Goal: Information Seeking & Learning: Learn about a topic

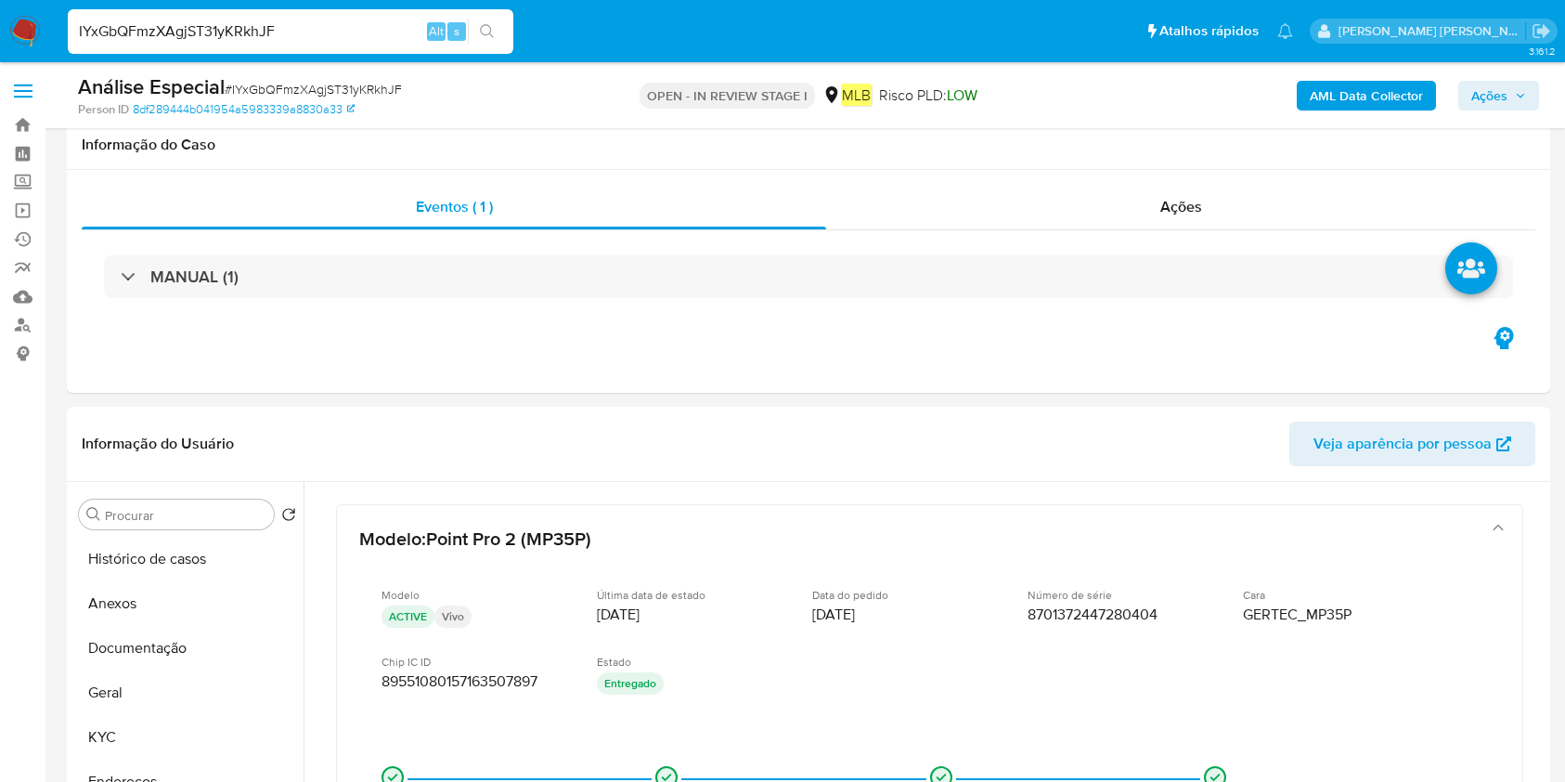
select select "10"
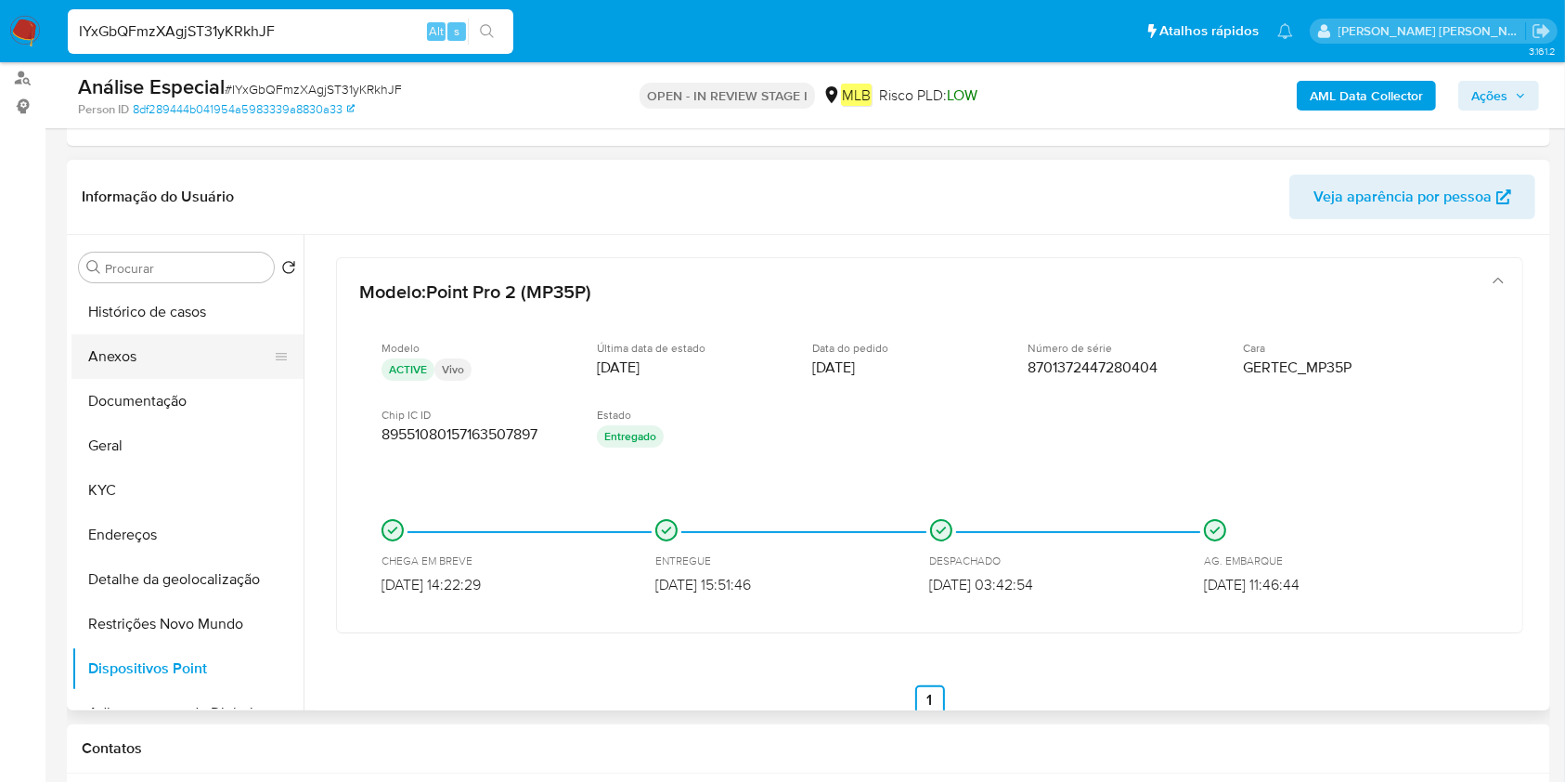
click at [183, 360] on button "Anexos" at bounding box center [179, 356] width 217 height 45
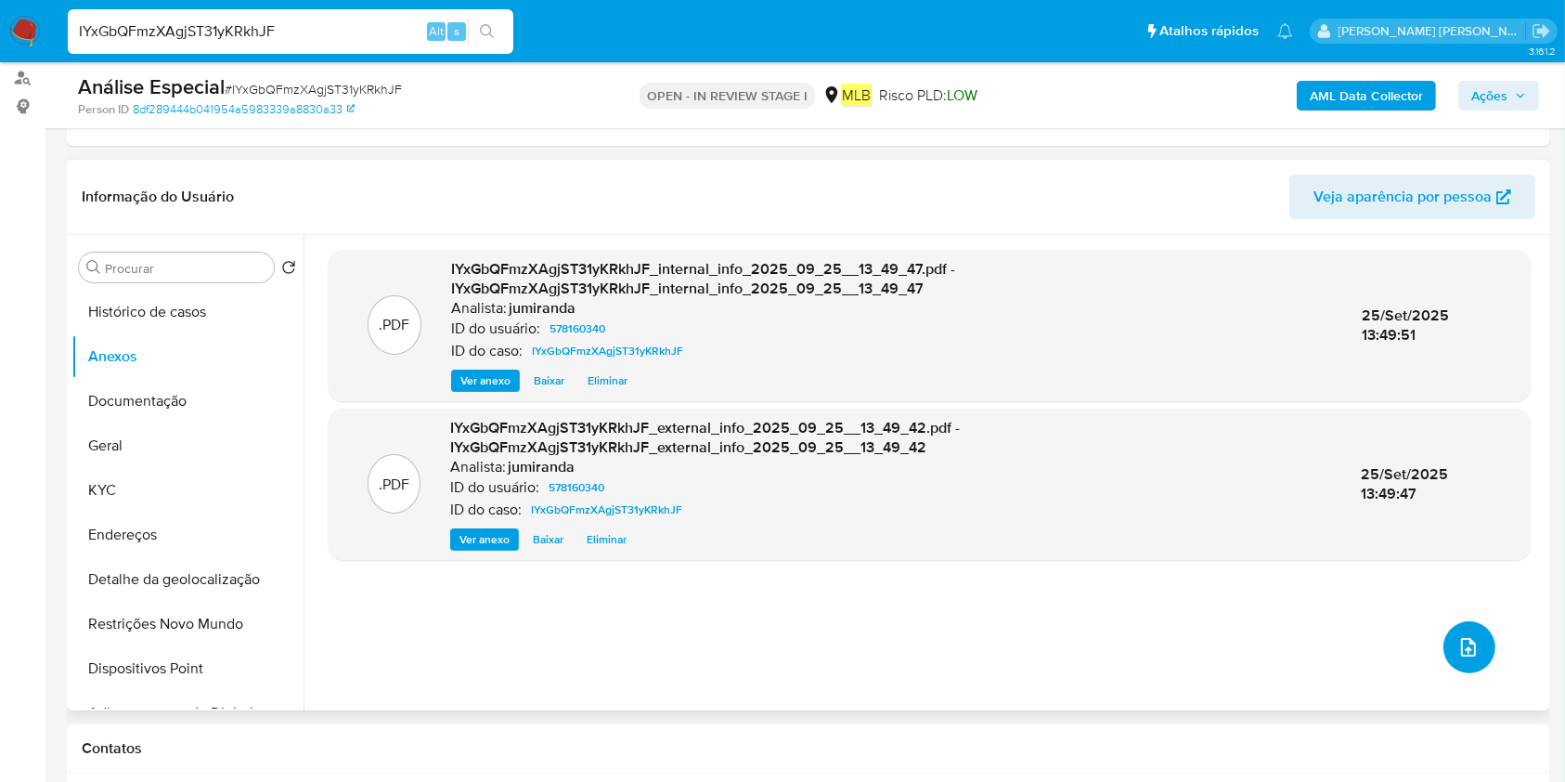
click at [1470, 637] on icon "upload-file" at bounding box center [1468, 647] width 22 height 22
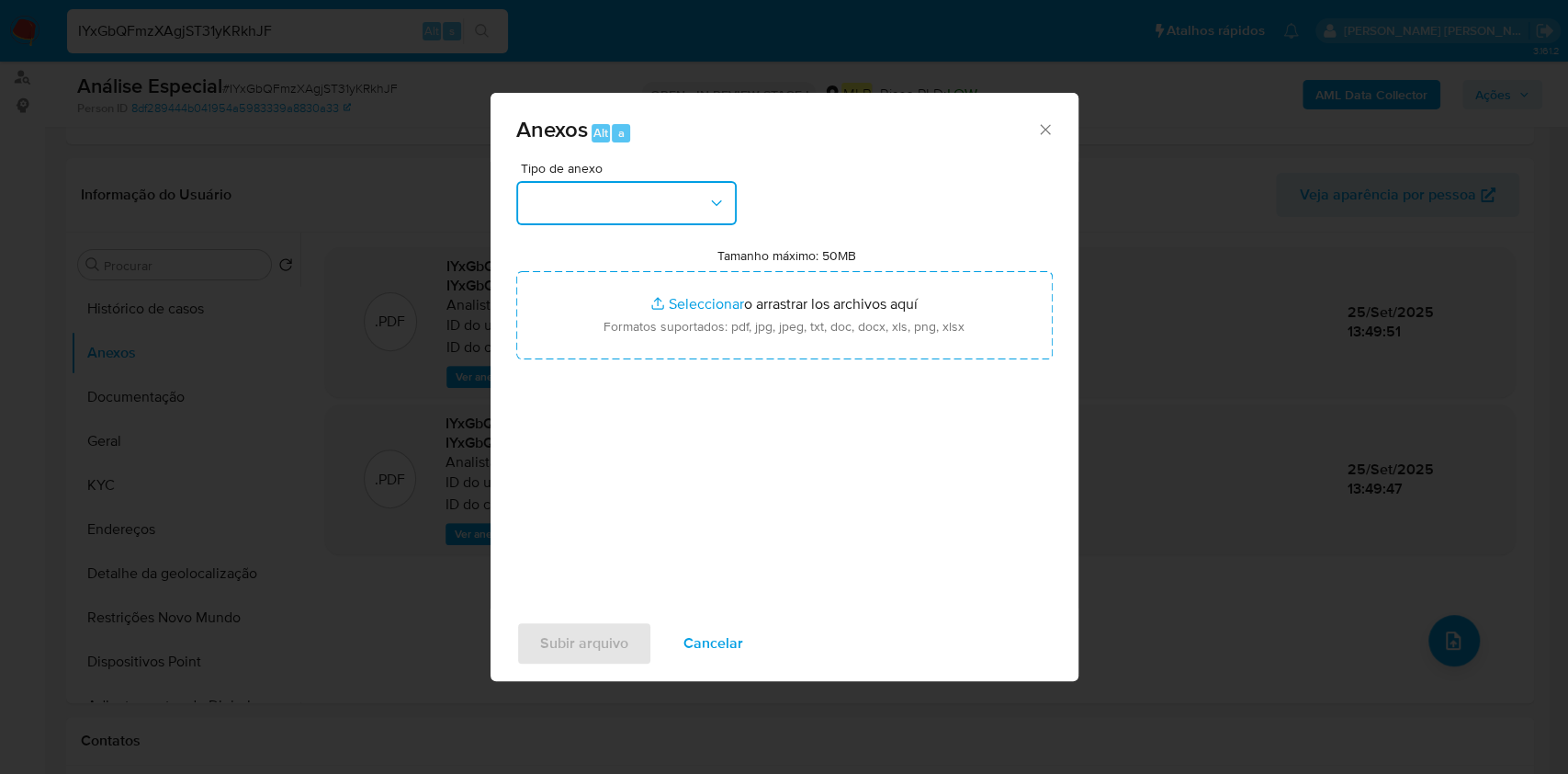
click at [597, 203] on button "button" at bounding box center [626, 203] width 221 height 45
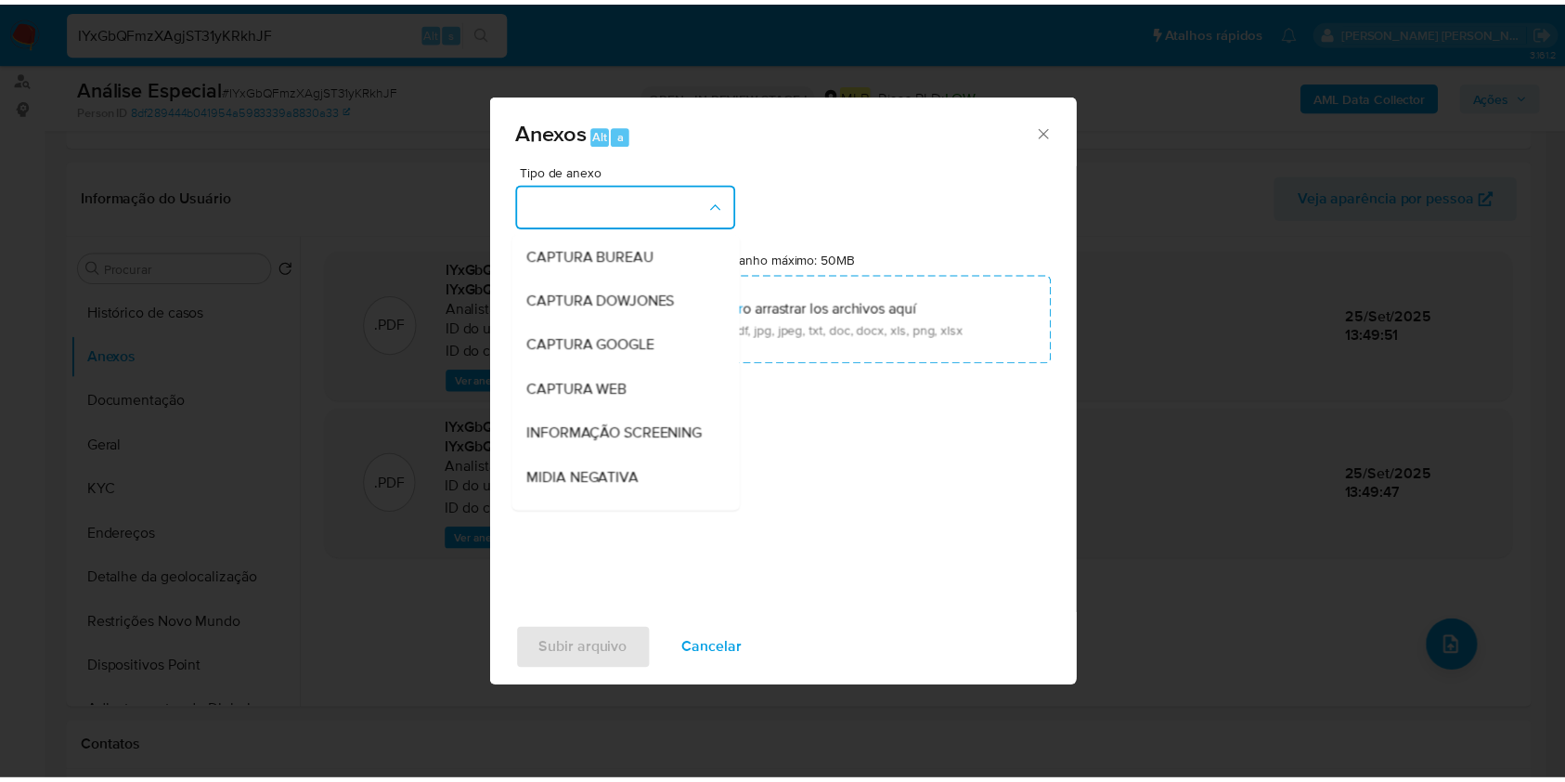
scroll to position [285, 0]
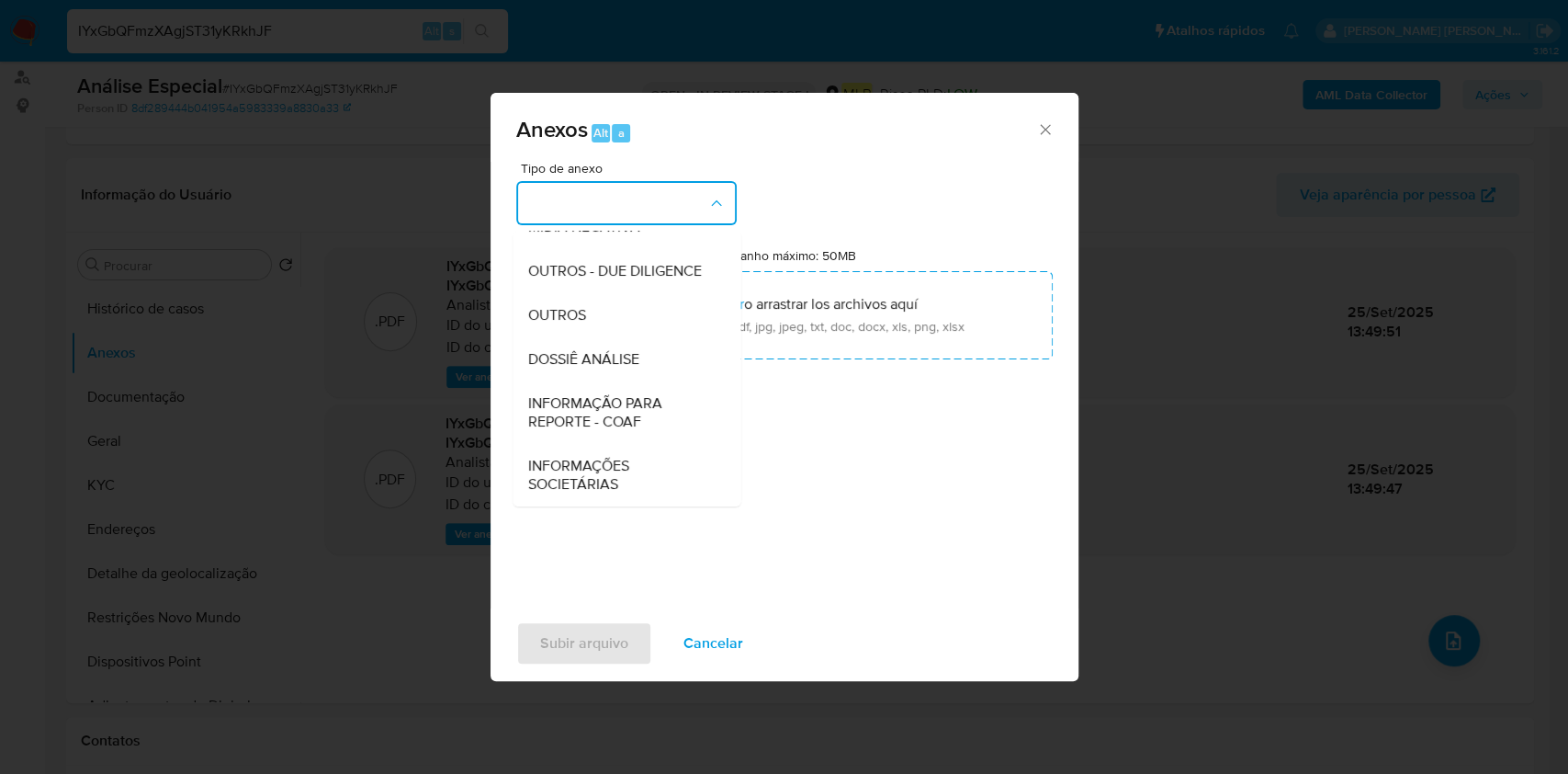
drag, startPoint x: 610, startPoint y: 319, endPoint x: 1089, endPoint y: 123, distance: 517.5
click at [609, 317] on div "OUTROS" at bounding box center [620, 315] width 187 height 45
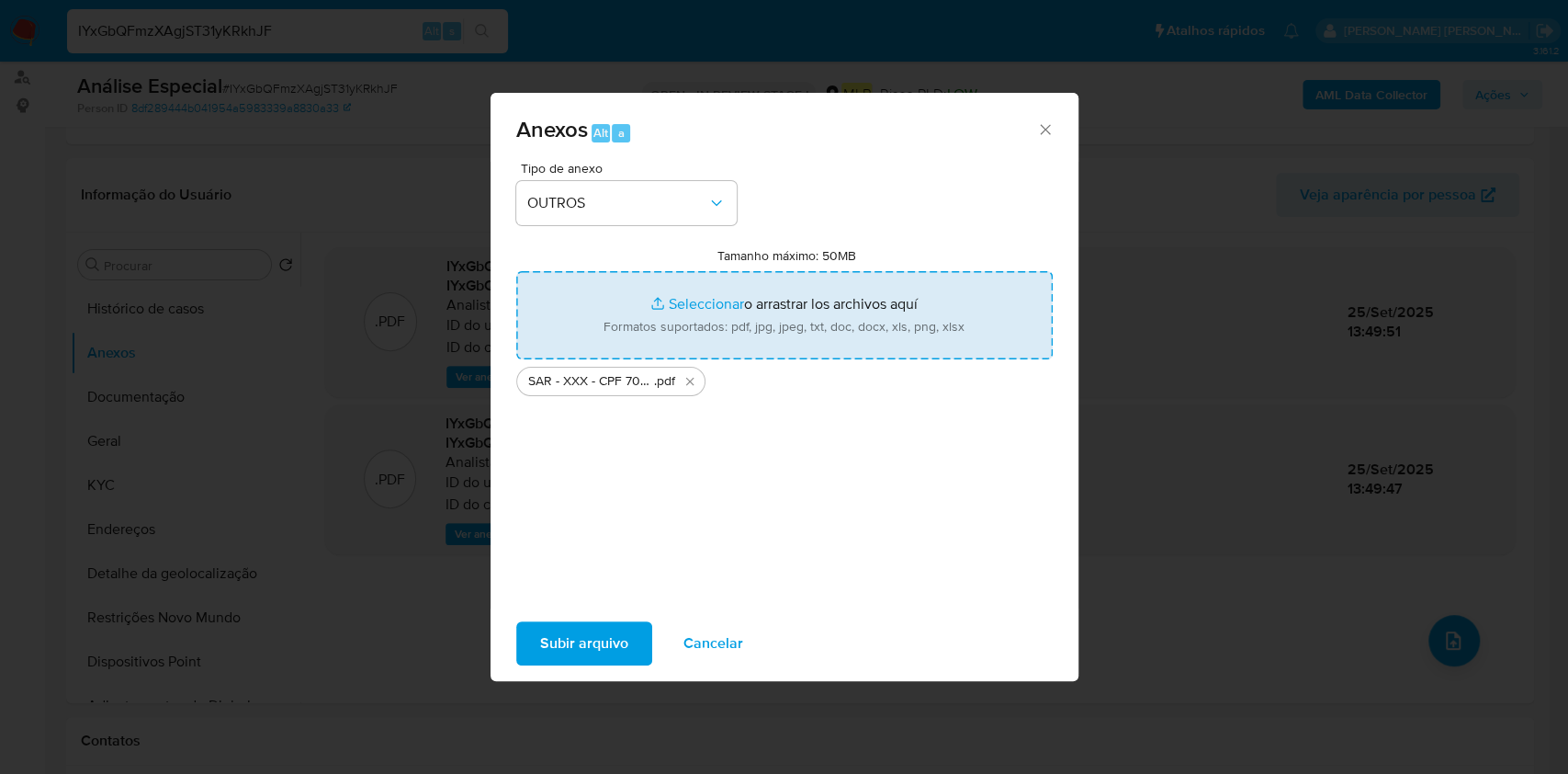
type input "C:\fakepath\Mulan 578160340_2025_09_23_17_19_22.xlsx"
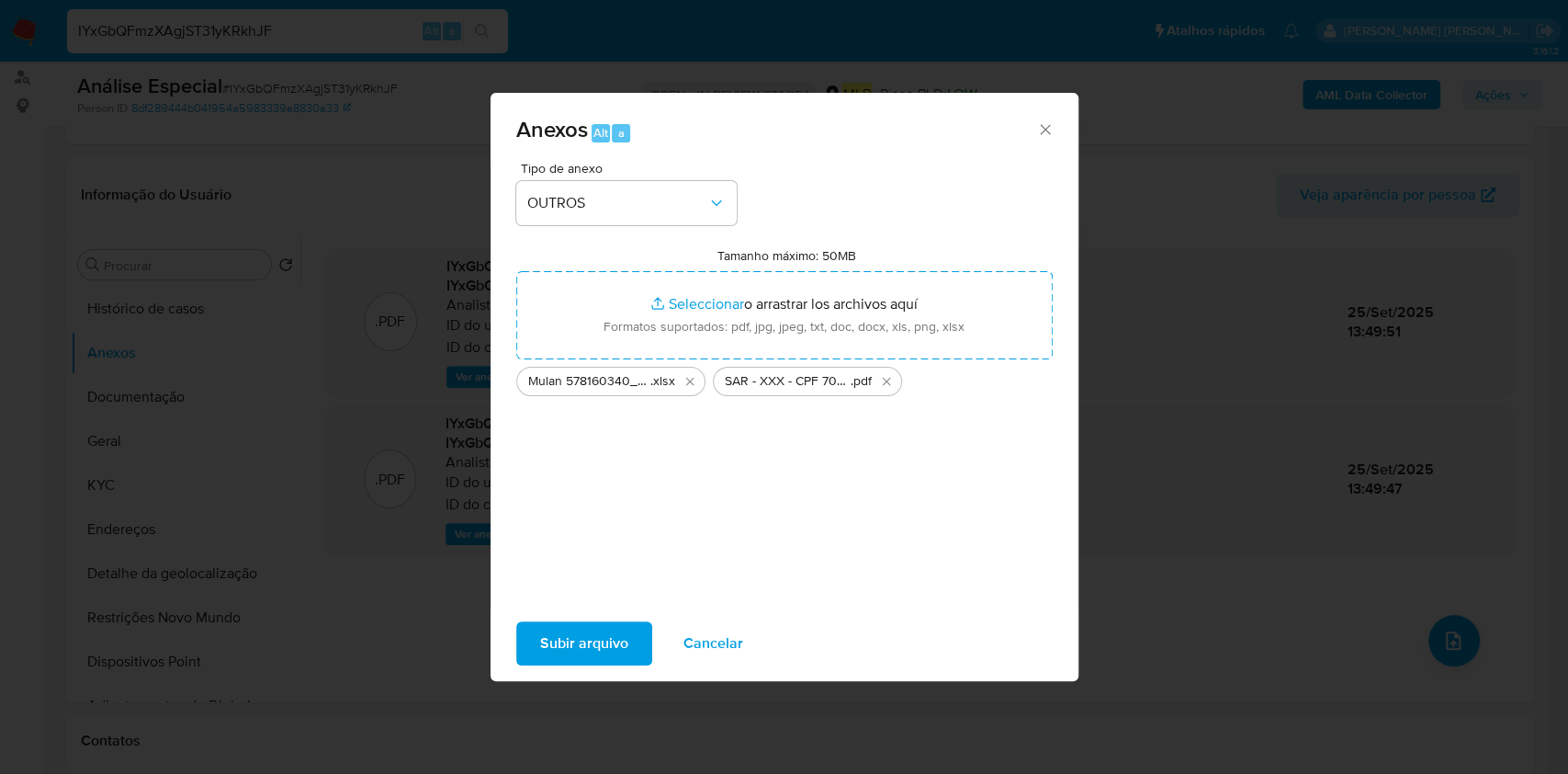
click at [608, 661] on span "Subir arquivo" at bounding box center [584, 642] width 88 height 41
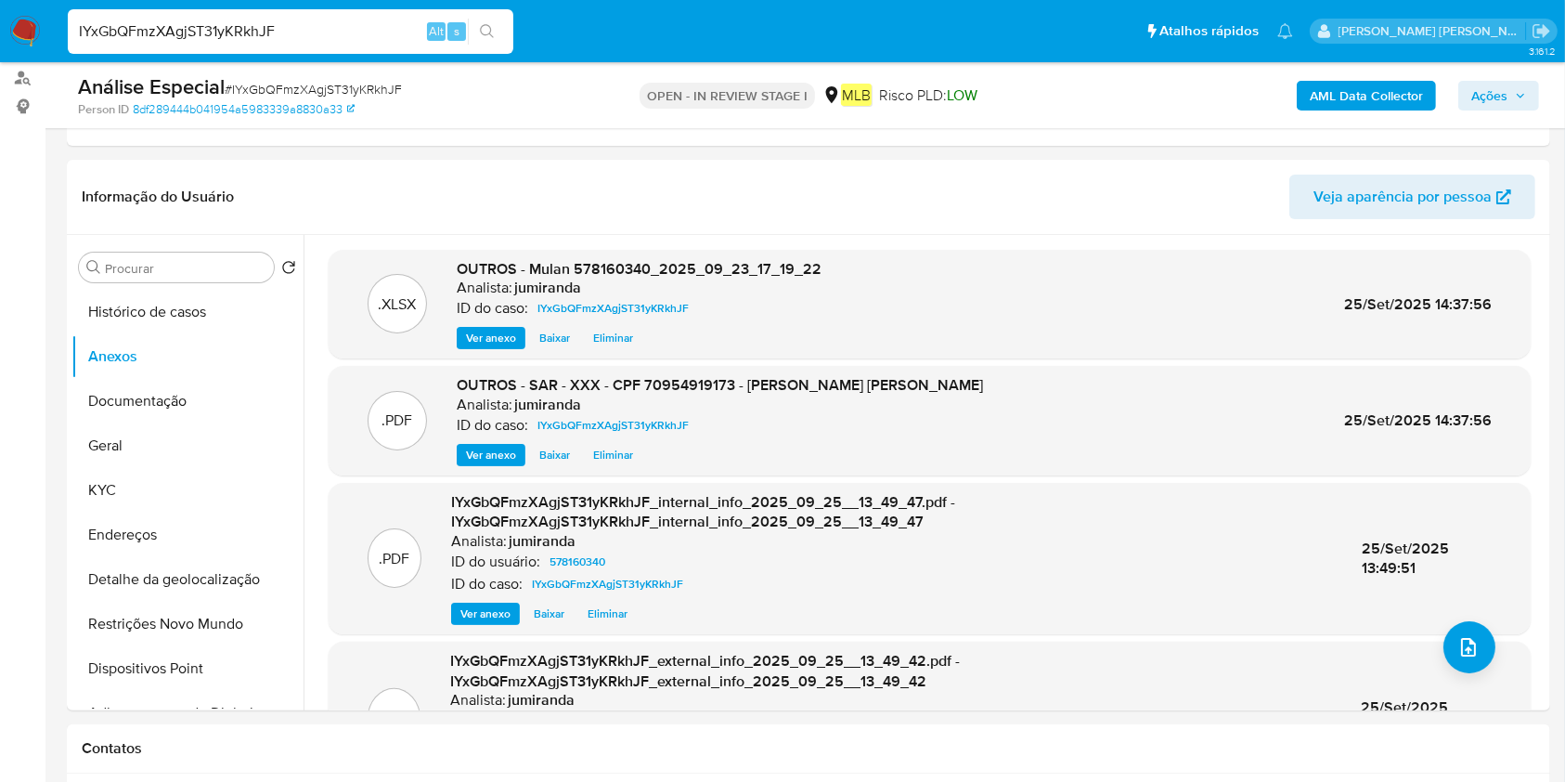
click at [1487, 81] on span "Ações" at bounding box center [1489, 96] width 36 height 30
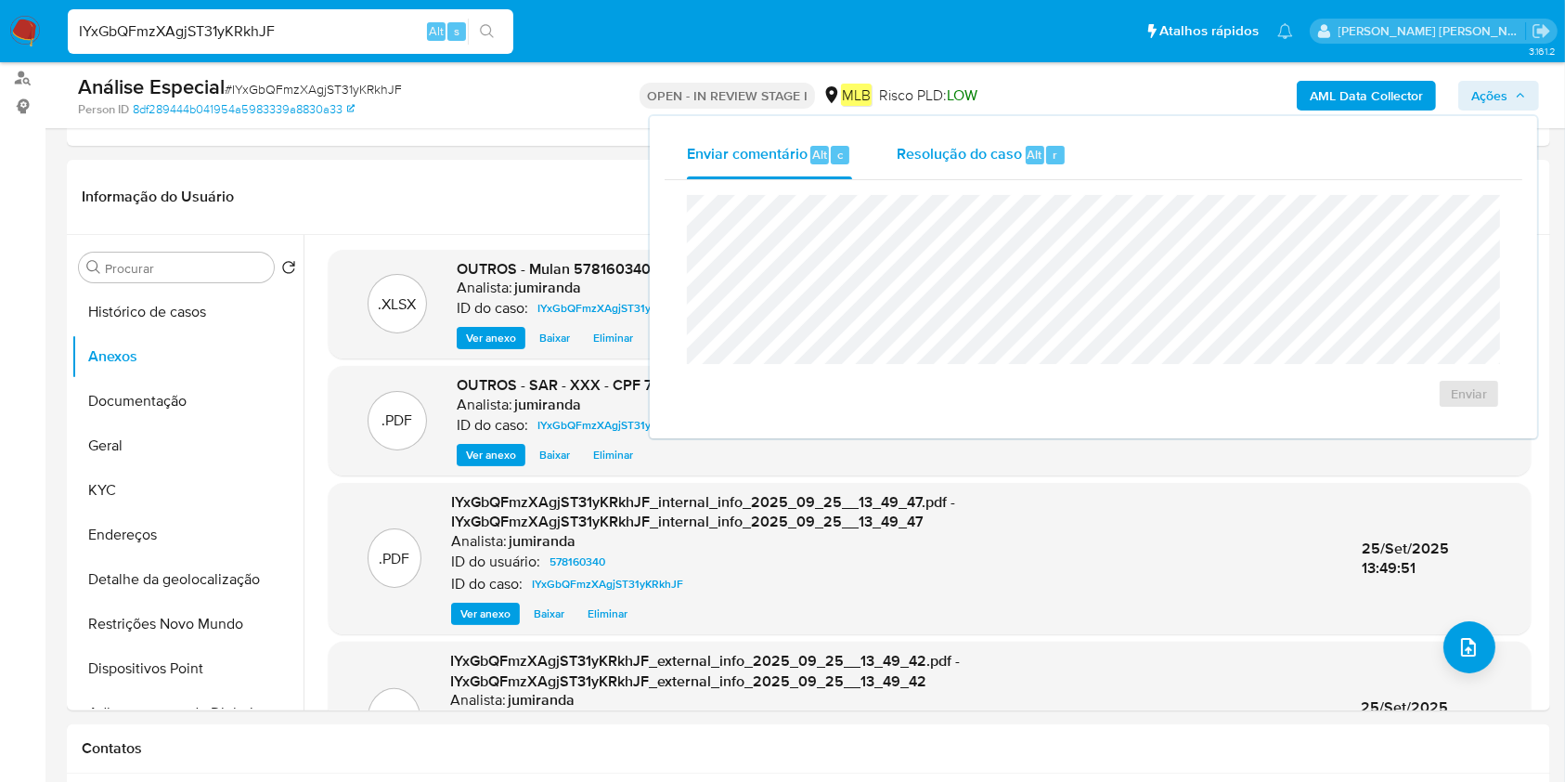
click at [952, 168] on div "Resolução do caso Alt r" at bounding box center [982, 155] width 170 height 48
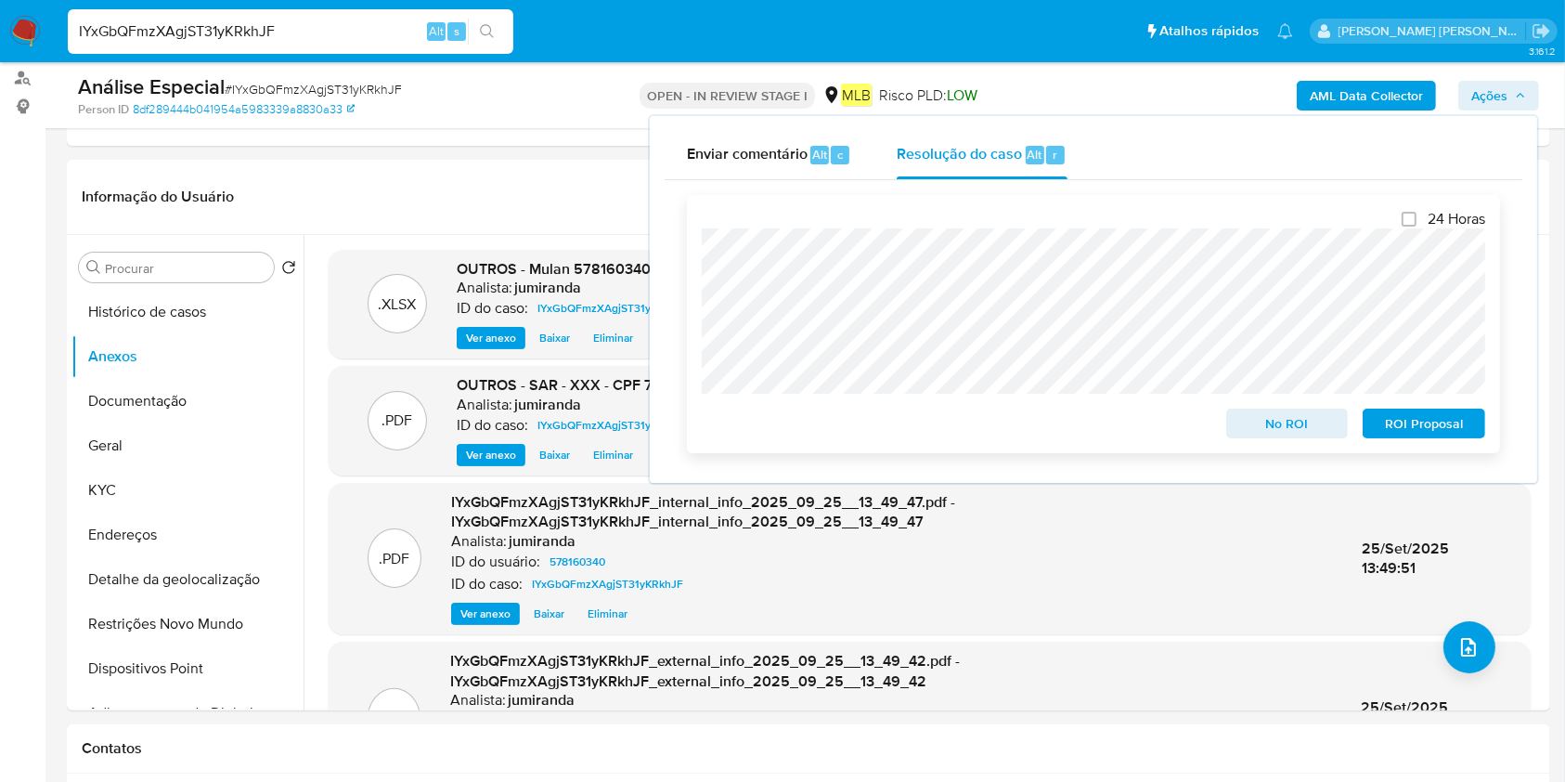
click at [1450, 427] on span "ROI Proposal" at bounding box center [1424, 423] width 97 height 26
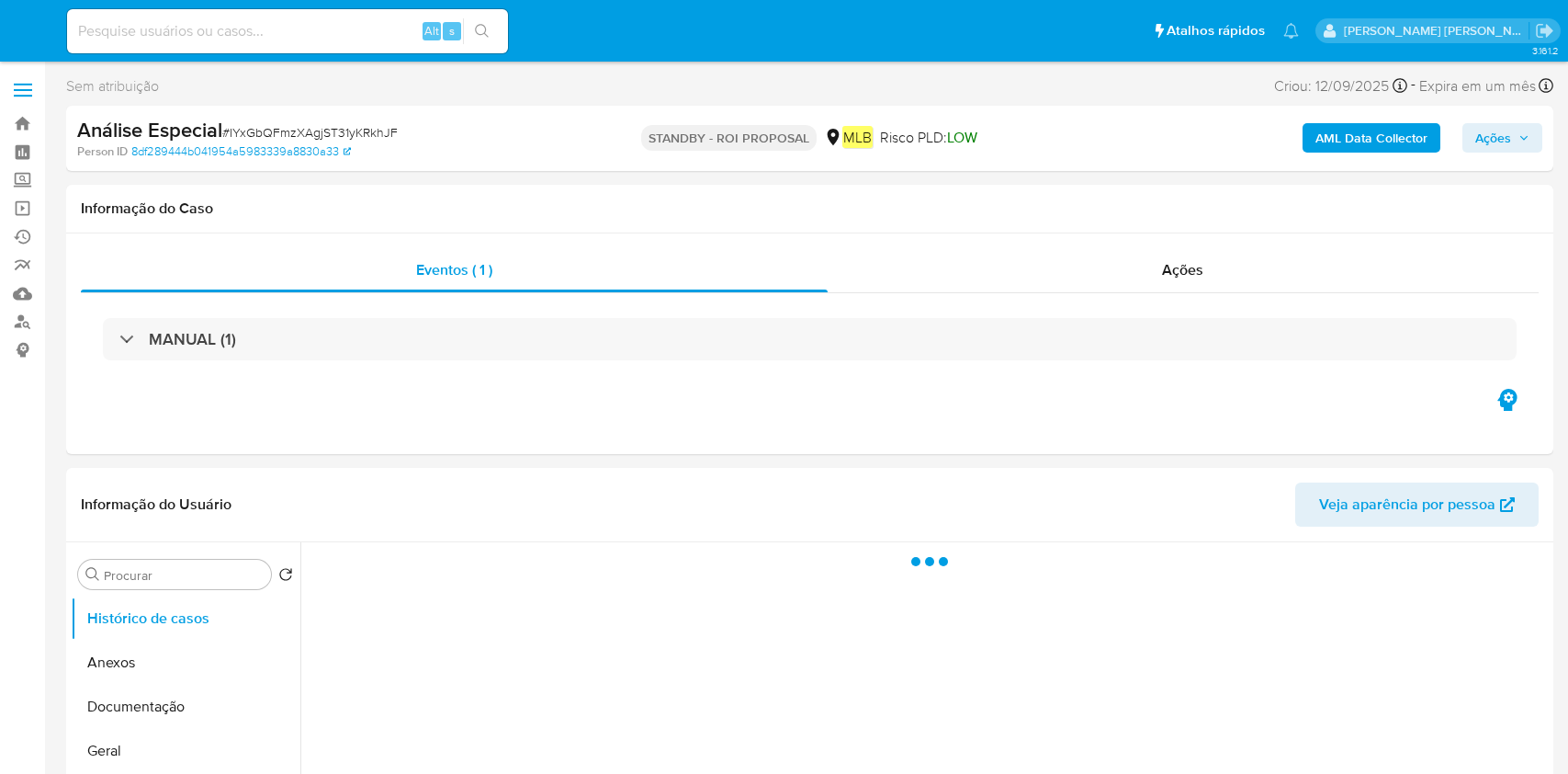
select select "10"
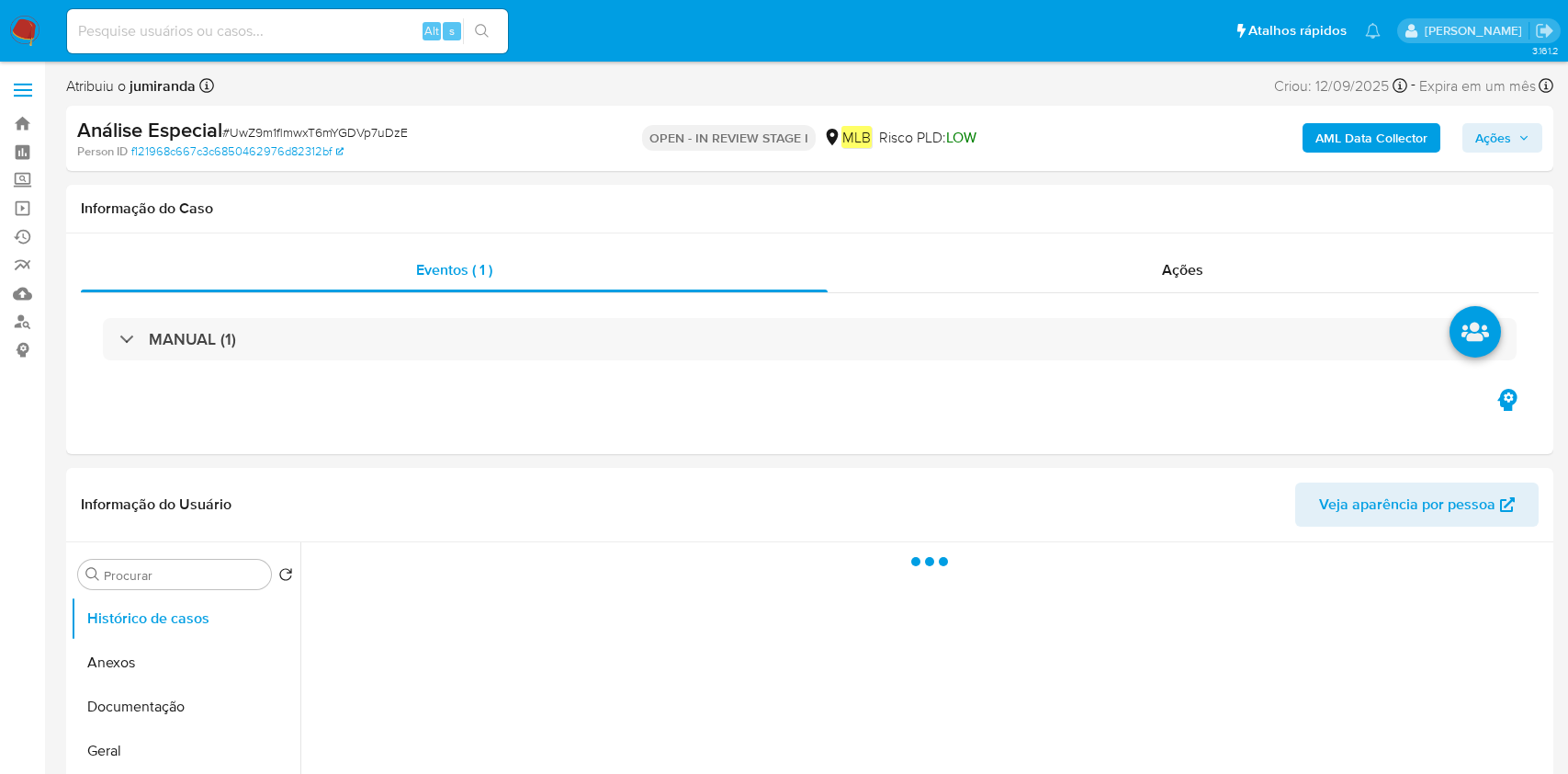
select select "10"
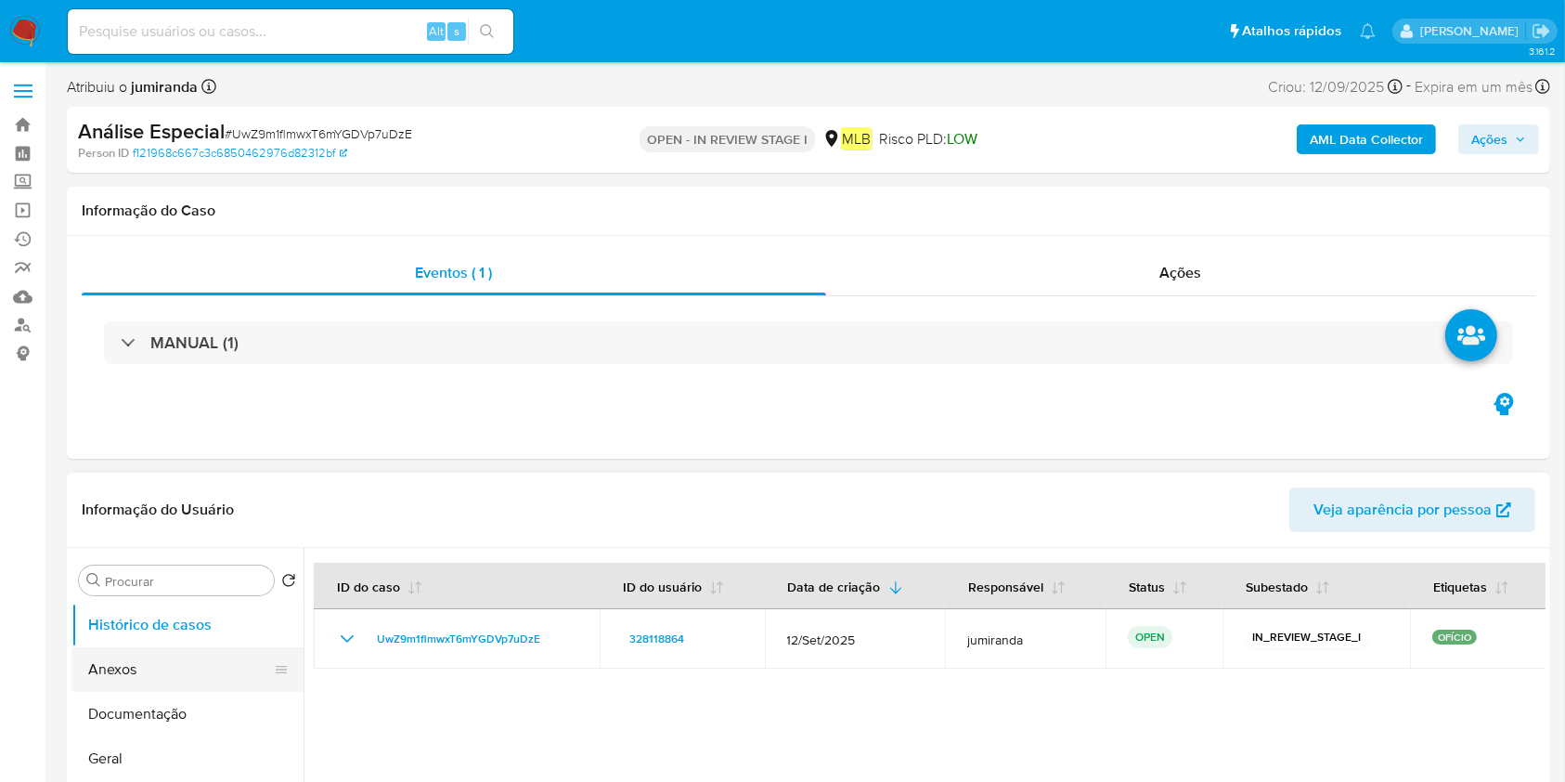
click at [153, 677] on button "Anexos" at bounding box center [179, 669] width 217 height 45
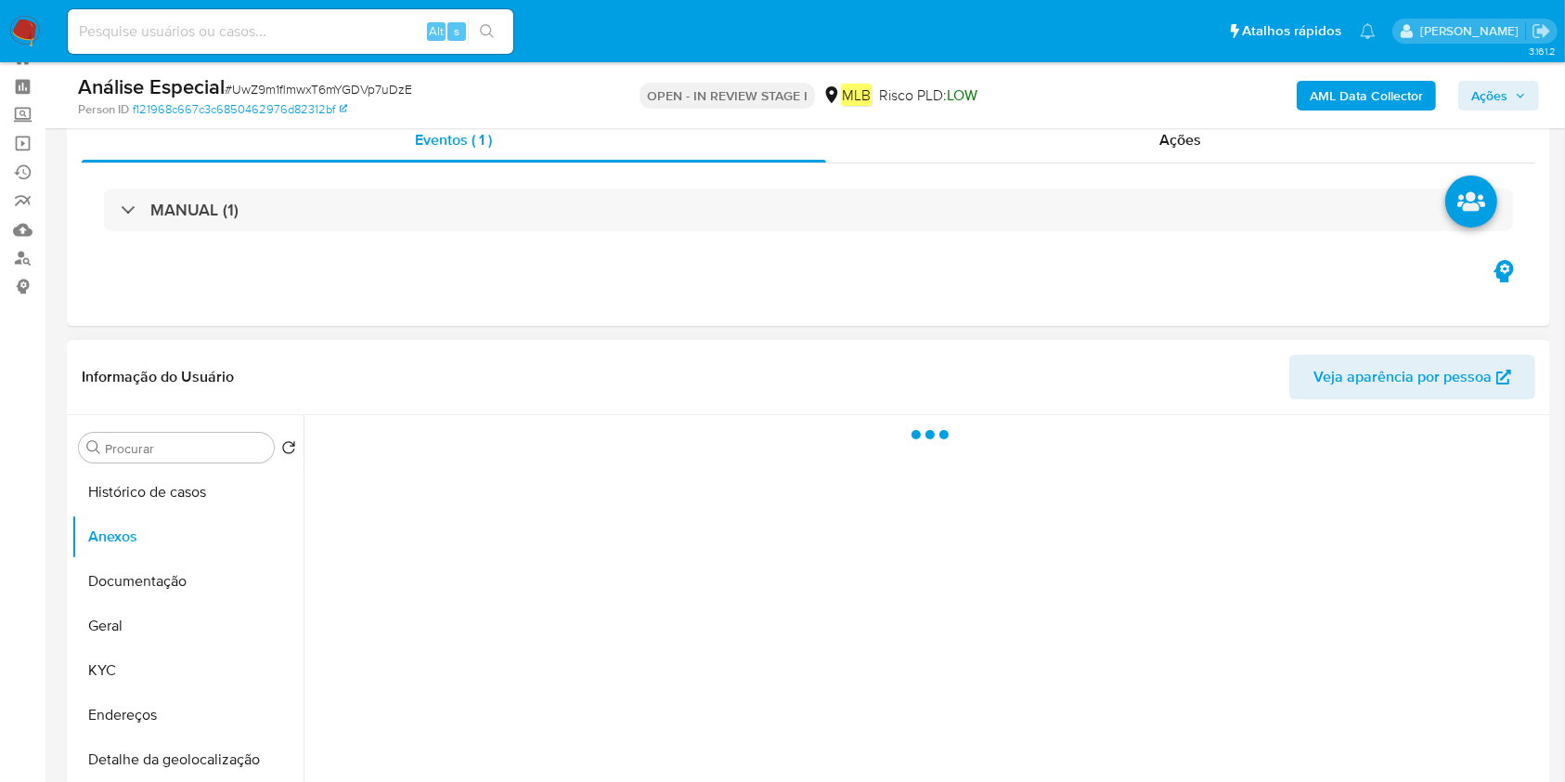
scroll to position [123, 0]
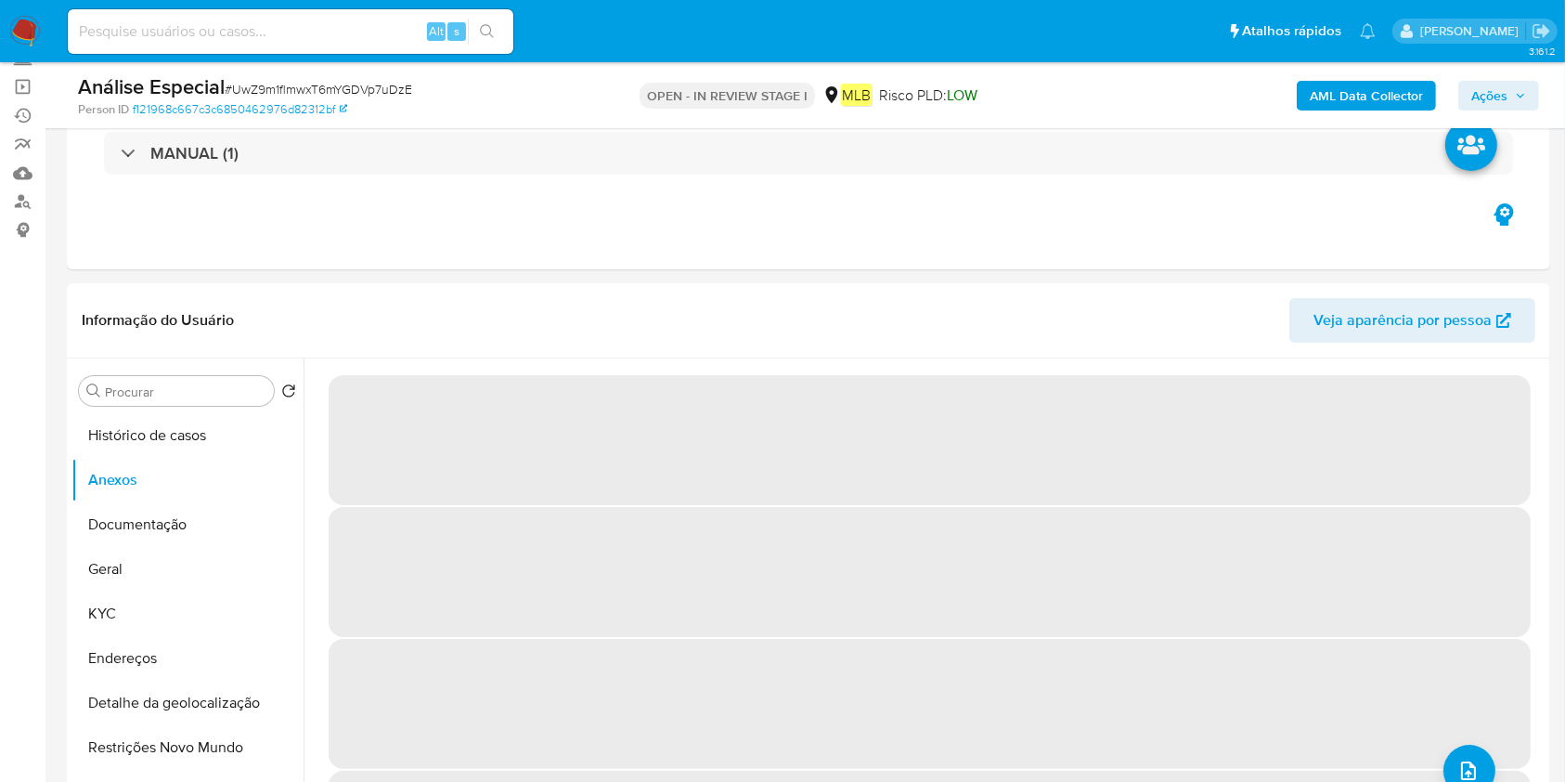
click at [1384, 91] on b "AML Data Collector" at bounding box center [1366, 96] width 113 height 30
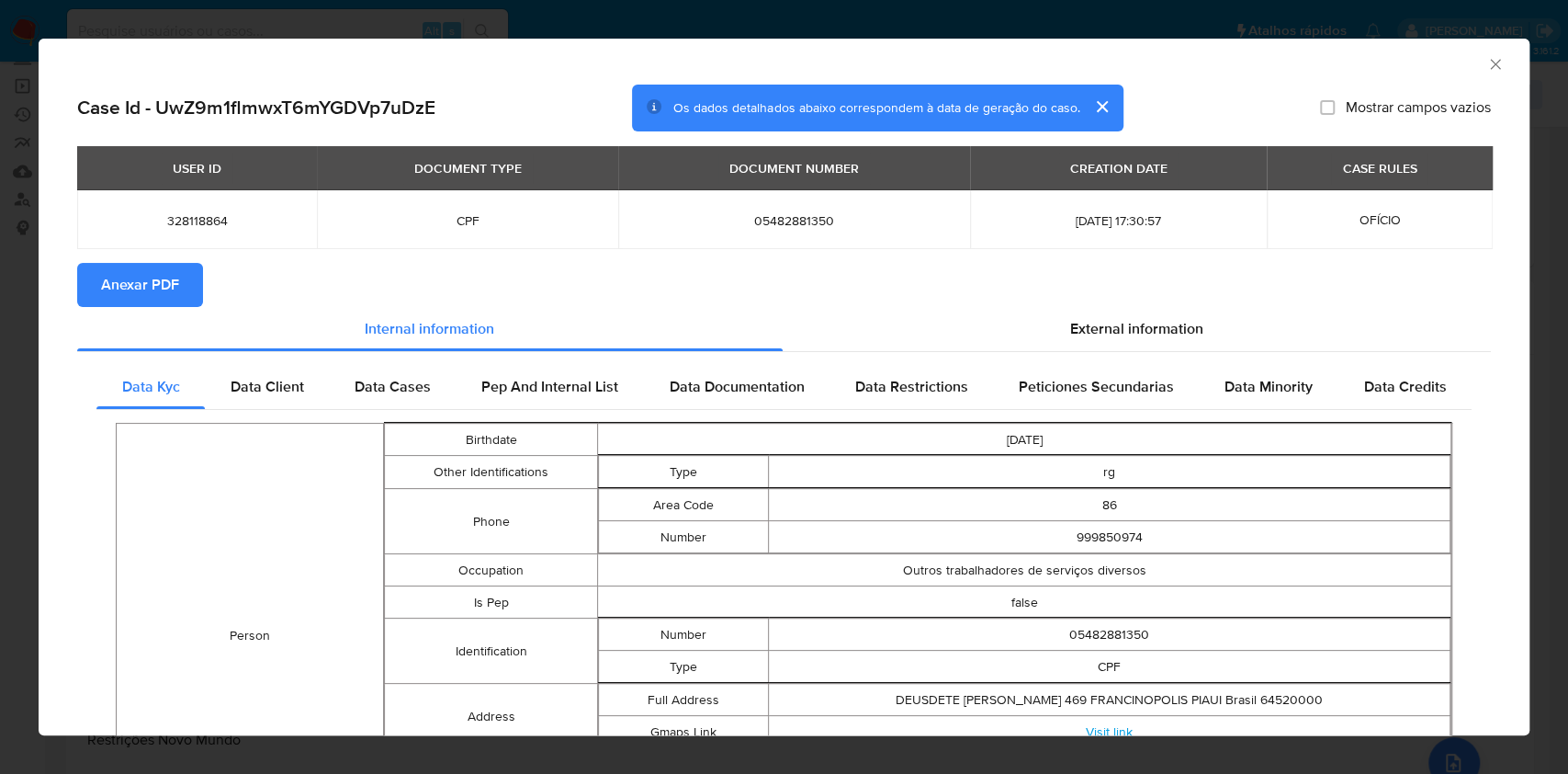
click at [192, 270] on button "Anexar PDF" at bounding box center [139, 284] width 126 height 45
click at [1486, 57] on icon "Fechar a janela" at bounding box center [1495, 64] width 19 height 19
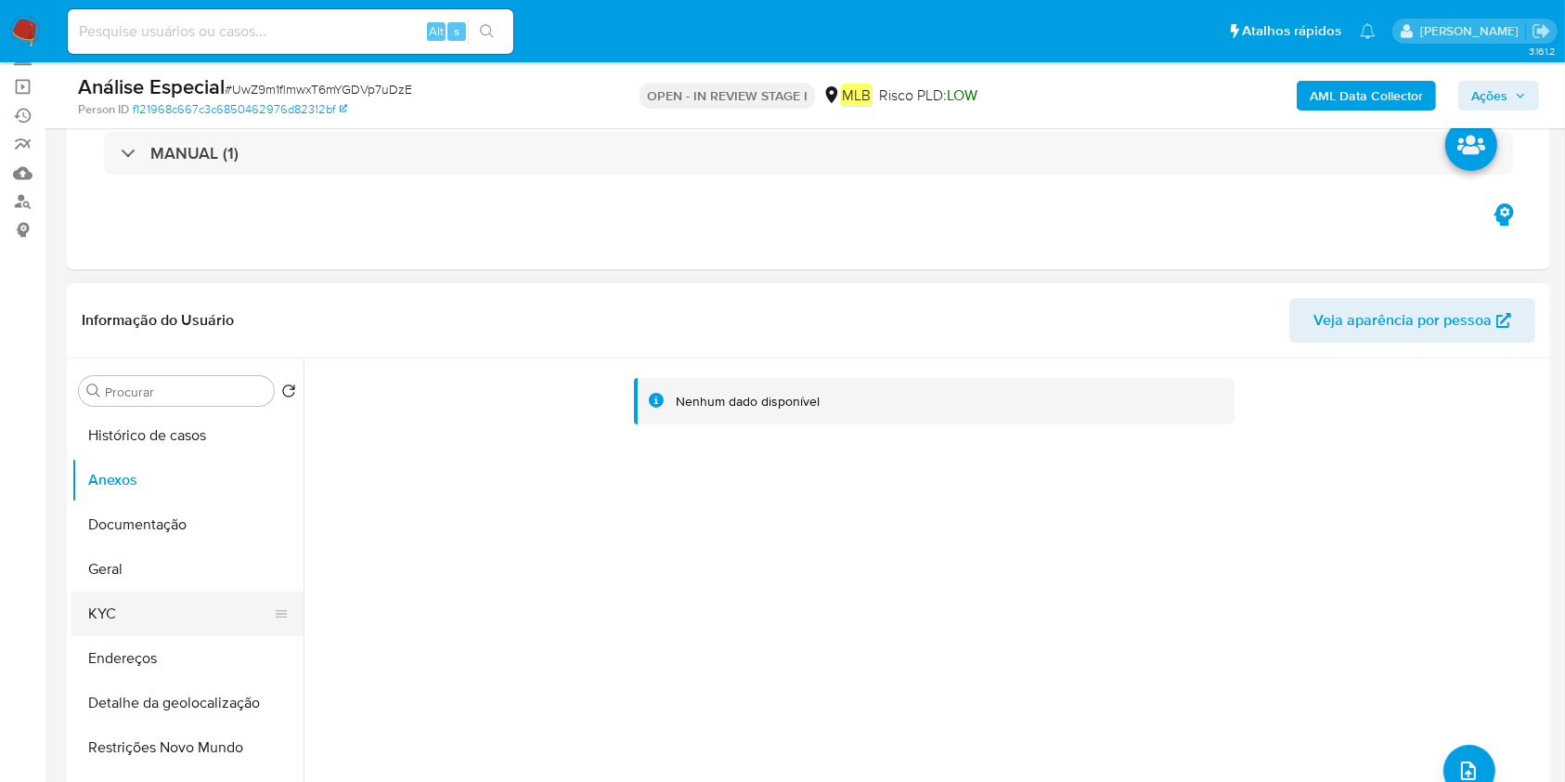
click at [133, 603] on button "KYC" at bounding box center [179, 613] width 217 height 45
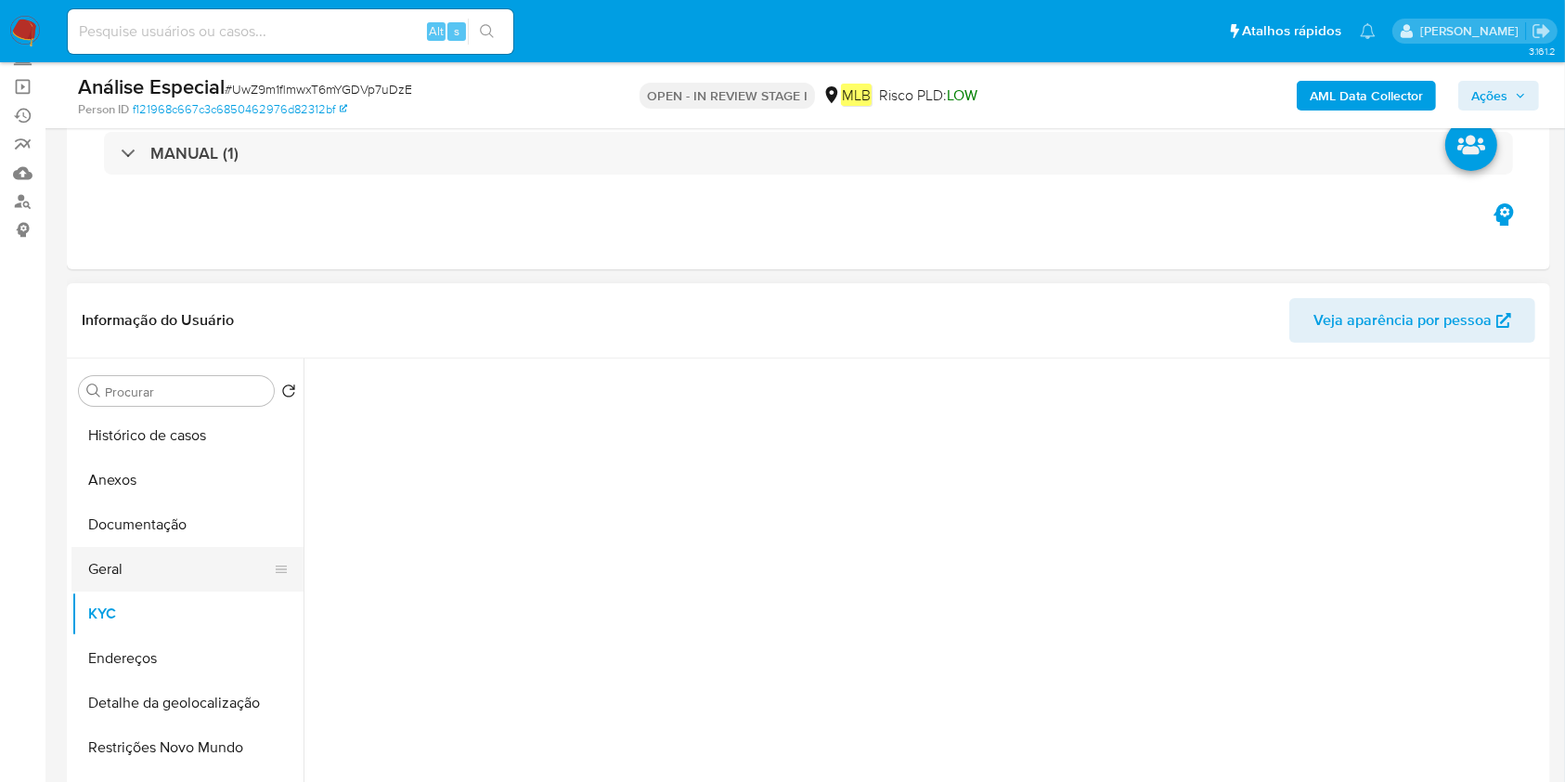
click at [156, 583] on button "Geral" at bounding box center [179, 569] width 217 height 45
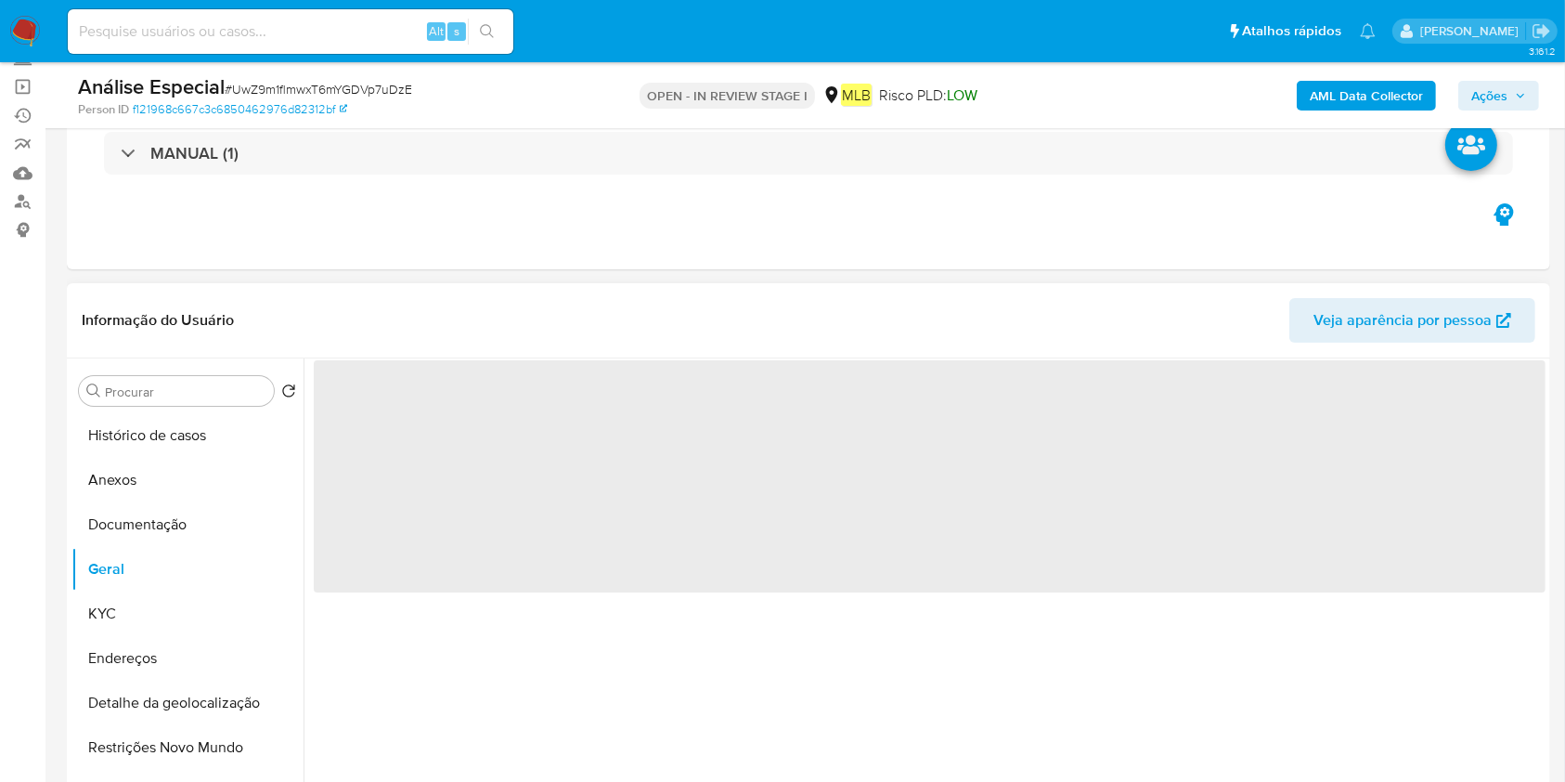
scroll to position [247, 0]
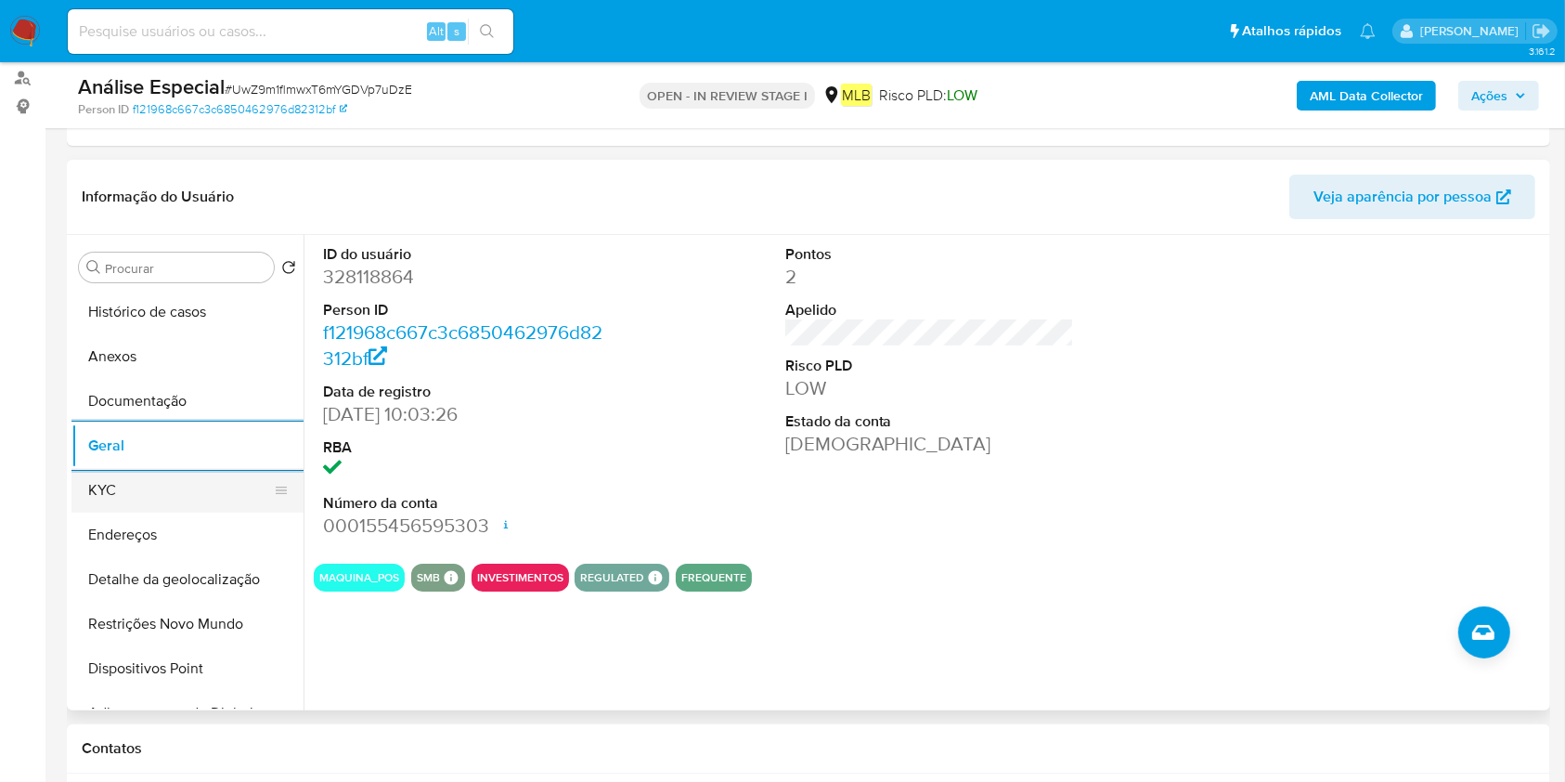
drag, startPoint x: 185, startPoint y: 520, endPoint x: 188, endPoint y: 490, distance: 29.9
click at [184, 520] on button "Endereços" at bounding box center [187, 534] width 232 height 45
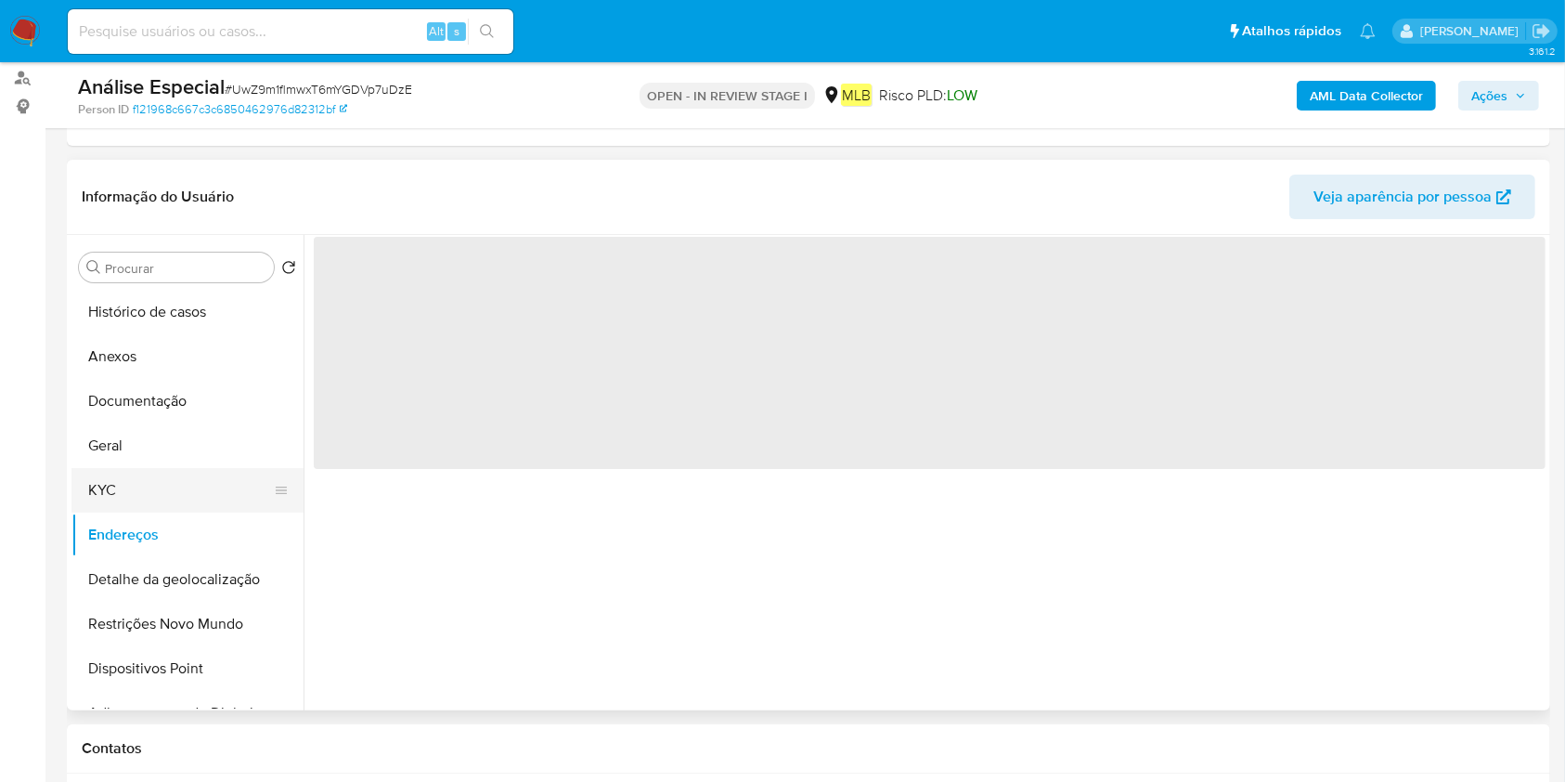
click at [188, 490] on button "KYC" at bounding box center [179, 490] width 217 height 45
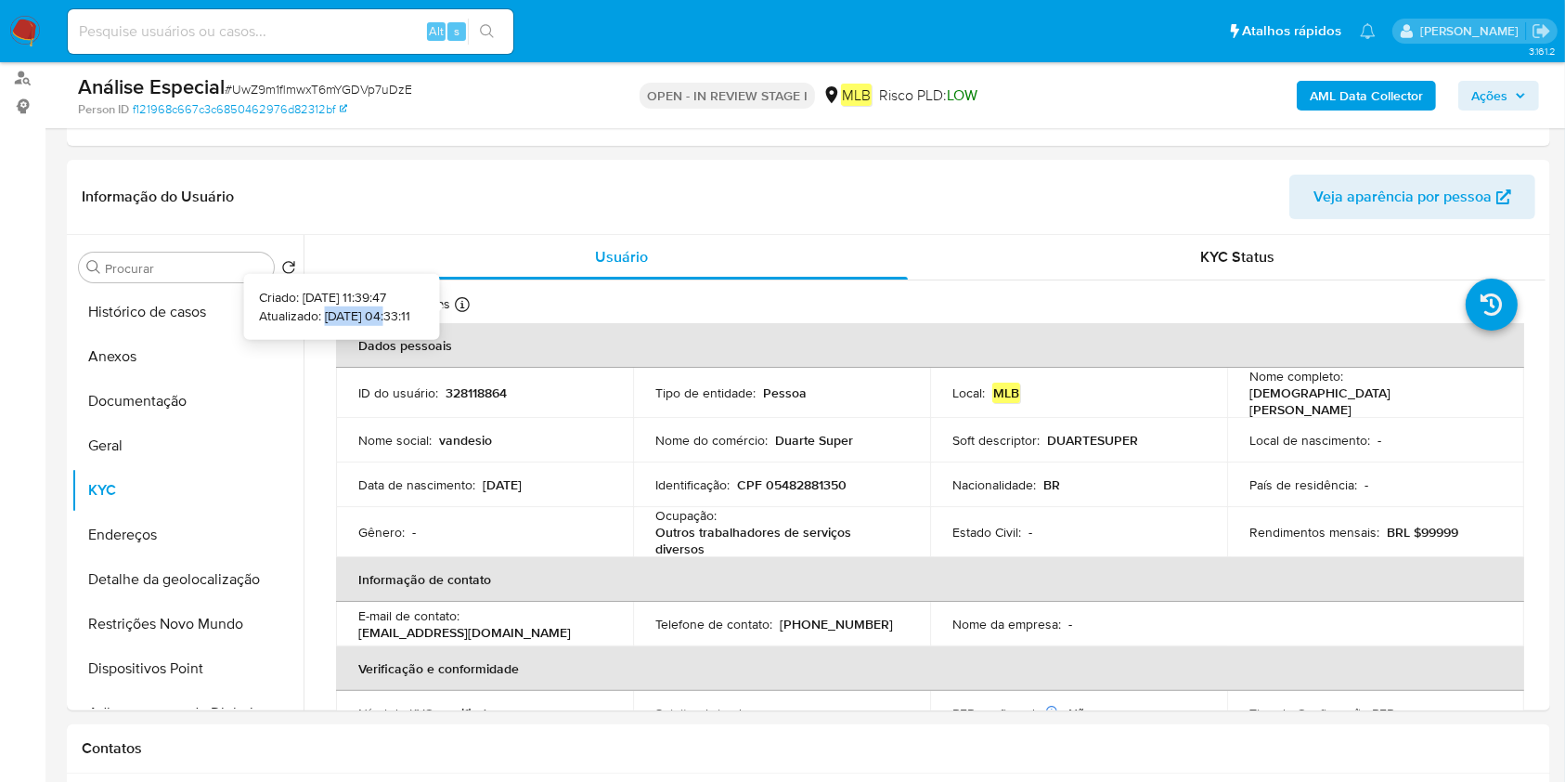
copy p "[DATE]"
drag, startPoint x: 364, startPoint y: 312, endPoint x: 296, endPoint y: 316, distance: 67.9
click at [296, 316] on p "Atualizado: 18/09/2025 04:33:11" at bounding box center [334, 315] width 151 height 19
click at [203, 398] on button "Documentação" at bounding box center [179, 401] width 217 height 45
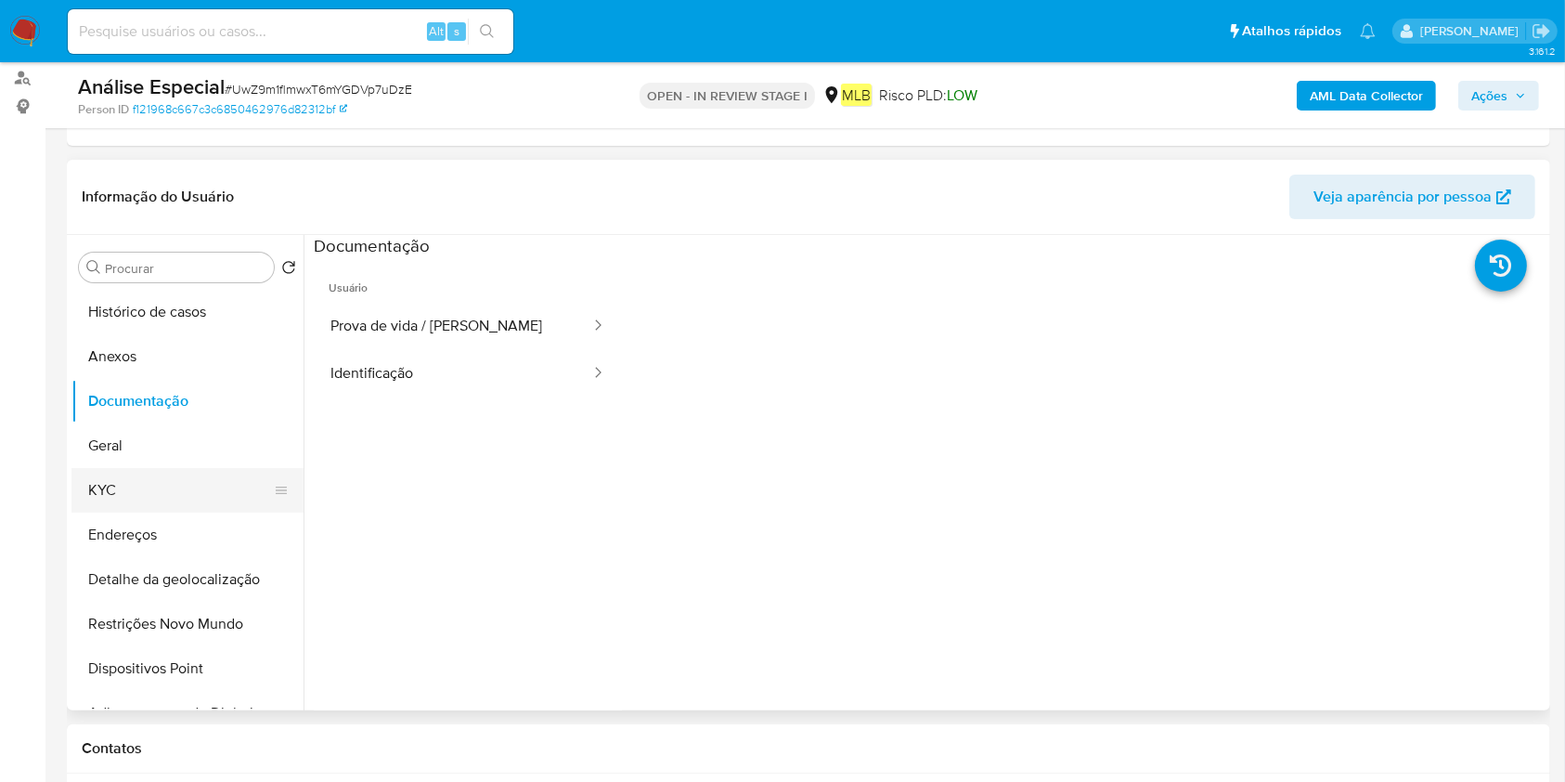
click at [203, 468] on button "KYC" at bounding box center [179, 490] width 217 height 45
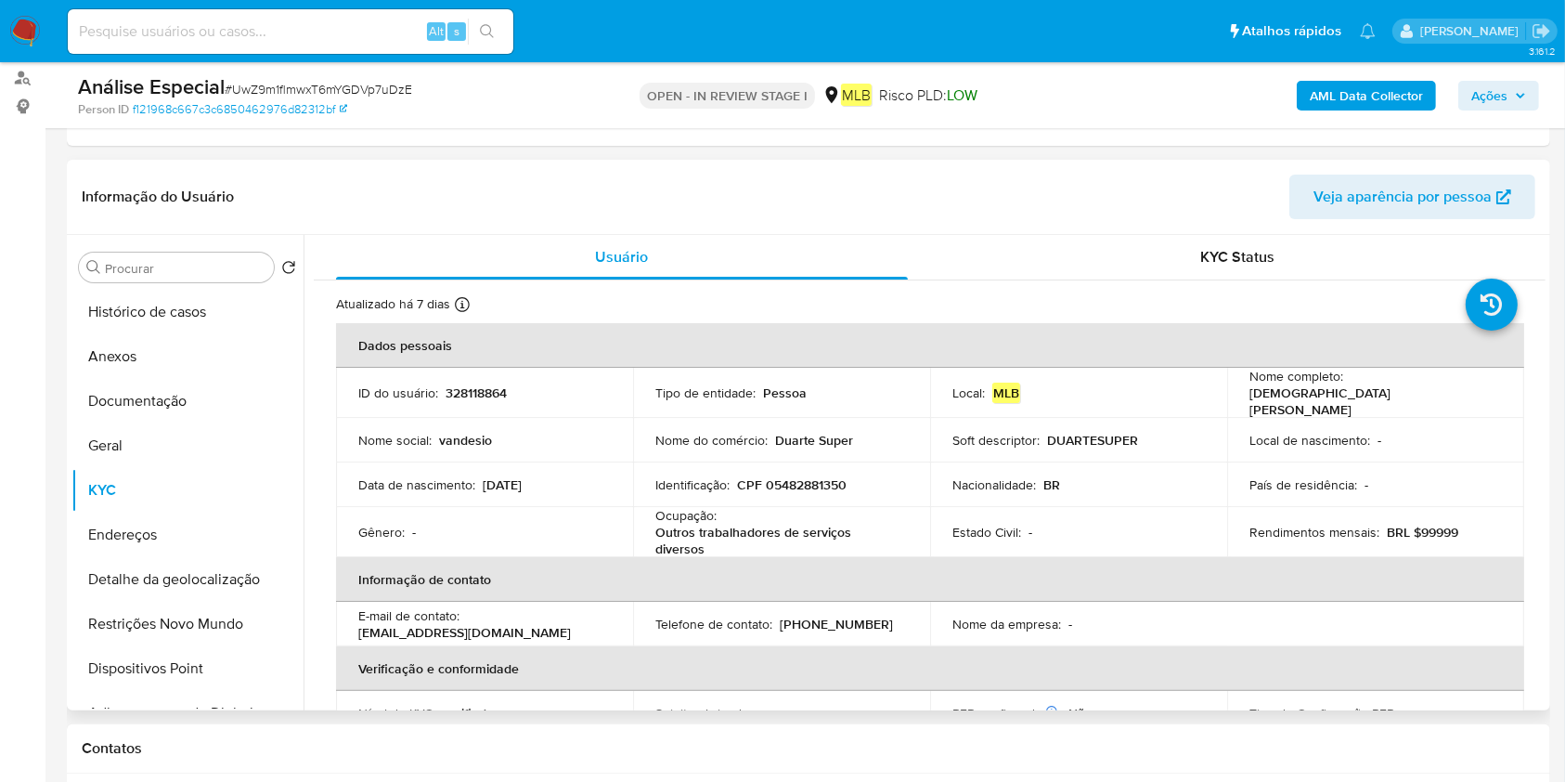
click at [679, 531] on p "Outros trabalhadores de serviços diversos" at bounding box center [777, 540] width 245 height 33
copy div "Ocupação : Outros trabalhadores de serviços diversos"
click at [142, 564] on button "Detalhe da geolocalização" at bounding box center [179, 579] width 217 height 45
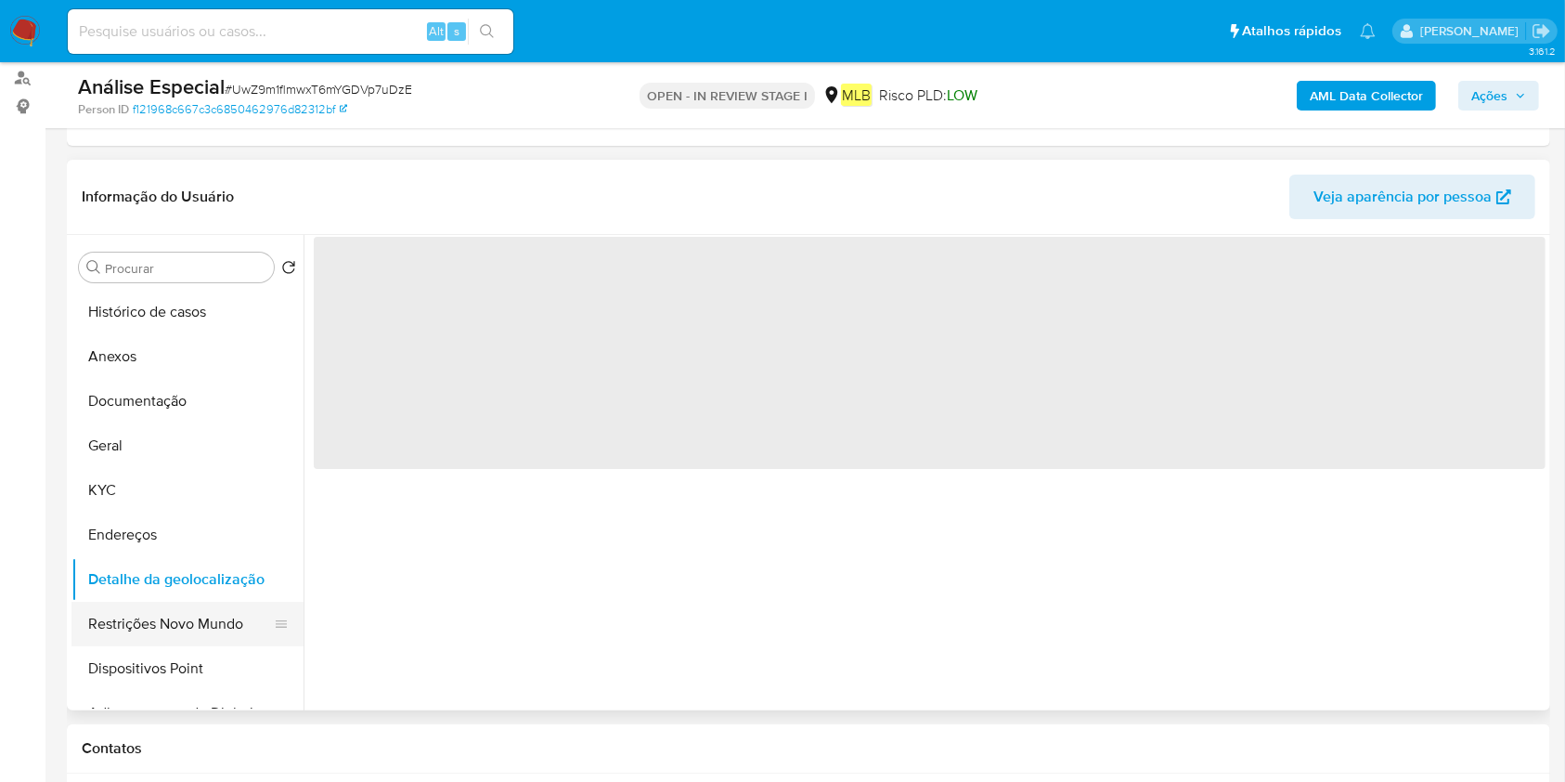
click at [158, 622] on button "Restrições Novo Mundo" at bounding box center [179, 624] width 217 height 45
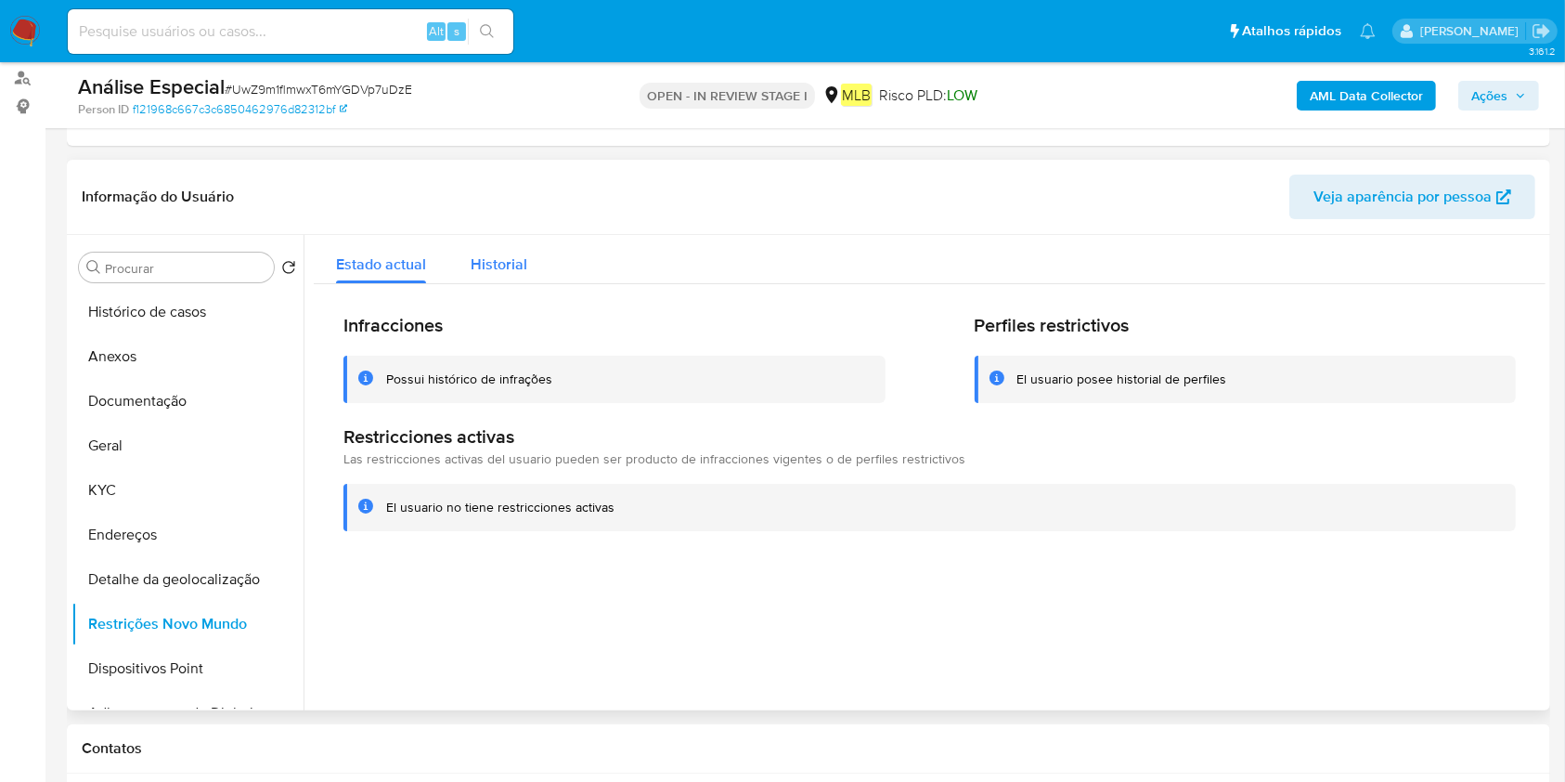
click at [524, 267] on button "Historial" at bounding box center [498, 259] width 101 height 49
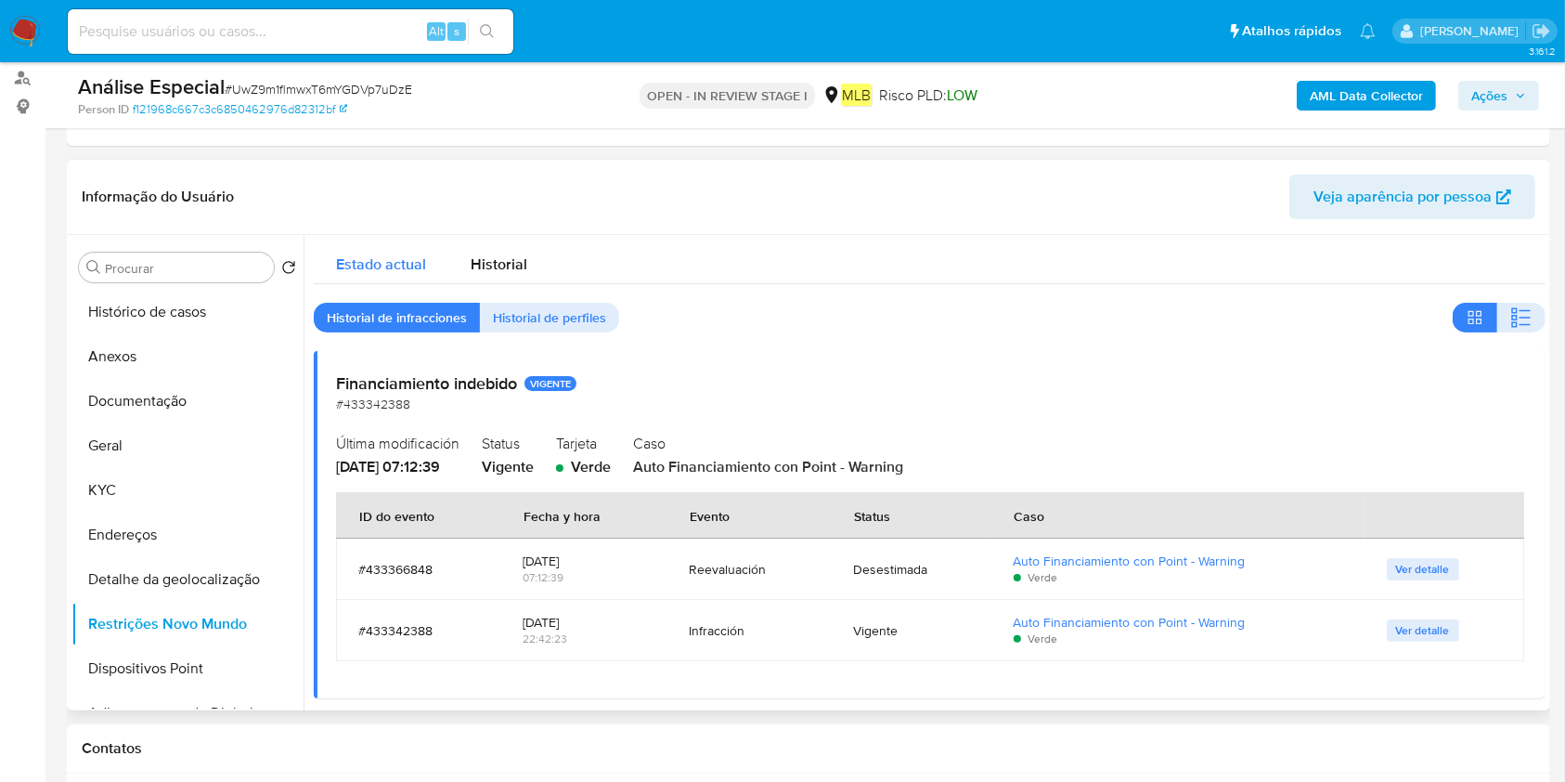
click at [402, 267] on span "Estado actual" at bounding box center [381, 263] width 90 height 21
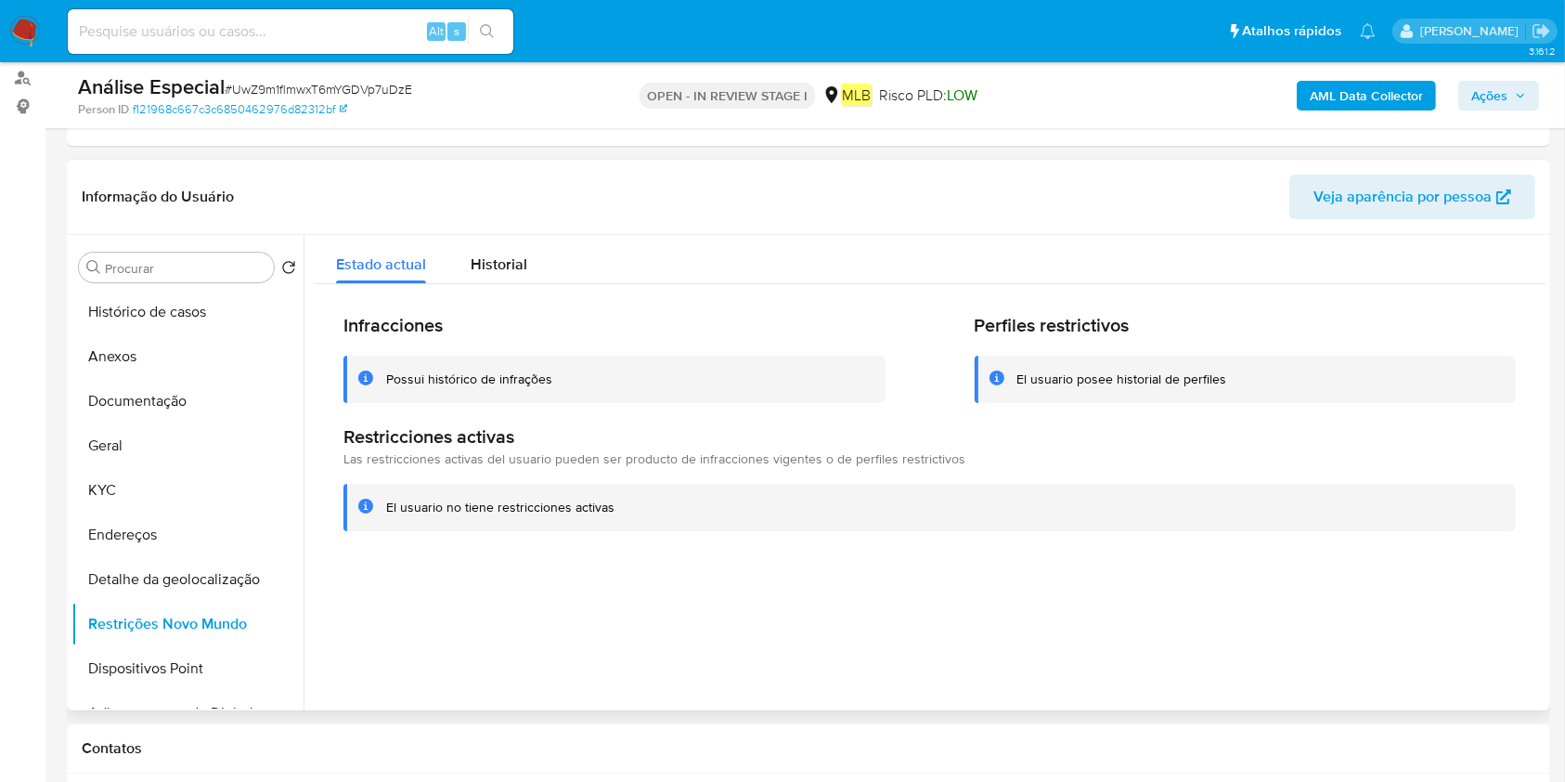
drag, startPoint x: 112, startPoint y: 434, endPoint x: 568, endPoint y: 525, distance: 465.0
click at [111, 434] on button "Geral" at bounding box center [187, 445] width 232 height 45
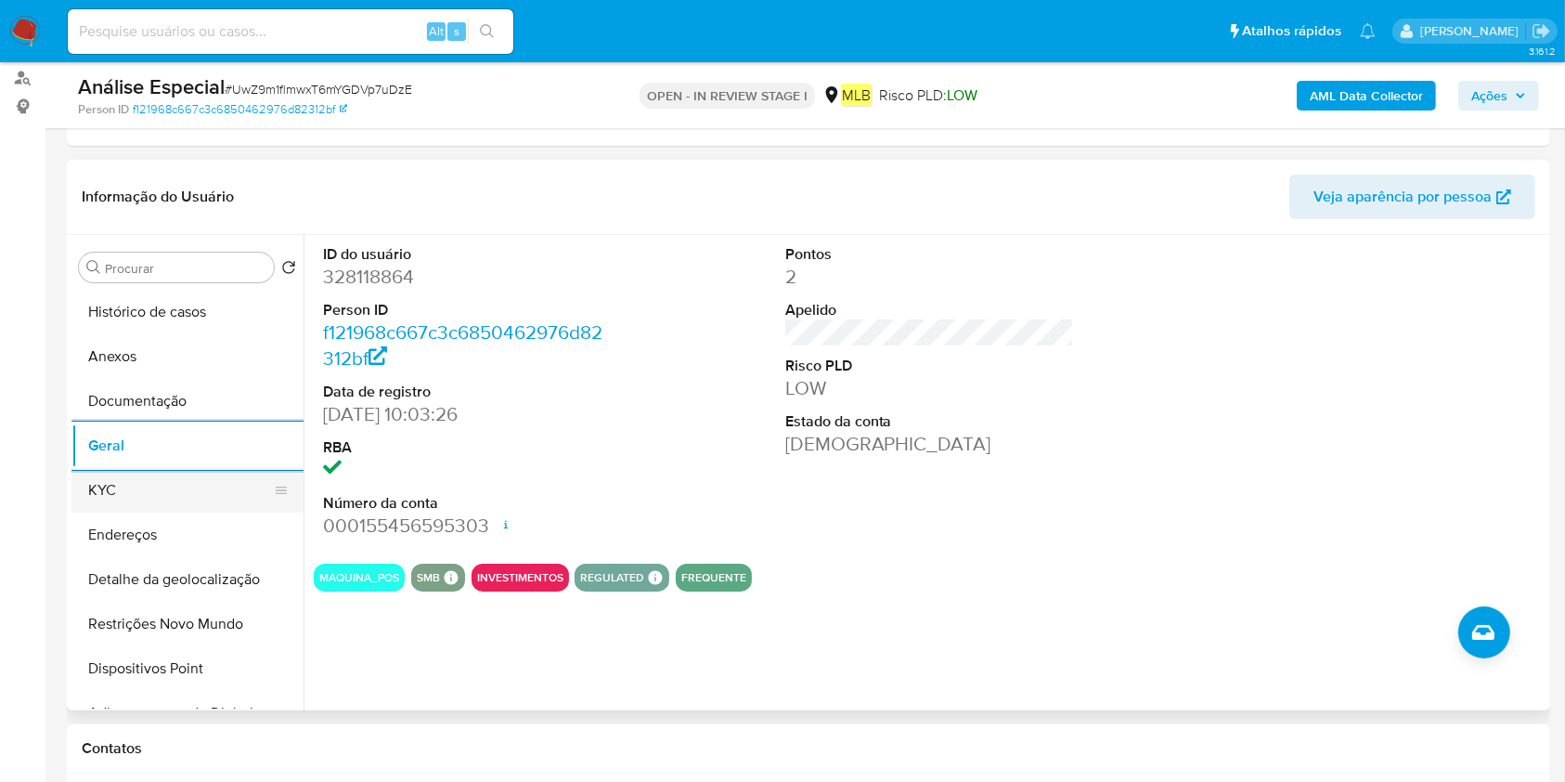
click at [134, 494] on button "KYC" at bounding box center [179, 490] width 217 height 45
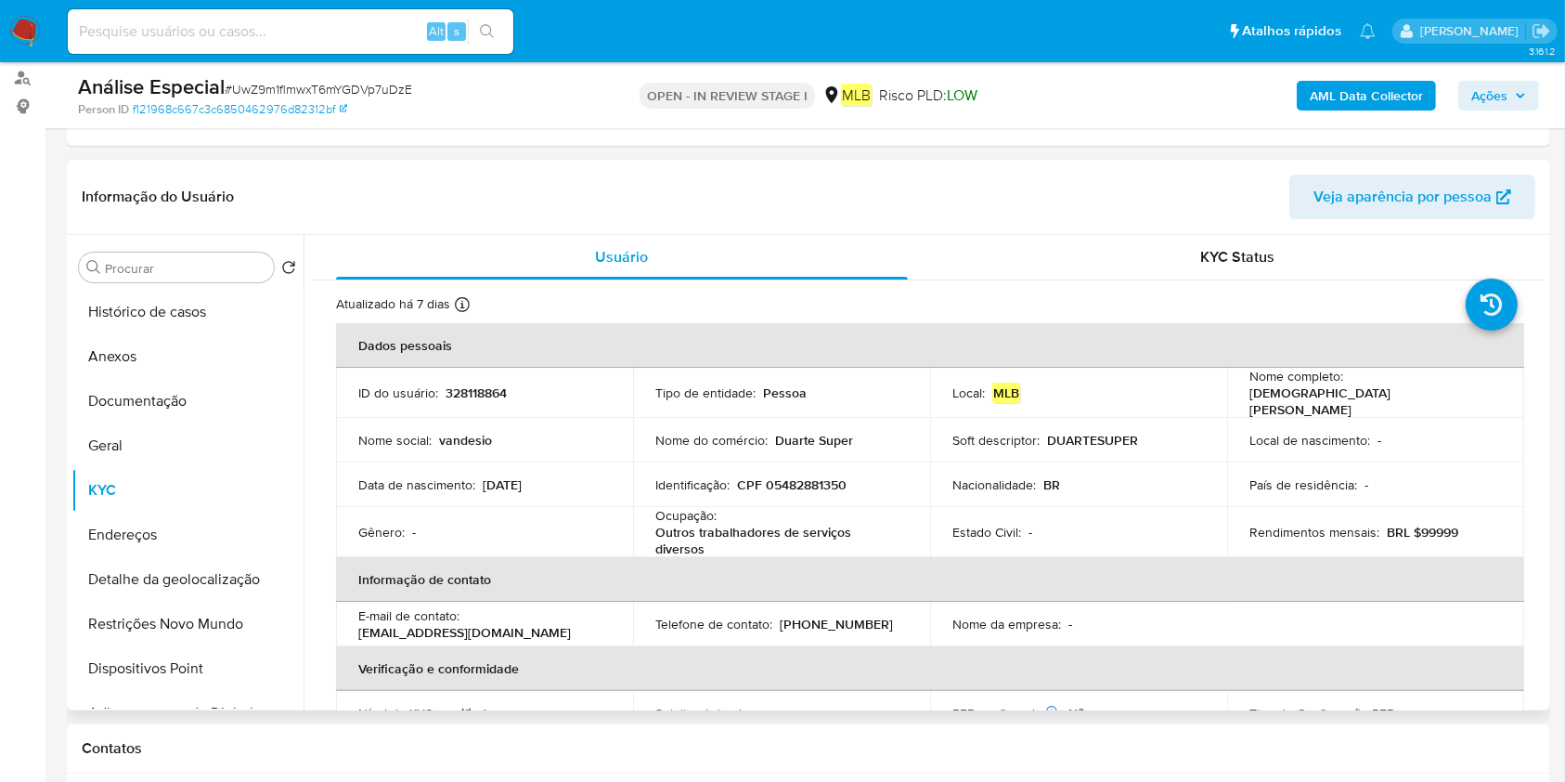
click at [153, 520] on button "Endereços" at bounding box center [187, 534] width 232 height 45
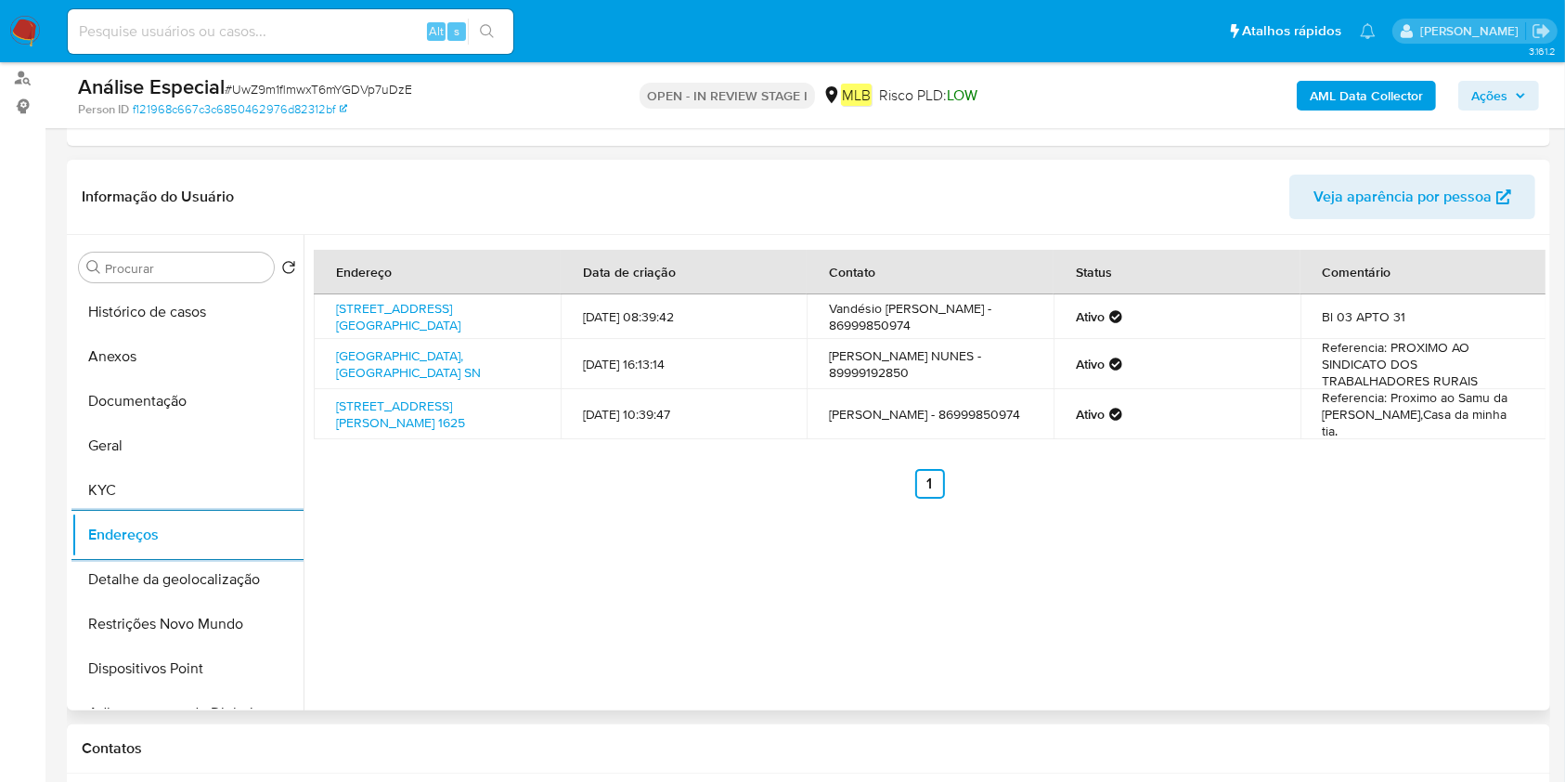
click at [161, 576] on button "Detalhe da geolocalização" at bounding box center [187, 579] width 232 height 45
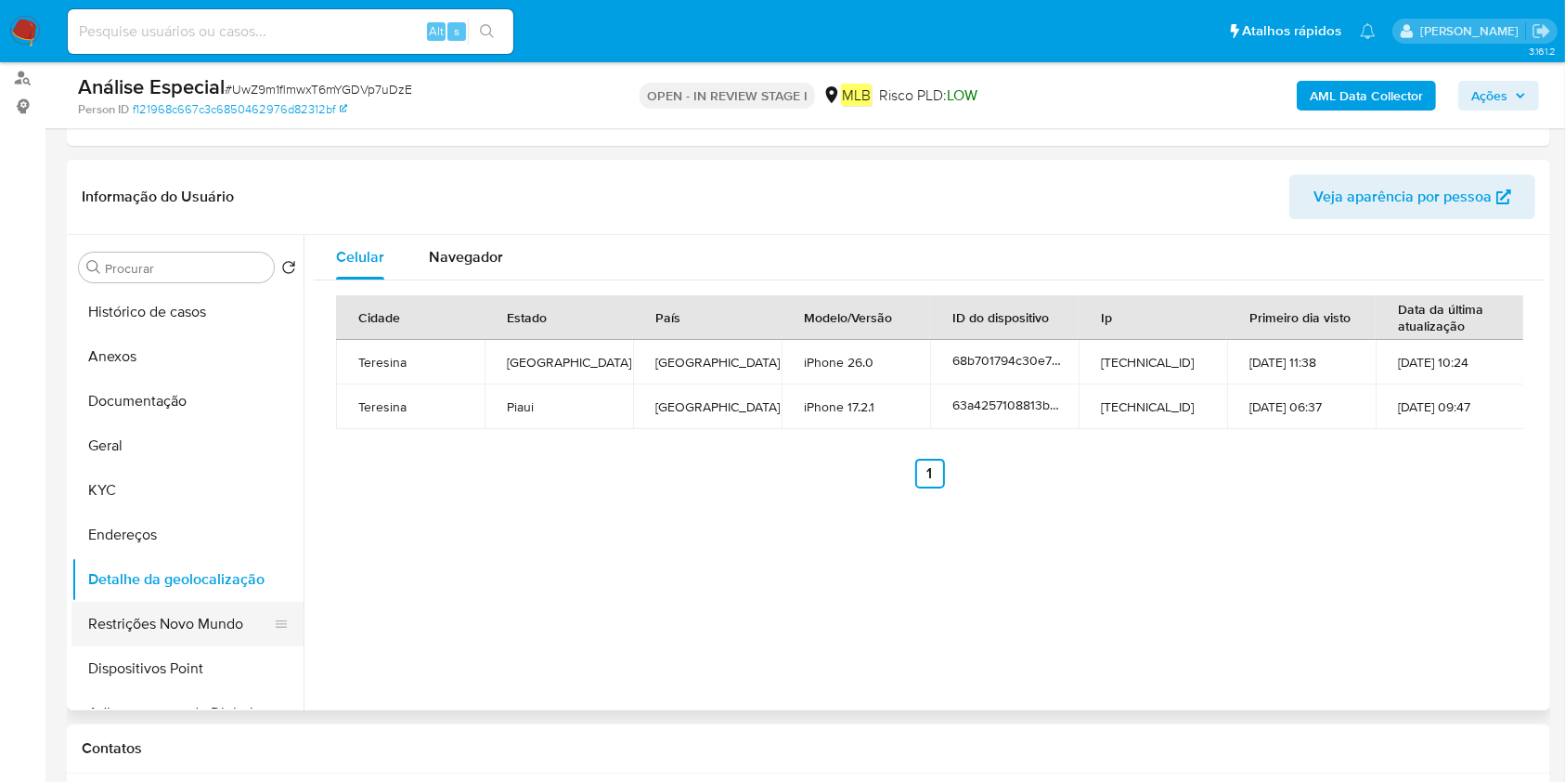
click at [87, 628] on button "Restrições Novo Mundo" at bounding box center [179, 624] width 217 height 45
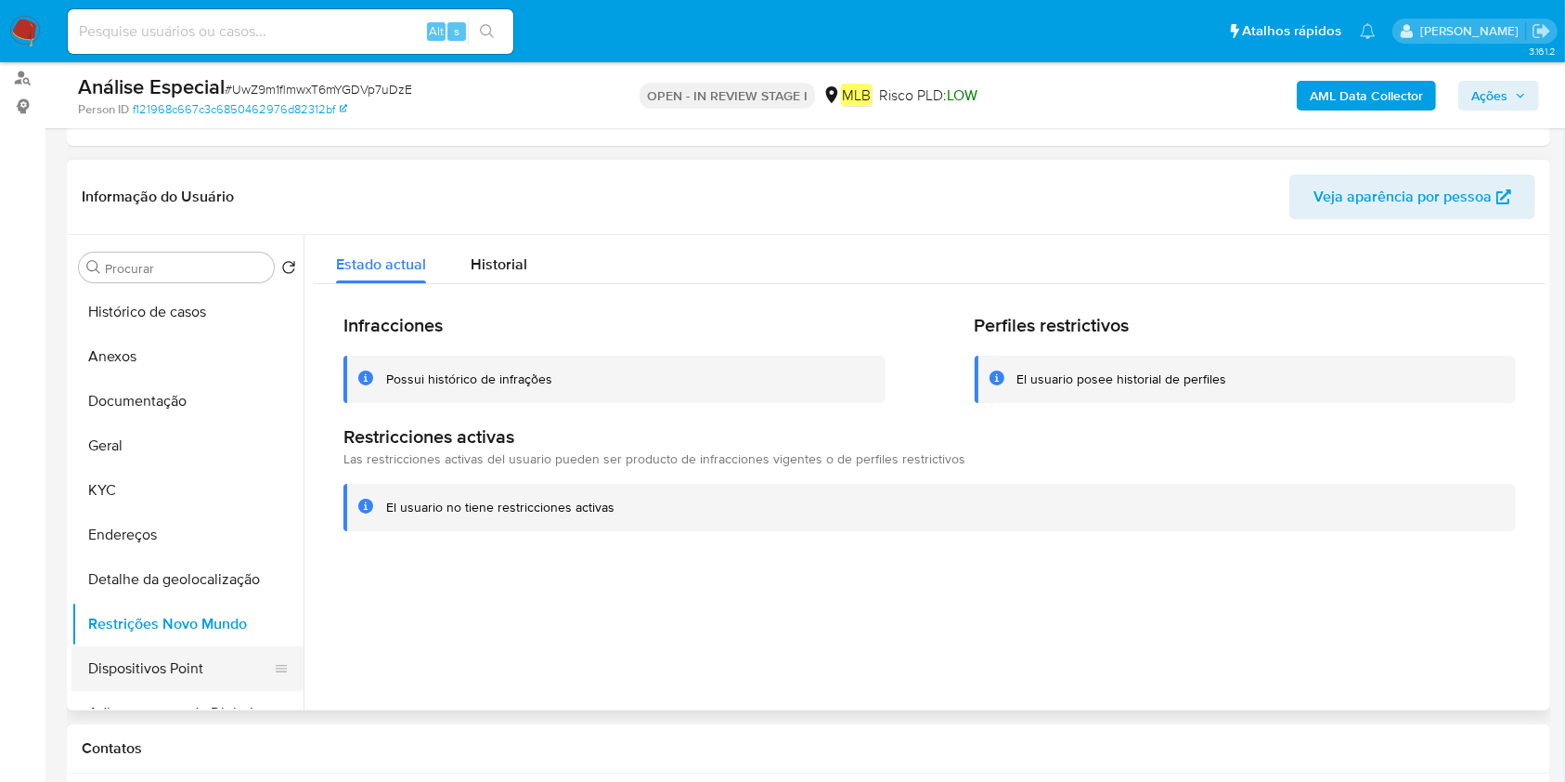
click at [128, 684] on button "Dispositivos Point" at bounding box center [179, 668] width 217 height 45
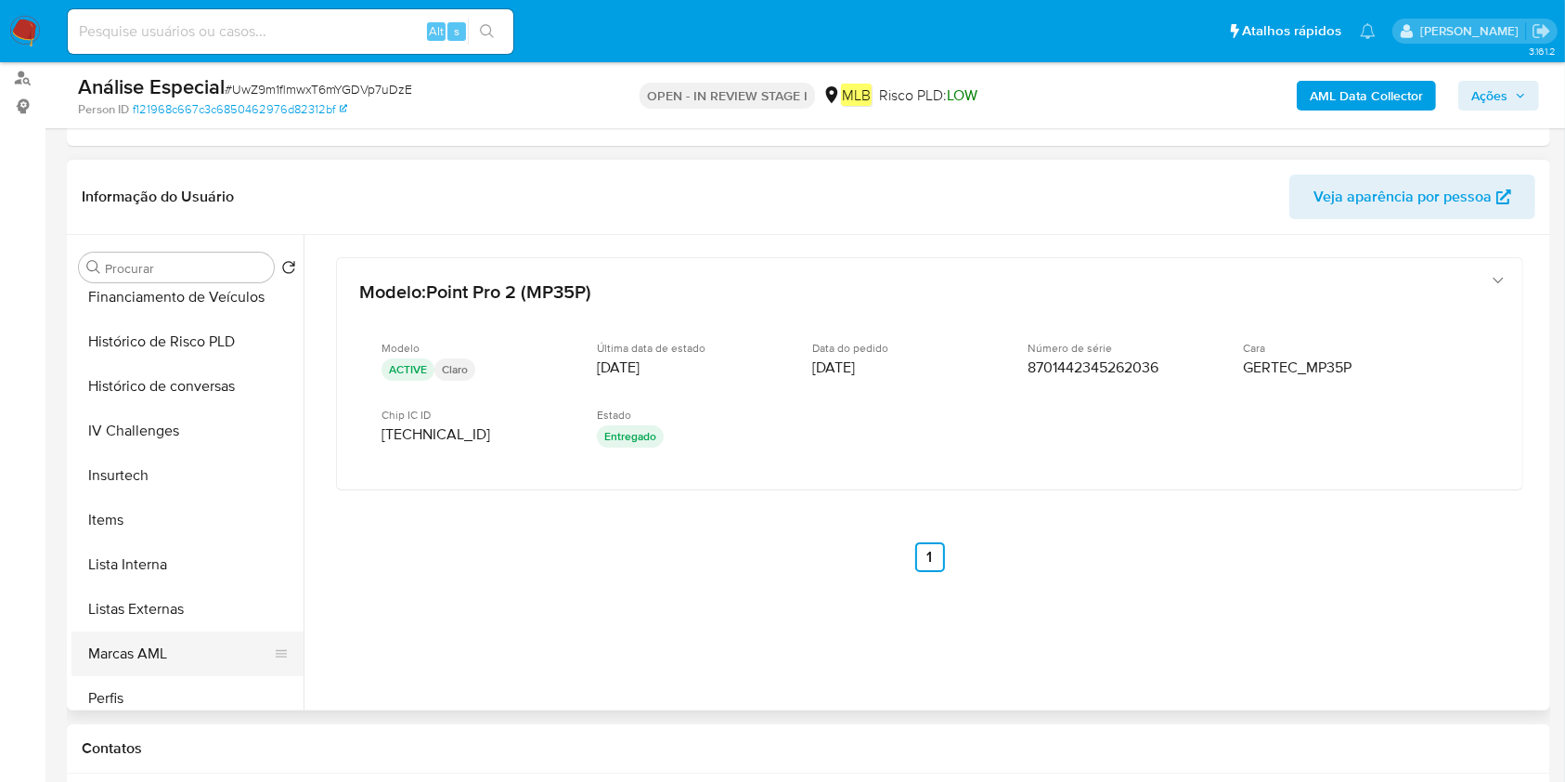
scroll to position [743, 0]
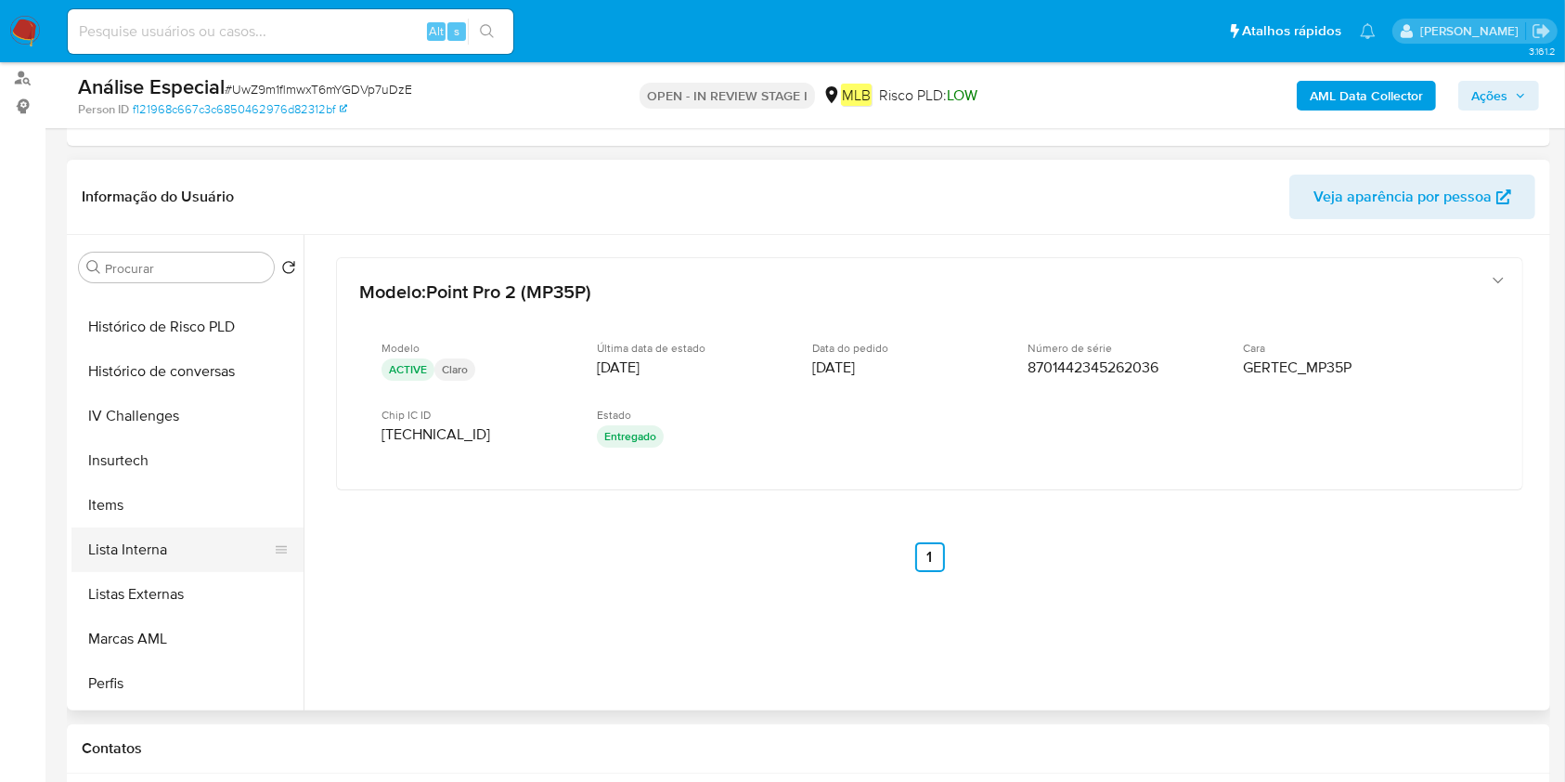
click at [168, 539] on button "Lista Interna" at bounding box center [179, 549] width 217 height 45
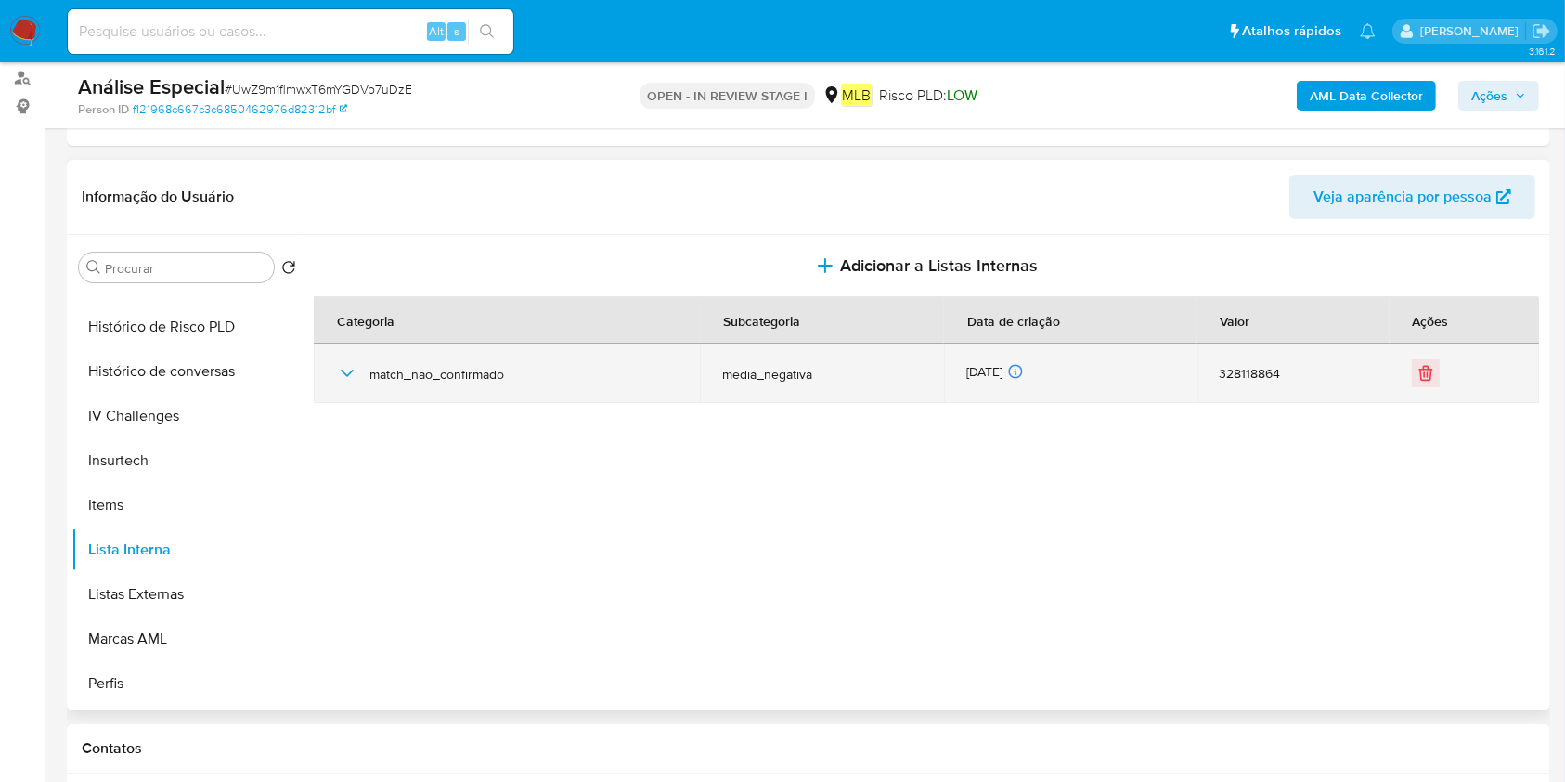
click at [584, 373] on span "match_nao_confirmado" at bounding box center [523, 374] width 308 height 17
click at [342, 369] on icon "button" at bounding box center [347, 372] width 13 height 7
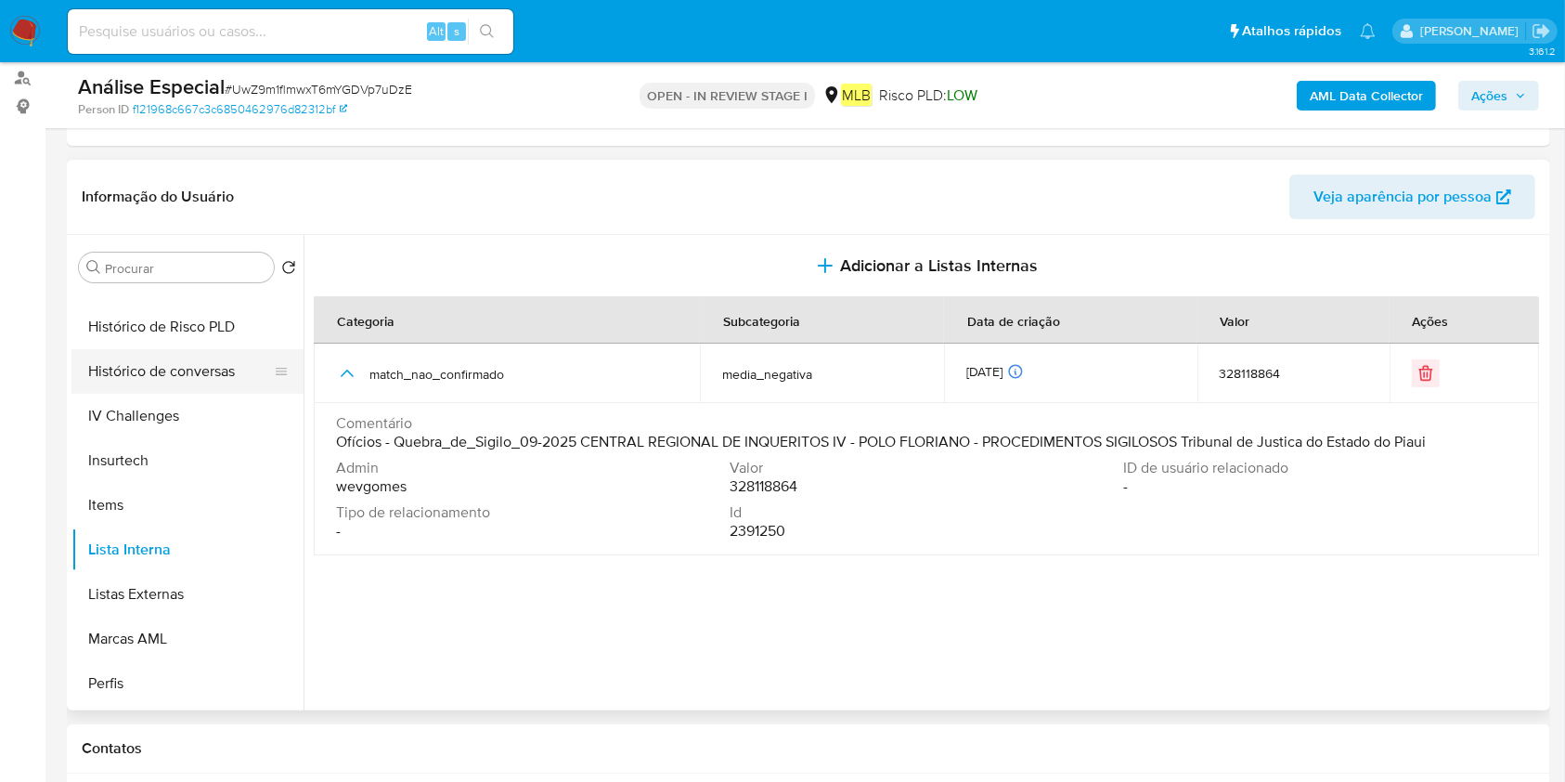
scroll to position [123, 0]
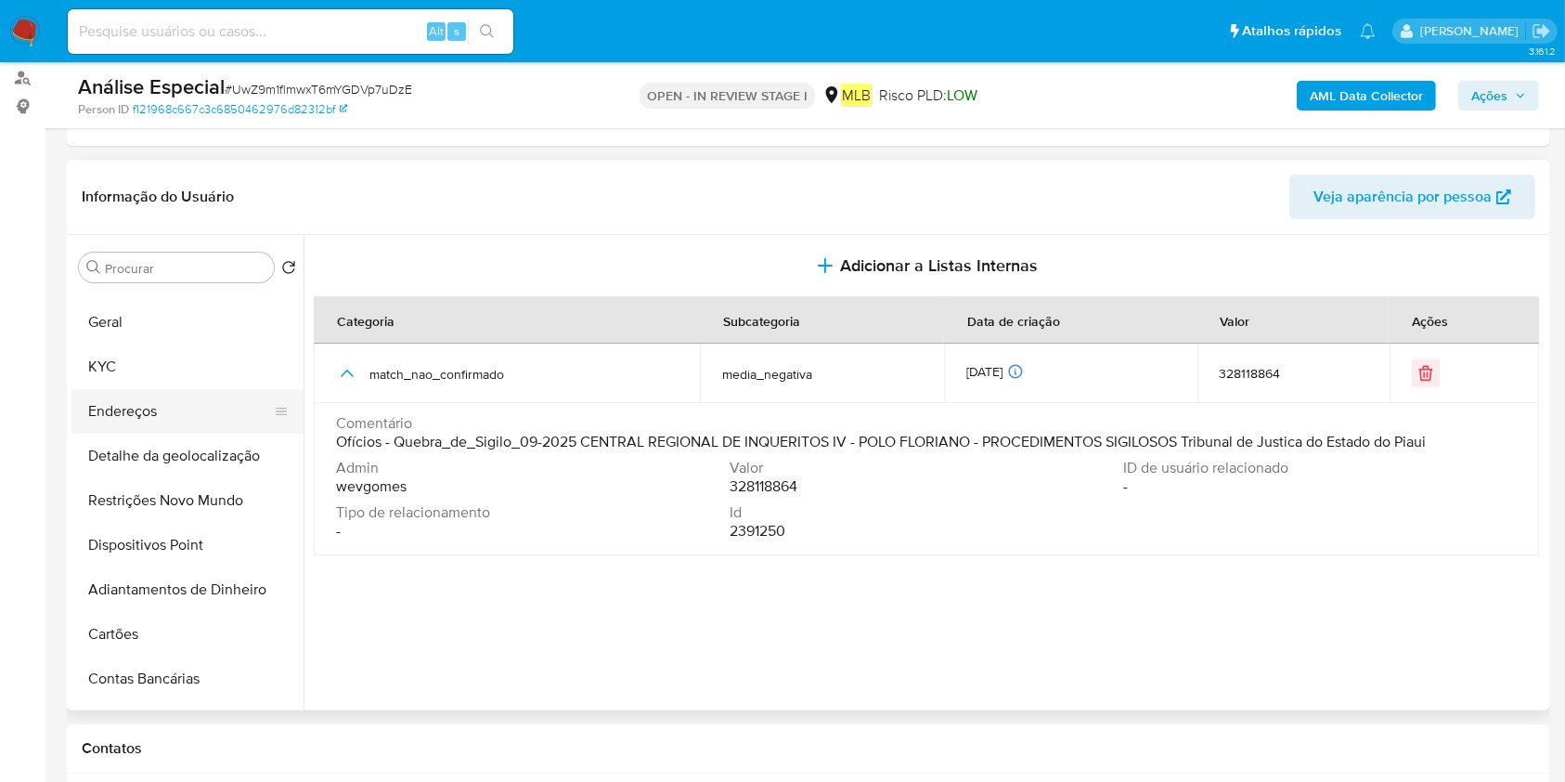
click at [199, 411] on button "Endereços" at bounding box center [179, 411] width 217 height 45
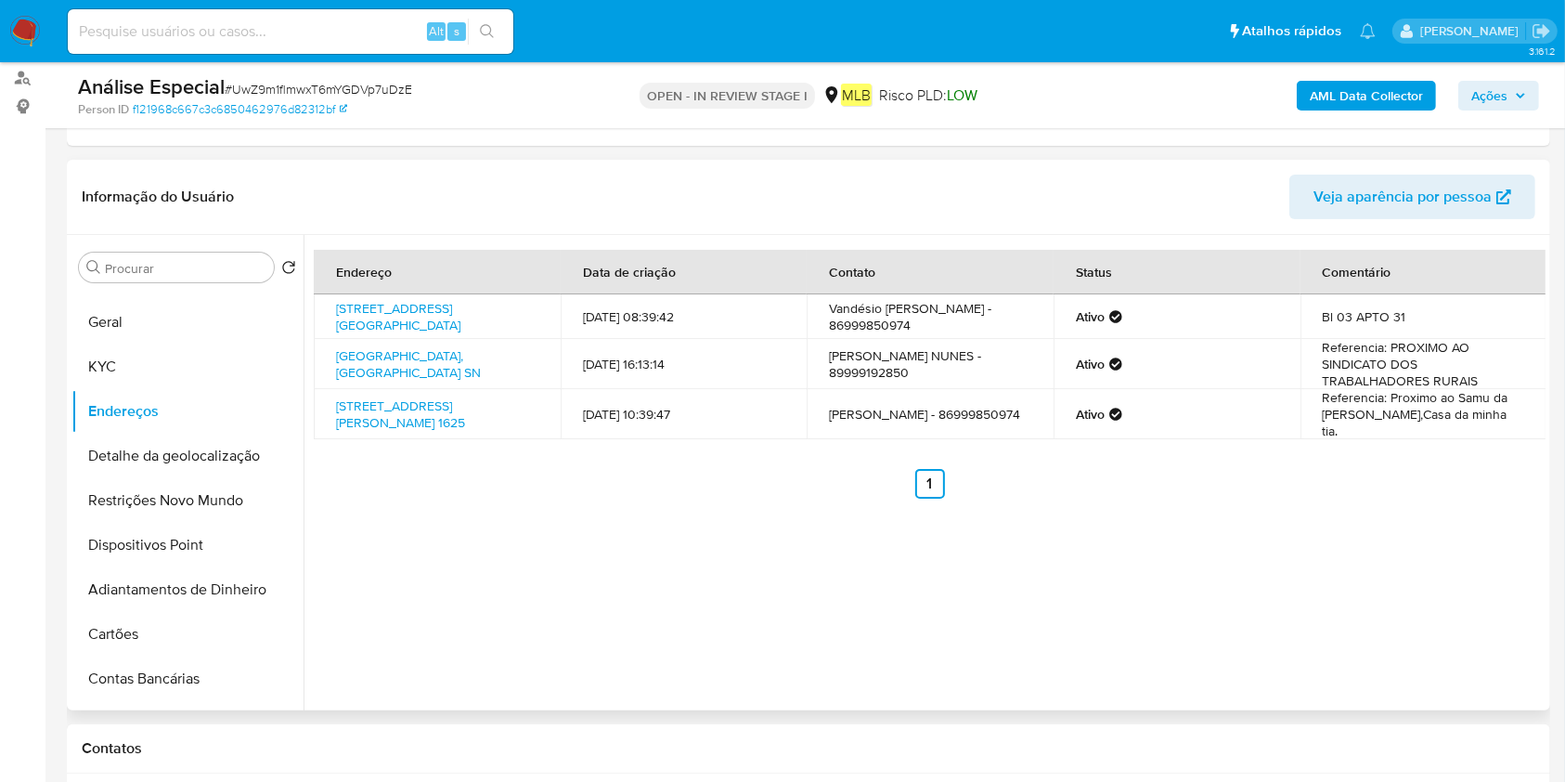
click at [334, 306] on td "Avenida Ferroviária 8400, Teresina, Piauí, 64088530, Brasil 8400" at bounding box center [437, 316] width 247 height 45
drag, startPoint x: 324, startPoint y: 289, endPoint x: 419, endPoint y: 322, distance: 100.4
click at [419, 322] on table "Endereço Data de criação Contato Status Comentário Avenida Ferroviária 8400, Te…" at bounding box center [930, 344] width 1233 height 189
click at [435, 336] on td "Avenida Ferroviária 8400, Teresina, Piauí, 64088530, Brasil 8400" at bounding box center [437, 316] width 247 height 45
drag, startPoint x: 327, startPoint y: 296, endPoint x: 417, endPoint y: 317, distance: 92.3
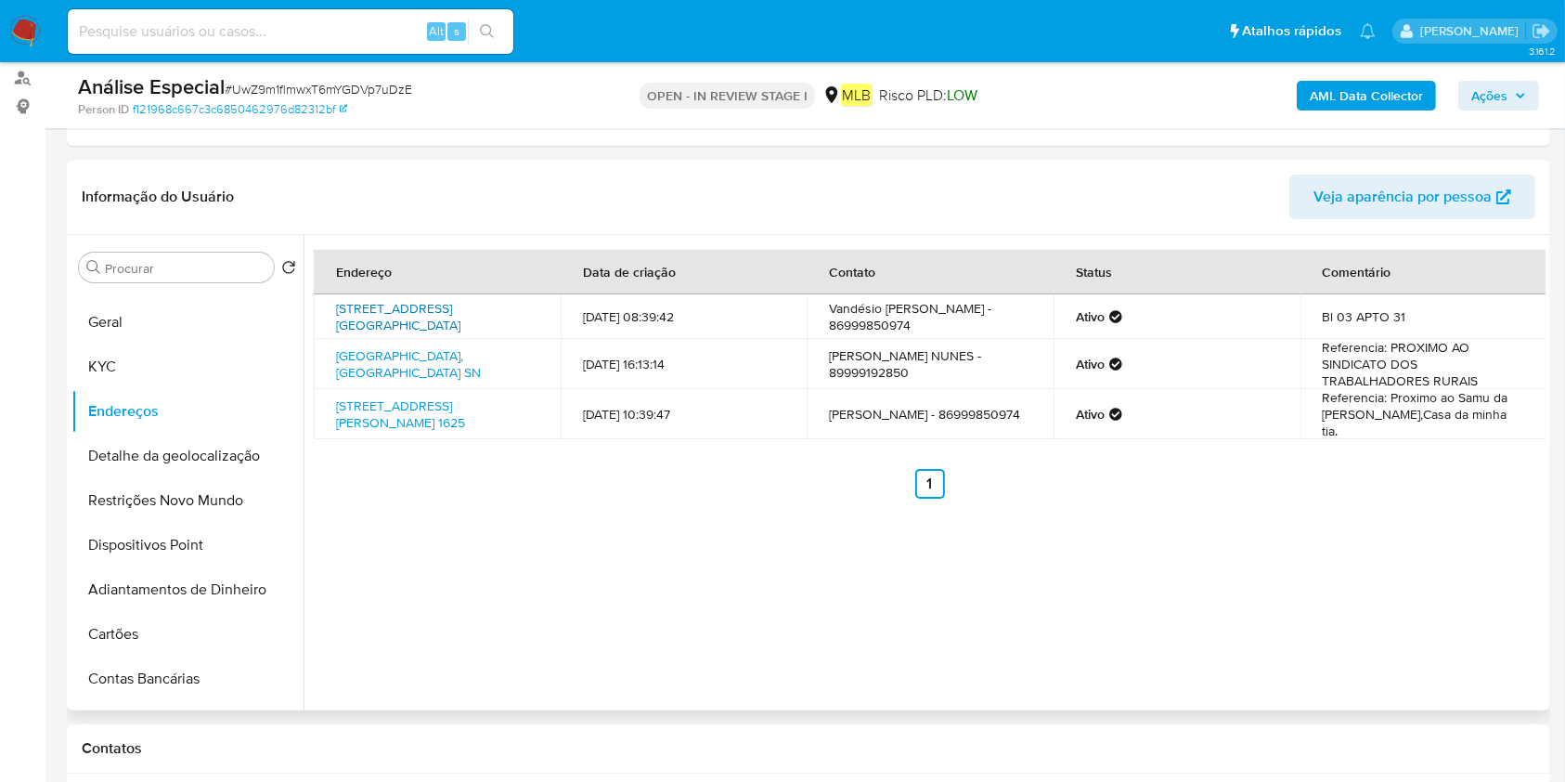
click at [417, 317] on td "Avenida Ferroviária 8400, Teresina, Piauí, 64088530, Brasil 8400" at bounding box center [437, 316] width 247 height 45
copy link "Avenida Ferroviária 8400, Teresina, Piauí"
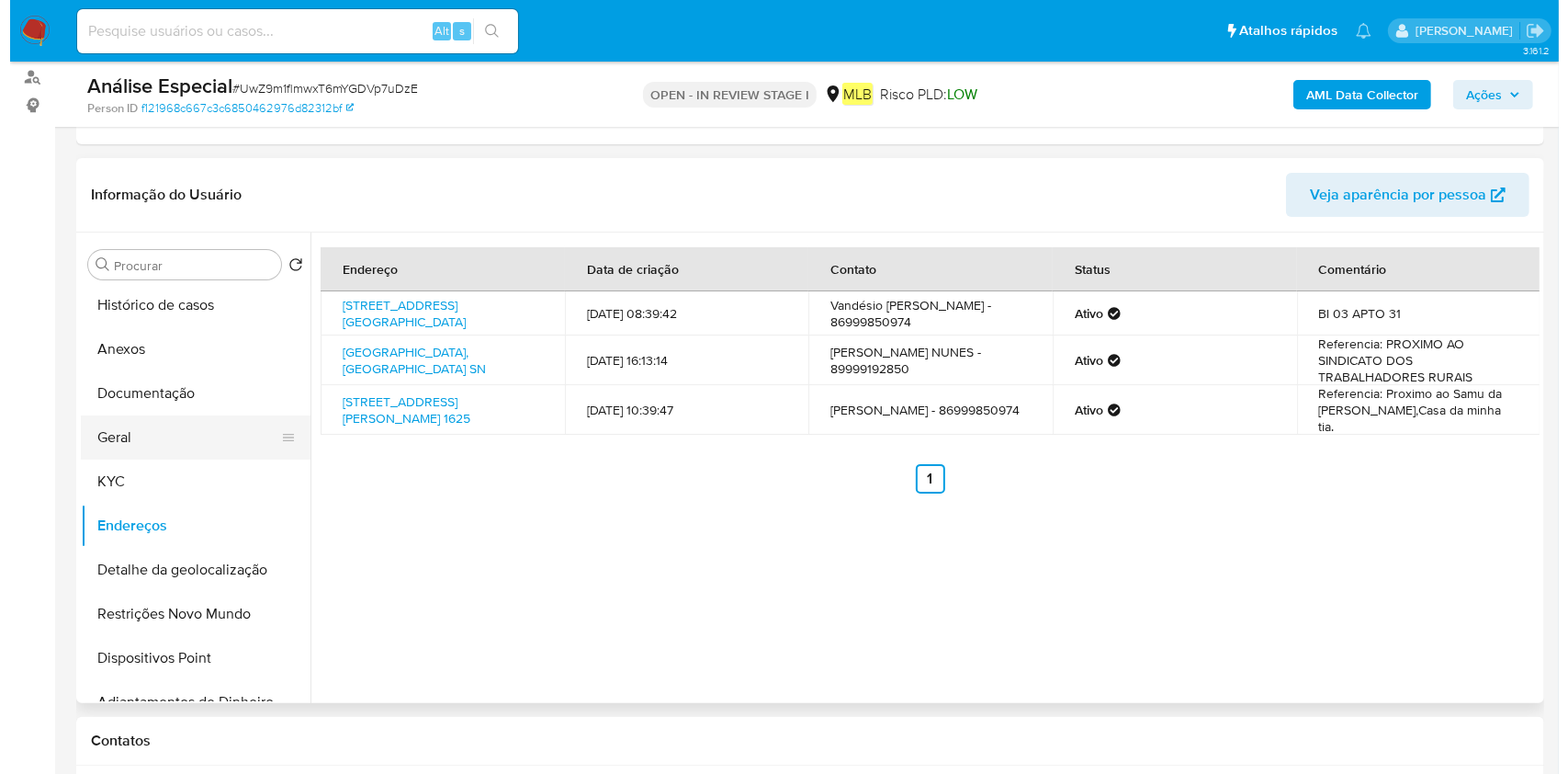
scroll to position [0, 0]
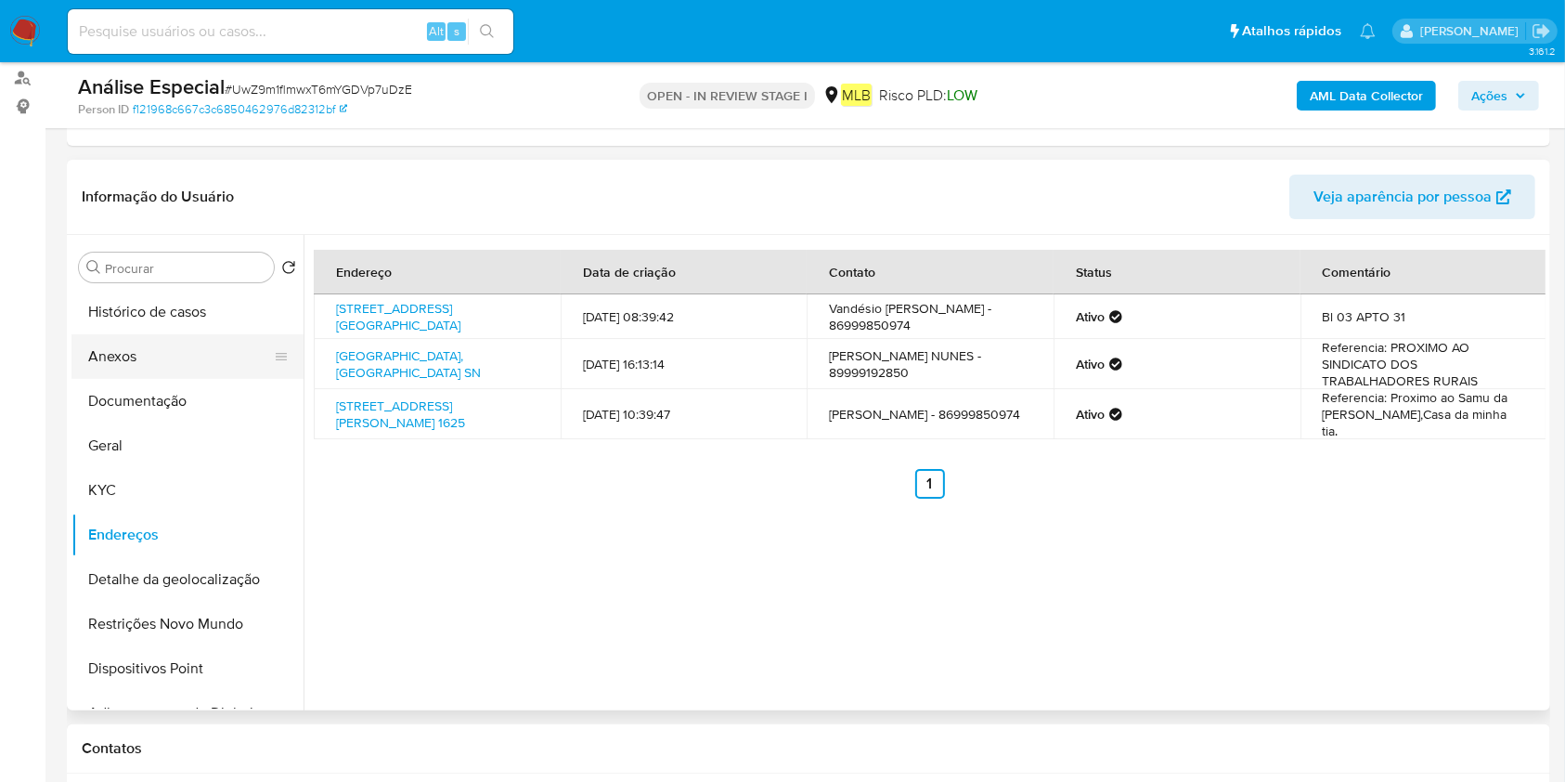
click at [193, 360] on button "Anexos" at bounding box center [179, 356] width 217 height 45
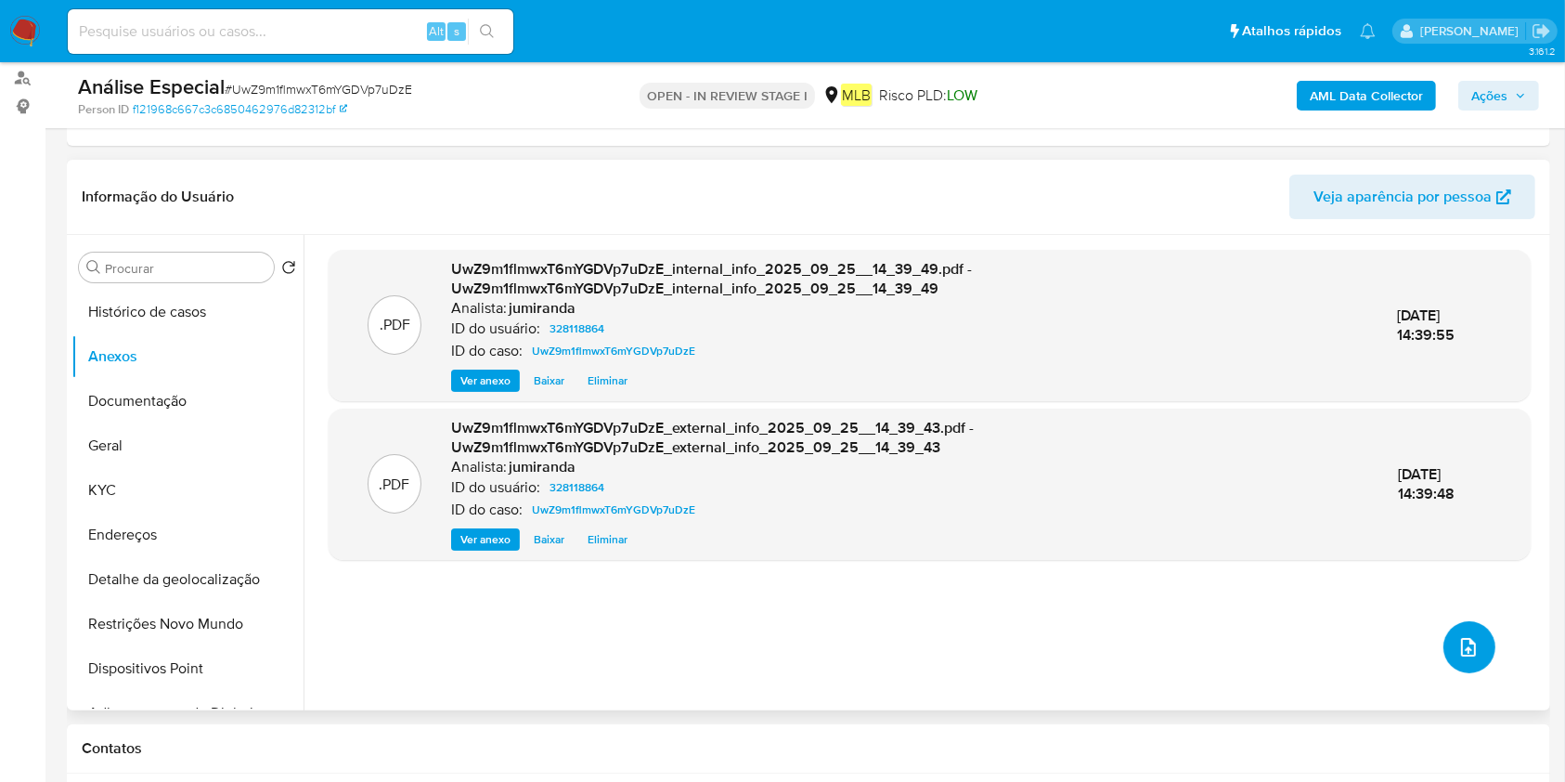
click at [1470, 646] on button "upload-file" at bounding box center [1470, 647] width 52 height 52
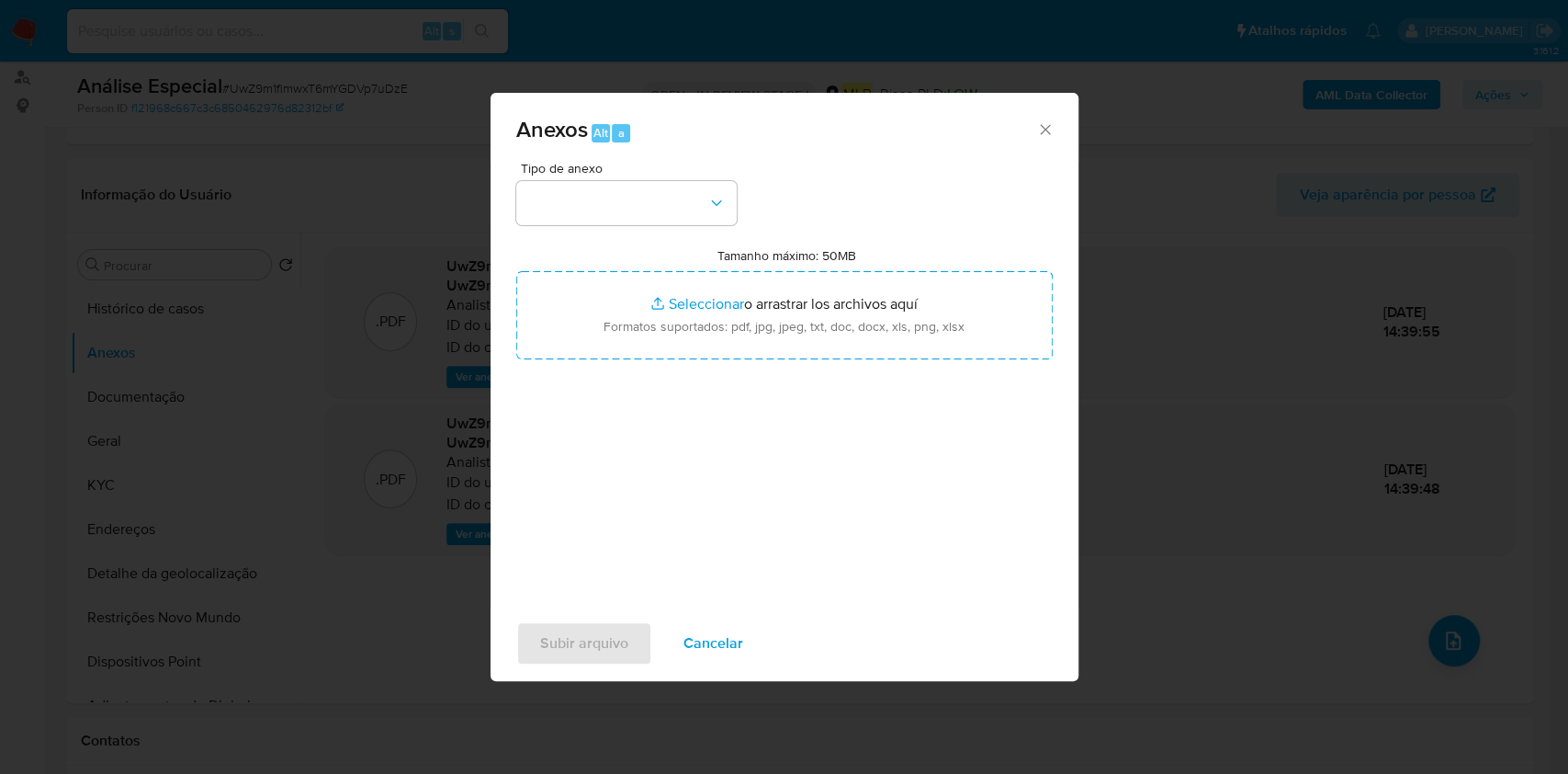
click at [609, 226] on div "Tipo de anexo Tamanho máximo: 50MB Seleccionar archivos Seleccionar o arrastrar…" at bounding box center [784, 378] width 536 height 434
click at [616, 210] on button "button" at bounding box center [626, 203] width 221 height 45
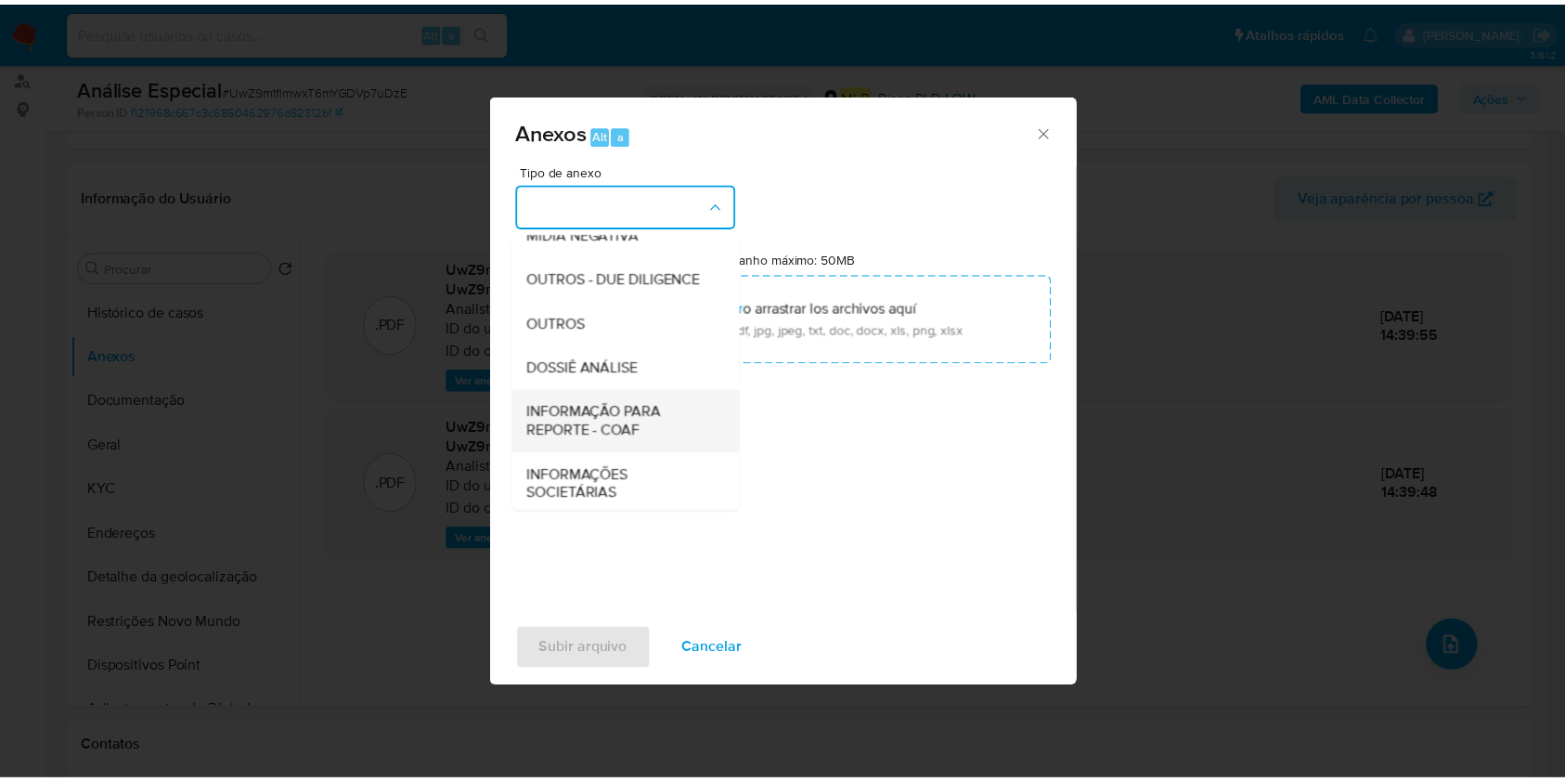
scroll to position [285, 0]
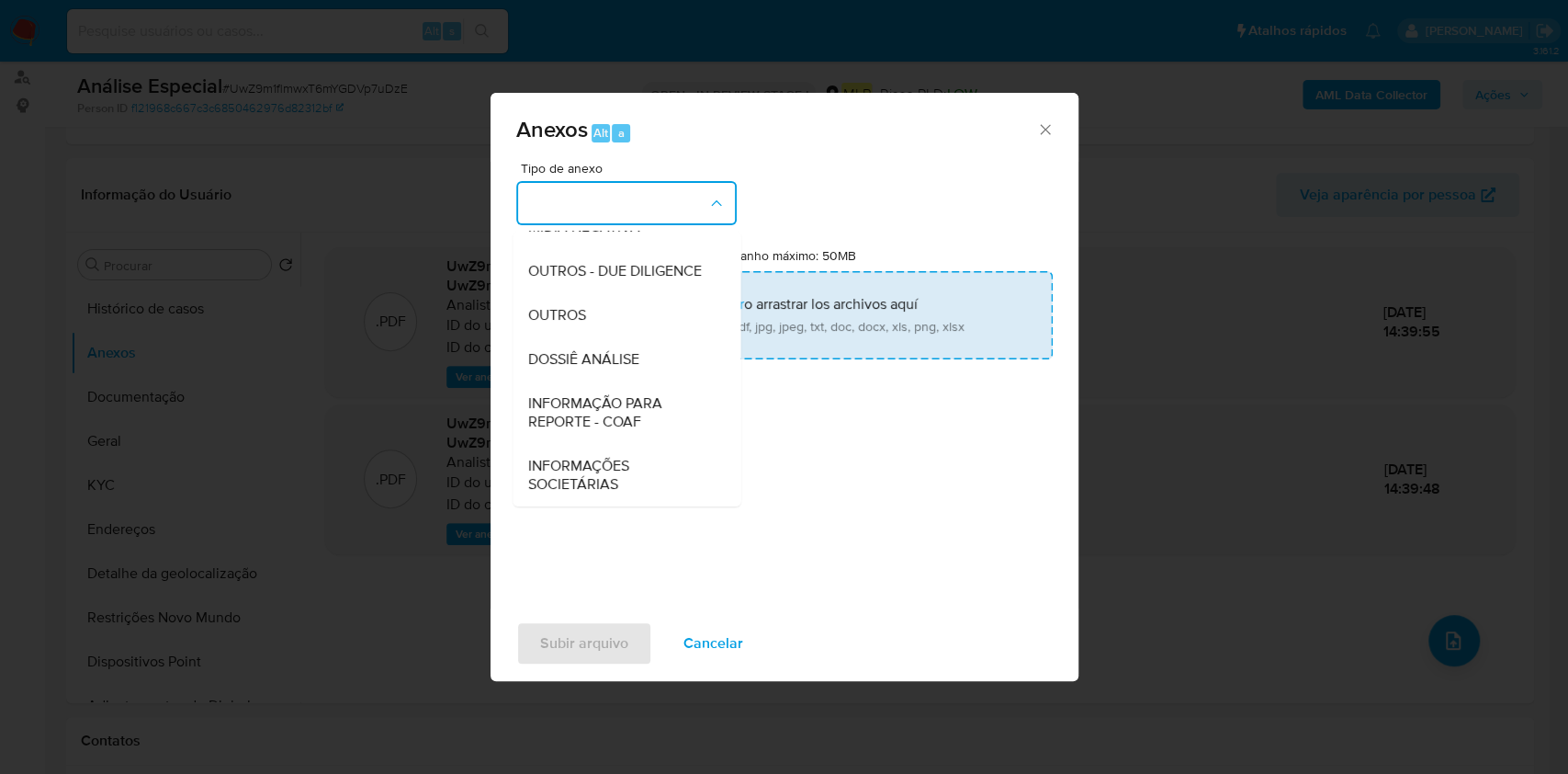
click at [607, 318] on div "OUTROS" at bounding box center [620, 315] width 187 height 45
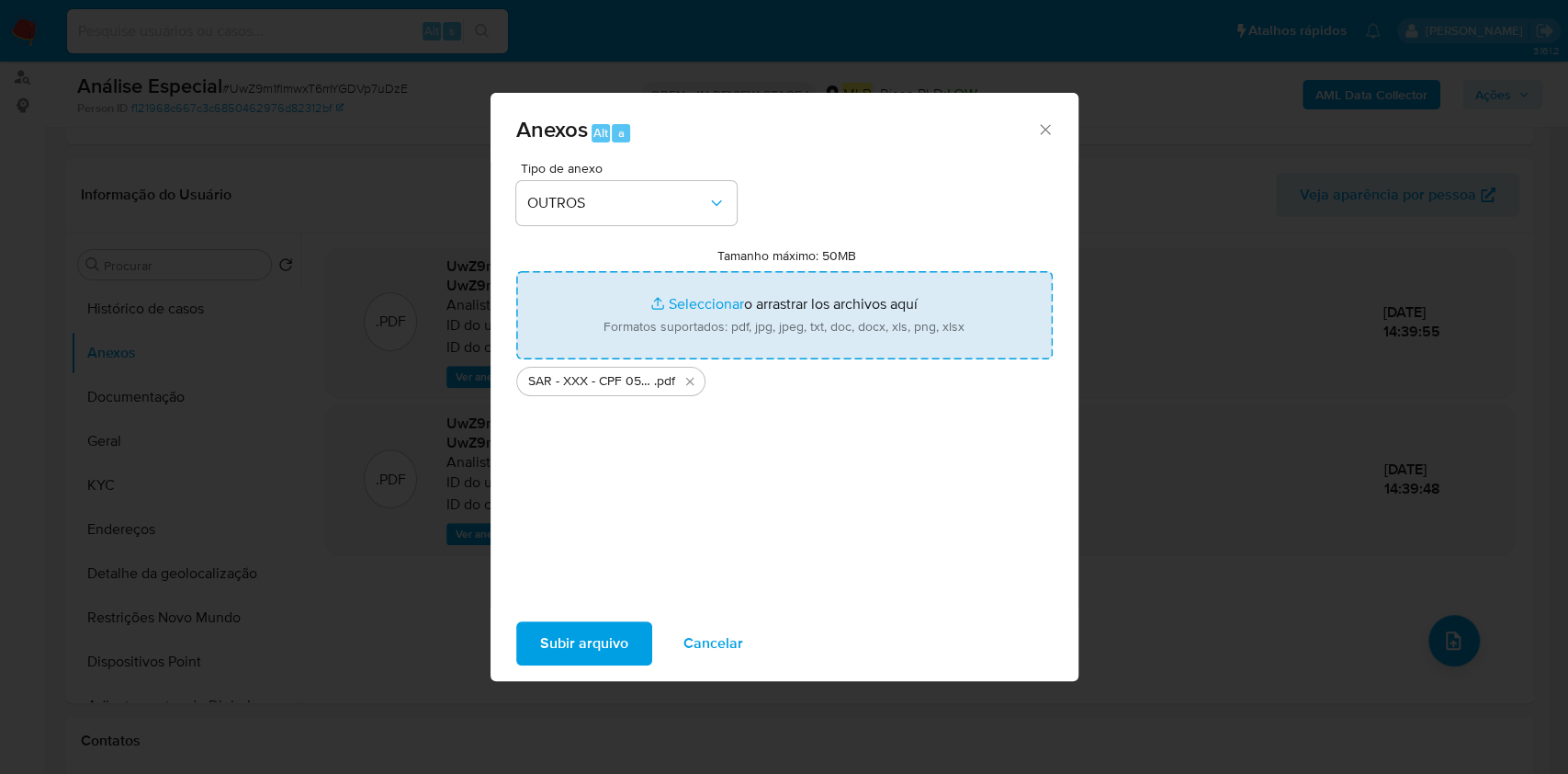
type input "C:\fakepath\Mulan 328118864_2025_09_23_16_57_18.xlsx"
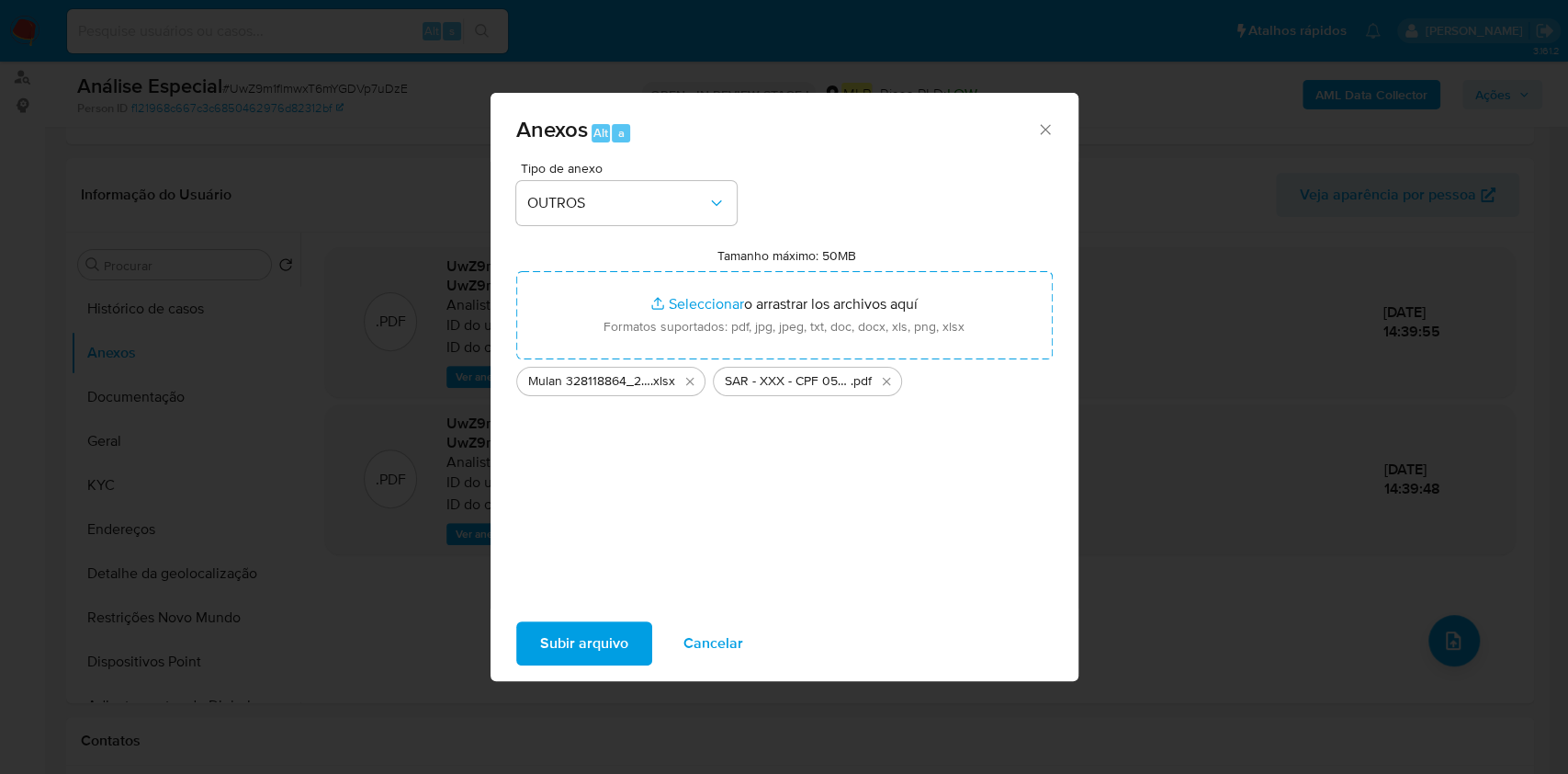
click at [584, 636] on span "Subir arquivo" at bounding box center [584, 642] width 88 height 41
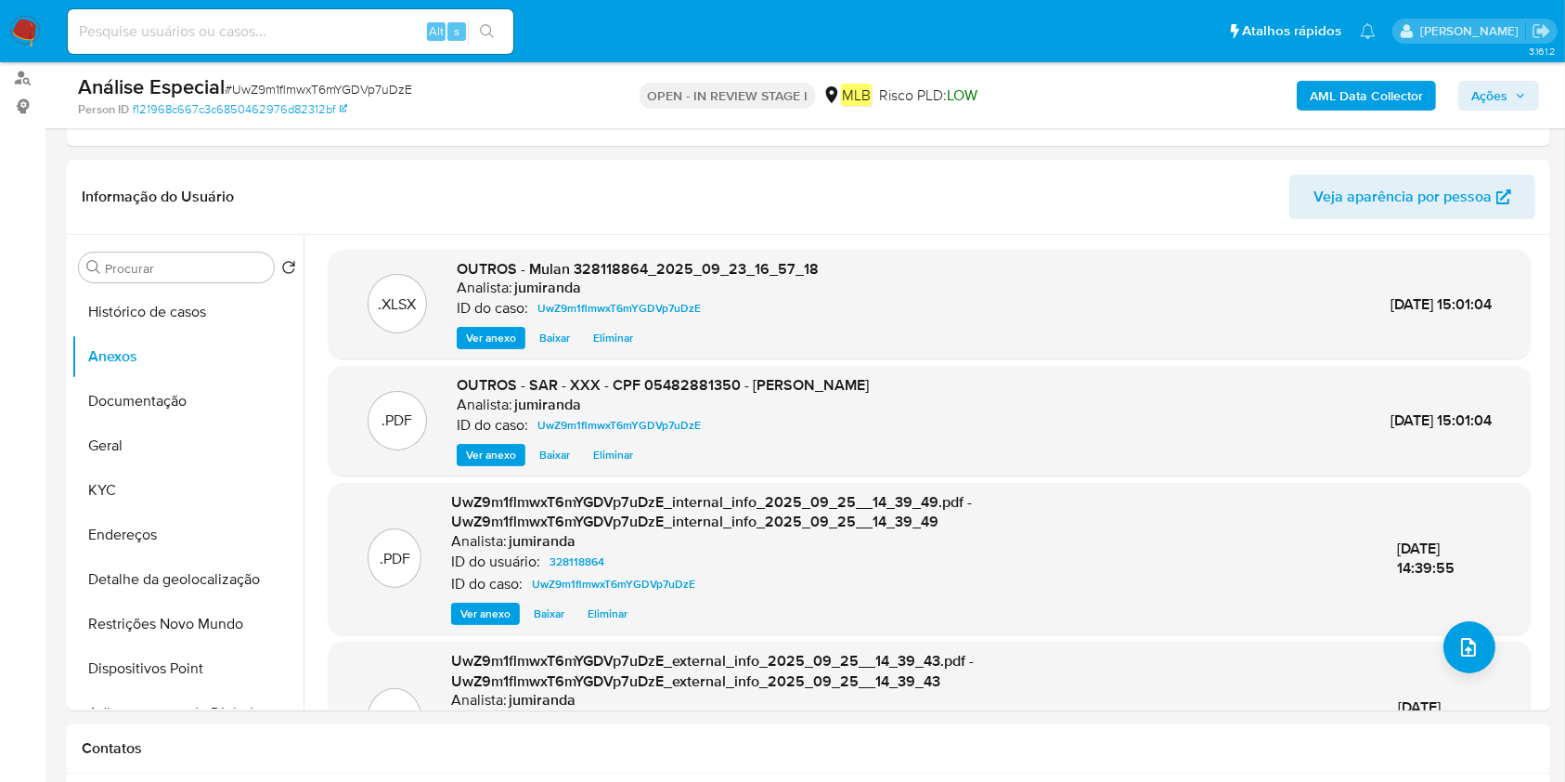
click at [1477, 88] on span "Ações" at bounding box center [1489, 96] width 36 height 30
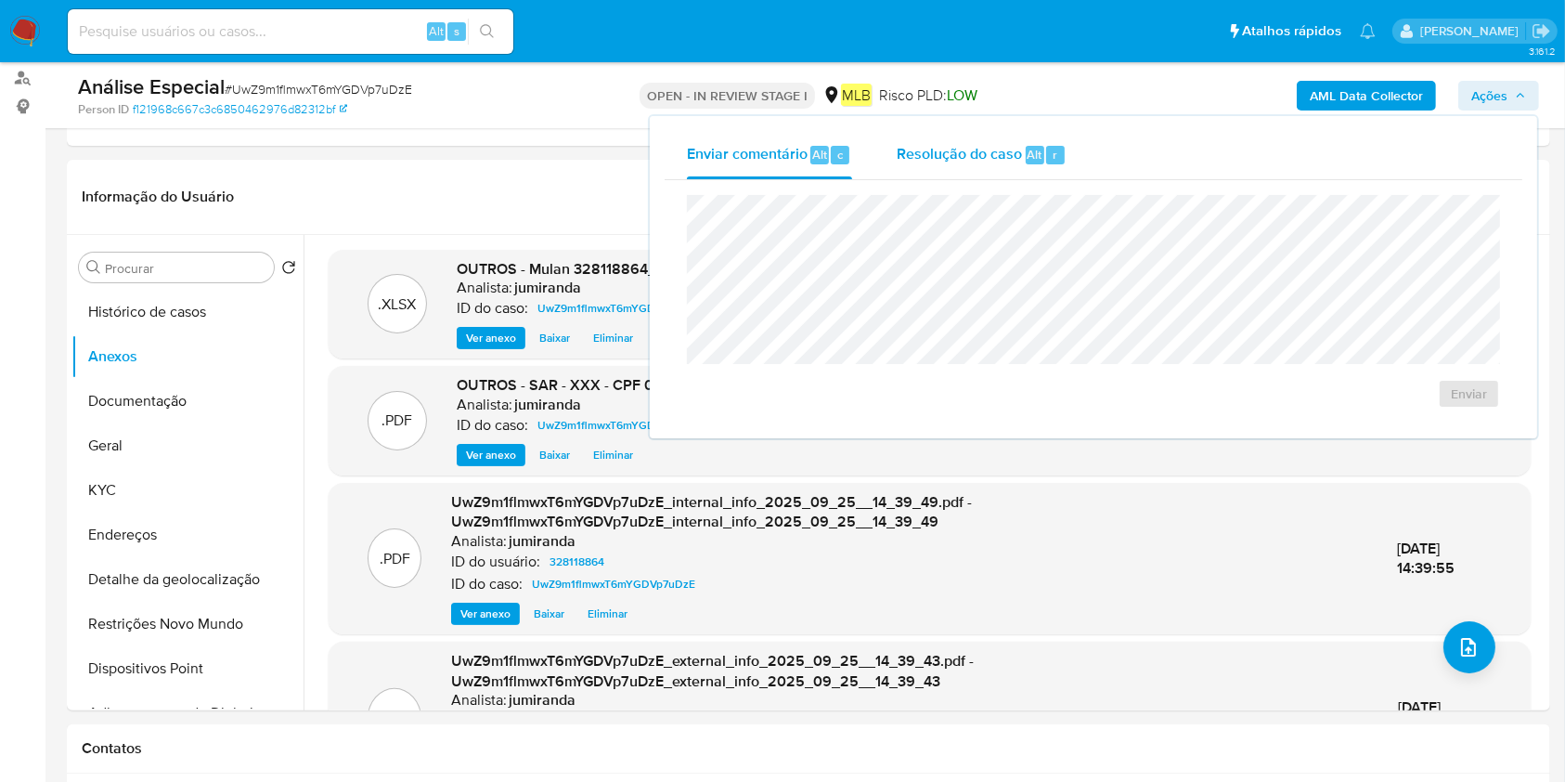
click at [1015, 143] on span "Resolução do caso" at bounding box center [959, 153] width 125 height 21
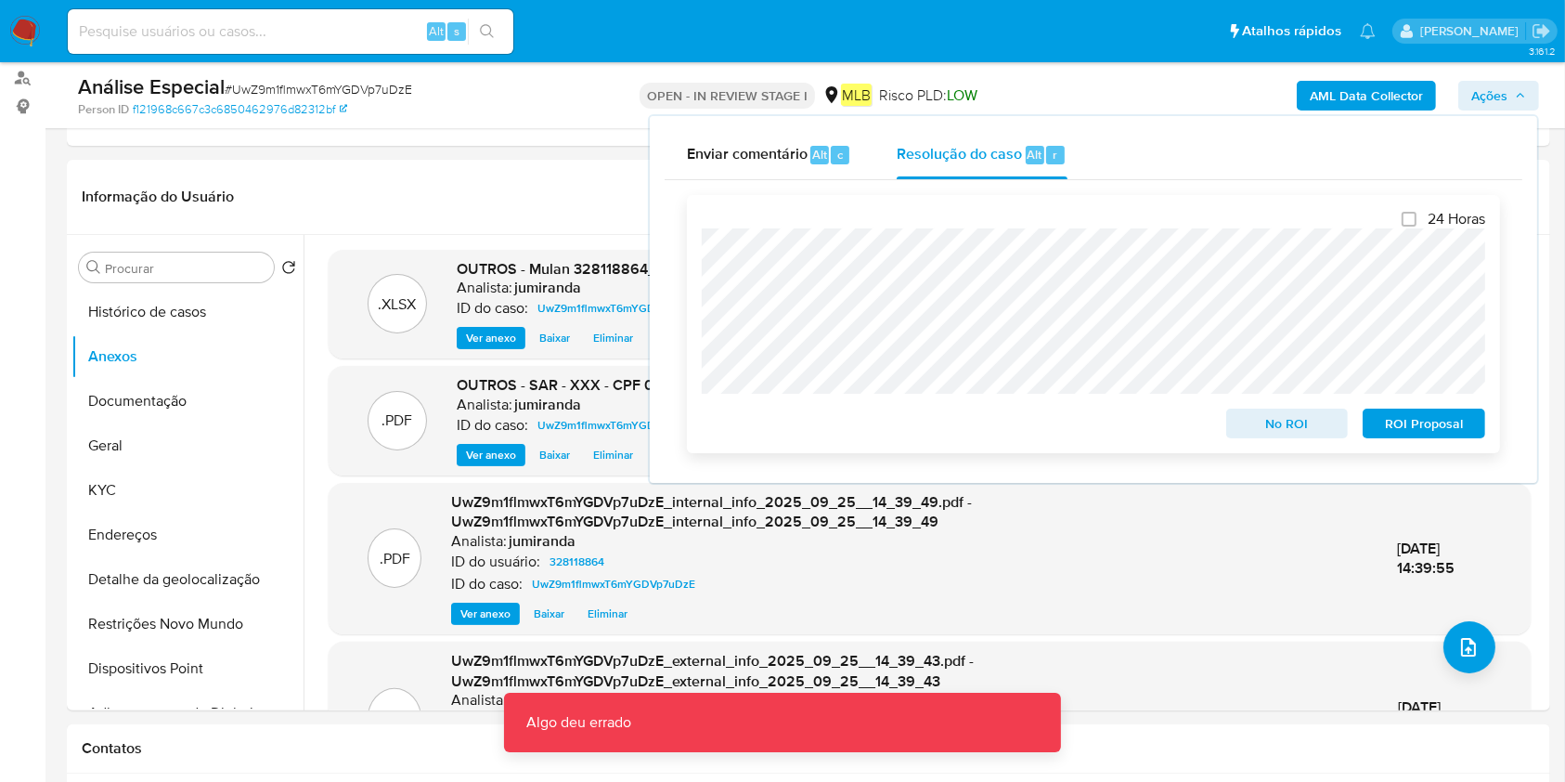
click at [1455, 429] on span "ROI Proposal" at bounding box center [1424, 423] width 97 height 26
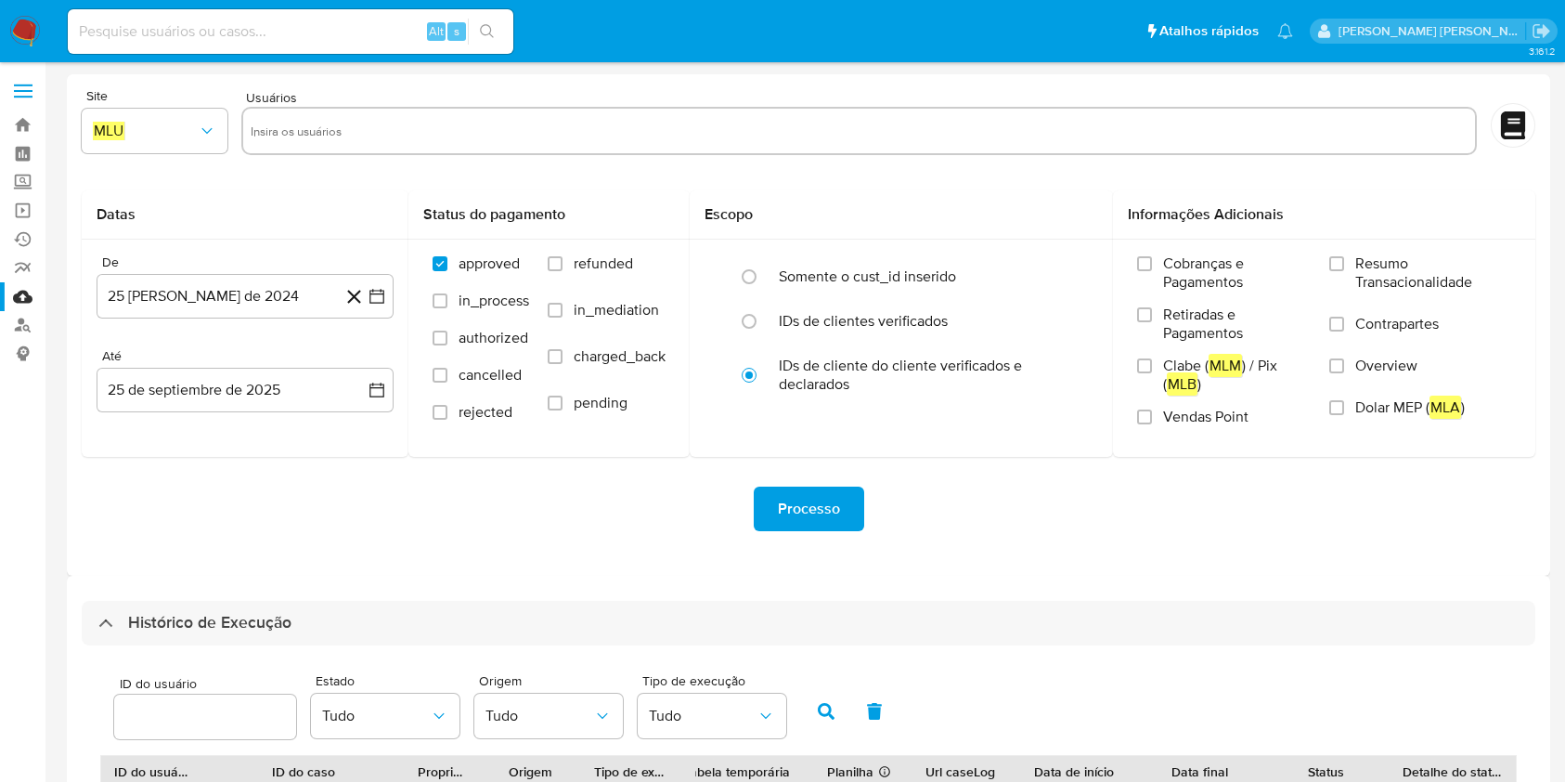
select select "10"
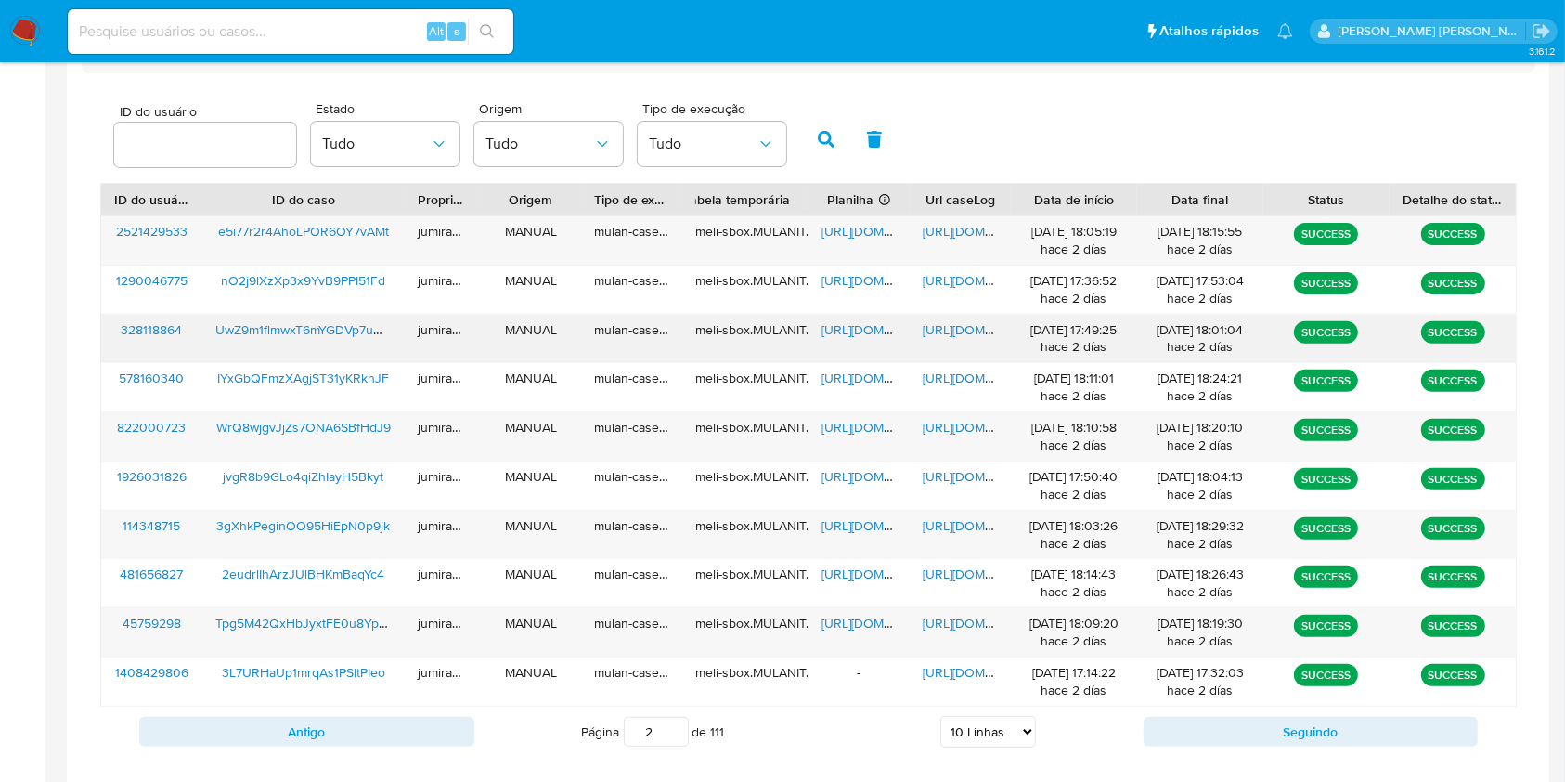
scroll to position [572, 0]
click at [866, 327] on span "https://docs.google.com/spreadsheets/d/1o1-lU5WMn7Pj1ZvZV1dnPb-jQ-nZKEfGZNZQDny…" at bounding box center [886, 329] width 128 height 19
click at [951, 323] on span "https://docs.google.com/document/d/1R89WM6NgvUCv2ZMoc5E5-ktMjL4o2deoVCsUNOPW0a4…" at bounding box center [987, 329] width 128 height 19
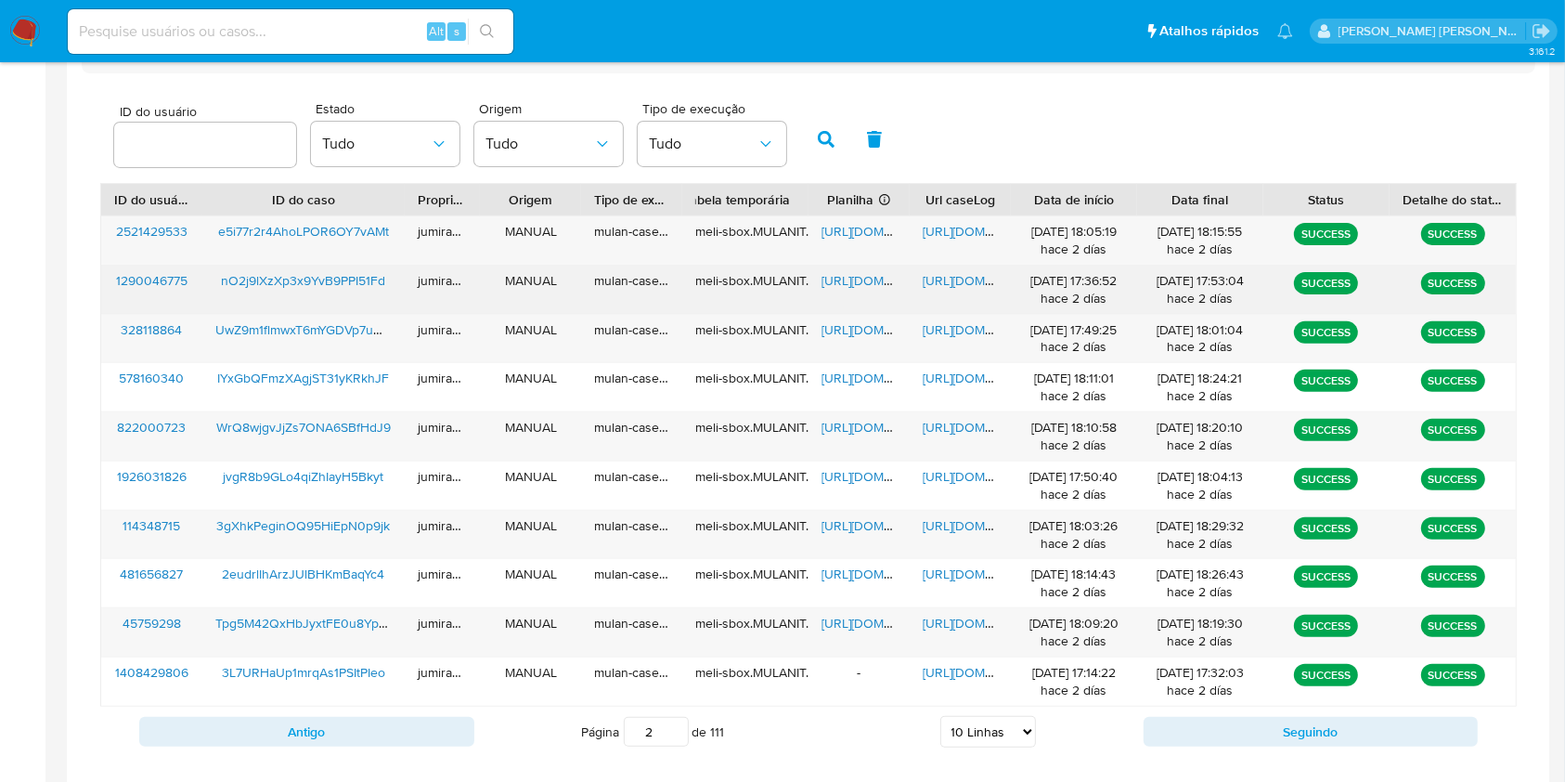
click at [865, 278] on span "https://docs.google.com/spreadsheets/d/1kXaHSYSyNYpcueMKTzHiuzENVPs7yR99hpi_qgV…" at bounding box center [886, 280] width 128 height 19
click at [943, 280] on span "https://docs.google.com/document/d/18kBLBQobgd3VLi5kmvf_Q6MYxArZj25cK3_FJ1sMSbs…" at bounding box center [987, 280] width 128 height 19
click at [359, 281] on span "nO2j9lXzXp3x9YvB9PPI51Fd" at bounding box center [303, 280] width 164 height 19
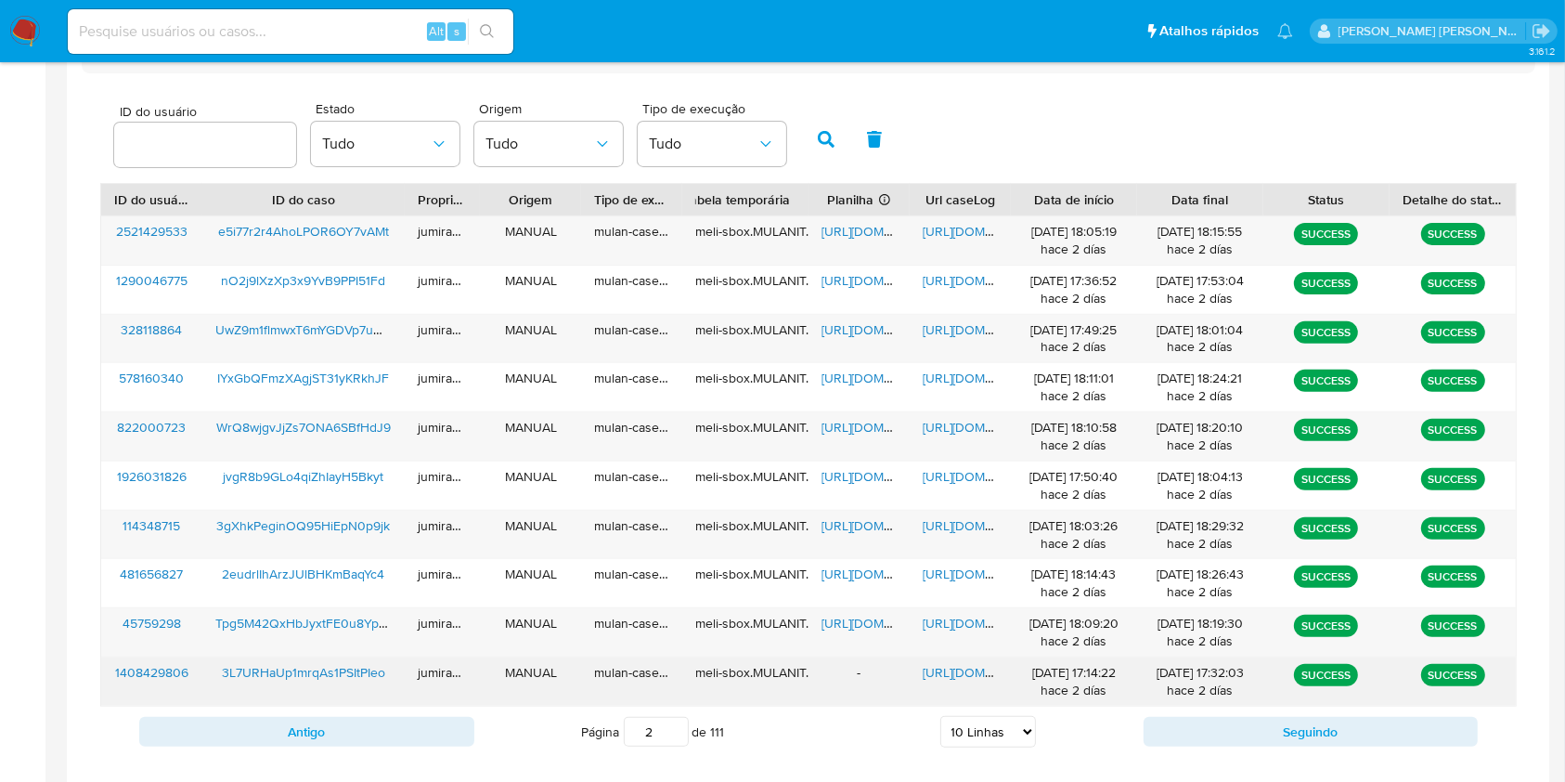
click at [451, 702] on div "jumiranda" at bounding box center [443, 681] width 76 height 48
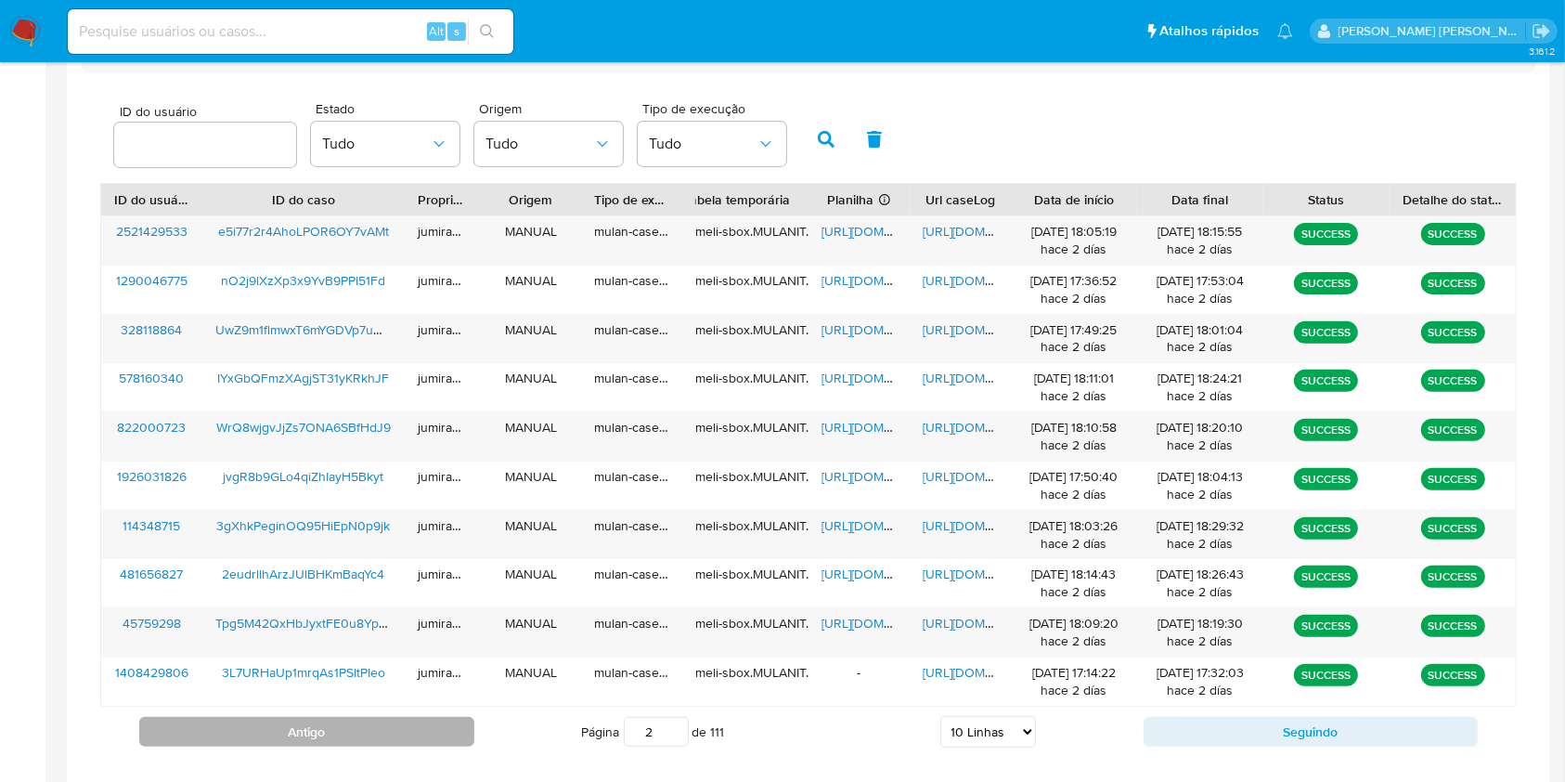
click at [434, 732] on button "Antigo" at bounding box center [306, 732] width 335 height 30
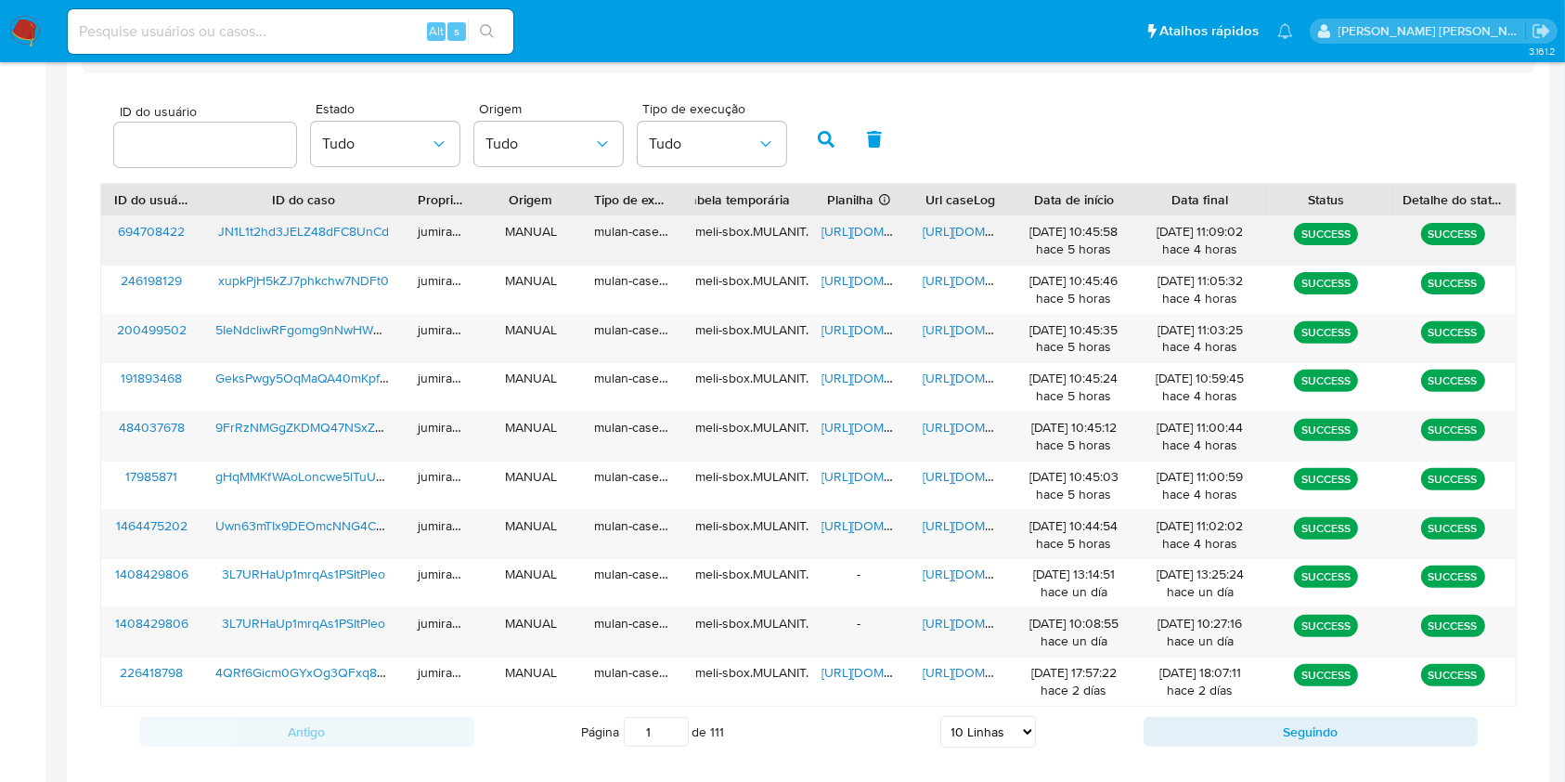
click at [349, 253] on div "JN1L1t2hd3JELZ48dFC8UnCd" at bounding box center [303, 240] width 202 height 48
click at [347, 253] on div "JN1L1t2hd3JELZ48dFC8UnCd" at bounding box center [303, 240] width 202 height 48
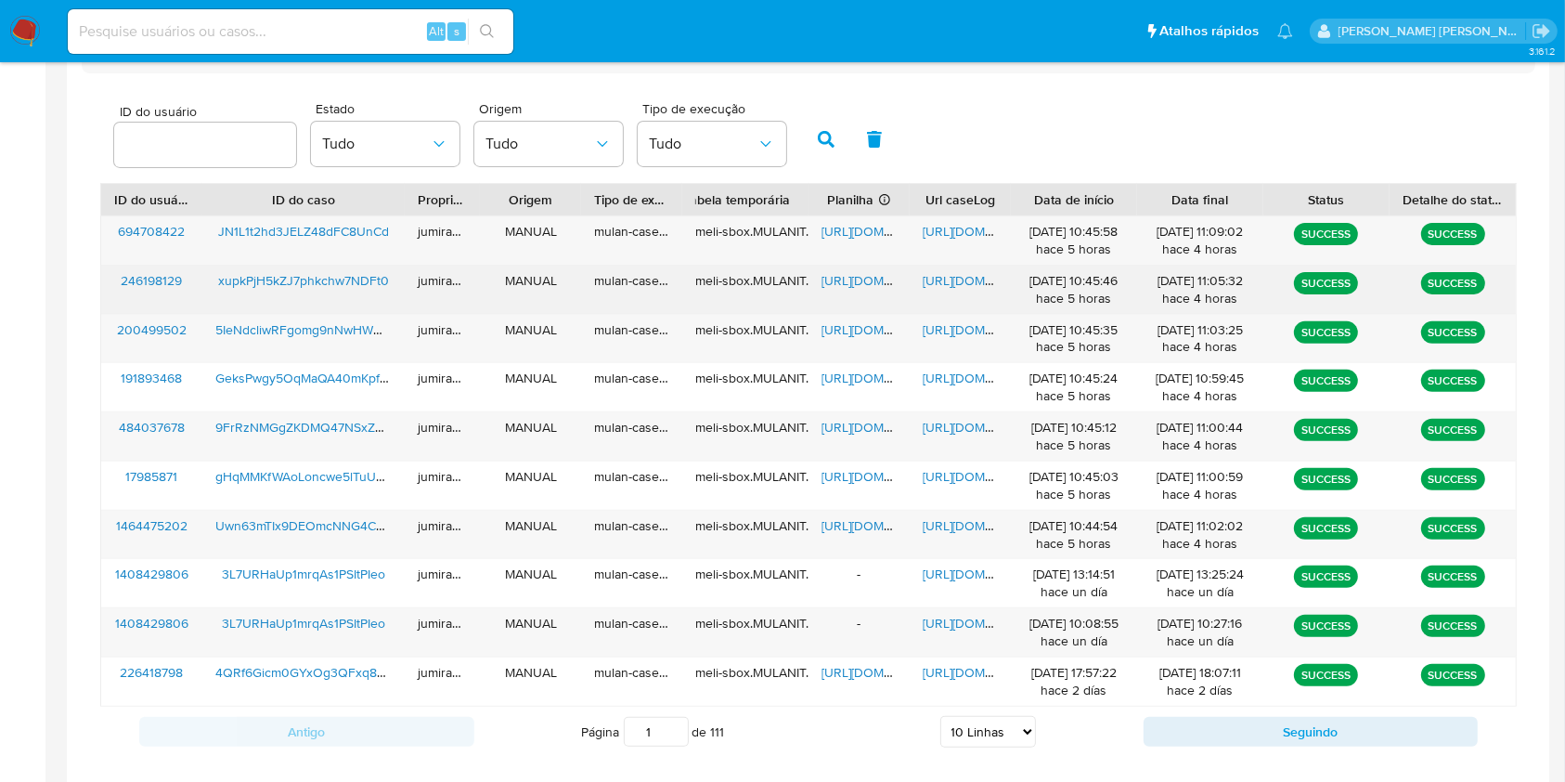
click at [344, 287] on span "xupkPjH5kZJ7phkchw7NDFt0" at bounding box center [303, 280] width 171 height 19
click at [334, 293] on div "xupkPjH5kZJ7phkchw7NDFt0" at bounding box center [303, 289] width 202 height 48
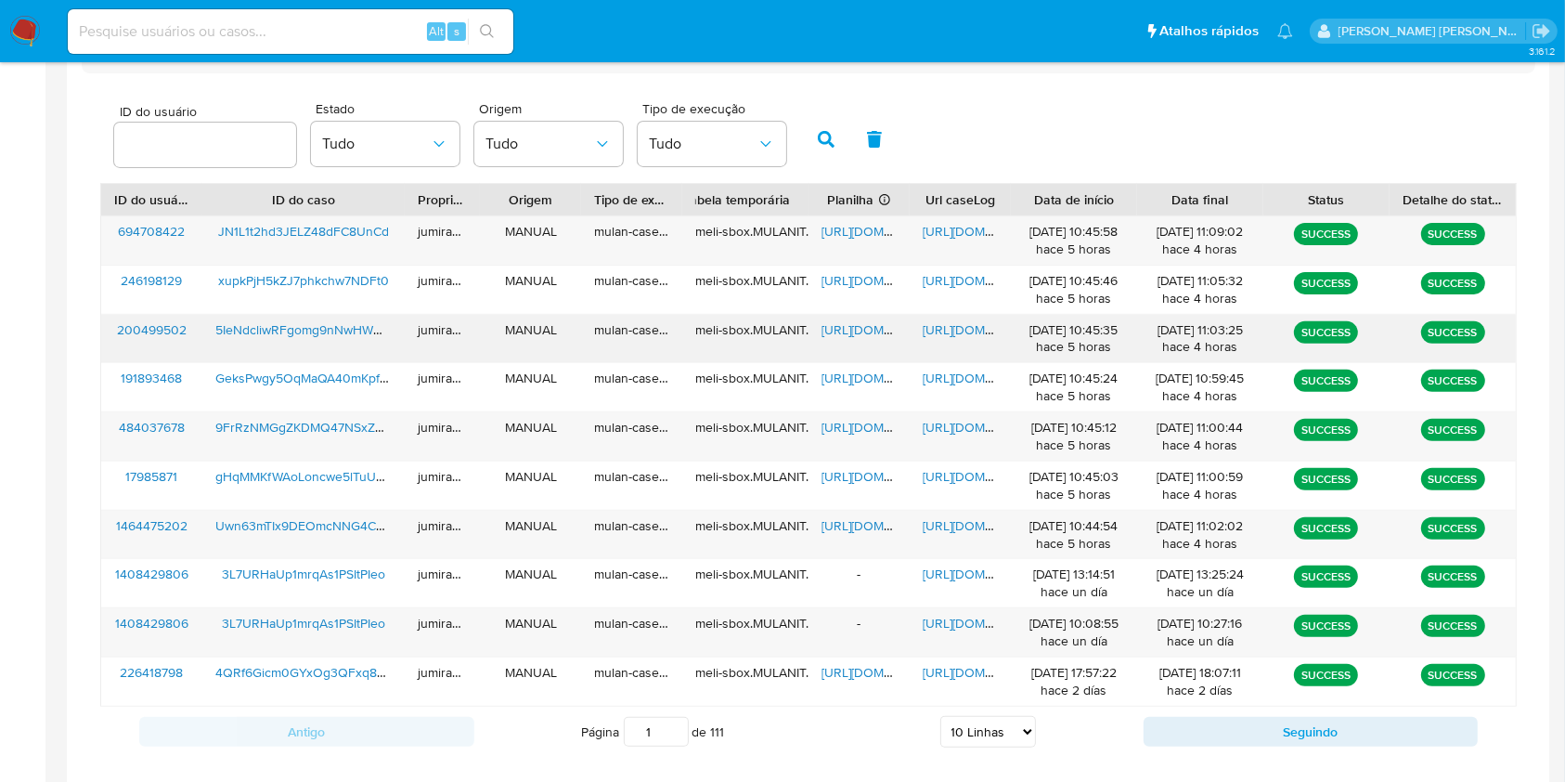
click at [323, 349] on div "5IeNdcliwRFgomg9nNwHWNMy" at bounding box center [303, 339] width 202 height 48
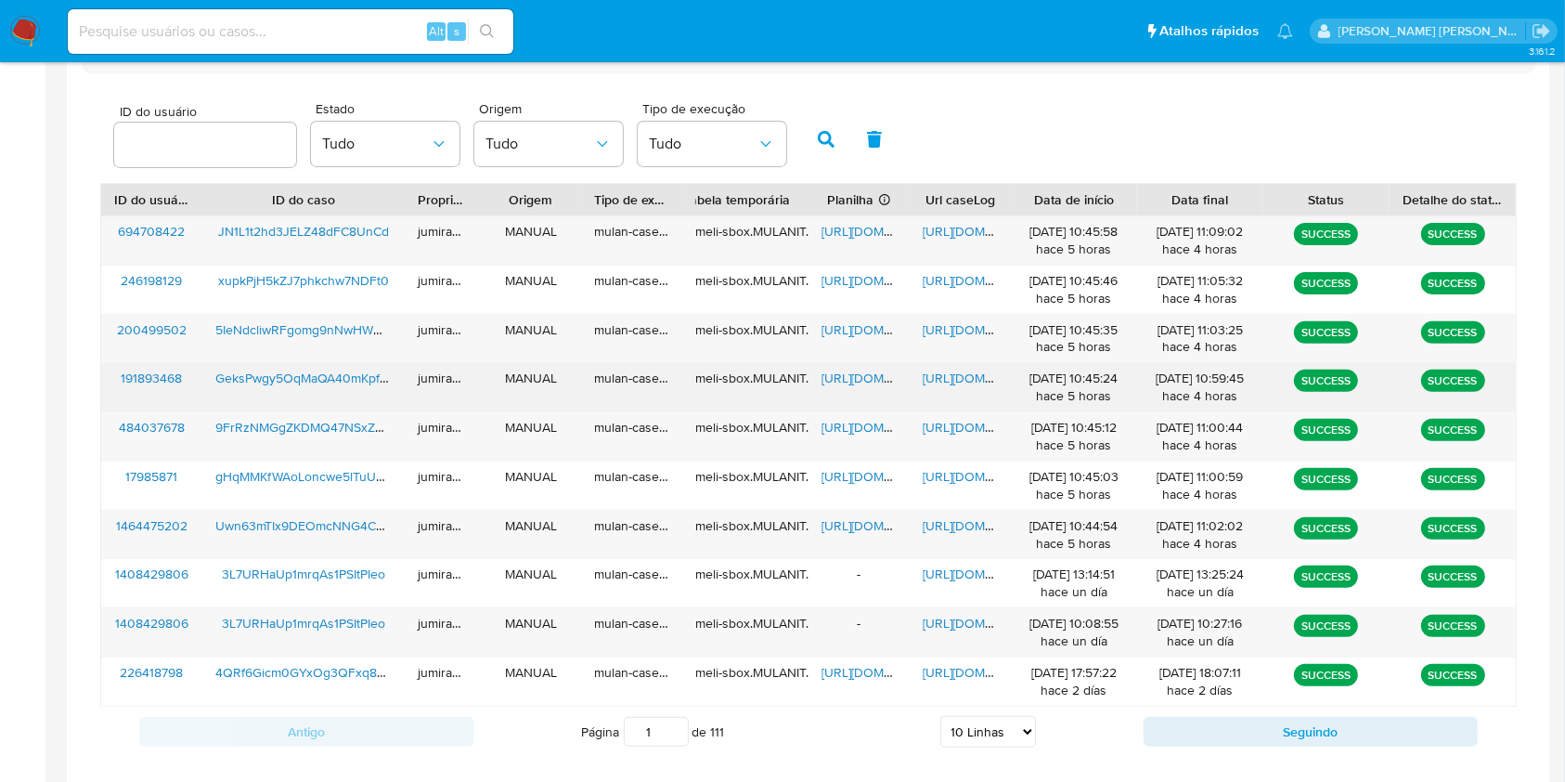
click at [358, 400] on div "GeksPwgy5OqMaQA40mKpfMPN" at bounding box center [303, 387] width 202 height 48
click at [360, 400] on div "GeksPwgy5OqMaQA40mKpfMPN" at bounding box center [303, 387] width 202 height 48
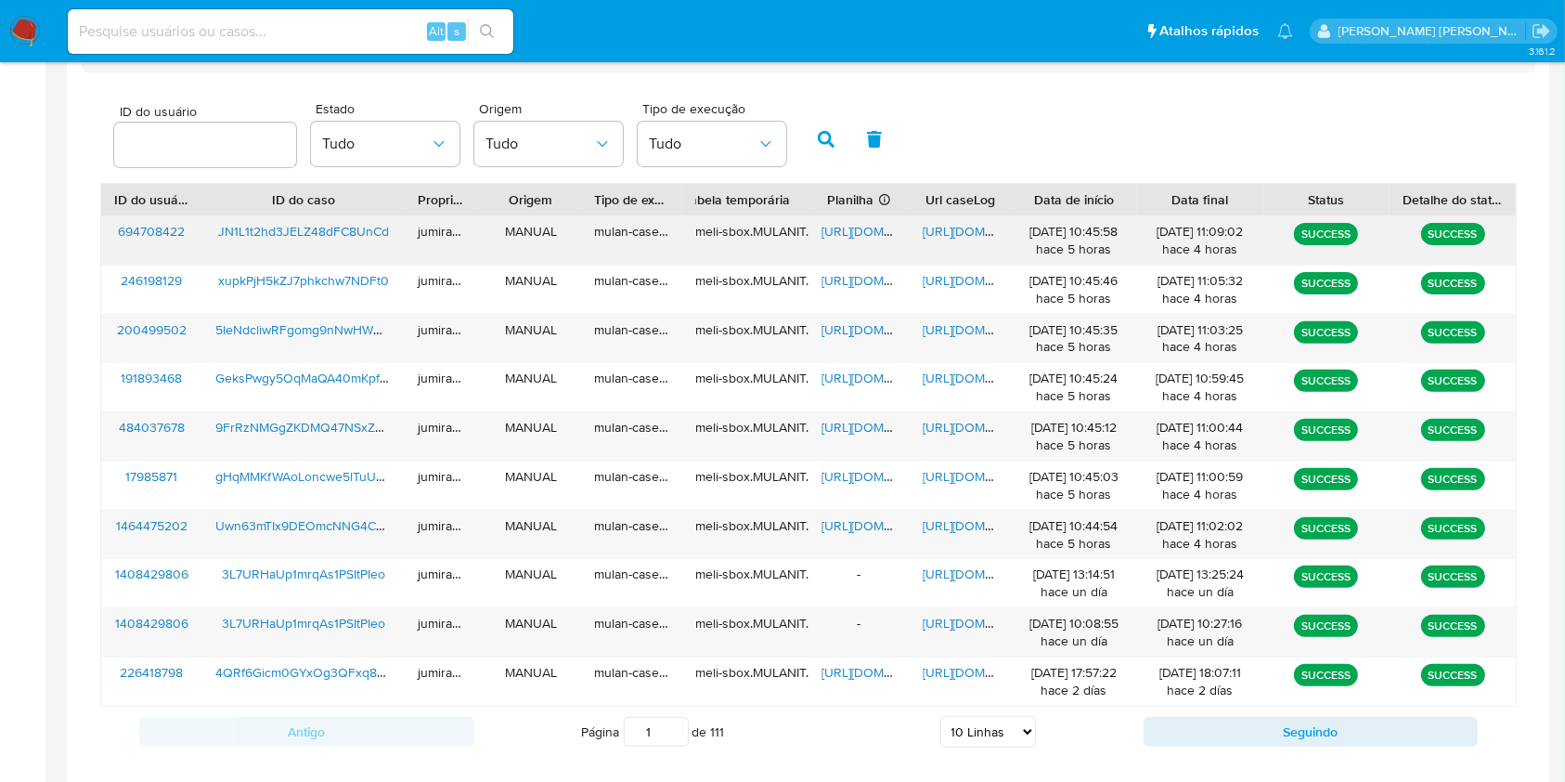
click at [835, 231] on span "https://docs.google.com/spreadsheets/d/1rpUoCy1824_sqzPoP-QiD9kbcRjcvNtjJArH2Oy…" at bounding box center [886, 231] width 128 height 19
click at [953, 230] on span "https://docs.google.com/document/d/1PBQcJWg5kah3afm6BpczJPUlQdZCa2507TLAwrxxgW0…" at bounding box center [987, 231] width 128 height 19
click at [358, 236] on span "JN1L1t2hd3JELZ48dFC8UnCd" at bounding box center [303, 231] width 171 height 19
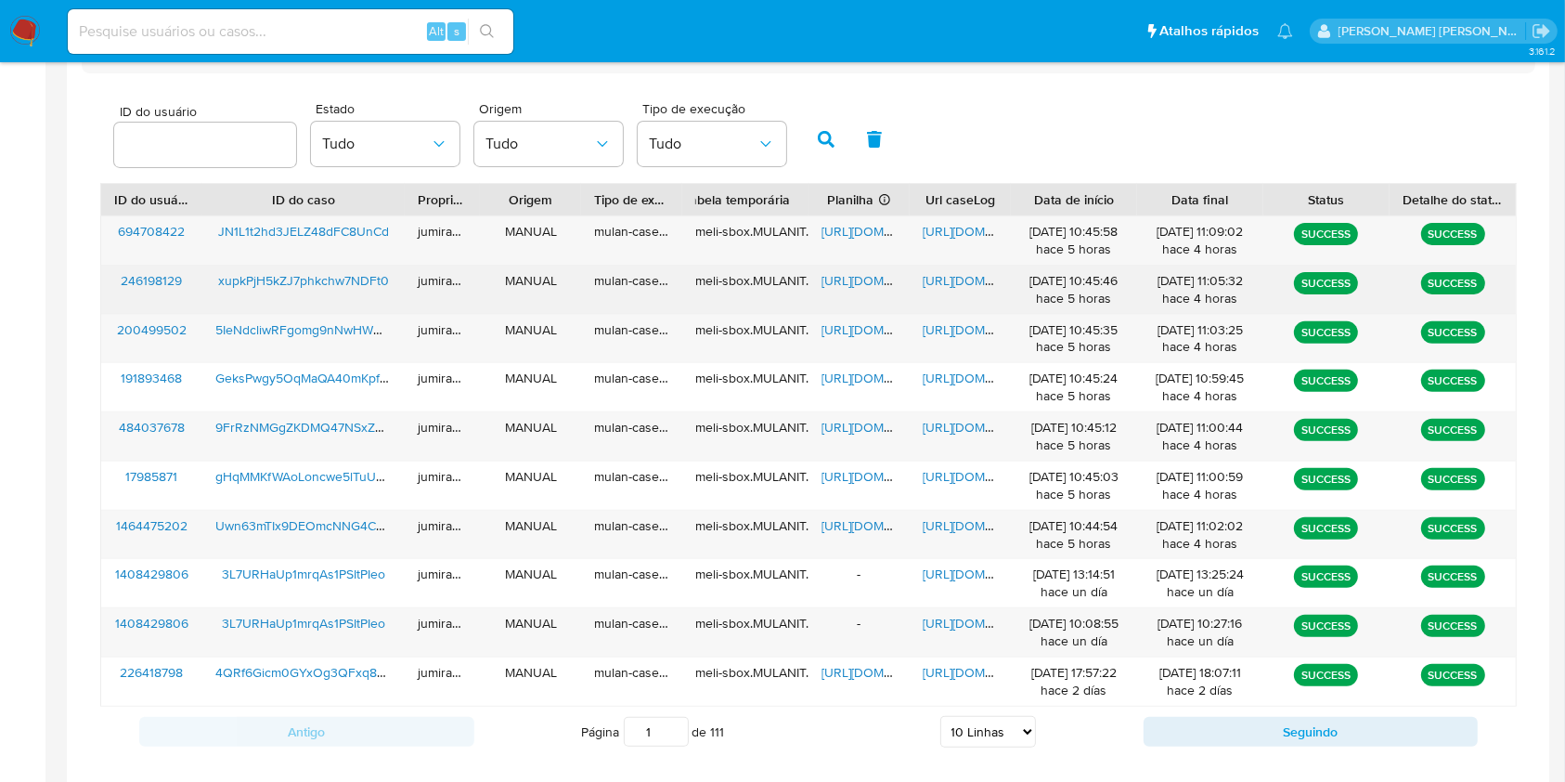
click at [861, 265] on div "https://docs.google.com/spreadsheets/d/13-BPGQPYEDUbCP6NZI09flLKvb6bS-eGugMVZKp…" at bounding box center [859, 289] width 101 height 48
click at [864, 277] on span "https://docs.google.com/spreadsheets/d/13-BPGQPYEDUbCP6NZI09flLKvb6bS-eGugMVZKp…" at bounding box center [886, 280] width 128 height 19
click at [952, 282] on span "https://docs.google.com/document/d/1xeie2Lz4vYVcSQqPqeXZC-hpPhlip5rfIx0Byvxiwdk…" at bounding box center [987, 280] width 128 height 19
click at [334, 284] on span "xupkPjH5kZJ7phkchw7NDFt0" at bounding box center [303, 280] width 171 height 19
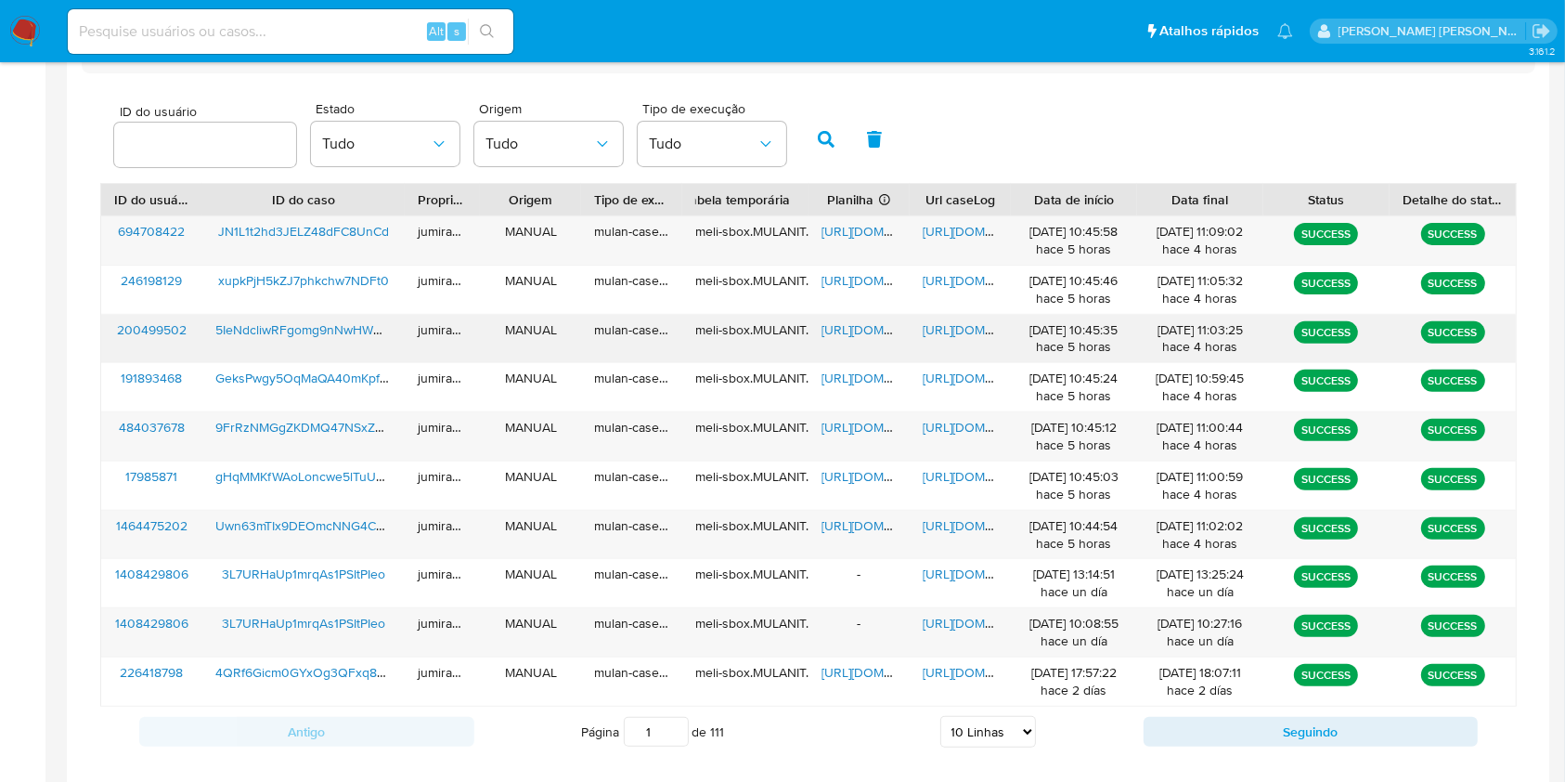
click at [834, 330] on span "https://docs.google.com/spreadsheets/d/1v9KW0wDsUW4uehMQHaEfIRWFy15cTylMNZY43bW…" at bounding box center [886, 329] width 128 height 19
click at [957, 326] on span "https://docs.google.com/document/d/1kfRCM5my84zMCEJiX-iMHBc3Gb_mpiPfElYUL_8RiZo…" at bounding box center [987, 329] width 128 height 19
click at [310, 331] on span "5IeNdcliwRFgomg9nNwHWNMy" at bounding box center [307, 329] width 184 height 19
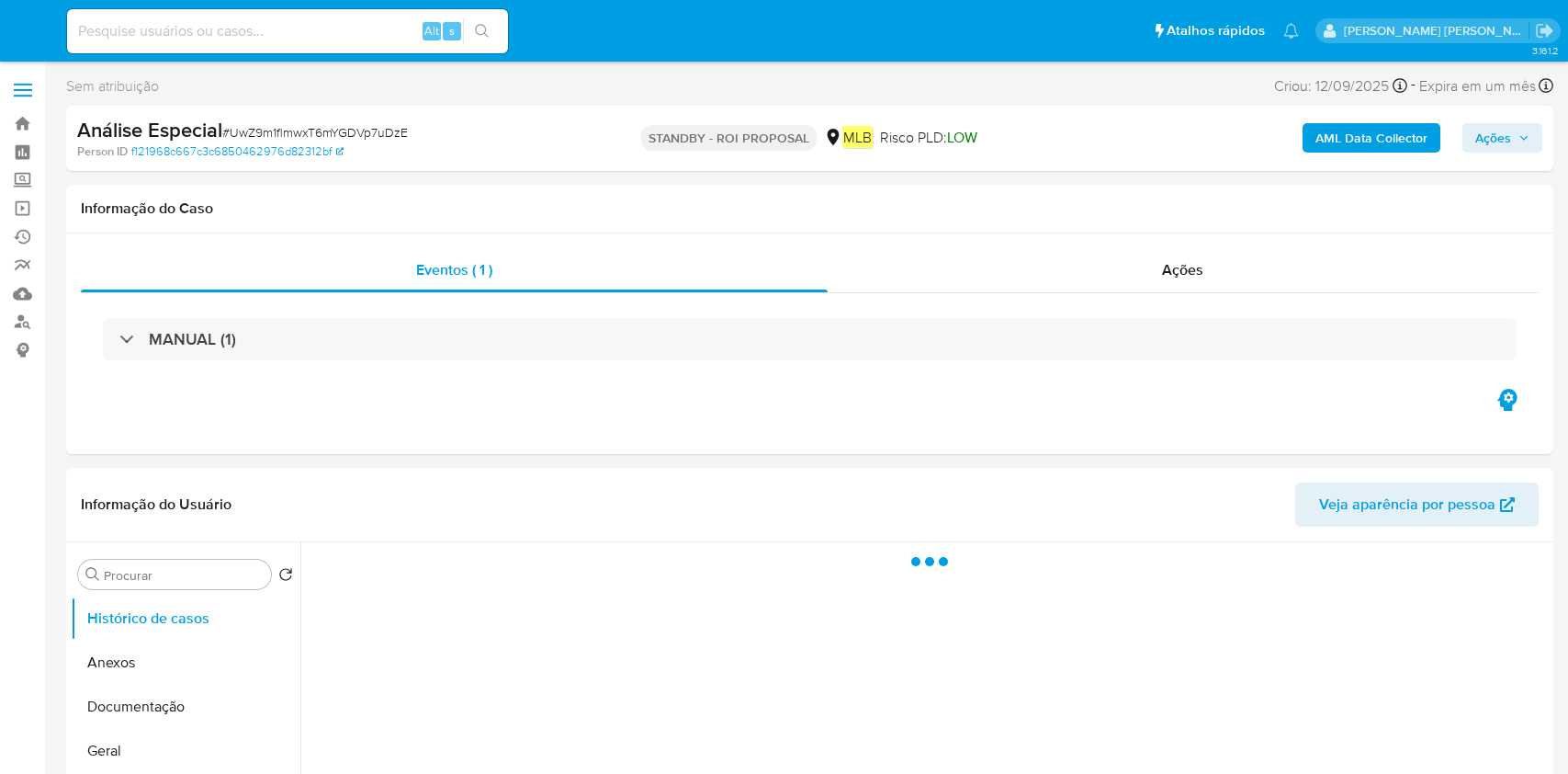
select select "10"
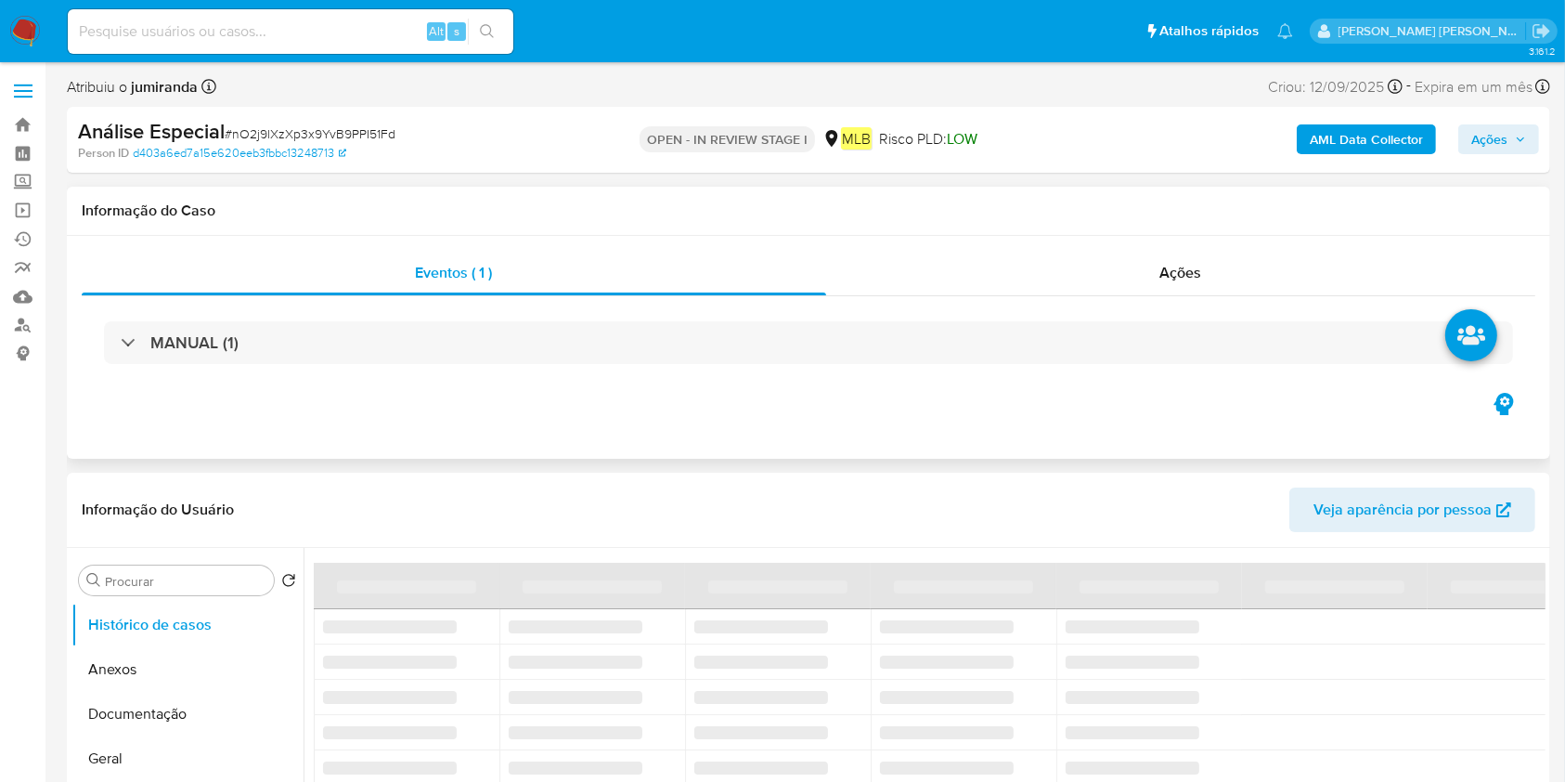
select select "10"
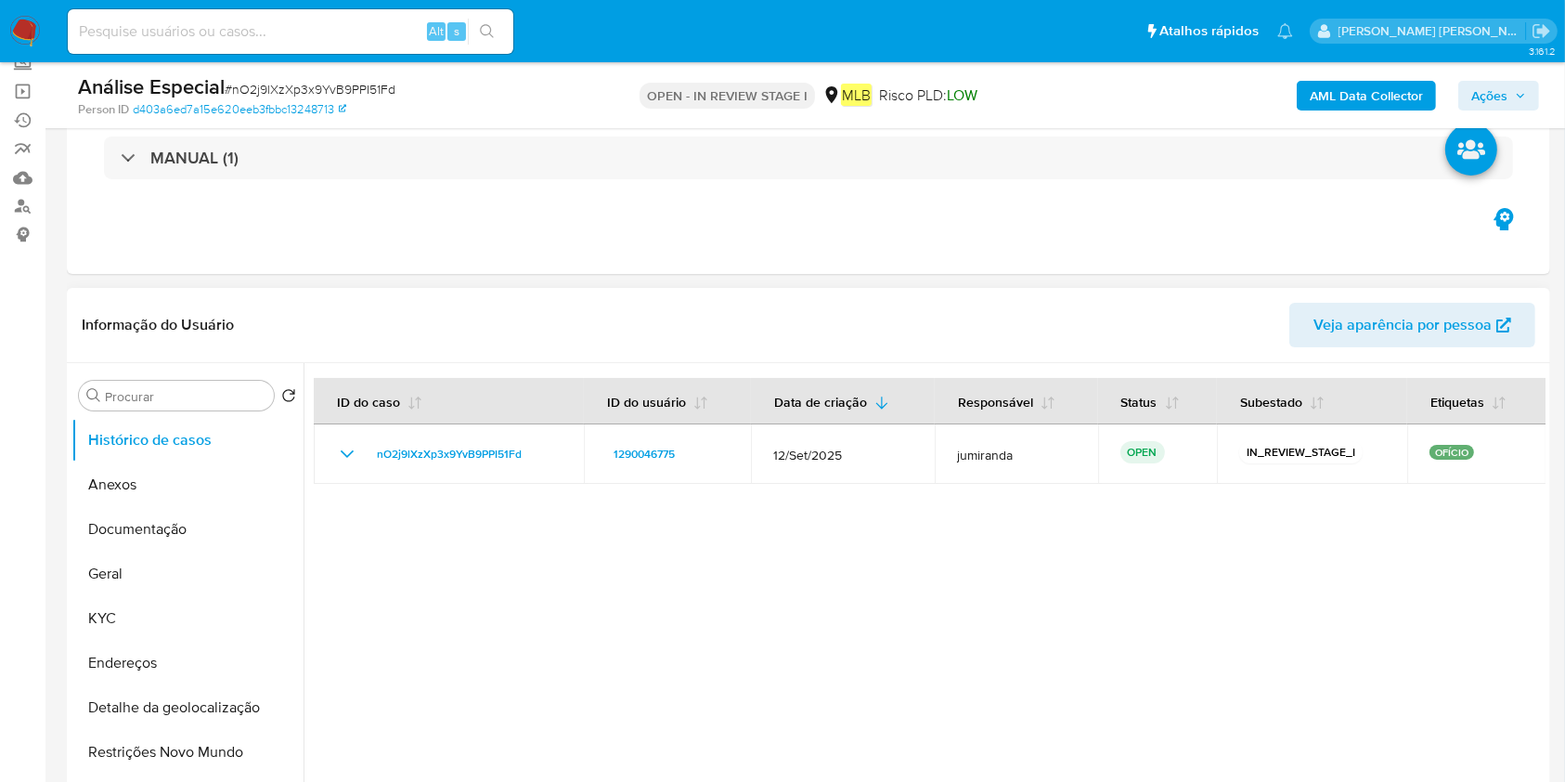
scroll to position [123, 0]
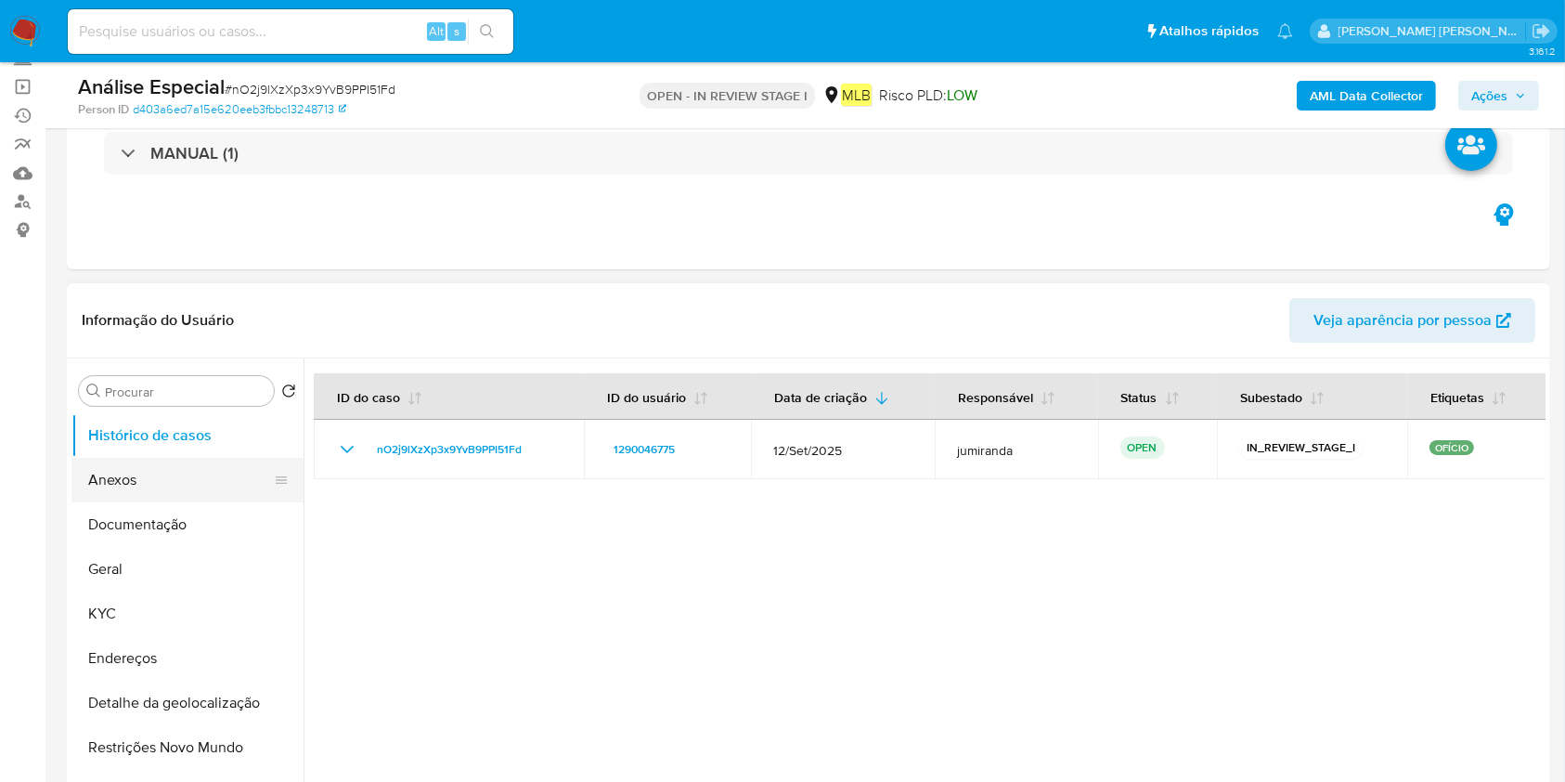
click at [169, 489] on button "Anexos" at bounding box center [179, 480] width 217 height 45
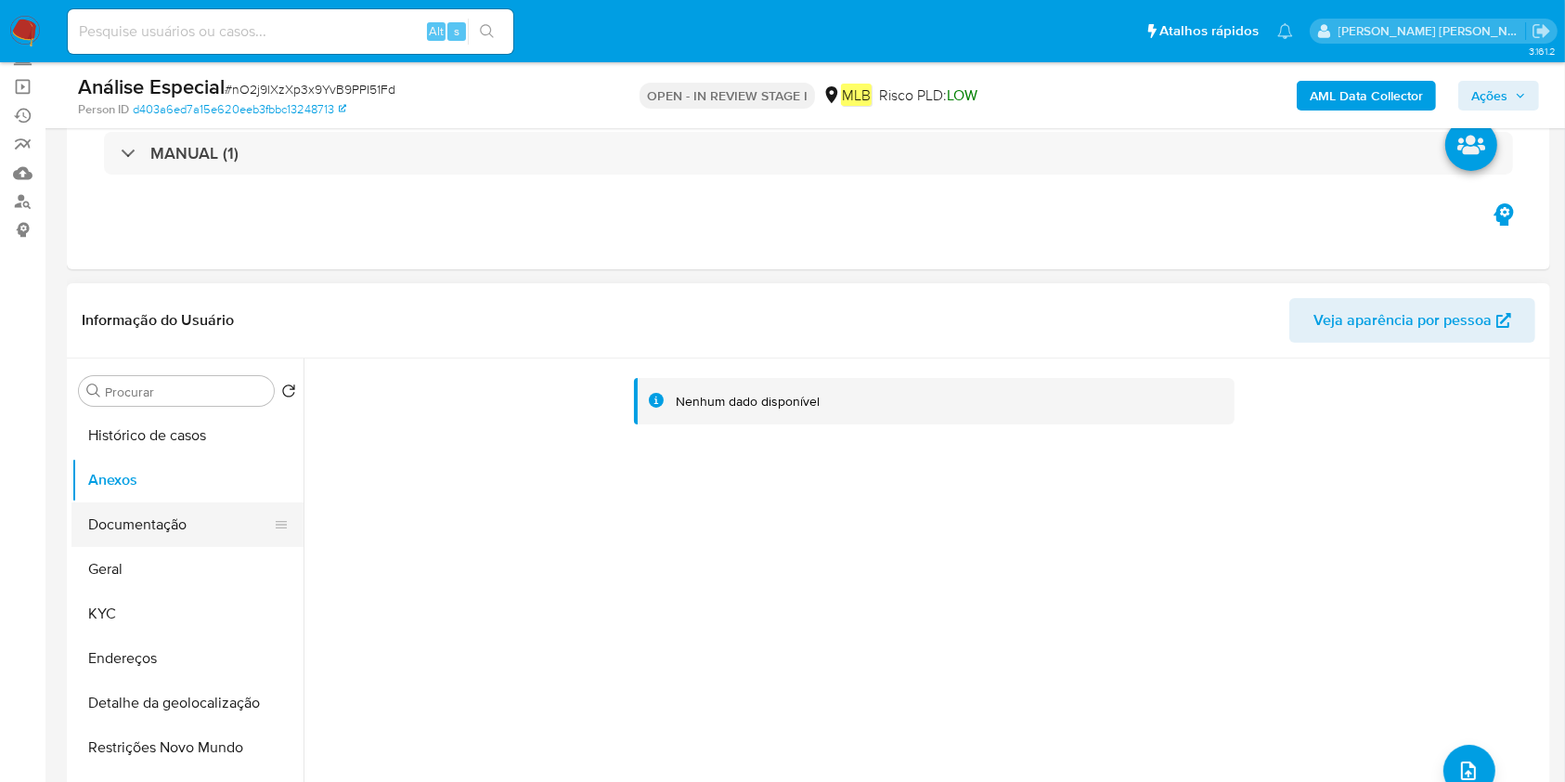
click at [118, 511] on button "Documentação" at bounding box center [179, 524] width 217 height 45
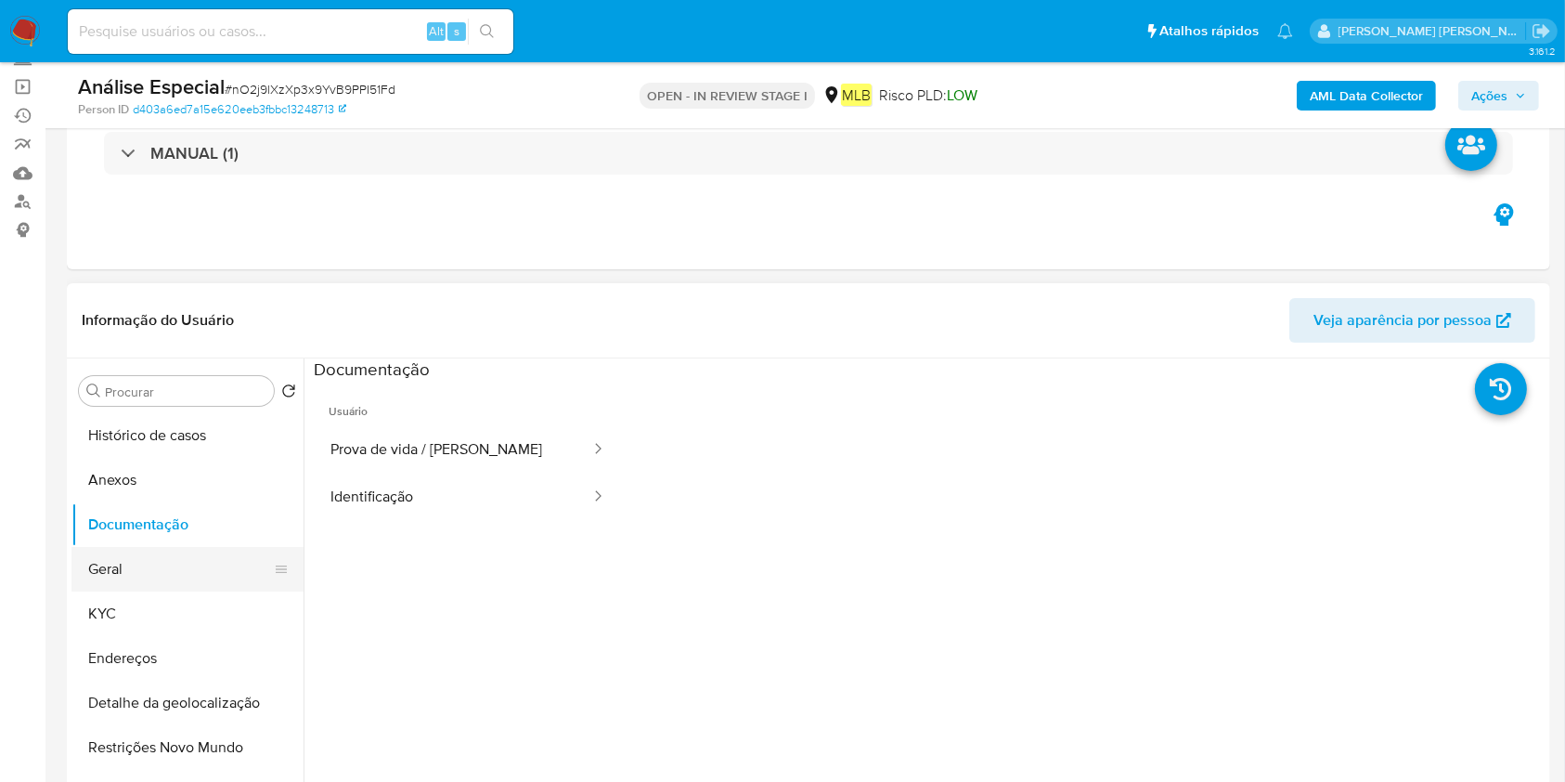
click at [81, 559] on button "Geral" at bounding box center [179, 569] width 217 height 45
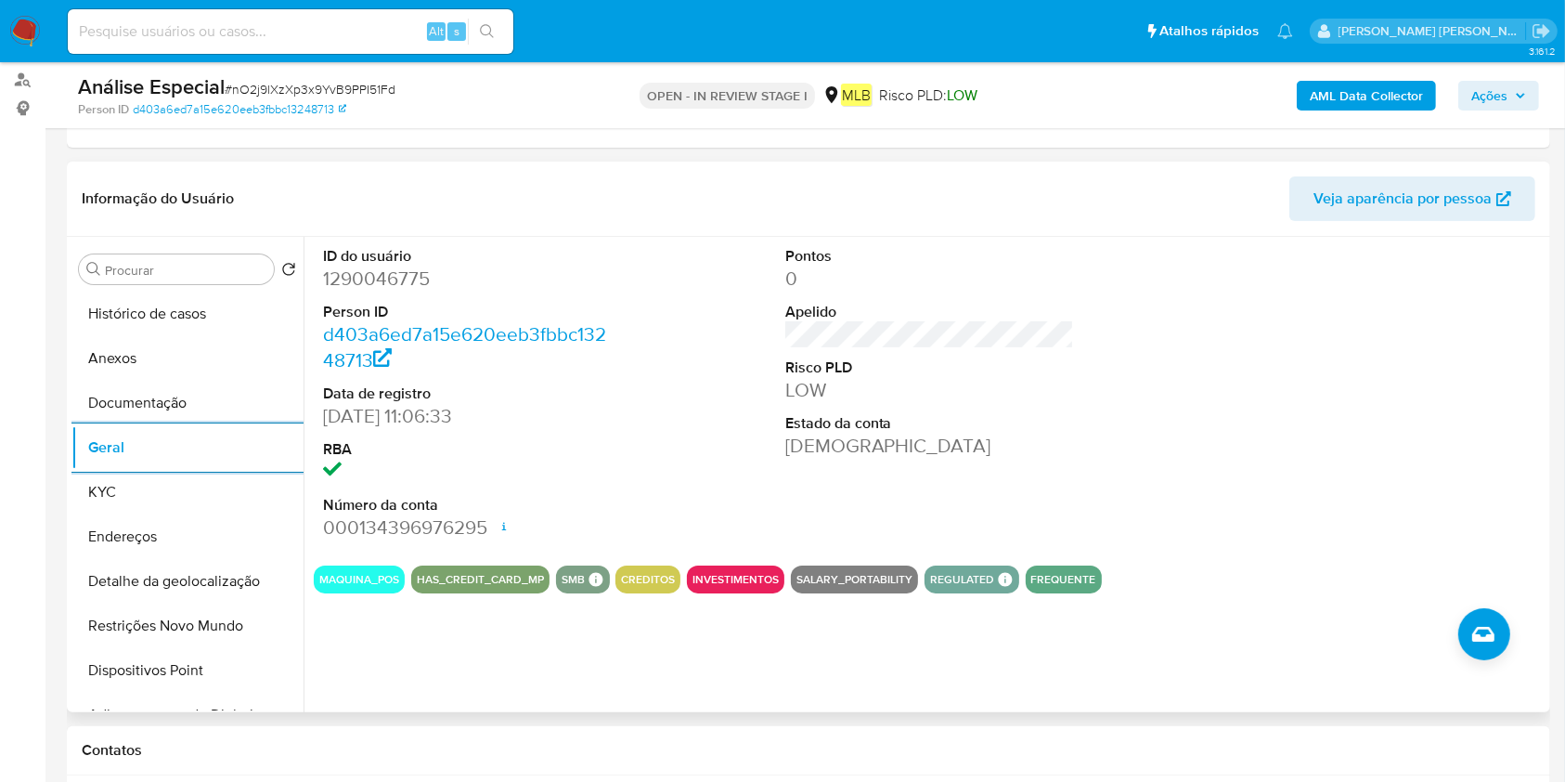
scroll to position [247, 0]
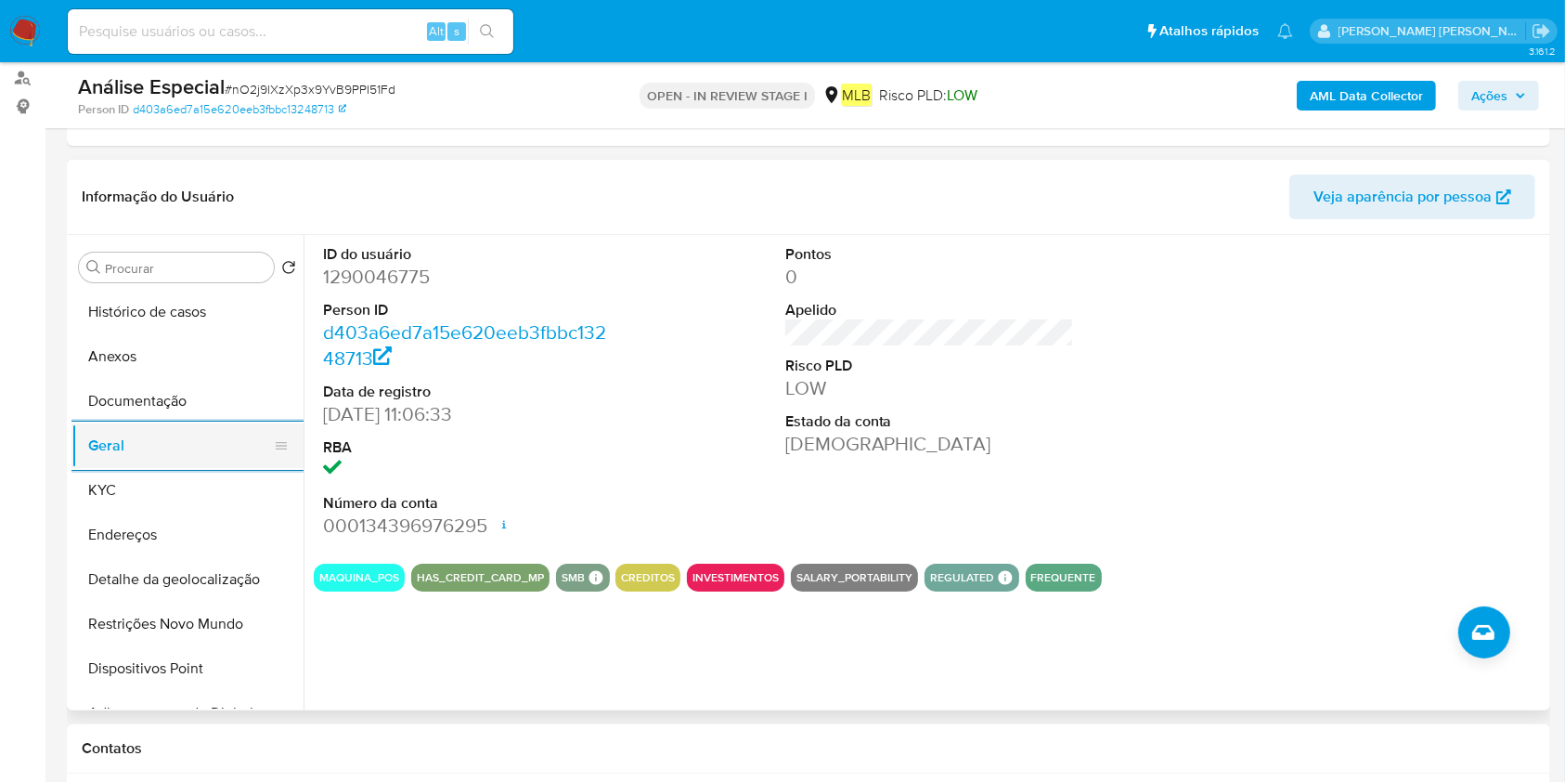
drag, startPoint x: 141, startPoint y: 489, endPoint x: 196, endPoint y: 452, distance: 66.2
click at [139, 489] on button "KYC" at bounding box center [187, 490] width 232 height 45
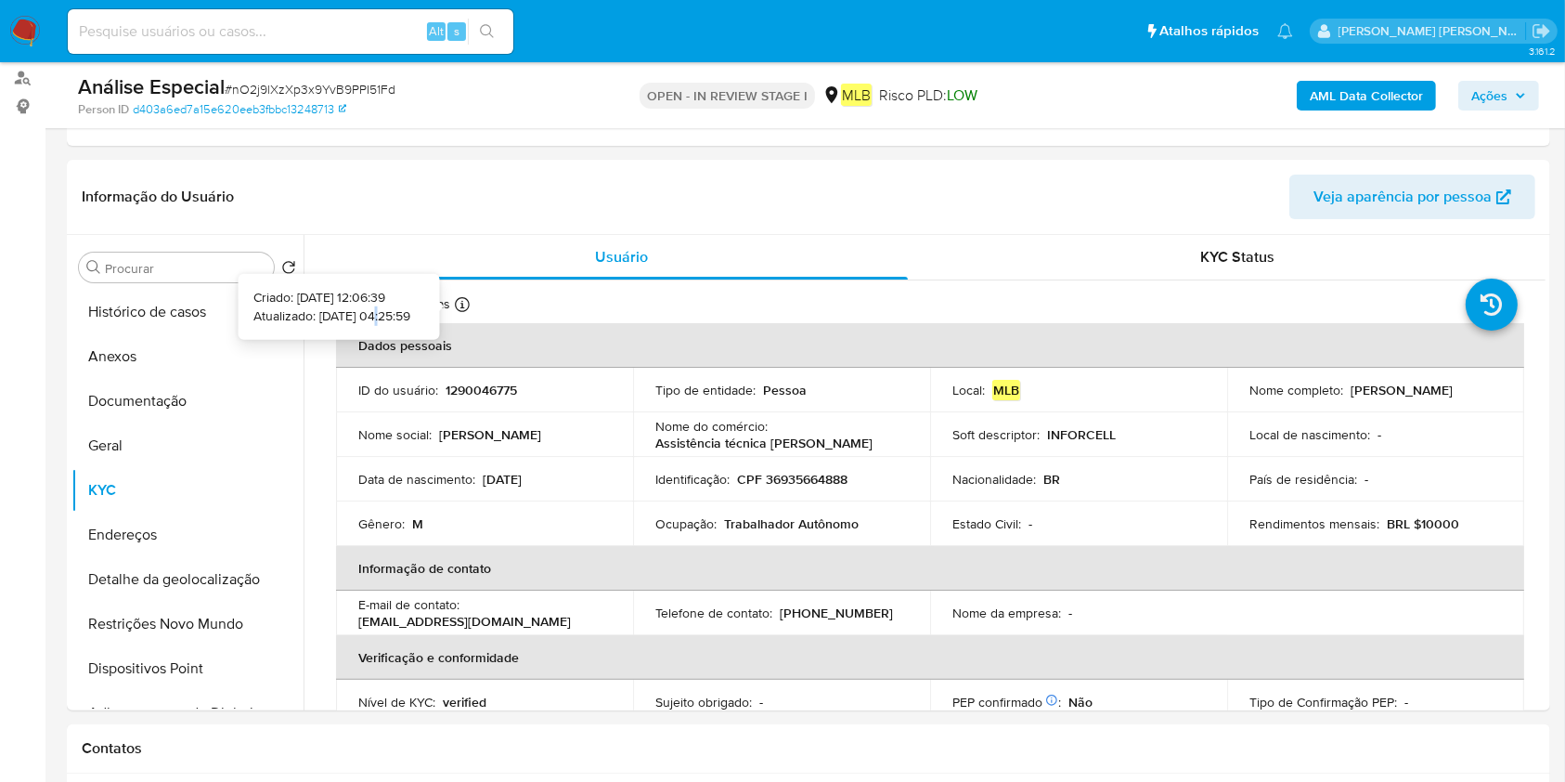
click at [349, 314] on p "Atualizado: 18/09/2025 04:25:59" at bounding box center [331, 315] width 157 height 19
click at [356, 312] on p "Atualizado: 18/09/2025 04:25:59" at bounding box center [331, 315] width 157 height 19
drag, startPoint x: 352, startPoint y: 312, endPoint x: 290, endPoint y: 311, distance: 62.2
click at [290, 311] on p "Atualizado: 18/09/2025 04:25:59" at bounding box center [331, 315] width 157 height 19
copy p "18/09/2025"
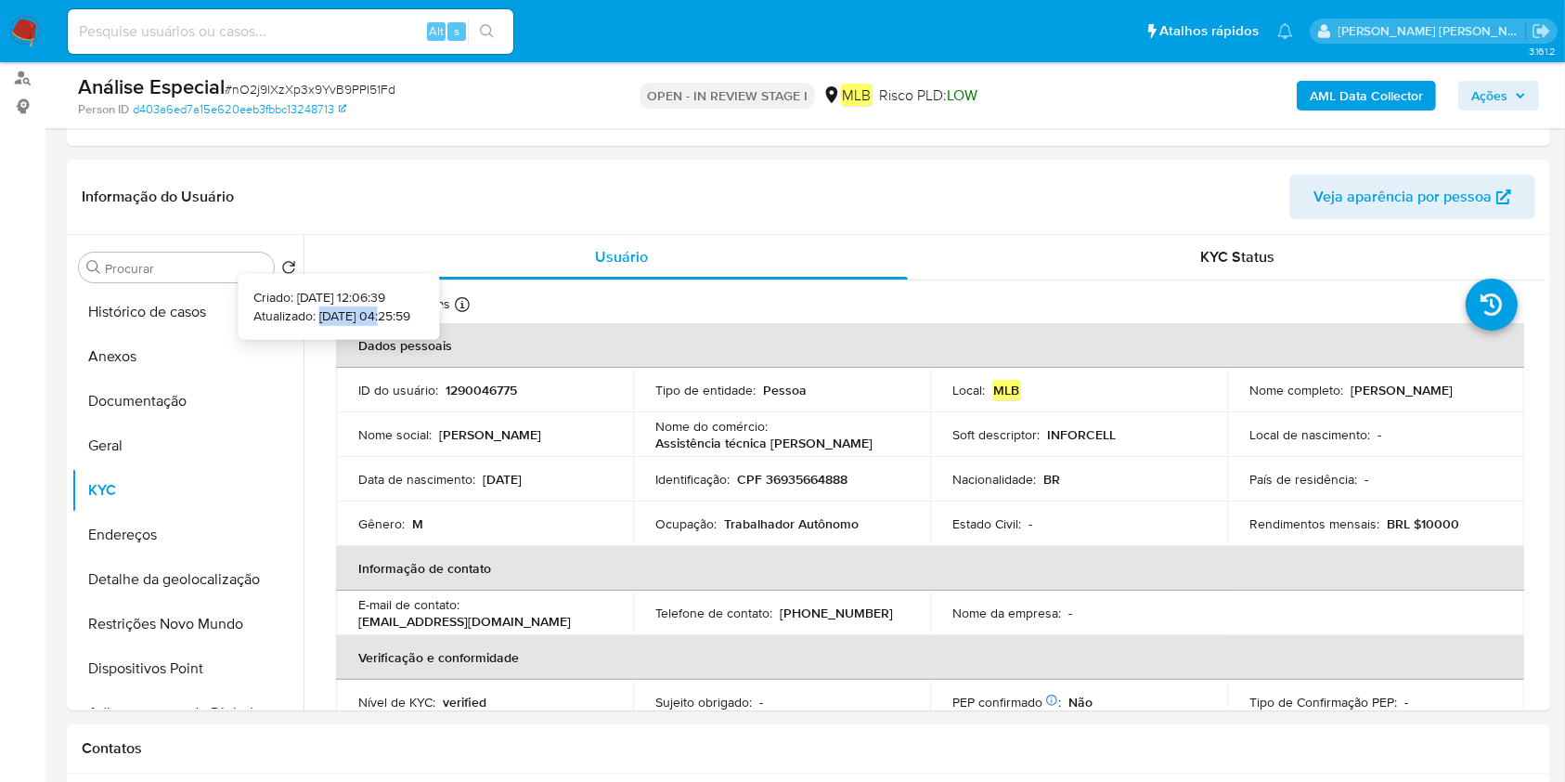
copy p "18/09/2025"
drag, startPoint x: 353, startPoint y: 315, endPoint x: 319, endPoint y: 293, distance: 39.7
click at [295, 303] on div "Criado: 18/01/2023 12:06:39 Atualizado: 18/09/2025 04:25:59" at bounding box center [331, 307] width 157 height 36
click at [800, 528] on p "Trabalhador Autônomo" at bounding box center [791, 523] width 135 height 17
click at [797, 528] on p "Trabalhador Autônomo" at bounding box center [791, 523] width 135 height 17
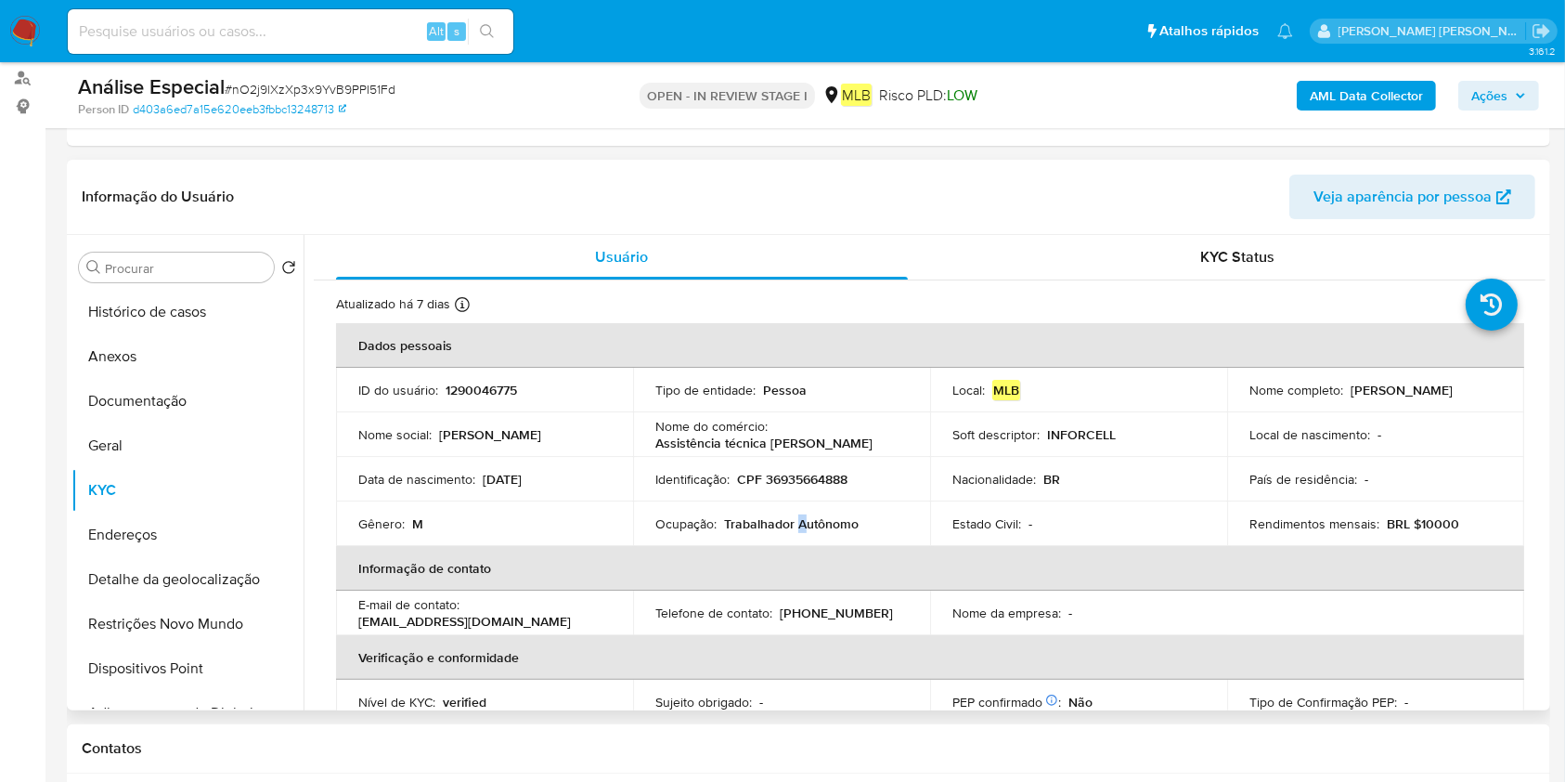
click at [797, 528] on p "Trabalhador Autônomo" at bounding box center [791, 523] width 135 height 17
copy div "Ocupação : Trabalhador Autônomo"
click at [204, 368] on button "Anexos" at bounding box center [179, 356] width 217 height 45
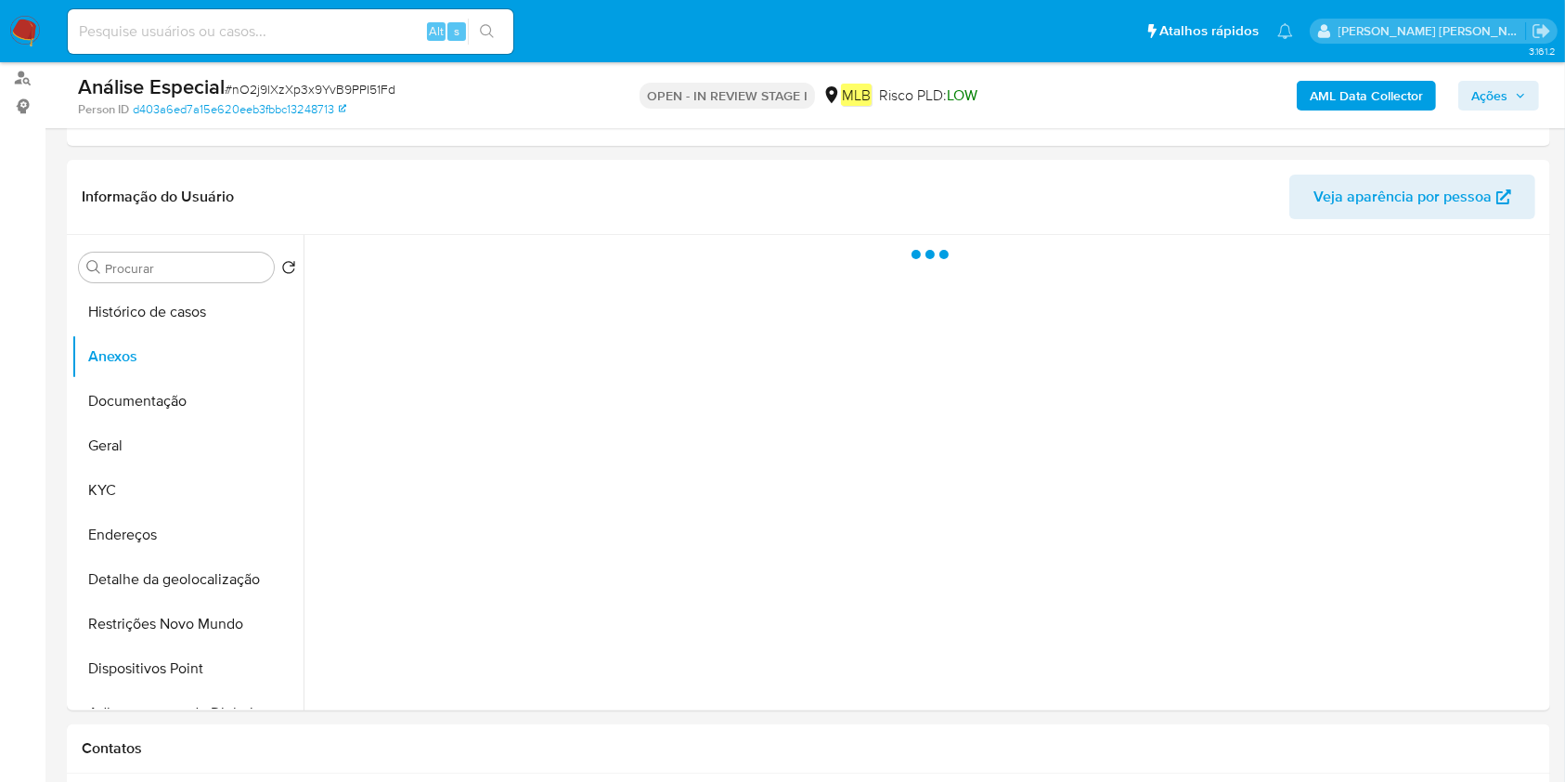
click at [1369, 78] on div "AML Data Collector Ações" at bounding box center [1298, 95] width 482 height 44
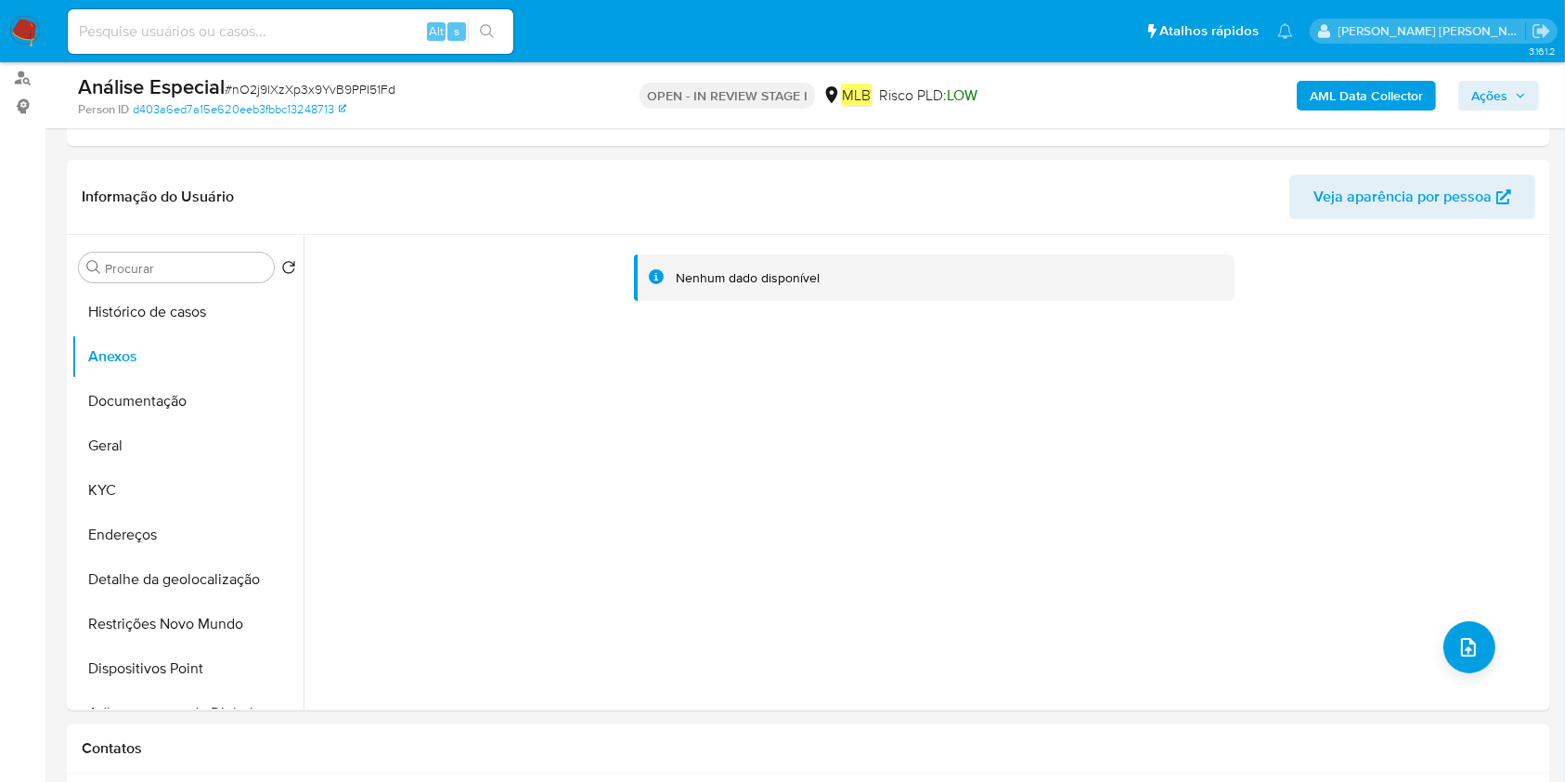
click at [1413, 110] on div "AML Data Collector Ações" at bounding box center [1298, 95] width 482 height 44
click at [1377, 84] on b "AML Data Collector" at bounding box center [1366, 96] width 113 height 30
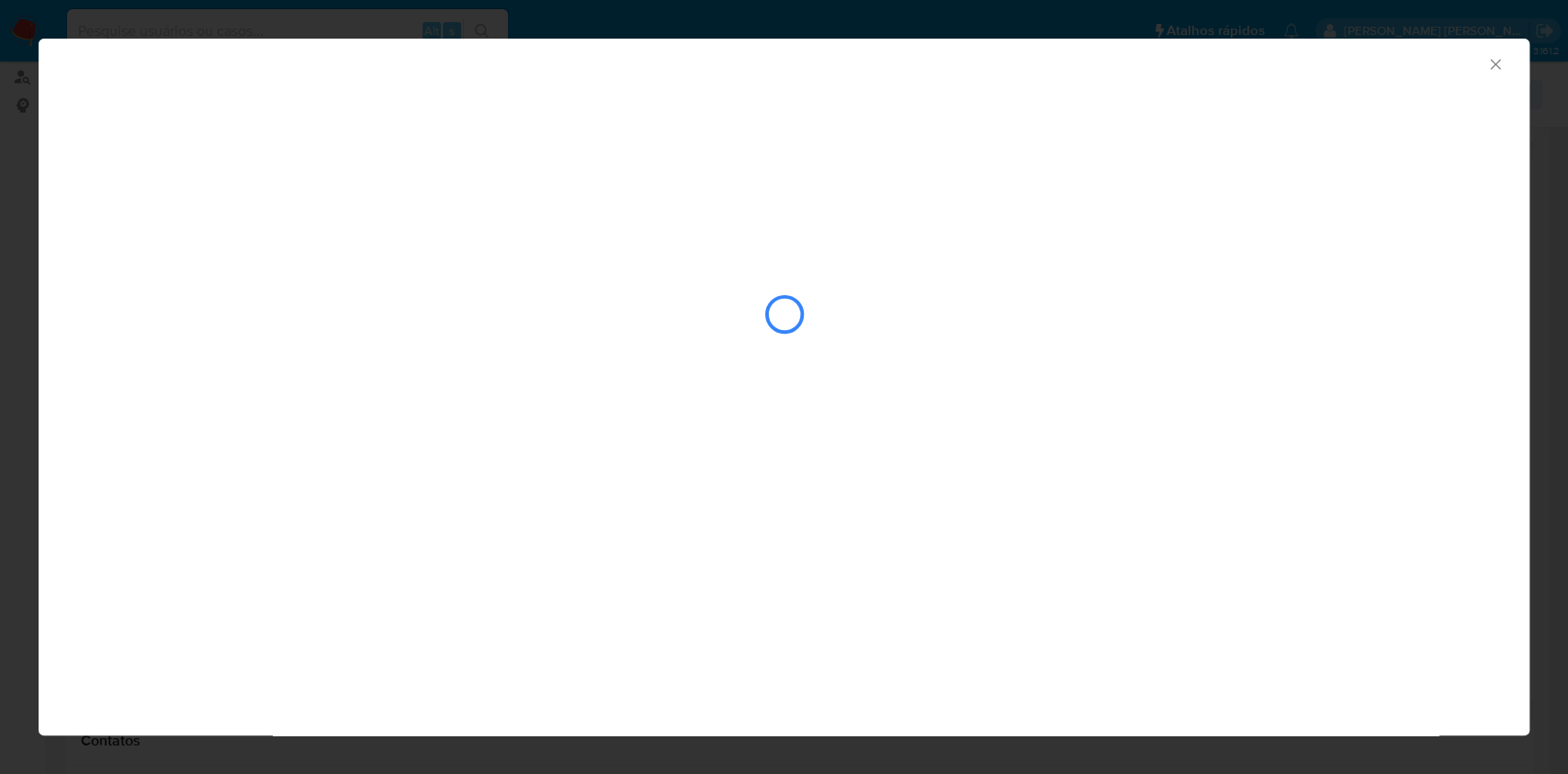
click at [292, 317] on div "closure-recommendation-modal" at bounding box center [784, 315] width 1414 height 184
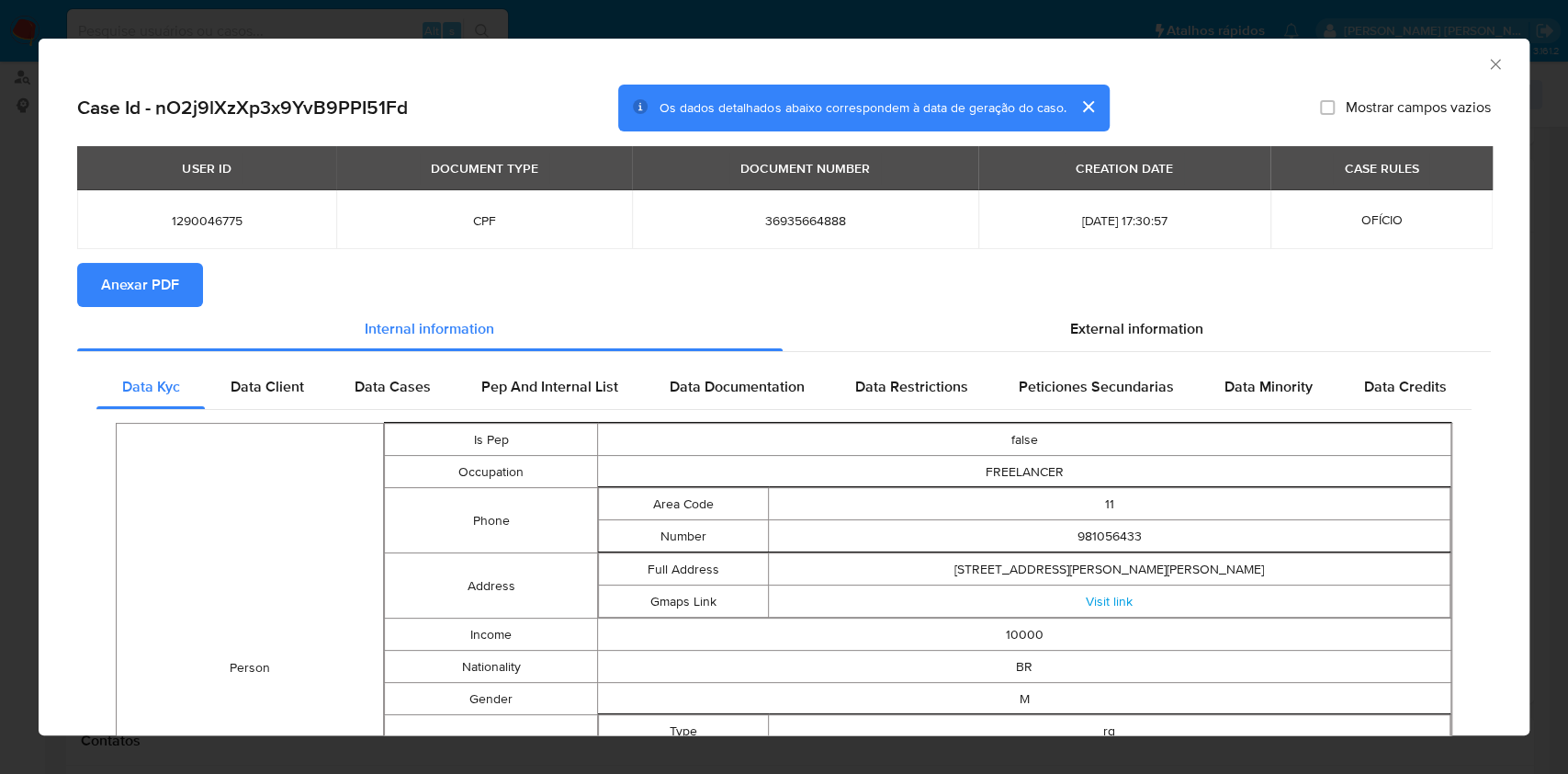
click at [140, 273] on span "Anexar PDF" at bounding box center [139, 284] width 78 height 41
click at [1486, 62] on icon "Fechar a janela" at bounding box center [1495, 64] width 19 height 19
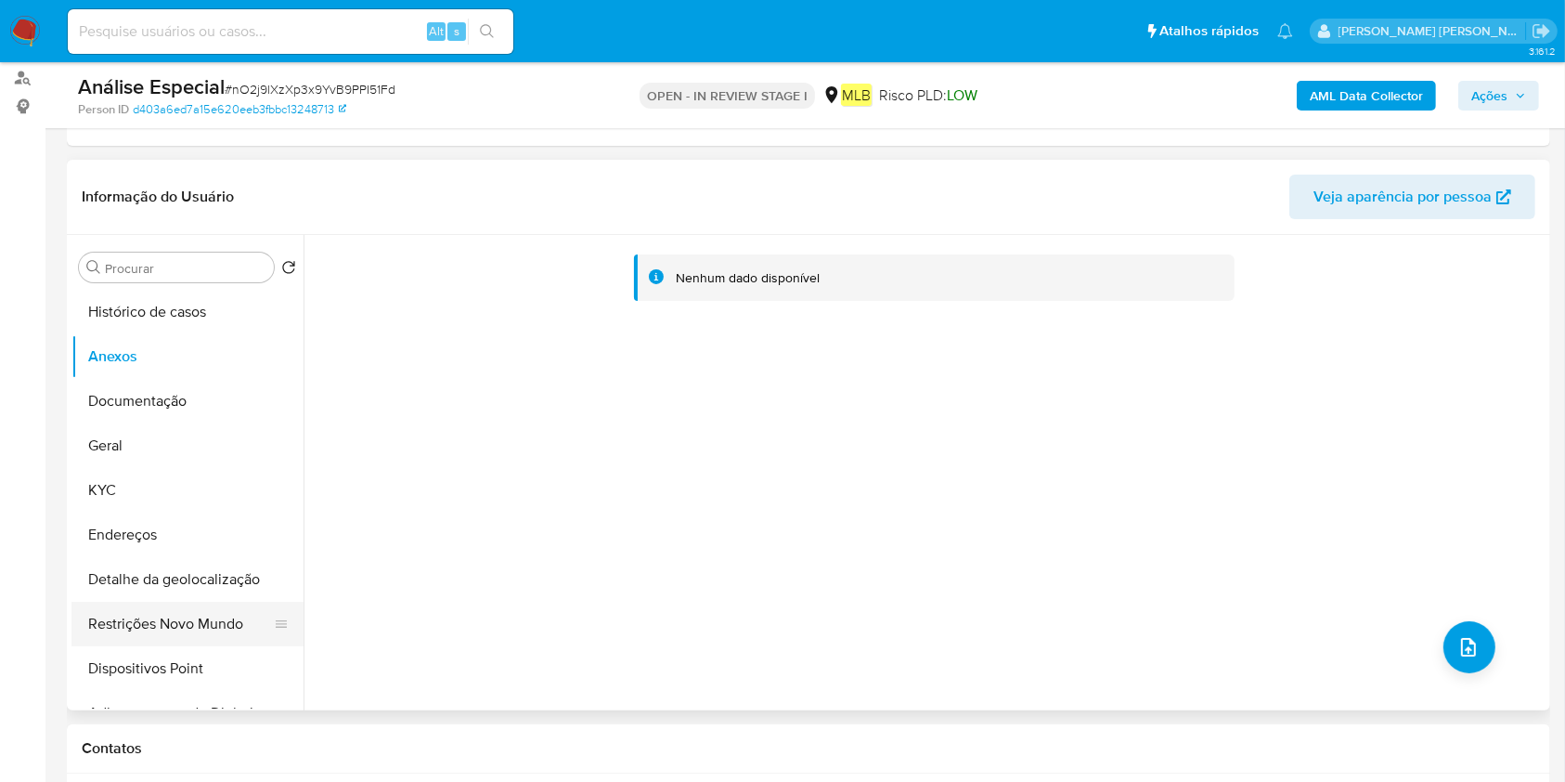
click at [184, 615] on button "Restrições Novo Mundo" at bounding box center [179, 624] width 217 height 45
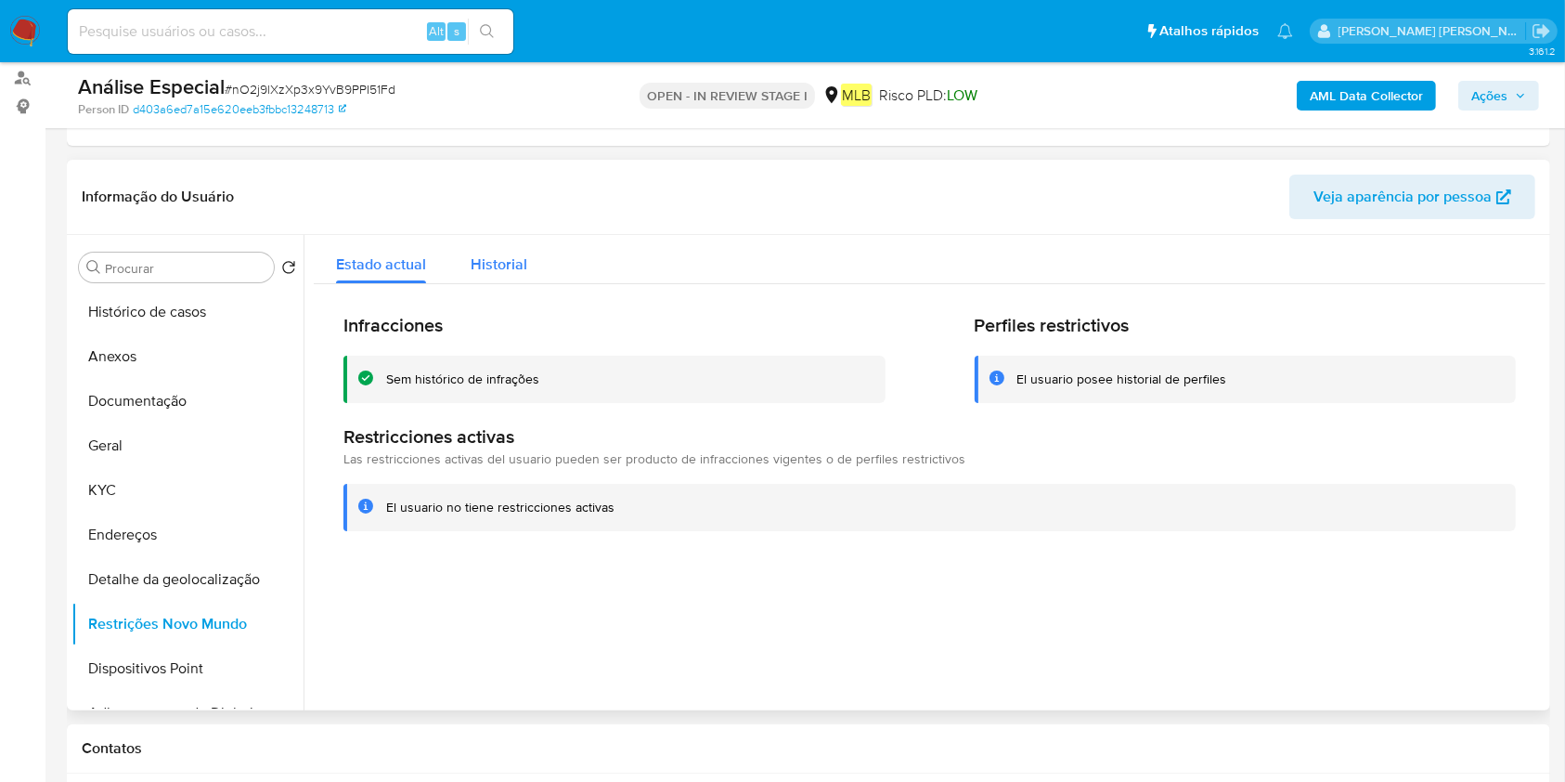
click at [494, 261] on span "Historial" at bounding box center [499, 263] width 57 height 21
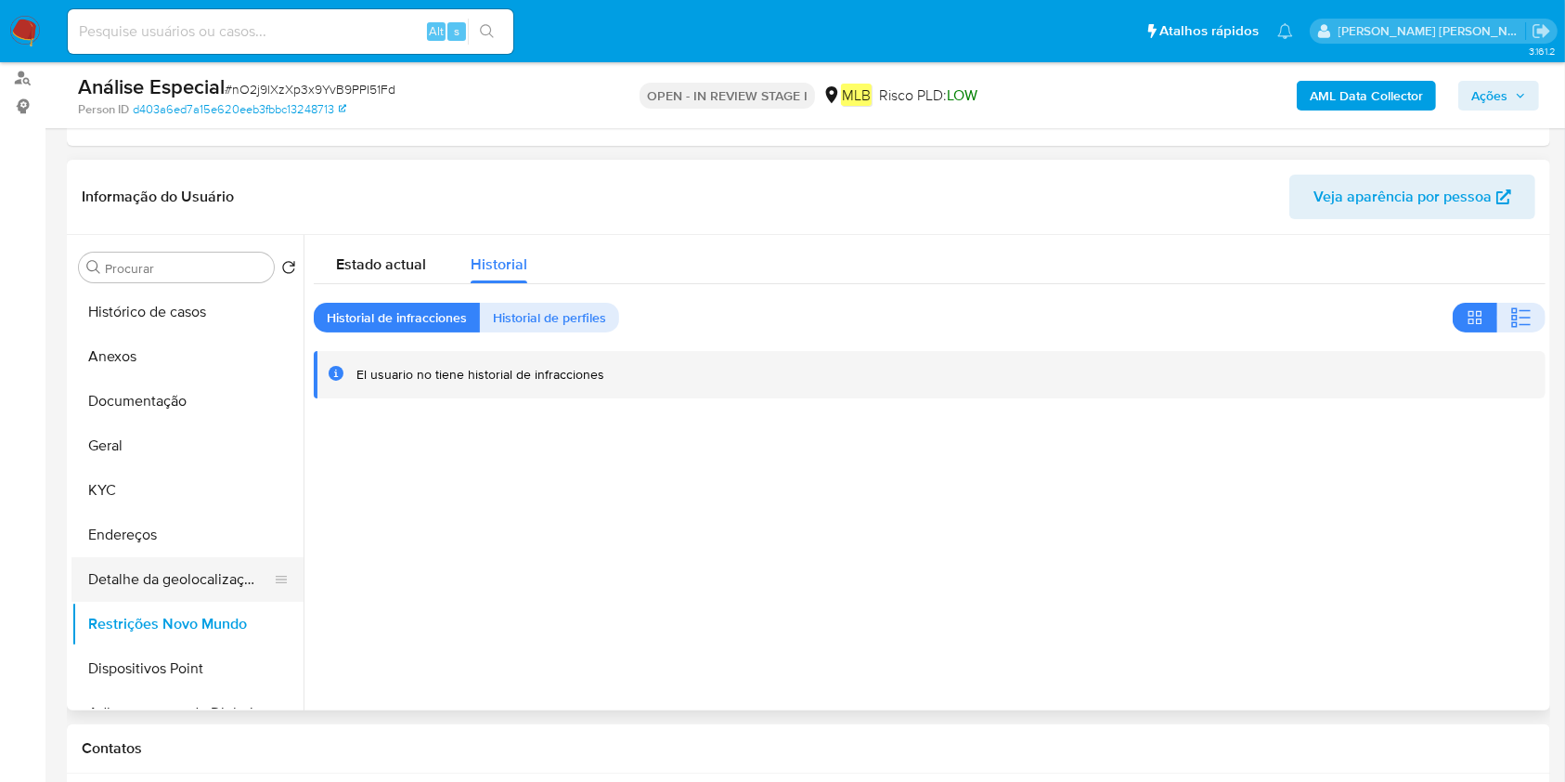
click at [206, 572] on button "Detalhe da geolocalização" at bounding box center [179, 579] width 217 height 45
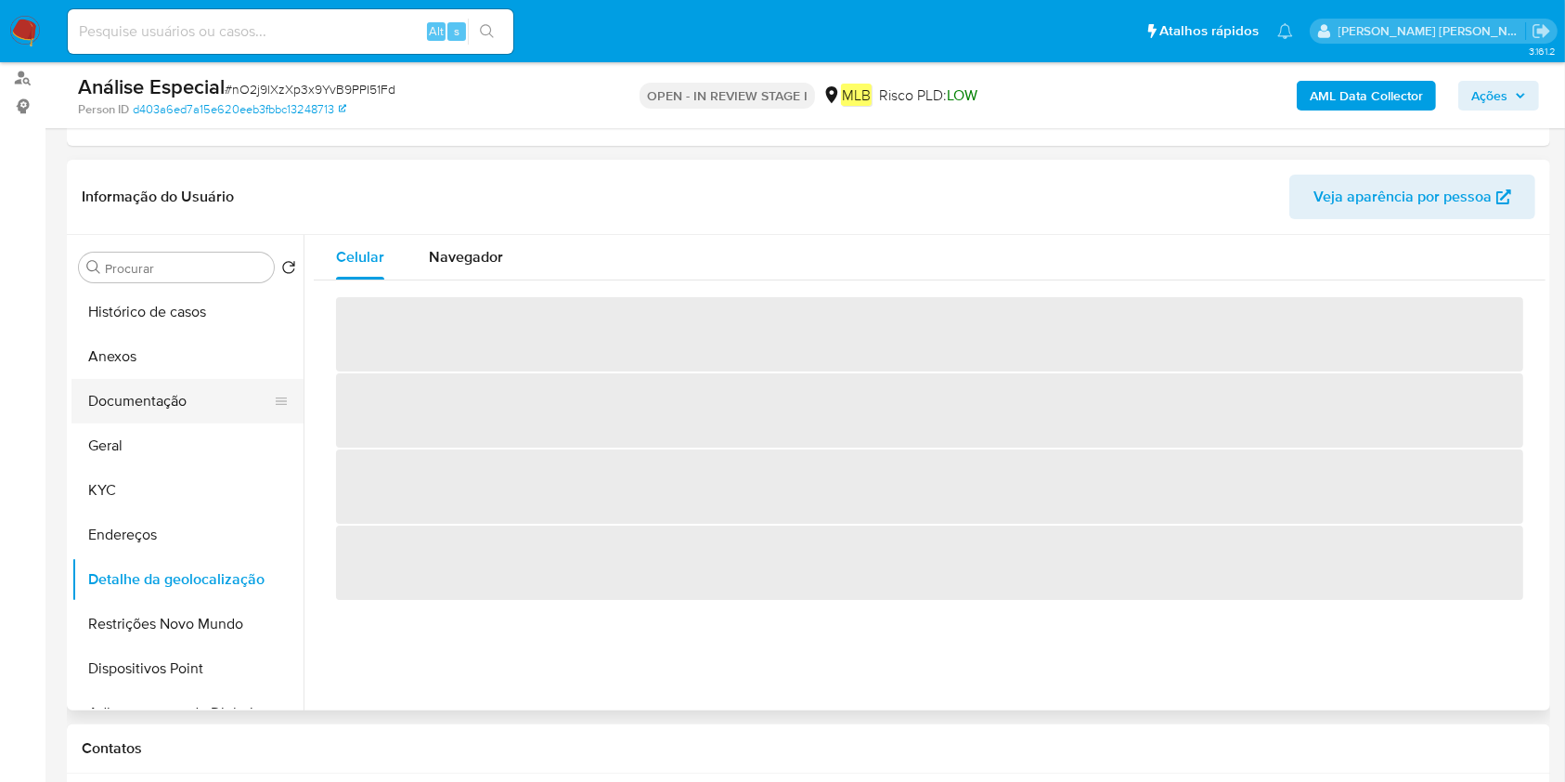
click at [176, 529] on button "Endereços" at bounding box center [187, 534] width 232 height 45
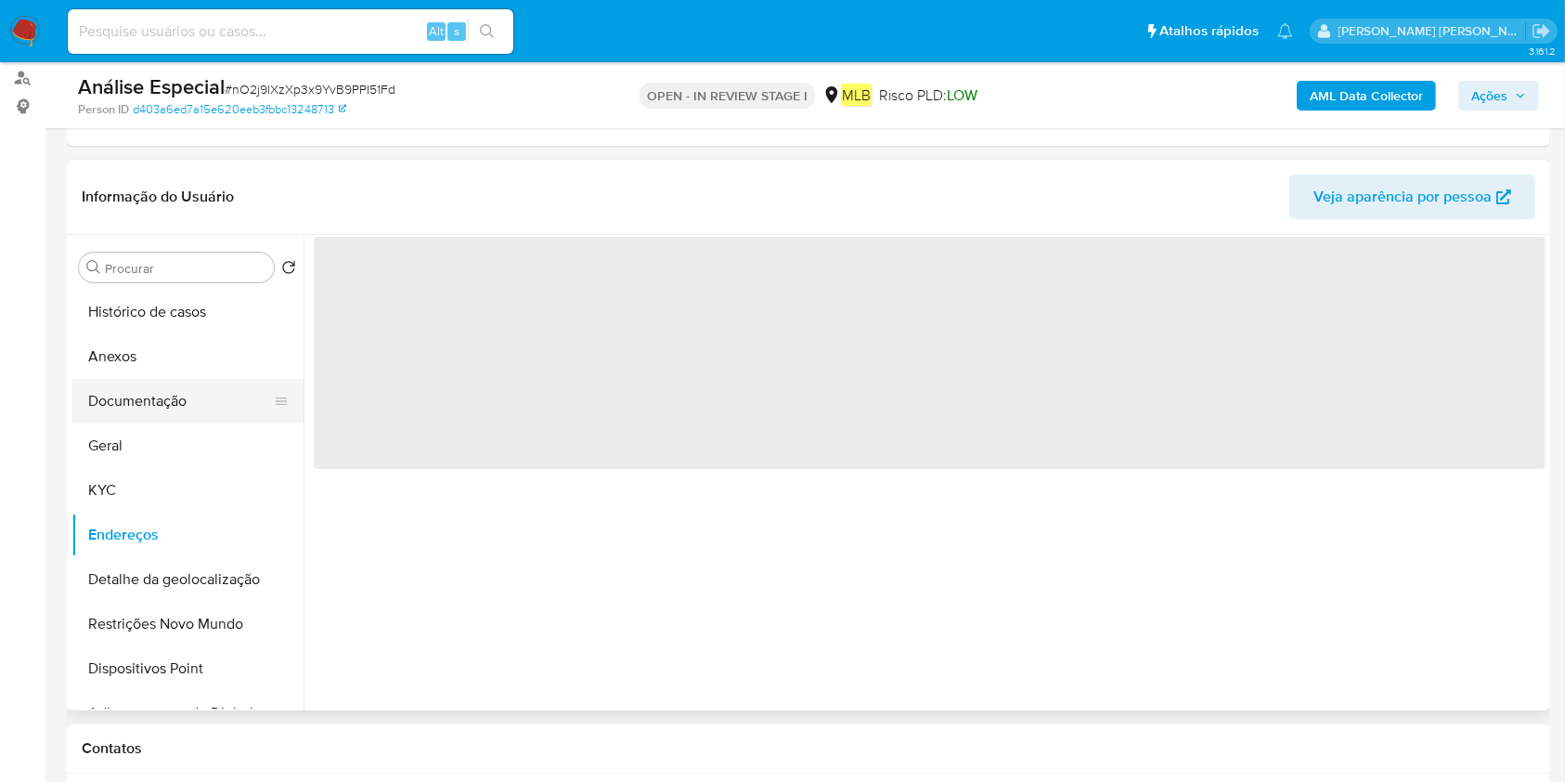
click at [199, 392] on button "Documentação" at bounding box center [179, 401] width 217 height 45
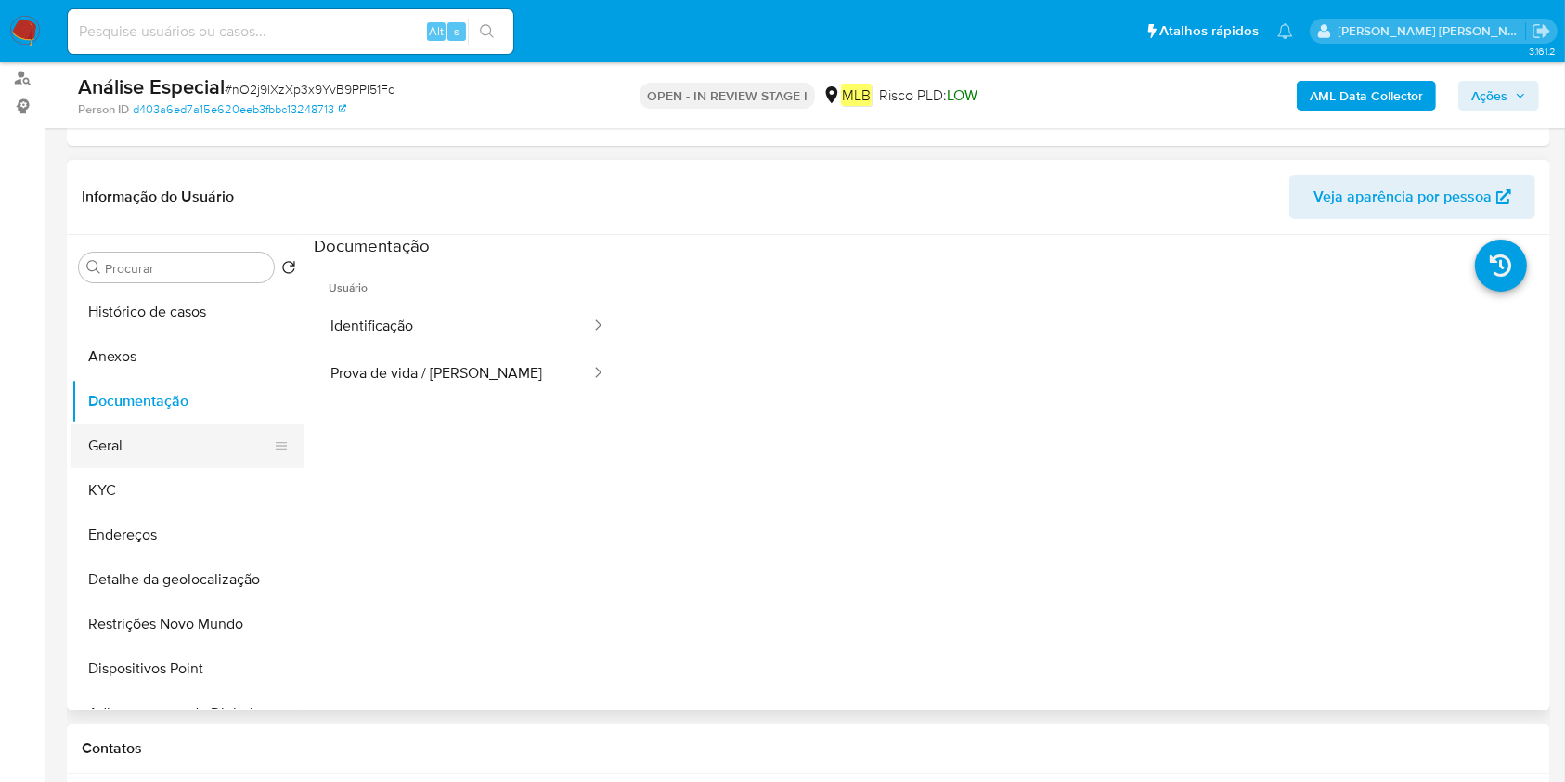
drag, startPoint x: 186, startPoint y: 461, endPoint x: 275, endPoint y: 459, distance: 89.2
click at [186, 461] on button "Geral" at bounding box center [179, 445] width 217 height 45
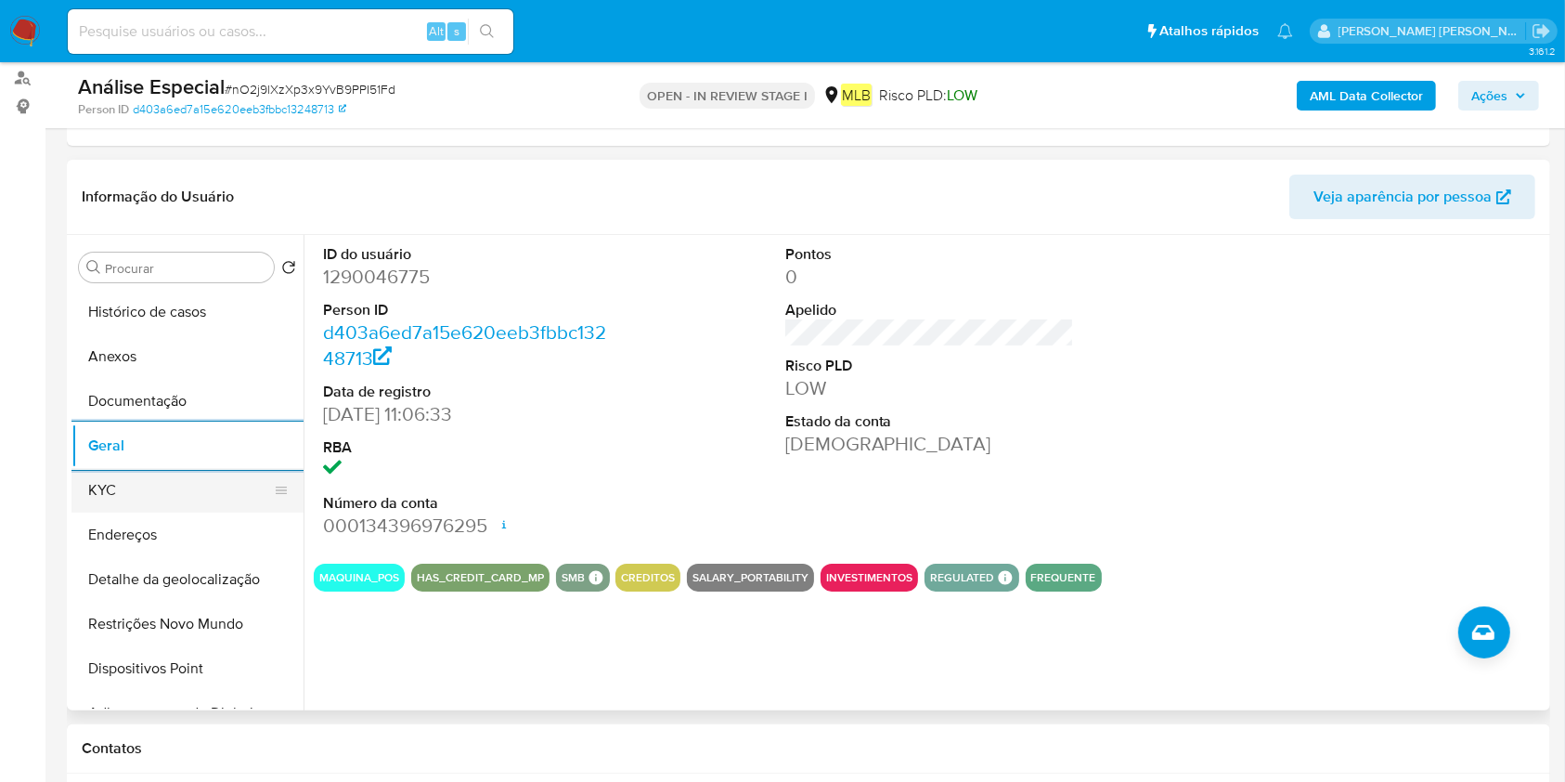
click at [180, 489] on button "KYC" at bounding box center [179, 490] width 217 height 45
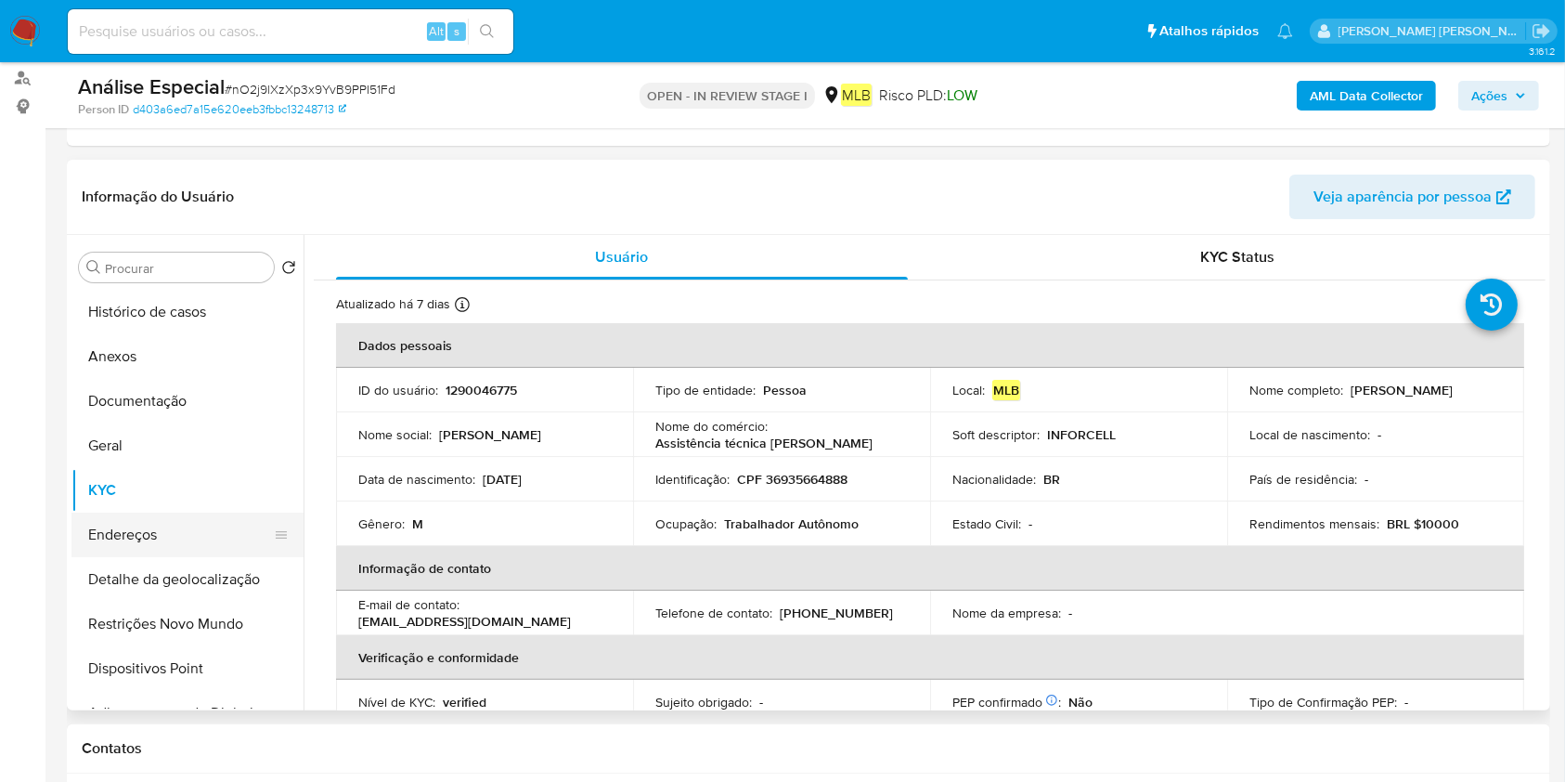
click at [124, 525] on button "Endereços" at bounding box center [179, 534] width 217 height 45
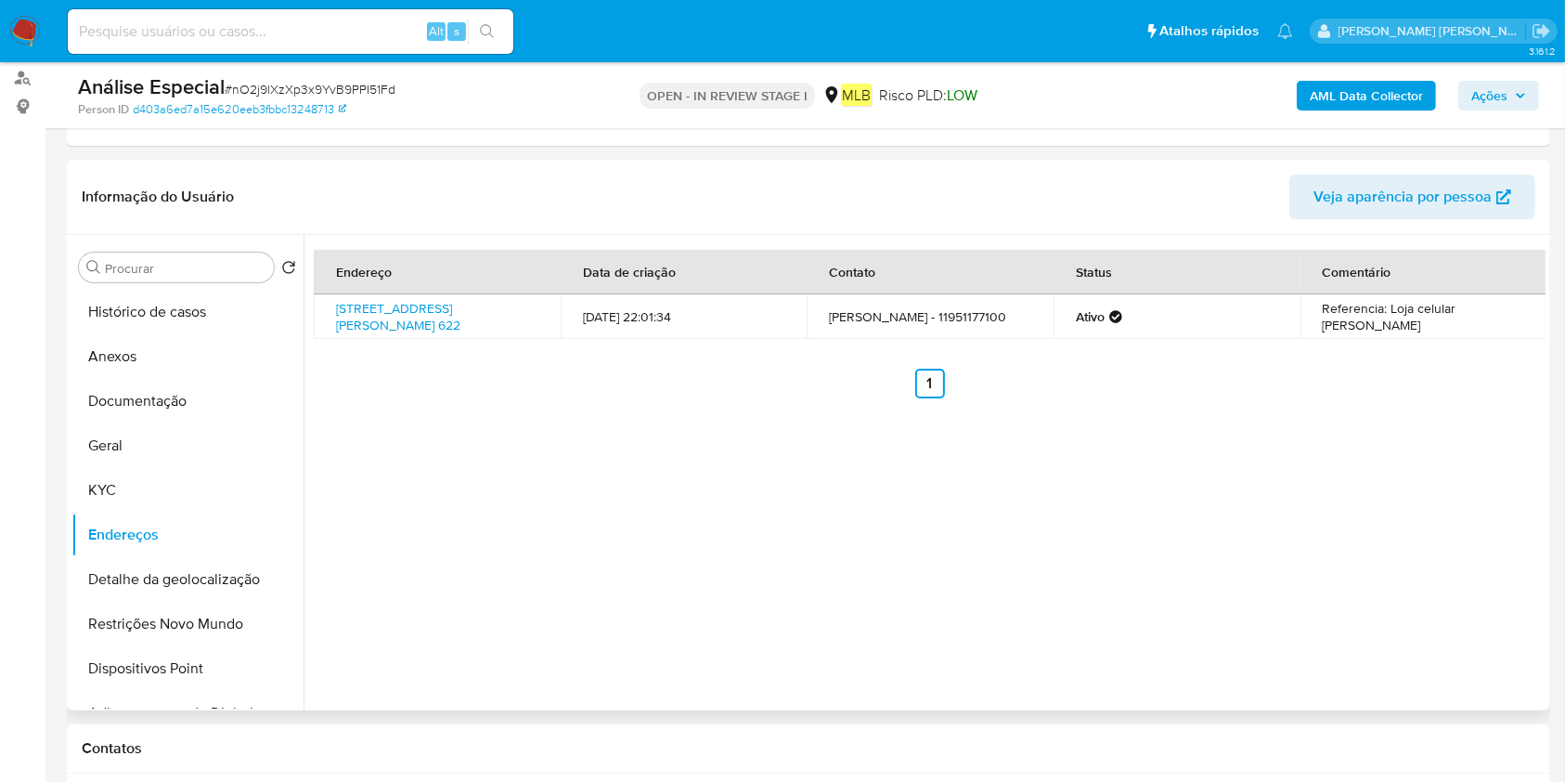
drag, startPoint x: 106, startPoint y: 583, endPoint x: 398, endPoint y: 546, distance: 294.8
click at [106, 583] on button "Detalhe da geolocalização" at bounding box center [187, 579] width 232 height 45
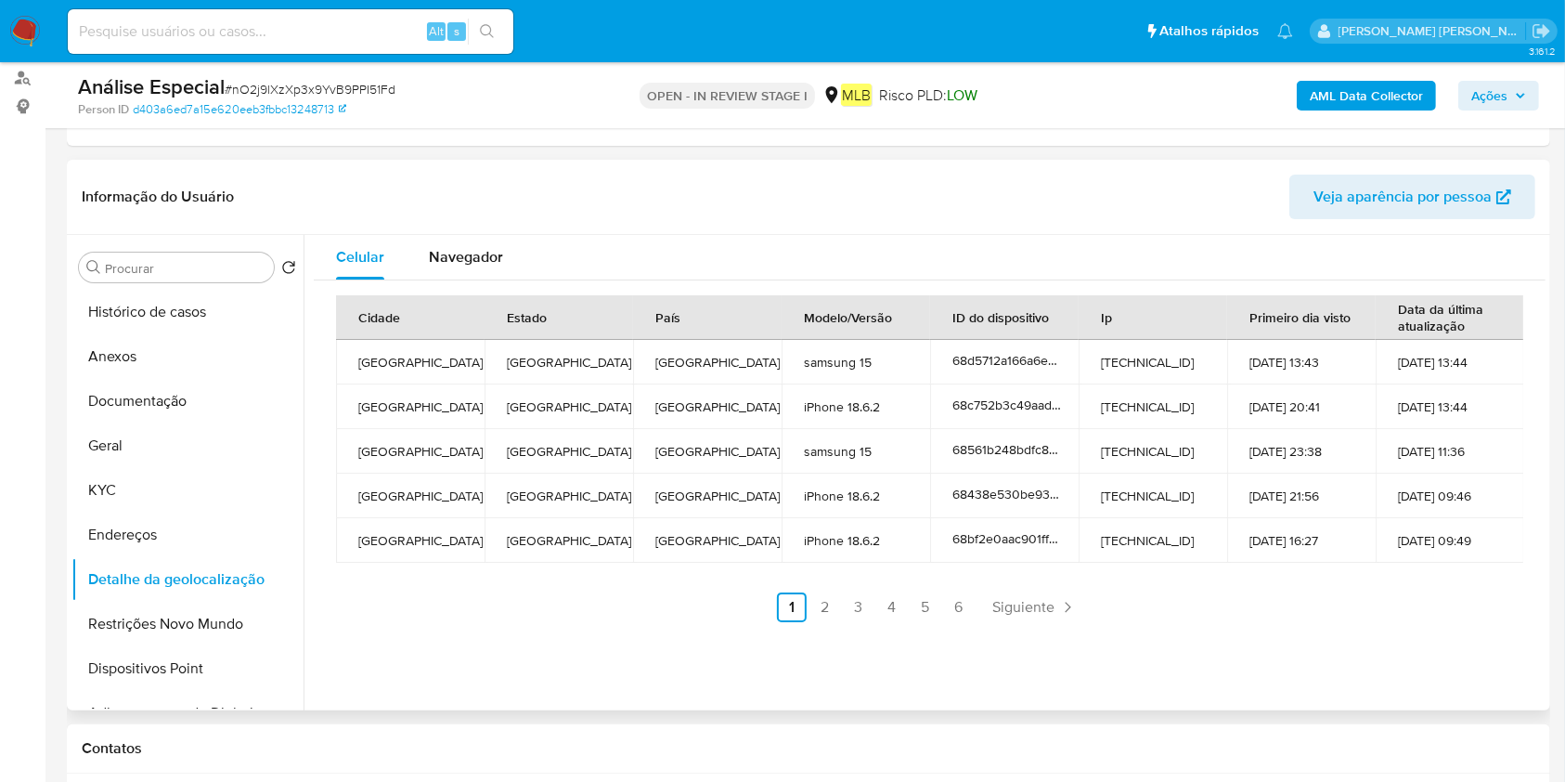
click at [91, 630] on button "Restrições Novo Mundo" at bounding box center [187, 624] width 232 height 45
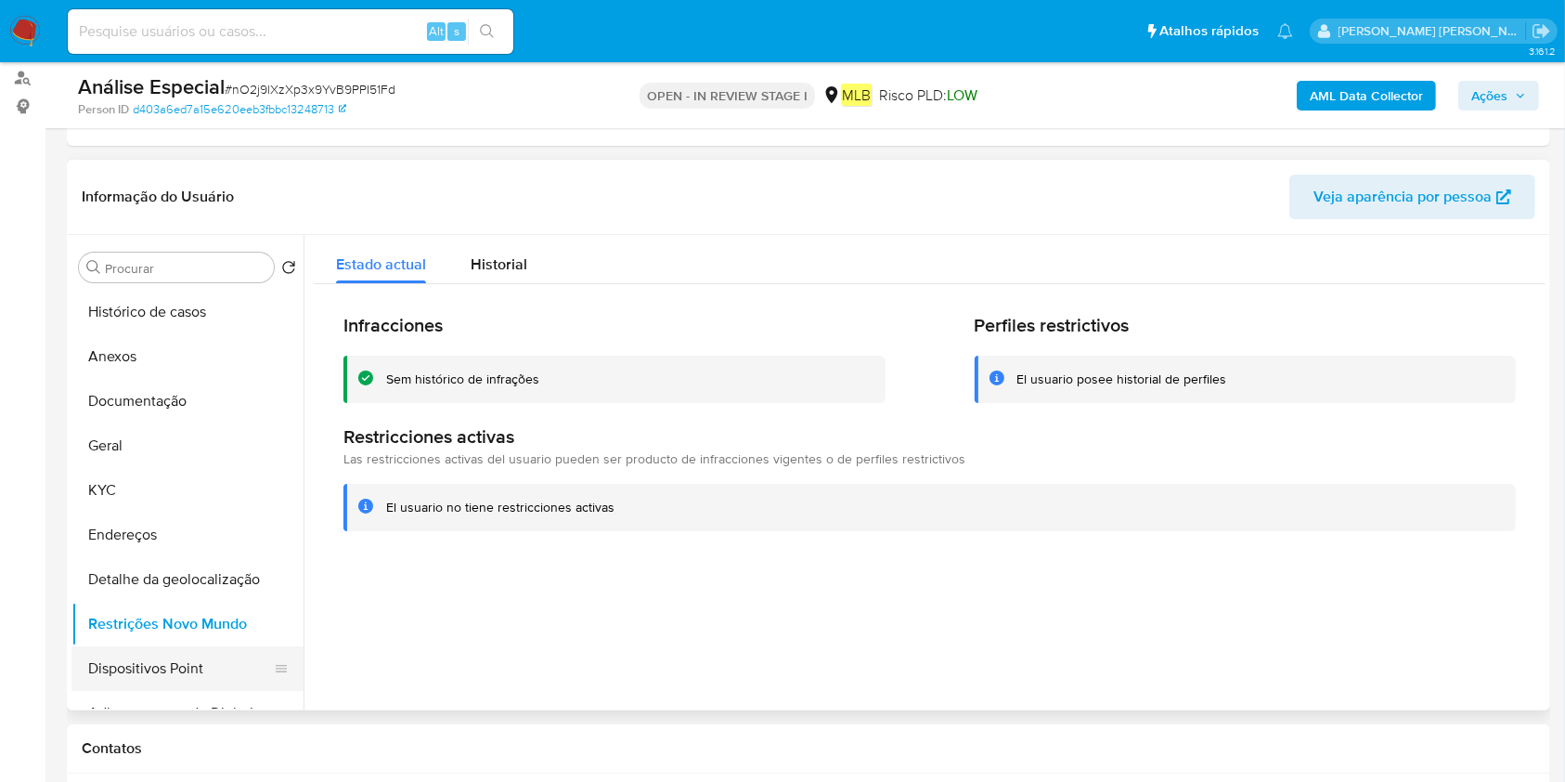
click at [137, 670] on button "Dispositivos Point" at bounding box center [179, 668] width 217 height 45
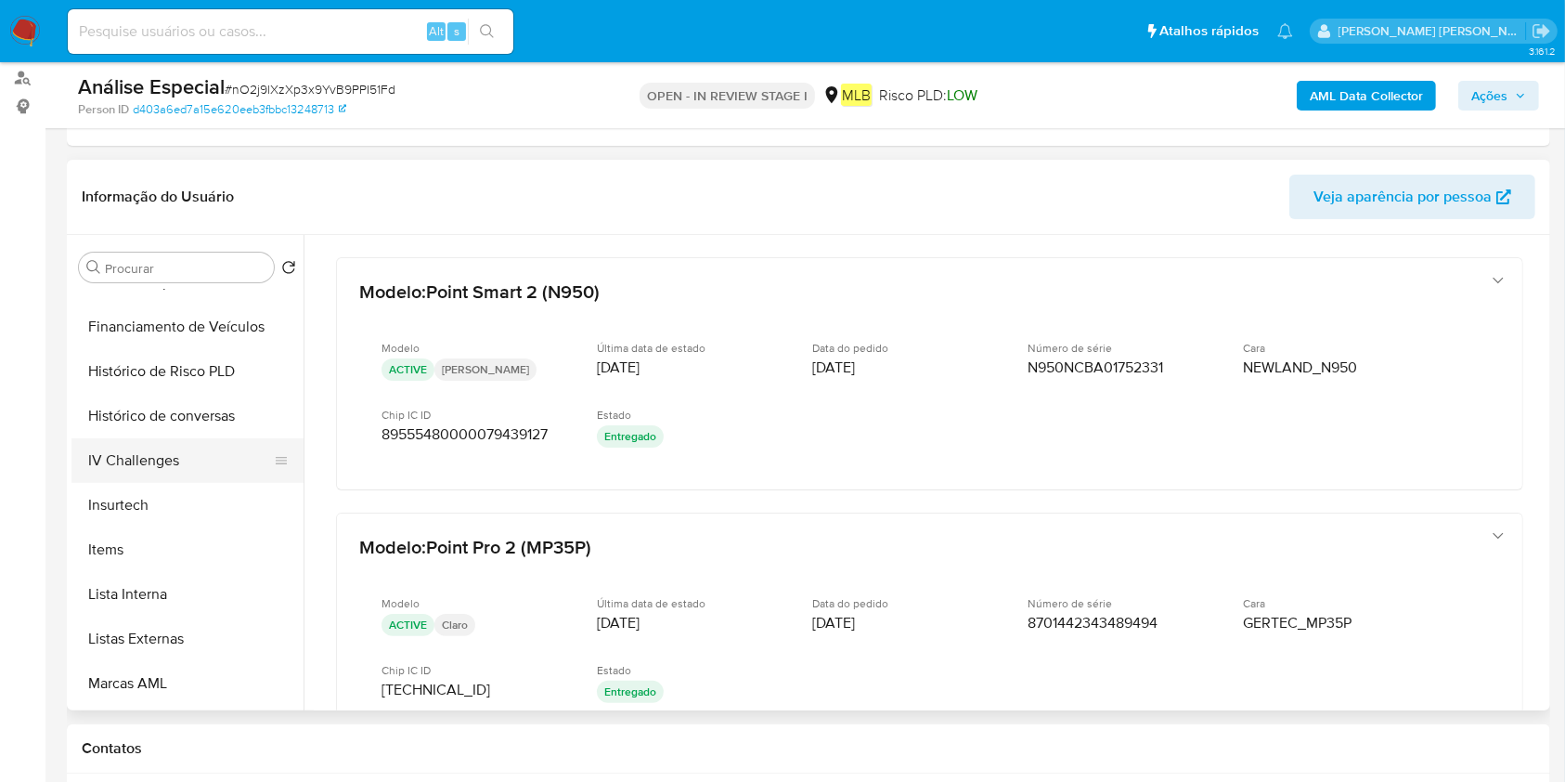
scroll to position [743, 0]
drag, startPoint x: 181, startPoint y: 546, endPoint x: 194, endPoint y: 547, distance: 13.0
click at [181, 545] on button "Lista Interna" at bounding box center [179, 549] width 217 height 45
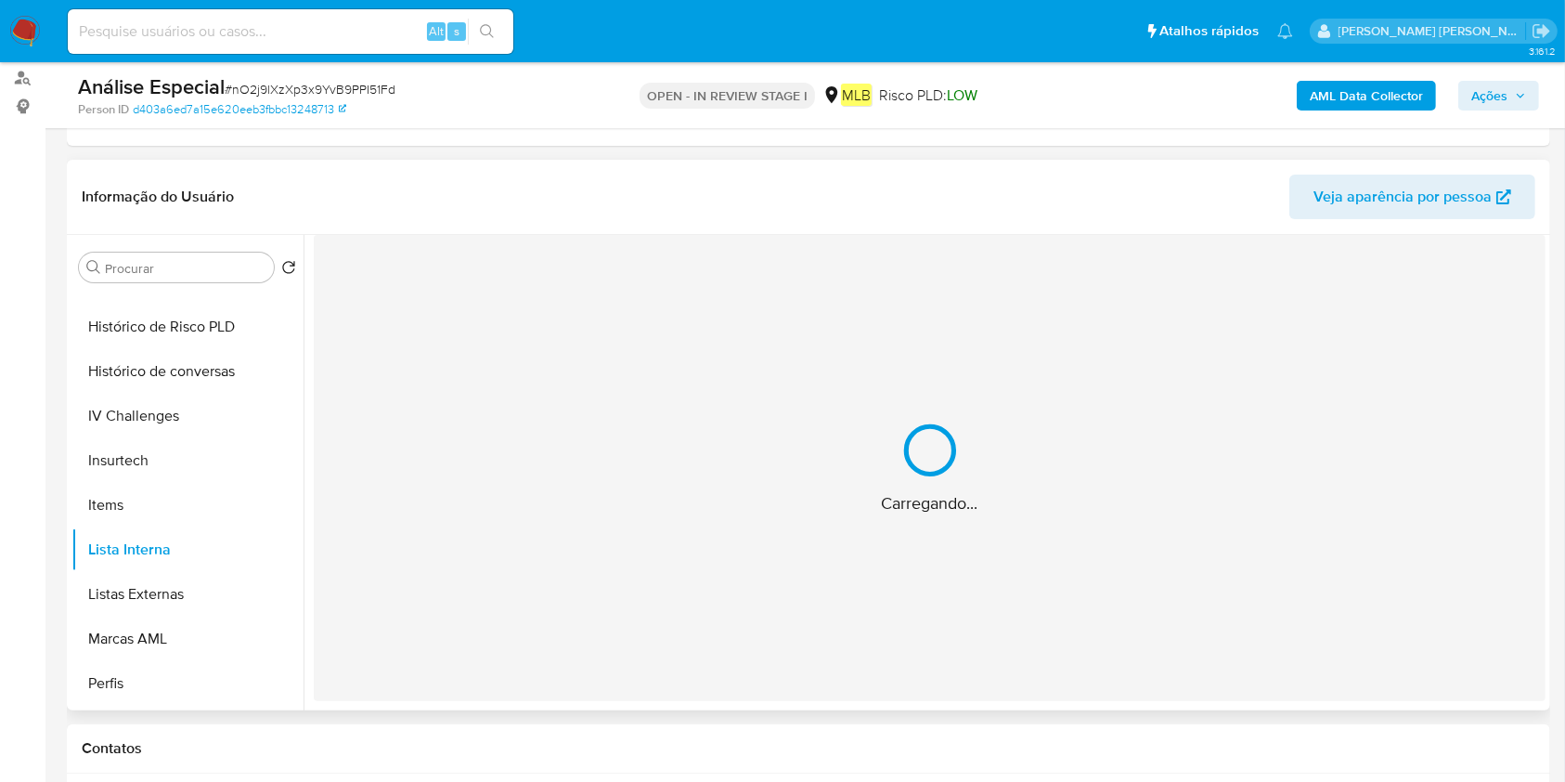
click at [563, 385] on div "Carregando..." at bounding box center [930, 468] width 1232 height 466
click at [493, 361] on div "Carregando..." at bounding box center [930, 468] width 1232 height 466
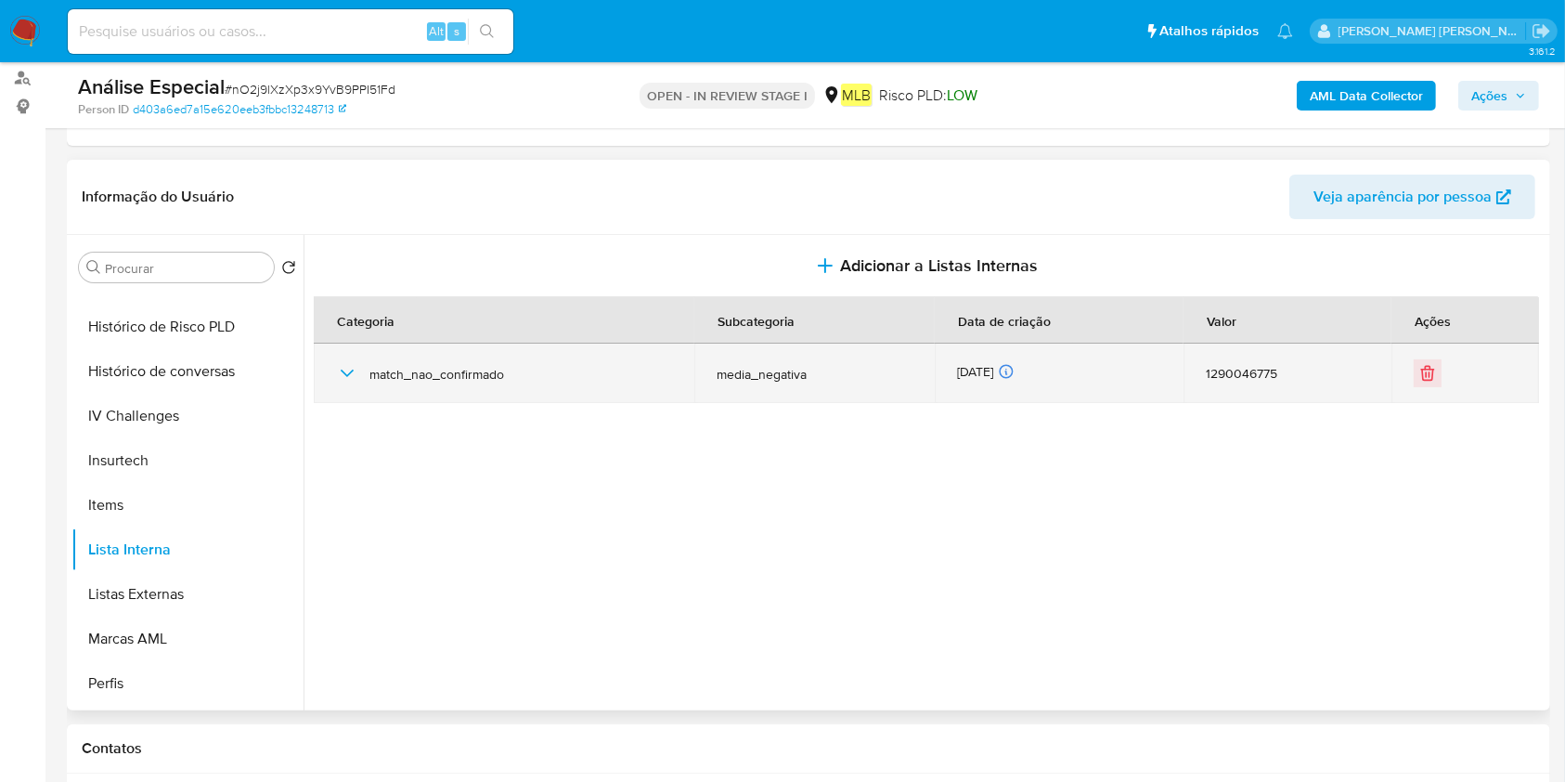
click at [445, 379] on span "match_nao_confirmado" at bounding box center [520, 374] width 303 height 17
click at [374, 371] on span "match_nao_confirmado" at bounding box center [520, 374] width 303 height 17
click at [356, 376] on icon "button" at bounding box center [347, 373] width 22 height 22
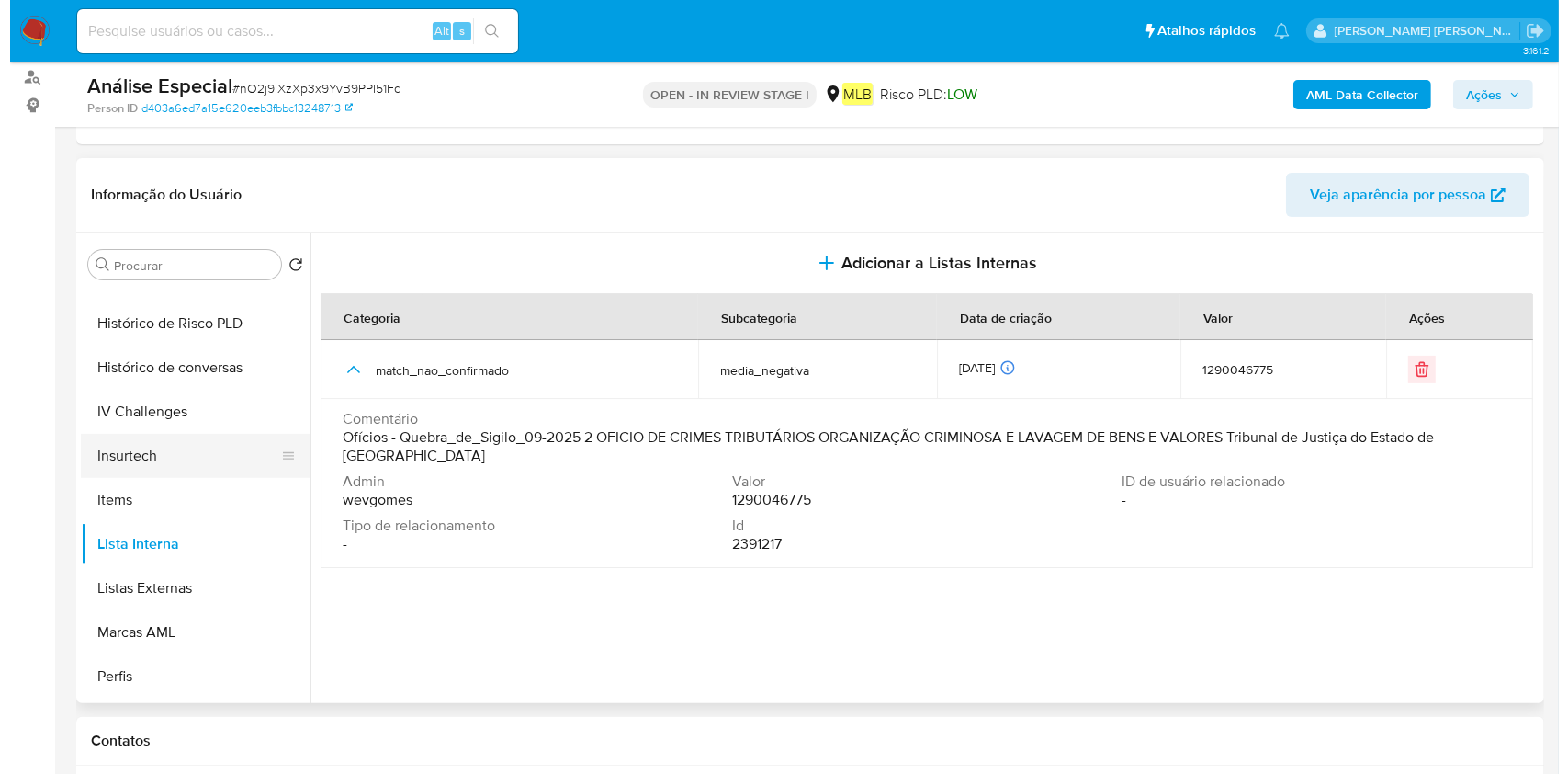
scroll to position [0, 0]
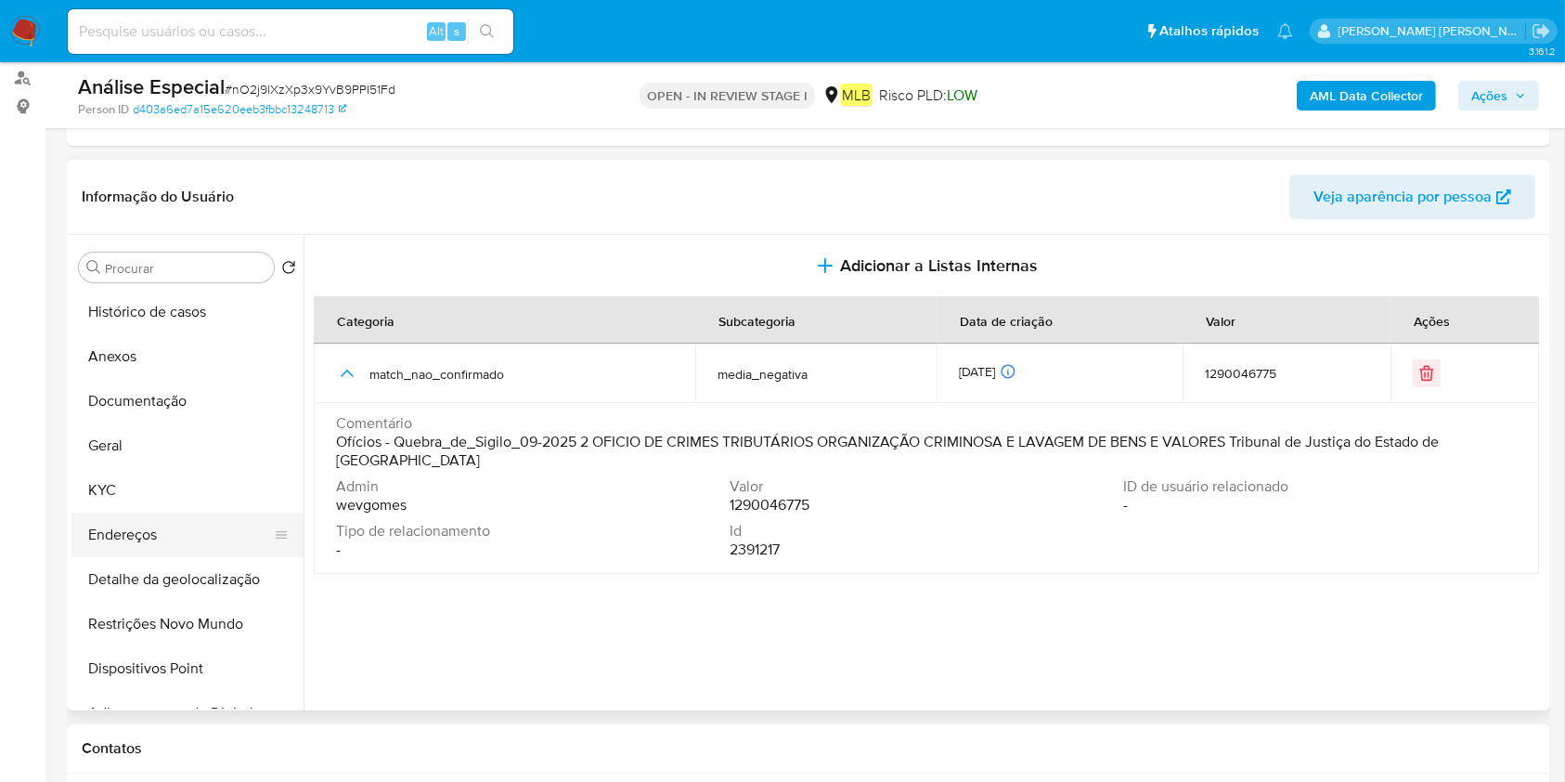
click at [223, 526] on button "Endereços" at bounding box center [179, 534] width 217 height 45
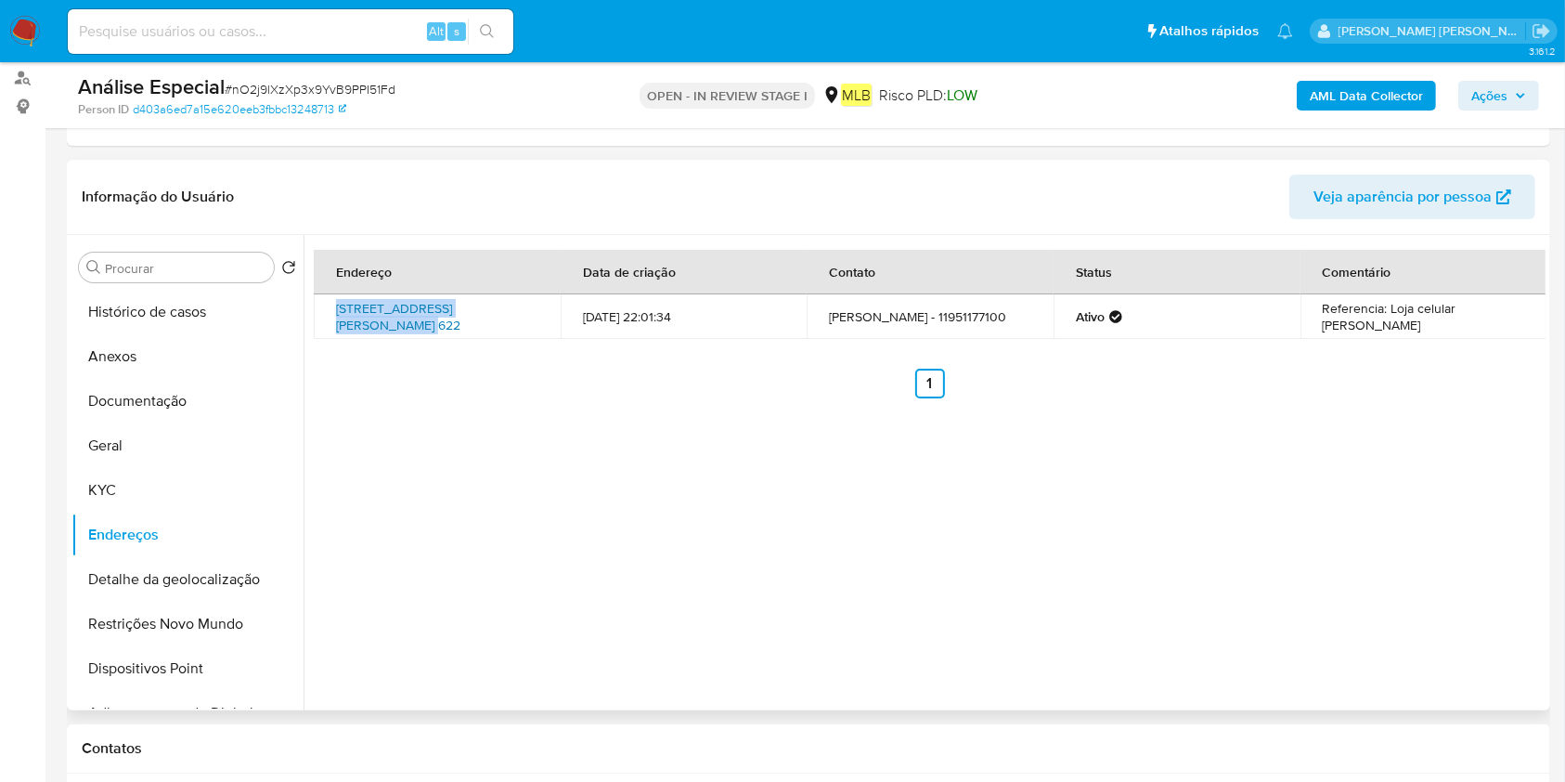
drag, startPoint x: 332, startPoint y: 303, endPoint x: 518, endPoint y: 303, distance: 185.7
click at [518, 303] on td "Rua Clara Nunes 622, São Paulo, São Paulo, 02873000, Brasil 622" at bounding box center [437, 316] width 247 height 45
copy link "Rua Clara Nunes 622, São Paulo"
click at [180, 359] on button "Anexos" at bounding box center [179, 356] width 217 height 45
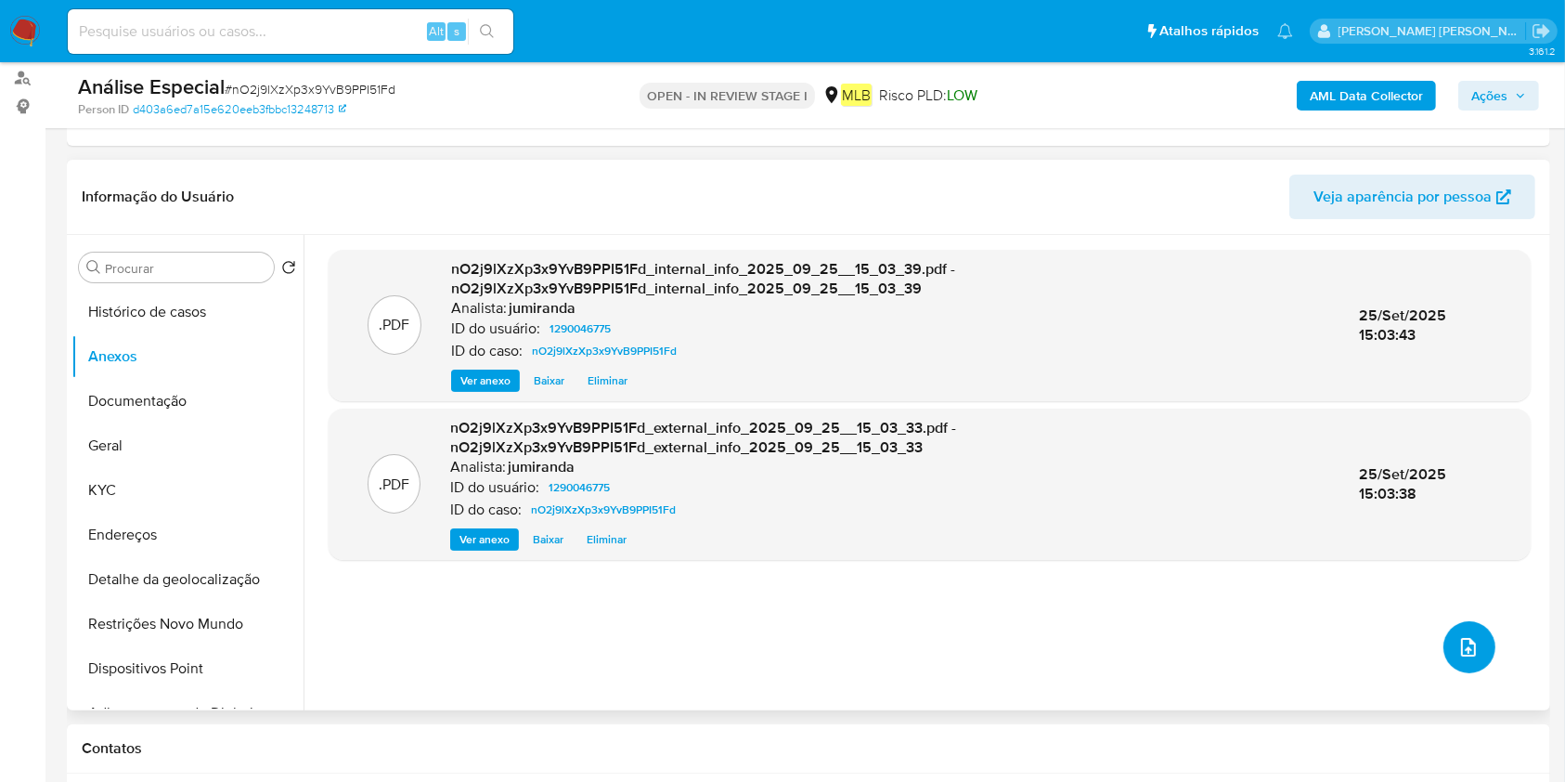
click at [1467, 653] on icon "upload-file" at bounding box center [1468, 647] width 22 height 22
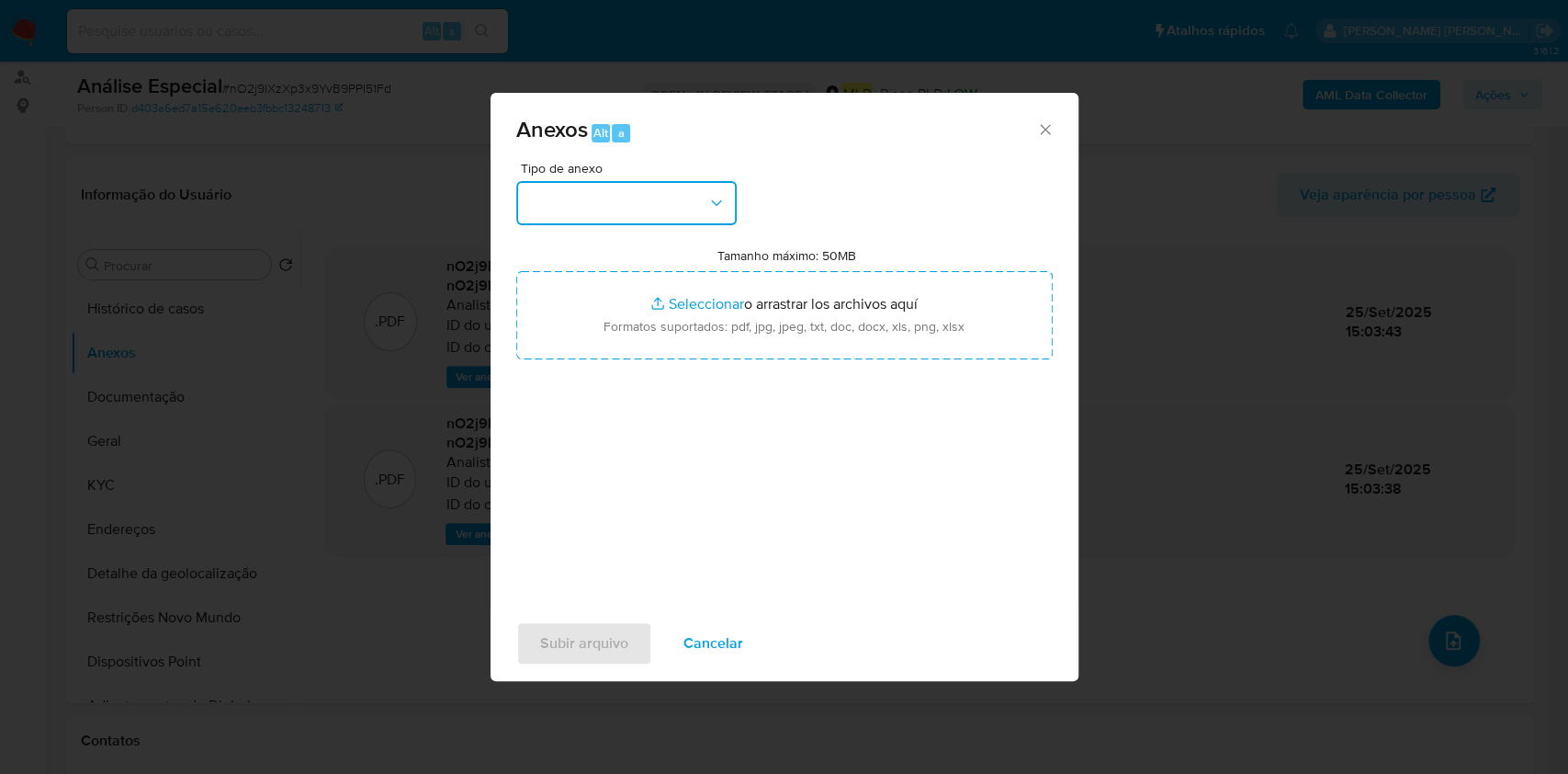
click at [642, 210] on button "button" at bounding box center [626, 203] width 221 height 45
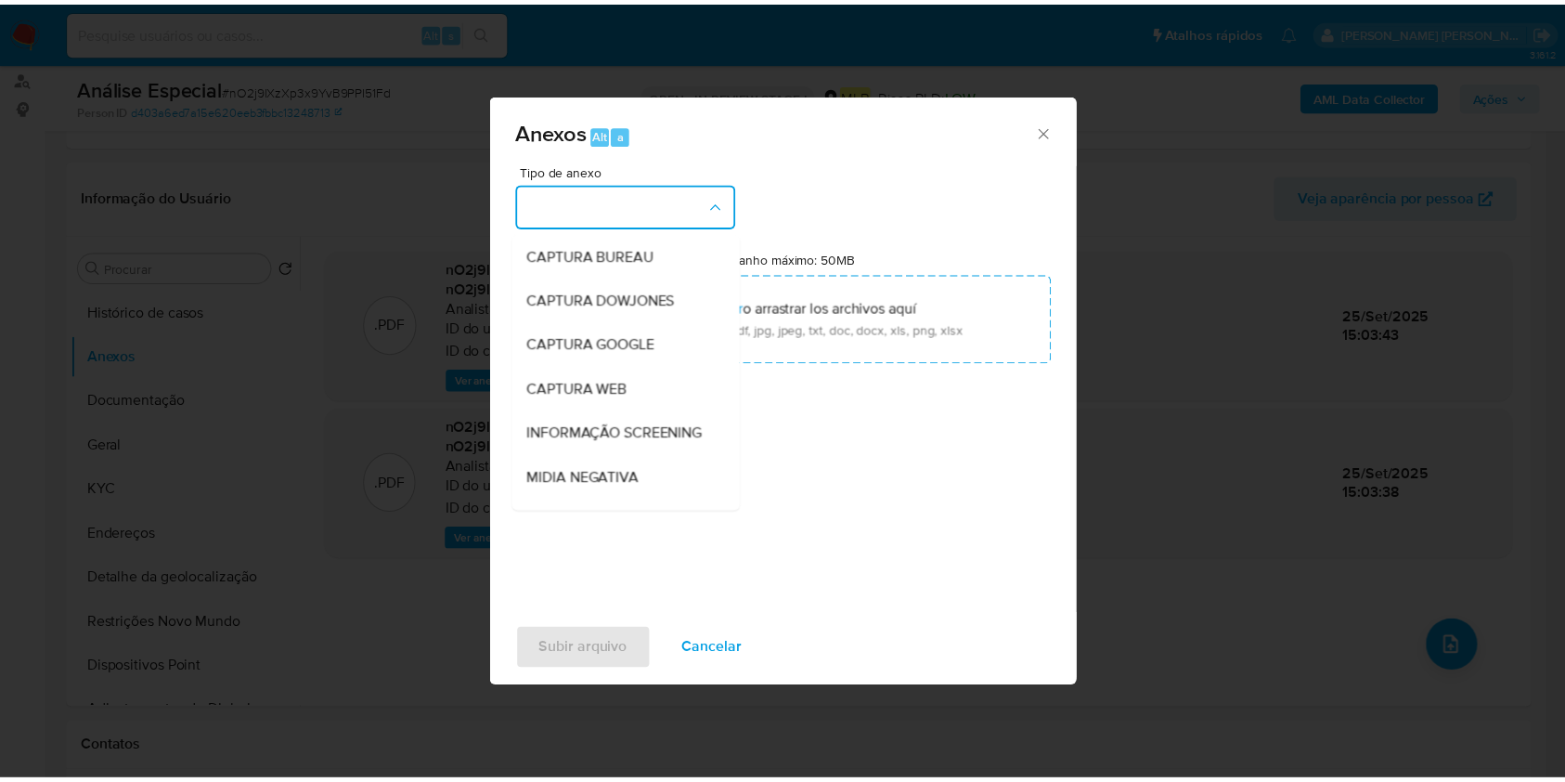
scroll to position [285, 0]
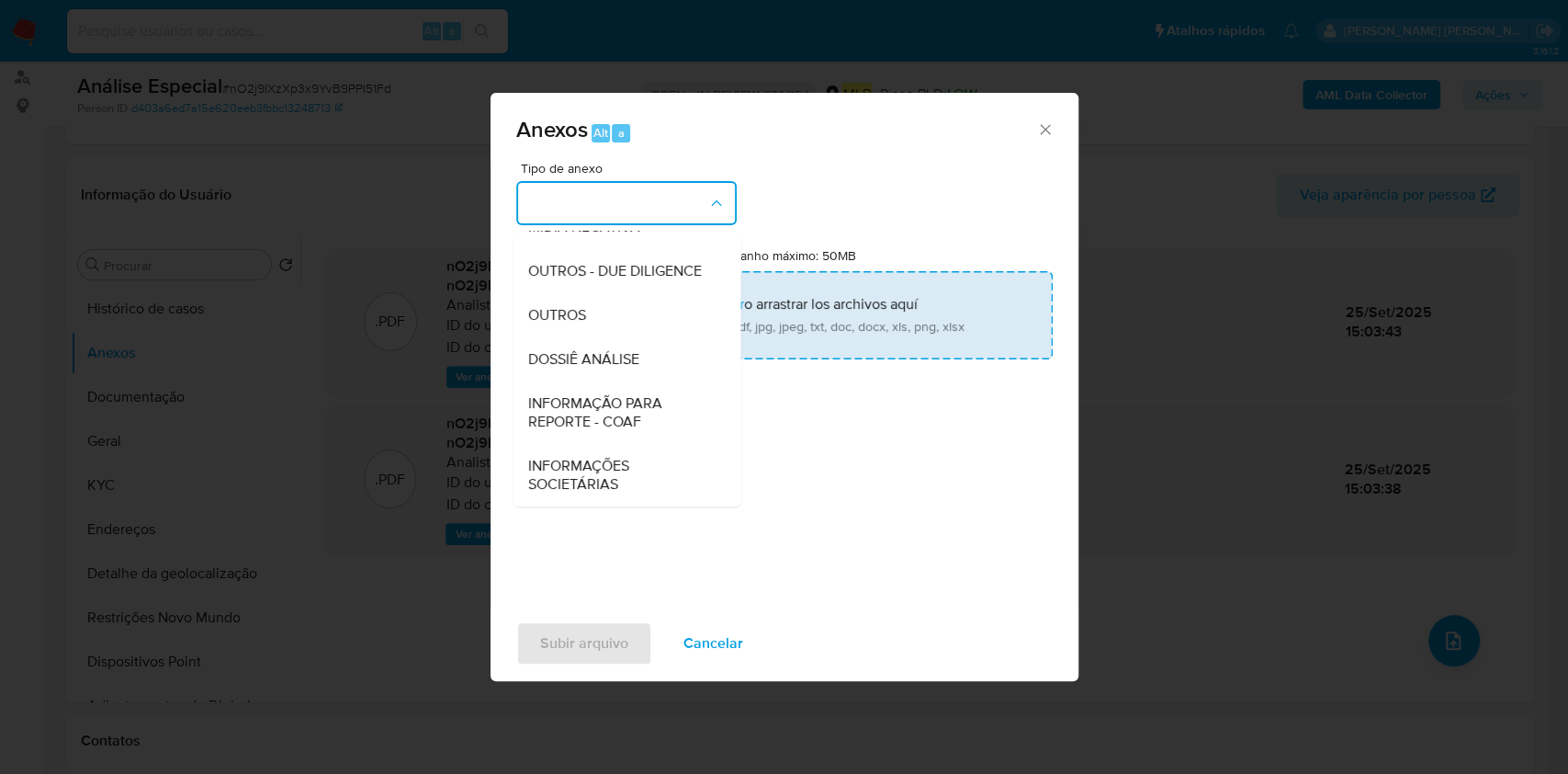
click at [587, 314] on div "OUTROS" at bounding box center [620, 315] width 187 height 45
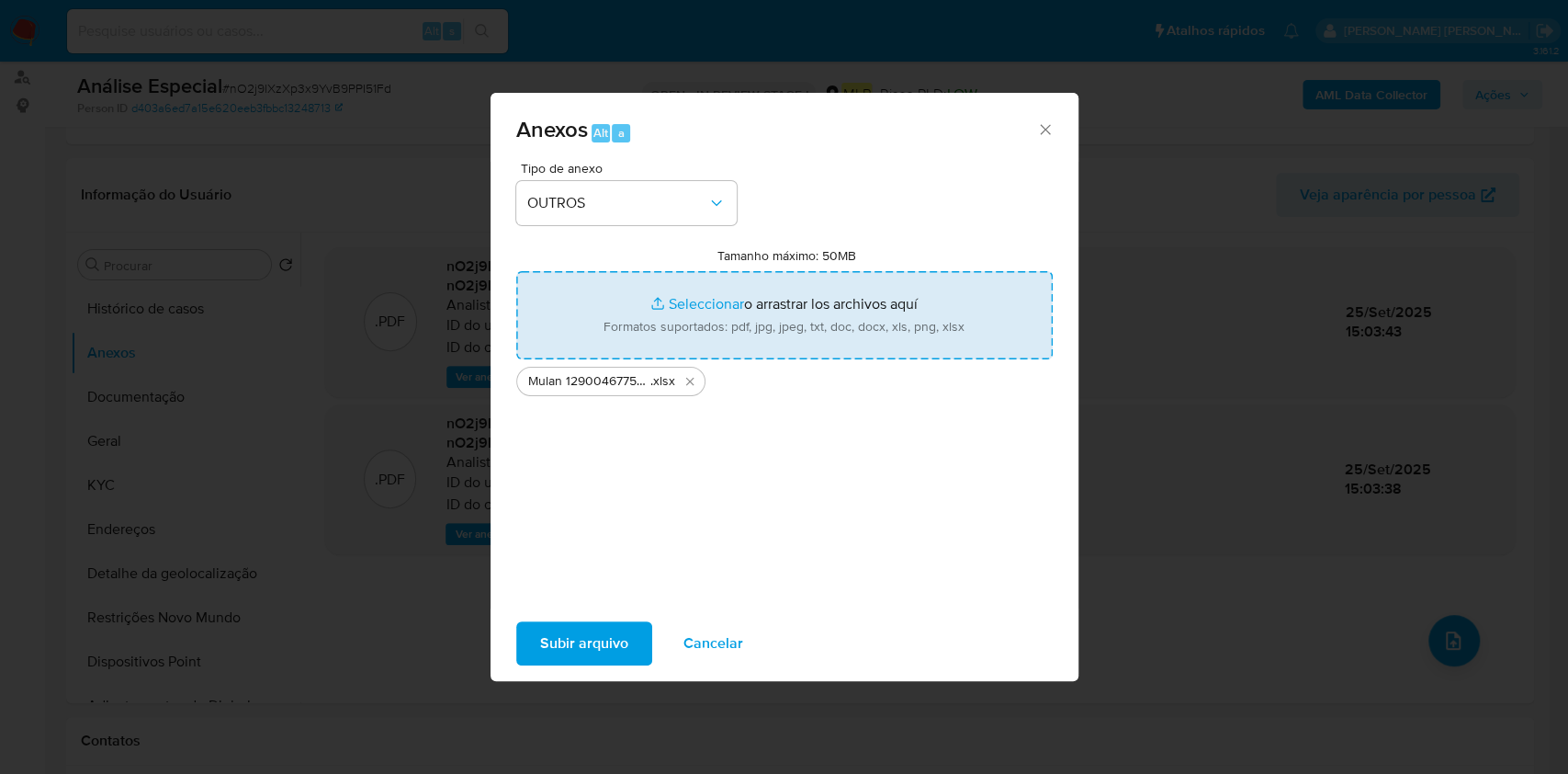
type input "C:\fakepath\SAR - XXXX - CPF 36935664888 - RICARDO BARBOSA DE ALMEIDA.pdf"
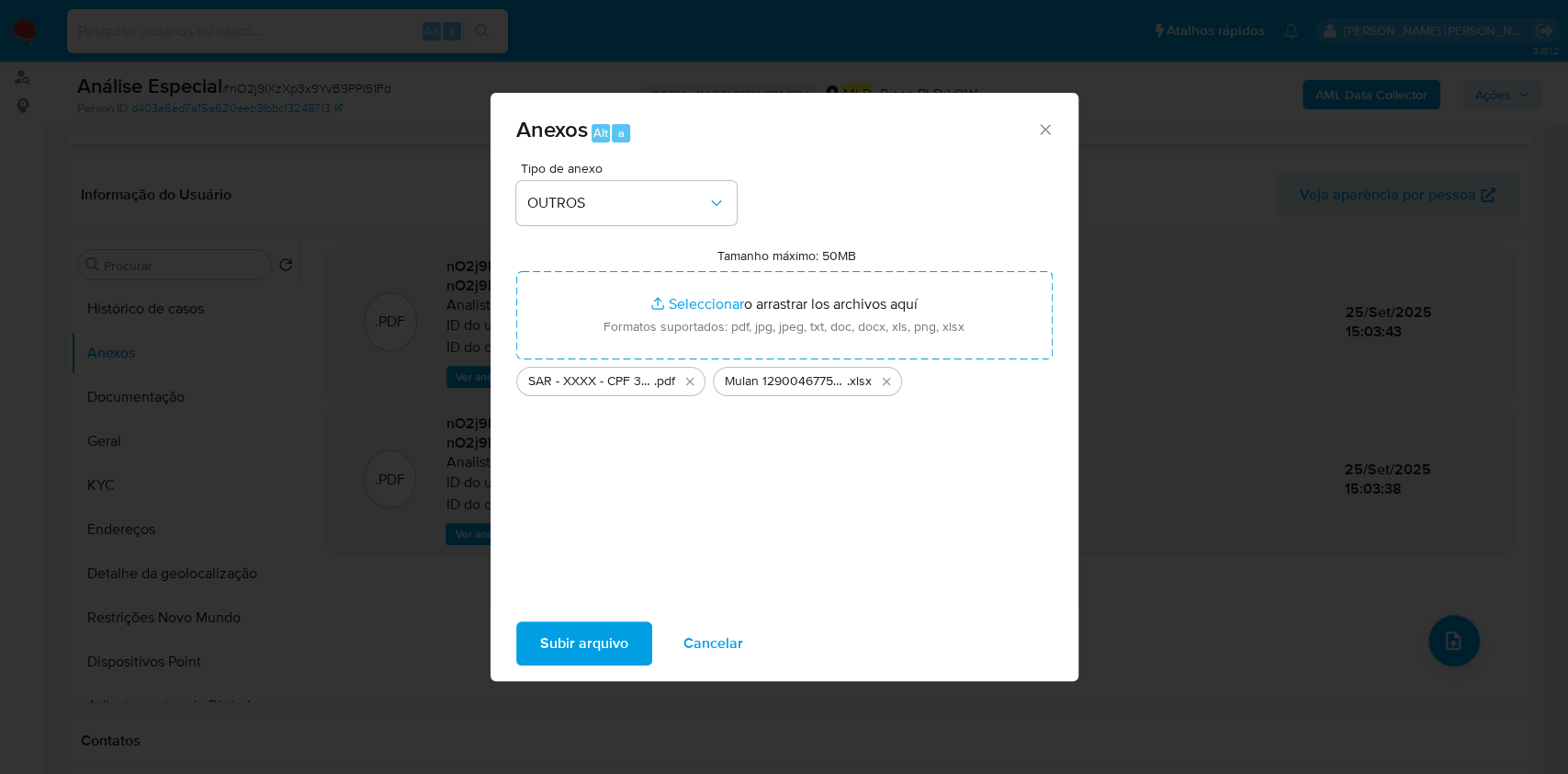
click at [560, 647] on span "Subir arquivo" at bounding box center [584, 642] width 88 height 41
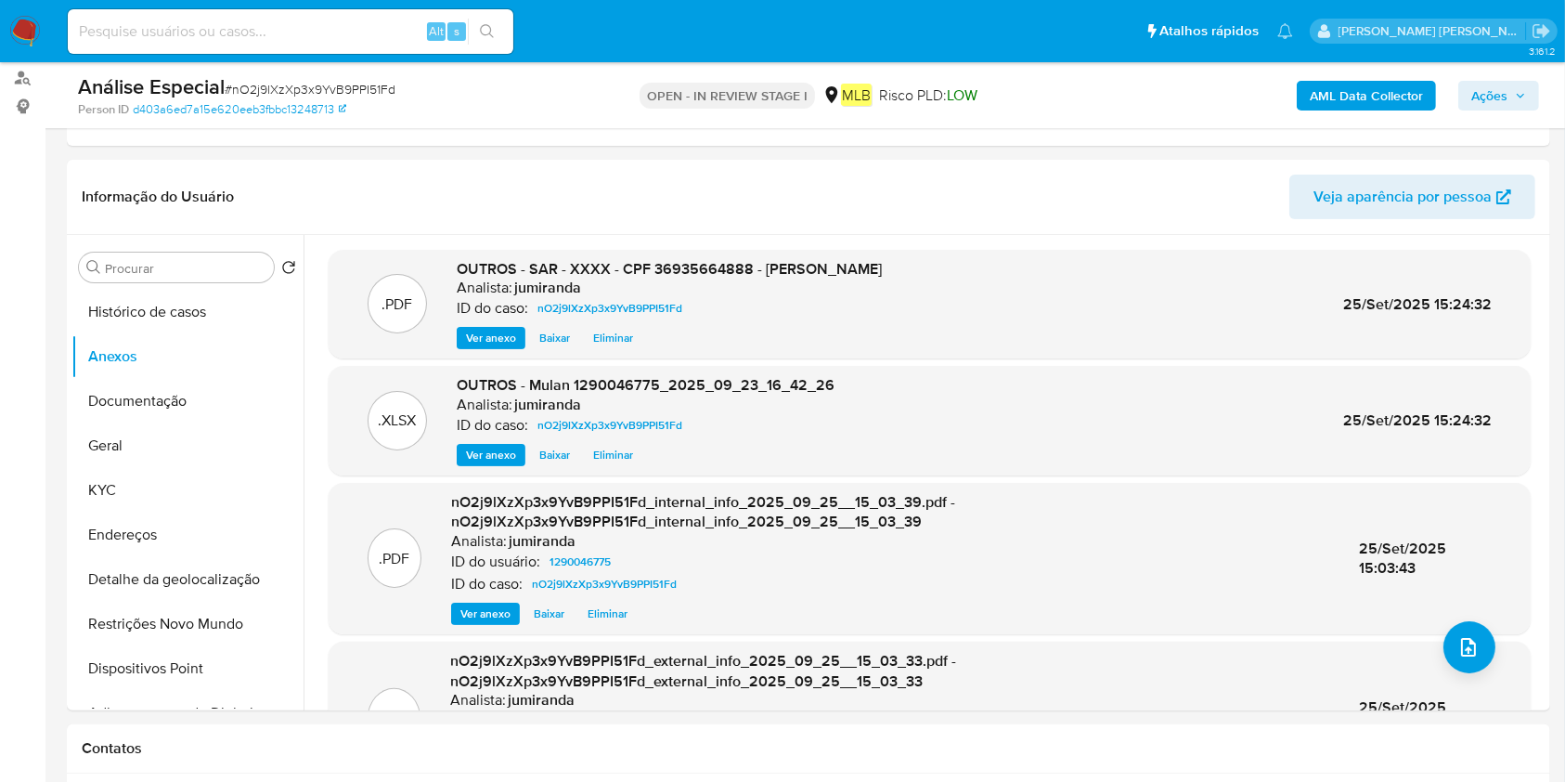
click at [1528, 96] on button "Ações" at bounding box center [1498, 96] width 81 height 30
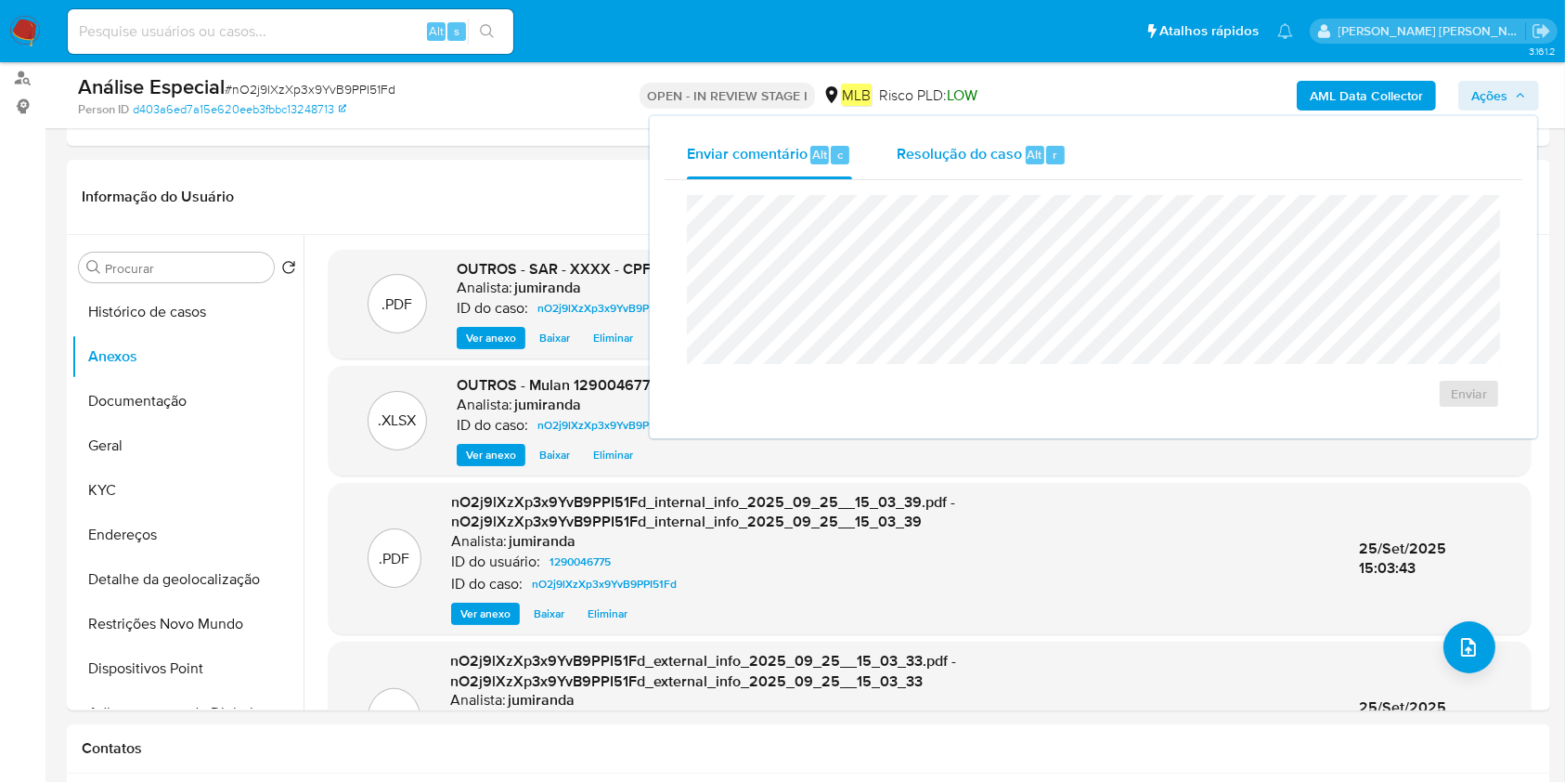
click at [1052, 164] on div "Resolução do caso Alt r" at bounding box center [982, 155] width 170 height 48
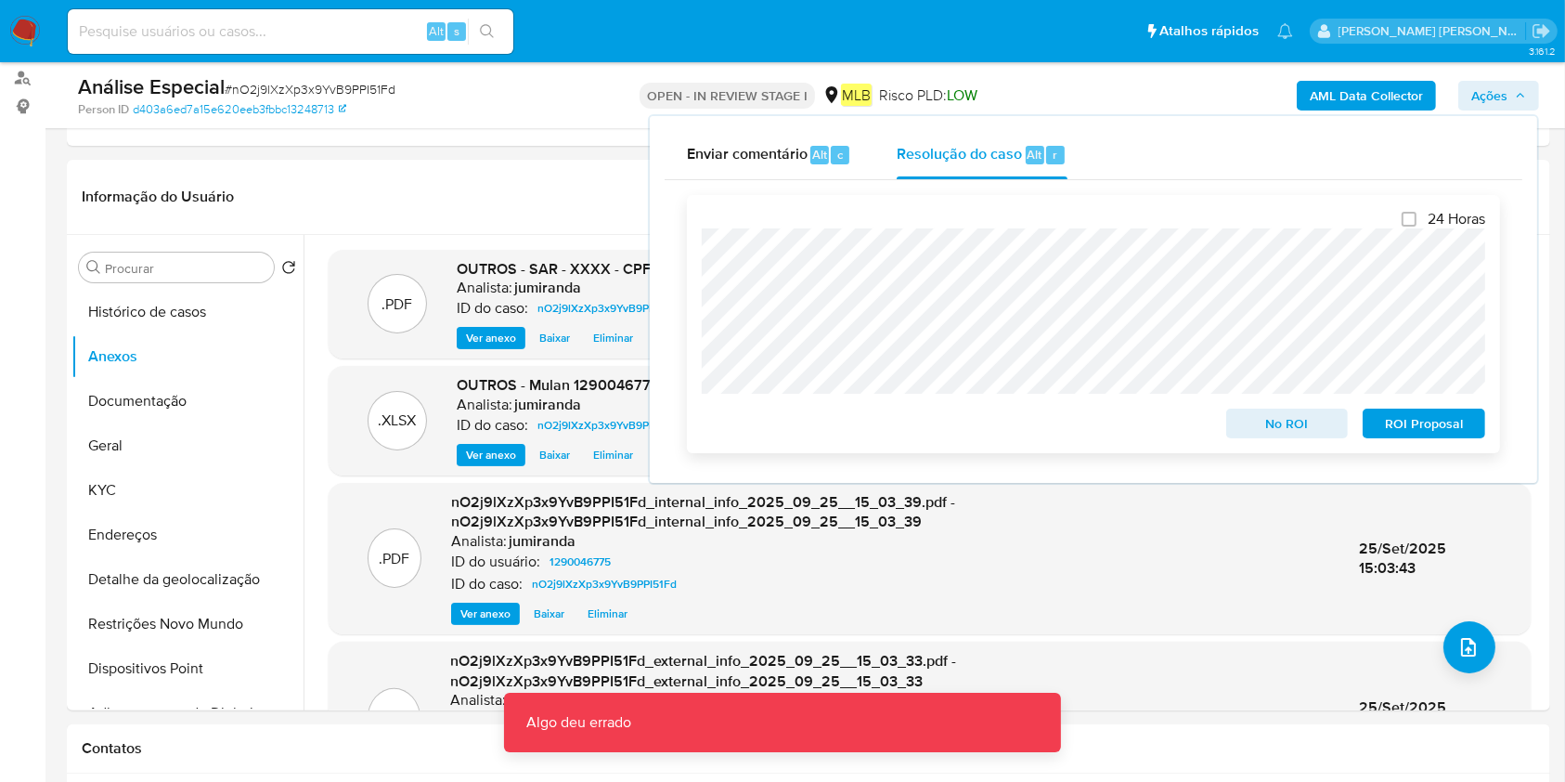
drag, startPoint x: 1411, startPoint y: 421, endPoint x: 1396, endPoint y: 399, distance: 26.0
click at [1411, 421] on span "ROI Proposal" at bounding box center [1424, 423] width 97 height 26
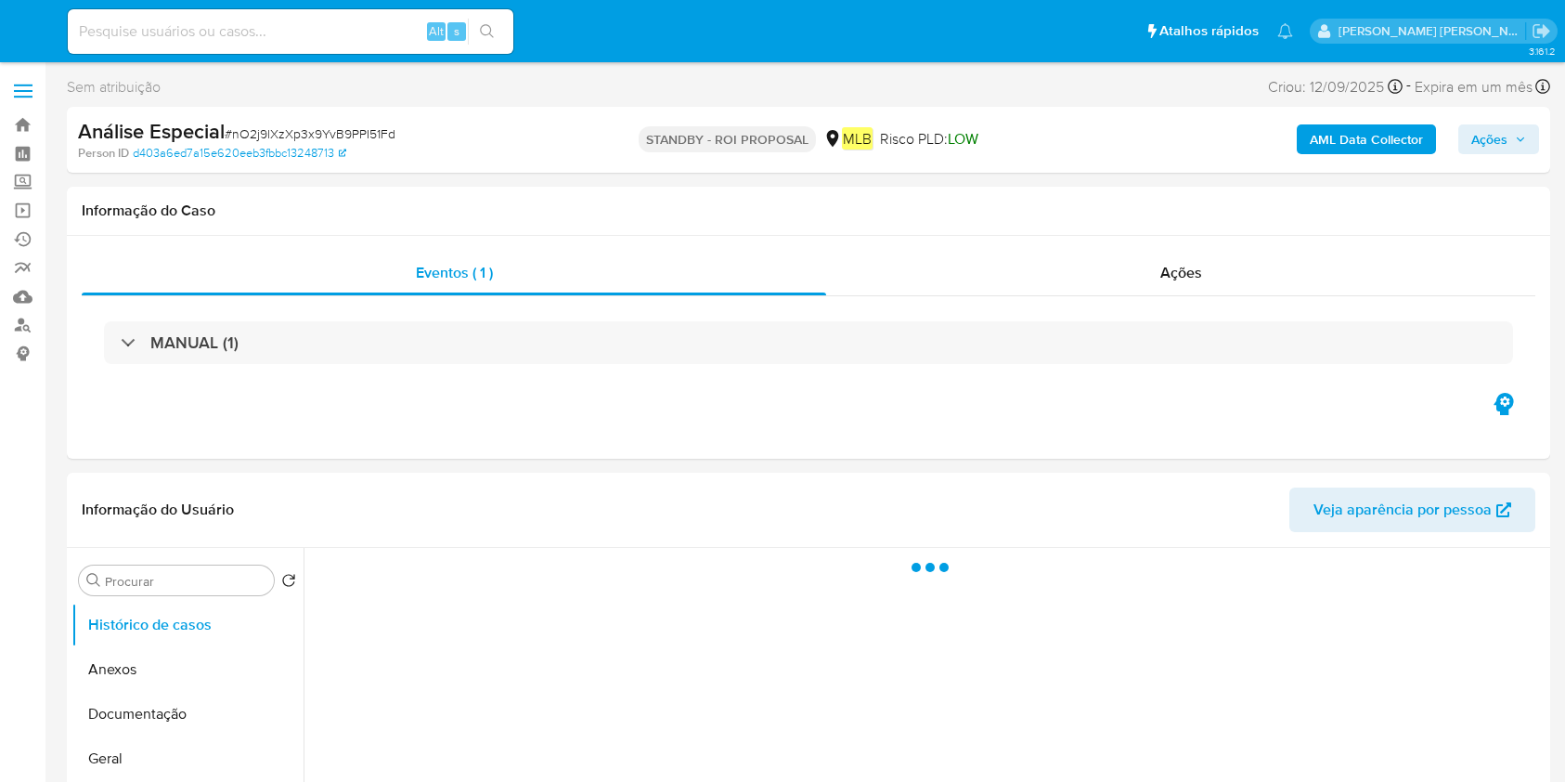
select select "10"
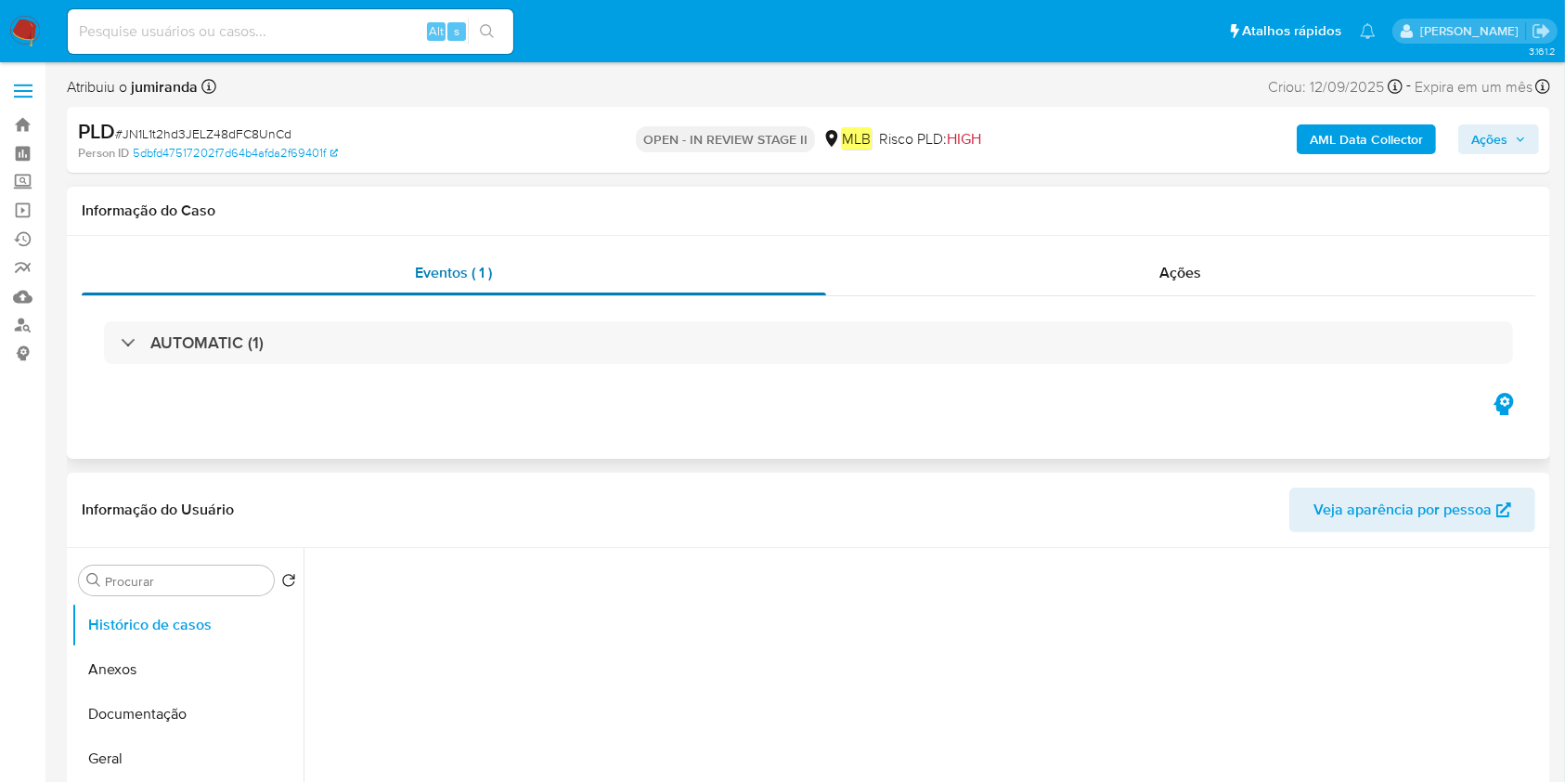
select select "10"
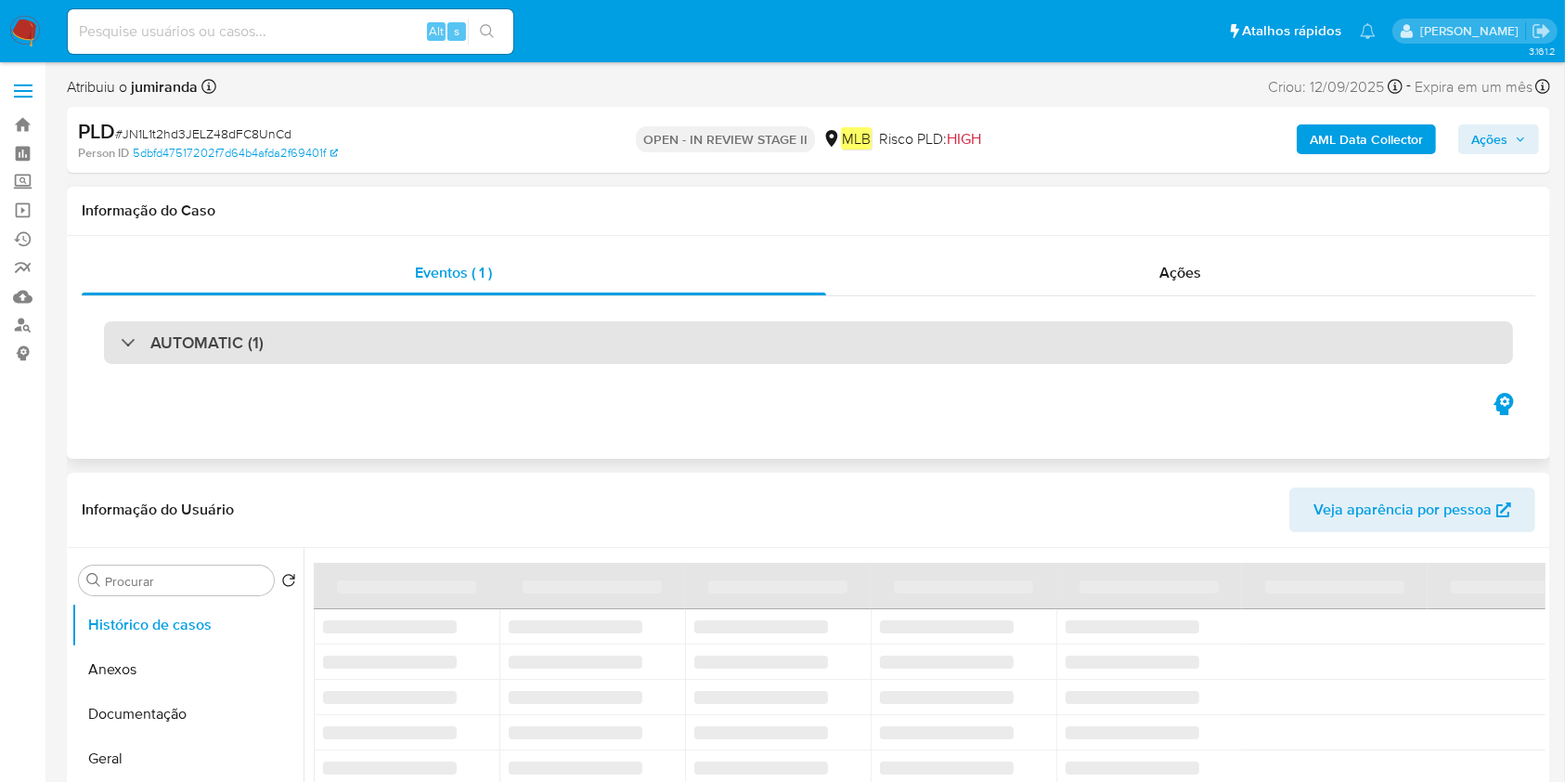
click at [596, 346] on div "AUTOMATIC (1)" at bounding box center [808, 342] width 1409 height 43
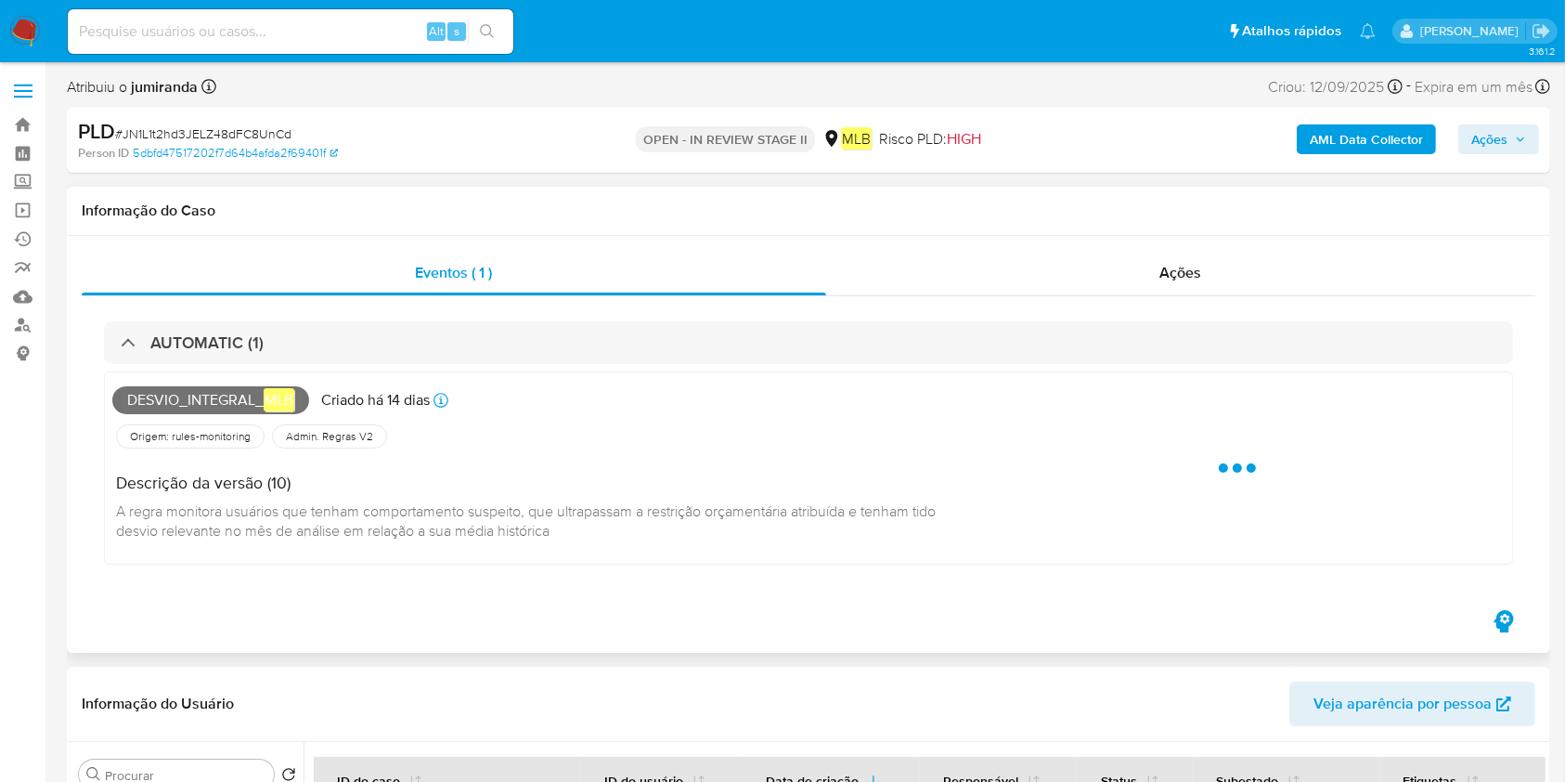
click at [230, 398] on span "Desvio_integral_ mlb" at bounding box center [210, 400] width 197 height 28
click at [236, 397] on span "Desvio_integral_ mlb" at bounding box center [210, 400] width 197 height 28
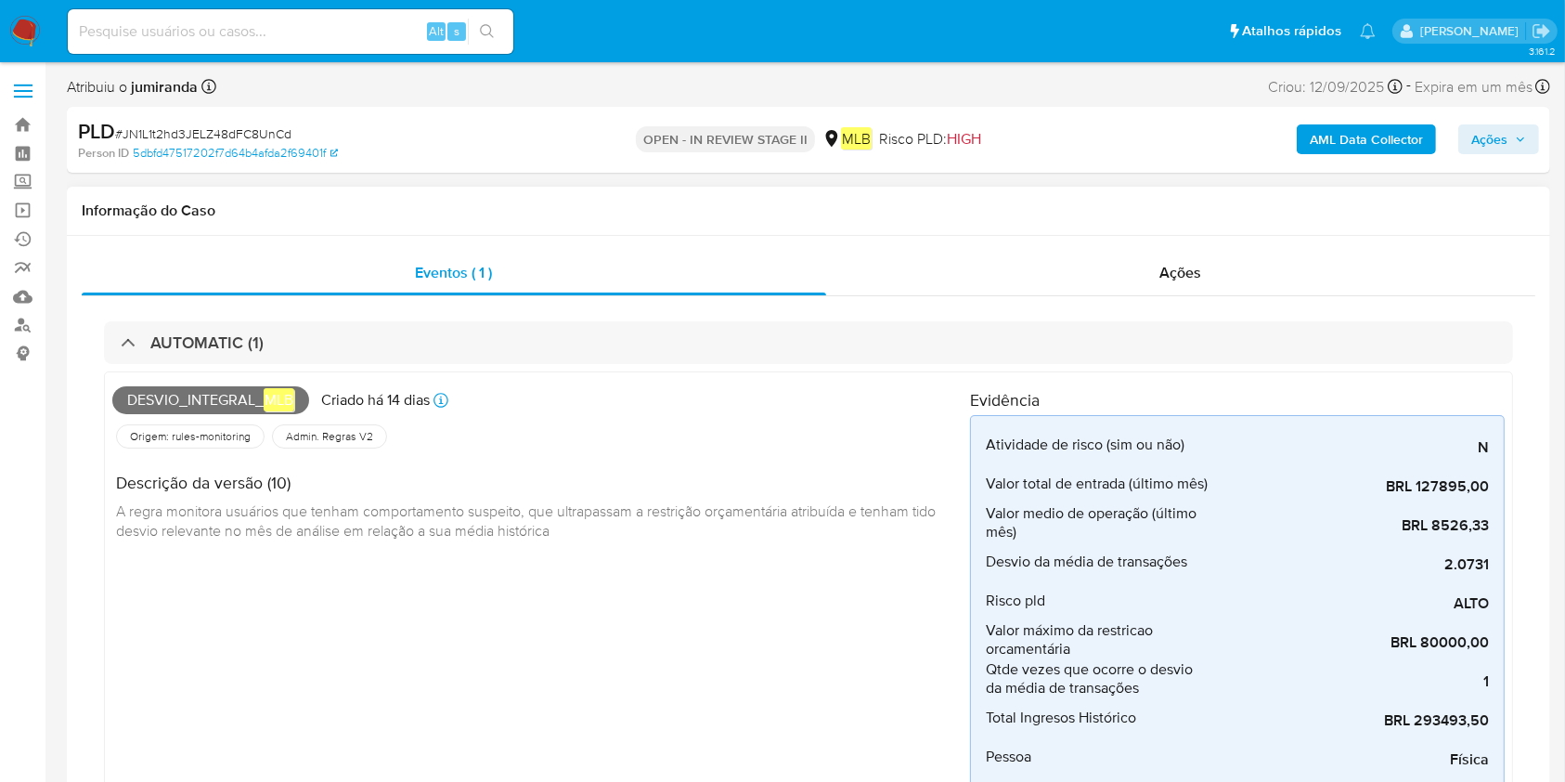
click at [244, 396] on span "Desvio_integral_ mlb" at bounding box center [210, 400] width 197 height 28
copy span "Desvio_integral_ mlb"
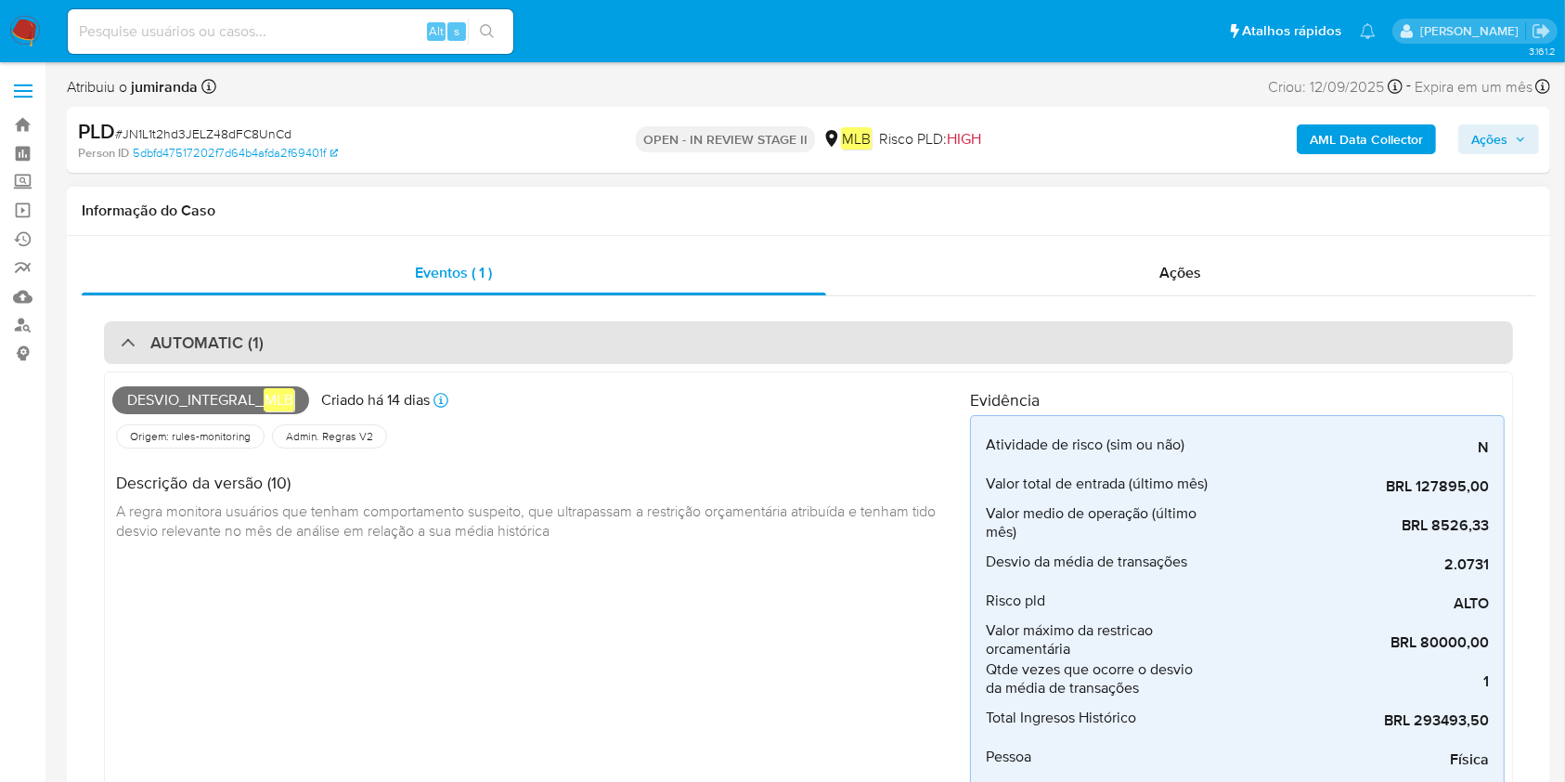
click at [149, 344] on div "AUTOMATIC (1)" at bounding box center [192, 342] width 143 height 20
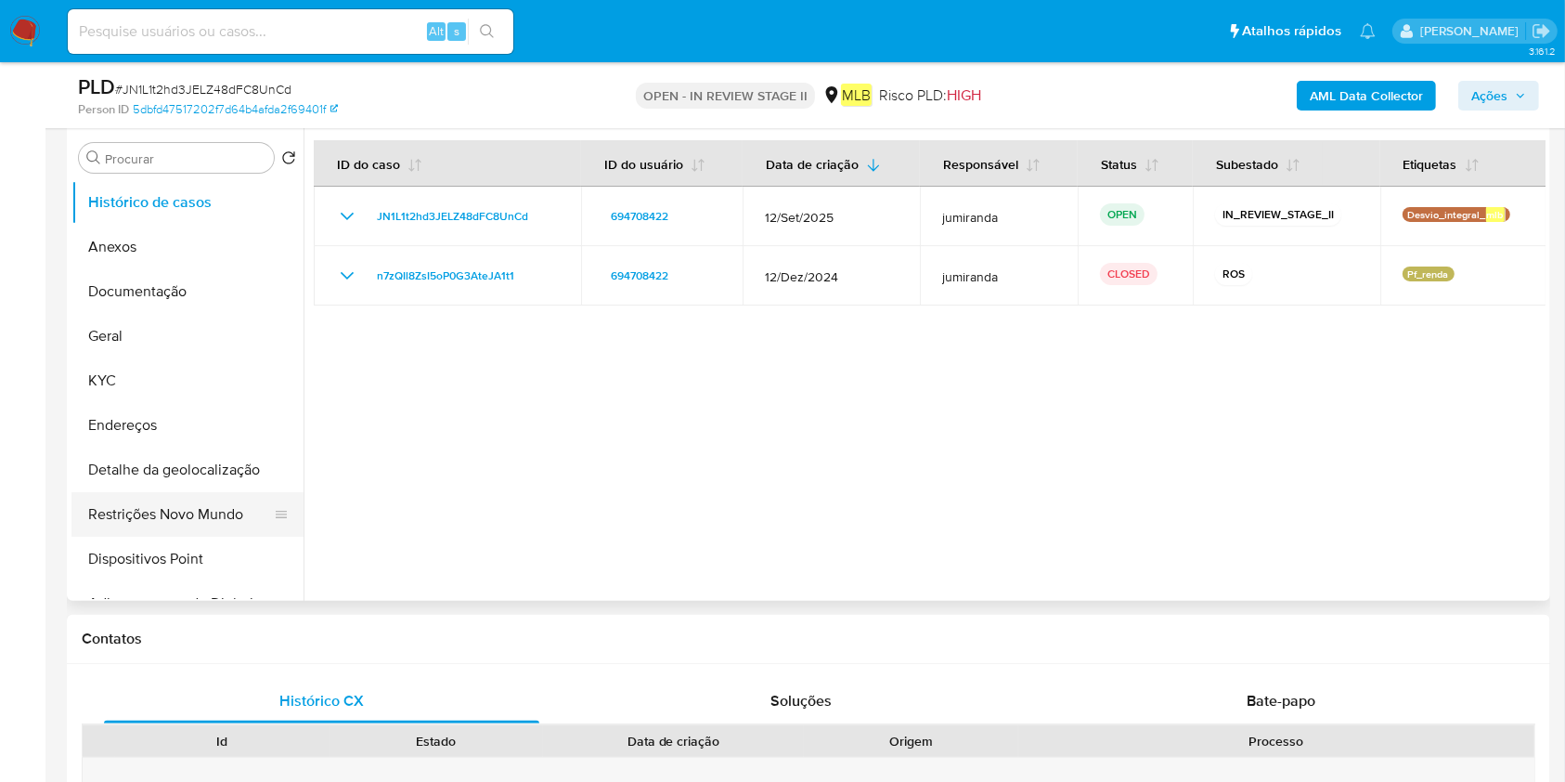
scroll to position [371, 0]
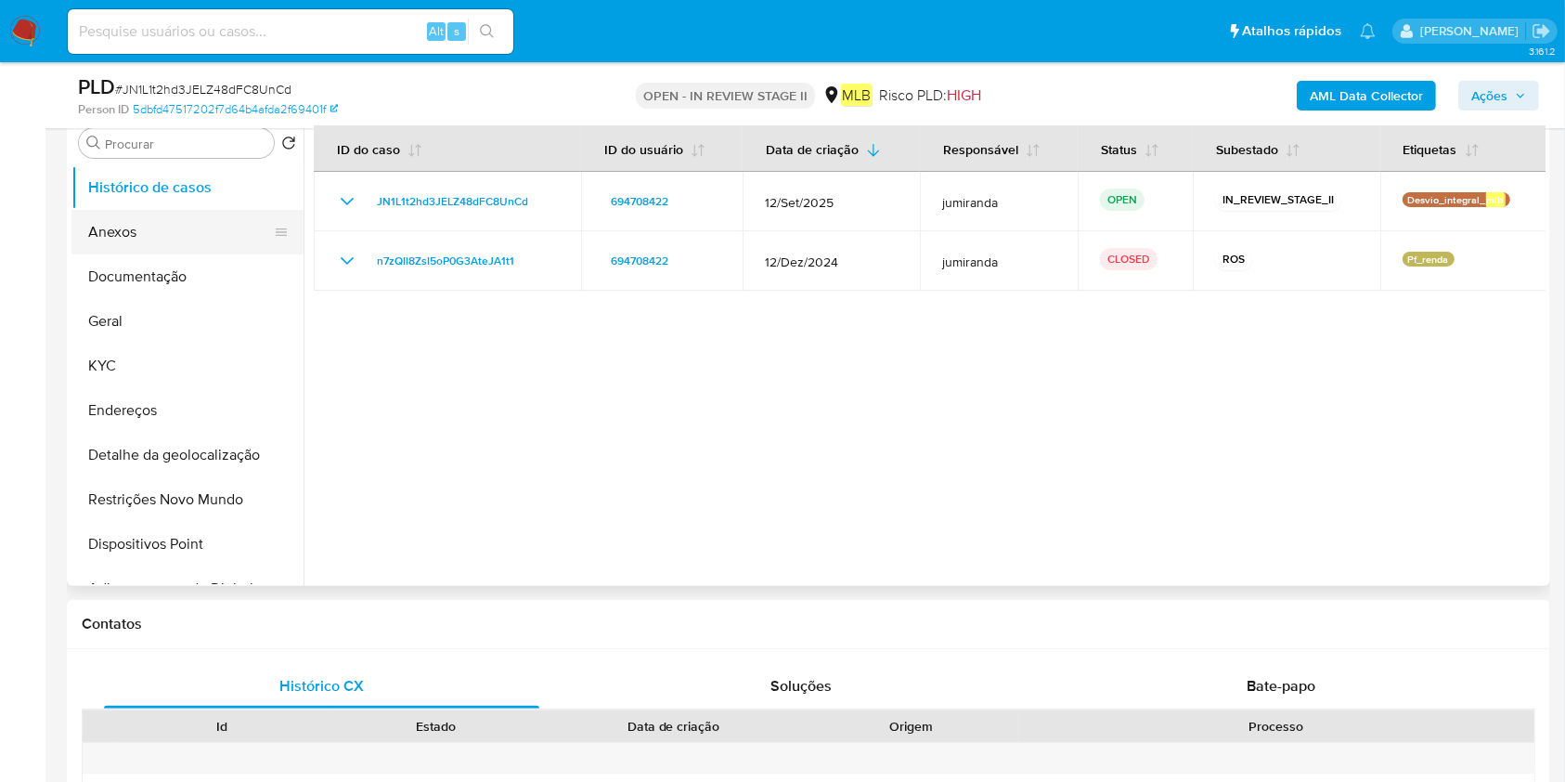
click at [179, 234] on button "Anexos" at bounding box center [179, 232] width 217 height 45
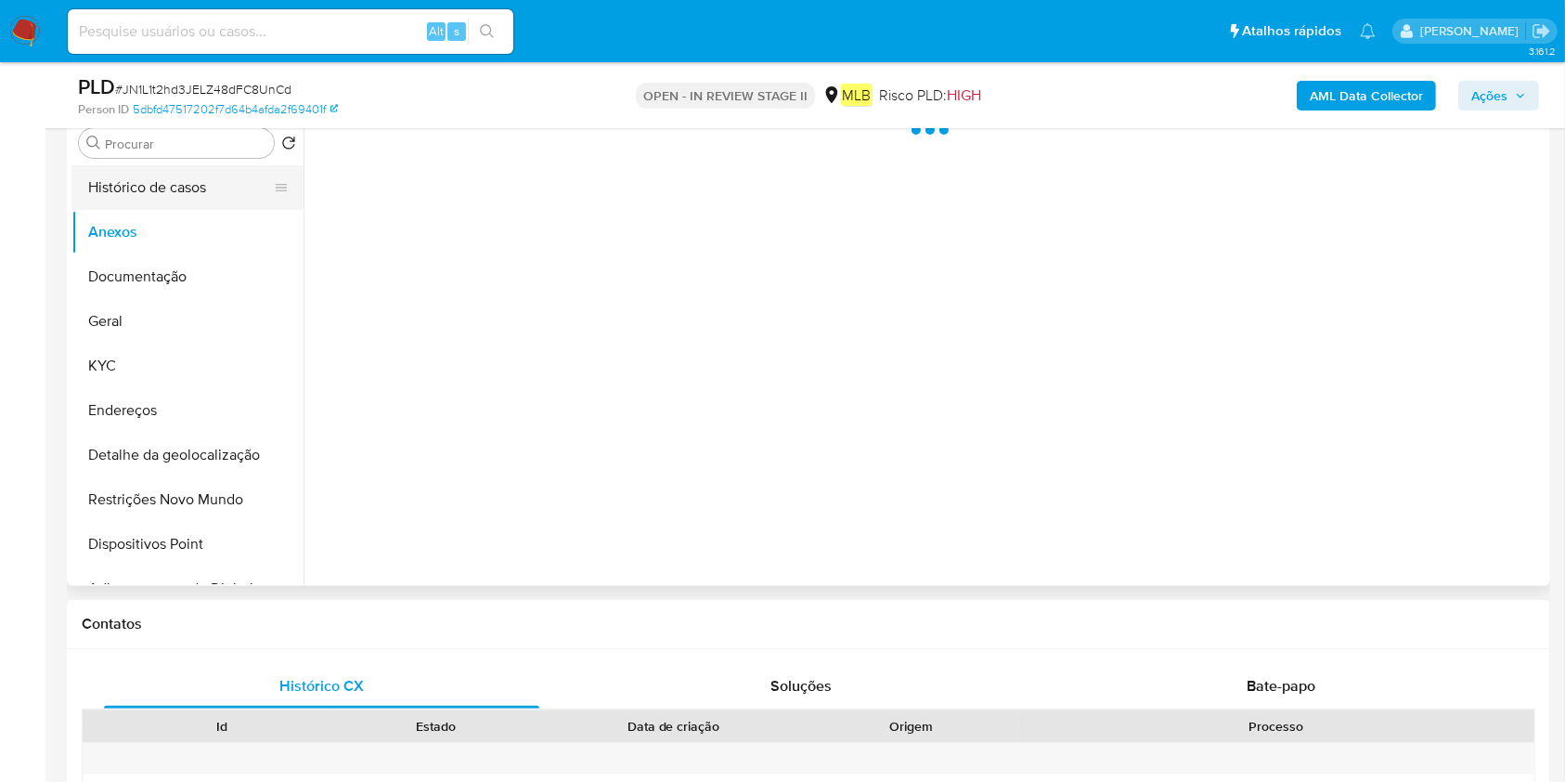
click at [227, 188] on button "Histórico de casos" at bounding box center [179, 187] width 217 height 45
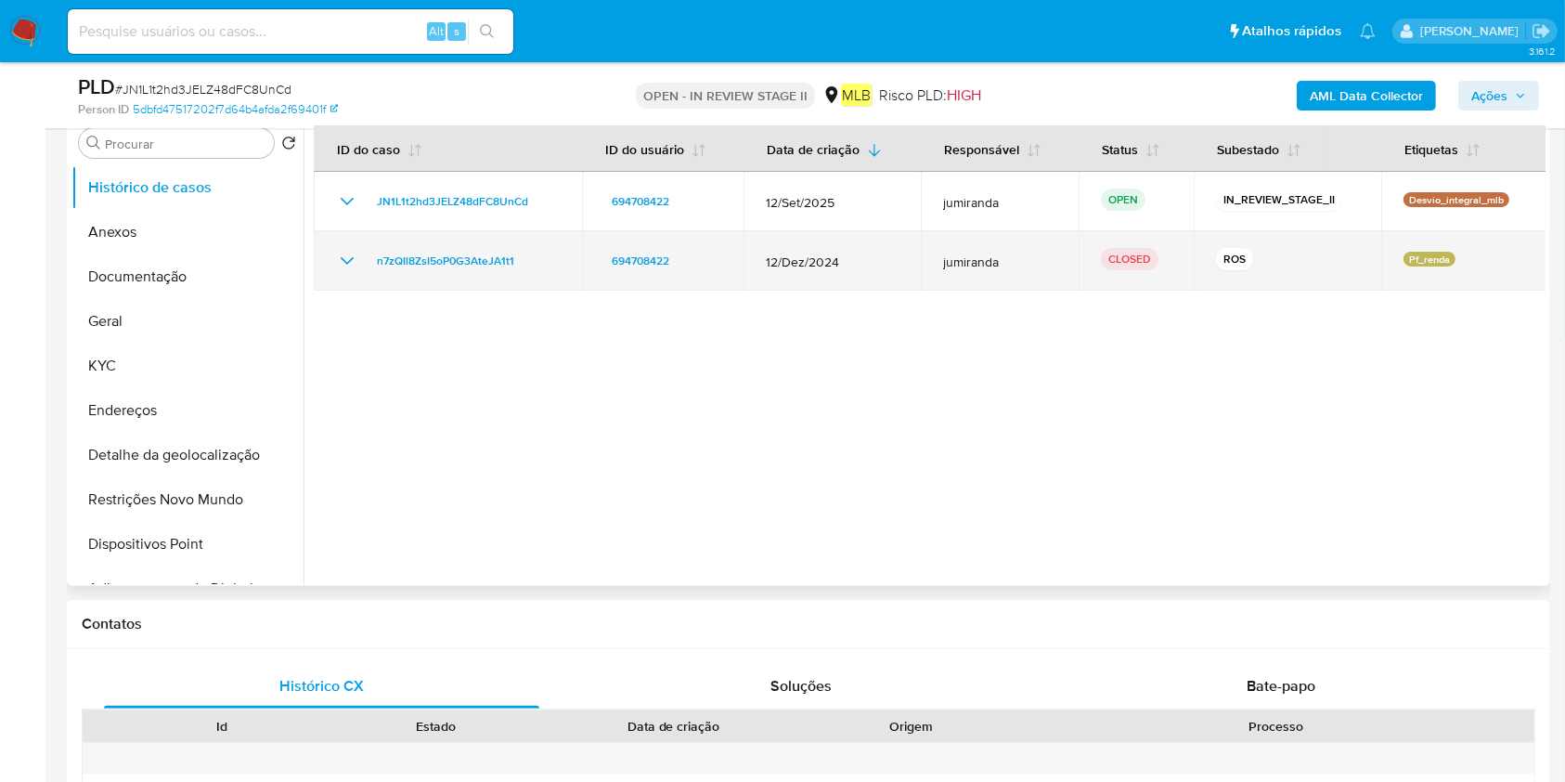
click at [345, 261] on icon "Mostrar/Ocultar" at bounding box center [347, 260] width 13 height 7
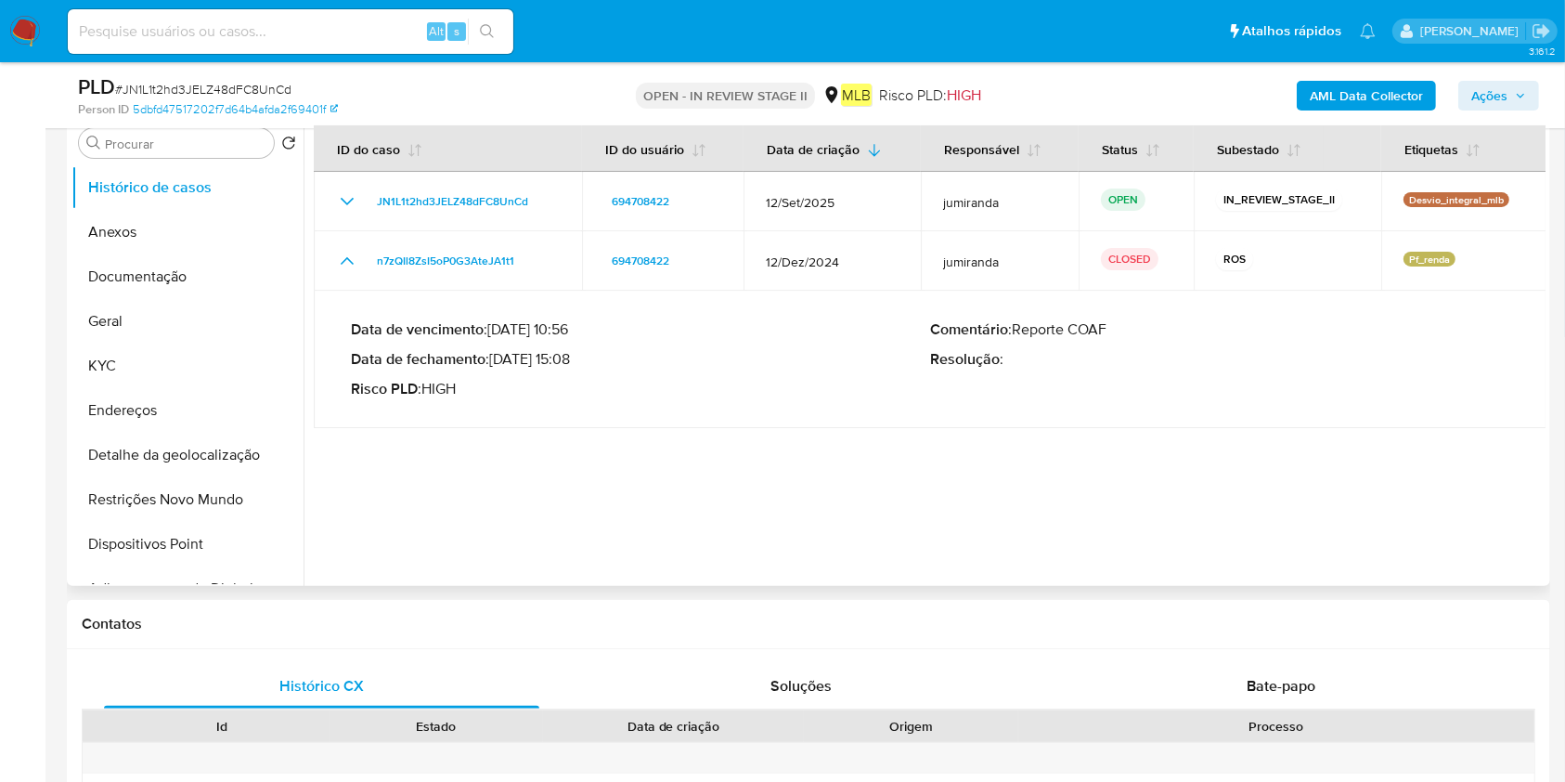
click at [619, 507] on div at bounding box center [925, 347] width 1242 height 475
click at [193, 235] on button "Anexos" at bounding box center [179, 232] width 217 height 45
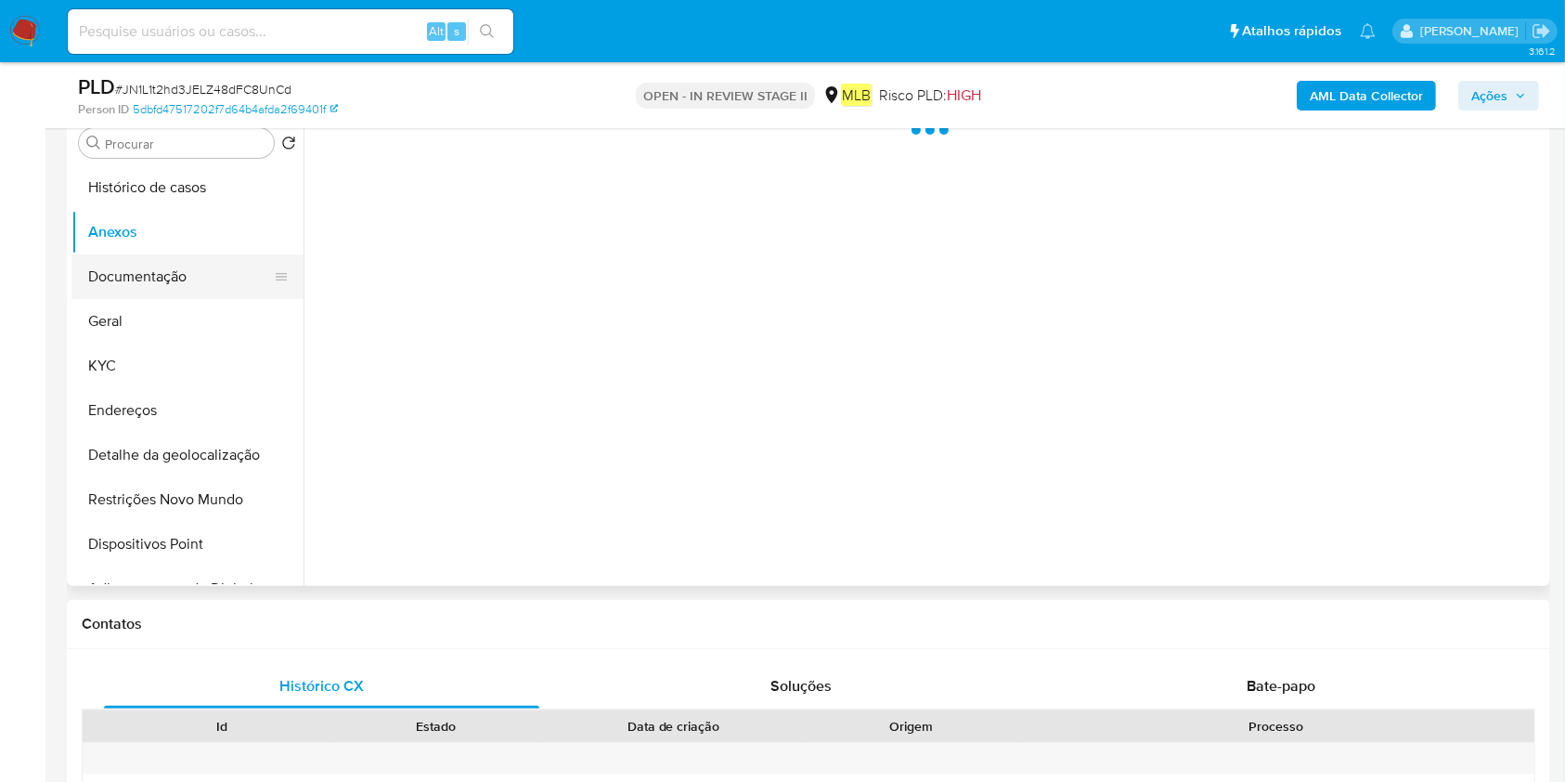
click at [200, 267] on button "Documentação" at bounding box center [179, 276] width 217 height 45
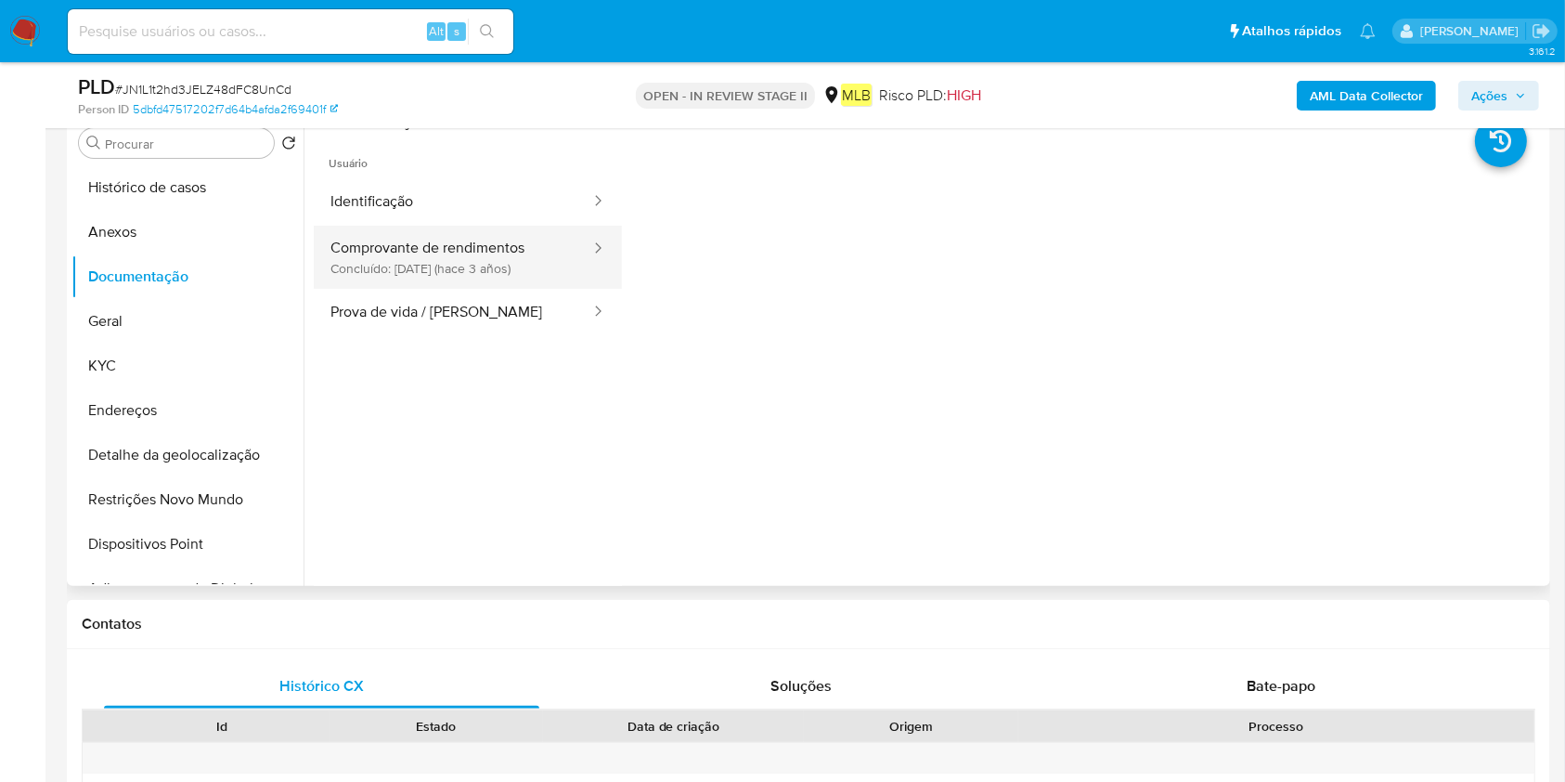
click at [410, 269] on button "Comprovante de rendimentos Concluído: 27/06/2022 (hace 3 años)" at bounding box center [453, 257] width 278 height 63
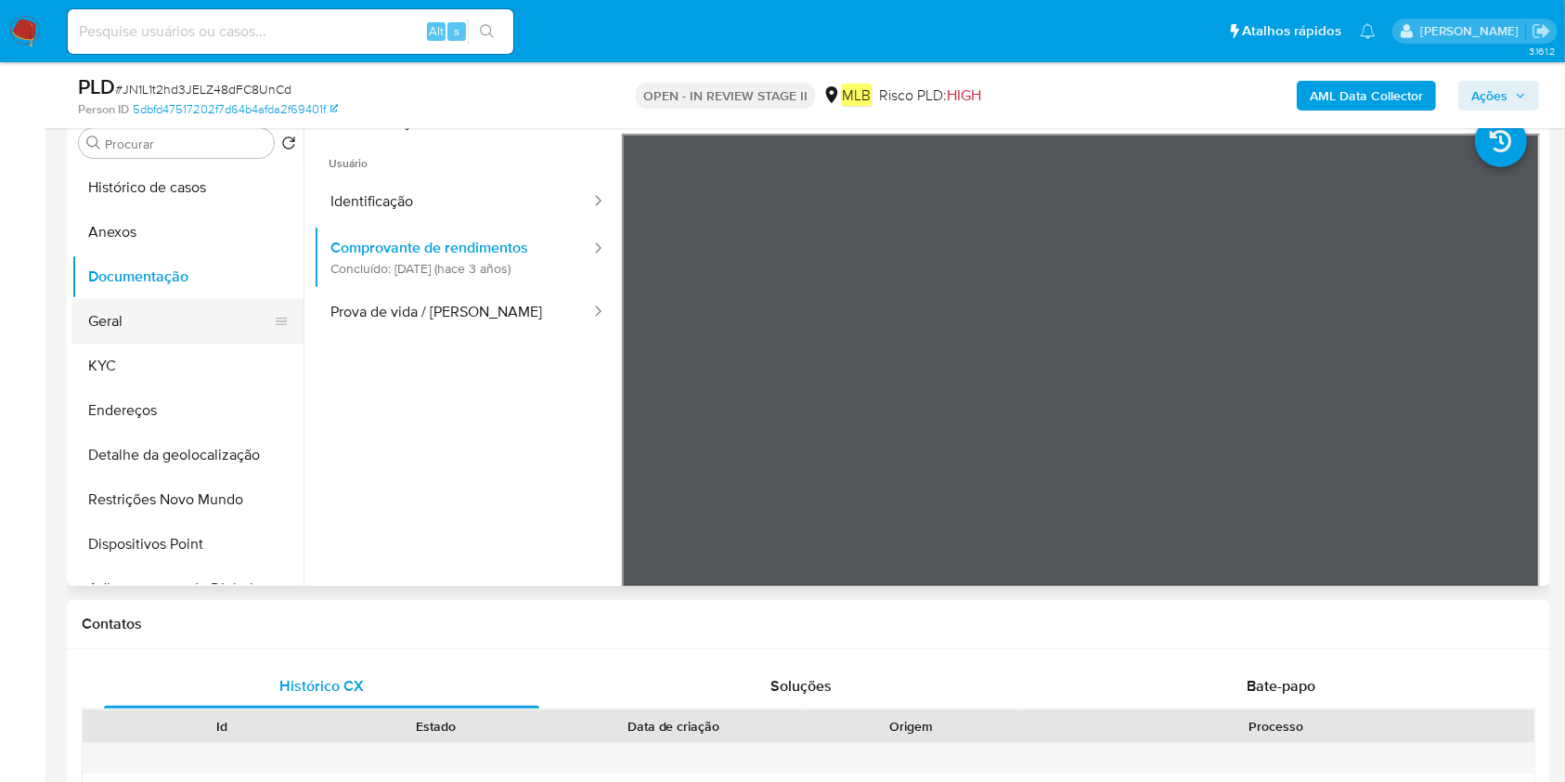
click at [128, 338] on button "Geral" at bounding box center [179, 321] width 217 height 45
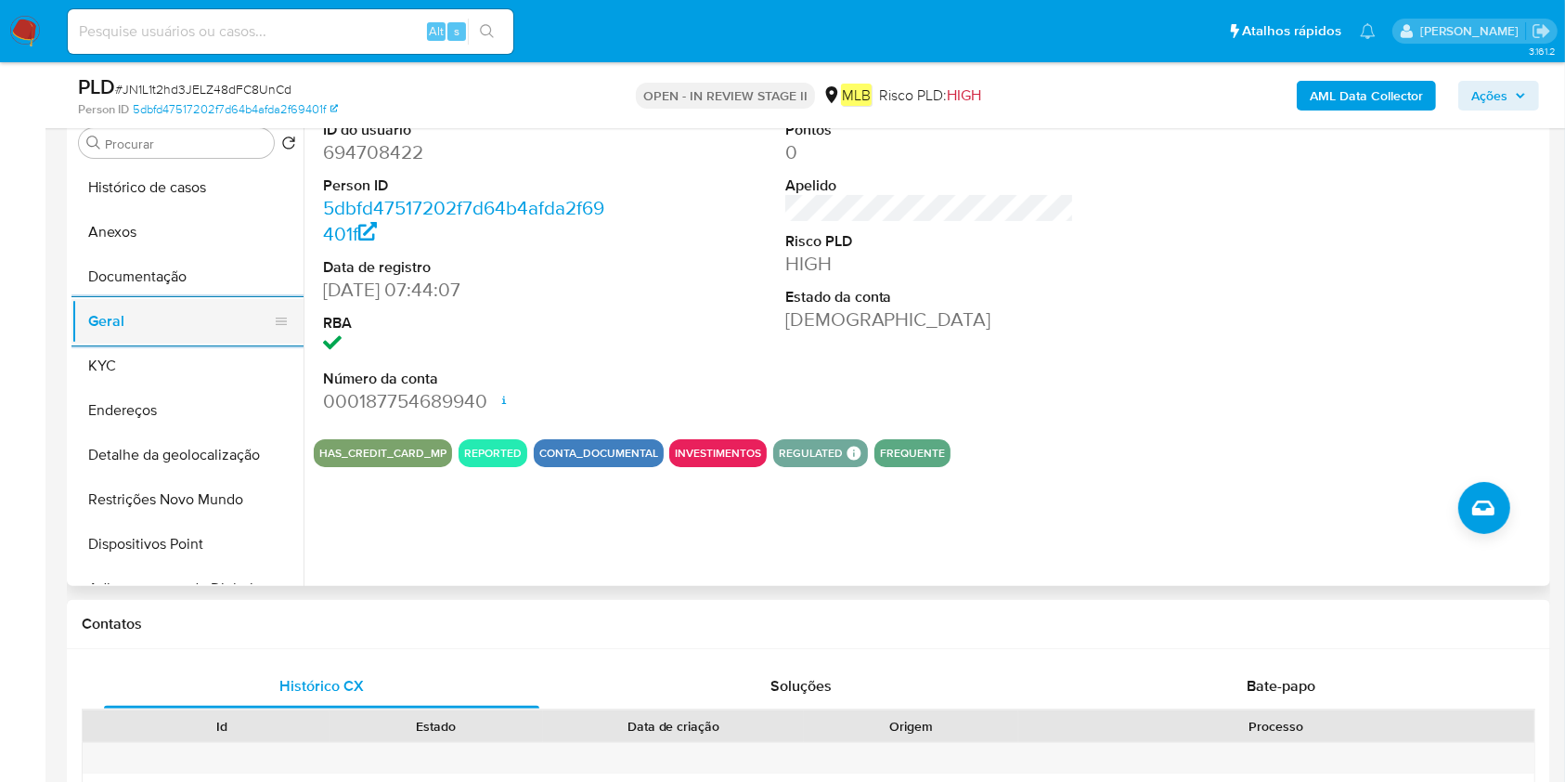
click at [210, 360] on button "KYC" at bounding box center [187, 365] width 232 height 45
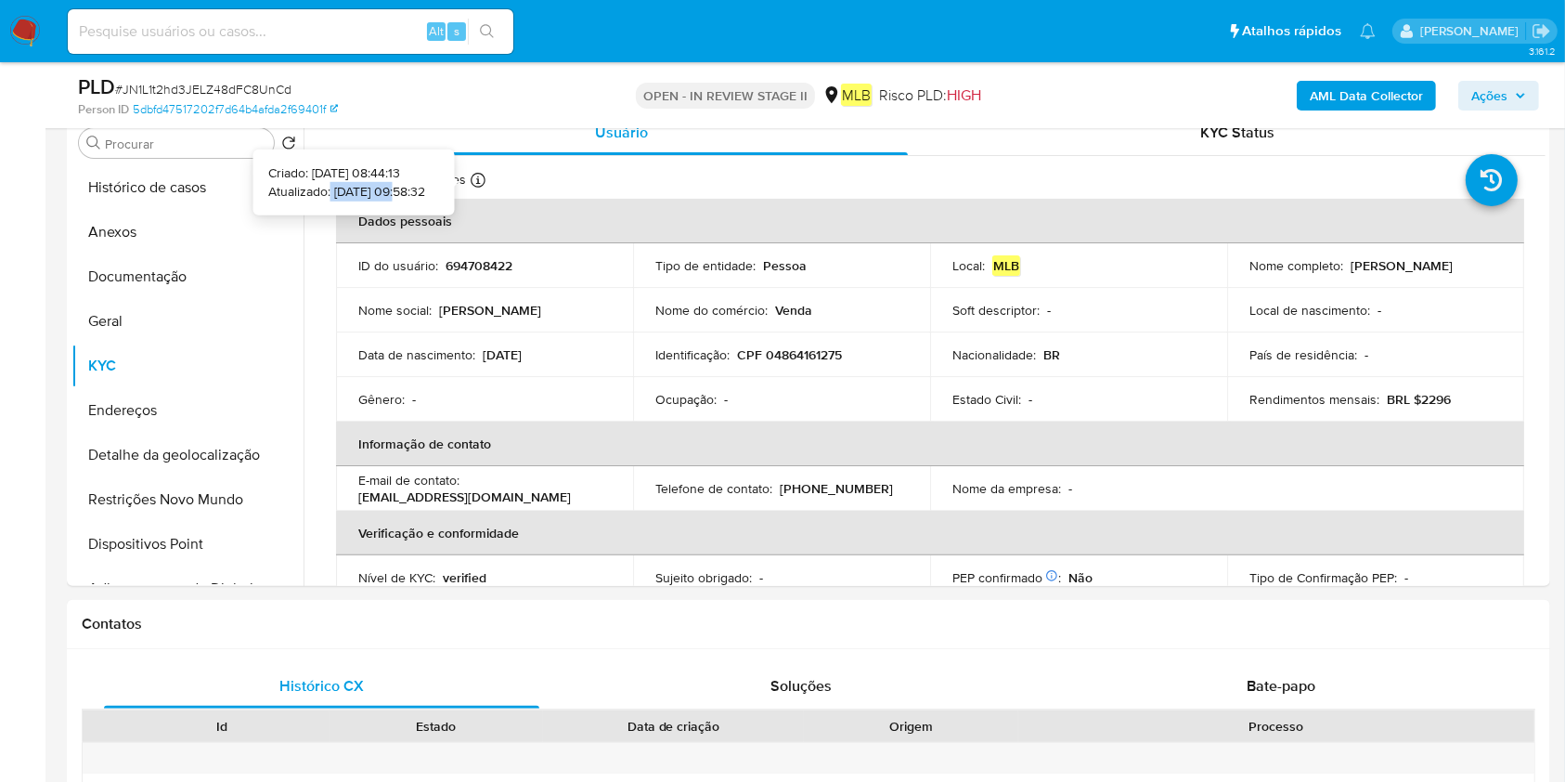
drag, startPoint x: 369, startPoint y: 188, endPoint x: 302, endPoint y: 189, distance: 67.8
click at [302, 189] on p "Atualizado: 15/07/2025 09:58:32" at bounding box center [346, 191] width 157 height 19
copy p "15/07/2025"
click at [191, 194] on button "Histórico de casos" at bounding box center [187, 187] width 232 height 45
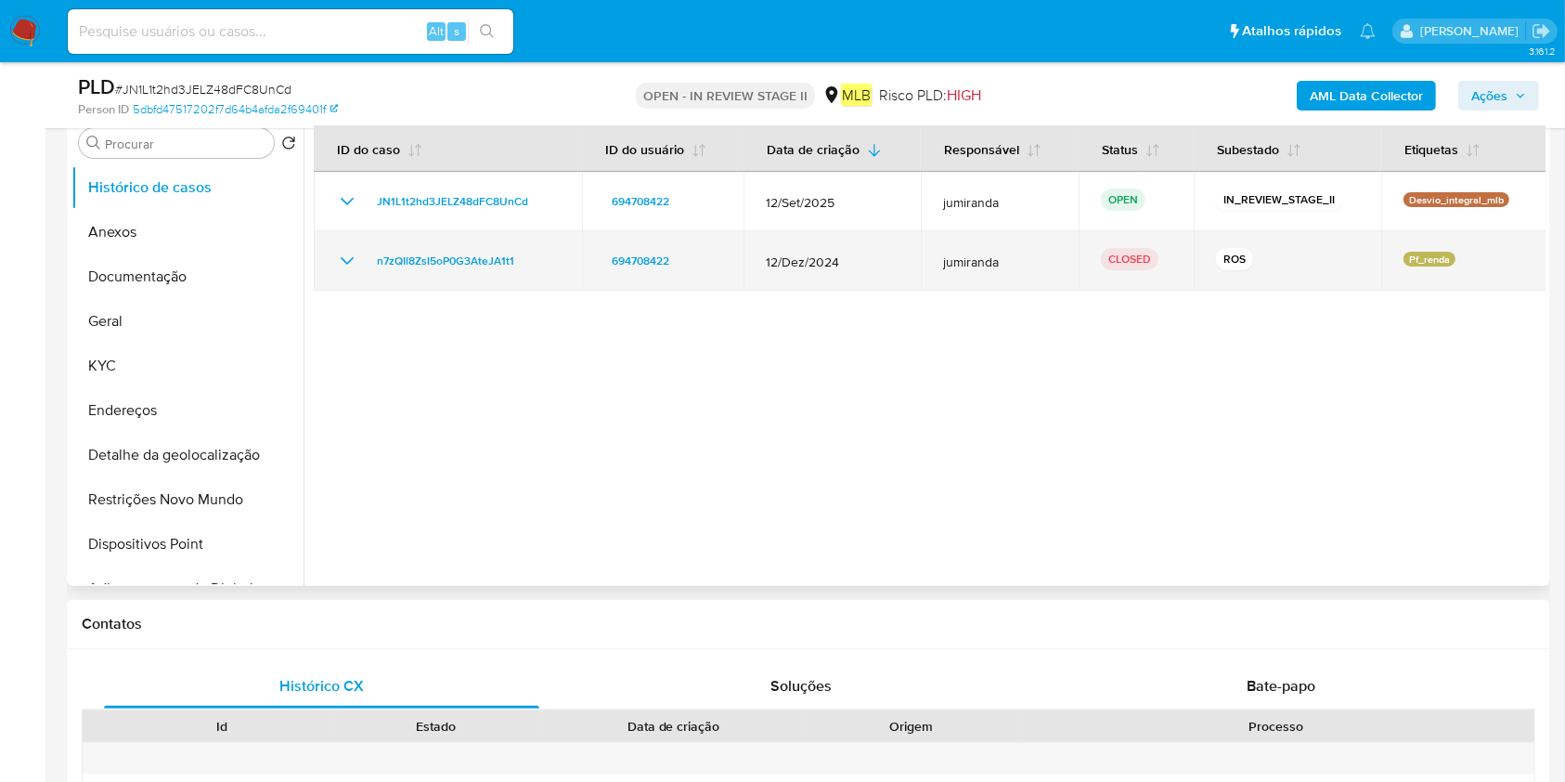
click at [347, 259] on icon "Mostrar/Ocultar" at bounding box center [347, 261] width 22 height 22
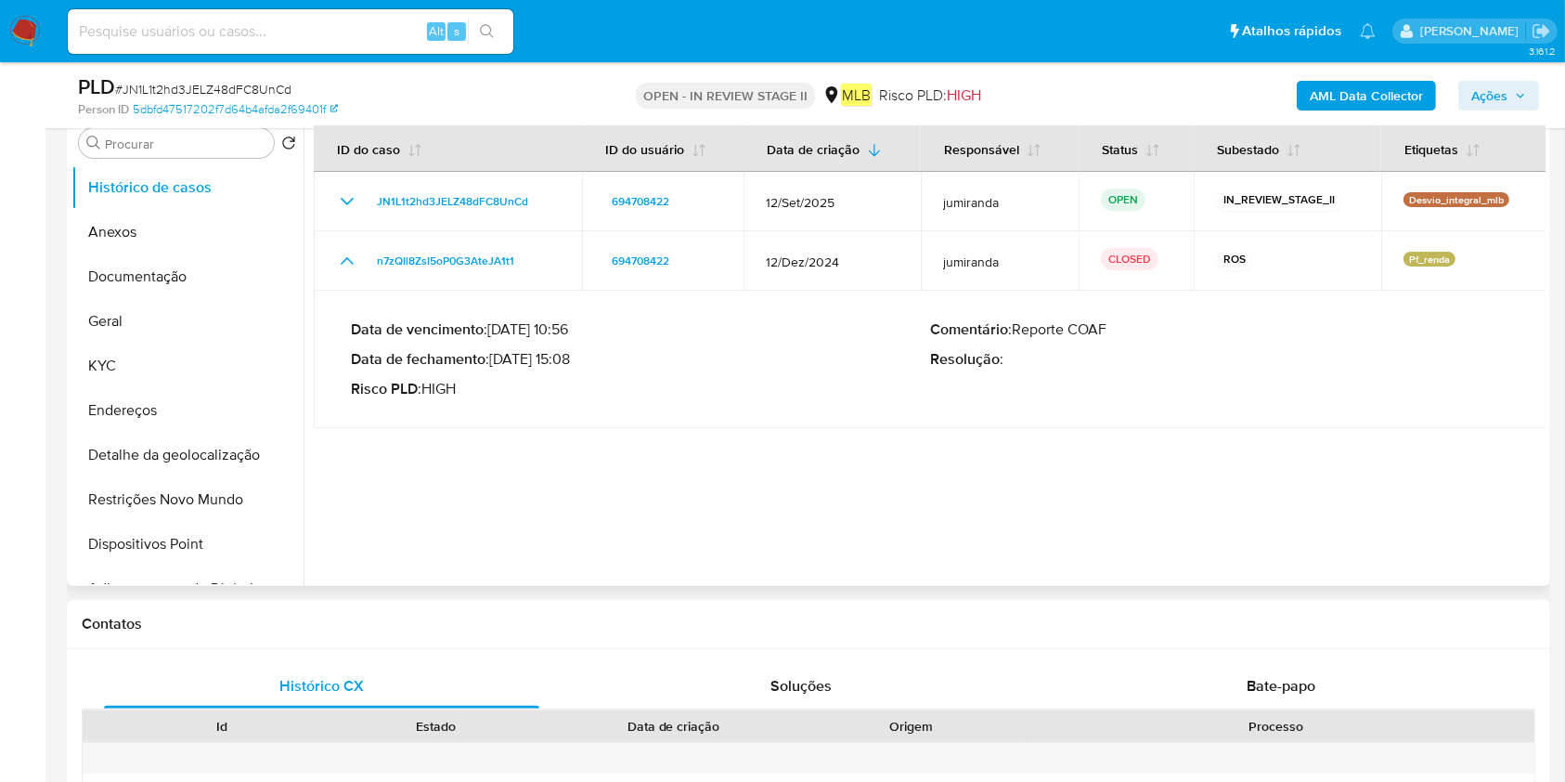
drag, startPoint x: 569, startPoint y: 357, endPoint x: 491, endPoint y: 358, distance: 78.0
click at [491, 358] on p "Data de fechamento : 15/01/2025 15:08" at bounding box center [640, 359] width 579 height 19
click at [494, 358] on p "Data de fechamento : 15/01/2025 15:08" at bounding box center [640, 359] width 579 height 19
click at [542, 350] on p "Data de fechamento : 15/01/2025 15:08" at bounding box center [640, 359] width 579 height 19
drag, startPoint x: 565, startPoint y: 360, endPoint x: 497, endPoint y: 356, distance: 68.8
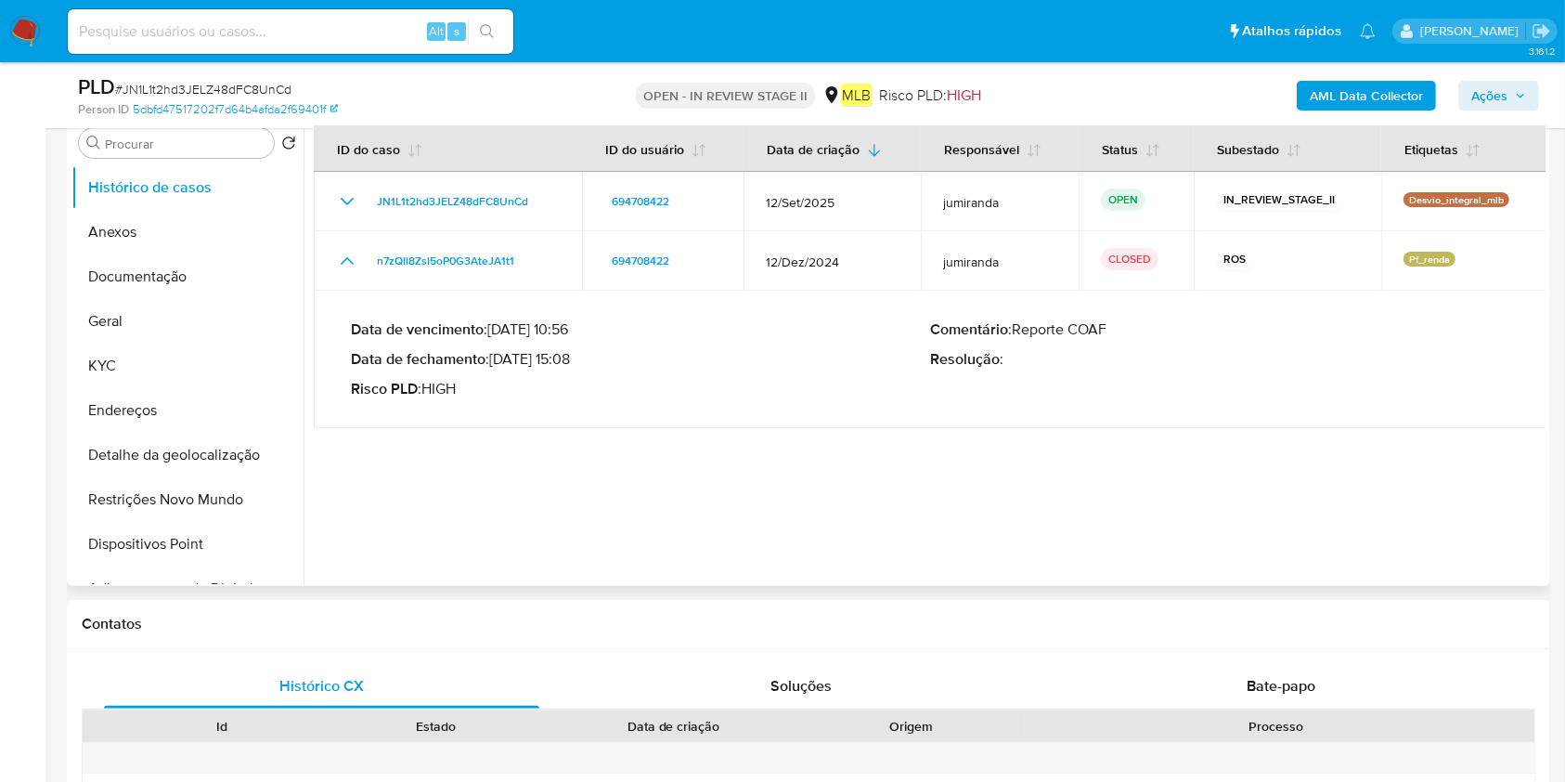
click at [497, 356] on p "Data de fechamento : 15/01/2025 15:08" at bounding box center [640, 359] width 579 height 19
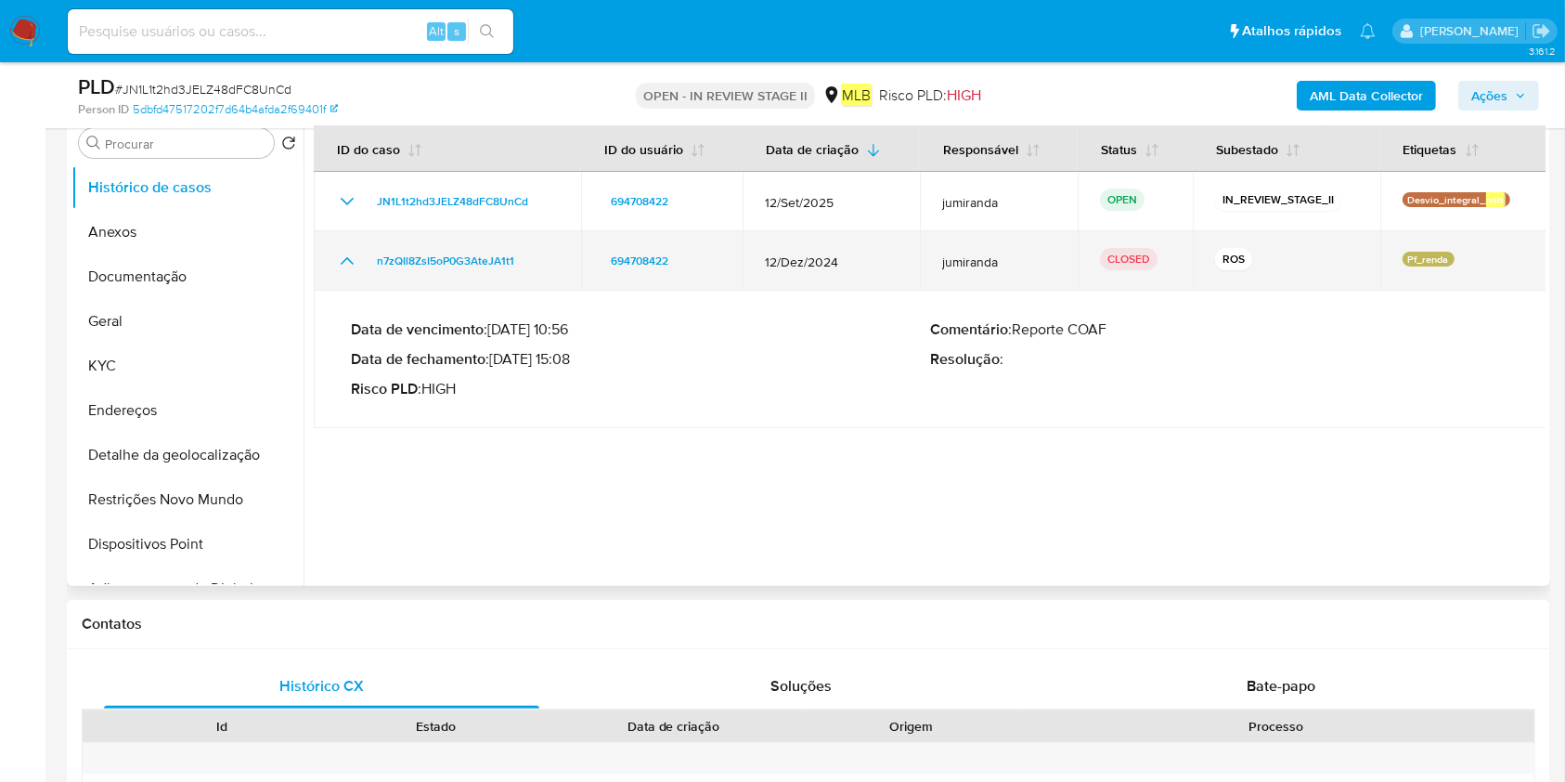
click at [505, 278] on td "n7zQIl8ZsI5oP0G3AteJA1t1" at bounding box center [447, 260] width 267 height 59
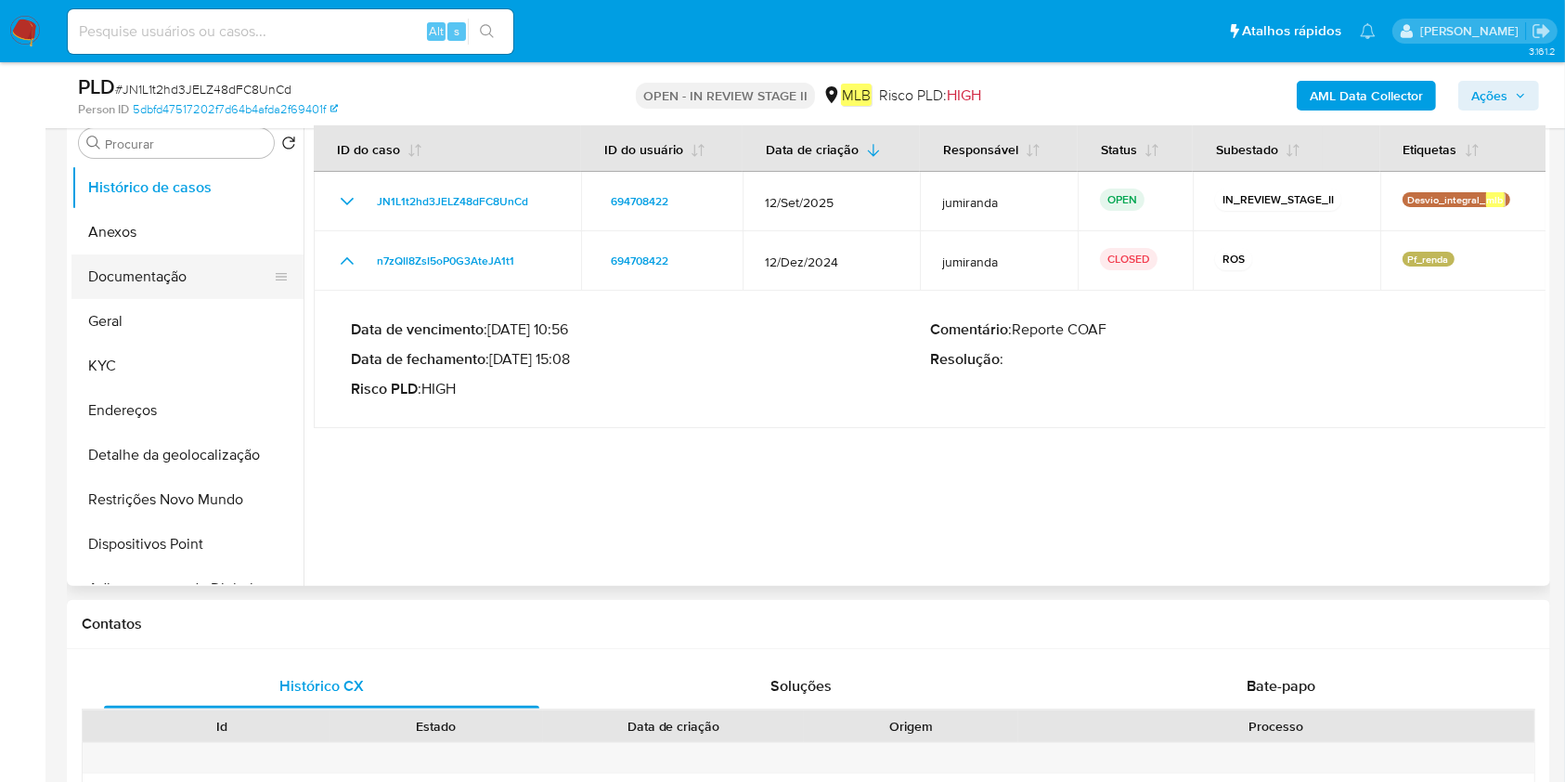
click at [183, 261] on button "Documentação" at bounding box center [179, 276] width 217 height 45
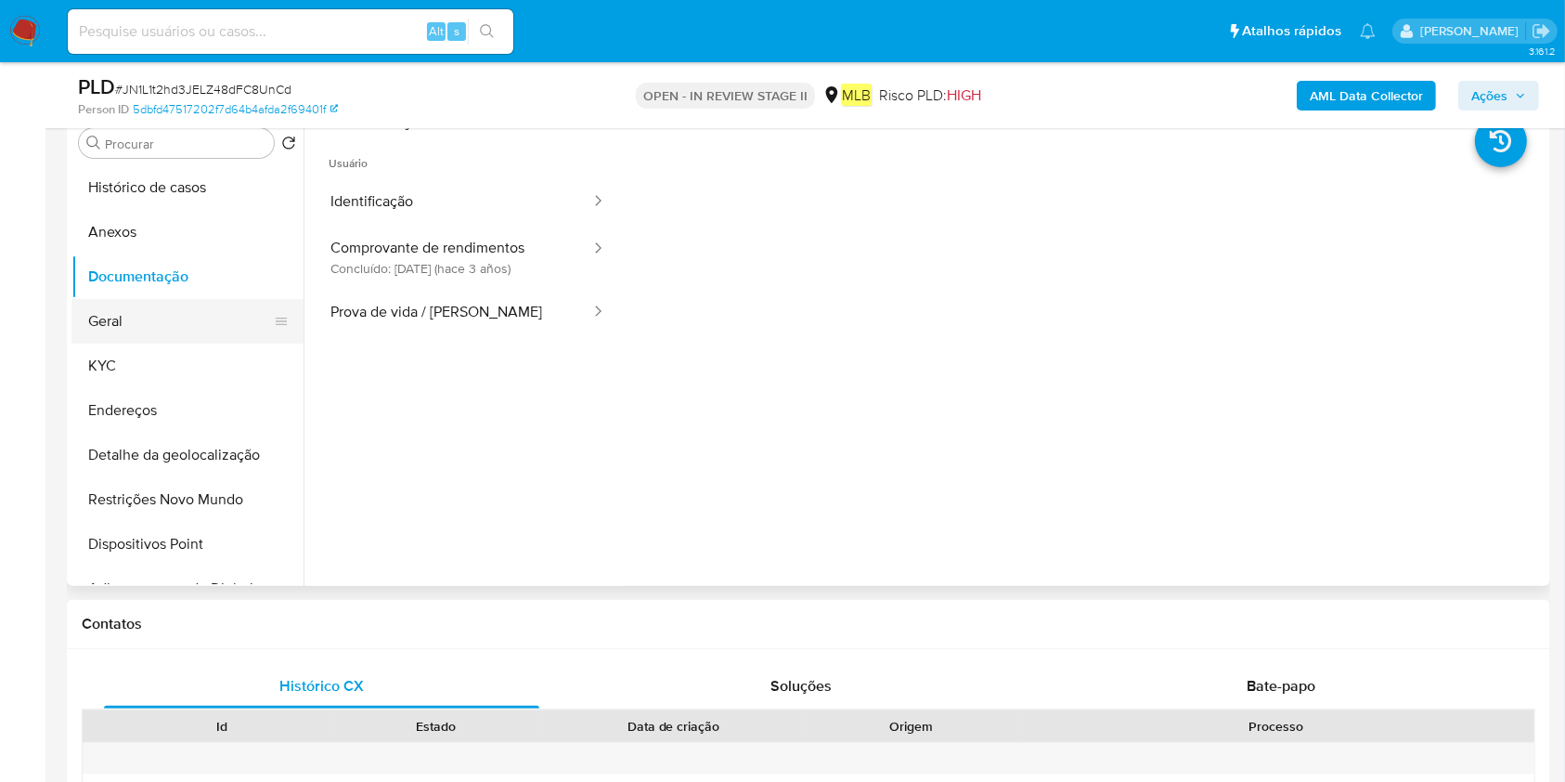
click at [126, 323] on button "Geral" at bounding box center [179, 321] width 217 height 45
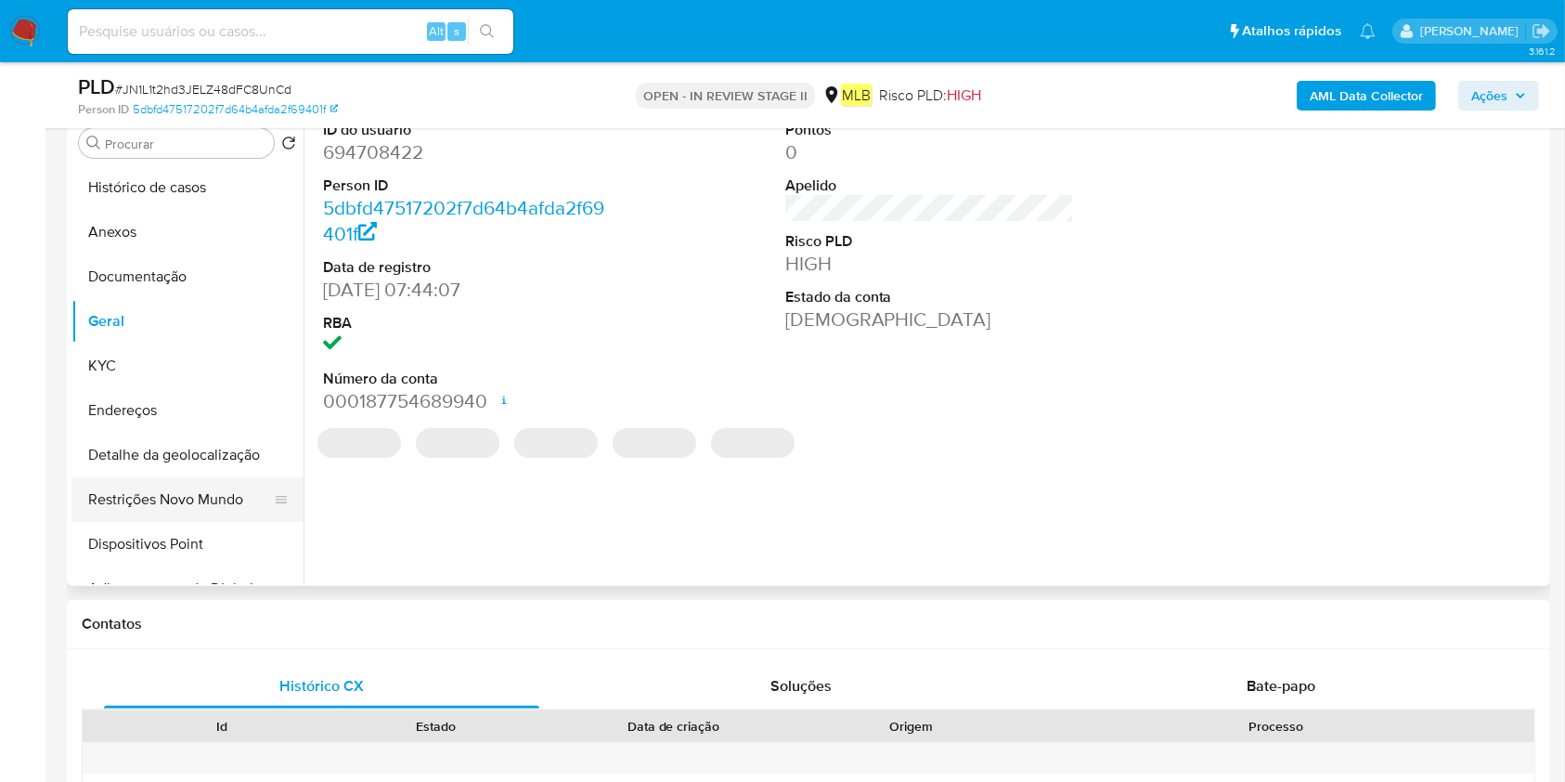
click at [106, 501] on button "Restrições Novo Mundo" at bounding box center [179, 499] width 217 height 45
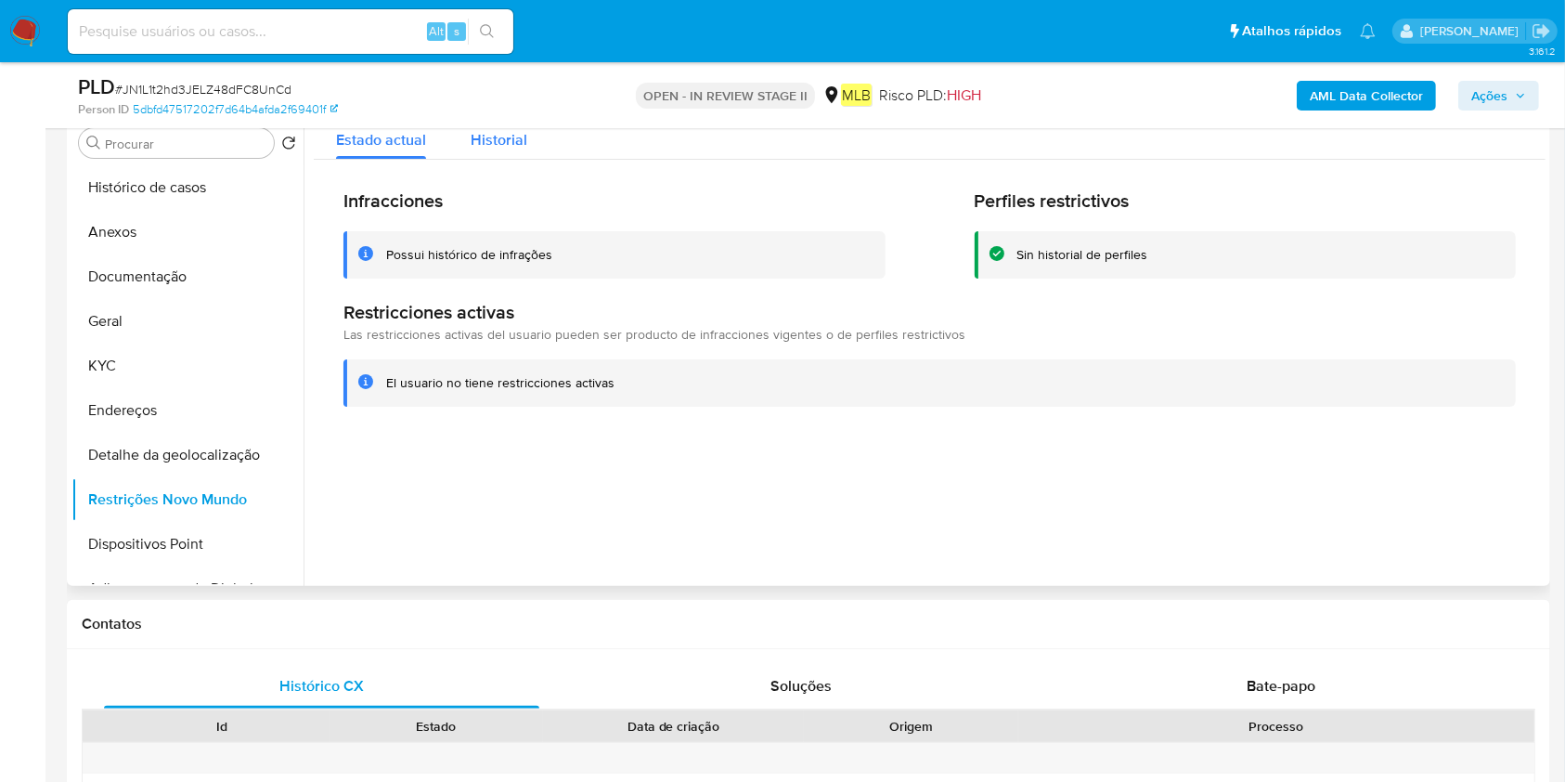
click at [495, 130] on span "Historial" at bounding box center [499, 139] width 57 height 21
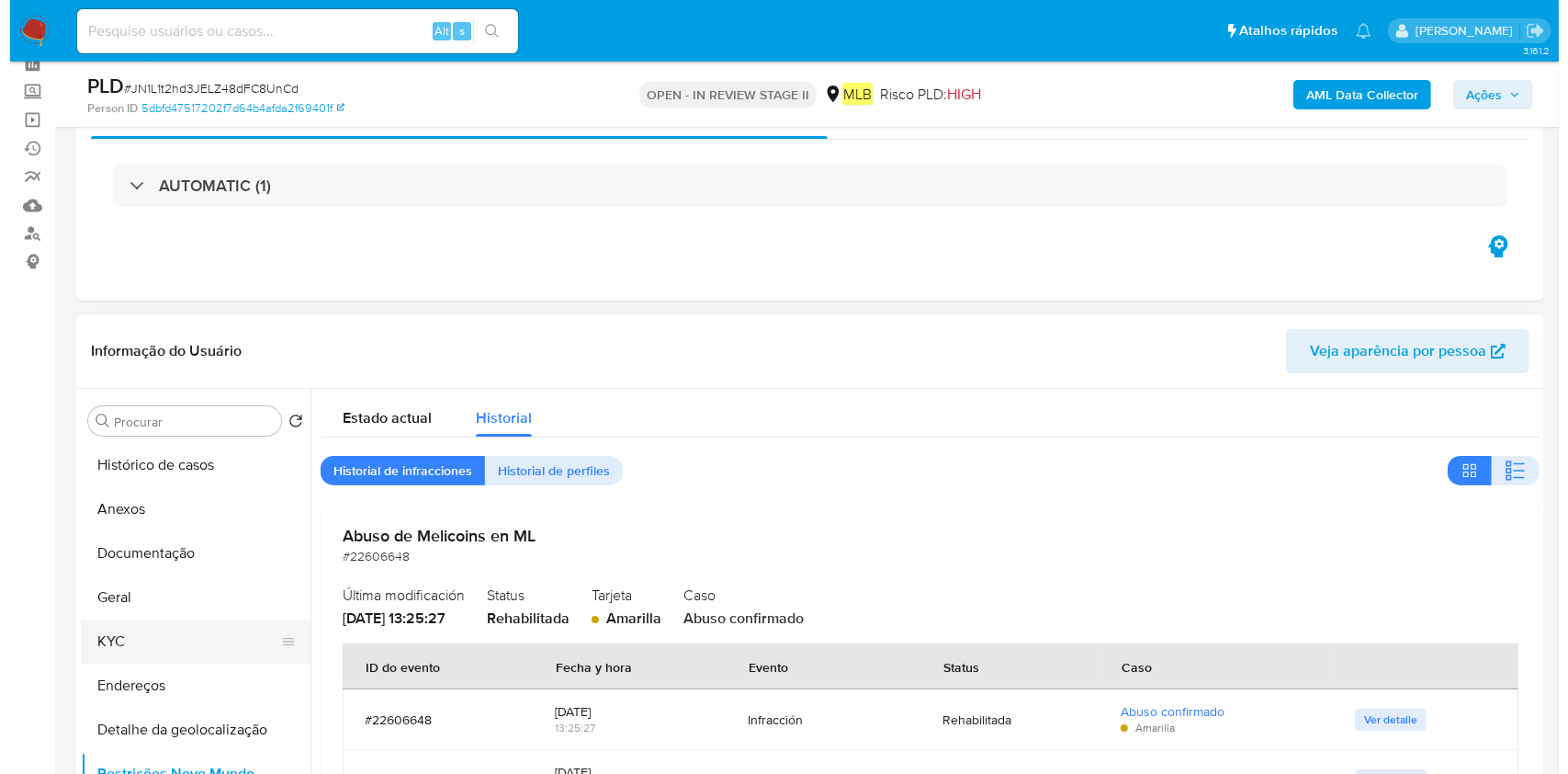
scroll to position [244, 0]
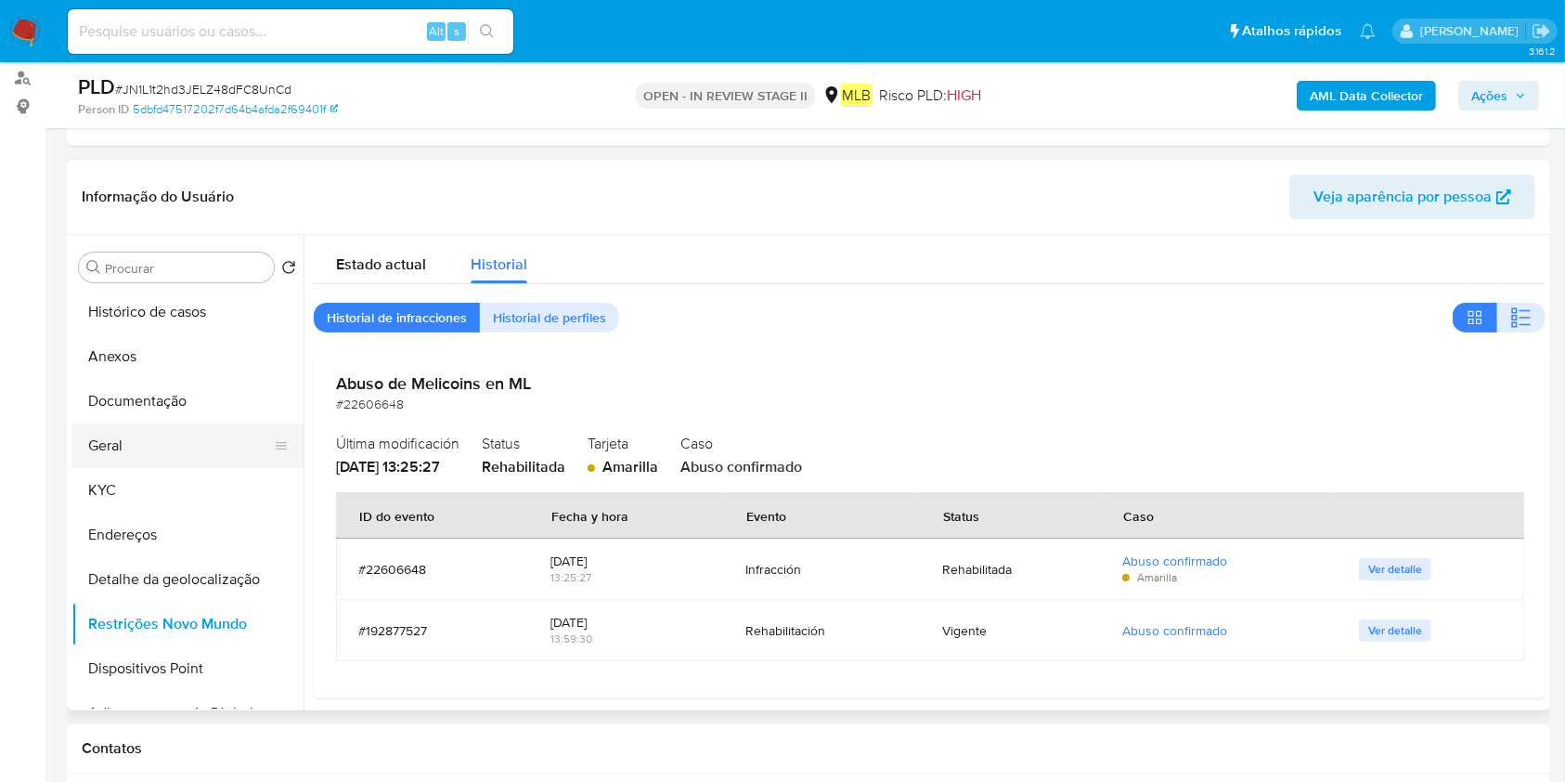
click at [137, 449] on button "Geral" at bounding box center [179, 445] width 217 height 45
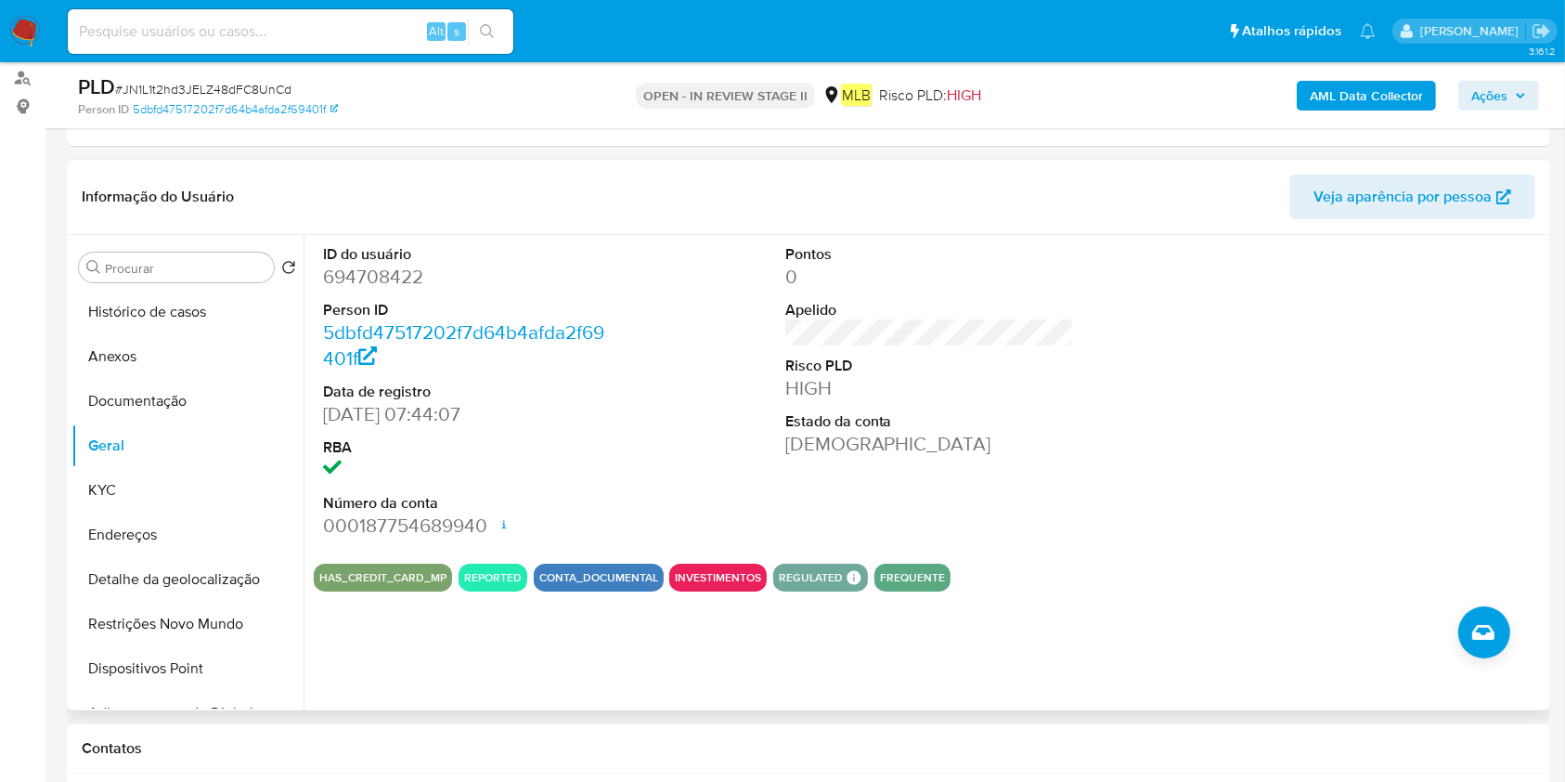
click at [132, 498] on button "KYC" at bounding box center [187, 490] width 232 height 45
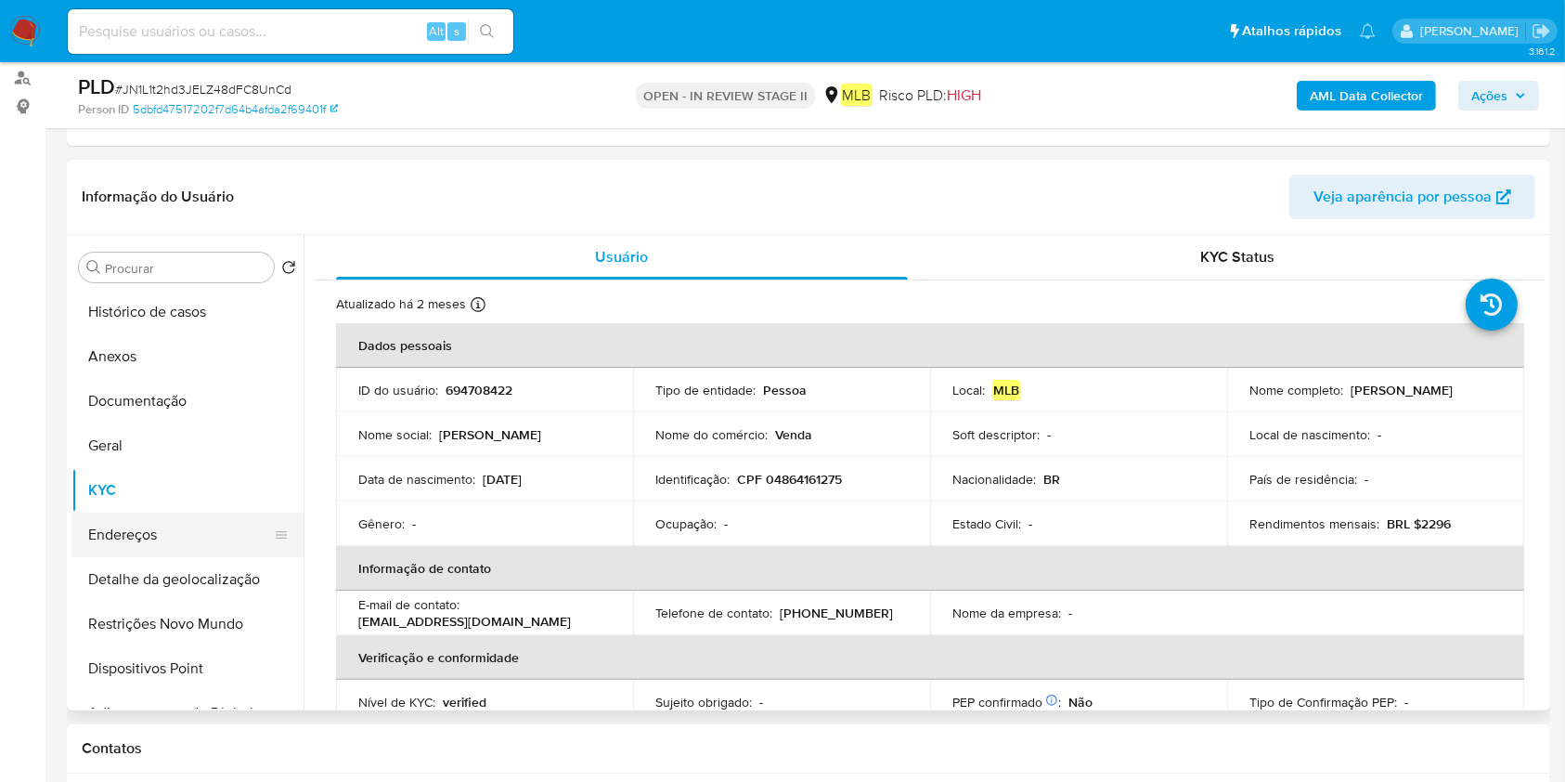
click at [156, 537] on button "Endereços" at bounding box center [179, 534] width 217 height 45
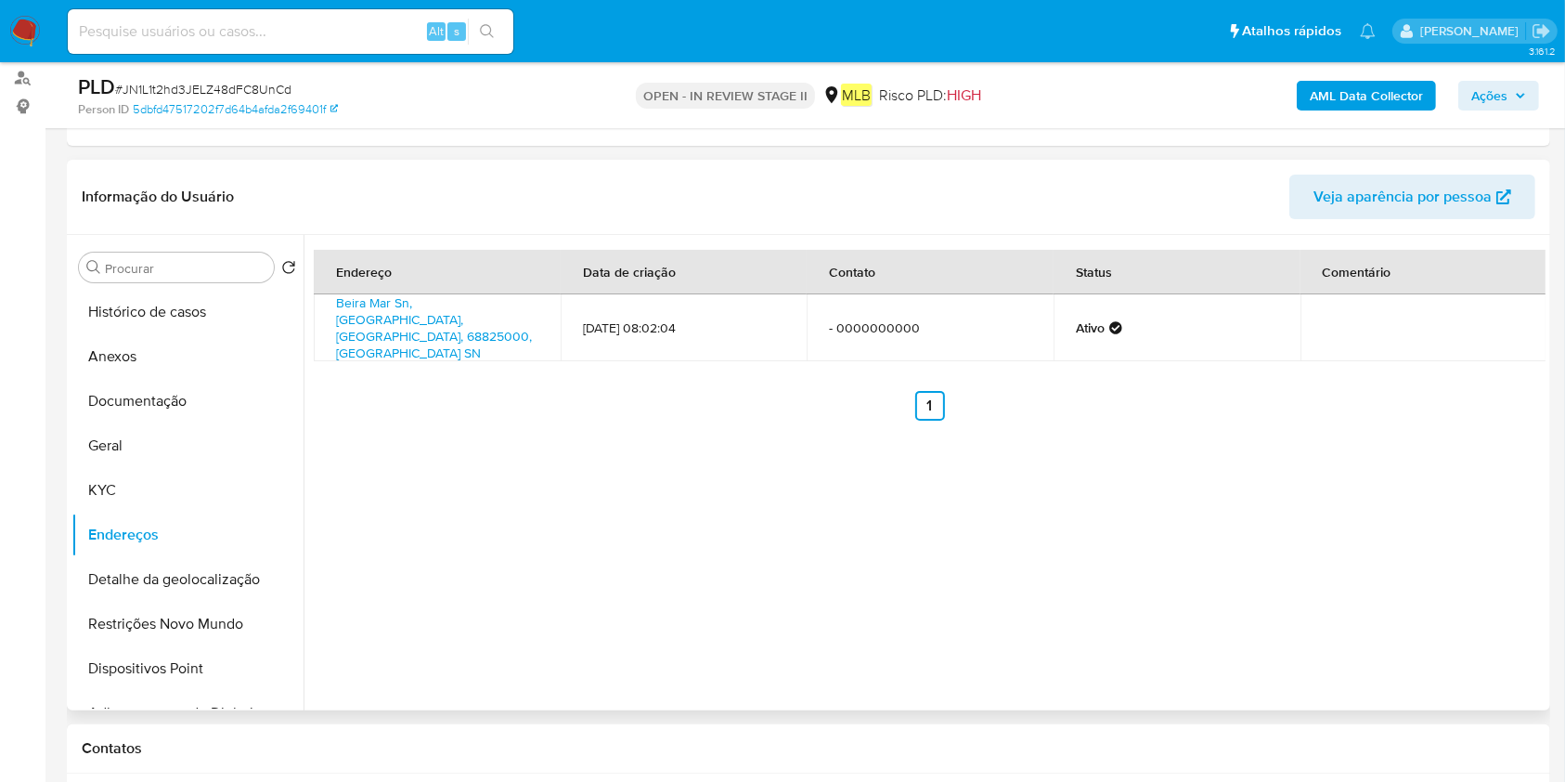
drag, startPoint x: 139, startPoint y: 579, endPoint x: 680, endPoint y: 559, distance: 541.6
click at [140, 579] on button "Detalhe da geolocalização" at bounding box center [187, 579] width 232 height 45
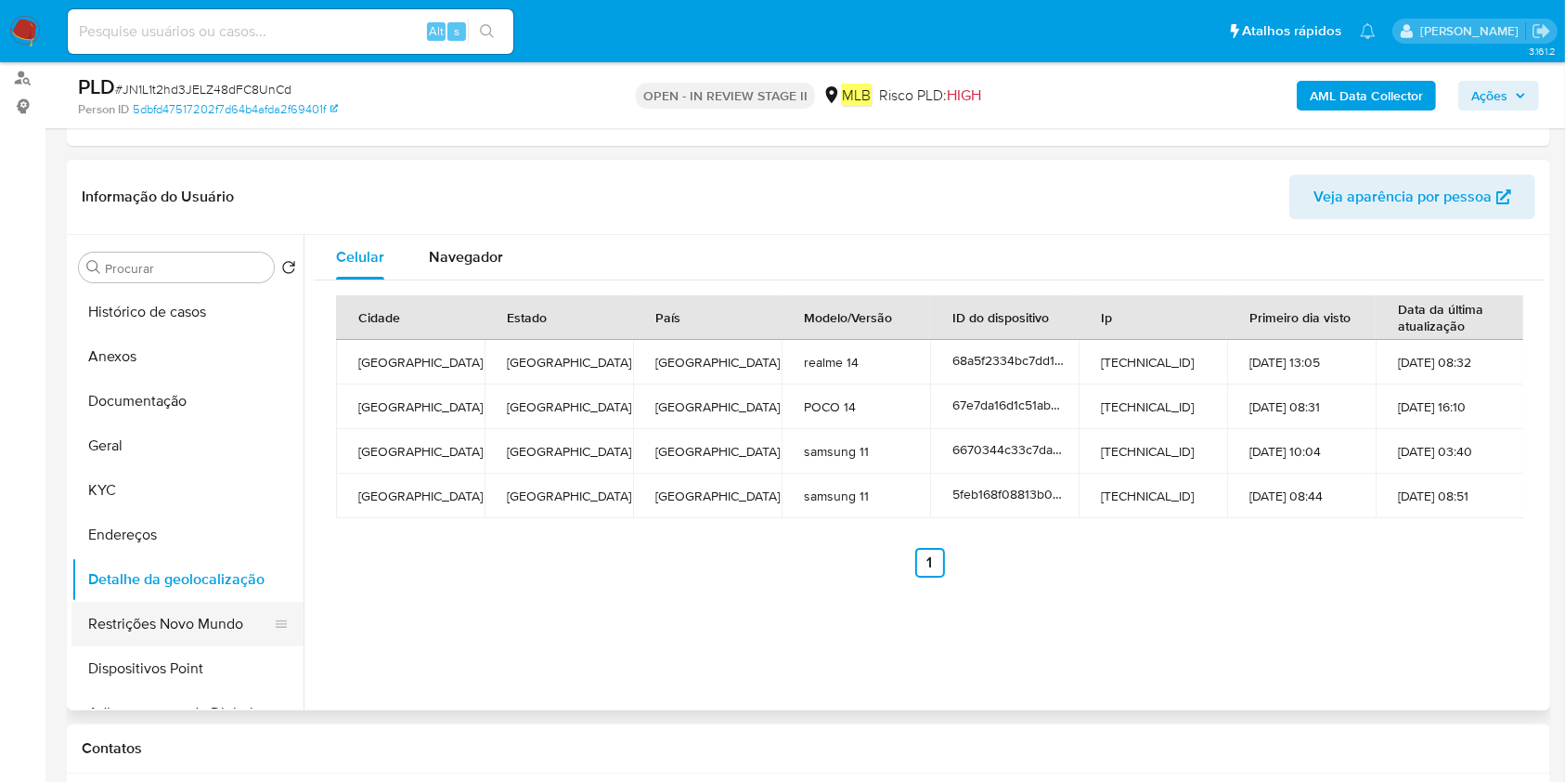
click at [127, 621] on button "Restrições Novo Mundo" at bounding box center [179, 624] width 217 height 45
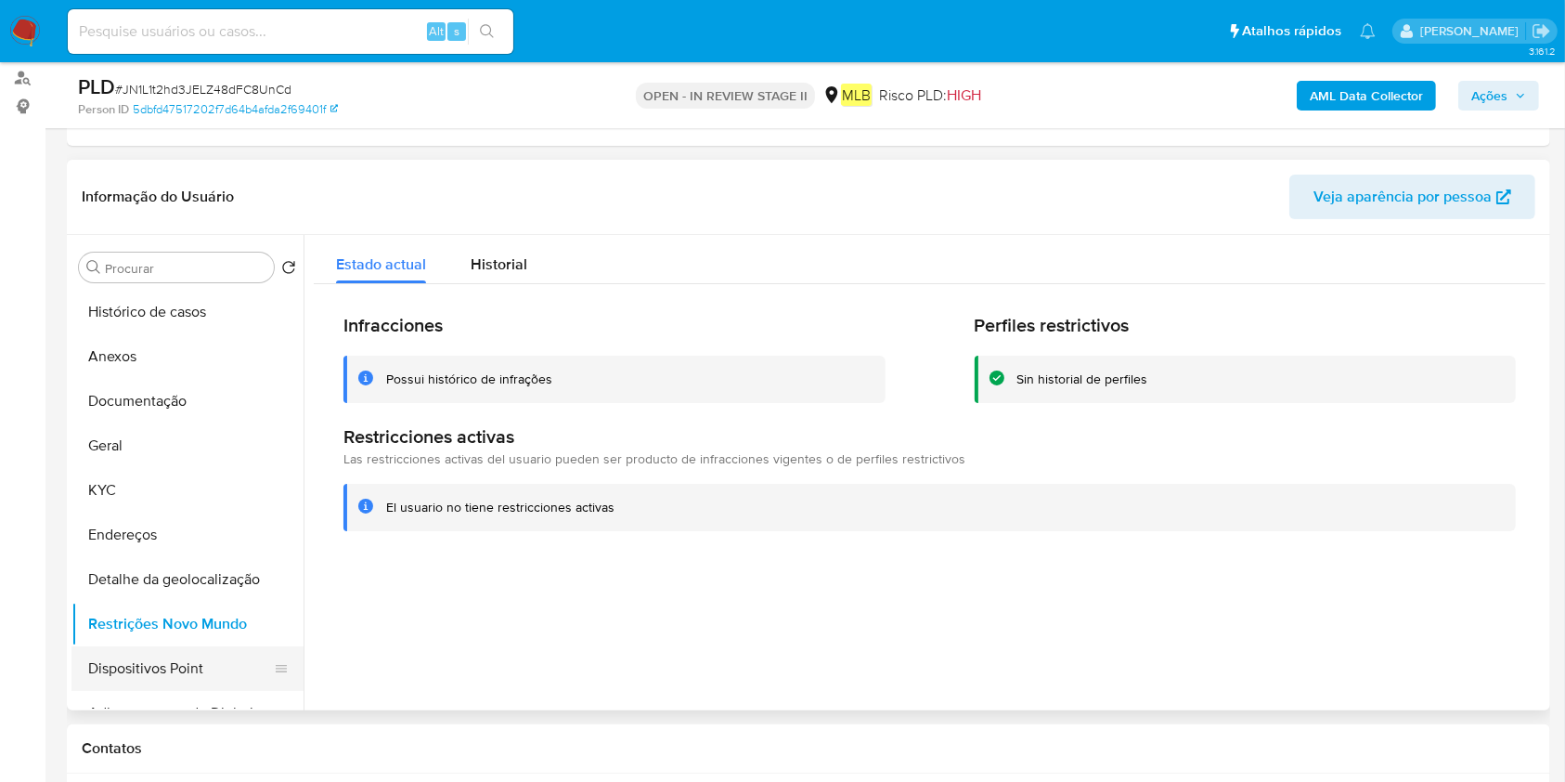
click at [124, 666] on button "Dispositivos Point" at bounding box center [179, 668] width 217 height 45
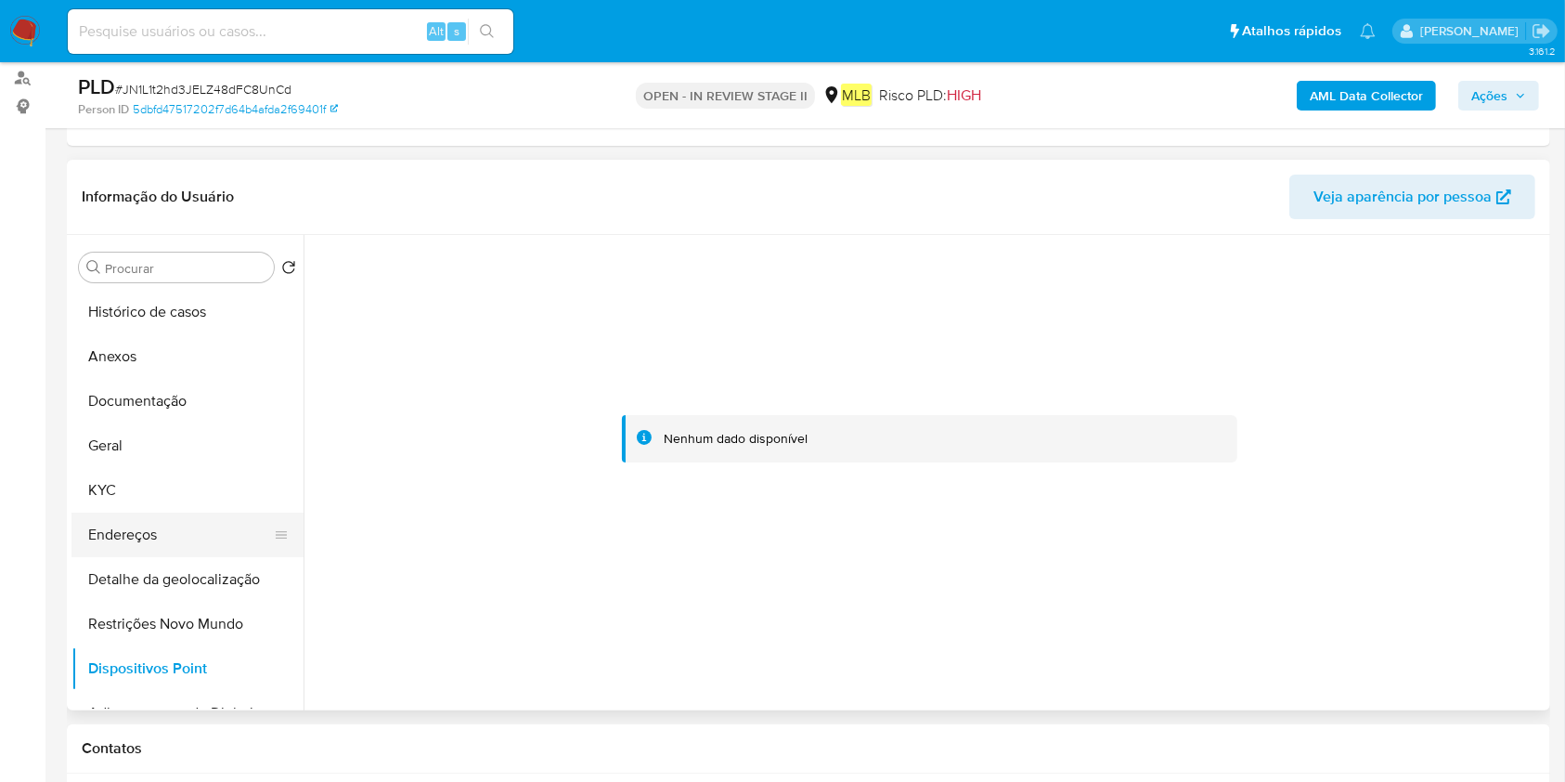
click at [156, 517] on button "Endereços" at bounding box center [179, 534] width 217 height 45
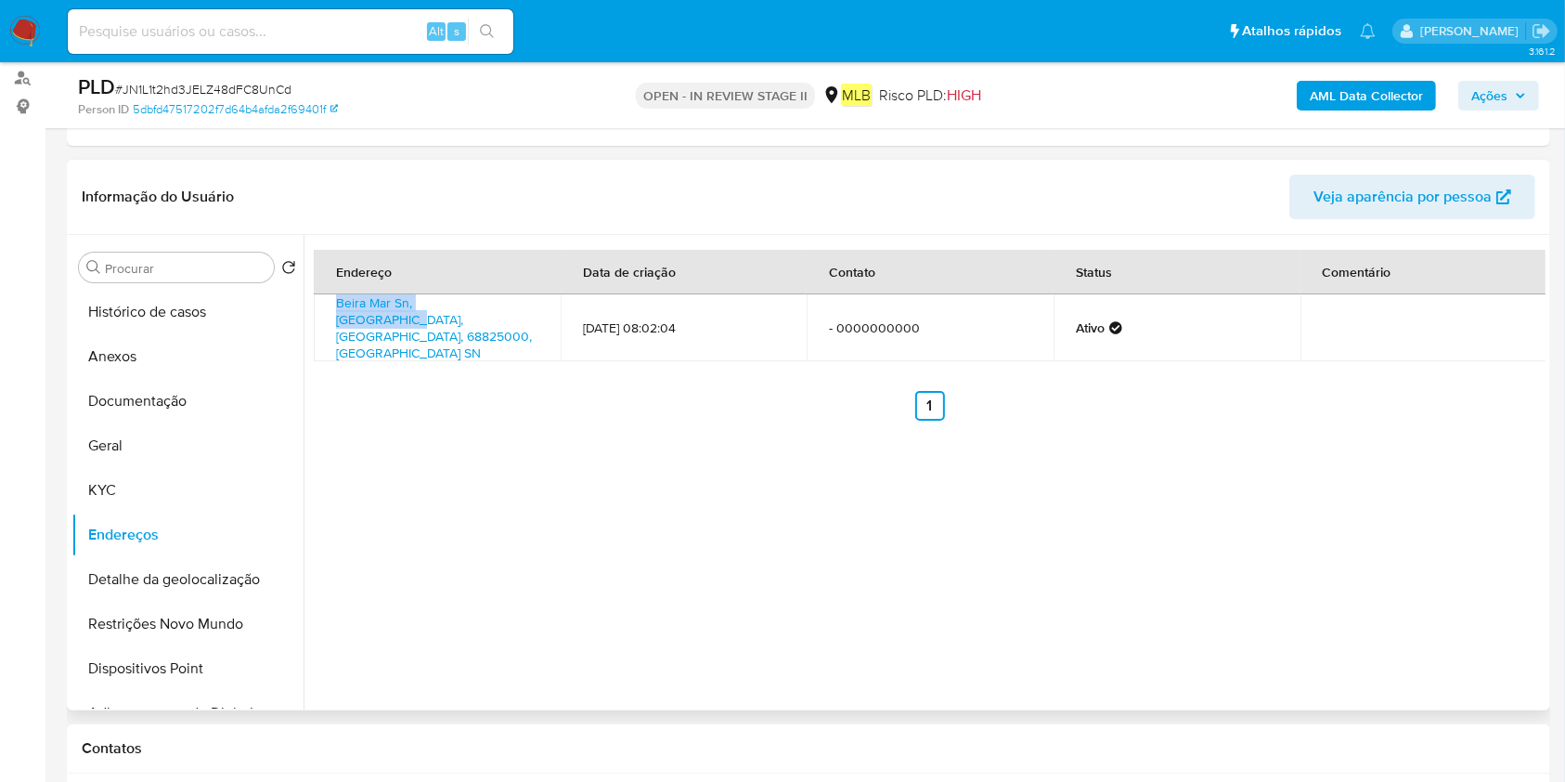
drag, startPoint x: 333, startPoint y: 298, endPoint x: 514, endPoint y: 301, distance: 181.0
click at [514, 301] on td "Beira Mar Sn, Muaná, Pará, 68825000, Brasil SN" at bounding box center [437, 327] width 247 height 67
copy link "Beira Mar Sn, Muaná, Pará,"
click at [163, 356] on button "Anexos" at bounding box center [179, 356] width 217 height 45
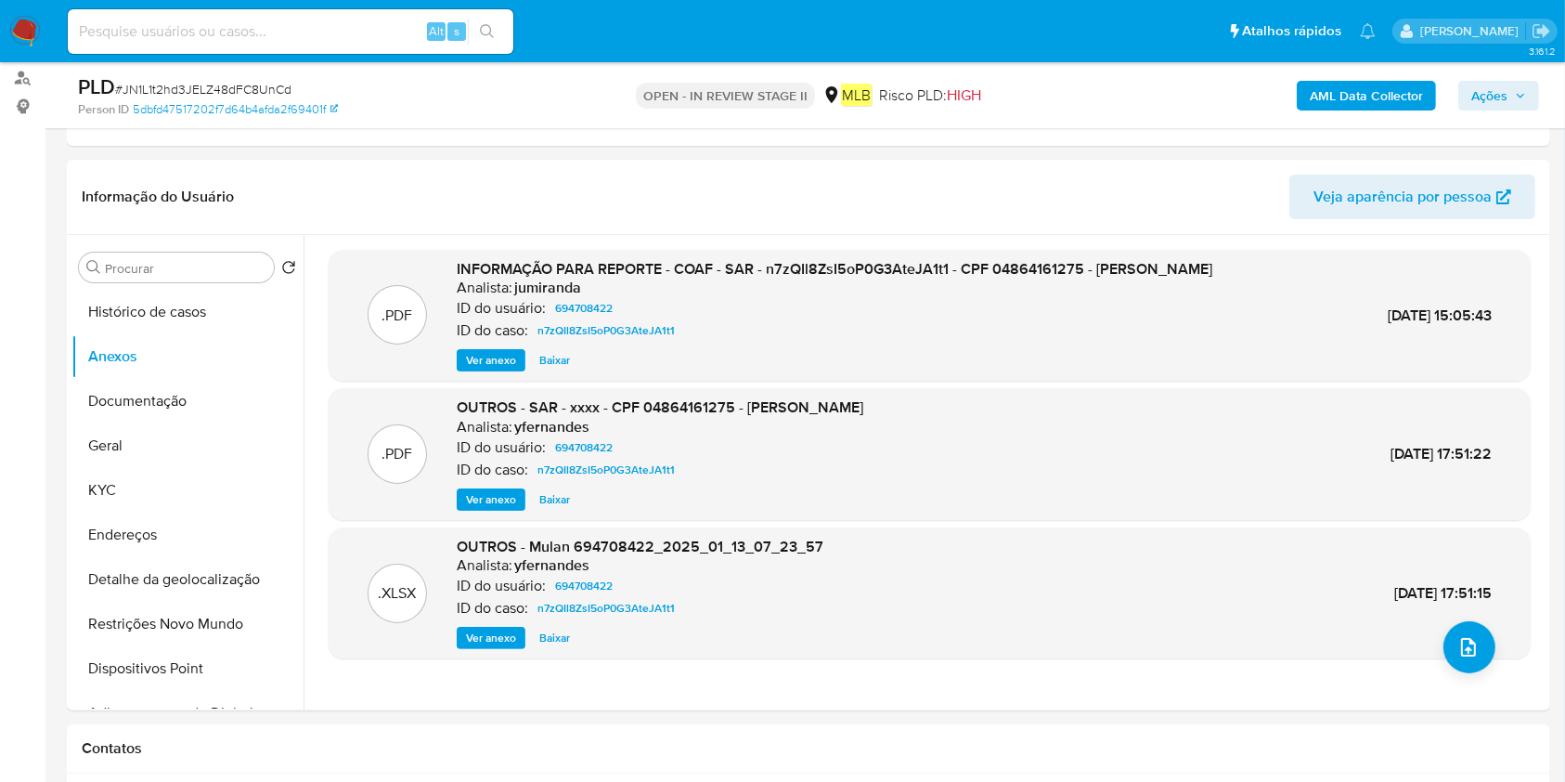
click at [1364, 95] on b "AML Data Collector" at bounding box center [1366, 96] width 113 height 30
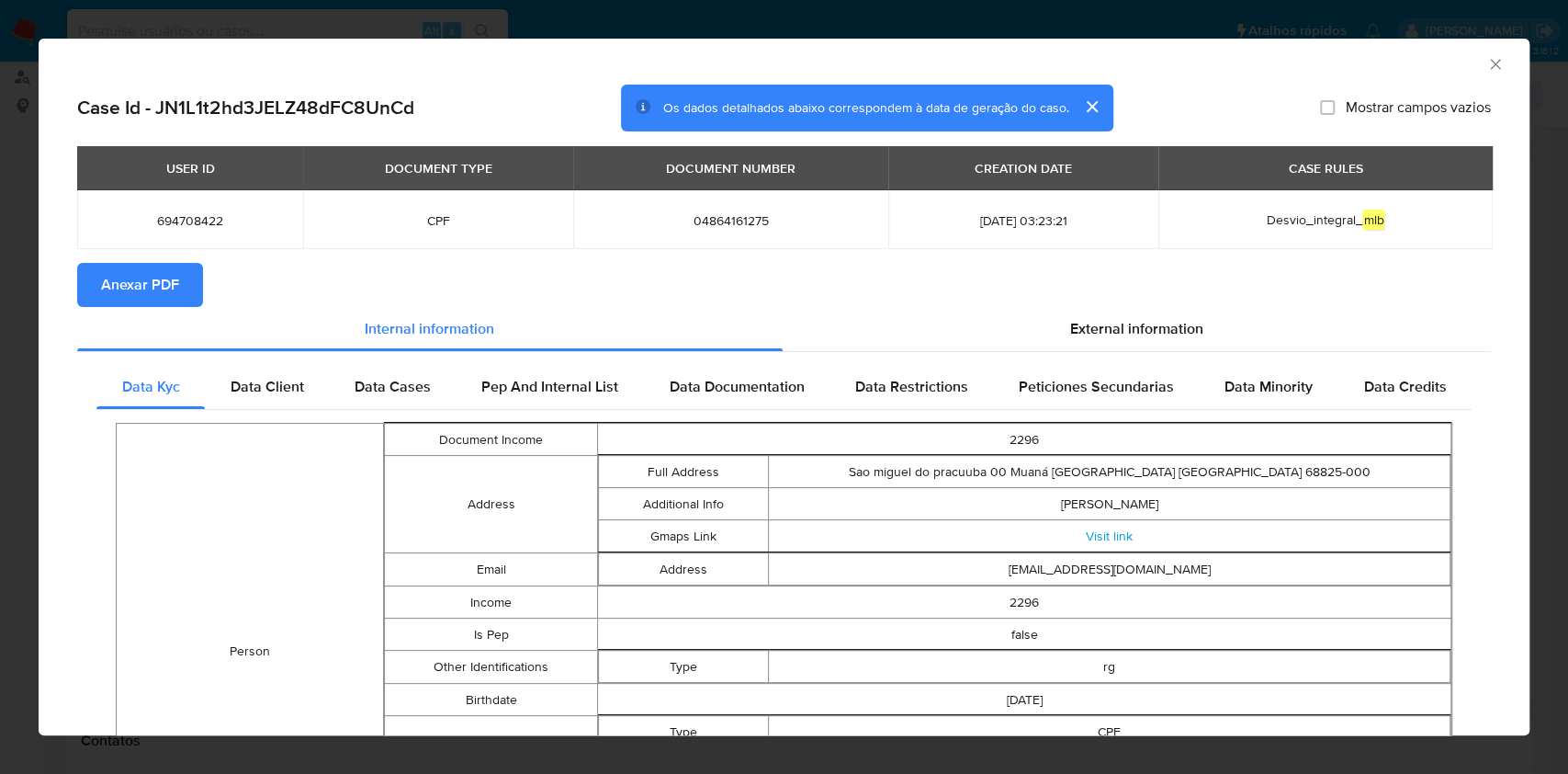
click at [147, 287] on span "Anexar PDF" at bounding box center [139, 284] width 78 height 41
click at [1469, 52] on div "AML Data Collector" at bounding box center [784, 61] width 1491 height 46
click at [1486, 58] on icon "Fechar a janela" at bounding box center [1495, 64] width 19 height 19
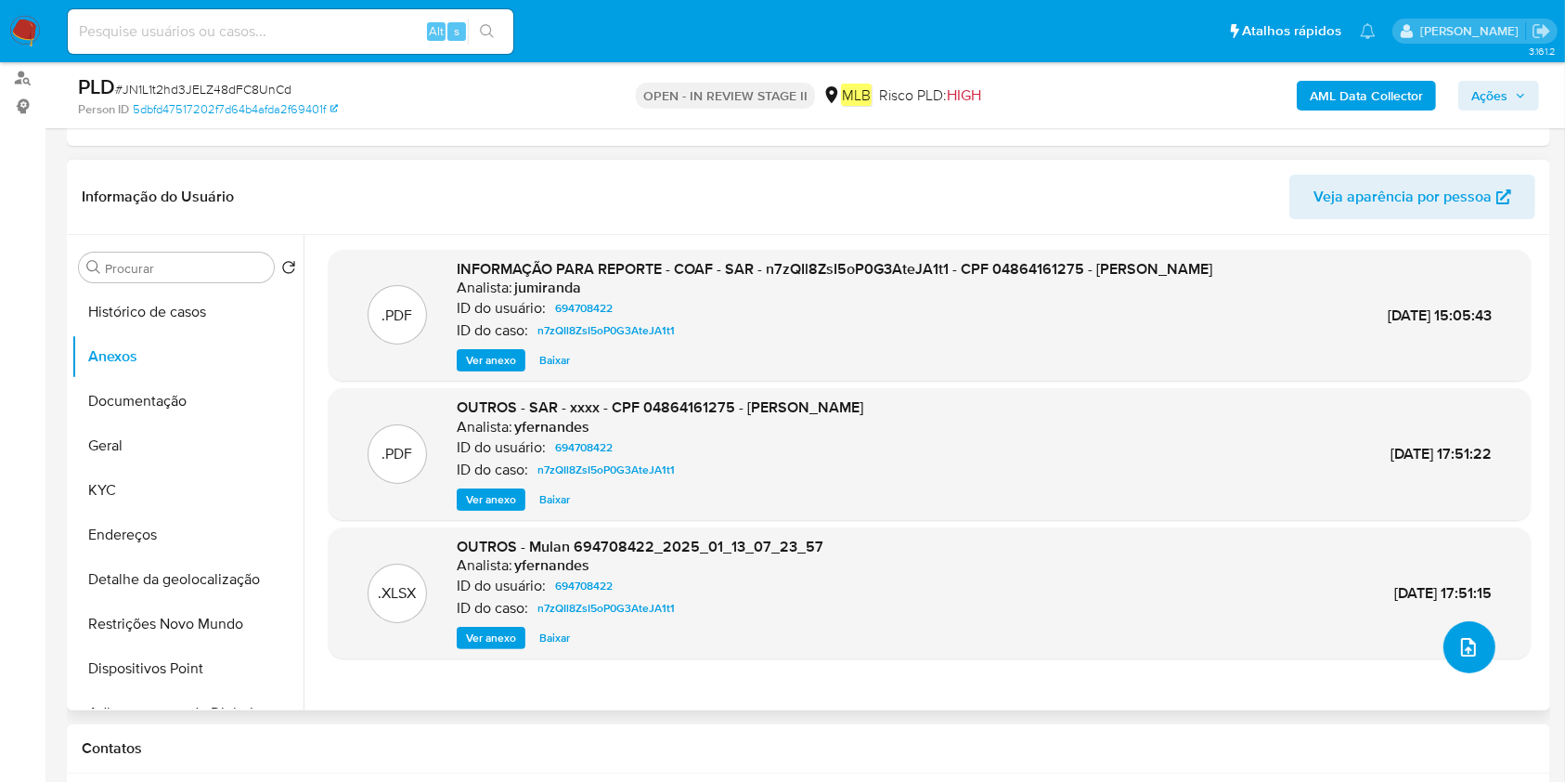
click at [1468, 633] on button "upload-file" at bounding box center [1470, 647] width 52 height 52
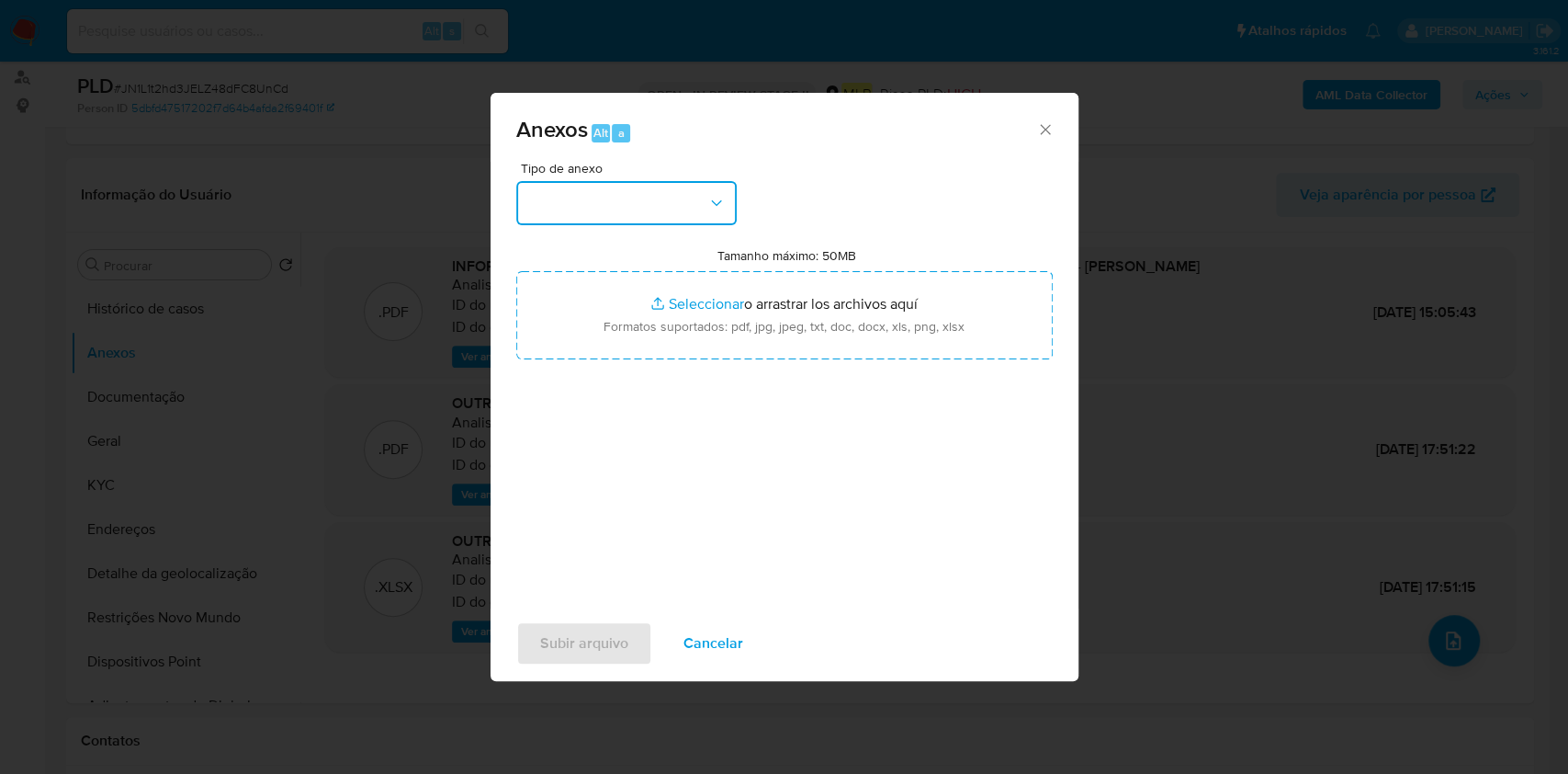
click at [577, 204] on button "button" at bounding box center [626, 203] width 221 height 45
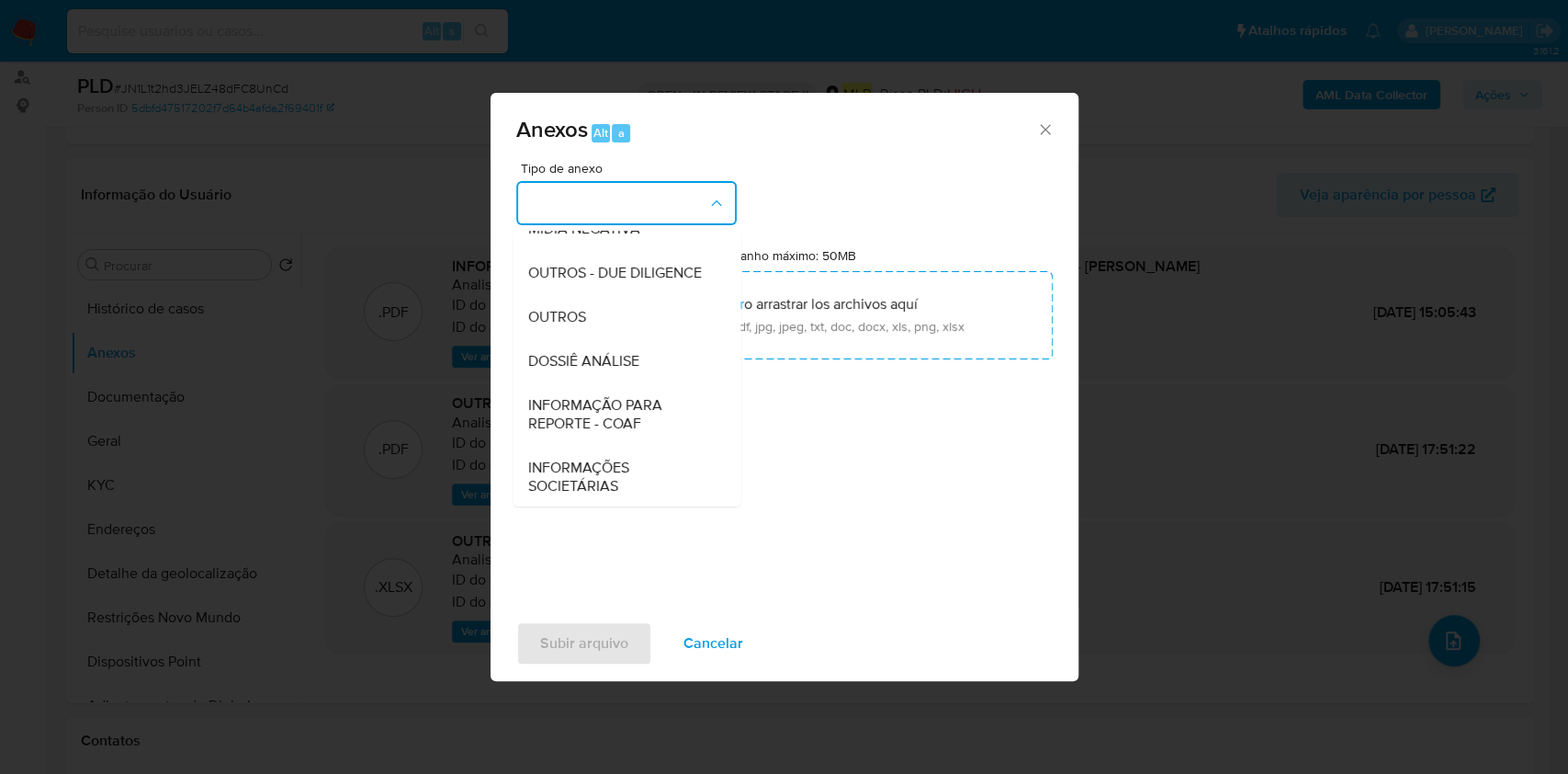
drag, startPoint x: 558, startPoint y: 358, endPoint x: 811, endPoint y: 206, distance: 295.1
click at [558, 327] on span "OUTROS" at bounding box center [556, 317] width 57 height 19
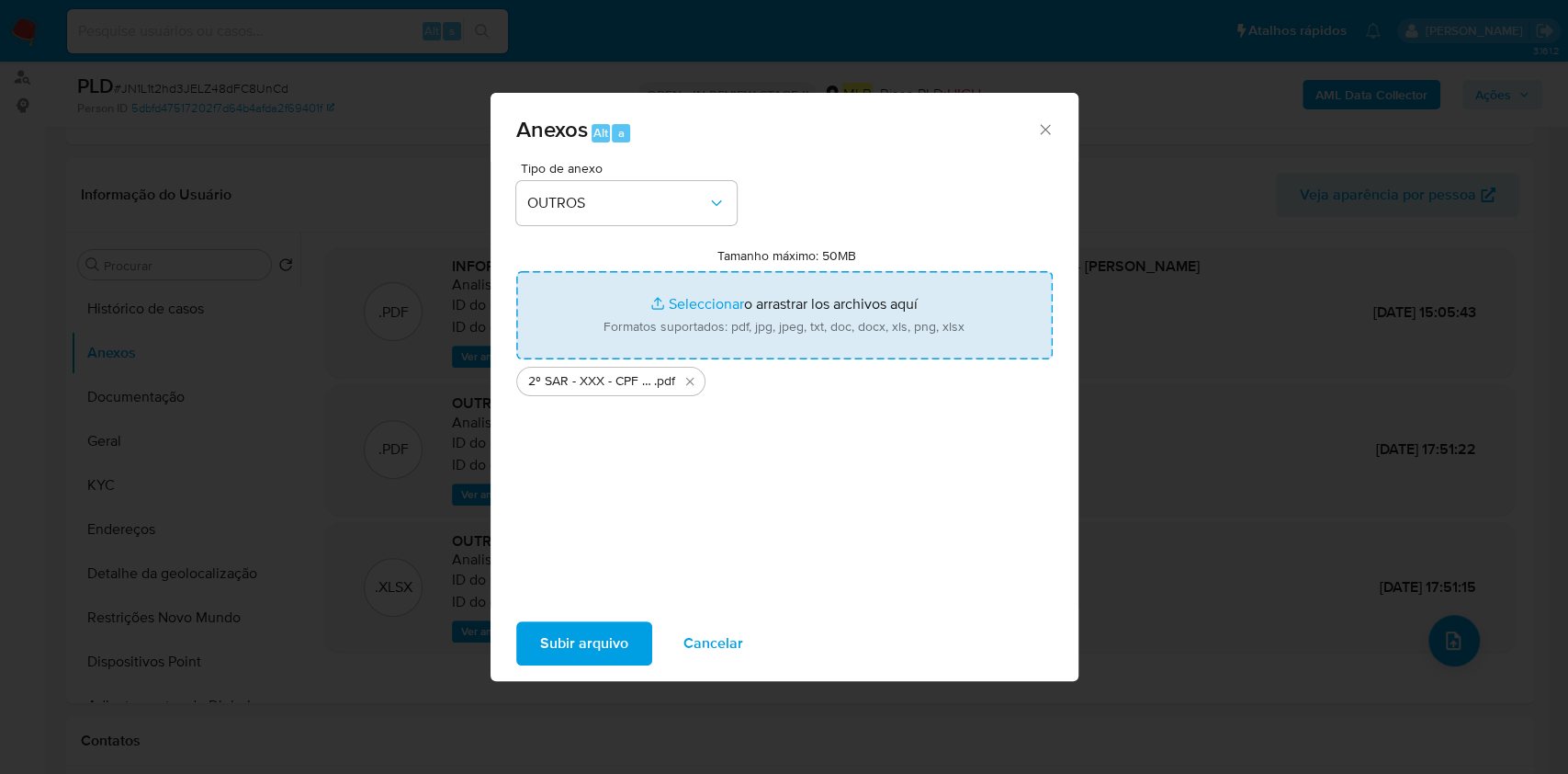
type input "C:\fakepath\Mulan 694708422_2025_09_25_09_57_57.xlsx"
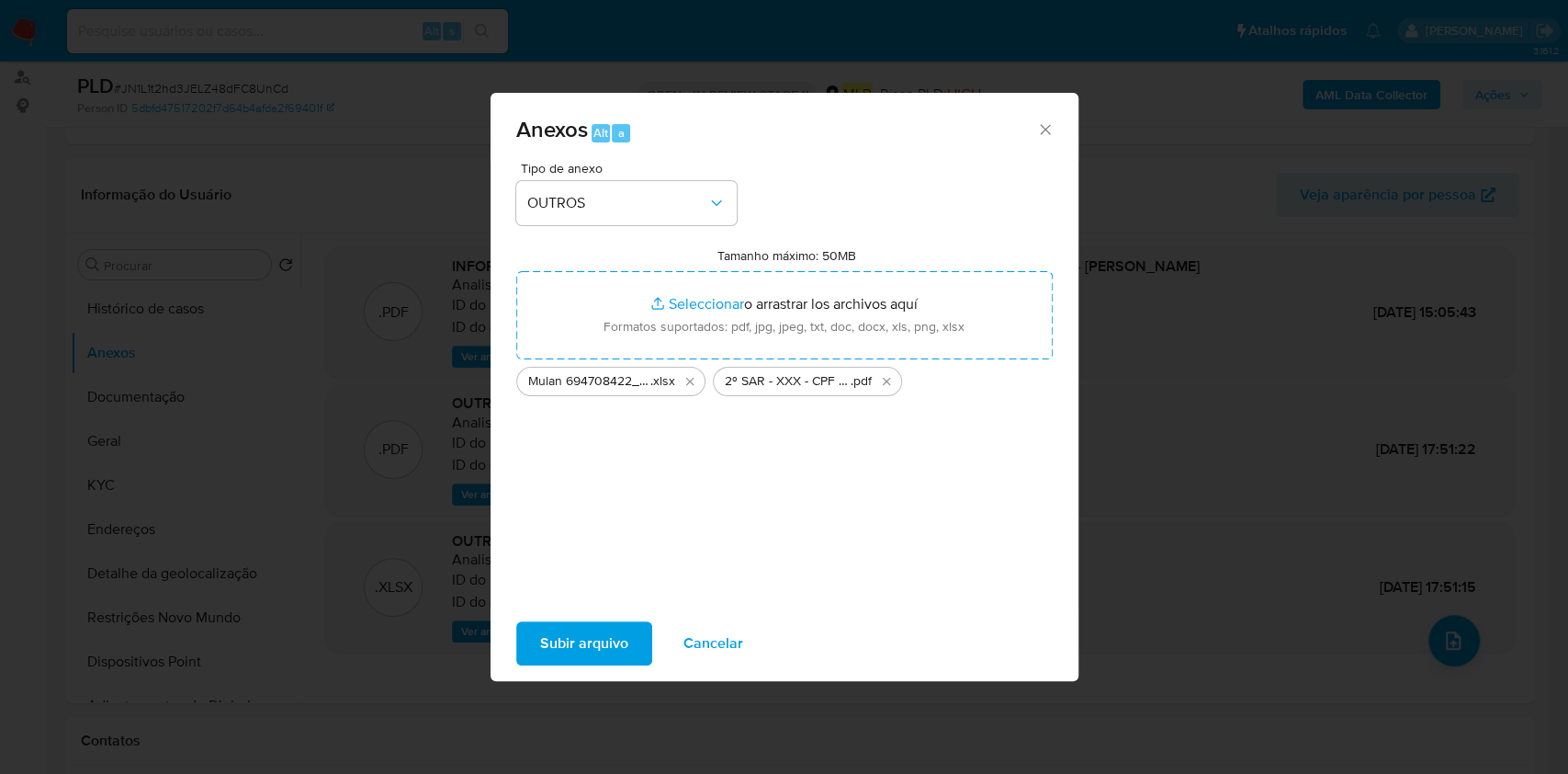
click at [609, 647] on span "Subir arquivo" at bounding box center [584, 642] width 88 height 41
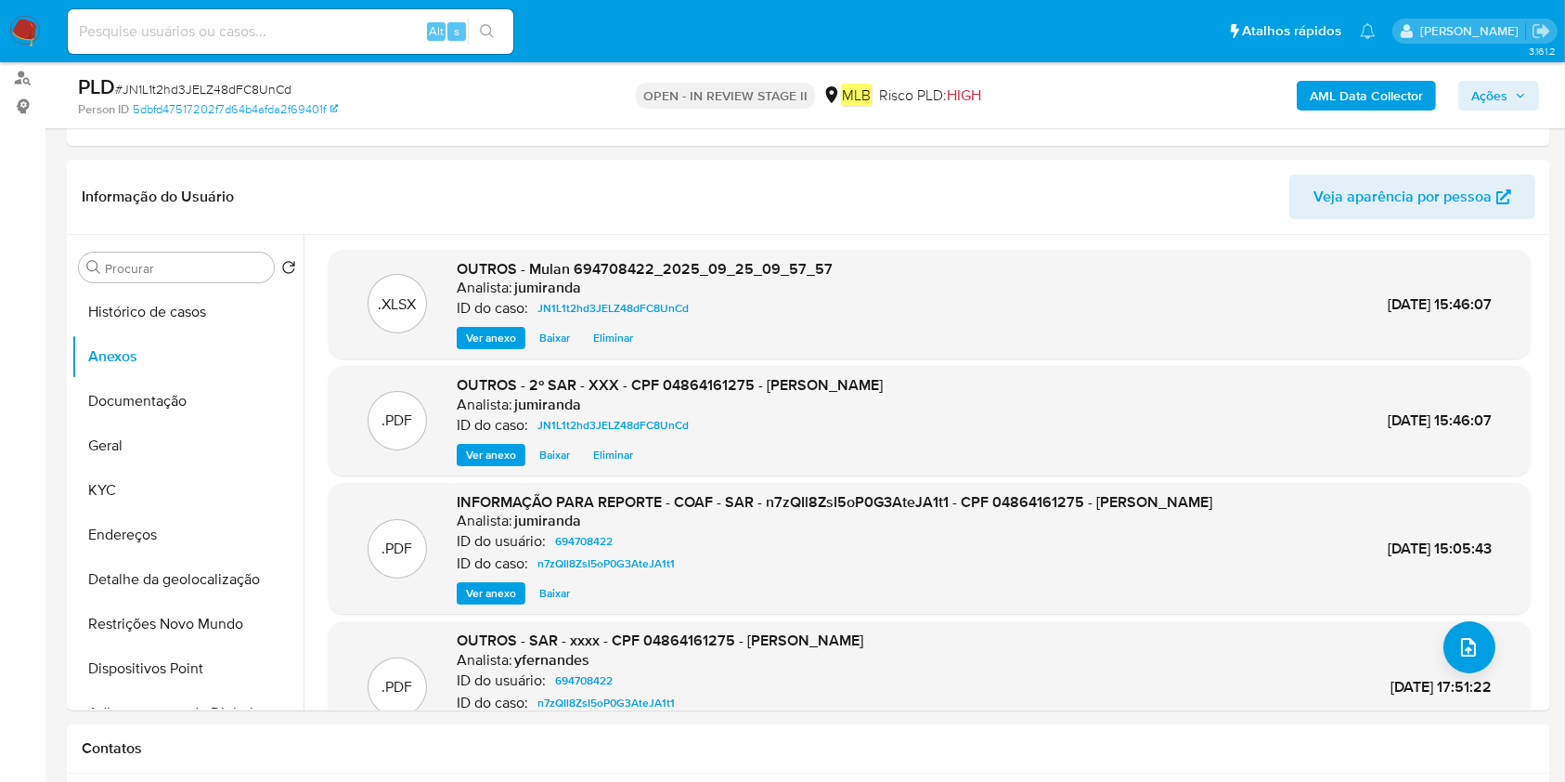
click at [1475, 85] on span "Ações" at bounding box center [1489, 96] width 36 height 30
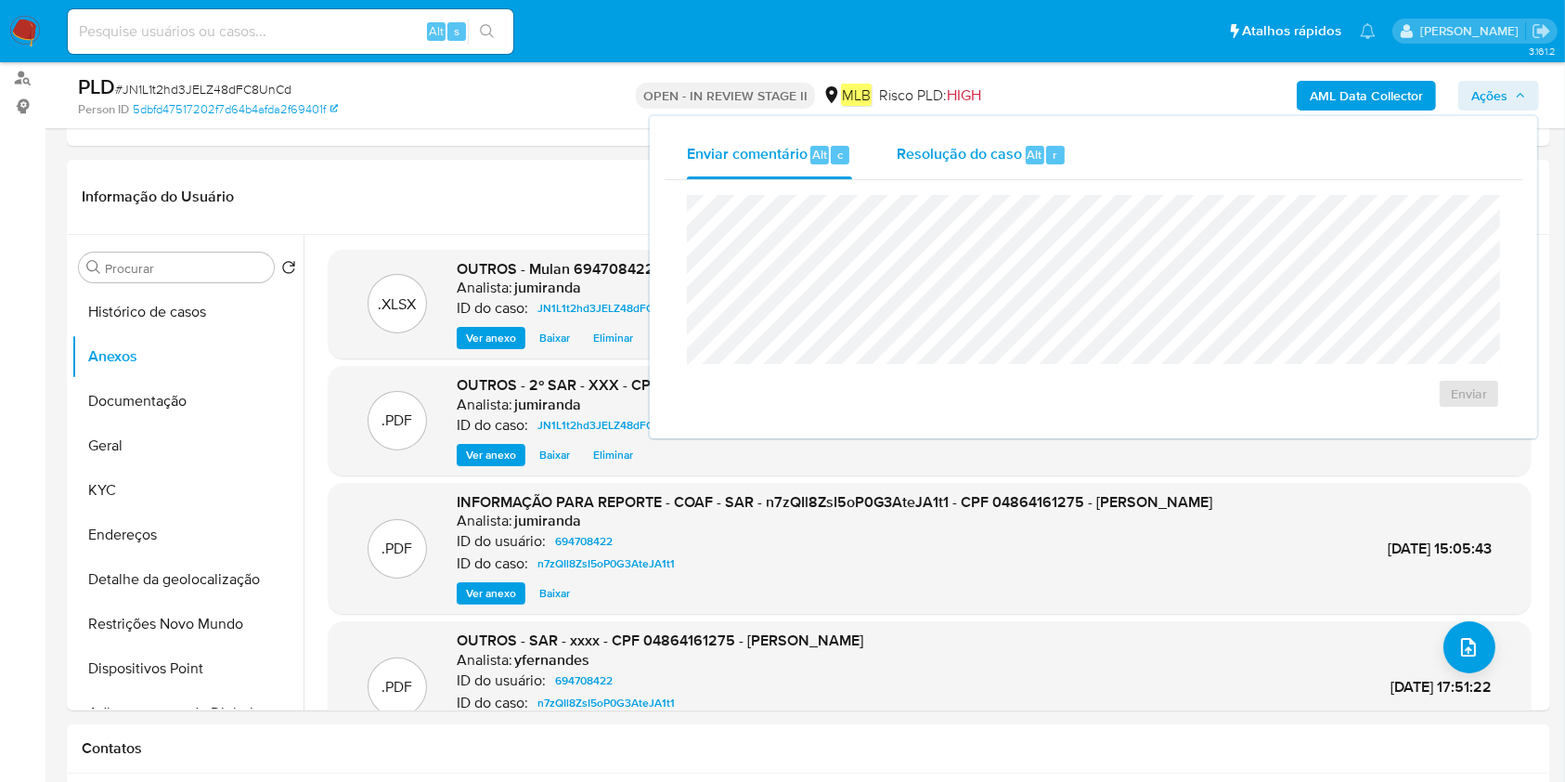
drag, startPoint x: 906, startPoint y: 147, endPoint x: 909, endPoint y: 156, distance: 9.7
click at [906, 146] on span "Resolução do caso" at bounding box center [959, 153] width 125 height 21
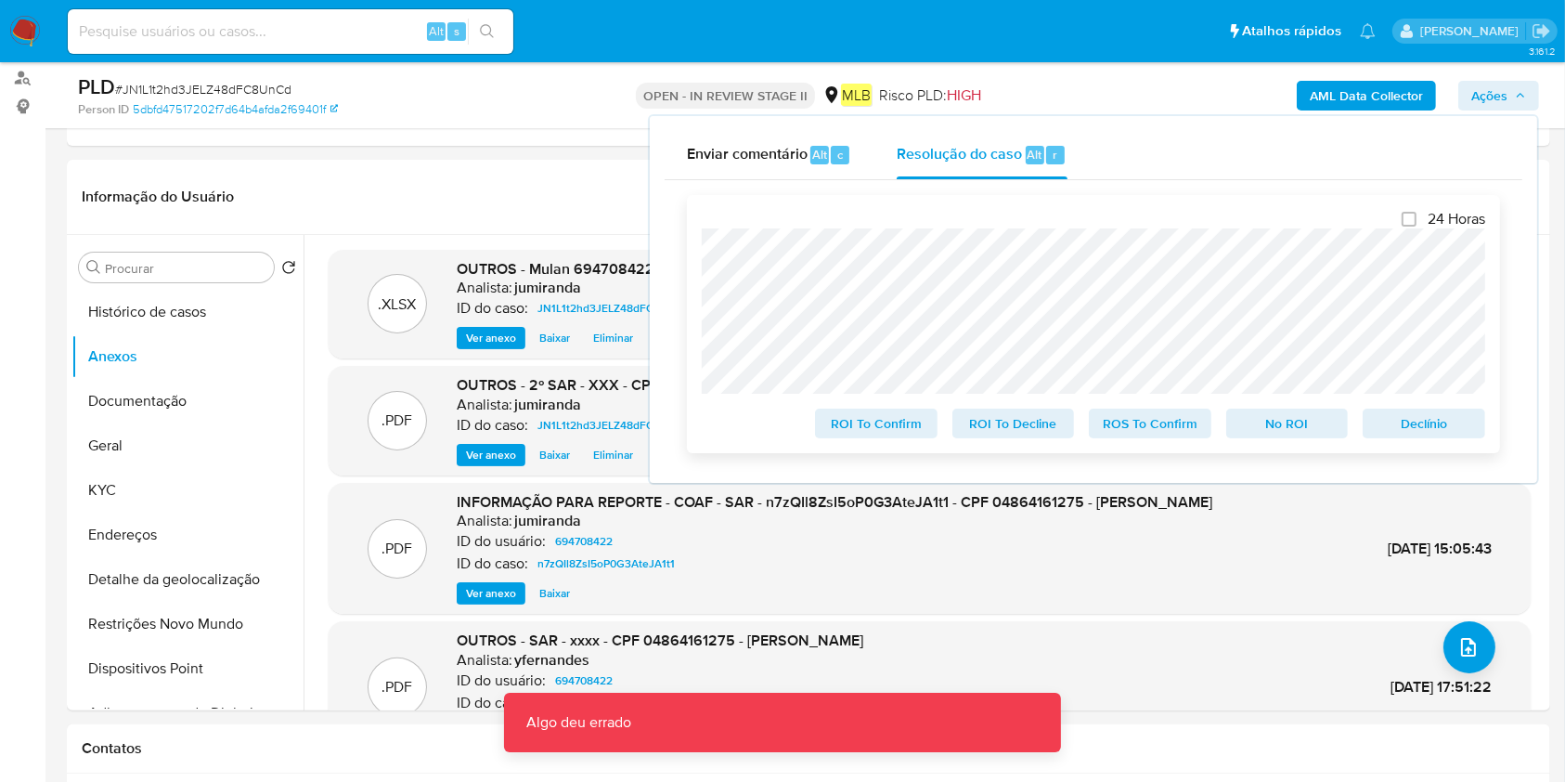
click at [1167, 424] on span "ROS To Confirm" at bounding box center [1150, 423] width 97 height 26
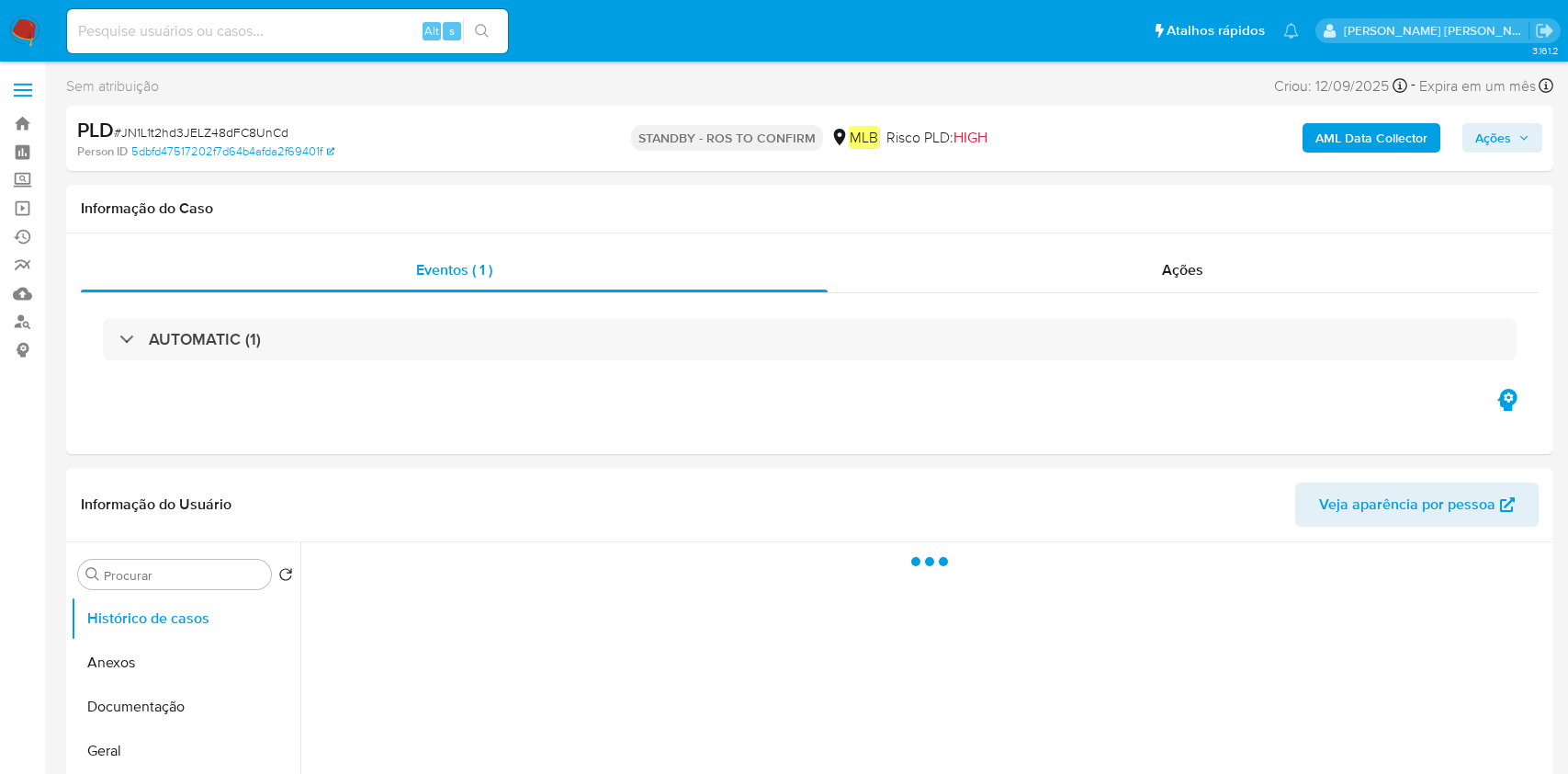
select select "10"
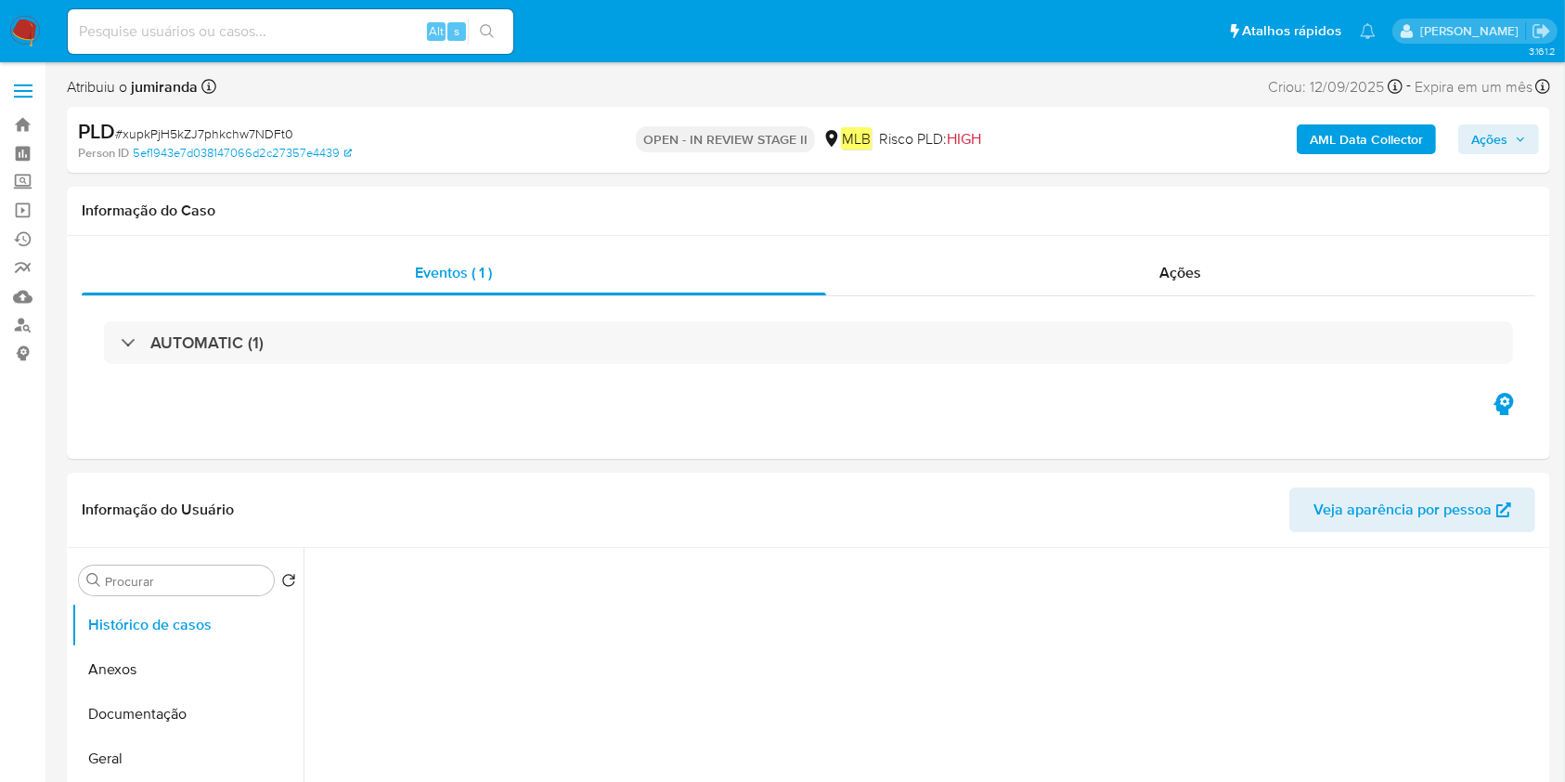
select select "10"
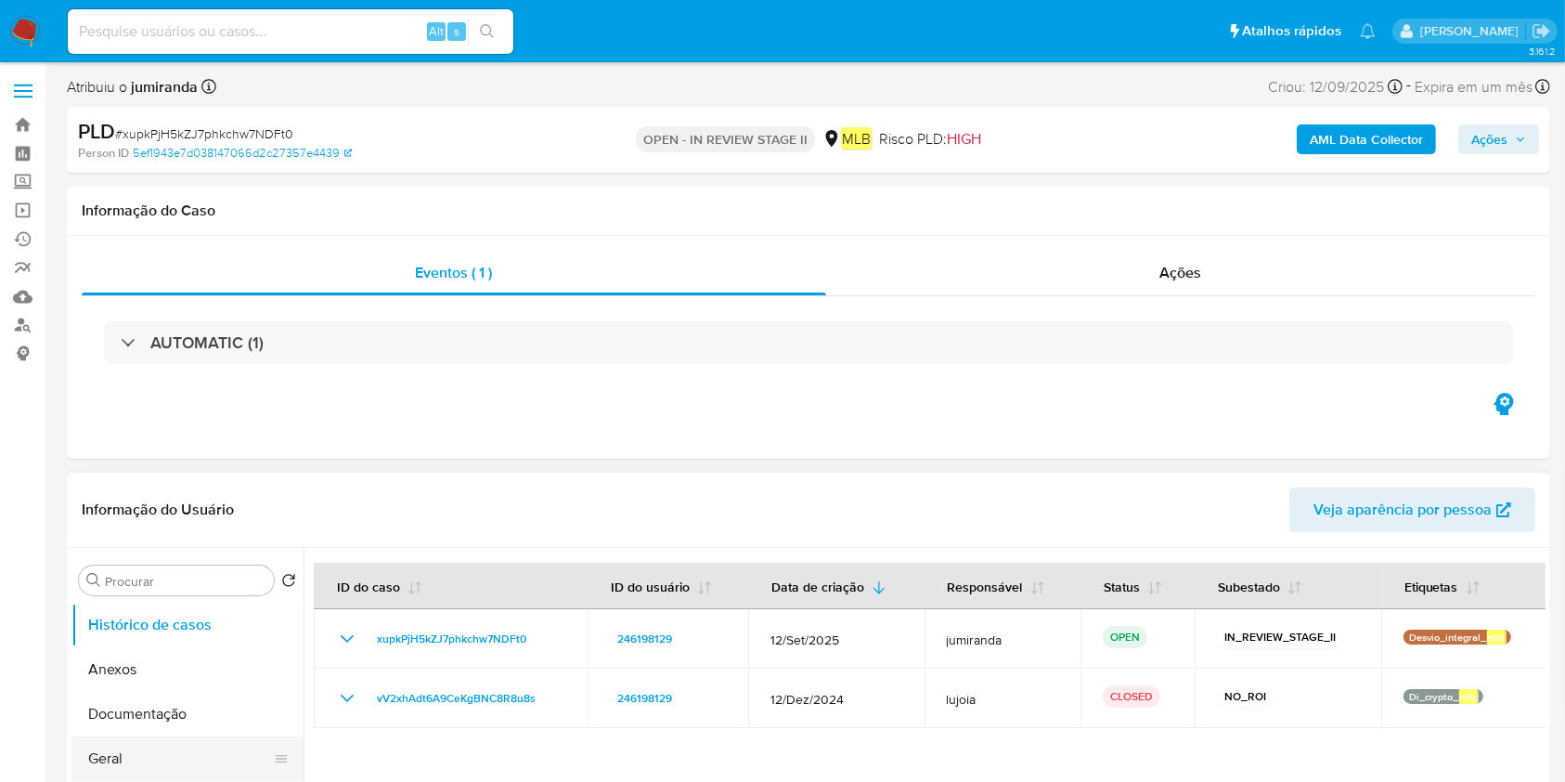
click at [168, 742] on button "Geral" at bounding box center [179, 758] width 217 height 45
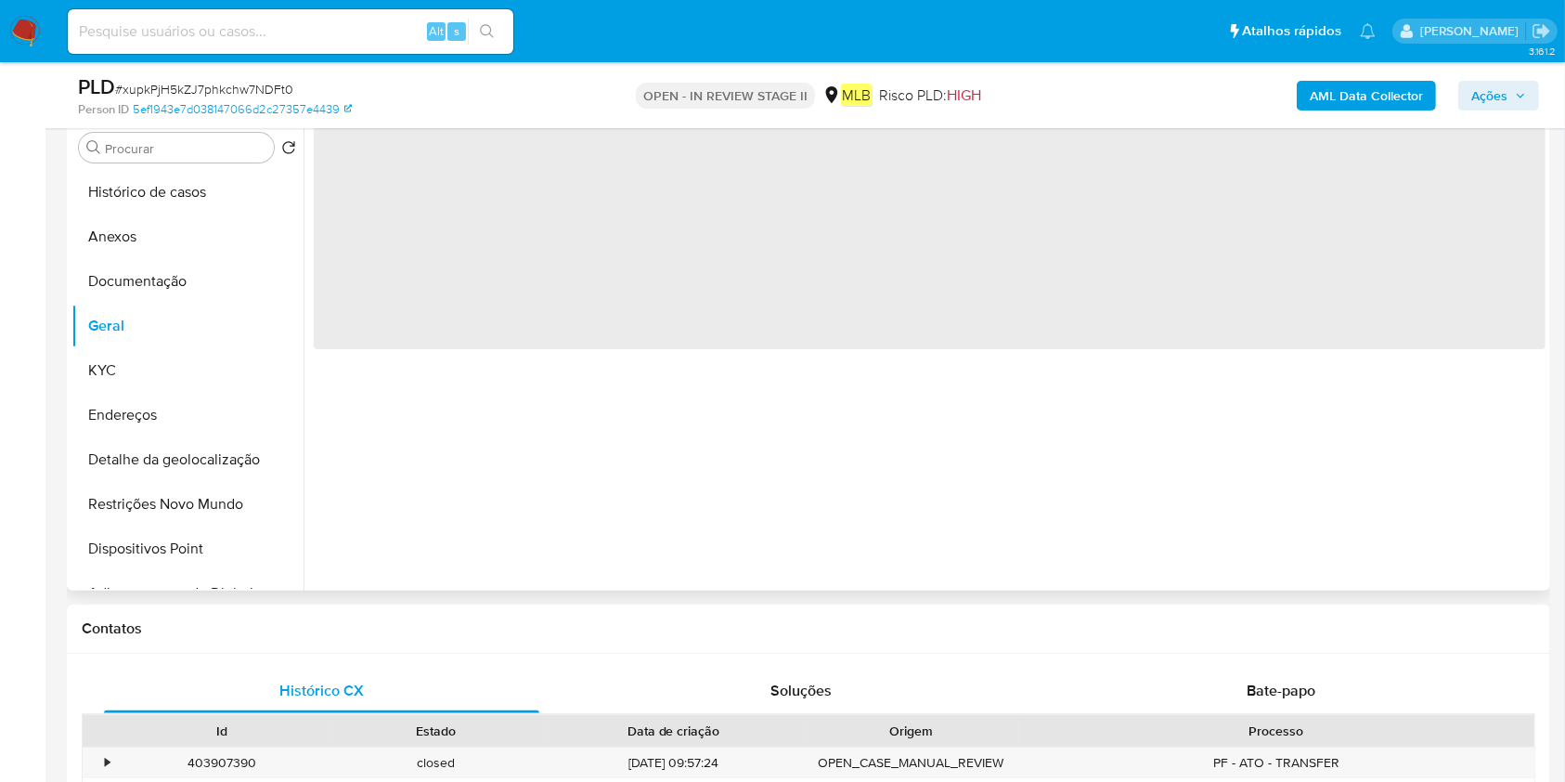
scroll to position [371, 0]
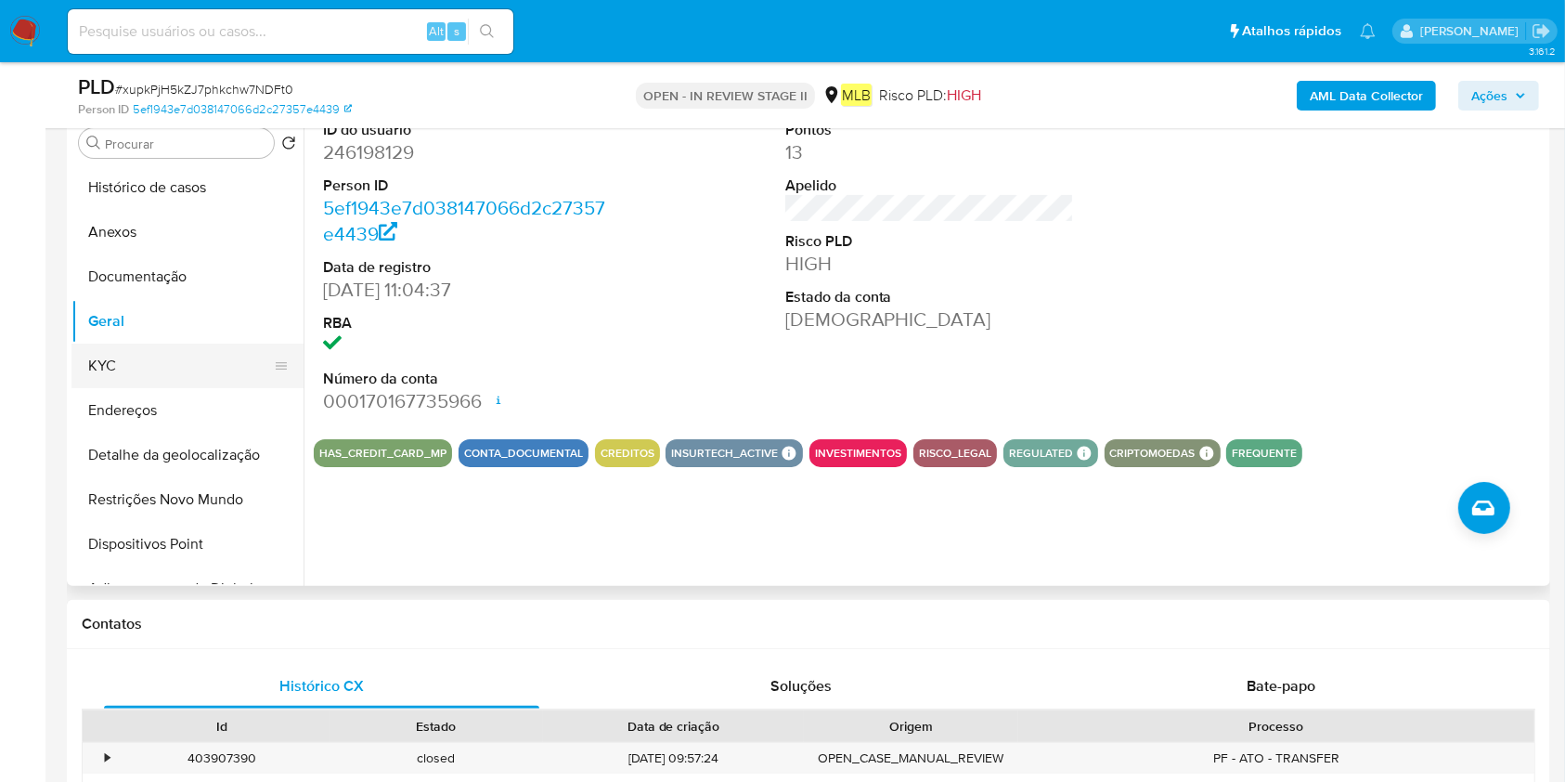
click at [192, 377] on button "KYC" at bounding box center [179, 365] width 217 height 45
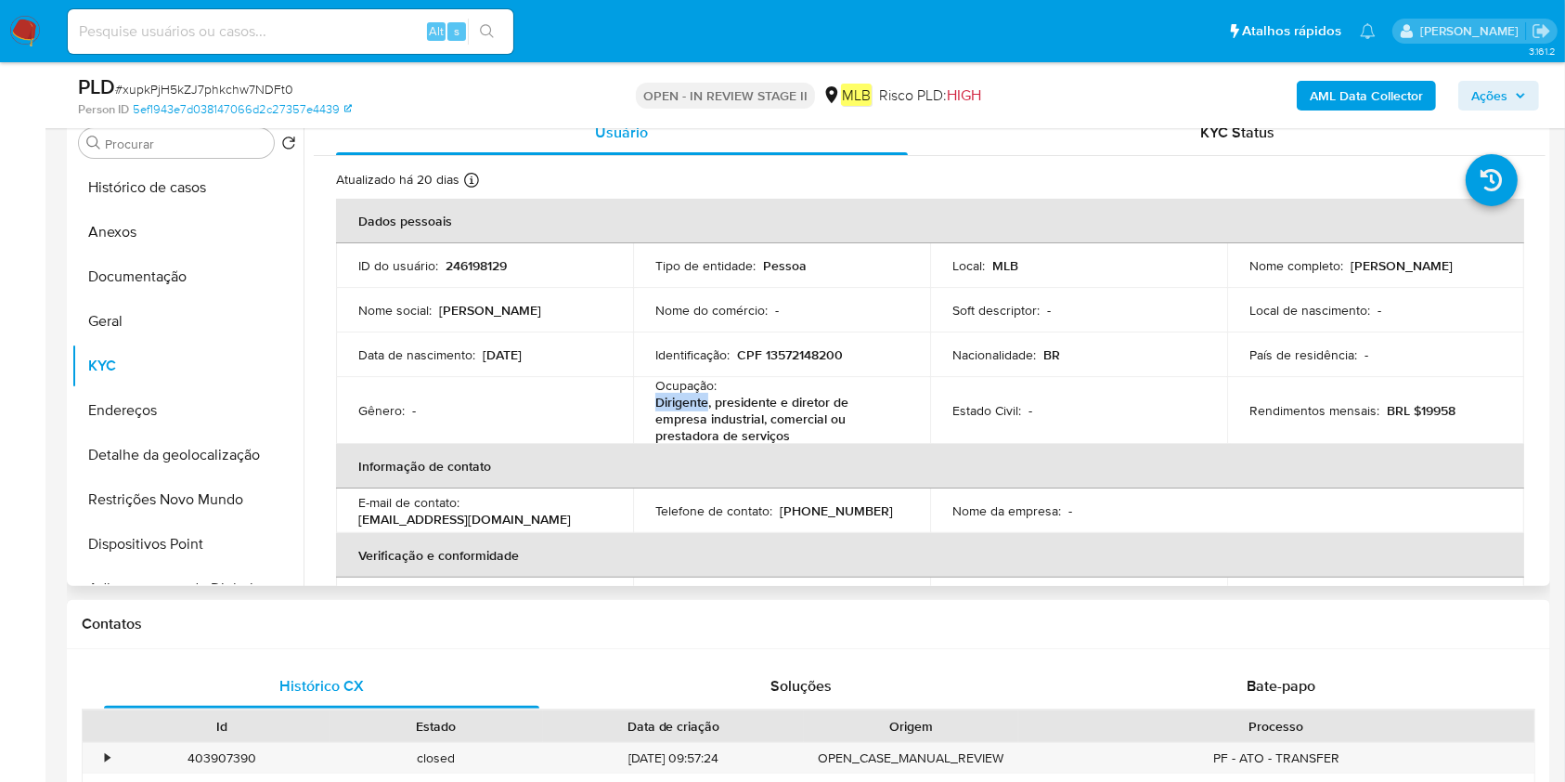
click at [771, 382] on div "Ocupação : Dirigente, presidente e diretor de empresa industrial, comercial ou …" at bounding box center [781, 410] width 252 height 67
click at [740, 405] on p "Dirigente, presidente e diretor de empresa industrial, comercial ou prestadora …" at bounding box center [777, 419] width 245 height 50
copy div "Ocupação : Dirigente, presidente e diretor de empresa industrial, comercial ou …"
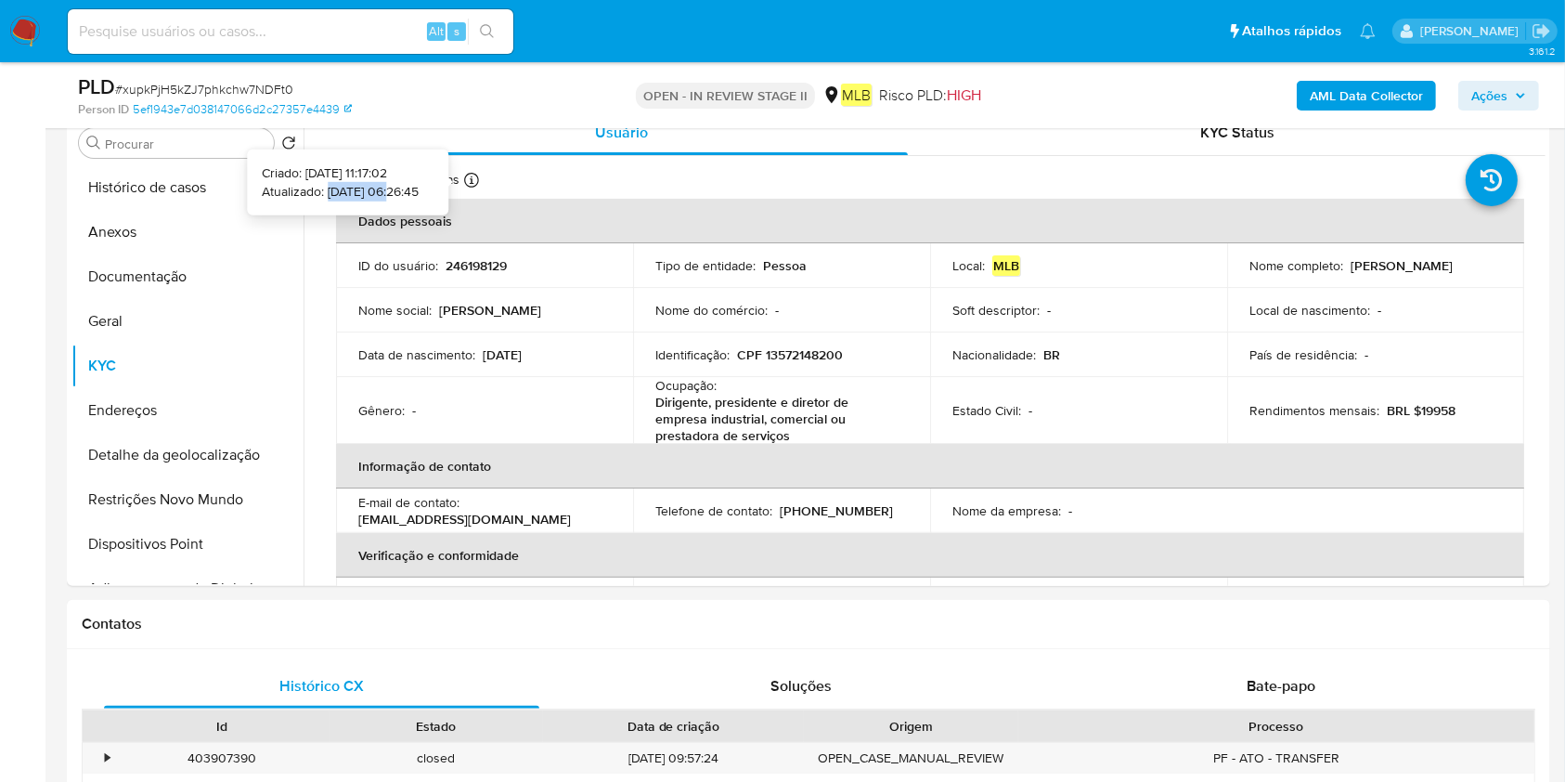
drag, startPoint x: 361, startPoint y: 189, endPoint x: 294, endPoint y: 189, distance: 66.8
click at [294, 189] on p "Atualizado: [DATE] 06:26:45" at bounding box center [340, 191] width 157 height 19
copy p "05/09/2025"
click at [175, 271] on button "Documentação" at bounding box center [179, 276] width 217 height 45
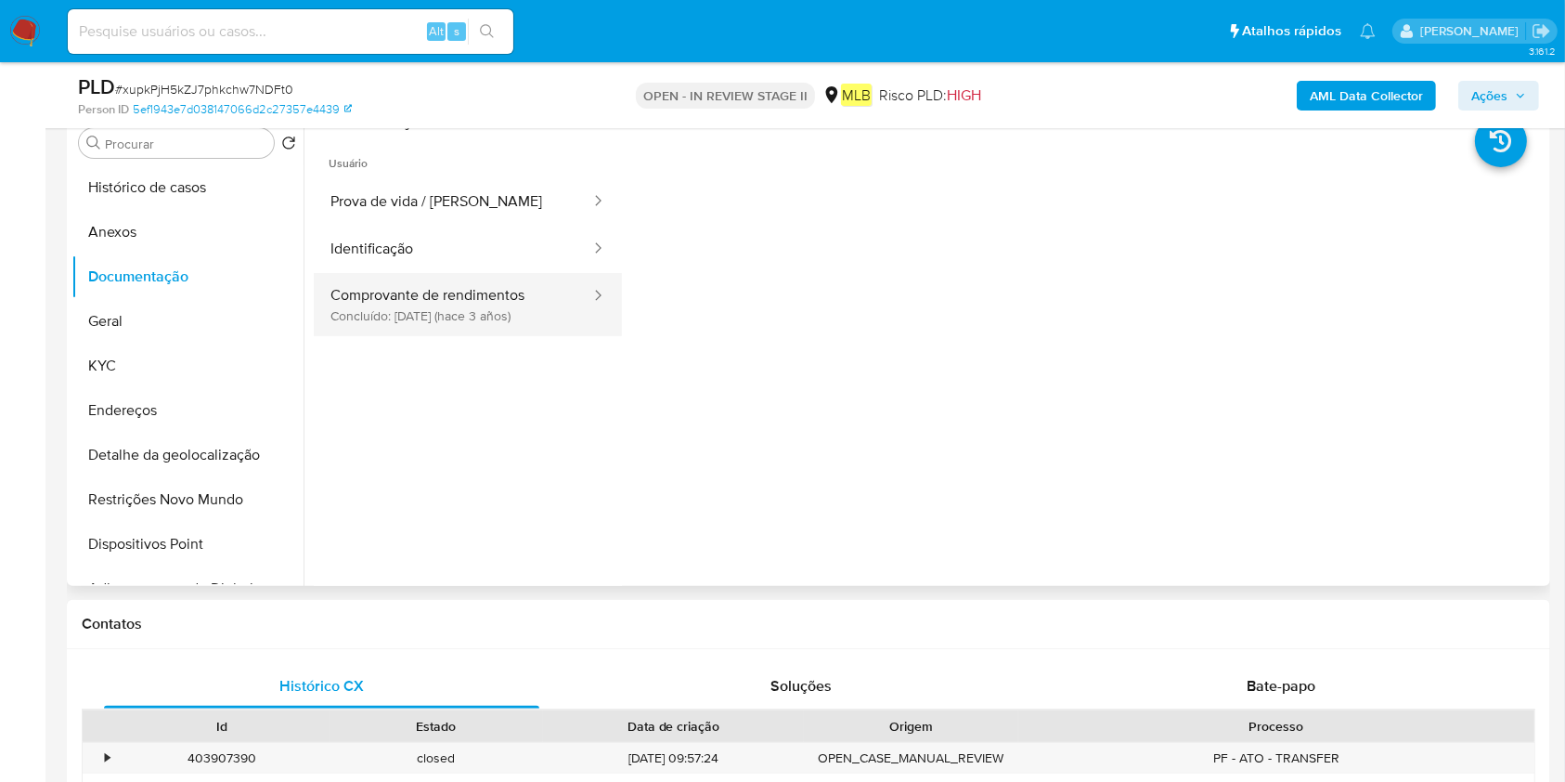
click at [446, 317] on button "Comprovante de rendimentos Concluído: [DATE] (hace 3 años)" at bounding box center [453, 304] width 278 height 63
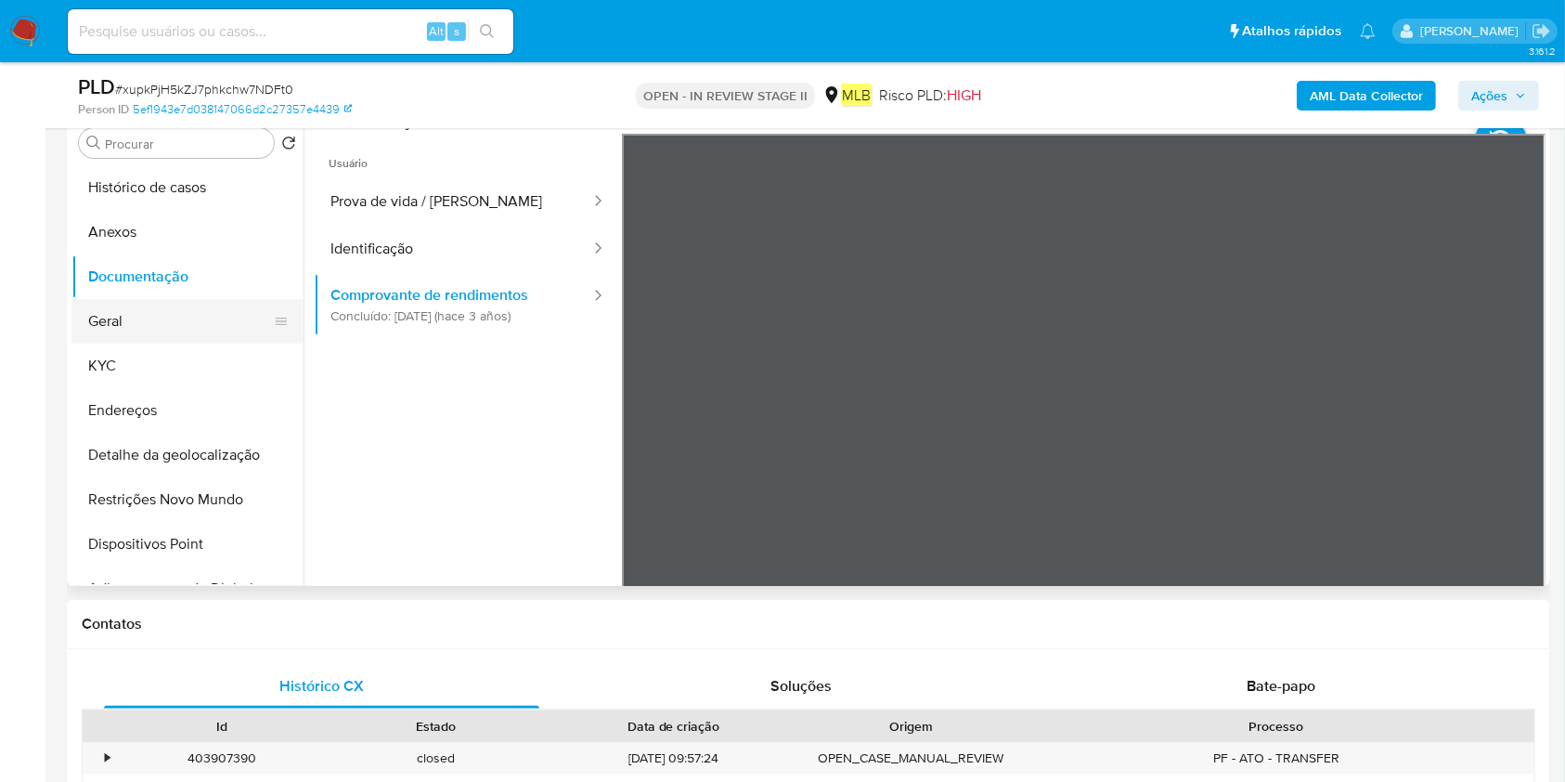
click at [158, 325] on button "Geral" at bounding box center [179, 321] width 217 height 45
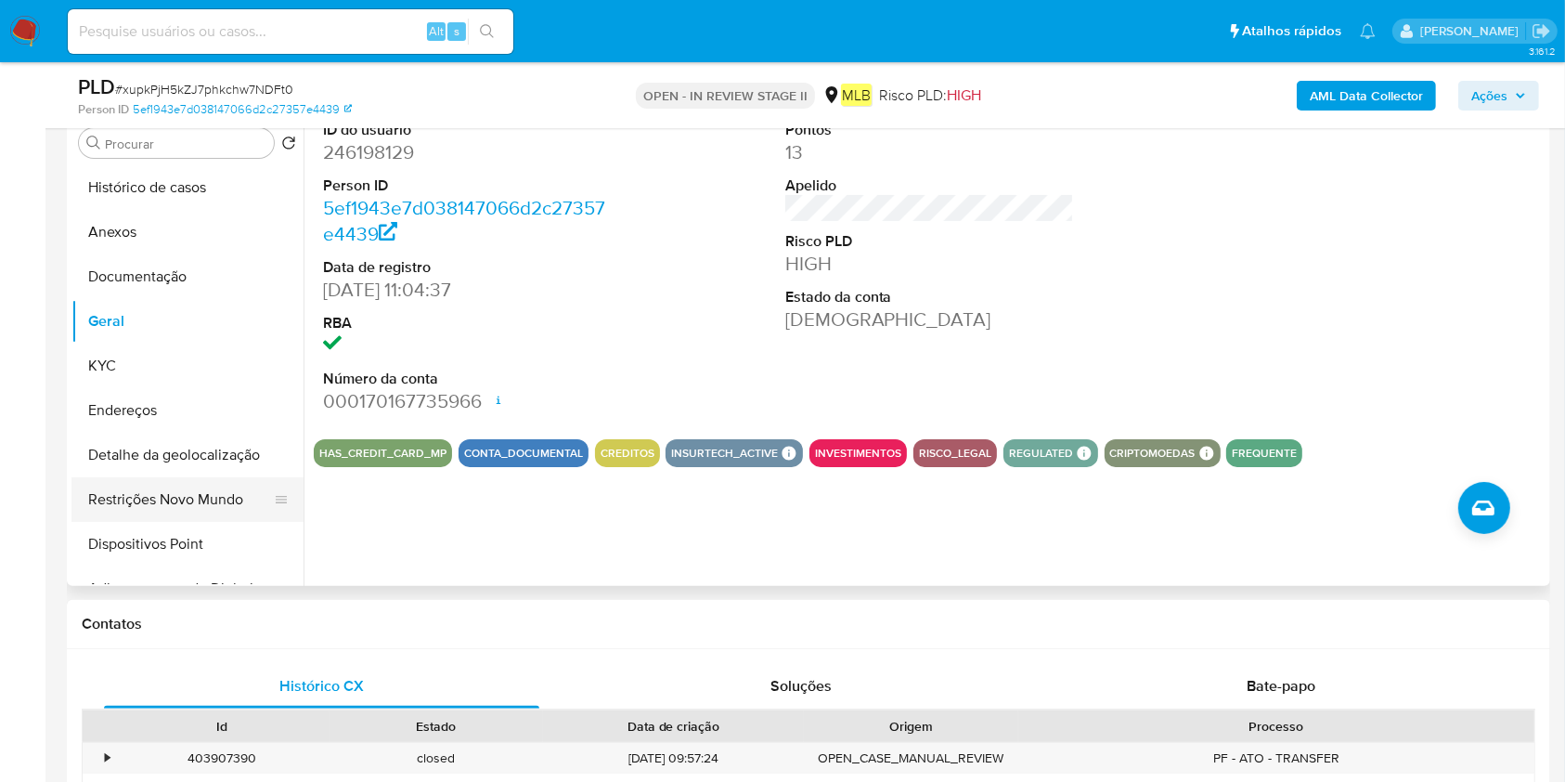
click at [163, 492] on button "Restrições Novo Mundo" at bounding box center [179, 499] width 217 height 45
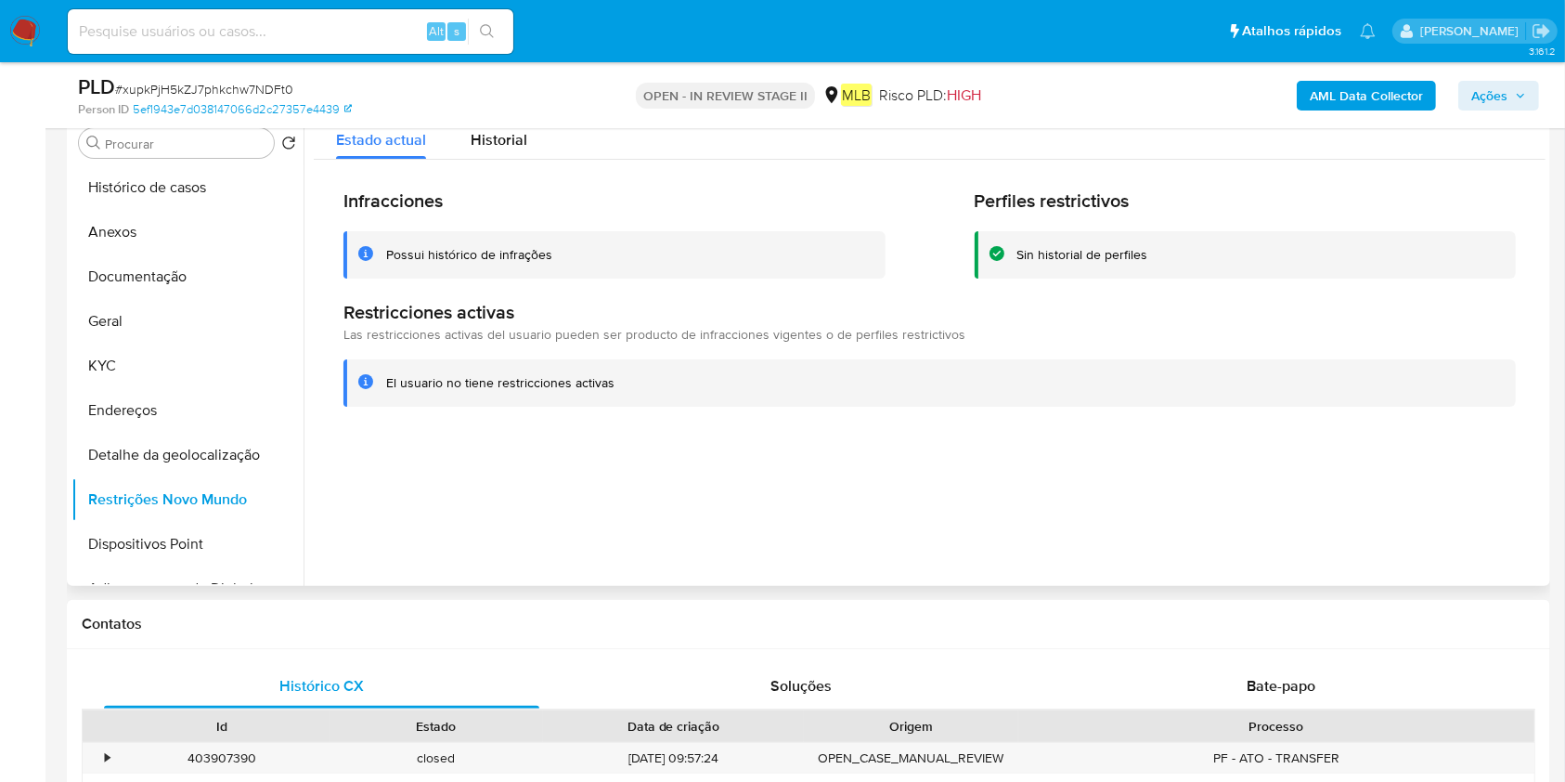
drag, startPoint x: 494, startPoint y: 148, endPoint x: 455, endPoint y: 171, distance: 45.4
click at [494, 149] on span "Historial" at bounding box center [499, 139] width 57 height 21
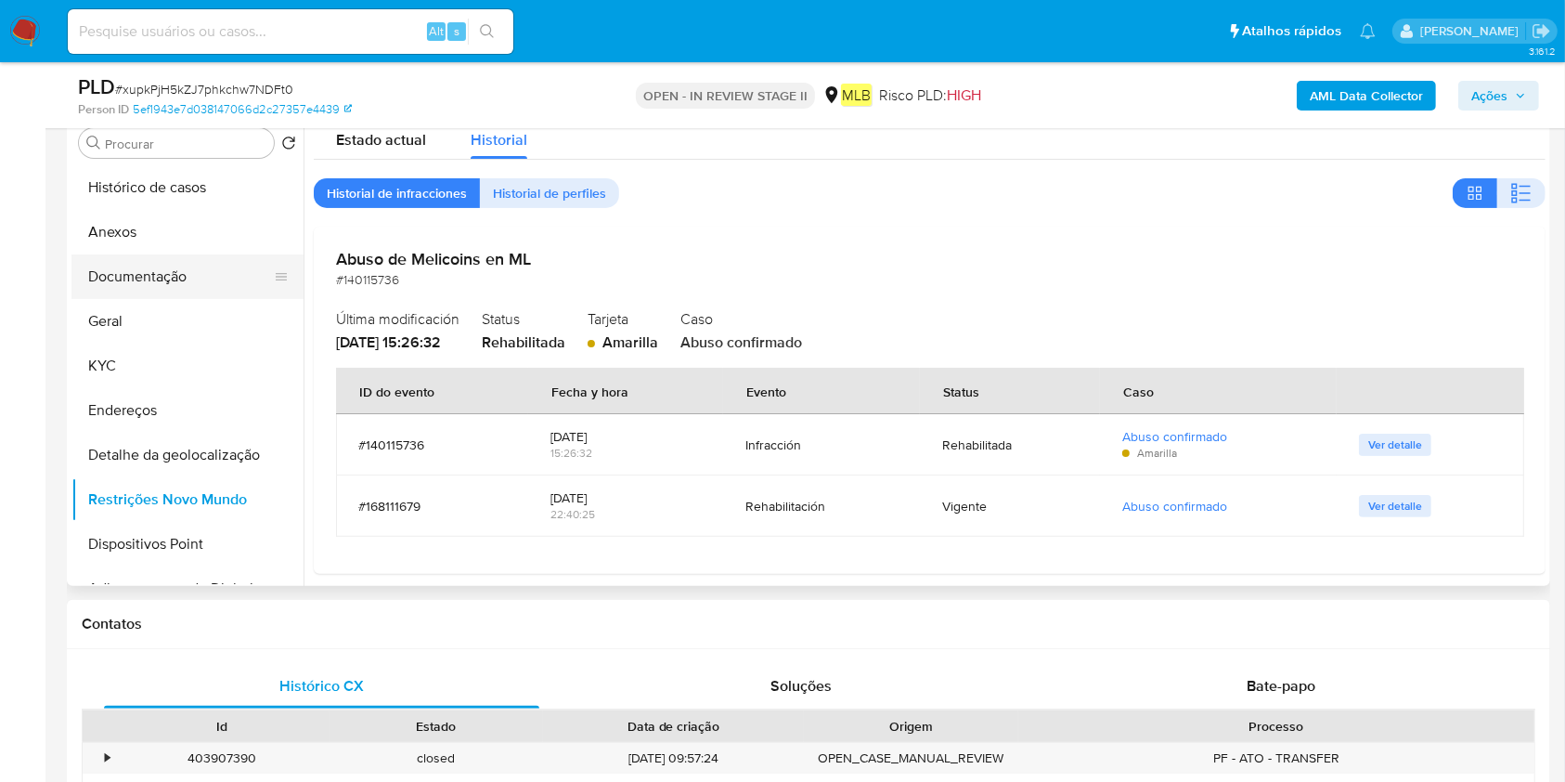
click at [175, 275] on button "Documentação" at bounding box center [179, 276] width 217 height 45
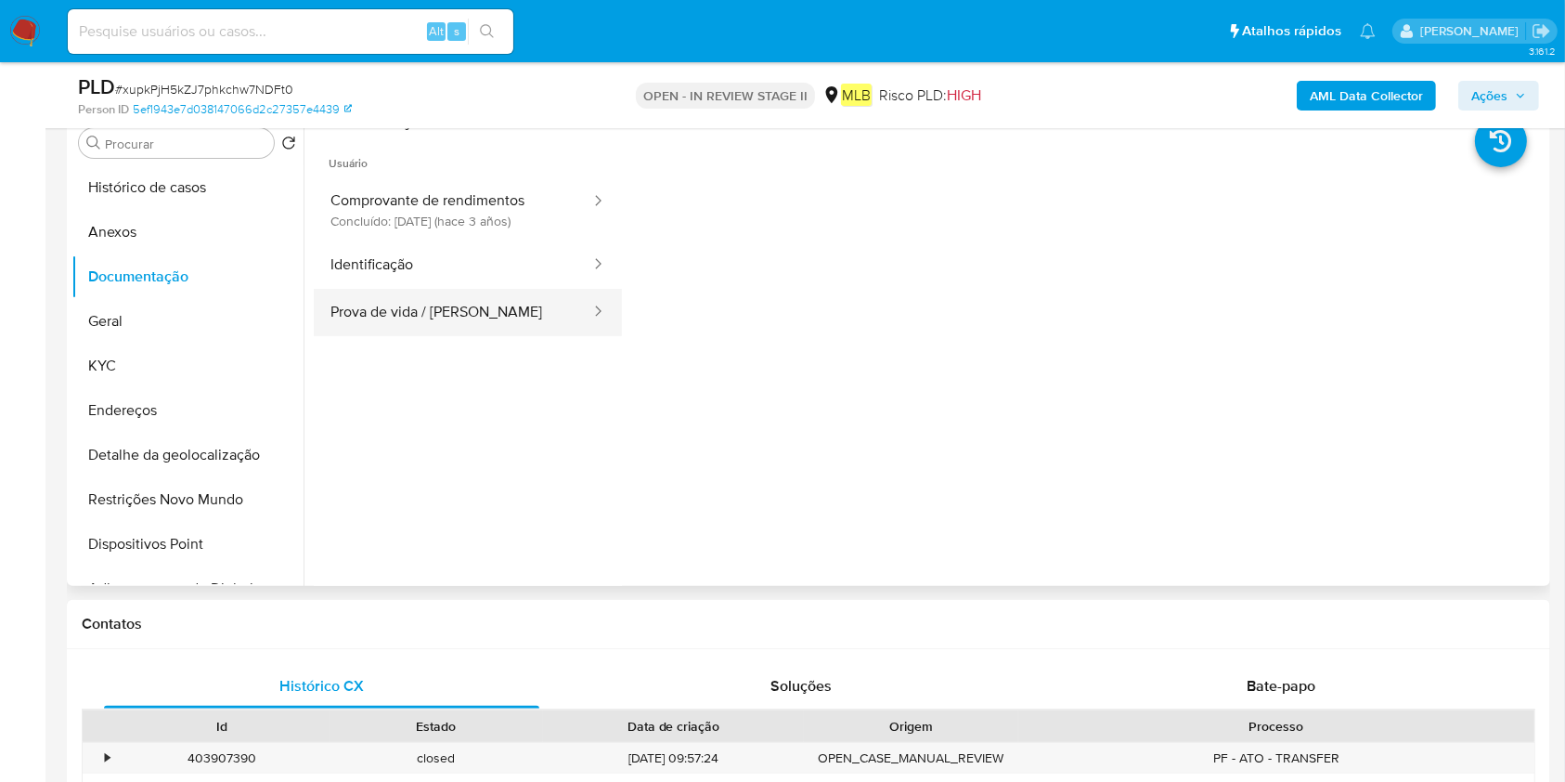
click at [505, 302] on button "Prova de vida / [PERSON_NAME]" at bounding box center [453, 312] width 278 height 47
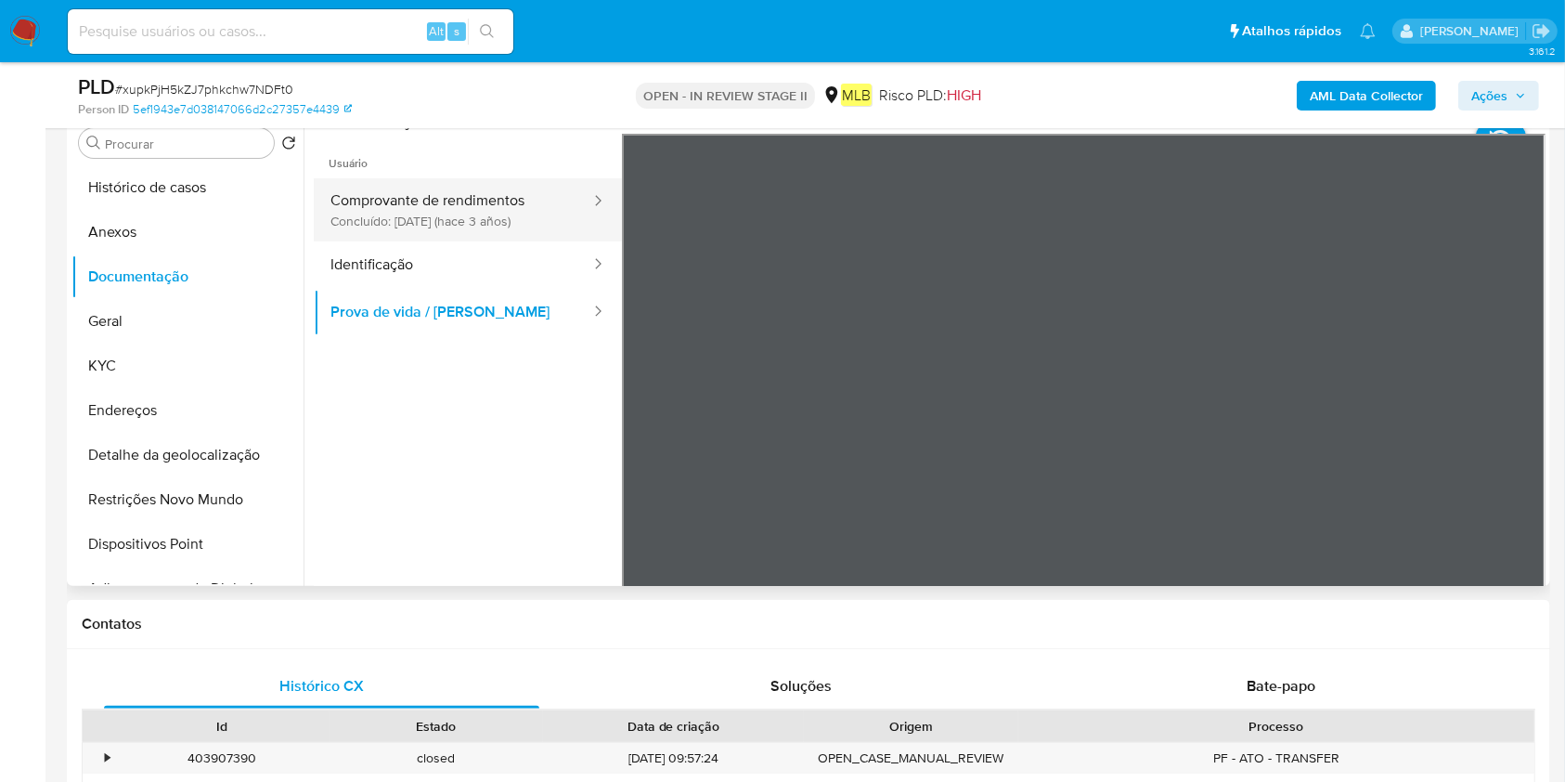
click at [512, 209] on button "Comprovante de rendimentos Concluído: [DATE] (hace 3 años)" at bounding box center [453, 209] width 278 height 63
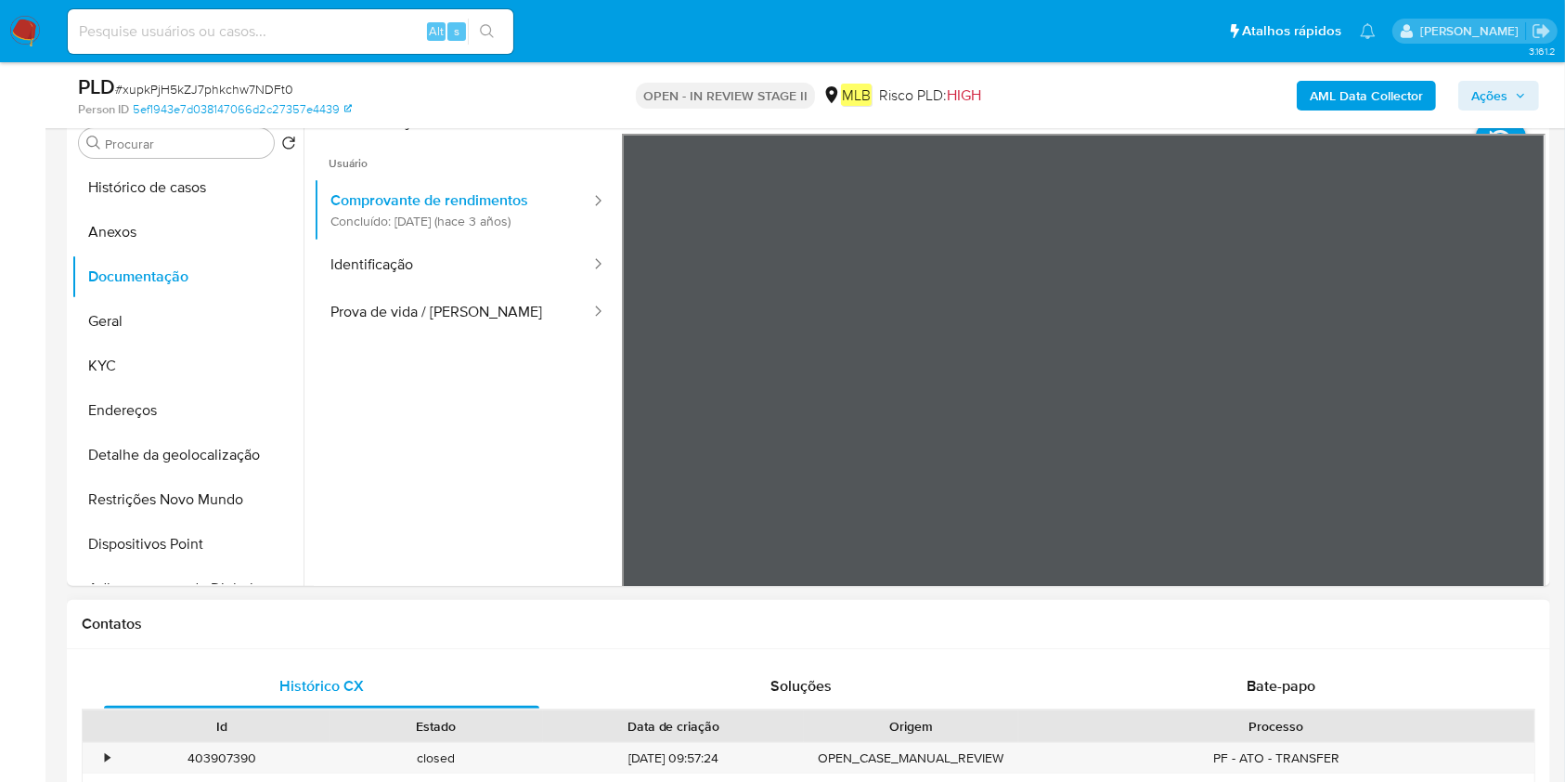
drag, startPoint x: 19, startPoint y: 290, endPoint x: 35, endPoint y: 264, distance: 30.4
drag, startPoint x: 35, startPoint y: 264, endPoint x: 66, endPoint y: 173, distance: 96.0
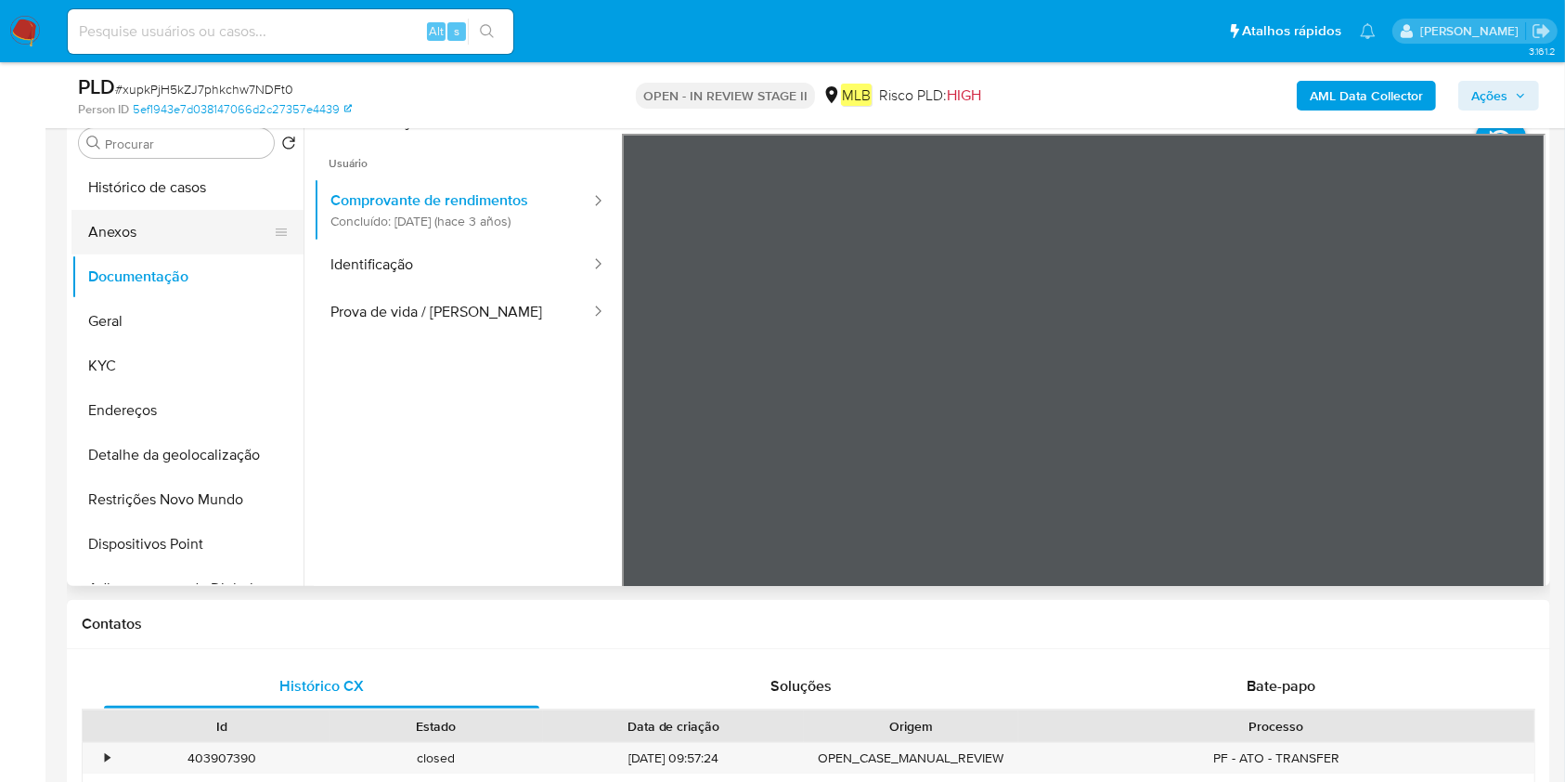
click at [162, 231] on button "Anexos" at bounding box center [179, 232] width 217 height 45
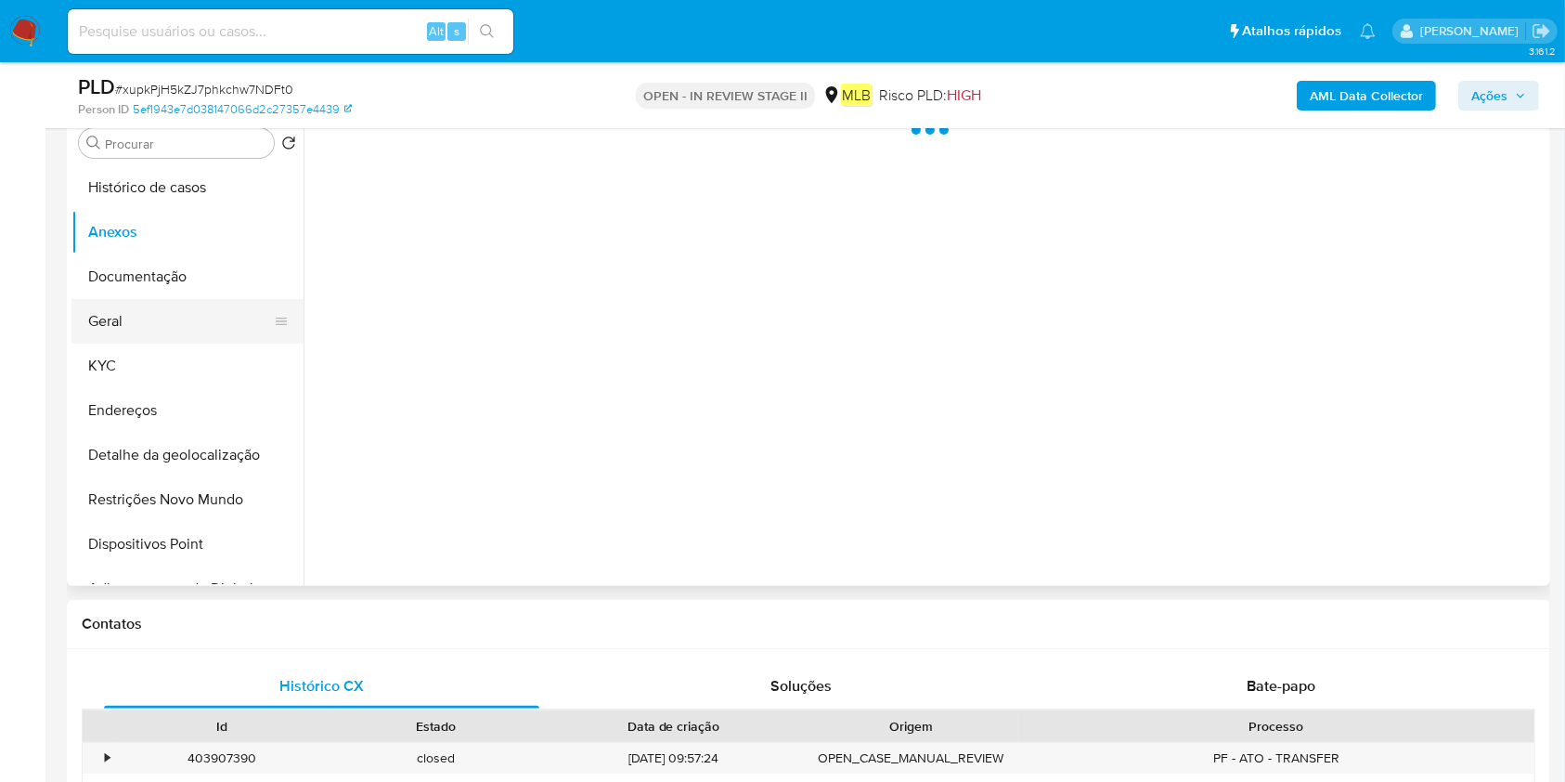
click at [177, 331] on button "Geral" at bounding box center [179, 321] width 217 height 45
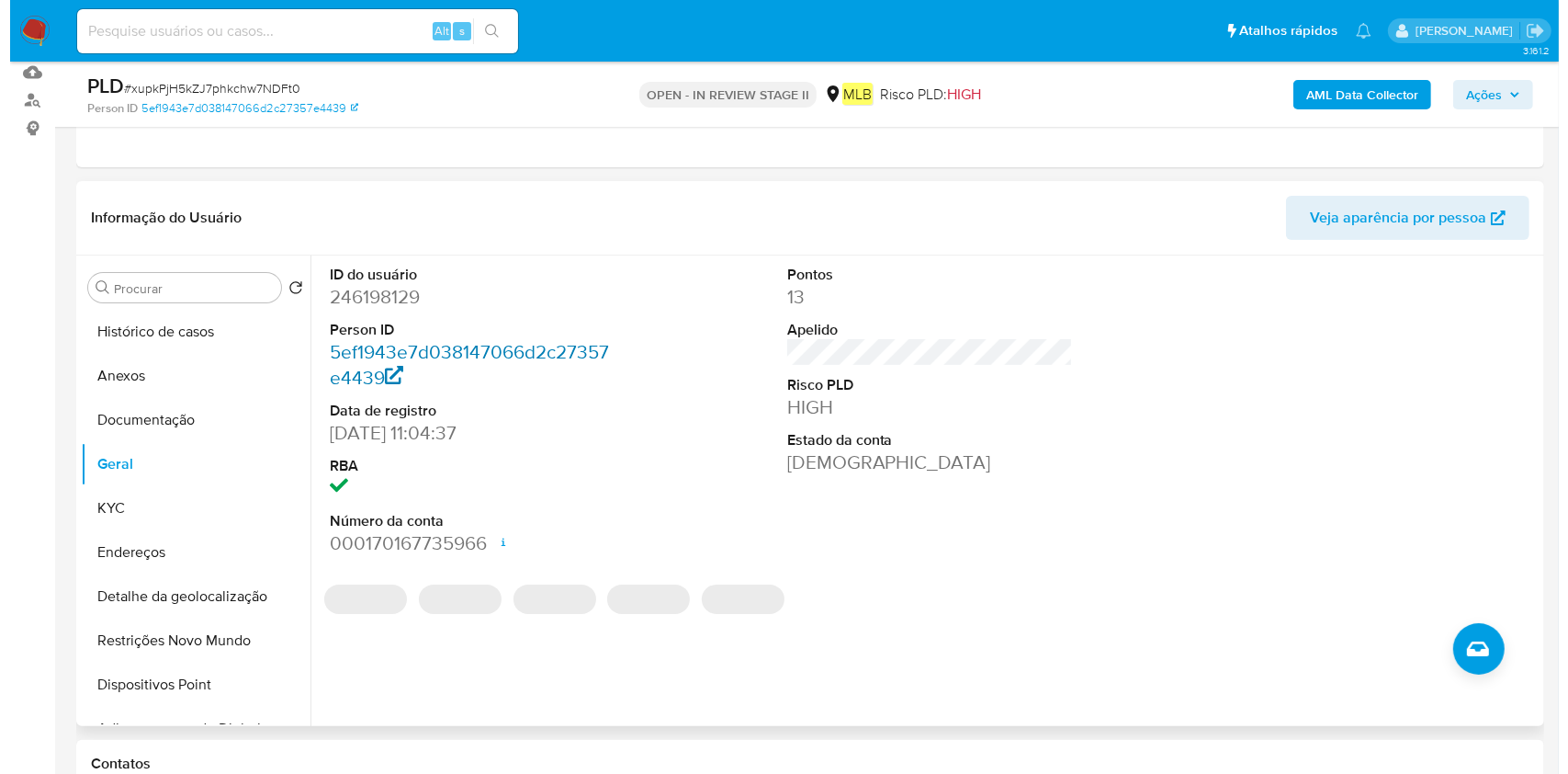
scroll to position [244, 0]
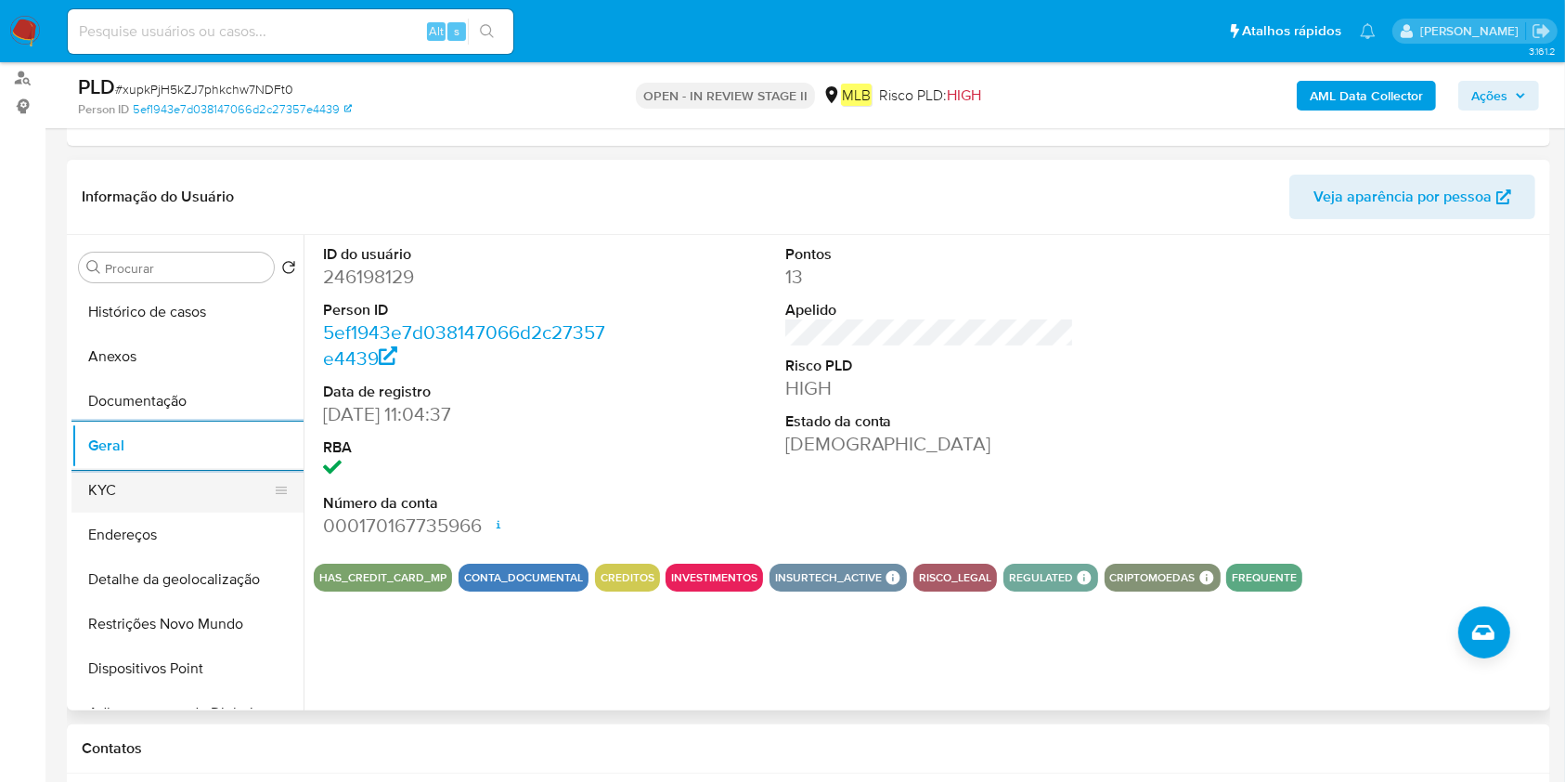
click at [150, 481] on button "KYC" at bounding box center [179, 490] width 217 height 45
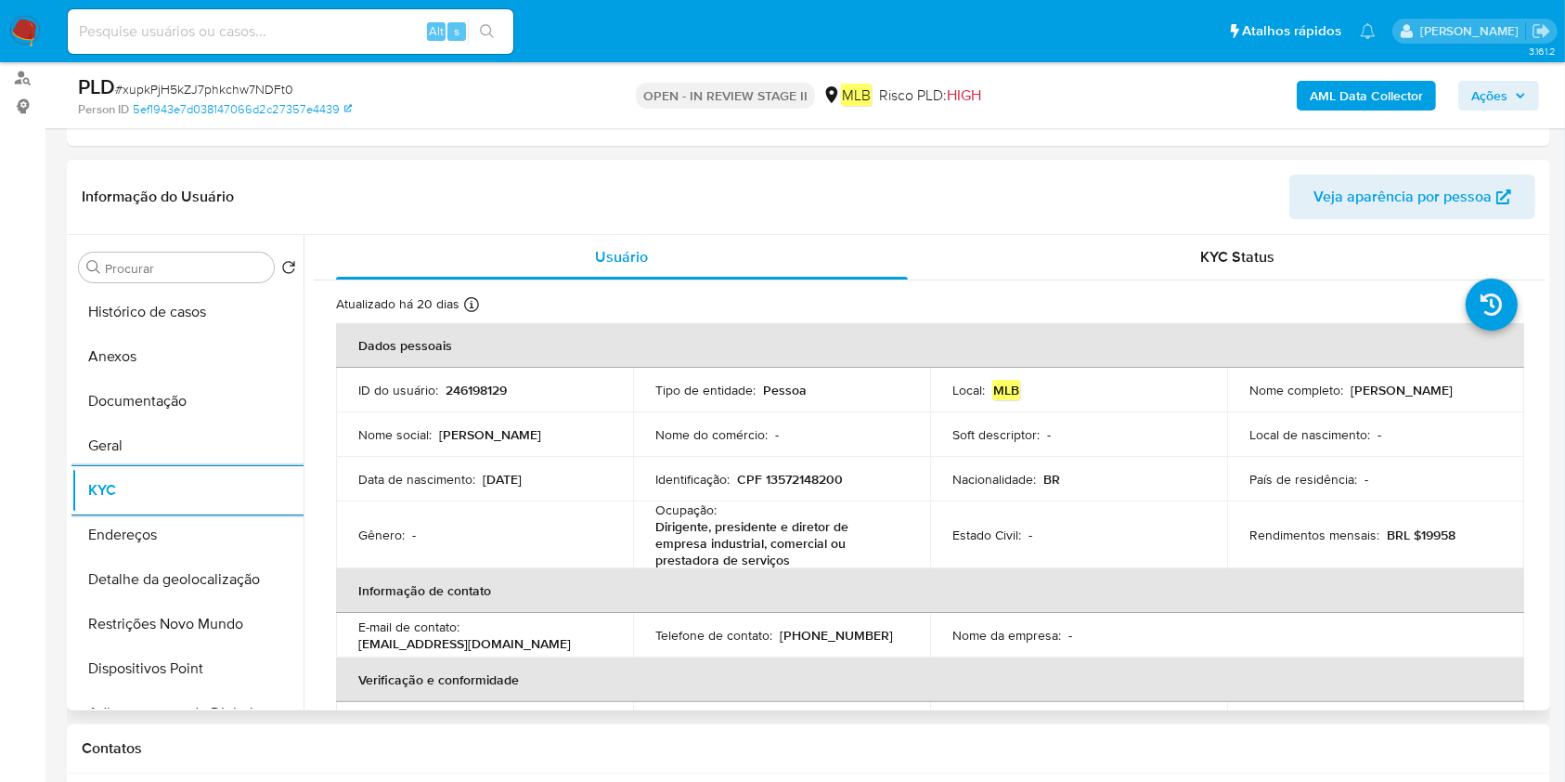
click at [156, 542] on button "Endereços" at bounding box center [187, 534] width 232 height 45
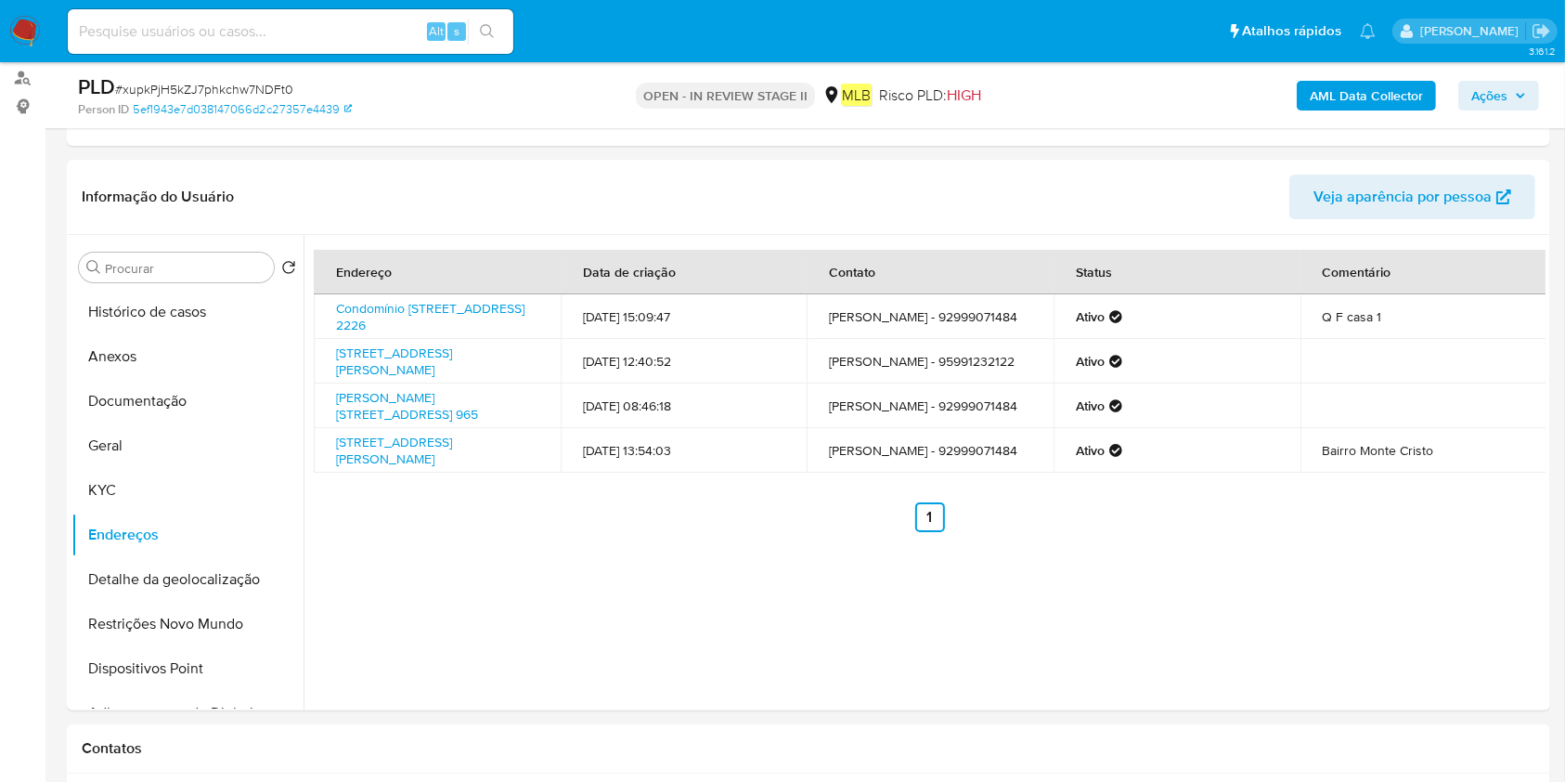
drag, startPoint x: 107, startPoint y: 572, endPoint x: 767, endPoint y: 573, distance: 660.0
click at [109, 574] on button "Detalhe da geolocalização" at bounding box center [187, 579] width 232 height 45
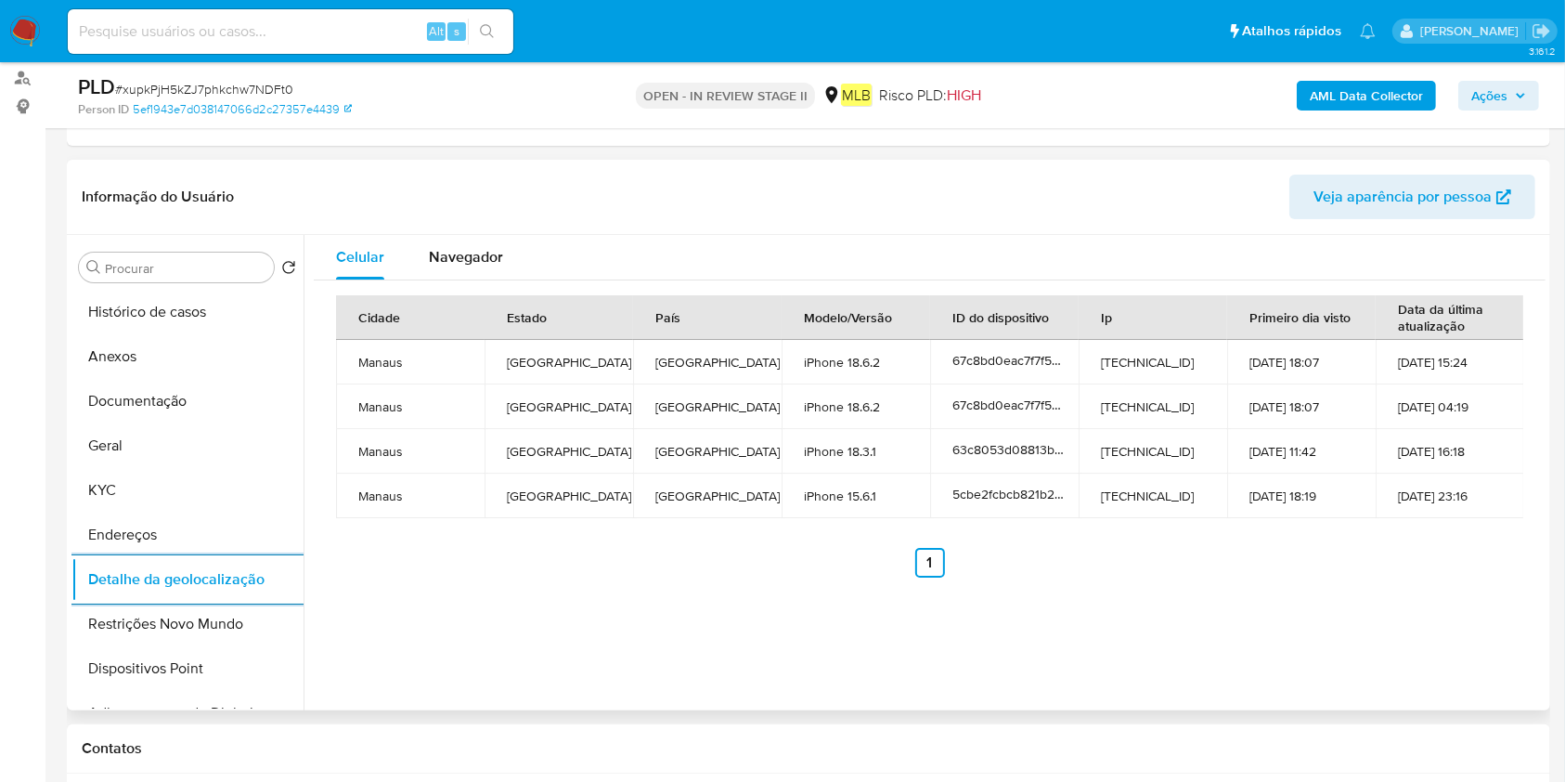
drag, startPoint x: 146, startPoint y: 625, endPoint x: 915, endPoint y: 608, distance: 769.7
click at [147, 626] on button "Restrições Novo Mundo" at bounding box center [187, 624] width 232 height 45
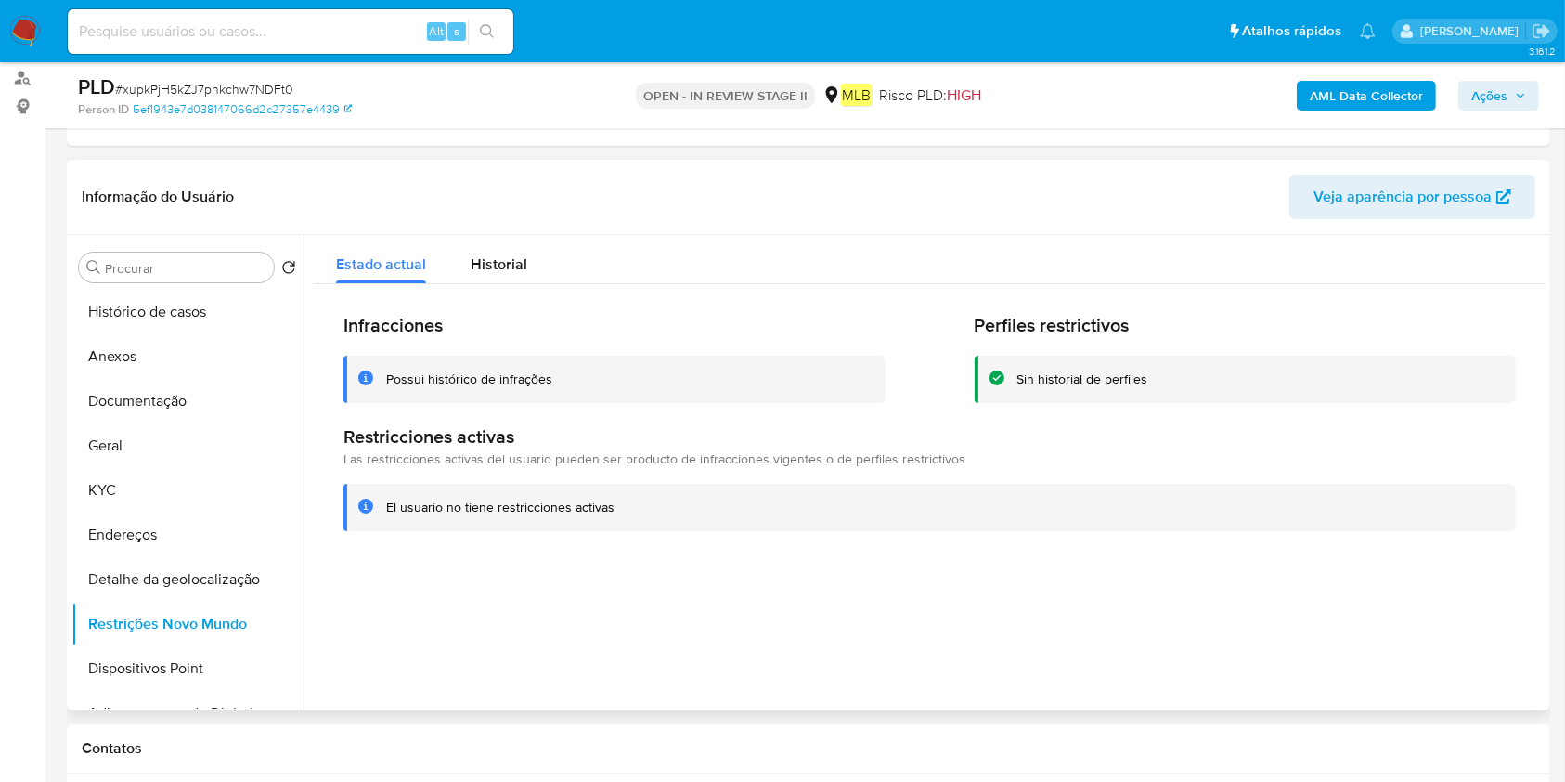
click at [110, 679] on button "Dispositivos Point" at bounding box center [187, 668] width 232 height 45
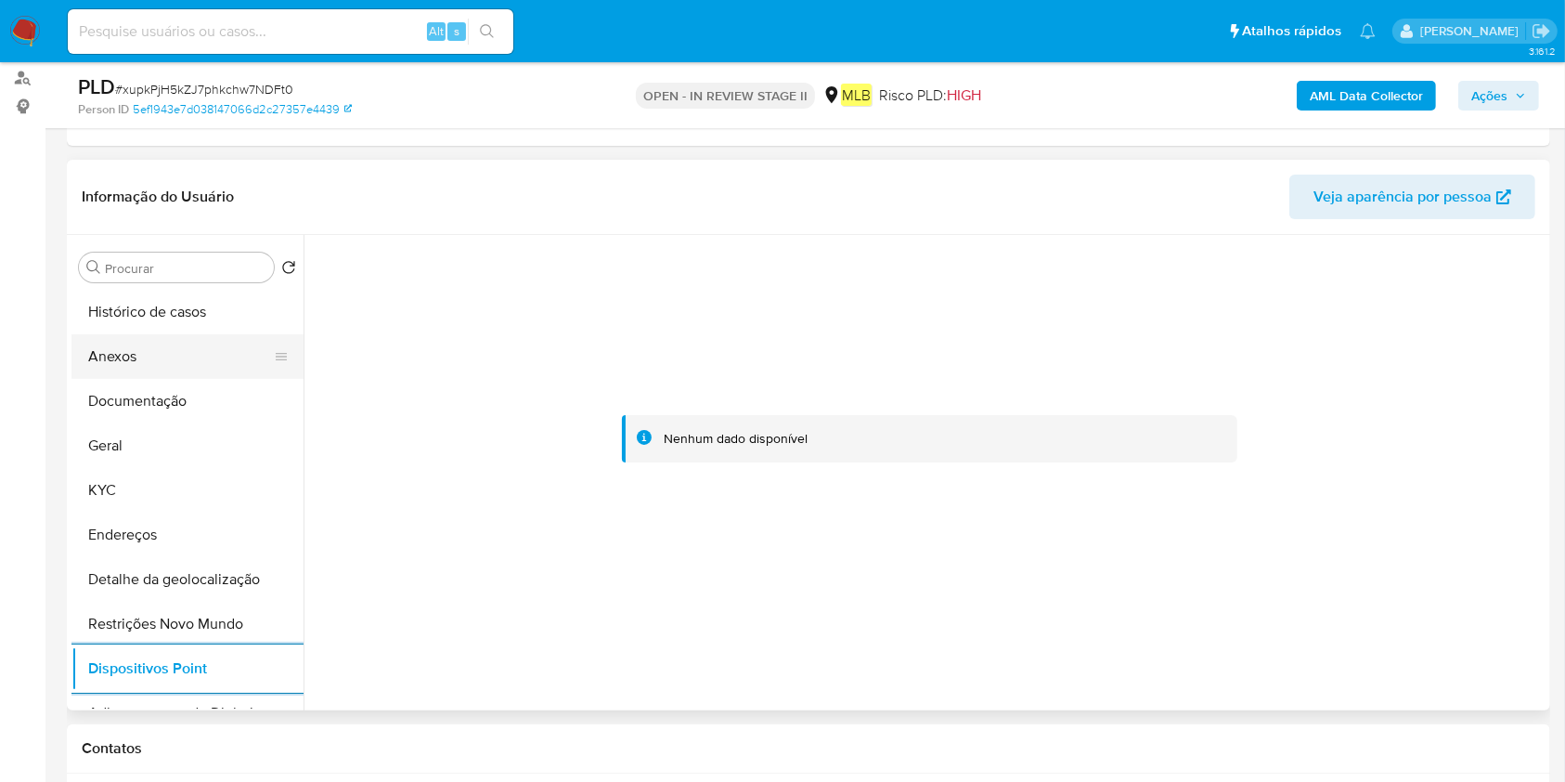
click at [175, 358] on button "Anexos" at bounding box center [179, 356] width 217 height 45
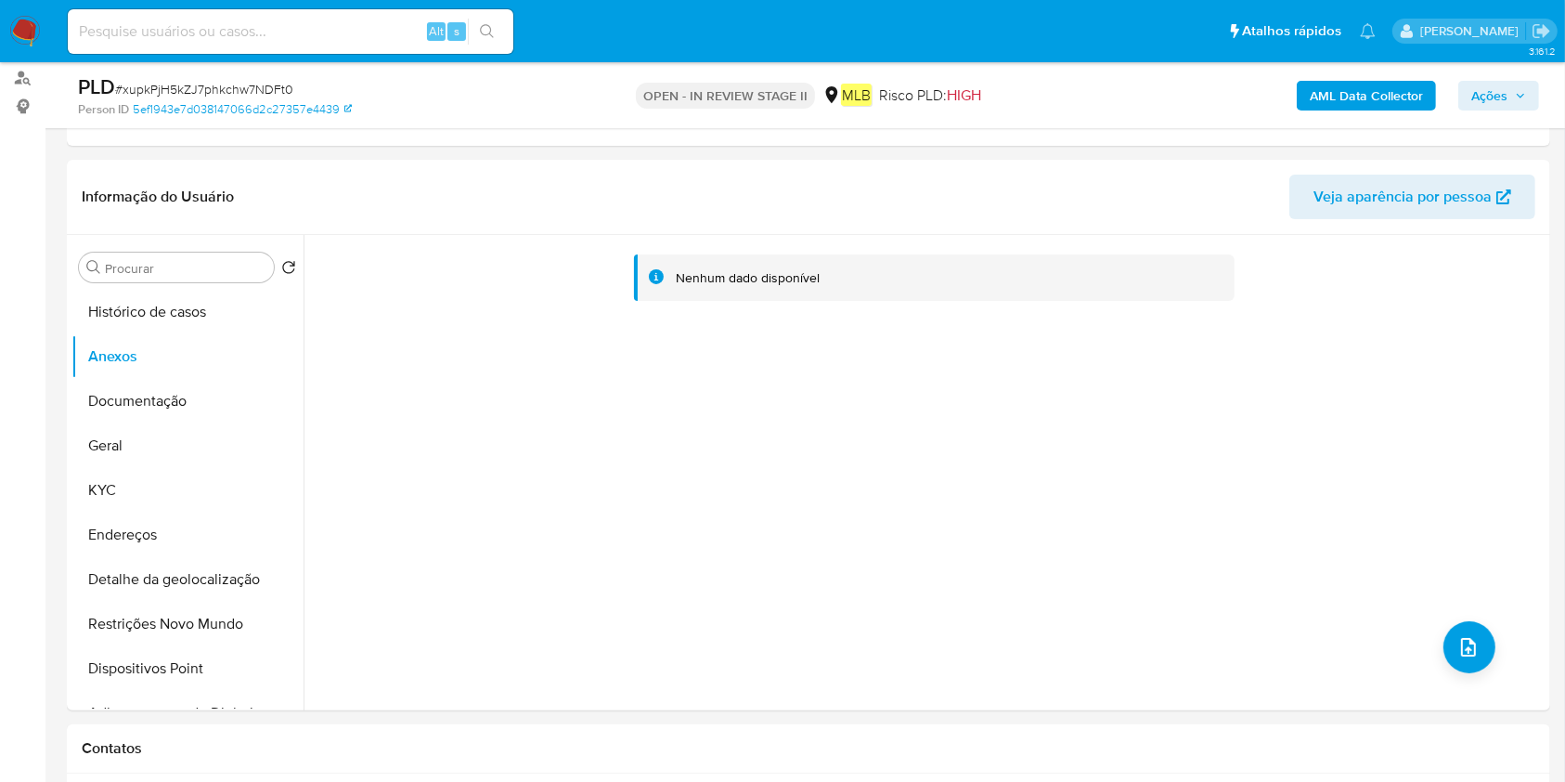
click at [1354, 84] on b "AML Data Collector" at bounding box center [1366, 96] width 113 height 30
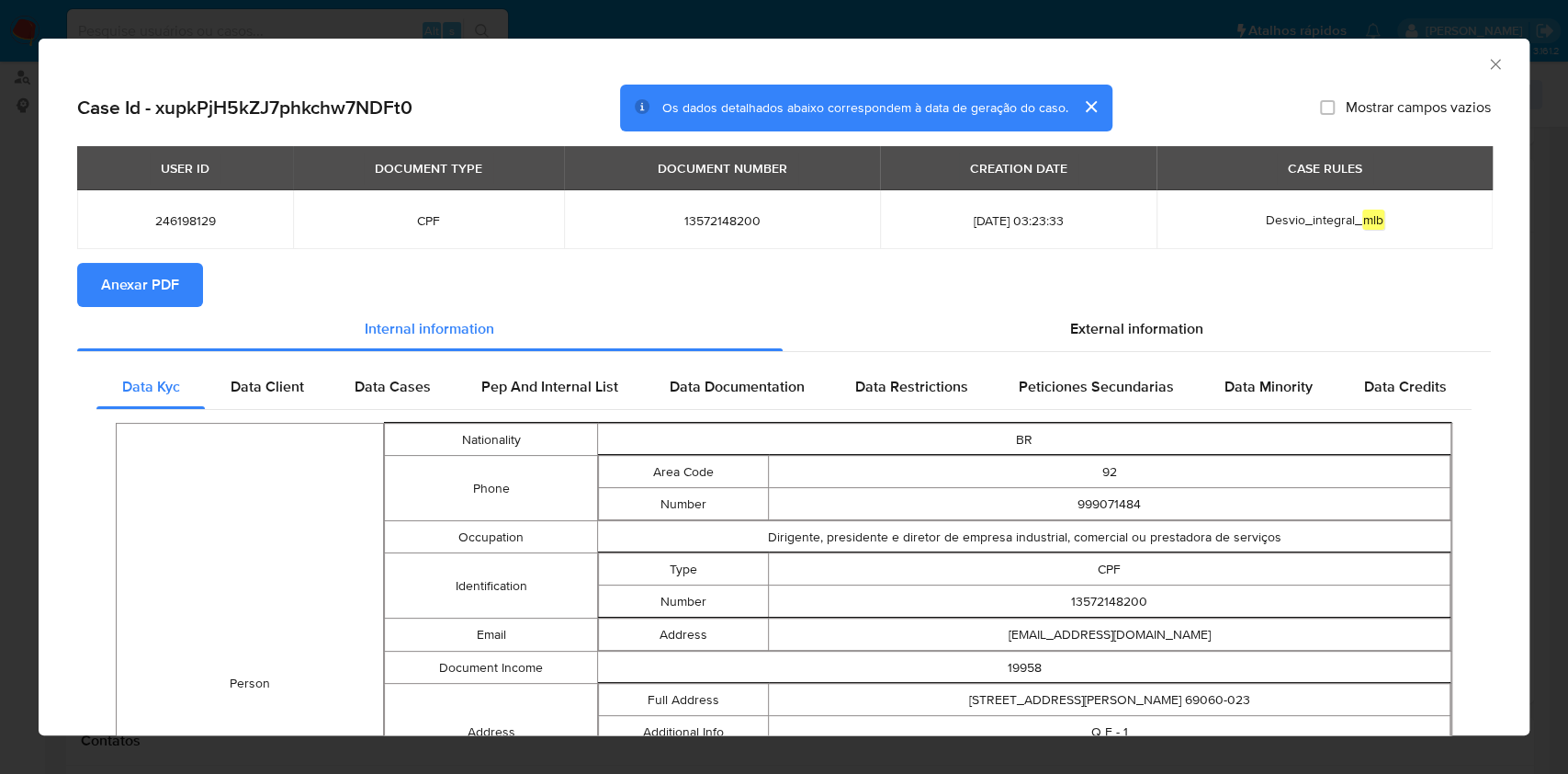
click at [177, 288] on button "Anexar PDF" at bounding box center [139, 284] width 126 height 45
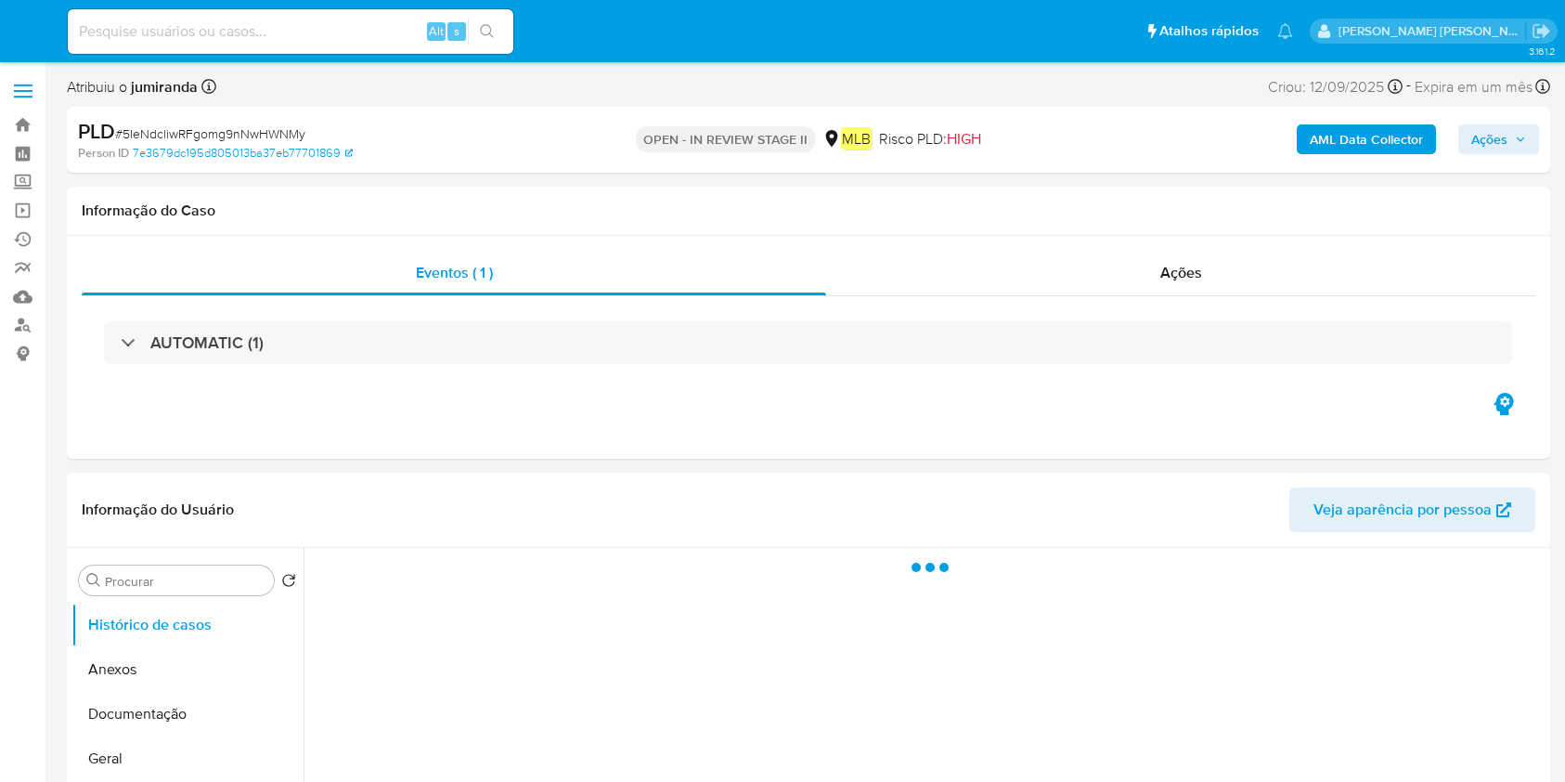
select select "10"
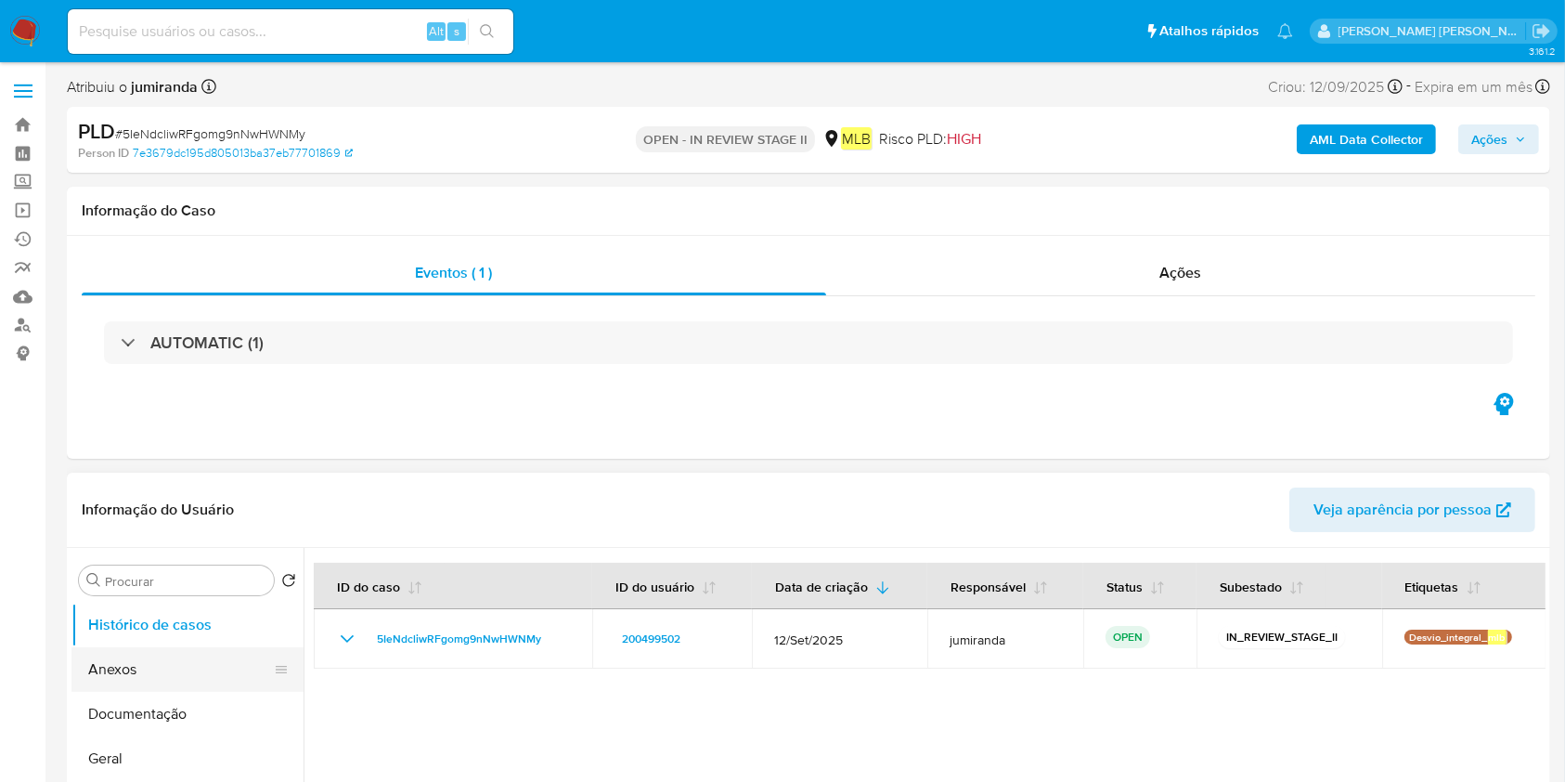
click at [143, 677] on button "Anexos" at bounding box center [179, 669] width 217 height 45
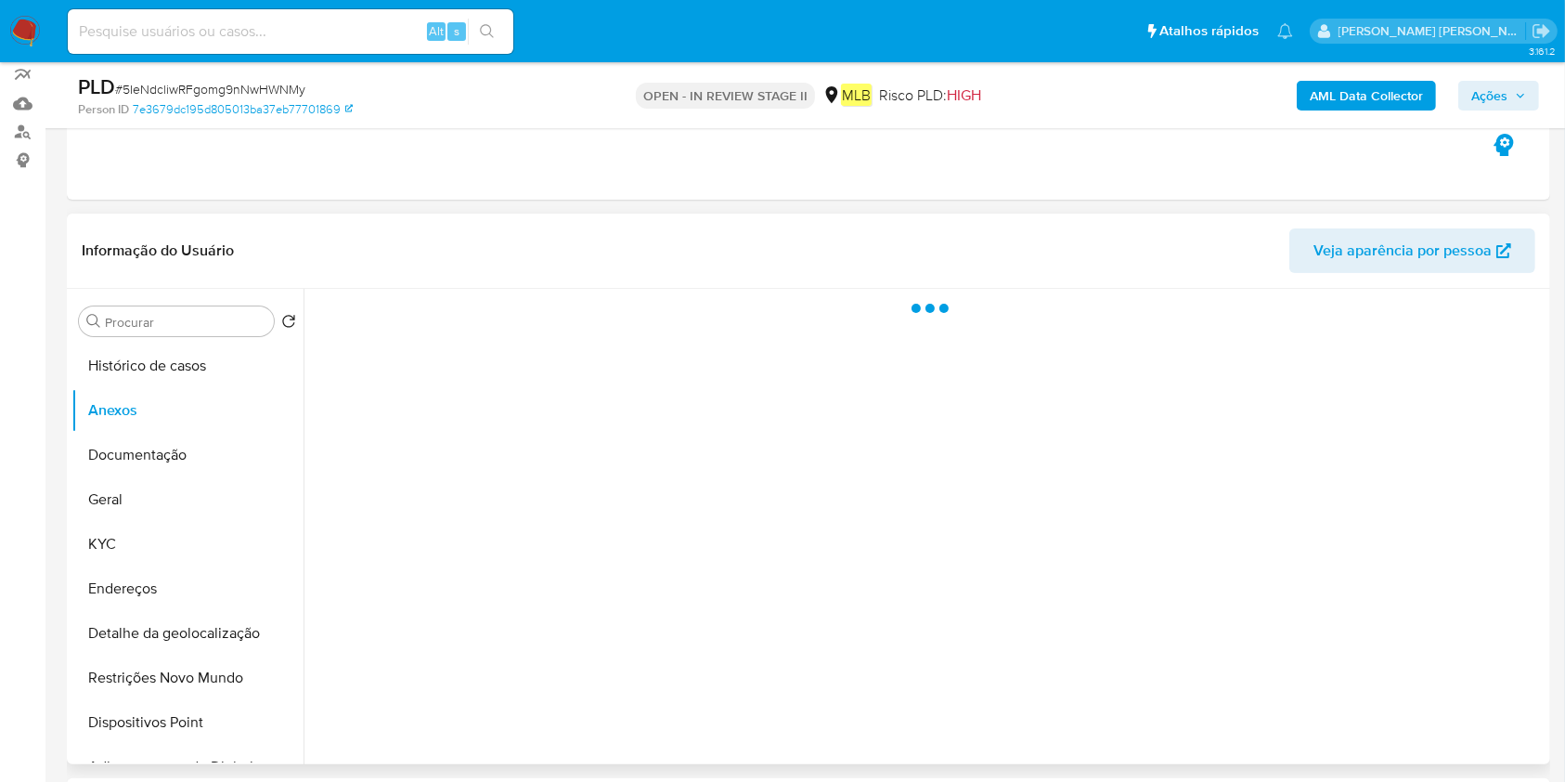
scroll to position [247, 0]
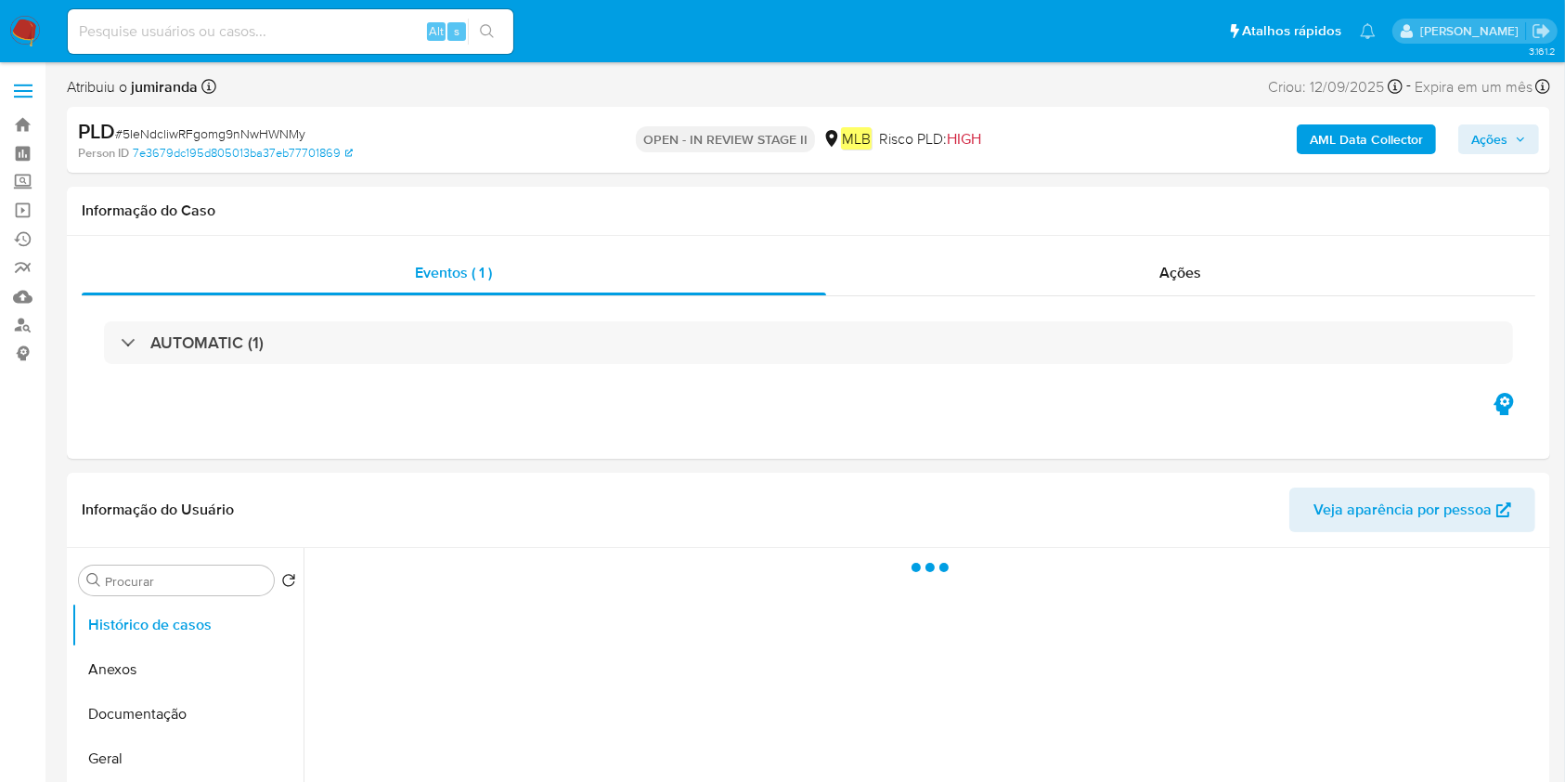
select select "10"
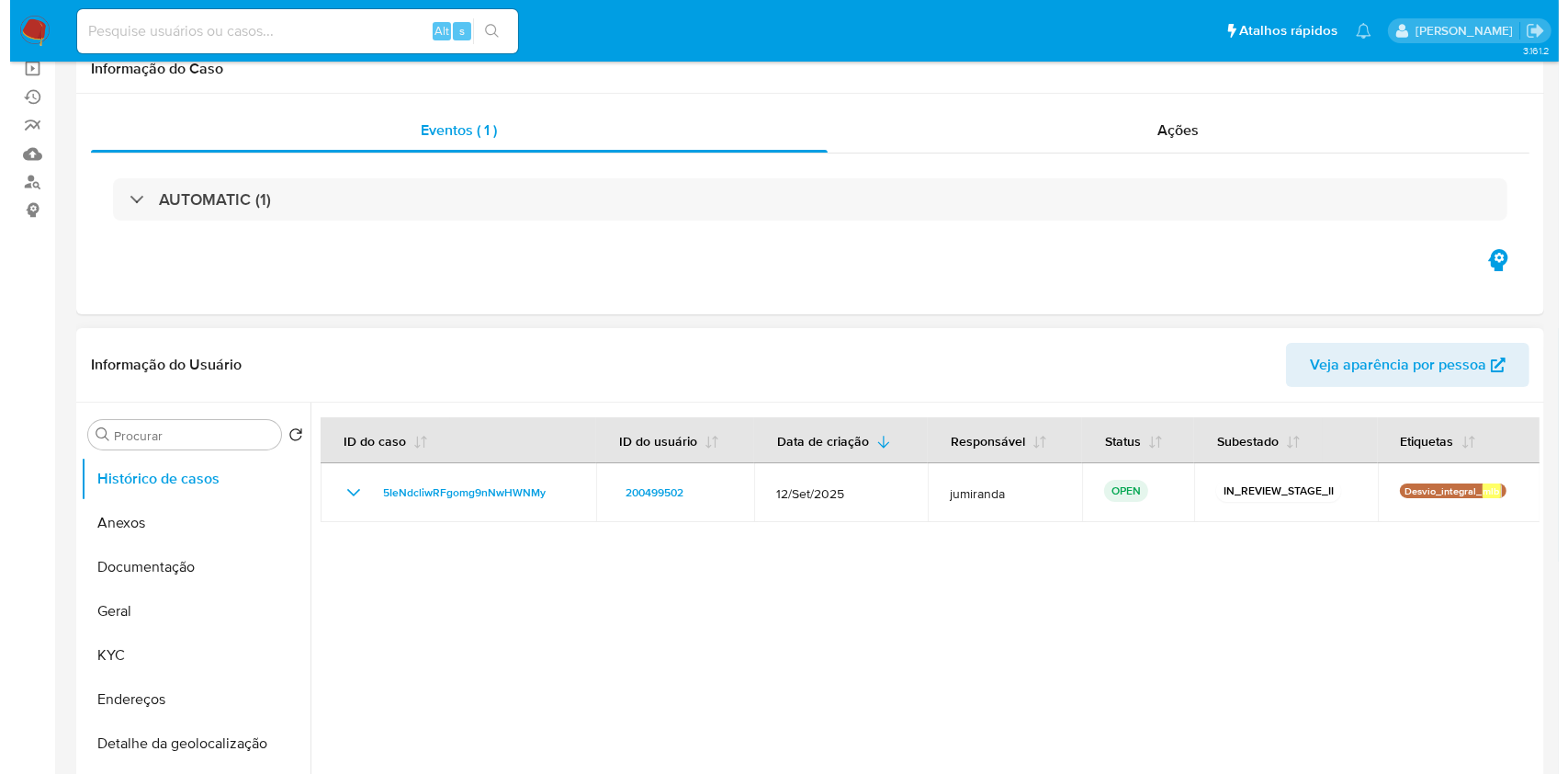
scroll to position [244, 0]
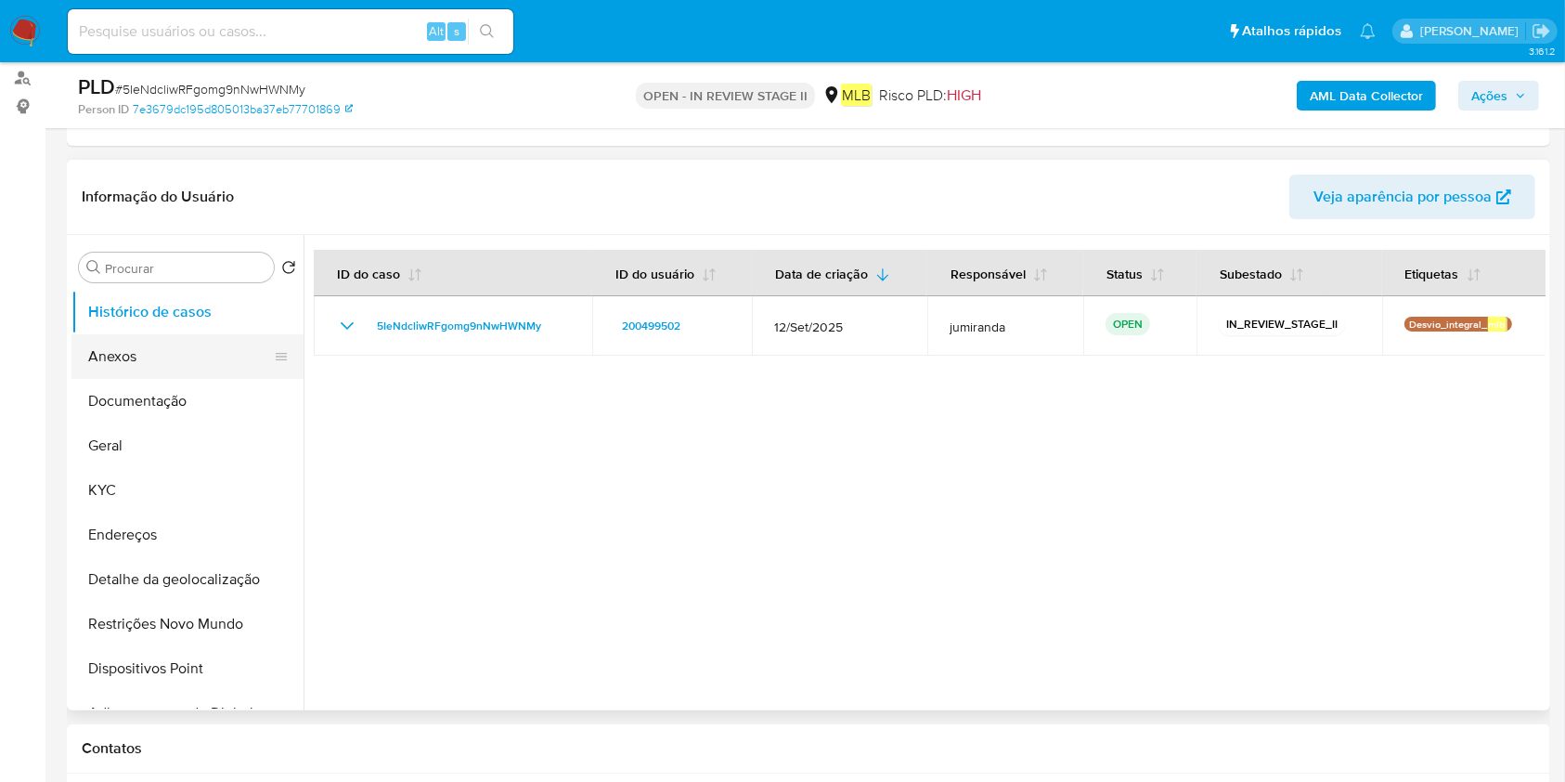
click at [182, 349] on button "Anexos" at bounding box center [179, 356] width 217 height 45
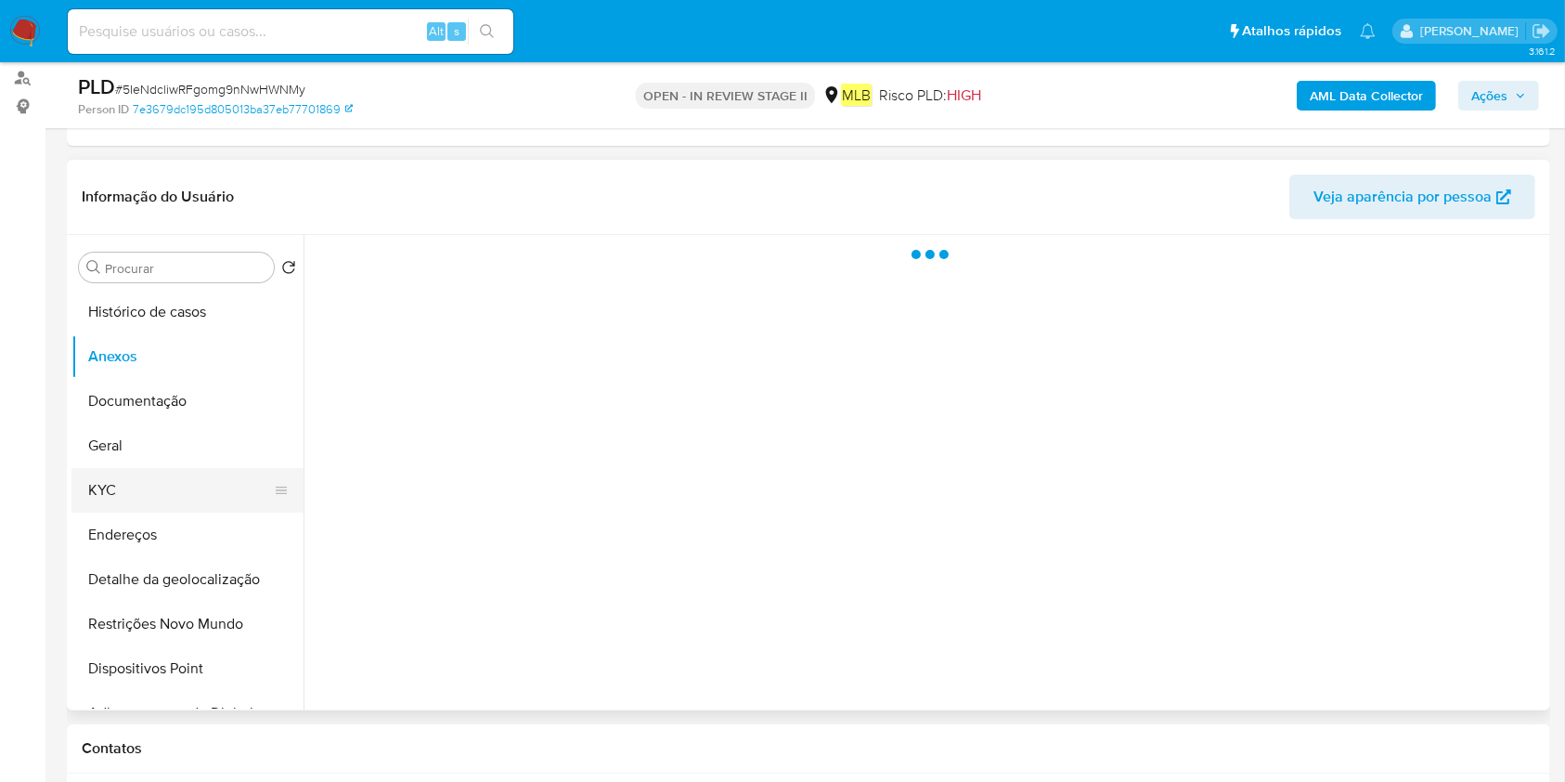
click at [136, 468] on button "KYC" at bounding box center [179, 490] width 217 height 45
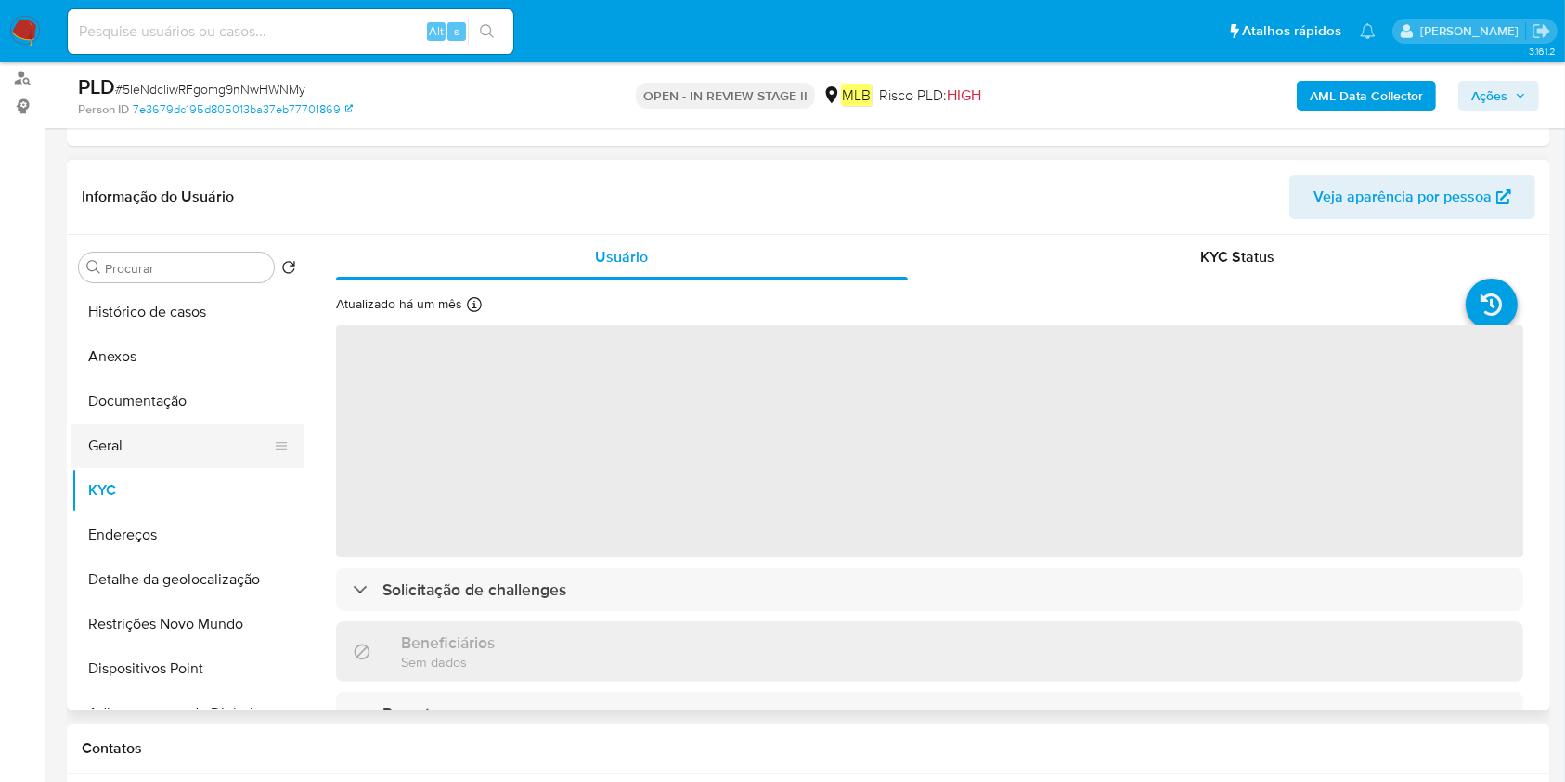
click at [163, 445] on button "Geral" at bounding box center [179, 445] width 217 height 45
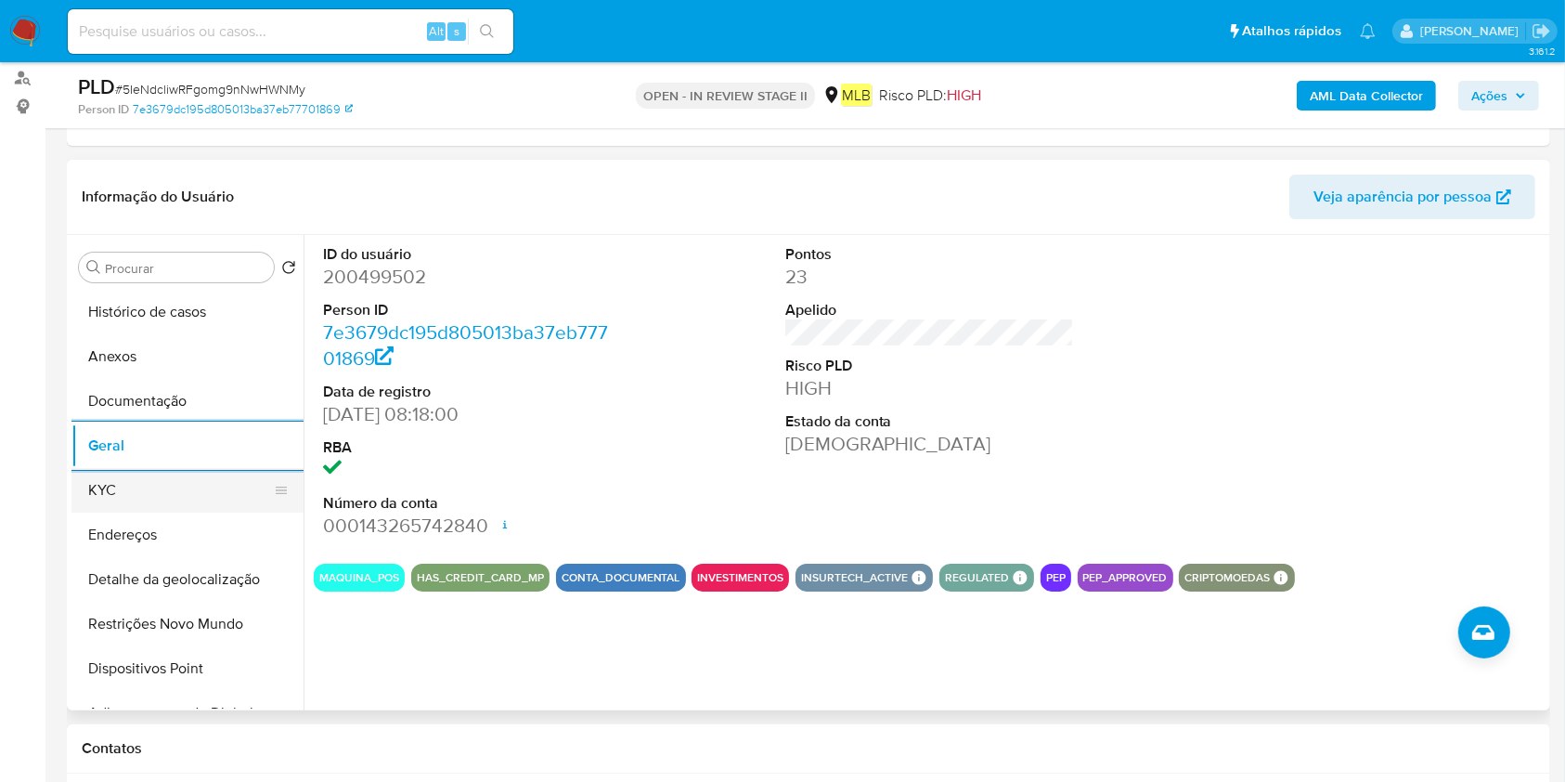
click at [174, 484] on button "KYC" at bounding box center [179, 490] width 217 height 45
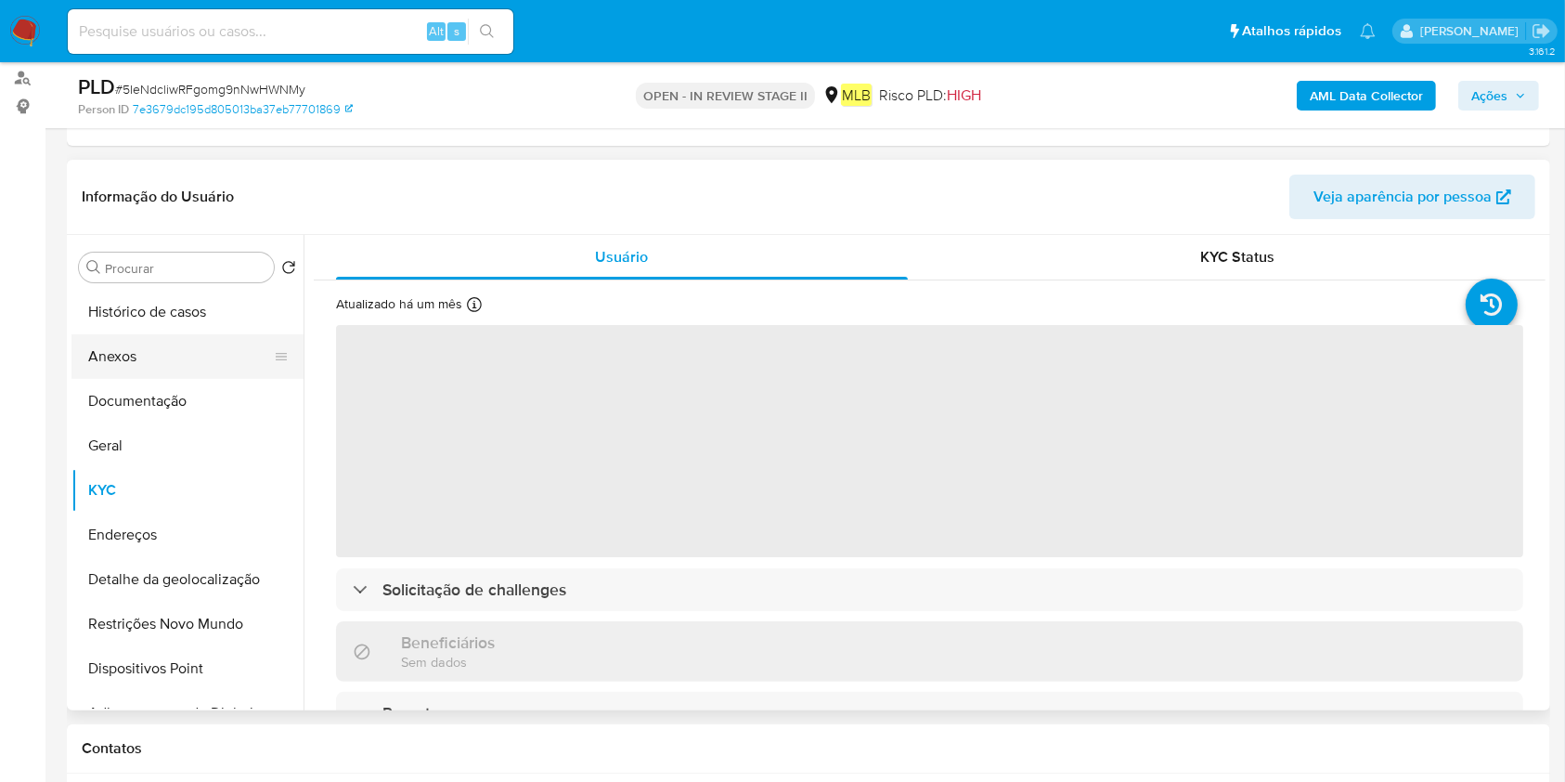
click at [172, 353] on button "Anexos" at bounding box center [179, 356] width 217 height 45
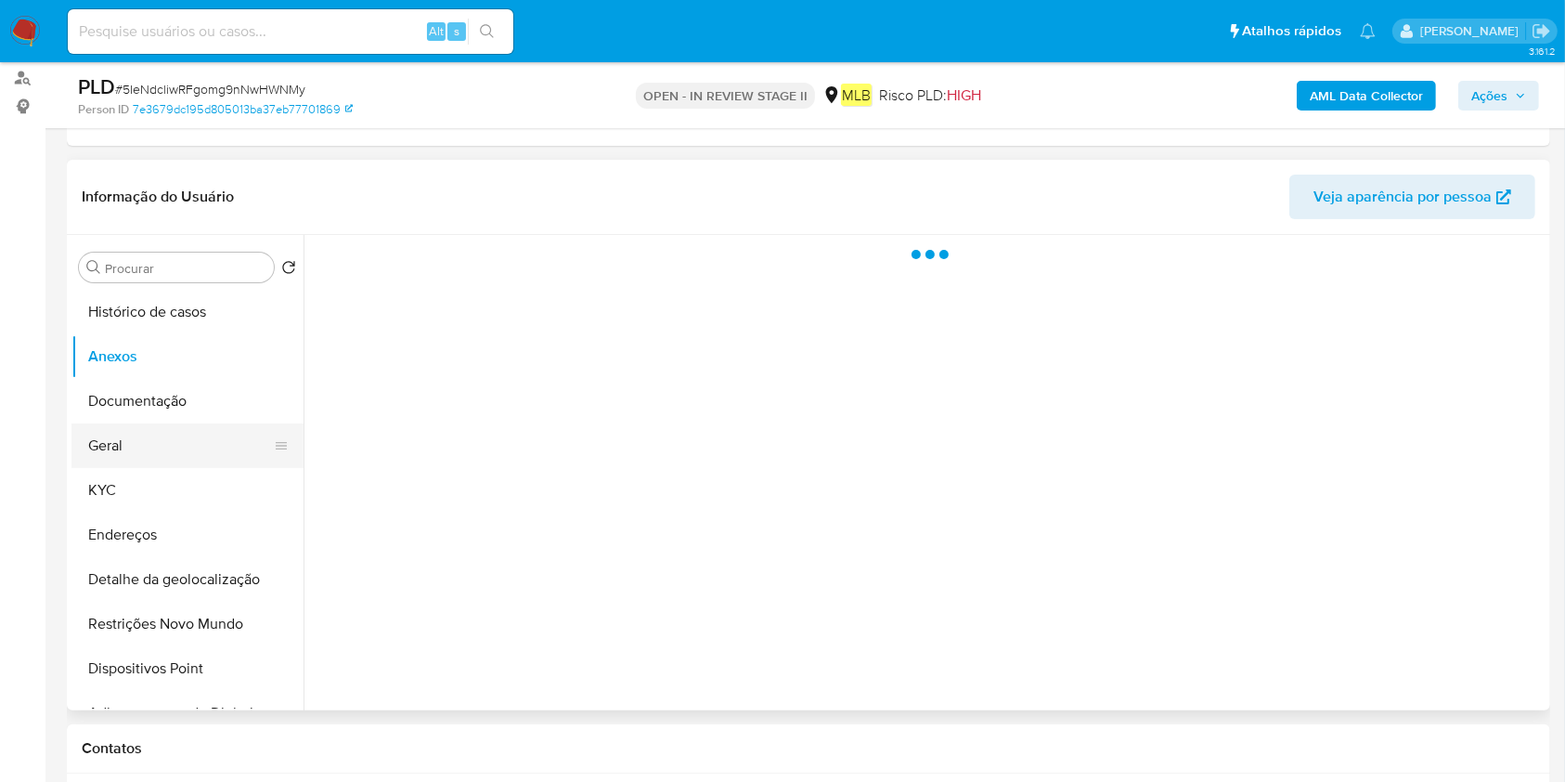
click at [142, 434] on button "Geral" at bounding box center [179, 445] width 217 height 45
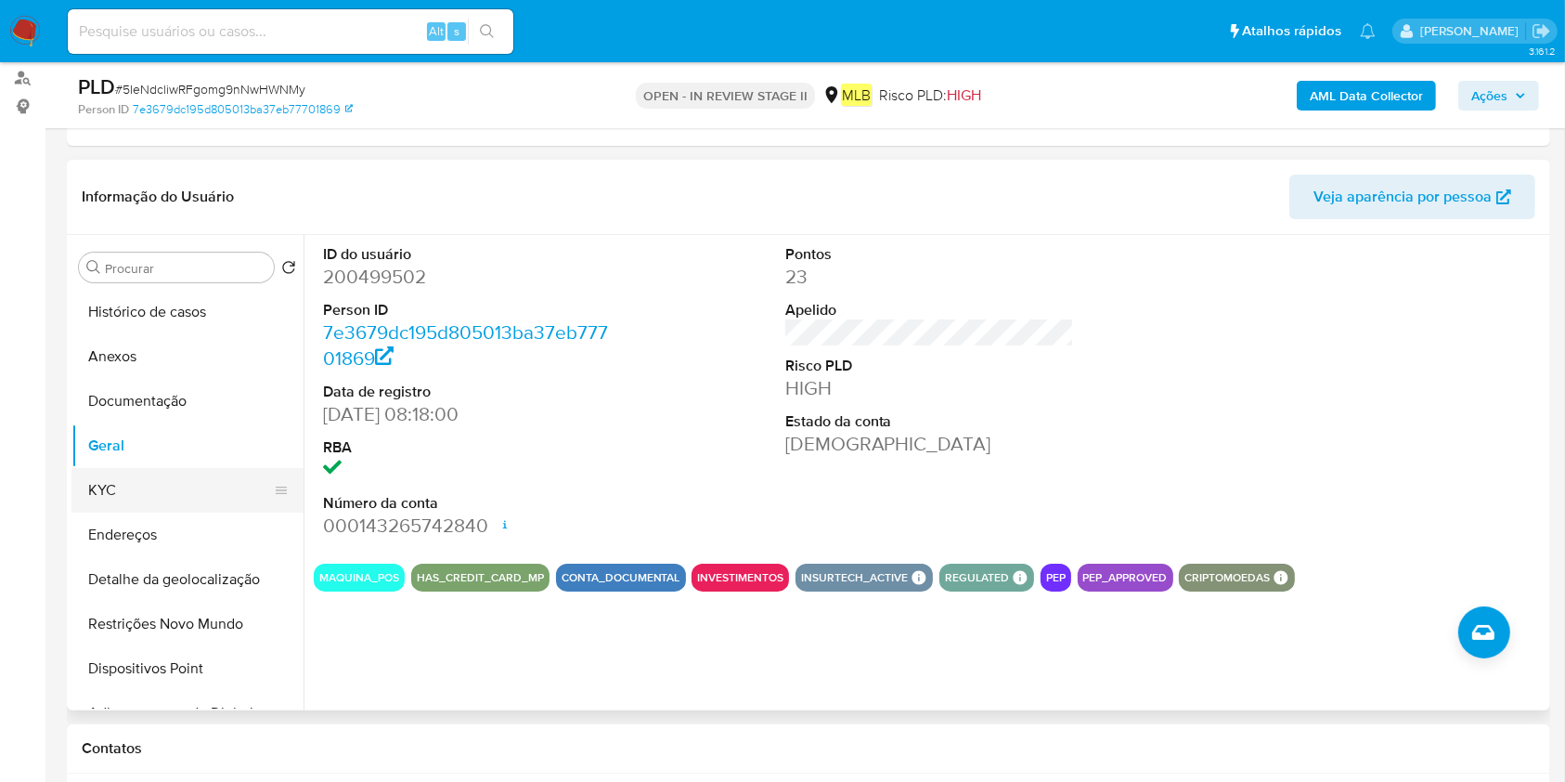
click at [154, 468] on button "KYC" at bounding box center [179, 490] width 217 height 45
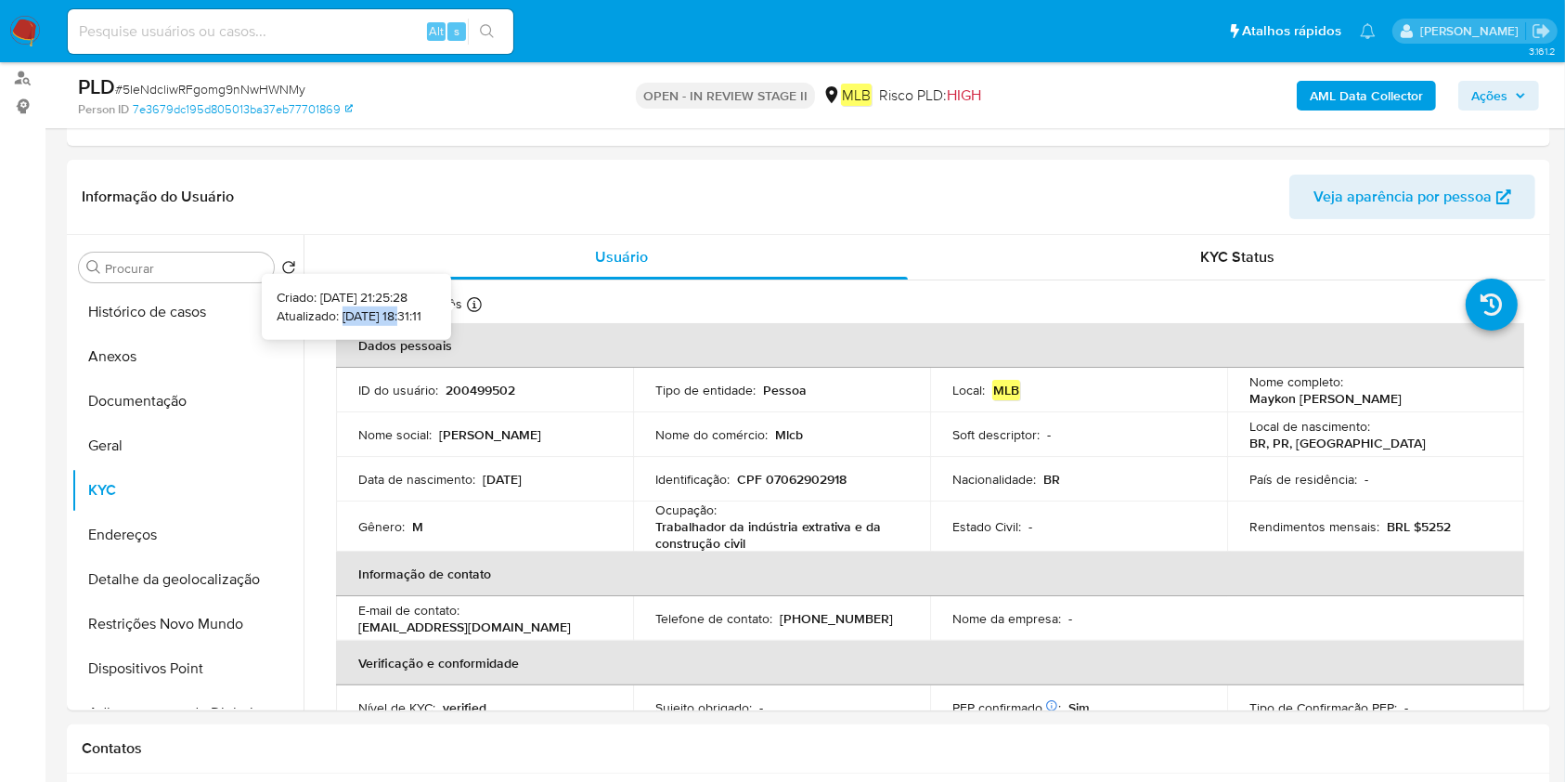
copy p "[DATE]"
drag, startPoint x: 376, startPoint y: 314, endPoint x: 313, endPoint y: 315, distance: 63.1
click at [313, 315] on p "Atualizado: [DATE] 18:31:11" at bounding box center [349, 315] width 145 height 19
click at [156, 528] on button "Endereços" at bounding box center [179, 534] width 217 height 45
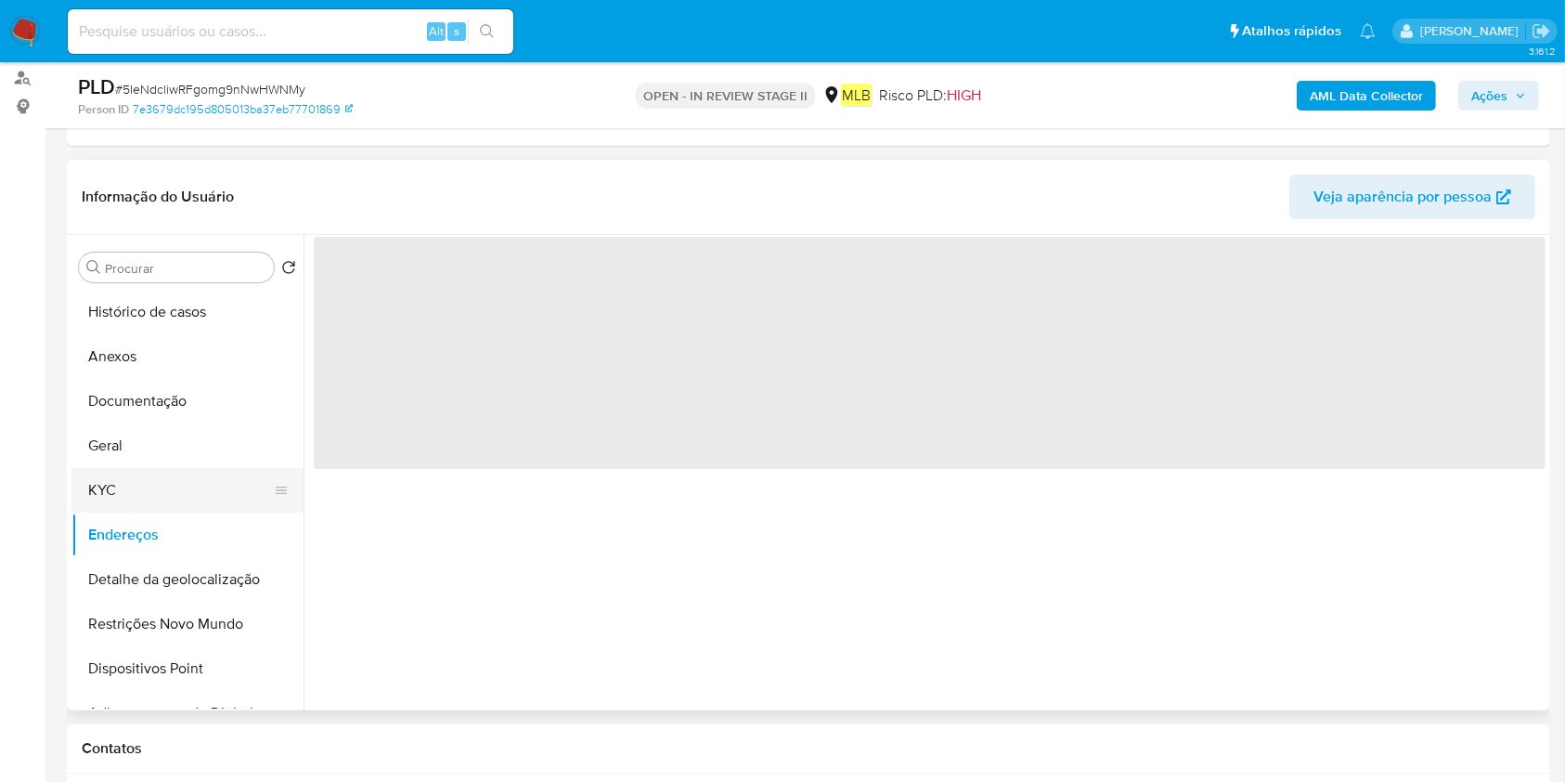
click at [175, 496] on button "KYC" at bounding box center [179, 490] width 217 height 45
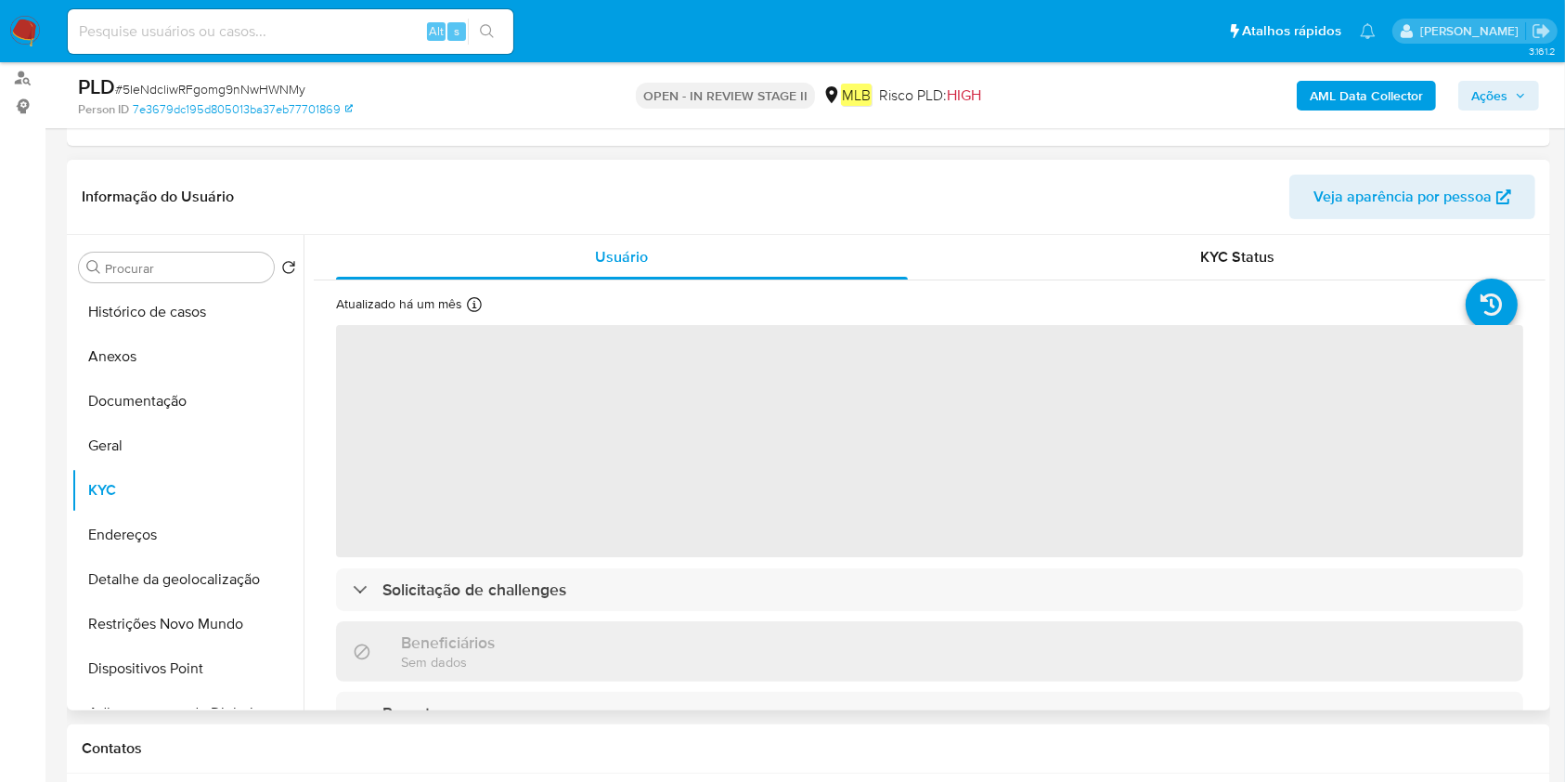
click at [793, 527] on span "‌" at bounding box center [929, 441] width 1187 height 232
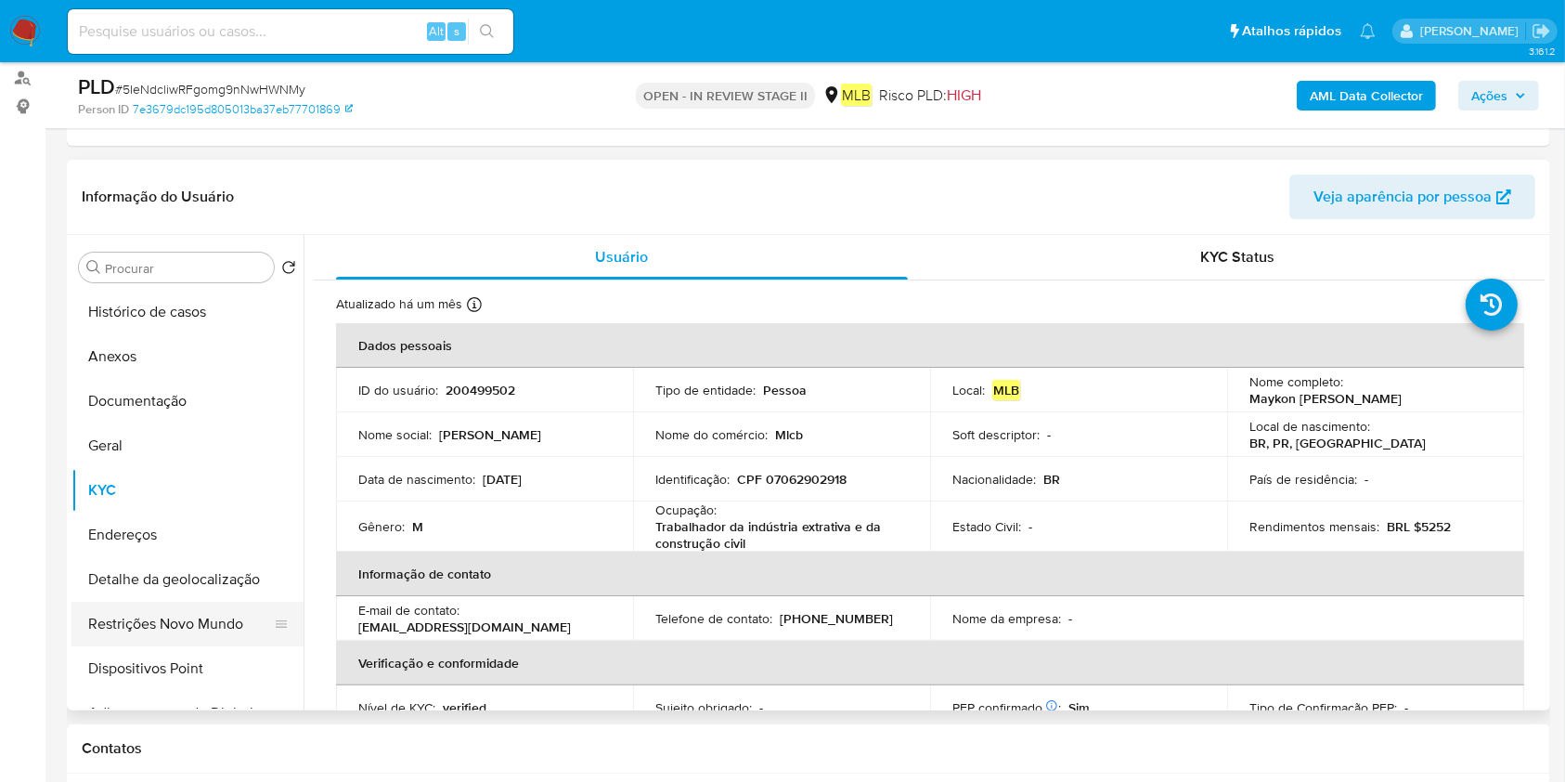
click at [193, 613] on button "Restrições Novo Mundo" at bounding box center [179, 624] width 217 height 45
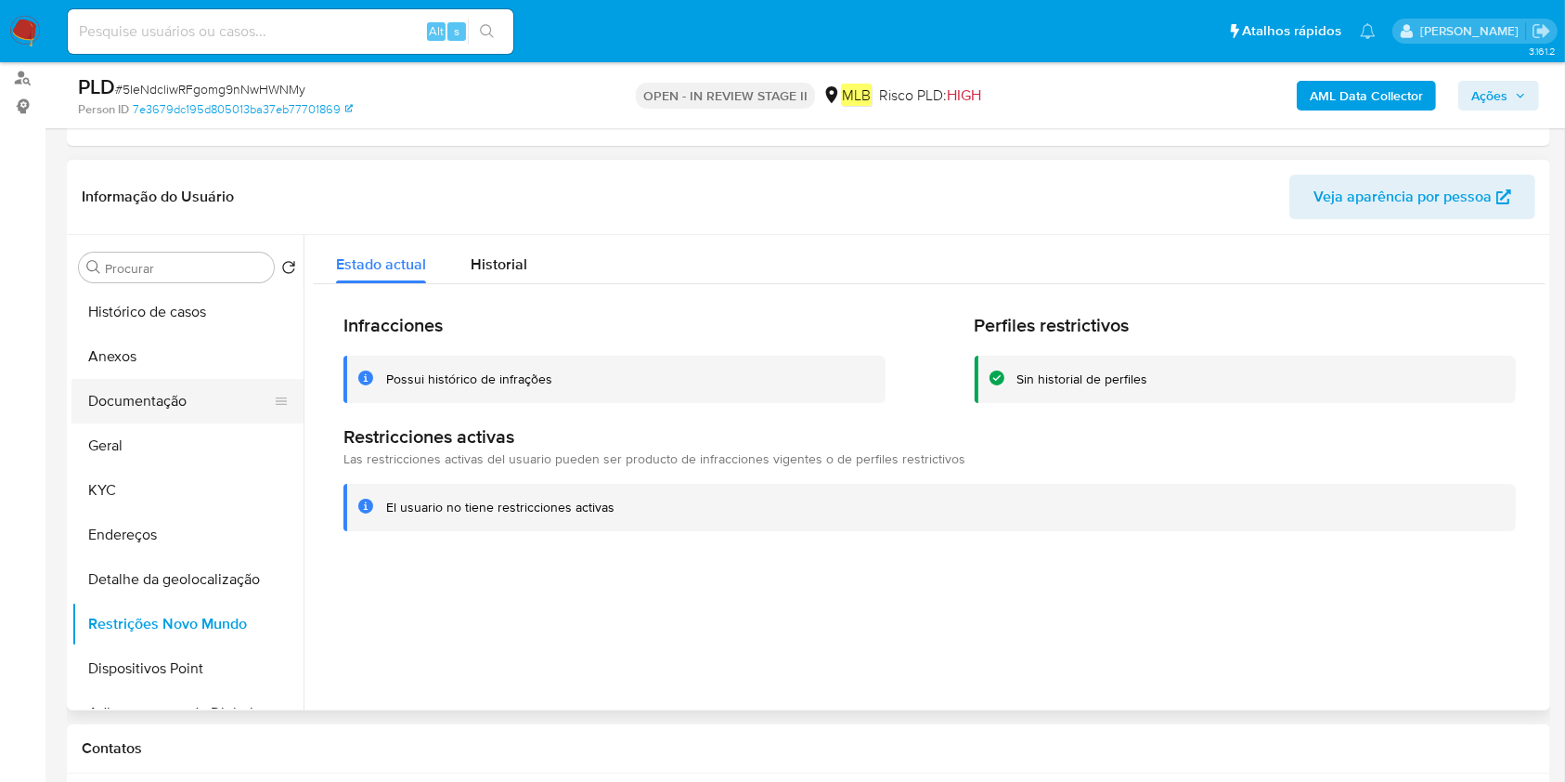
click at [136, 380] on button "Documentação" at bounding box center [179, 401] width 217 height 45
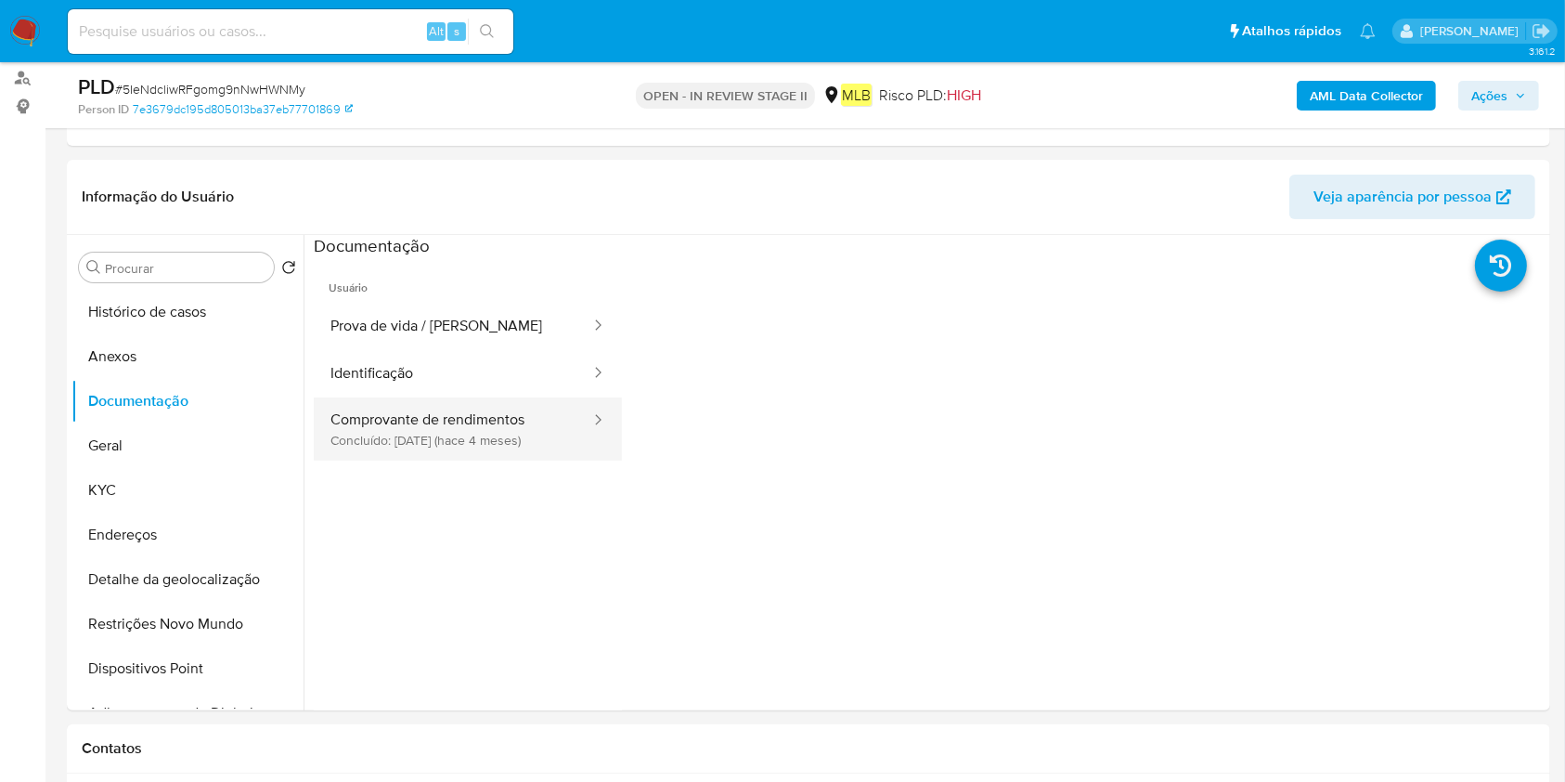
click at [457, 449] on button "Comprovante de rendimentos Concluído: 18/05/2025 (hace 4 meses)" at bounding box center [453, 428] width 278 height 63
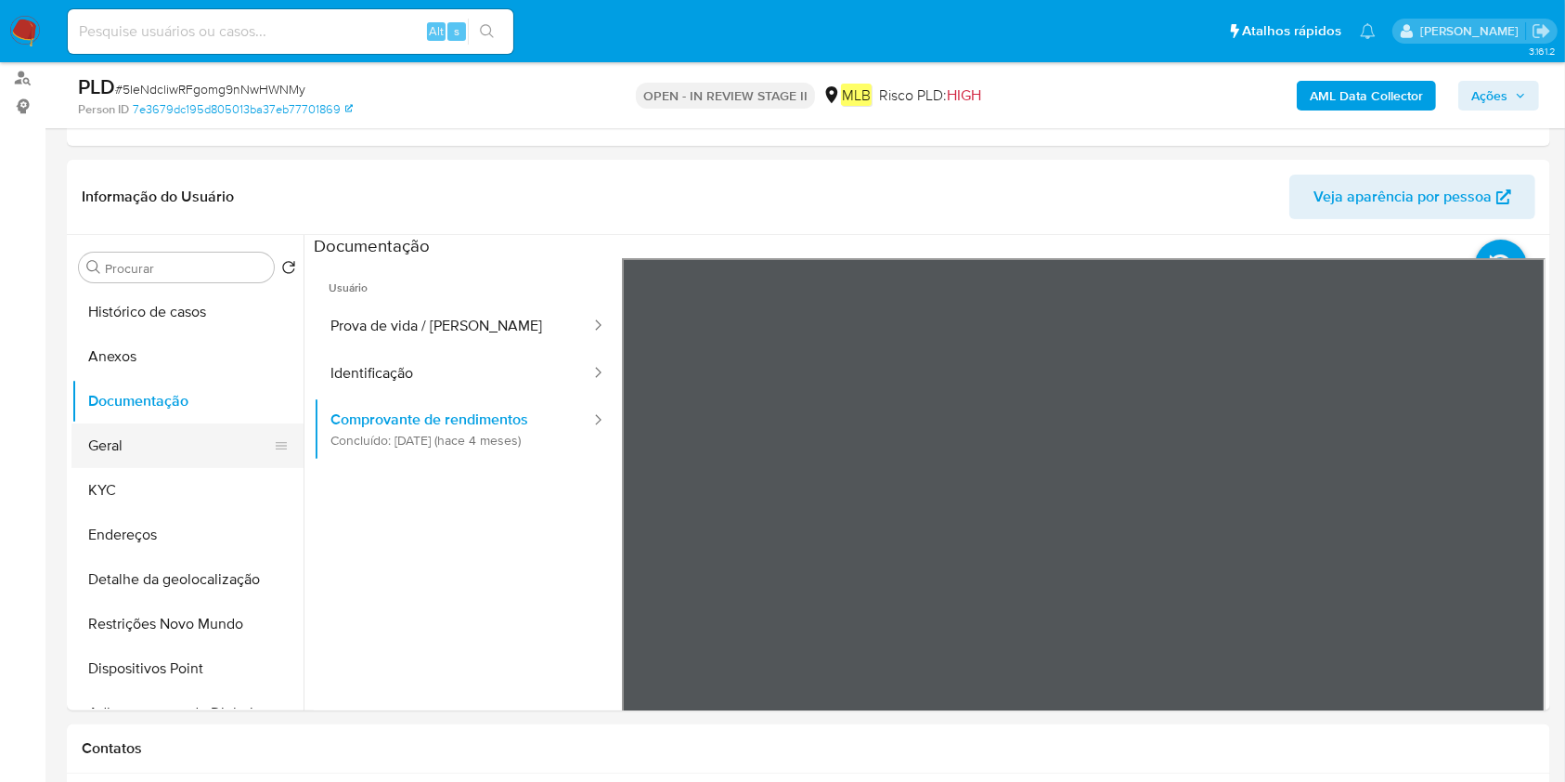
click at [108, 446] on button "Geral" at bounding box center [179, 445] width 217 height 45
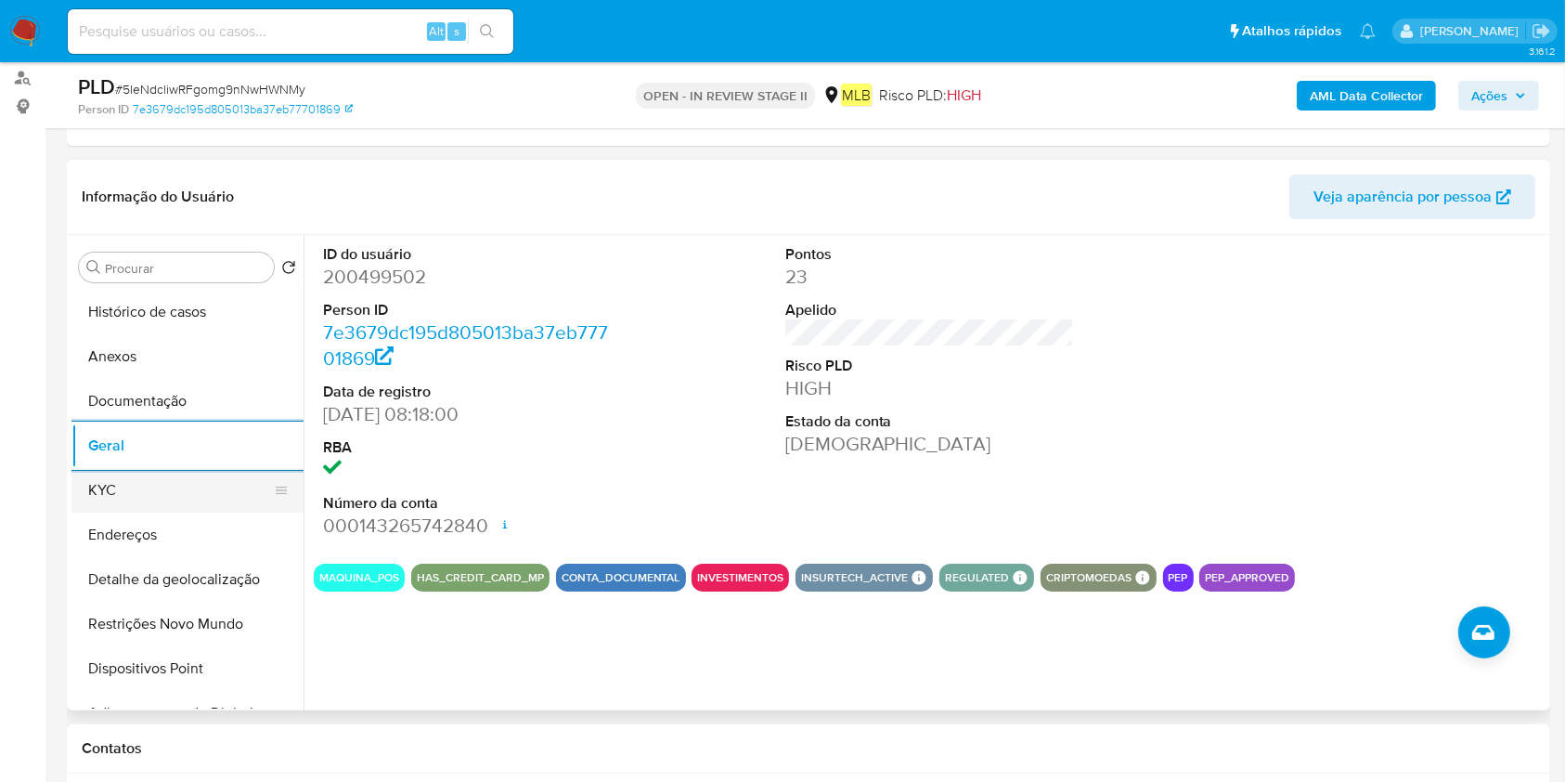
click at [95, 494] on button "KYC" at bounding box center [179, 490] width 217 height 45
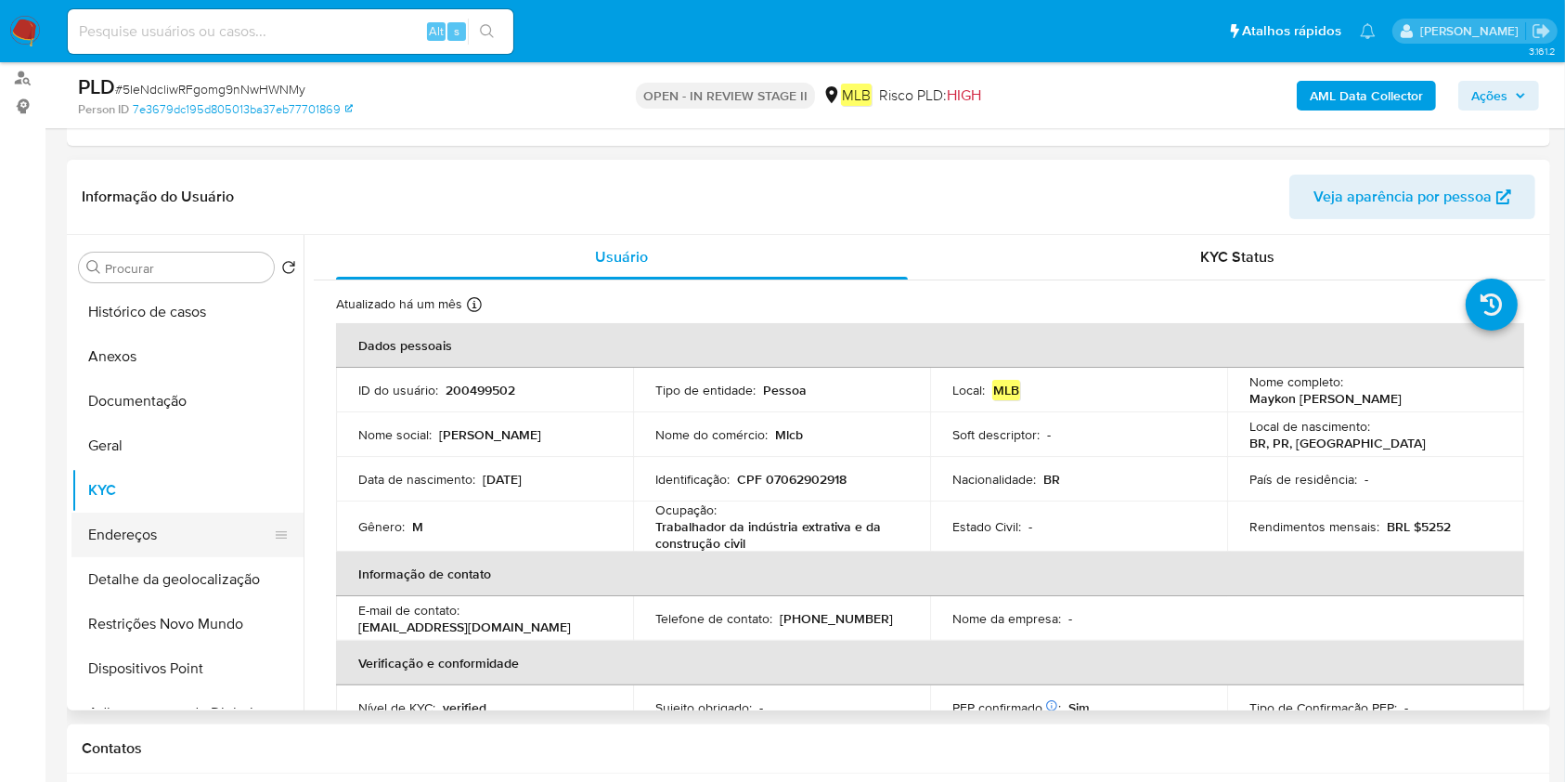
click at [104, 533] on button "Endereços" at bounding box center [179, 534] width 217 height 45
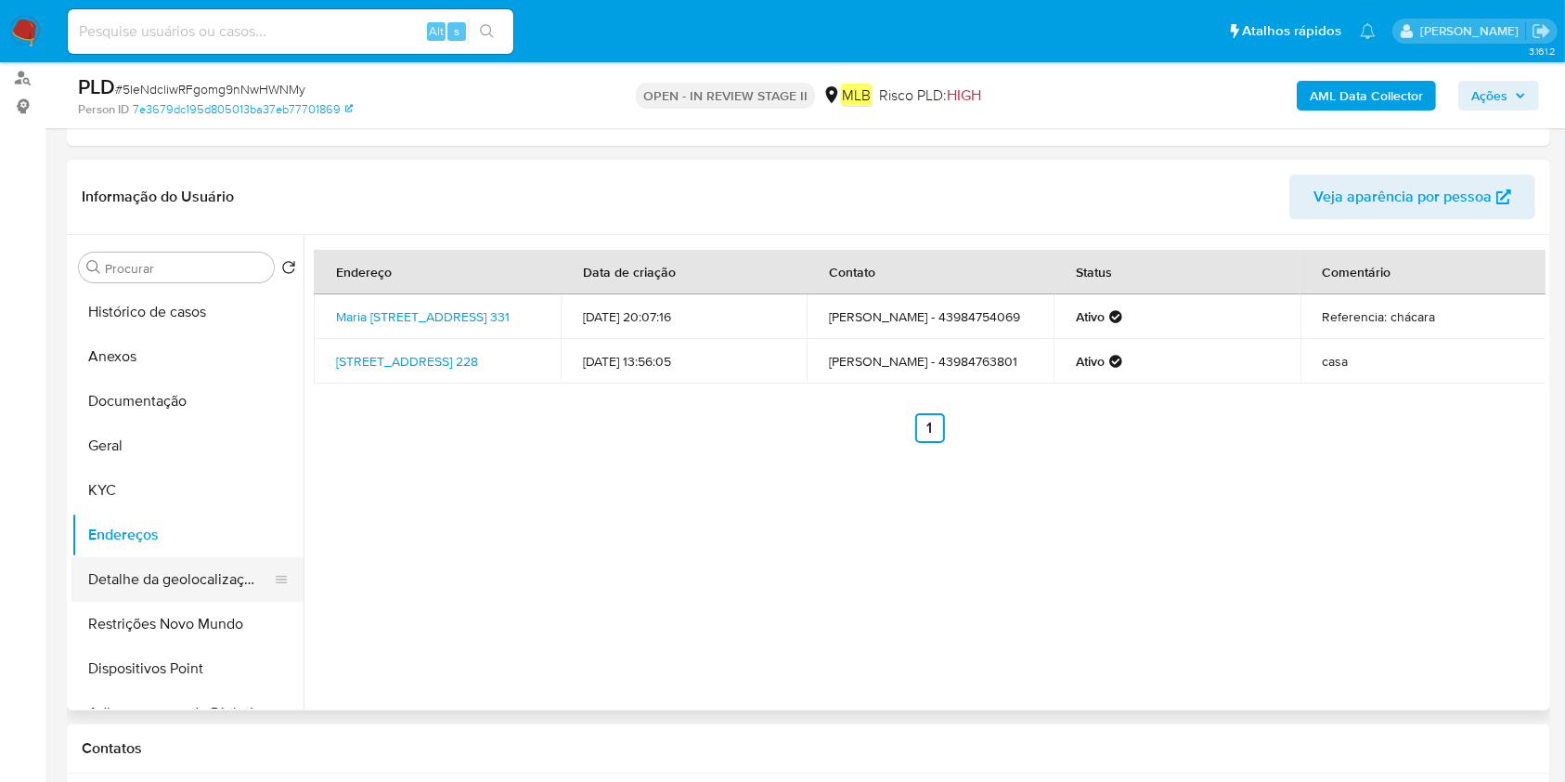
click at [162, 576] on button "Detalhe da geolocalização" at bounding box center [179, 579] width 217 height 45
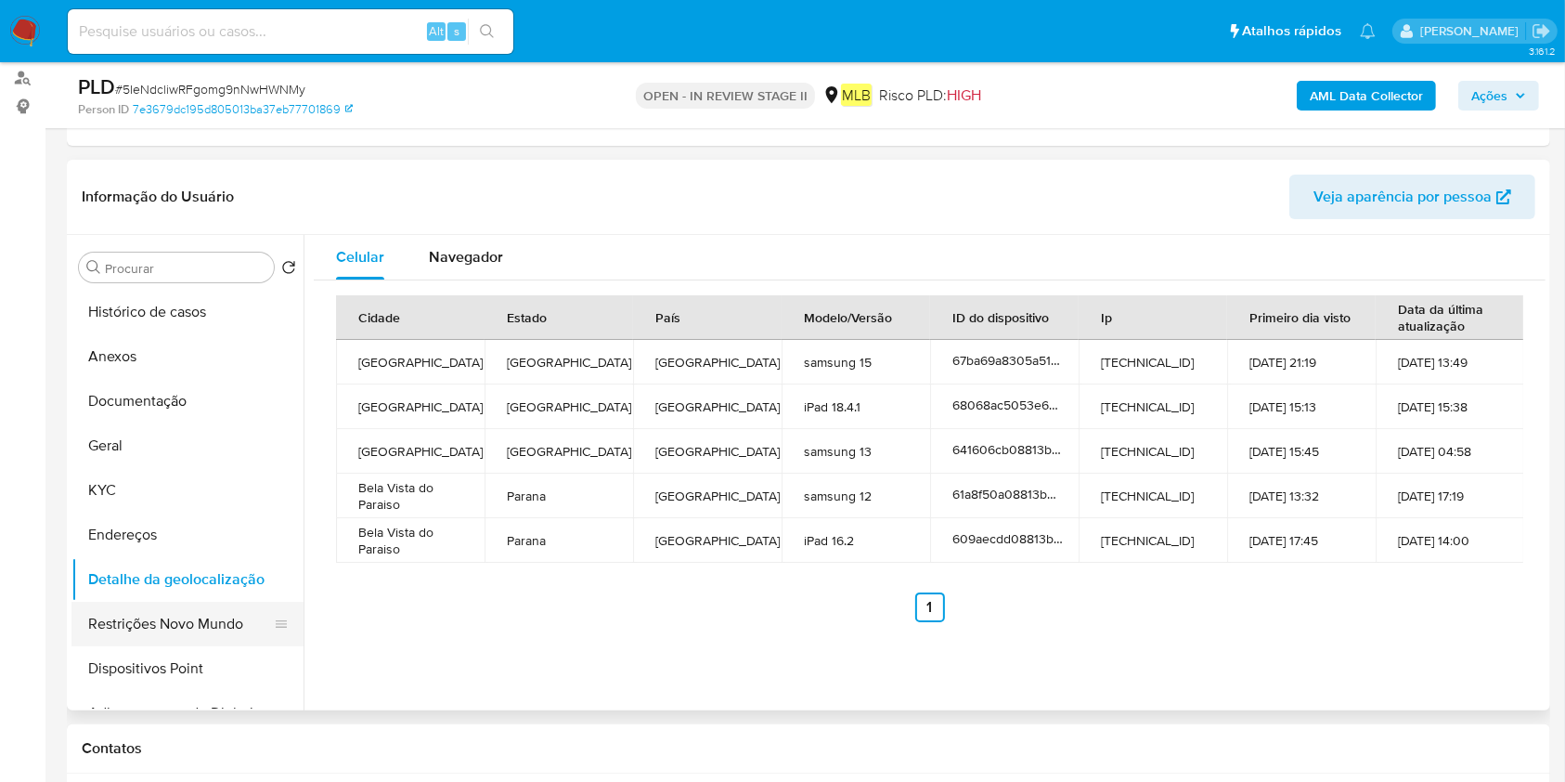
click at [191, 632] on button "Restrições Novo Mundo" at bounding box center [179, 624] width 217 height 45
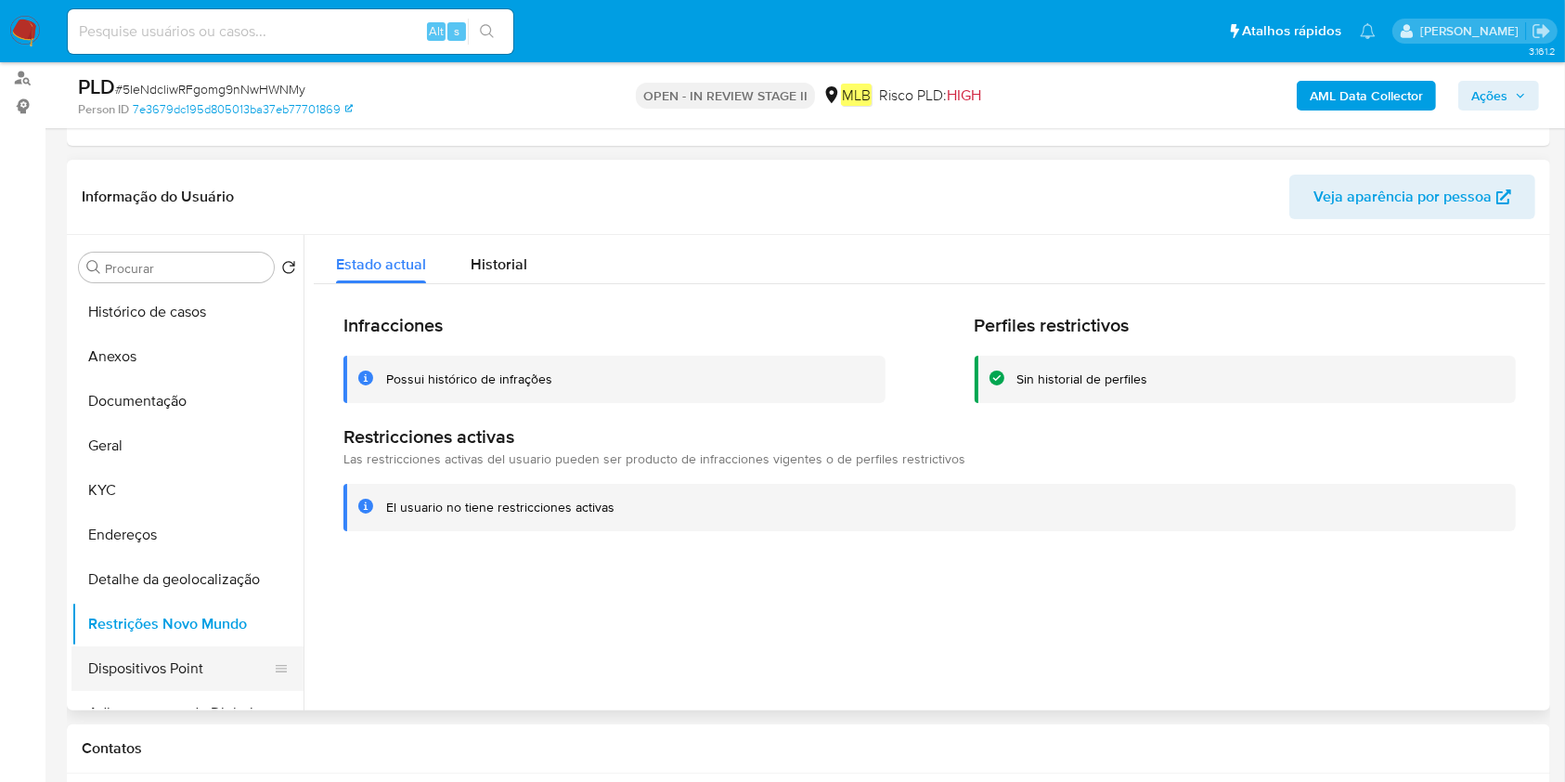
click at [173, 664] on button "Dispositivos Point" at bounding box center [179, 668] width 217 height 45
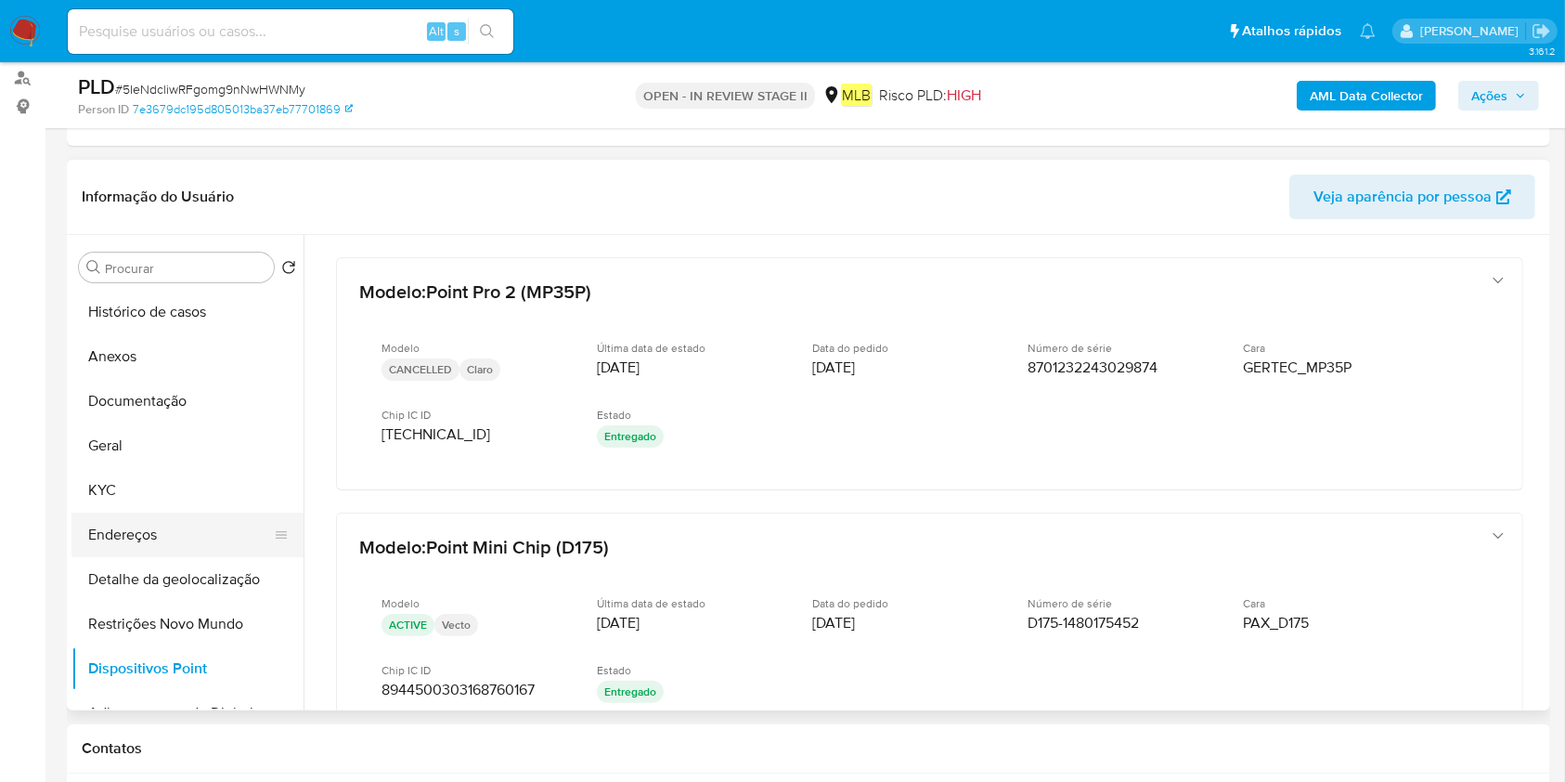
click at [116, 523] on button "Endereços" at bounding box center [179, 534] width 217 height 45
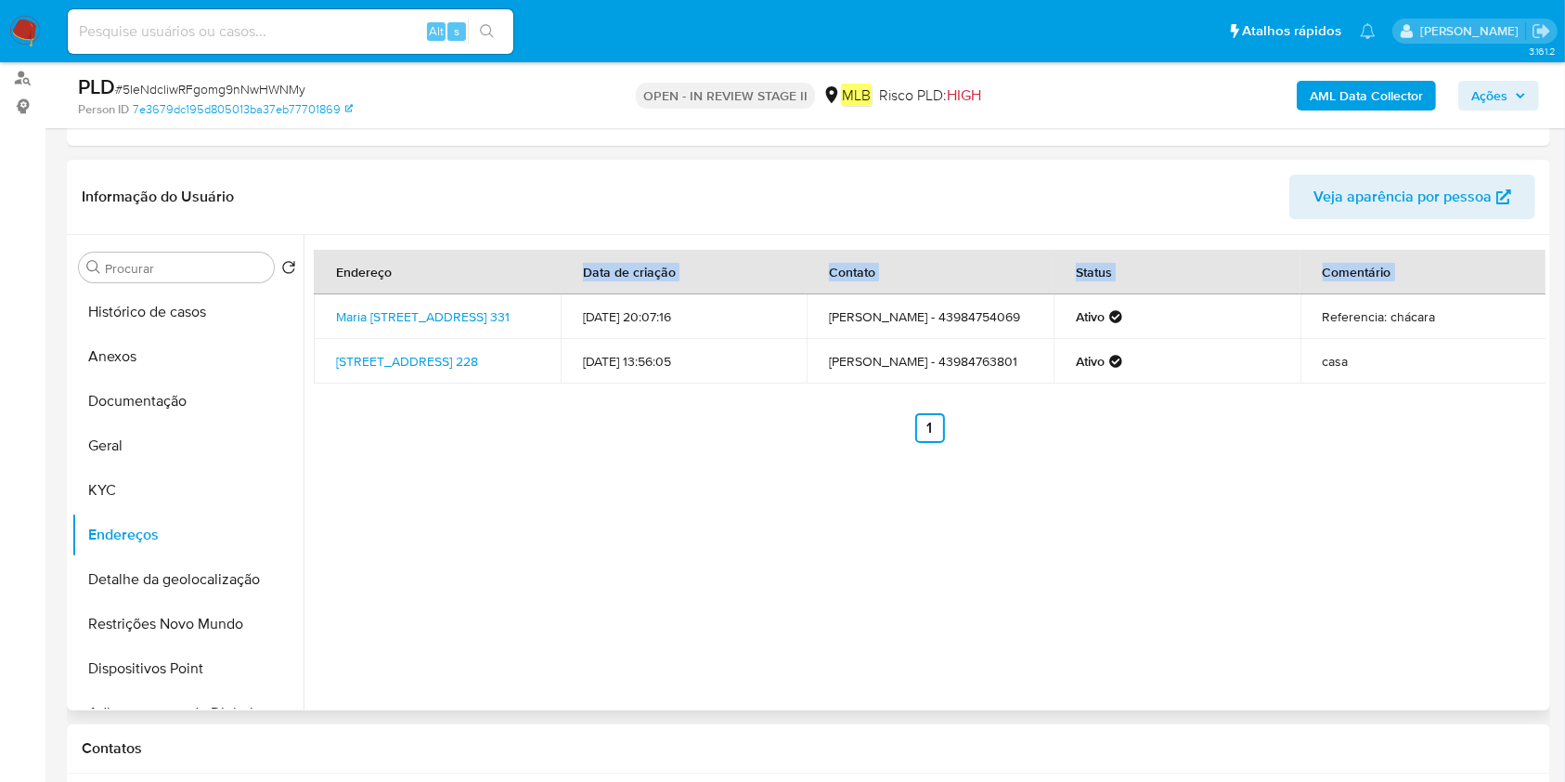
drag, startPoint x: 313, startPoint y: 299, endPoint x: 499, endPoint y: 292, distance: 186.7
click at [499, 292] on table "Endereço Data de criação Contato Status Comentário Maria Do Carmo Avelar 331 33…" at bounding box center [930, 317] width 1233 height 134
click at [635, 514] on div "Endereço Data de criação Contato Status Comentário Maria Do Carmo Avelar 331 33…" at bounding box center [925, 472] width 1242 height 475
drag, startPoint x: 329, startPoint y: 293, endPoint x: 459, endPoint y: 319, distance: 132.5
click at [459, 319] on td "Maria Do Carmo Avelar 331 331, Bela Vista Do Paraíso, Paraná, 86130000, Brasil …" at bounding box center [437, 316] width 247 height 45
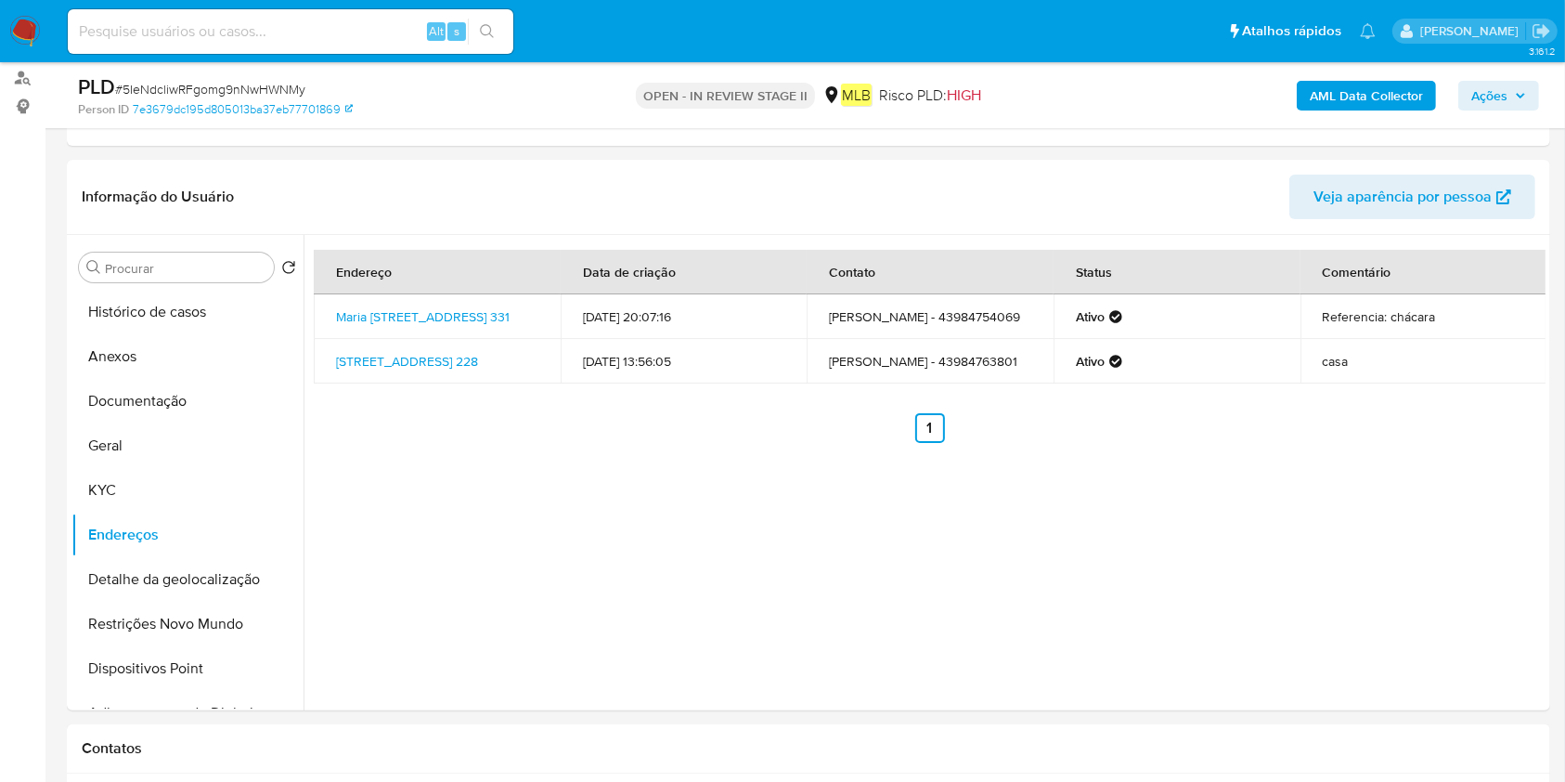
copy link "Maria Do Carmo Avelar 331 331, Bela Vista Do Paraíso"
click at [163, 353] on button "Anexos" at bounding box center [179, 356] width 217 height 45
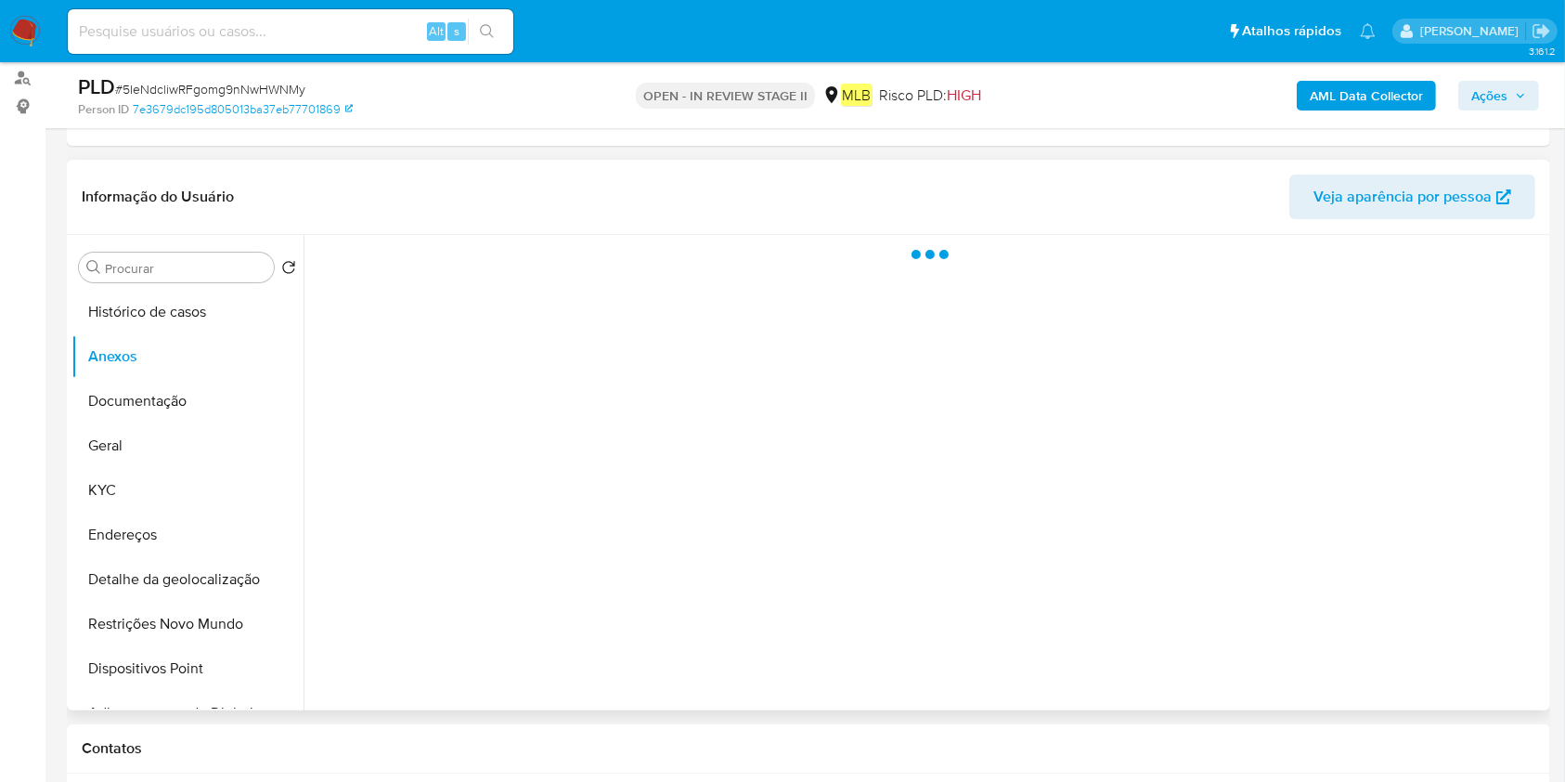
click at [1476, 654] on div at bounding box center [925, 472] width 1242 height 475
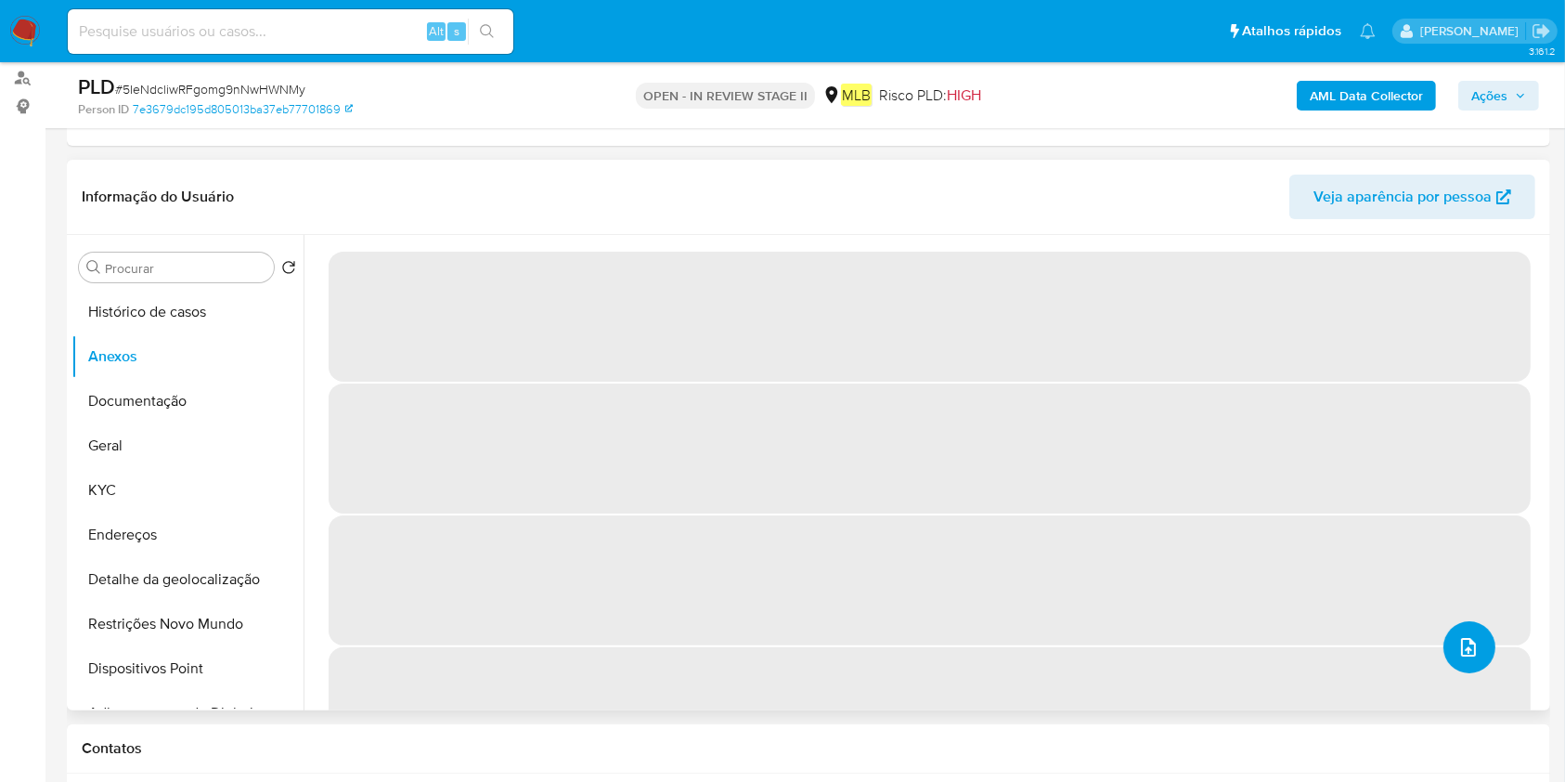
click at [1476, 654] on button "upload-file" at bounding box center [1470, 647] width 52 height 52
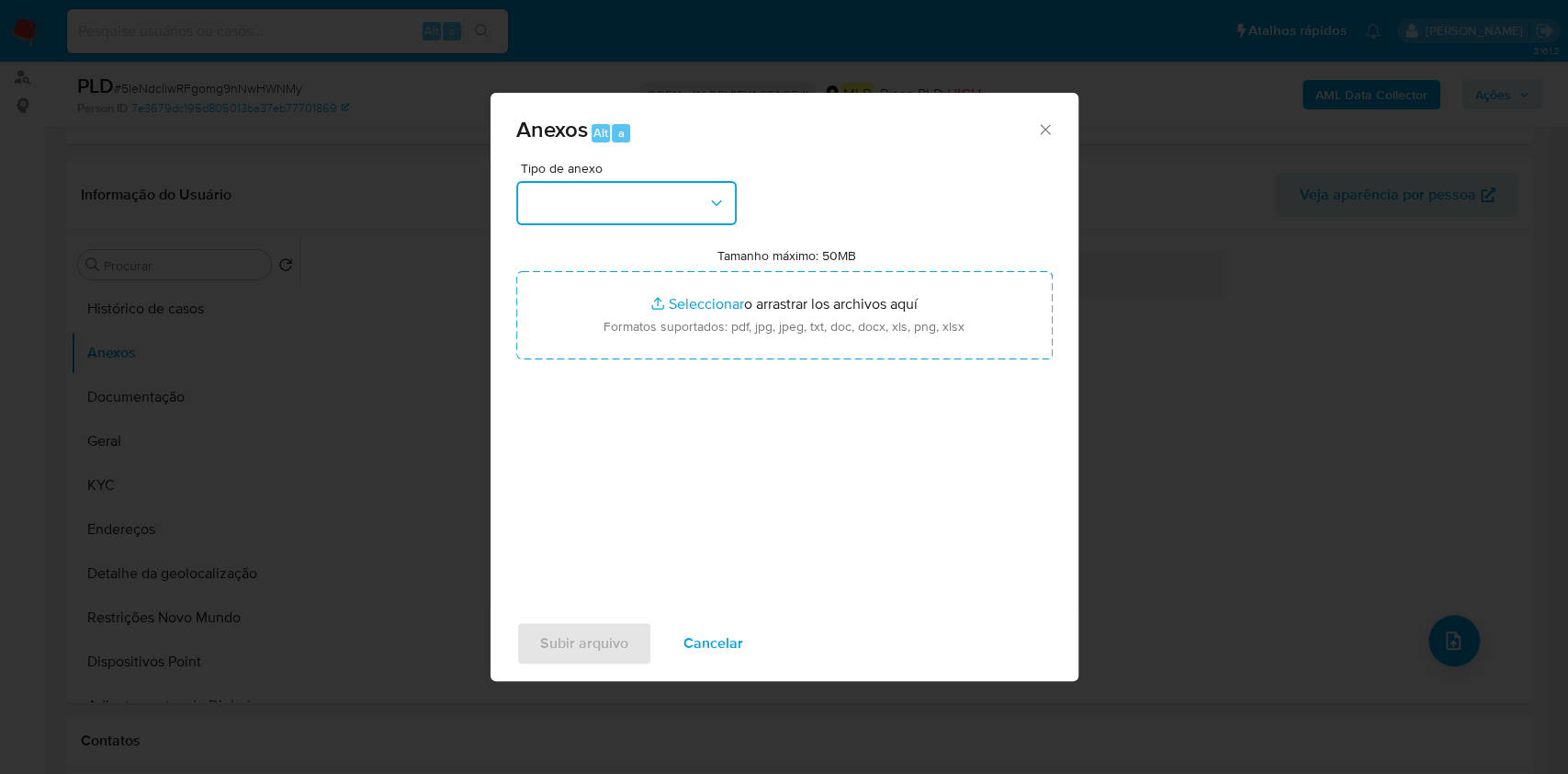
click at [598, 213] on button "button" at bounding box center [626, 203] width 221 height 45
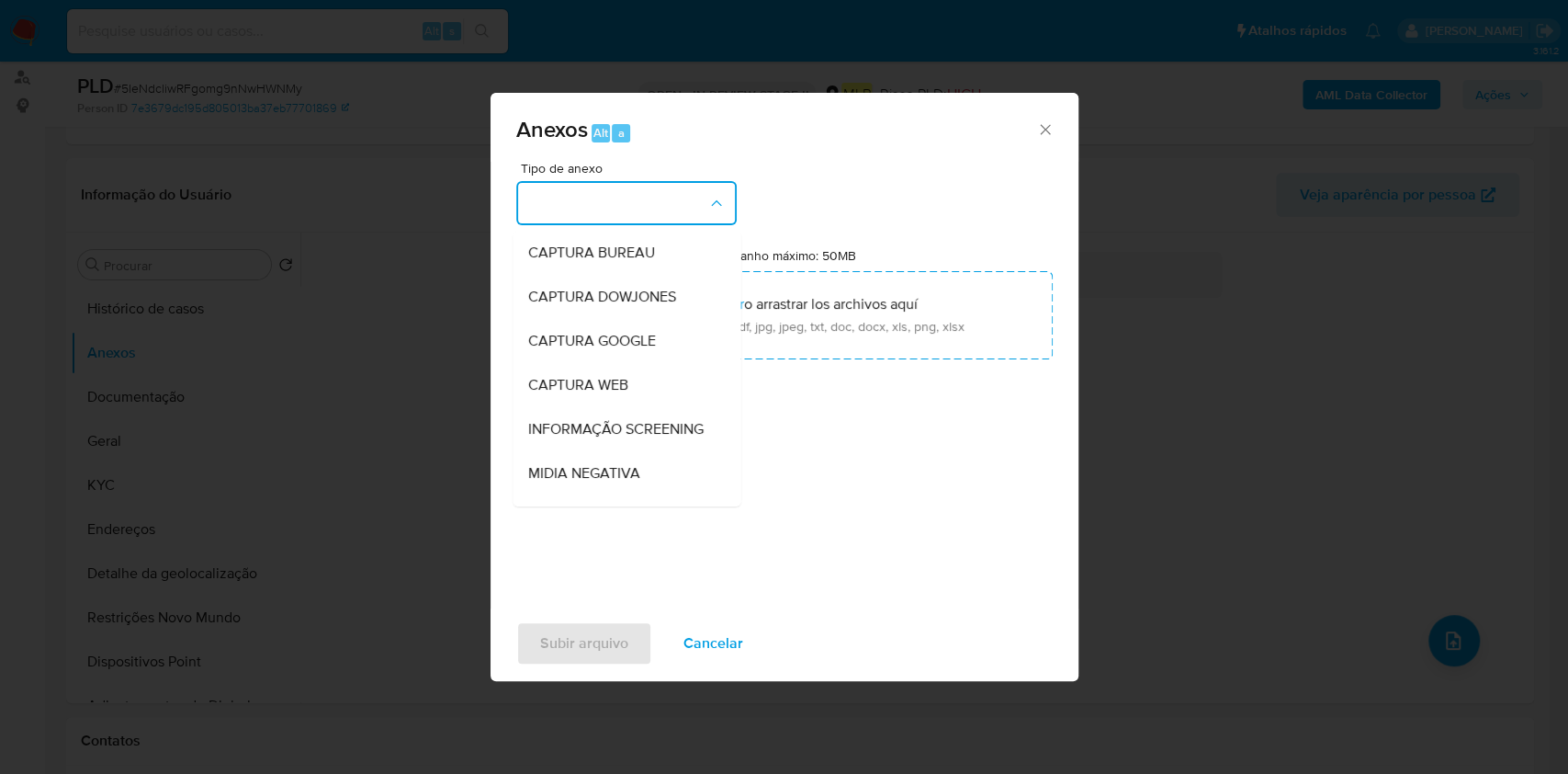
click at [454, 357] on div "Anexos Alt a Tipo de anexo CAPTURA BUREAU CAPTURA DOWJONES CAPTURA GOOGLE CAPTU…" at bounding box center [784, 387] width 1568 height 774
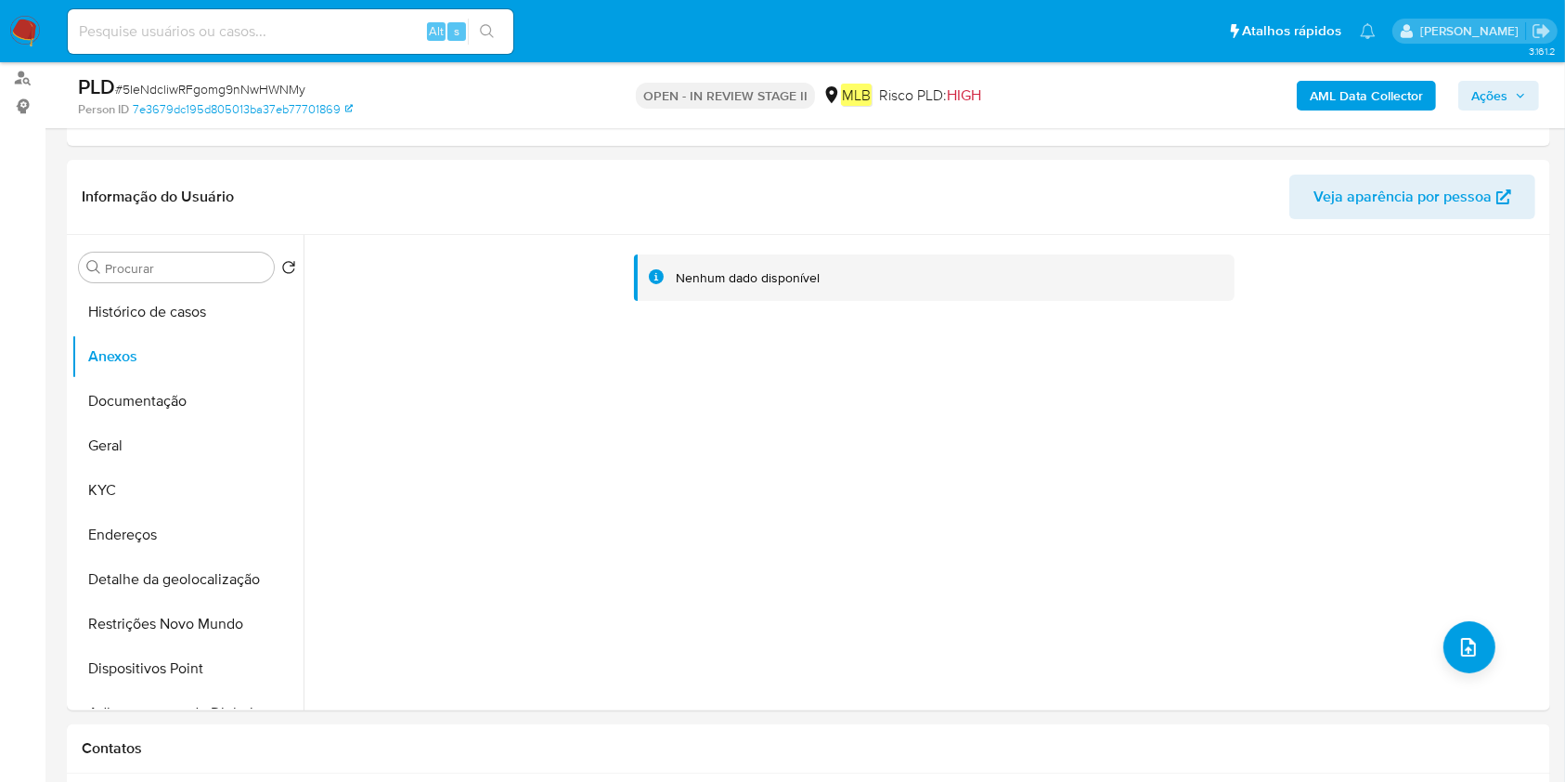
click at [1379, 107] on b "AML Data Collector" at bounding box center [1366, 96] width 113 height 30
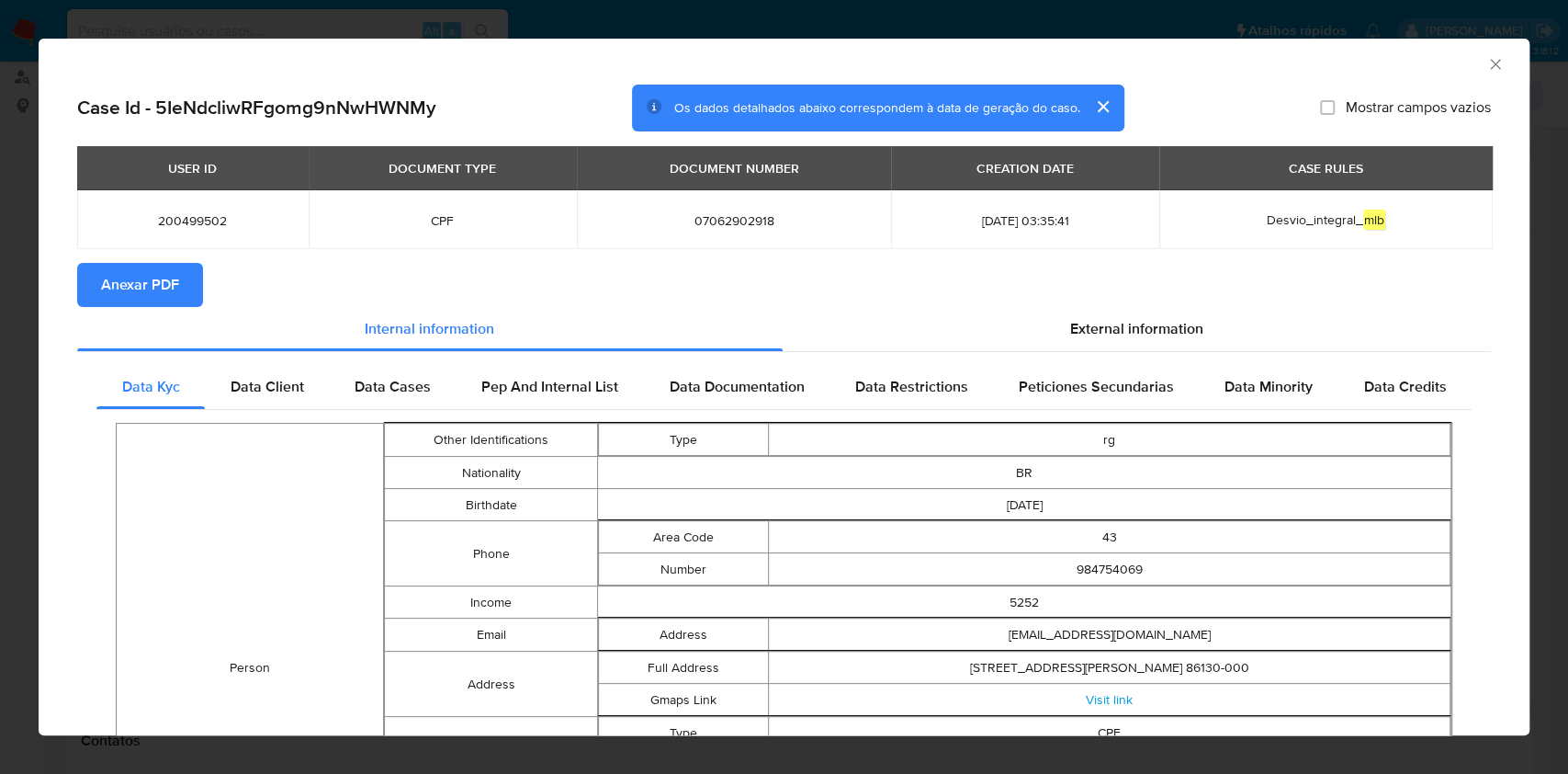
drag, startPoint x: 159, startPoint y: 272, endPoint x: 311, endPoint y: 454, distance: 237.1
click at [159, 271] on span "Anexar PDF" at bounding box center [139, 284] width 78 height 41
click at [1486, 56] on icon "Fechar a janela" at bounding box center [1495, 64] width 19 height 19
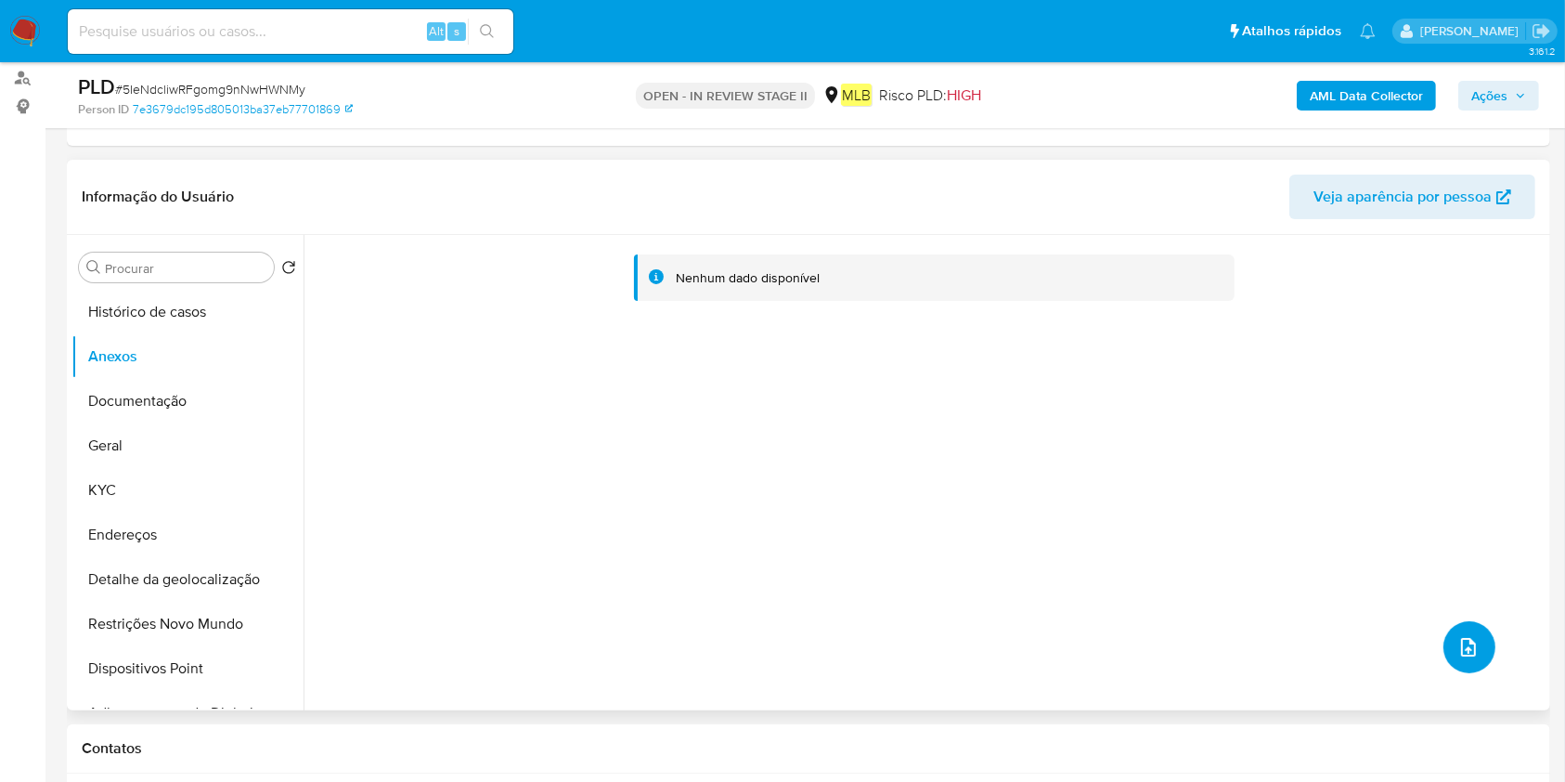
click at [1482, 650] on button "upload-file" at bounding box center [1470, 647] width 52 height 52
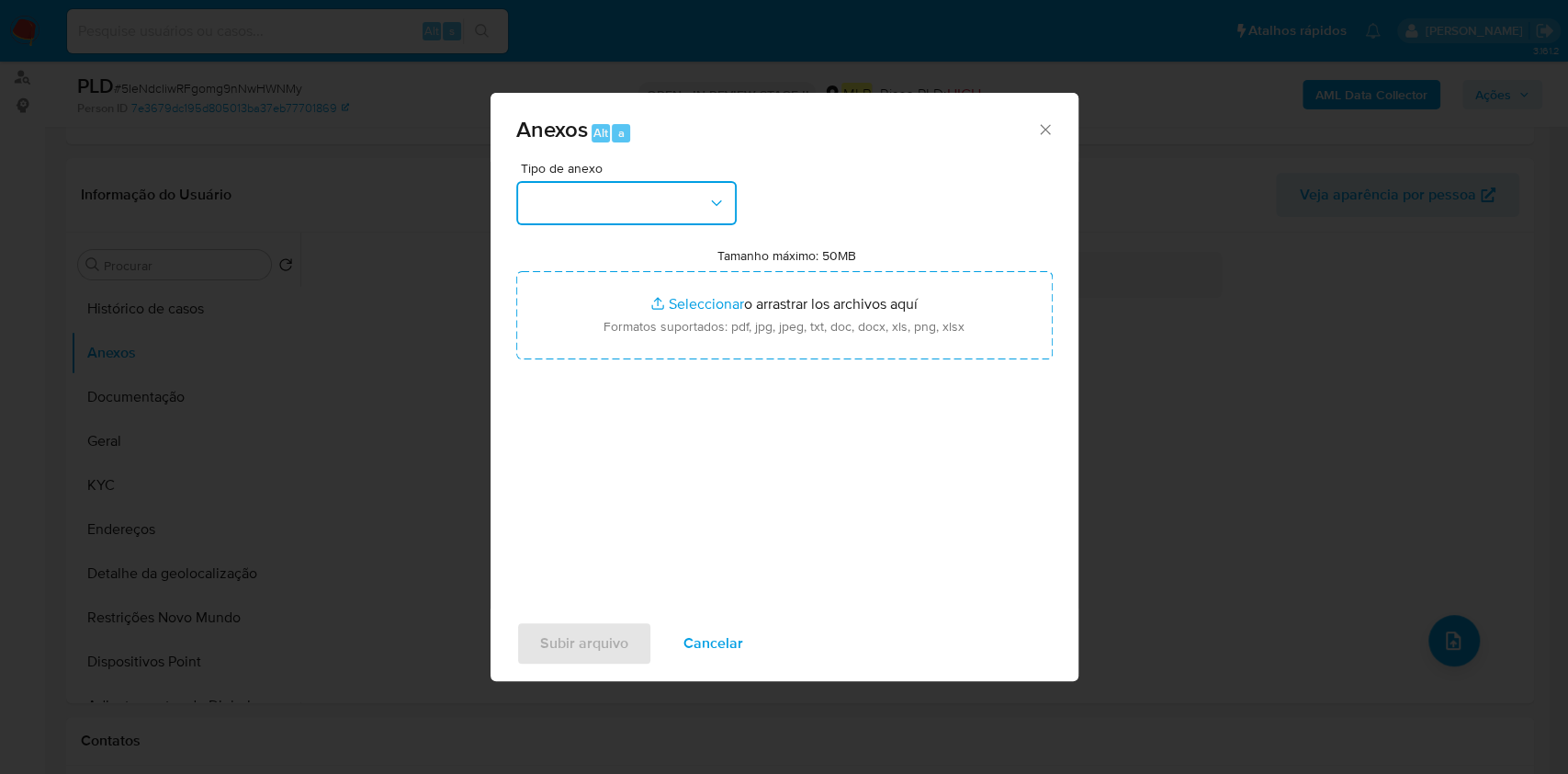
click at [671, 214] on button "button" at bounding box center [626, 203] width 221 height 45
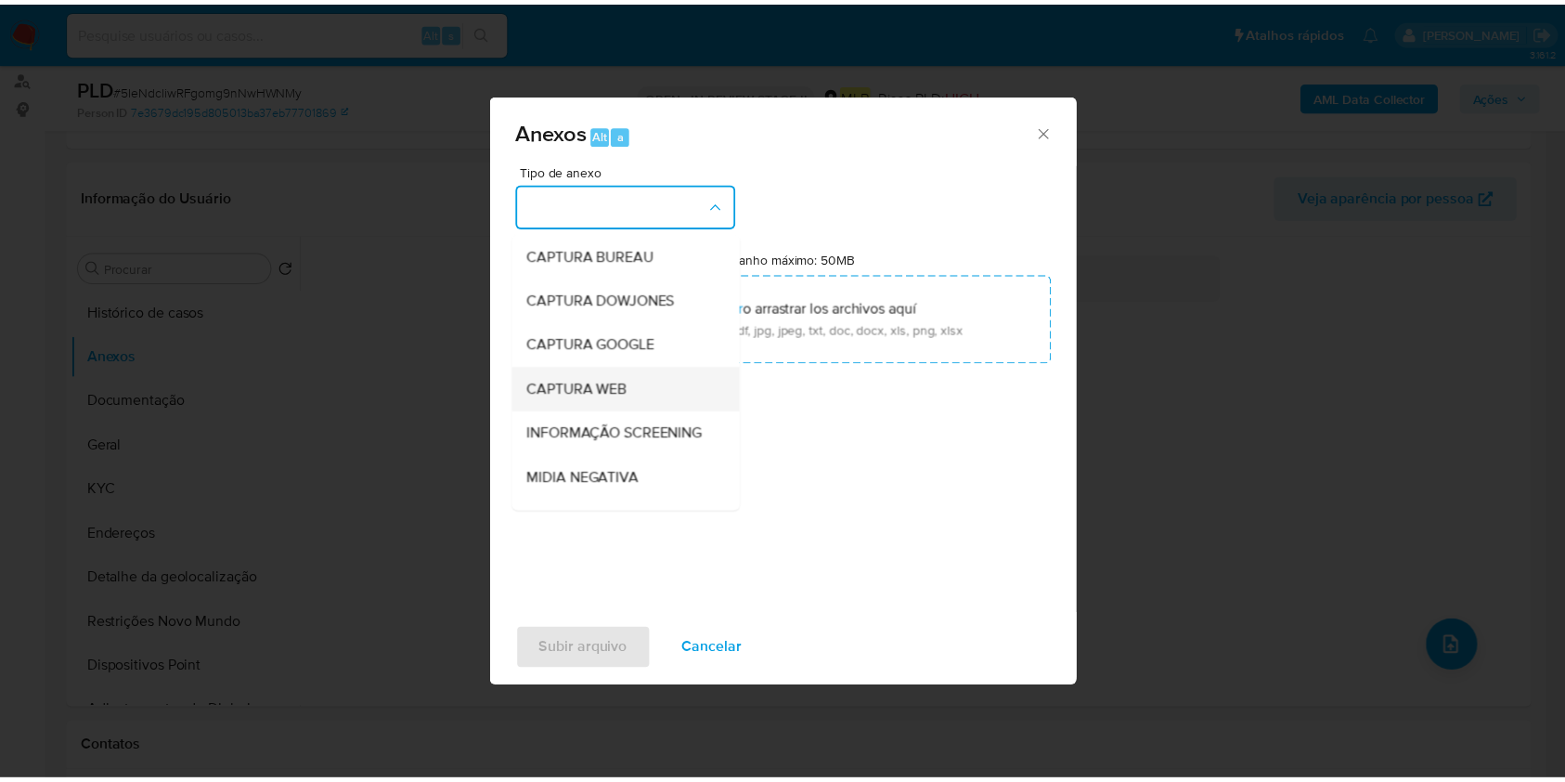
scroll to position [285, 0]
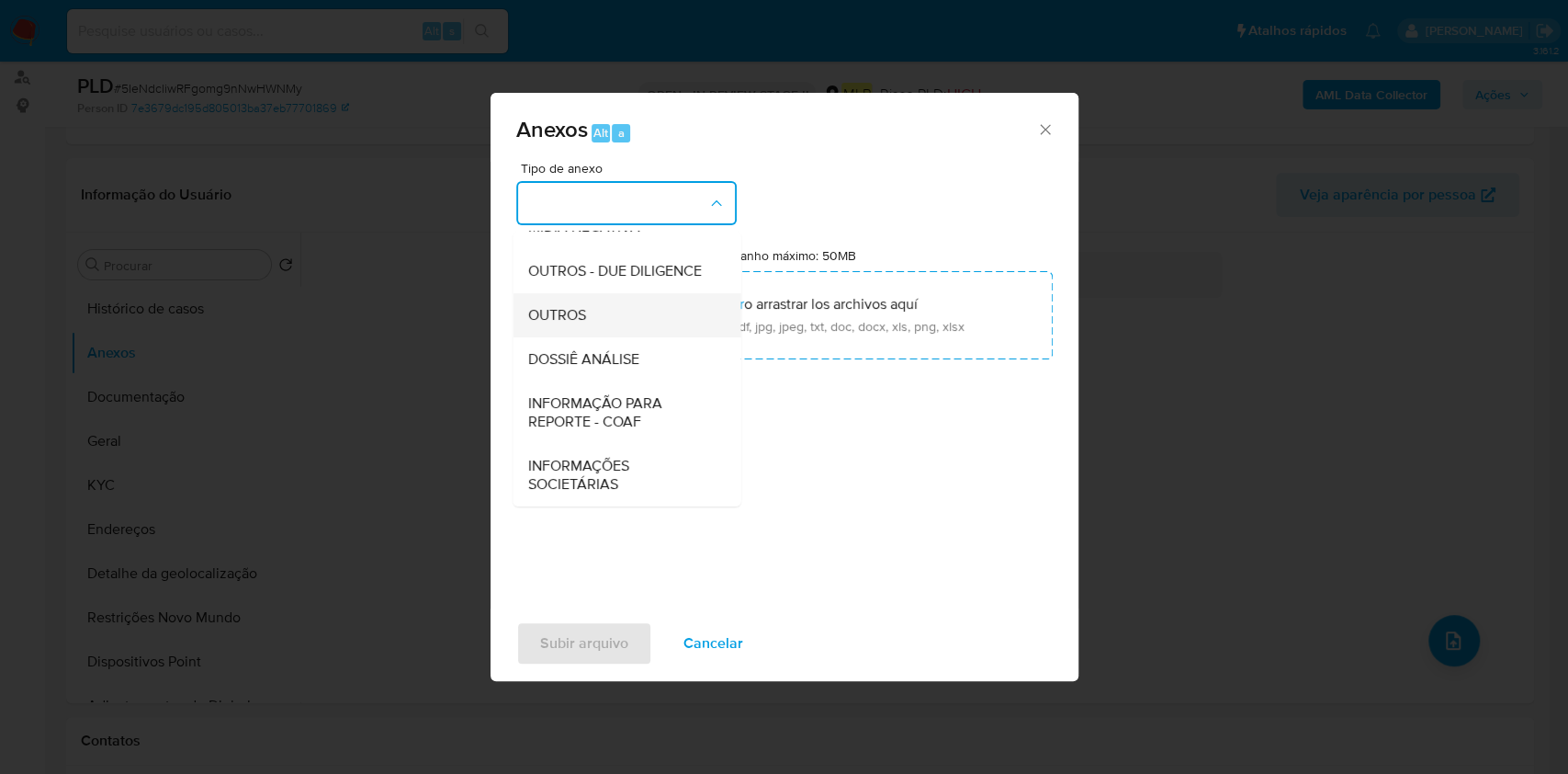
click at [614, 294] on div "OUTROS" at bounding box center [620, 315] width 187 height 45
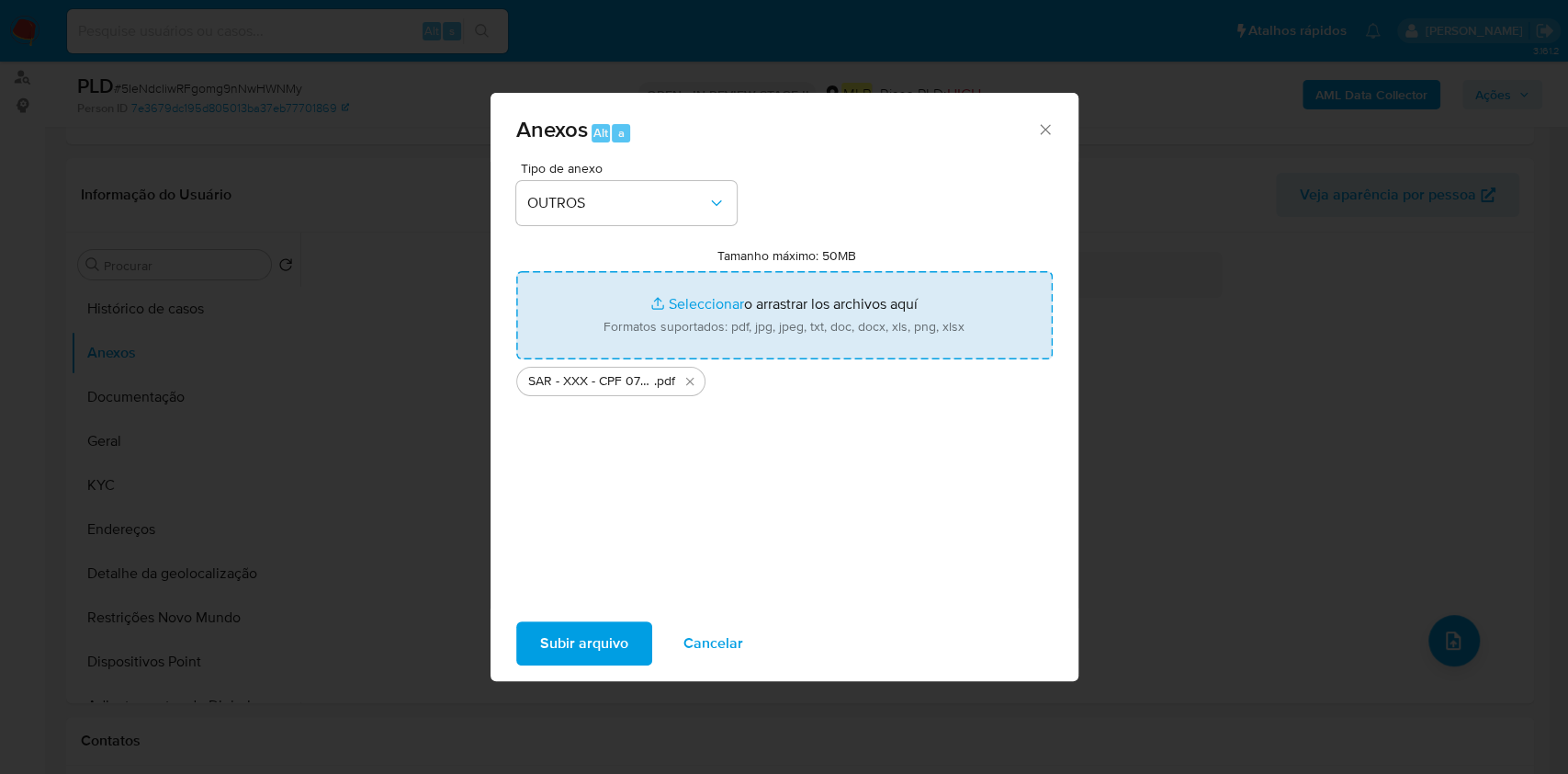
type input "C:\fakepath\Mulan 200499502_2025_09_25_09_58_17.xlsx"
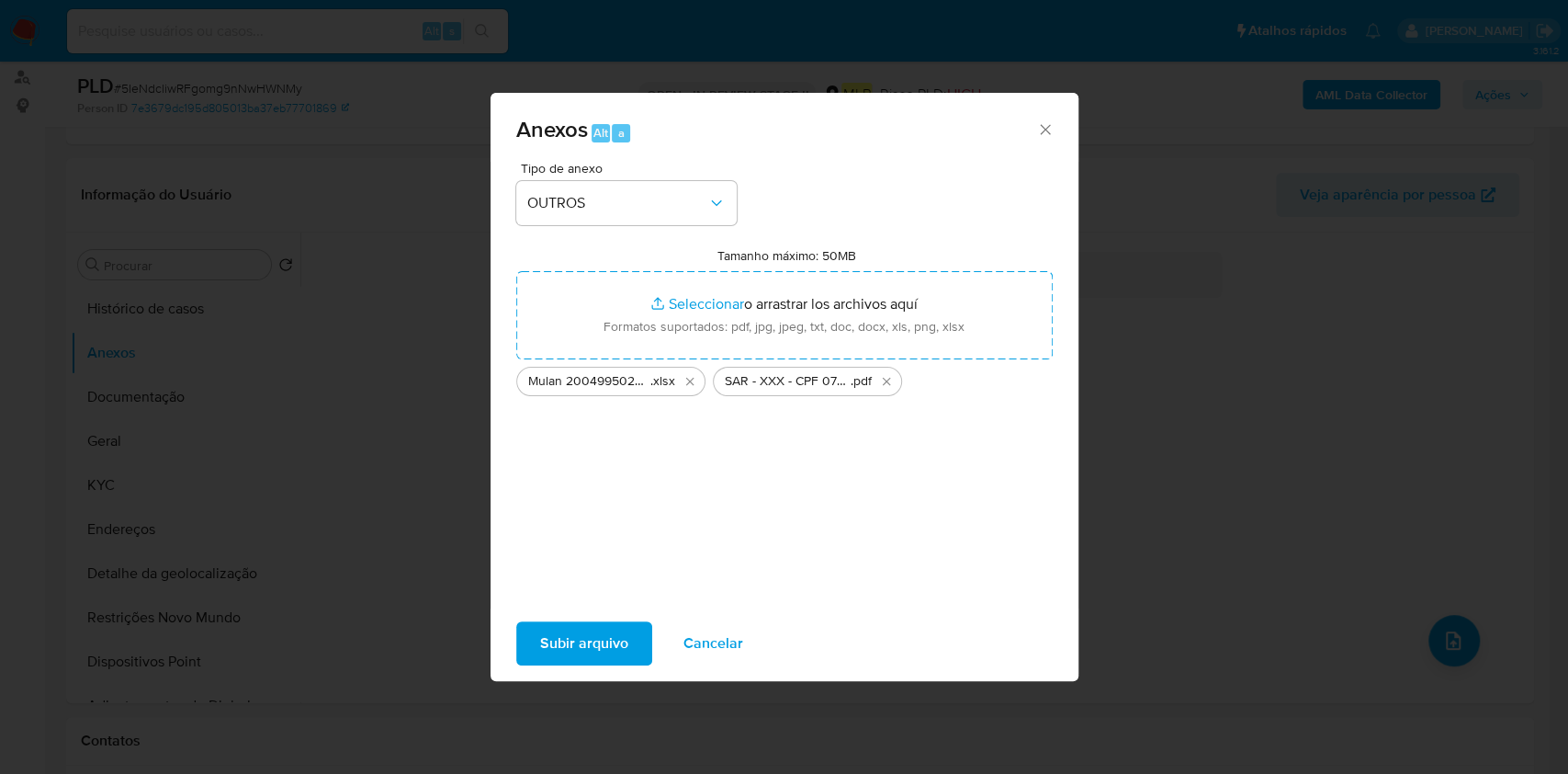
click at [536, 637] on button "Subir arquivo" at bounding box center [584, 643] width 136 height 45
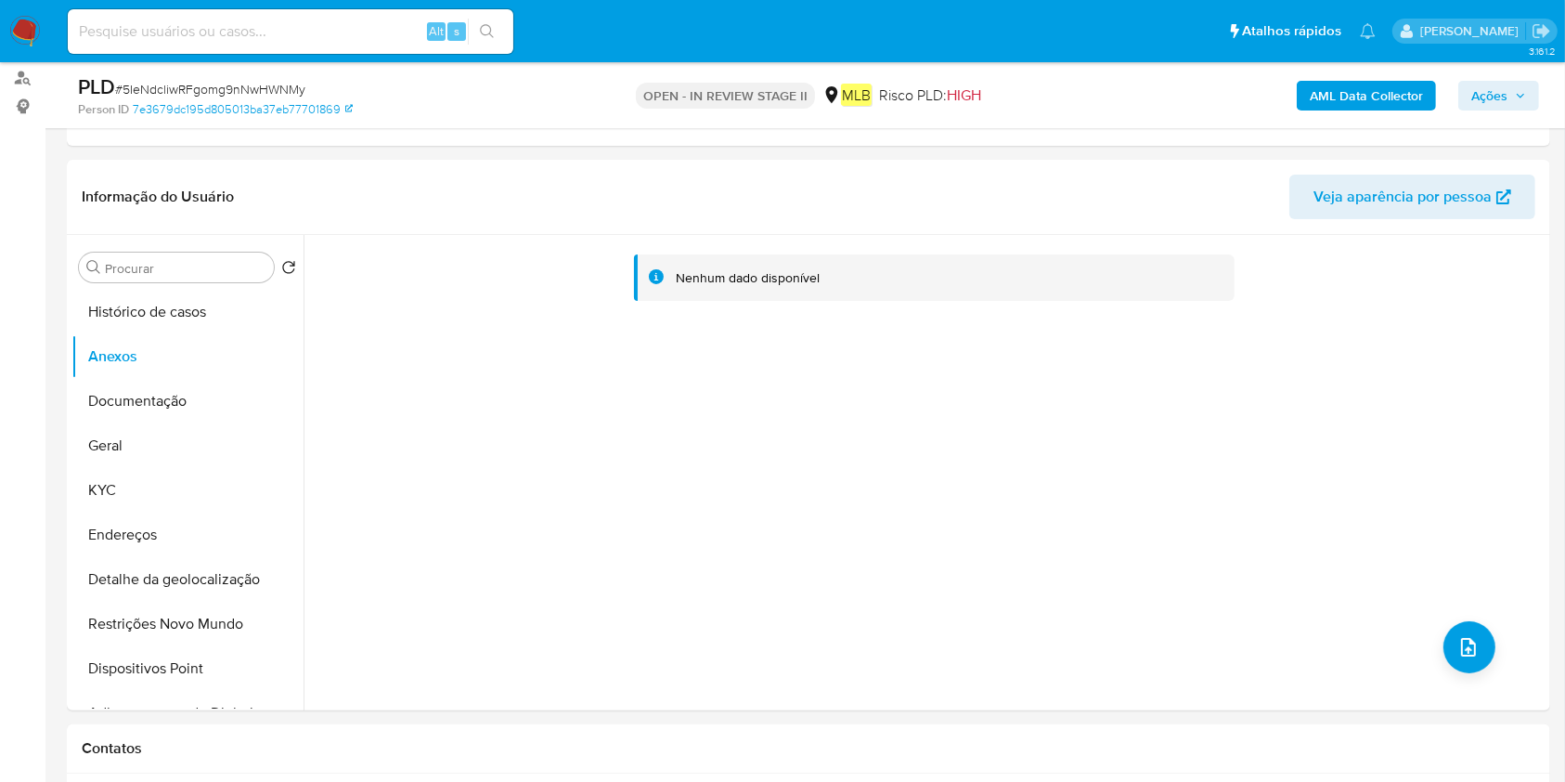
click at [1523, 89] on button "Ações" at bounding box center [1498, 96] width 81 height 30
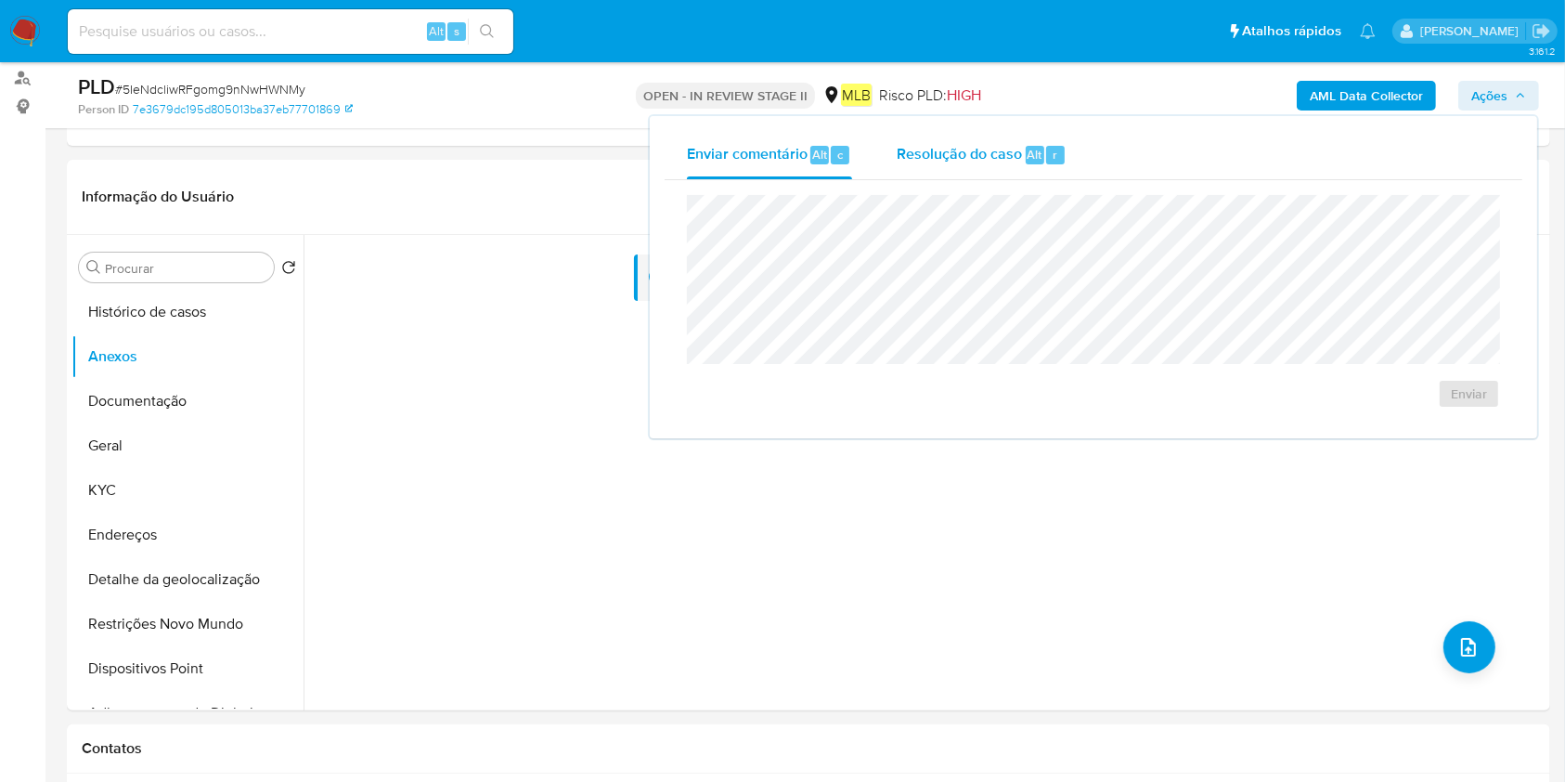
click at [1018, 144] on span "Resolução do caso" at bounding box center [959, 153] width 125 height 21
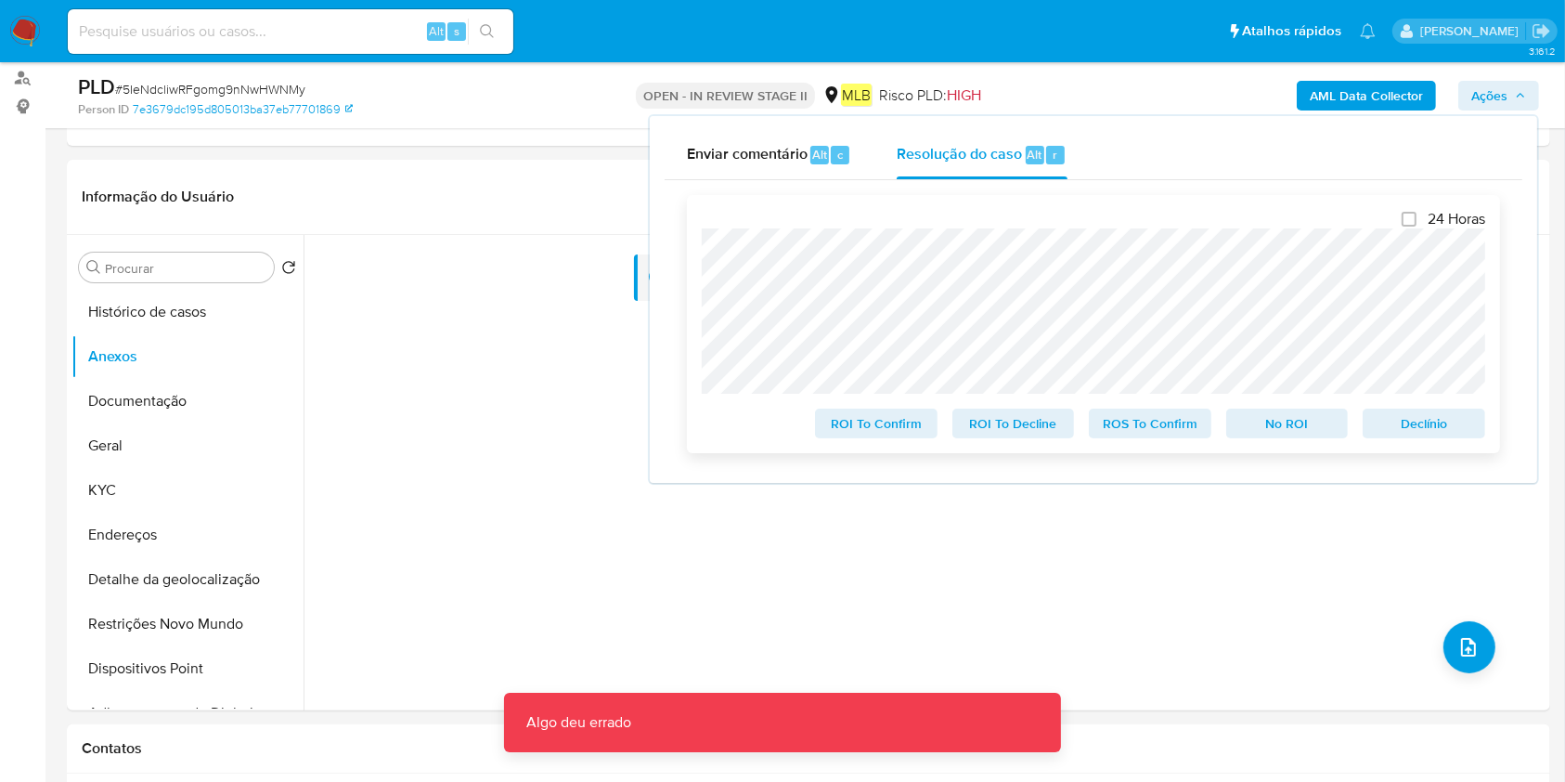
click at [1193, 420] on span "ROS To Confirm" at bounding box center [1150, 423] width 97 height 26
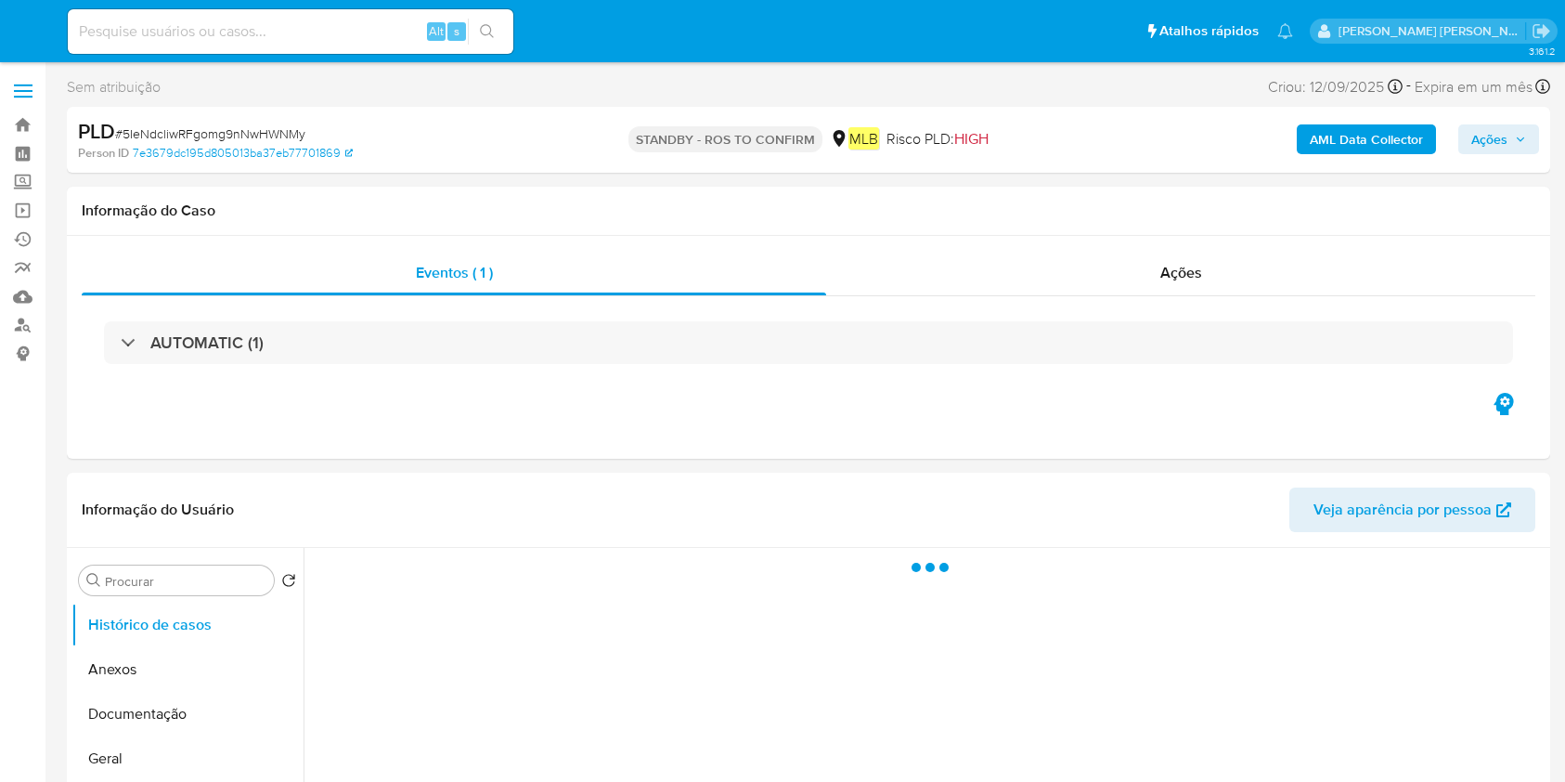
select select "10"
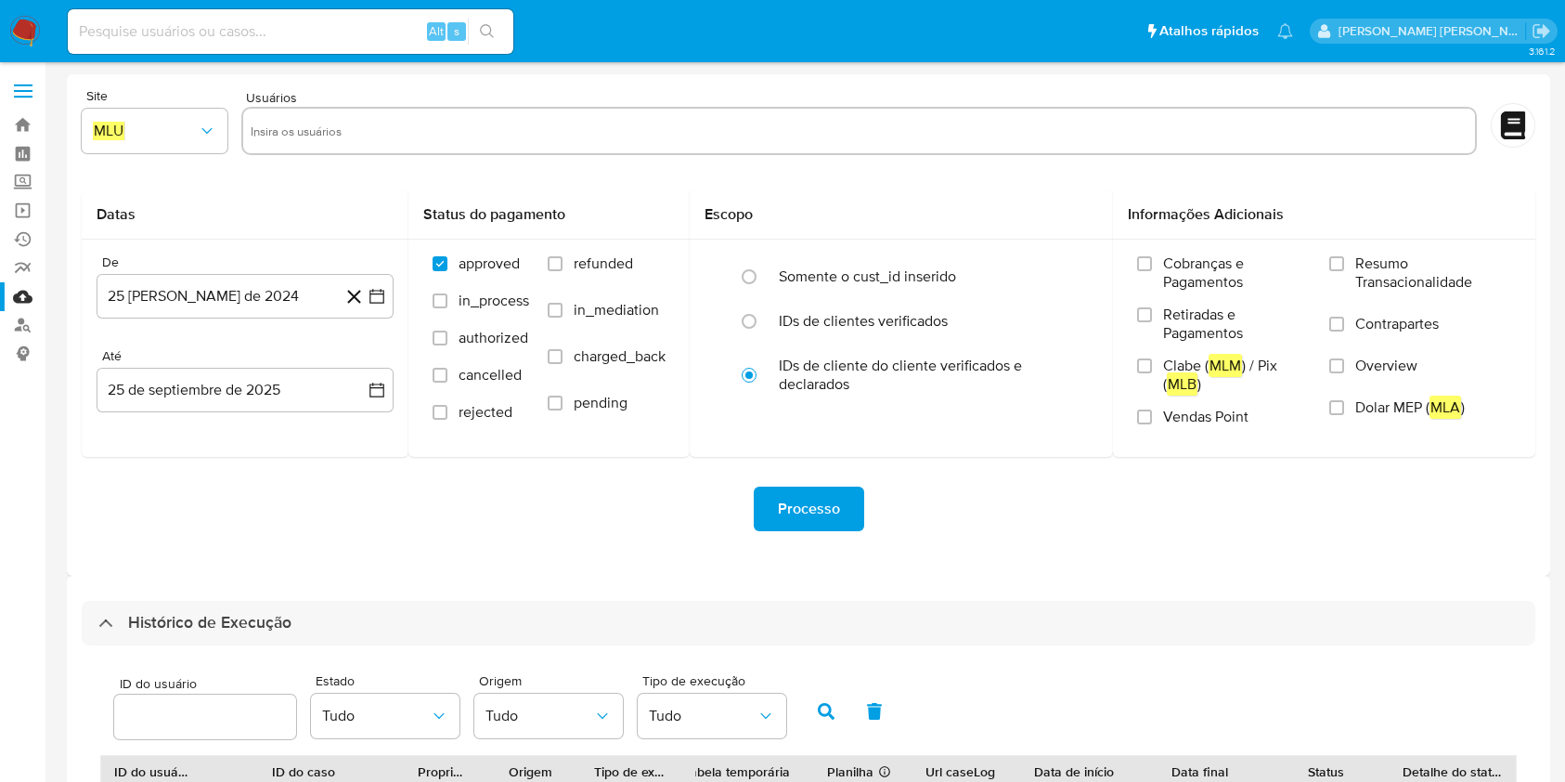
select select "10"
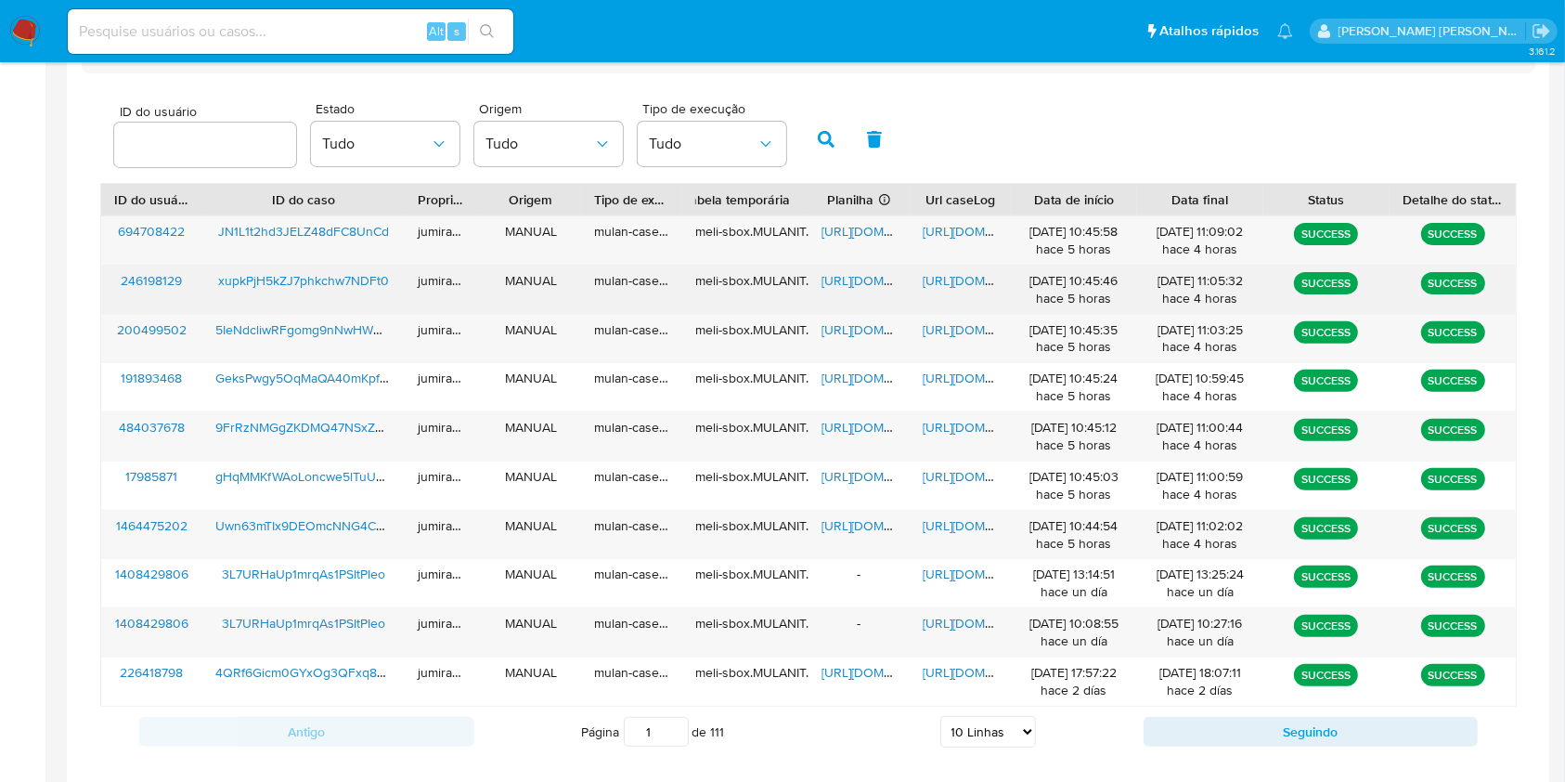
click at [369, 271] on span "xupkPjH5kZJ7phkchw7NDFt0" at bounding box center [303, 280] width 171 height 19
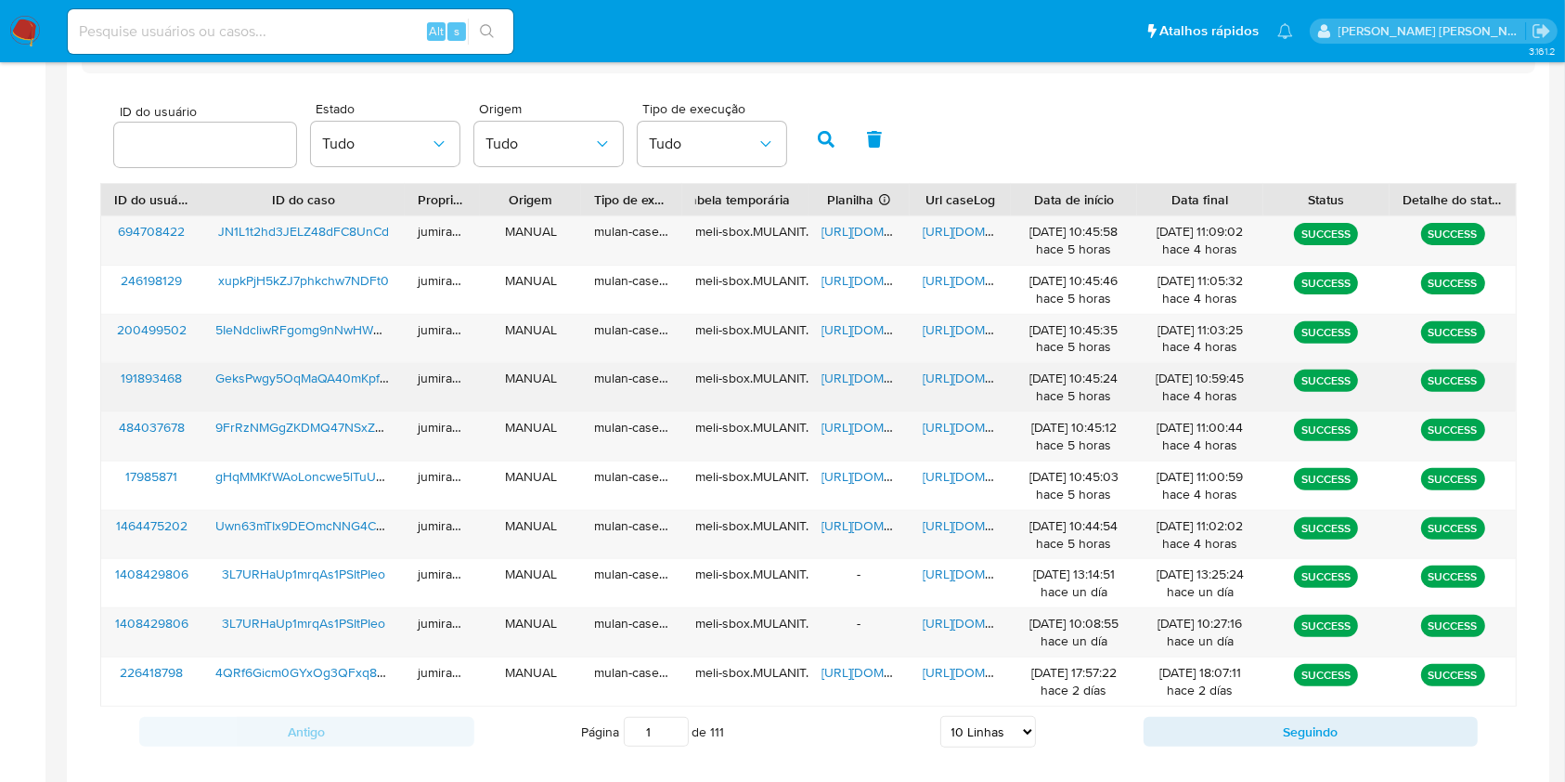
click at [850, 374] on span "[URL][DOMAIN_NAME]" at bounding box center [886, 378] width 128 height 19
click at [929, 381] on span "[URL][DOMAIN_NAME]" at bounding box center [987, 378] width 128 height 19
click at [321, 369] on span "GeksPwgy5OqMaQA40mKpfMPN" at bounding box center [310, 378] width 191 height 19
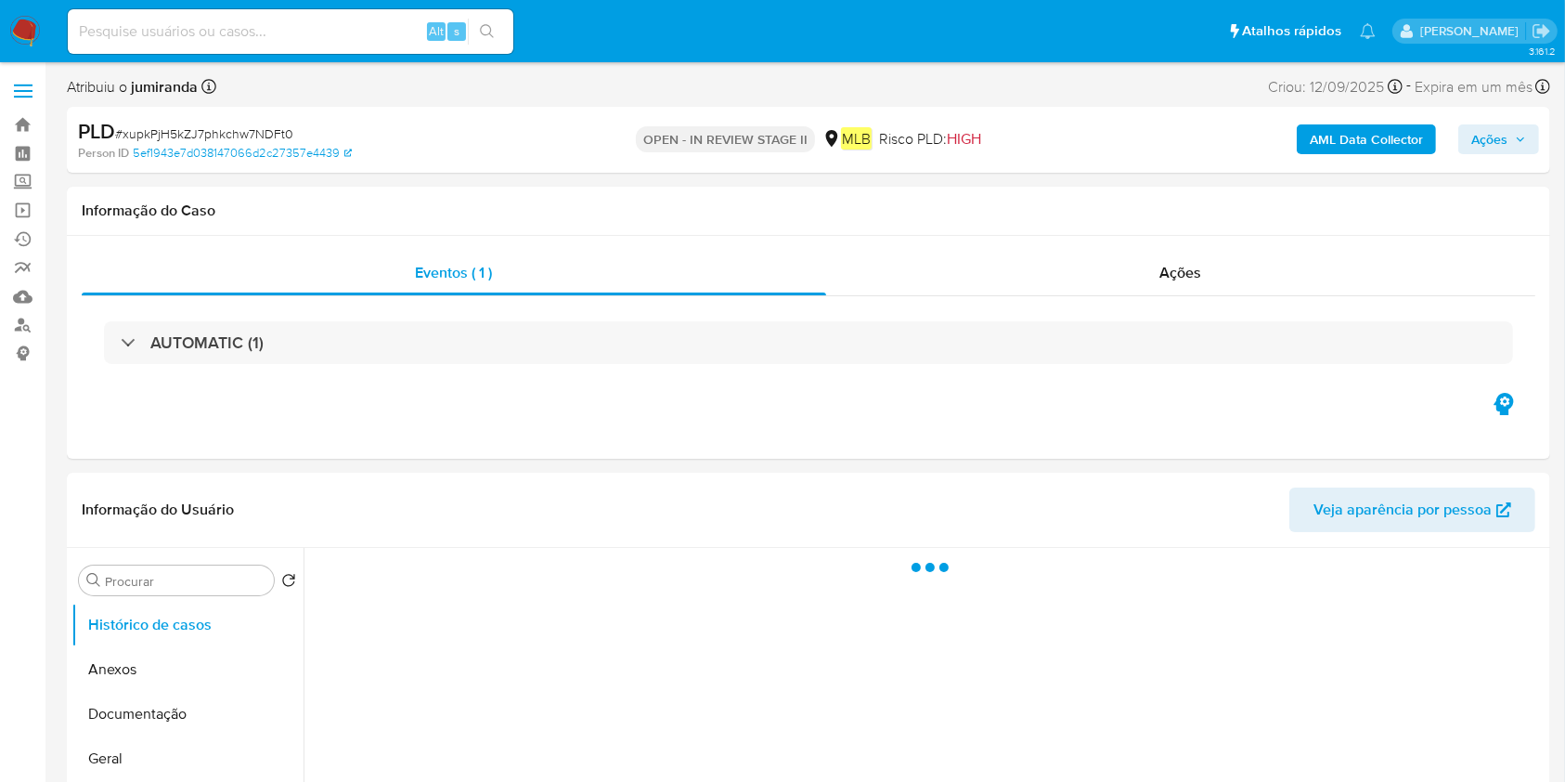
select select "10"
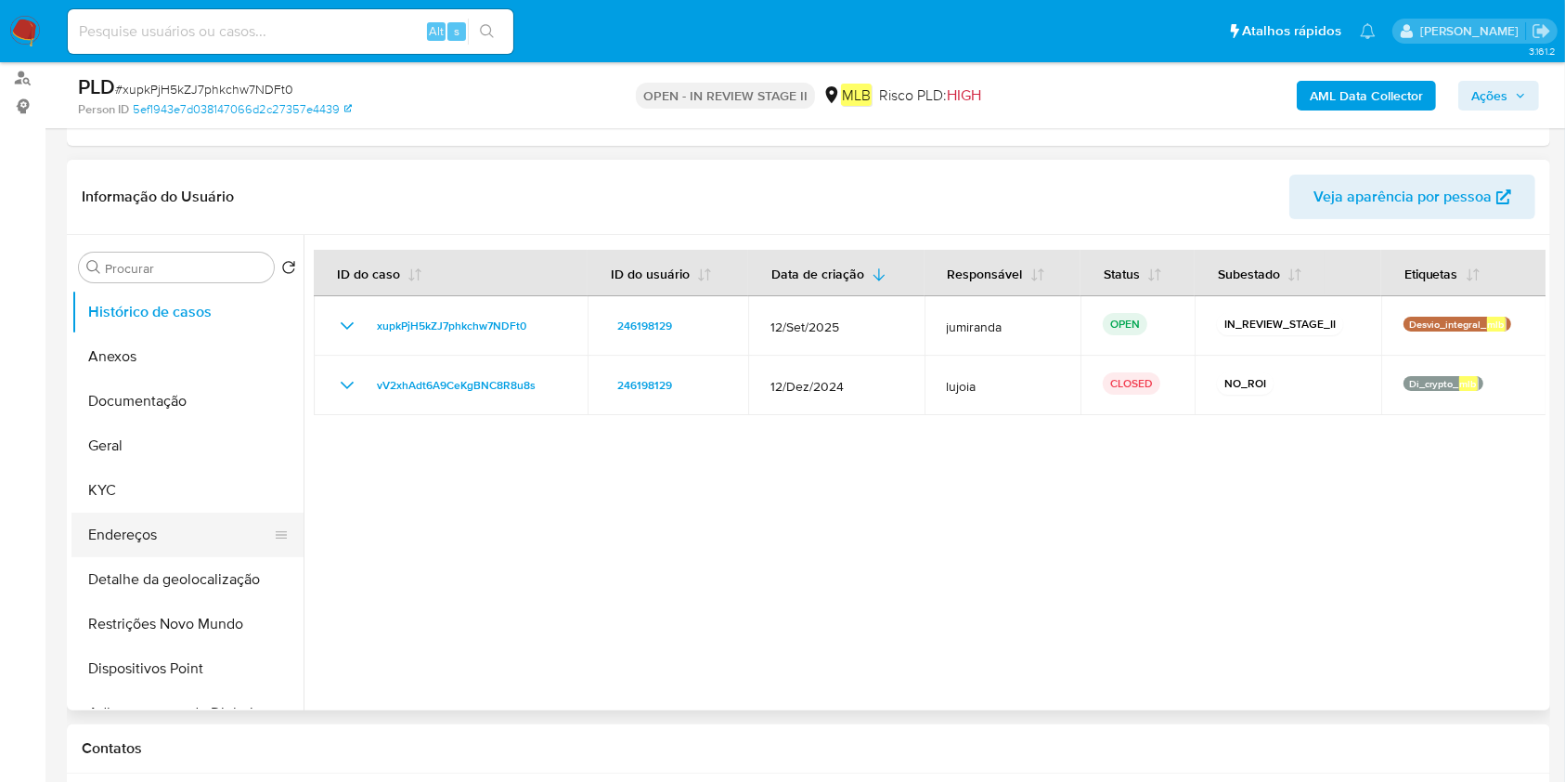
click at [178, 524] on button "Endereços" at bounding box center [179, 534] width 217 height 45
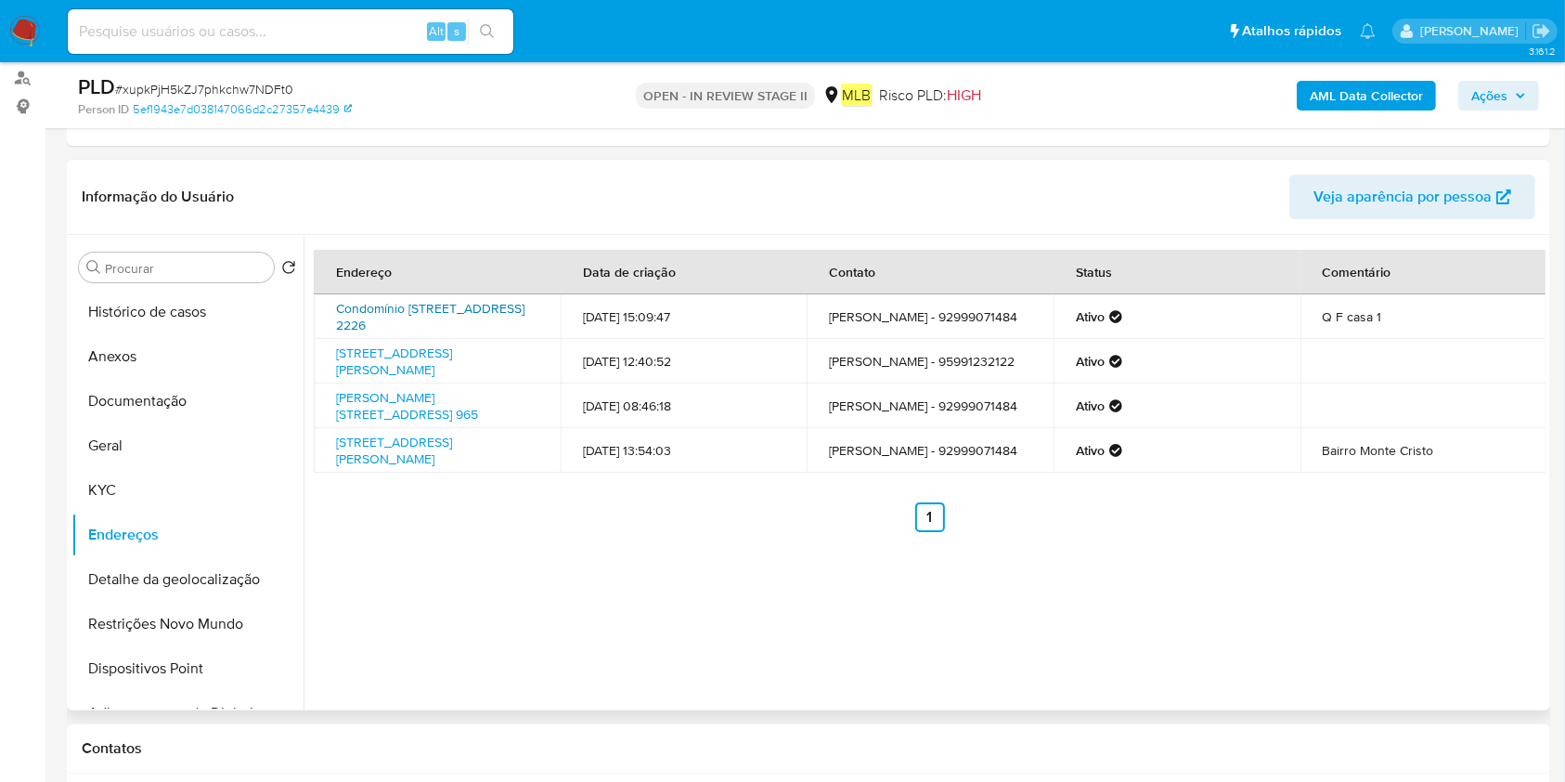
drag, startPoint x: 327, startPoint y: 304, endPoint x: 378, endPoint y: 316, distance: 52.5
click at [378, 316] on td "Condomínio Grenwold Park 2226, Manaus, Amazonas, 69060023, Brasil 2226" at bounding box center [437, 316] width 247 height 45
copy link "Condomínio Grenwold Park 2226, Manaus"
click at [160, 353] on button "Anexos" at bounding box center [179, 356] width 217 height 45
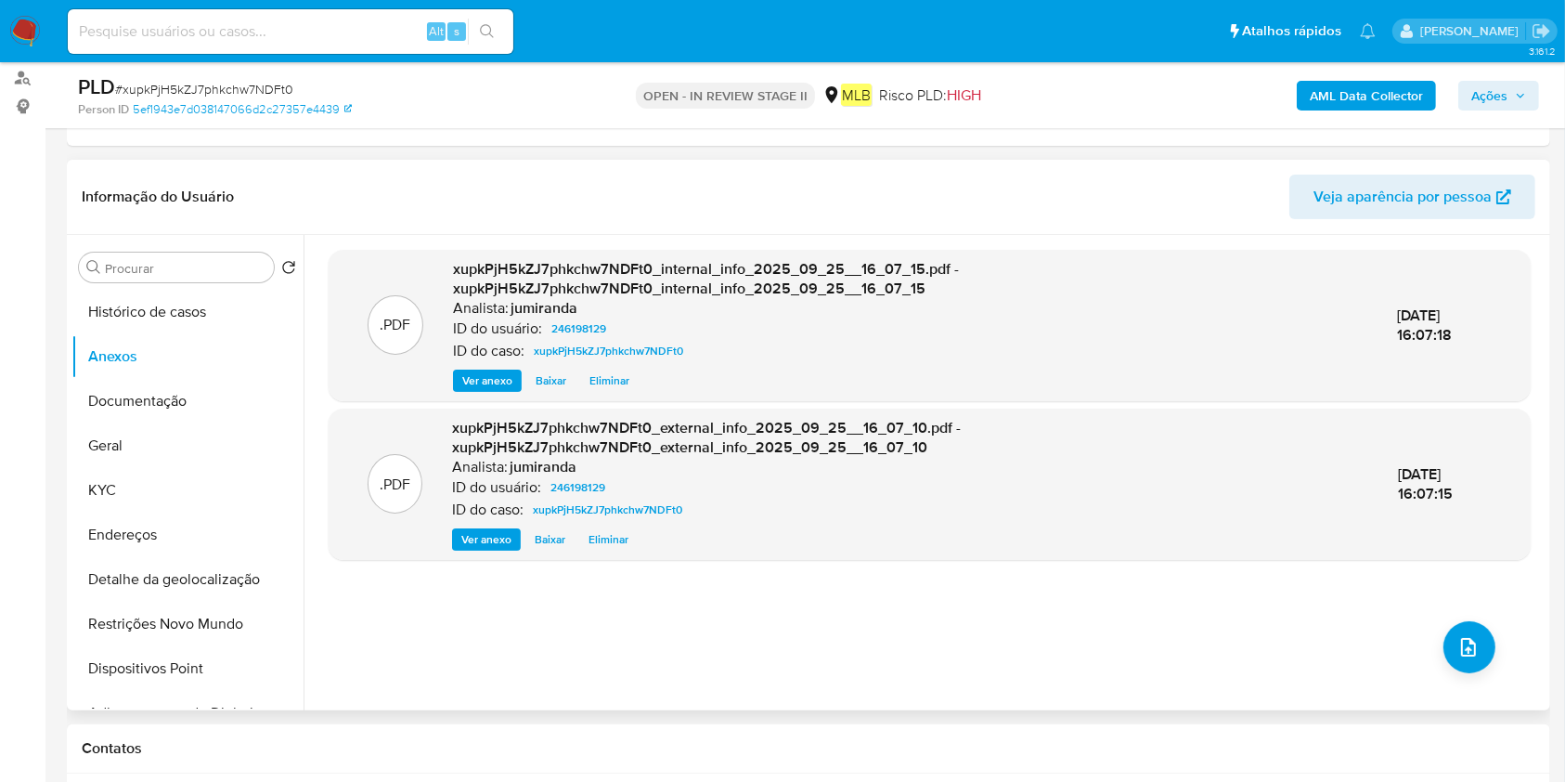
click at [1430, 641] on div ".PDF xupkPjH5kZJ7phkchw7NDFt0_internal_info_2025_09_25__16_07_15.pdf - xupkPjH5…" at bounding box center [930, 473] width 1202 height 446
click at [1444, 652] on button "upload-file" at bounding box center [1470, 647] width 52 height 52
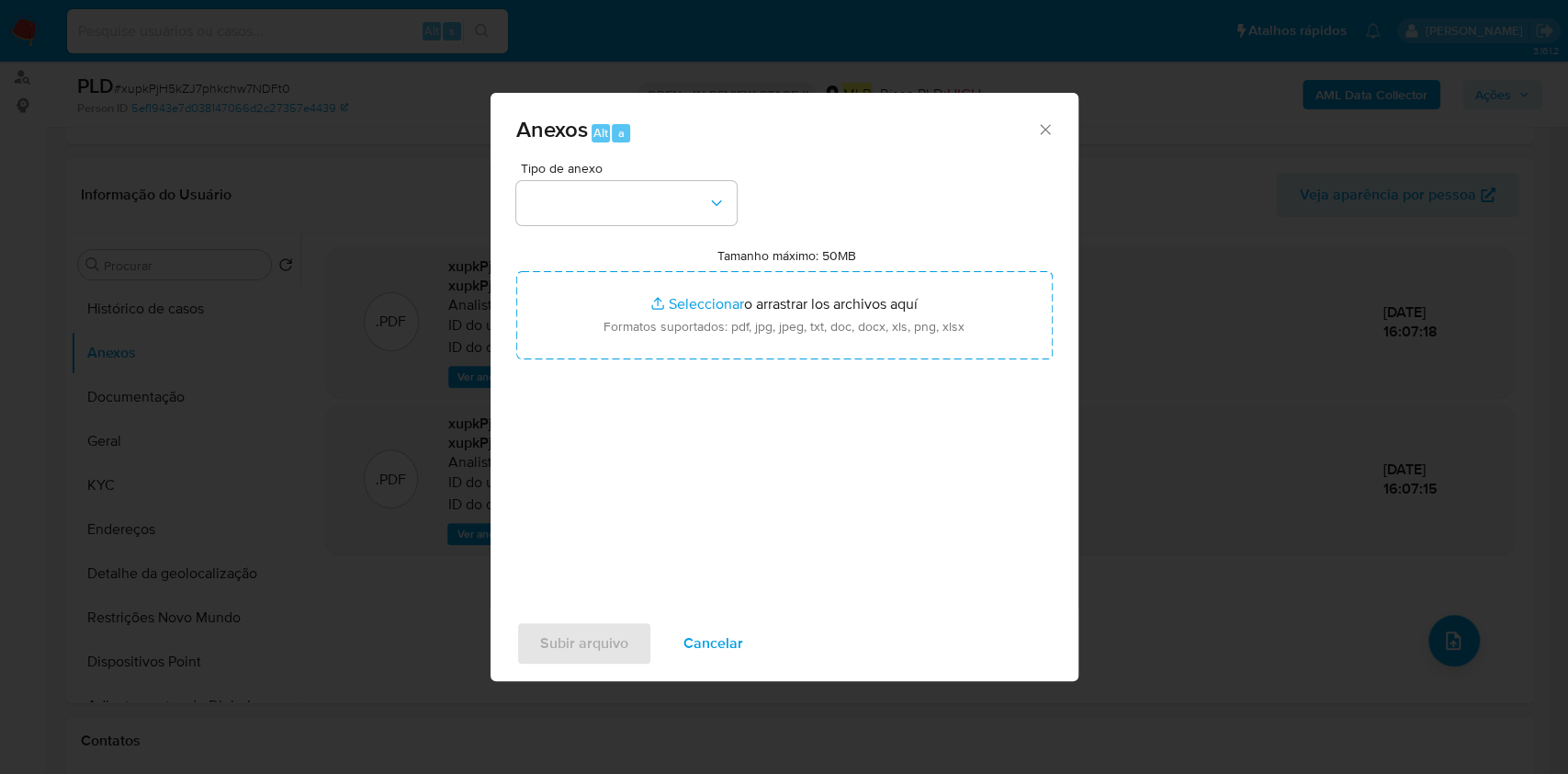
click at [588, 173] on span "Tipo de anexo" at bounding box center [630, 167] width 221 height 13
click at [605, 190] on button "button" at bounding box center [626, 203] width 221 height 45
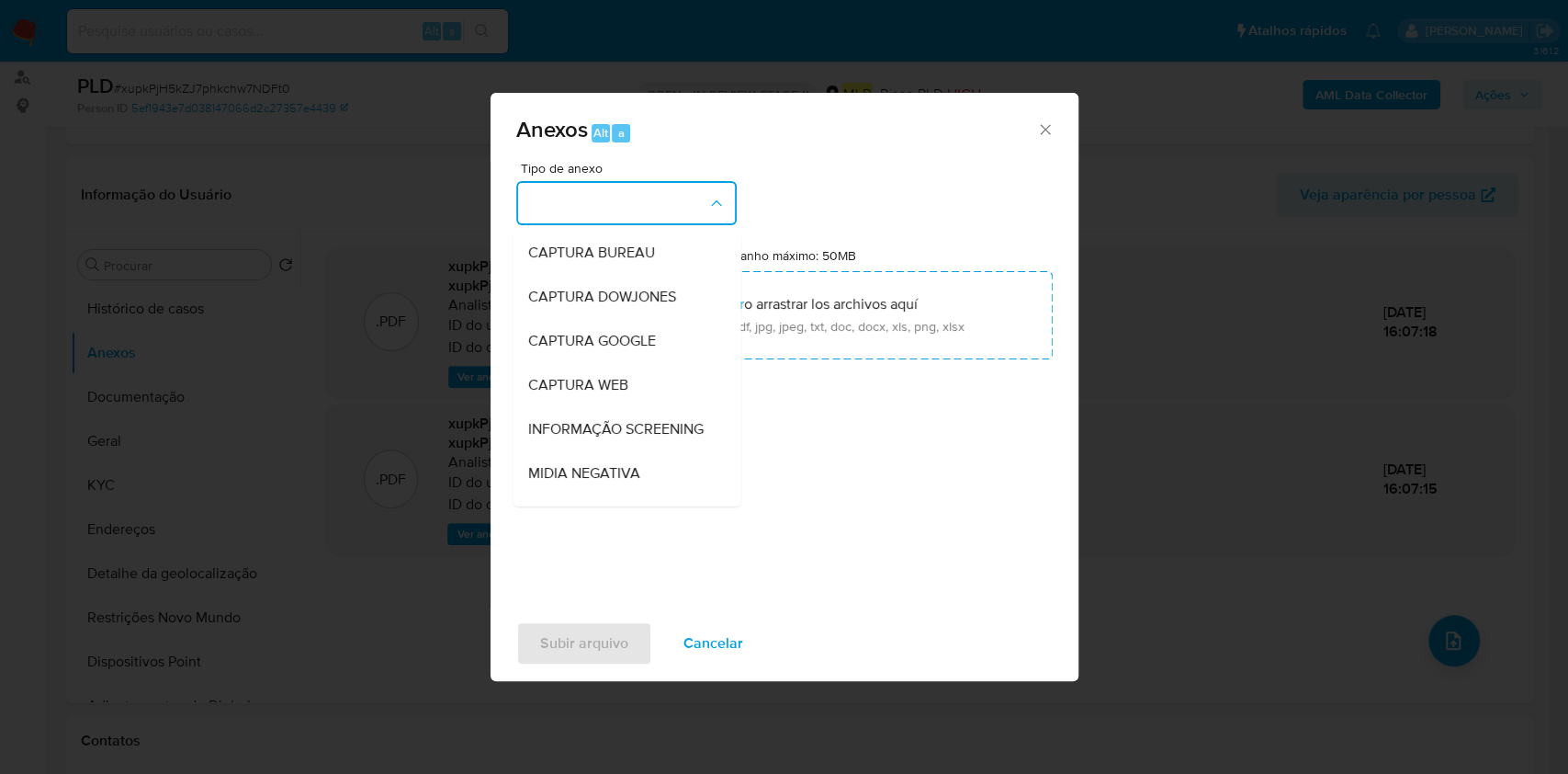
click at [666, 228] on div "CAPTURA BUREAU CAPTURA DOWJONES CAPTURA GOOGLE CAPTURA WEB INFORMAÇÃO SCREENING…" at bounding box center [626, 365] width 228 height 281
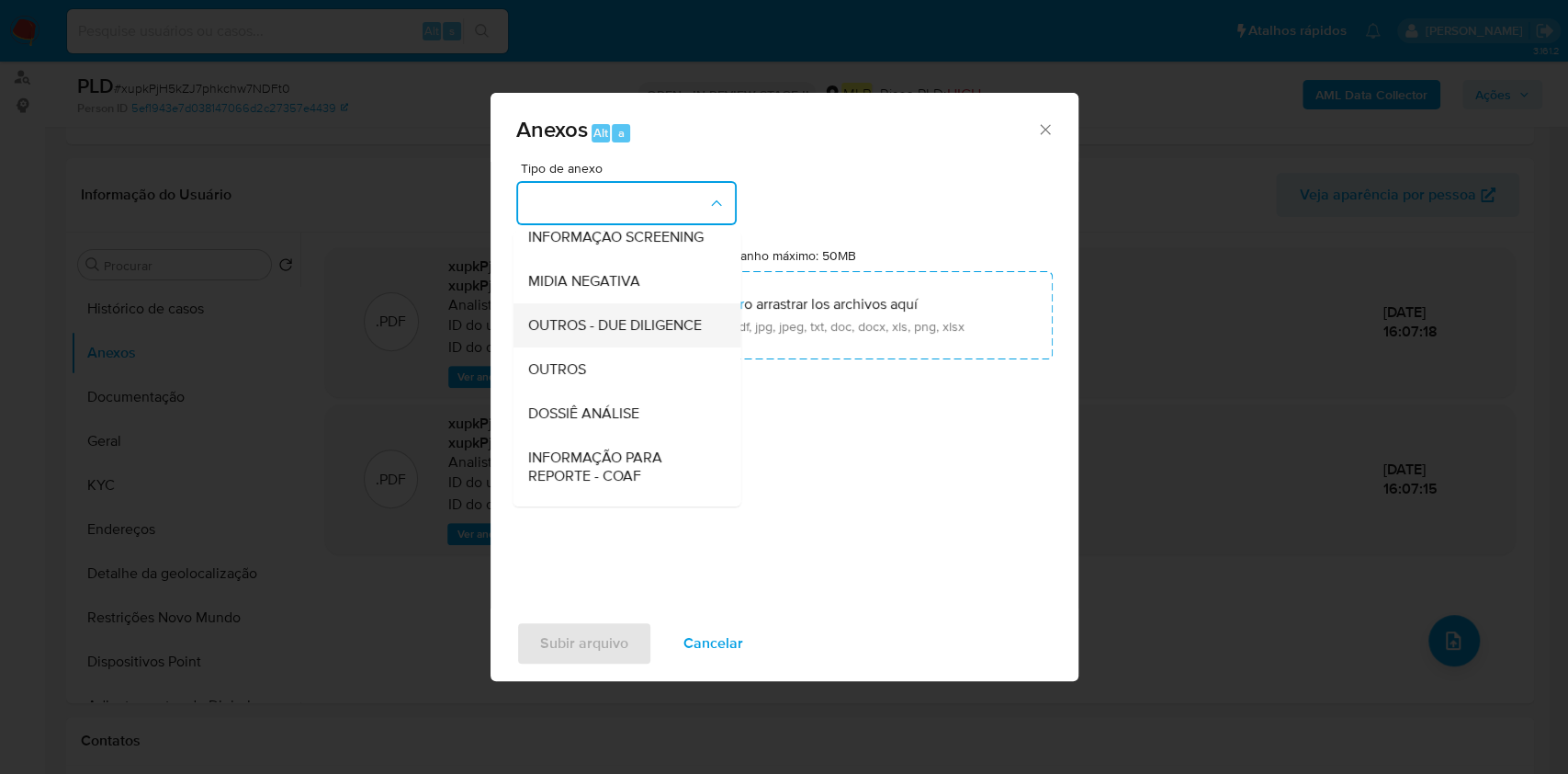
click at [655, 302] on ul "CAPTURA BUREAU CAPTURA DOWJONES CAPTURA GOOGLE CAPTURA WEB INFORMAÇÃO SCREENING…" at bounding box center [626, 299] width 228 height 522
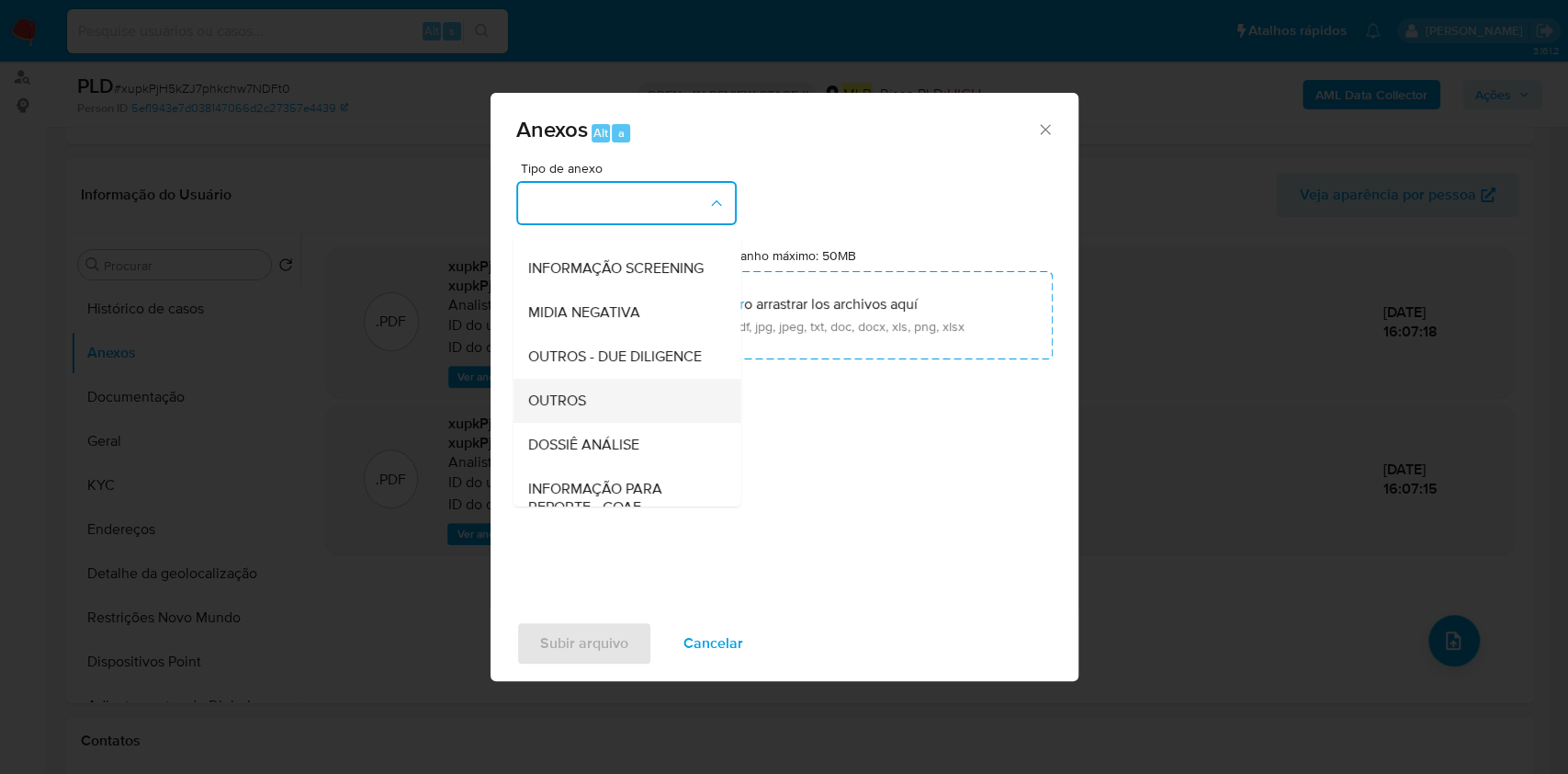
click at [570, 410] on span "OUTROS" at bounding box center [556, 400] width 57 height 19
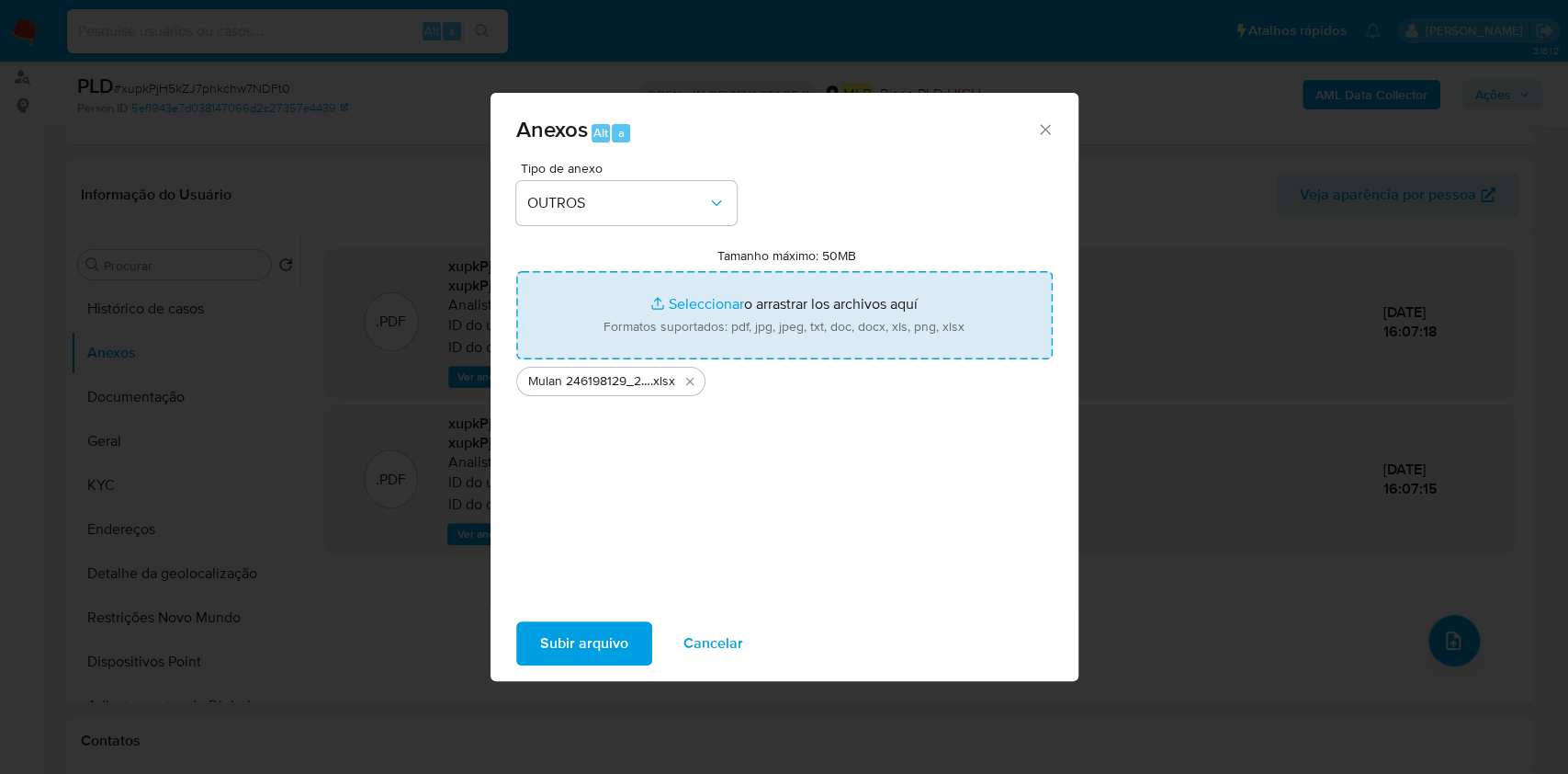
type input "C:\fakepath\DECLINIO - xupkPjH5kZJ7phkchw7NDFt0 - CPF 13572148200 - TANIA MARIA…"
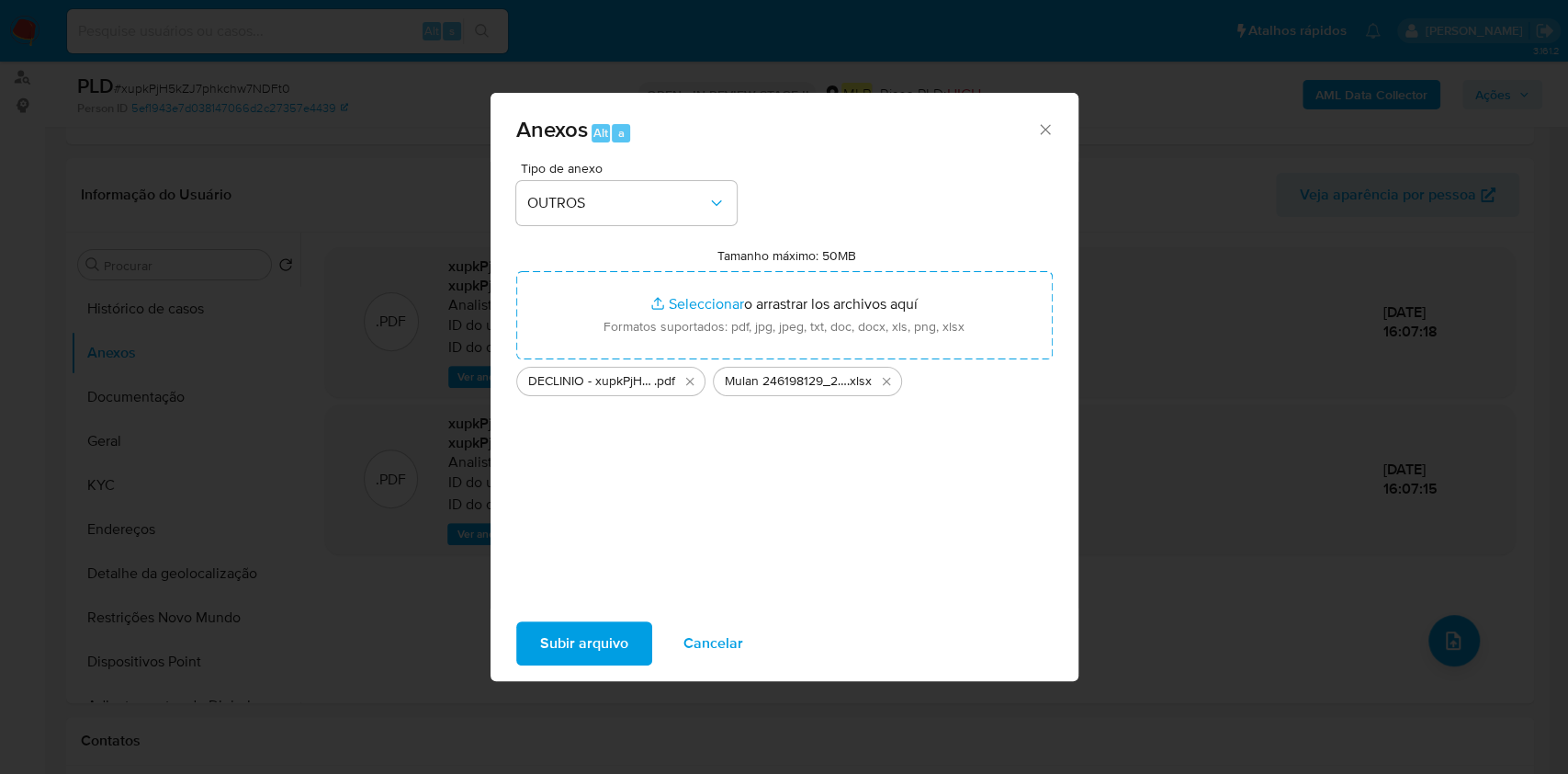
click at [605, 645] on span "Subir arquivo" at bounding box center [584, 642] width 88 height 41
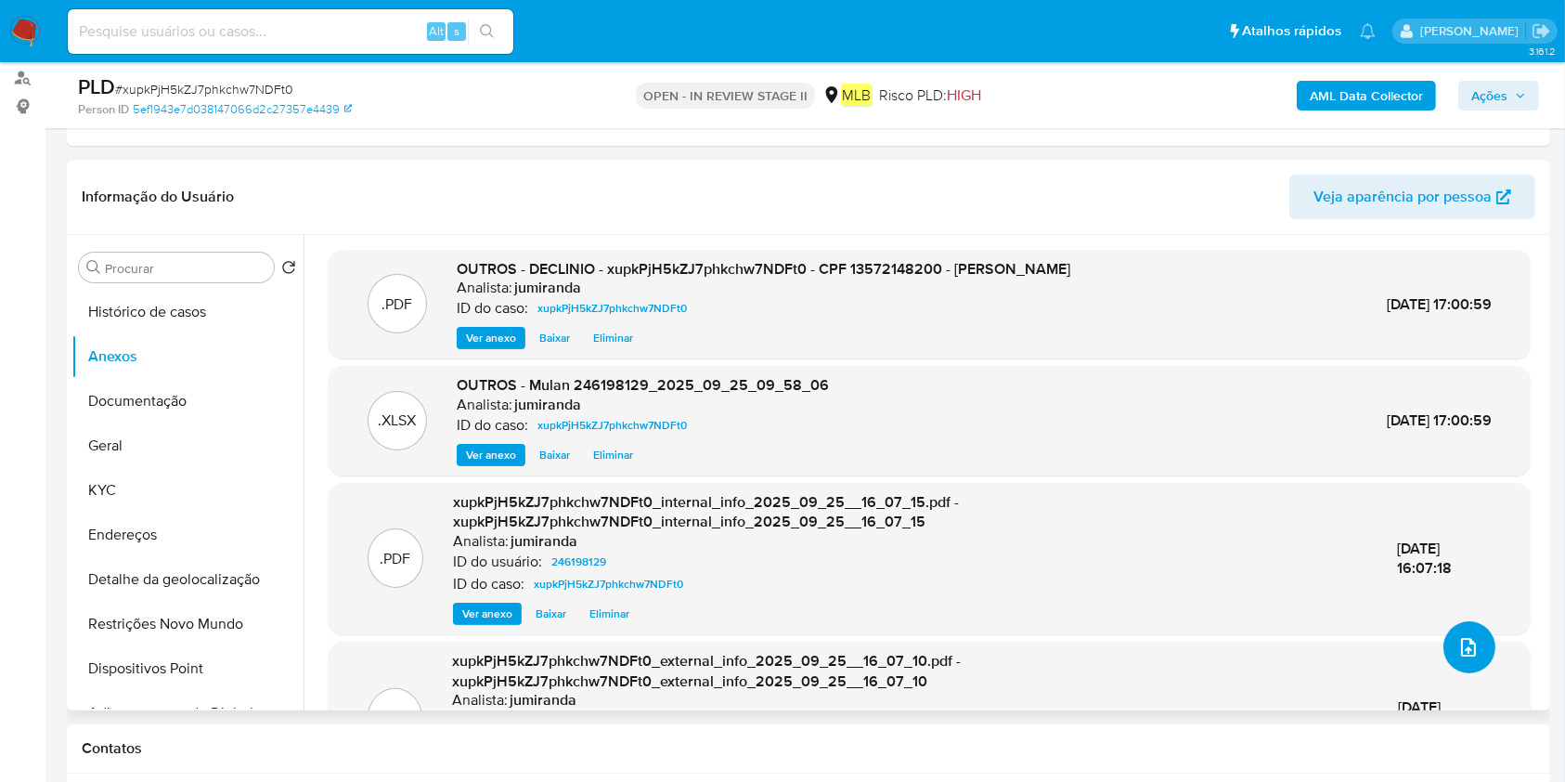
click at [1461, 638] on icon "upload-file" at bounding box center [1468, 647] width 15 height 19
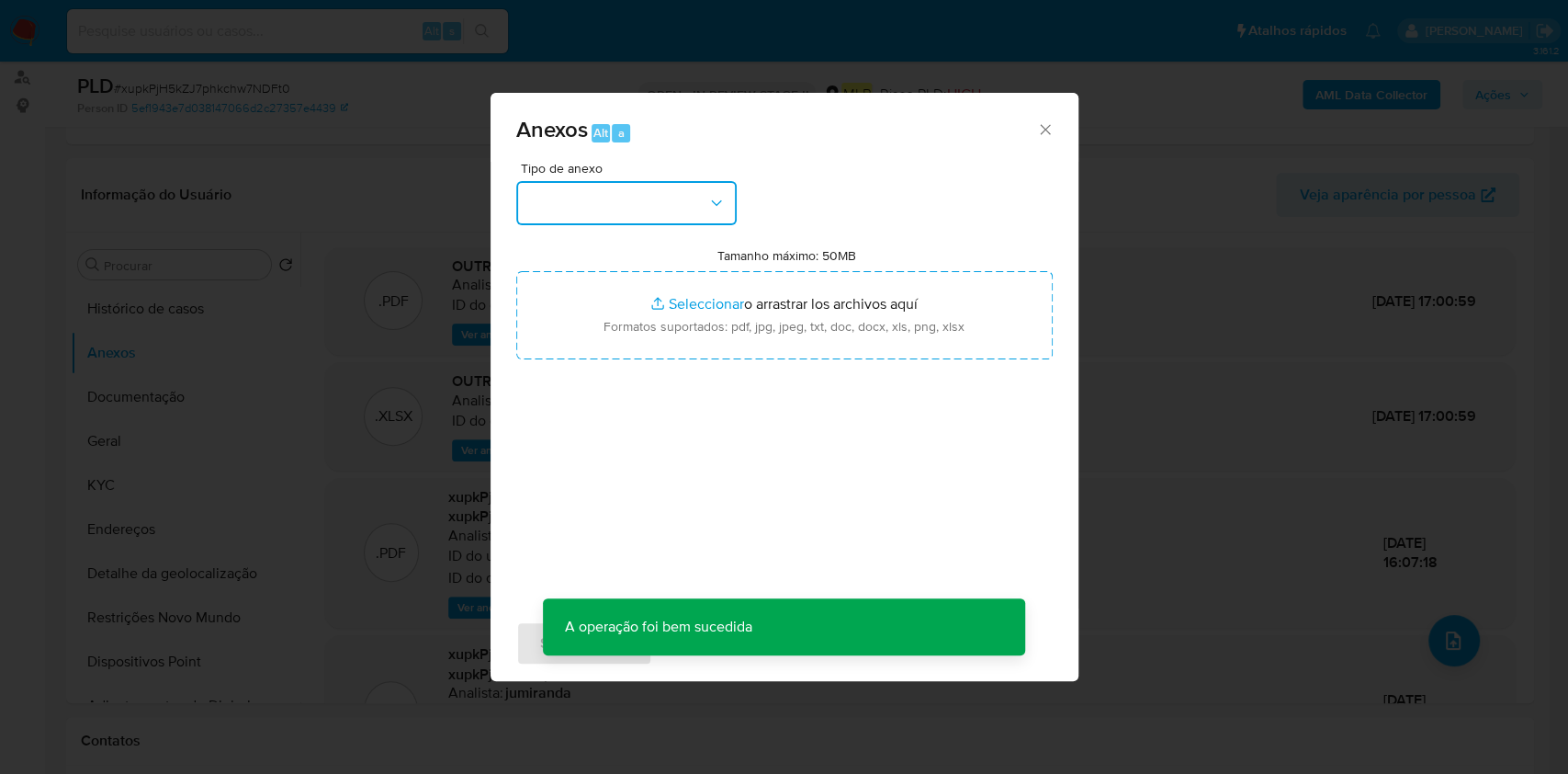
click at [544, 210] on button "button" at bounding box center [626, 203] width 221 height 45
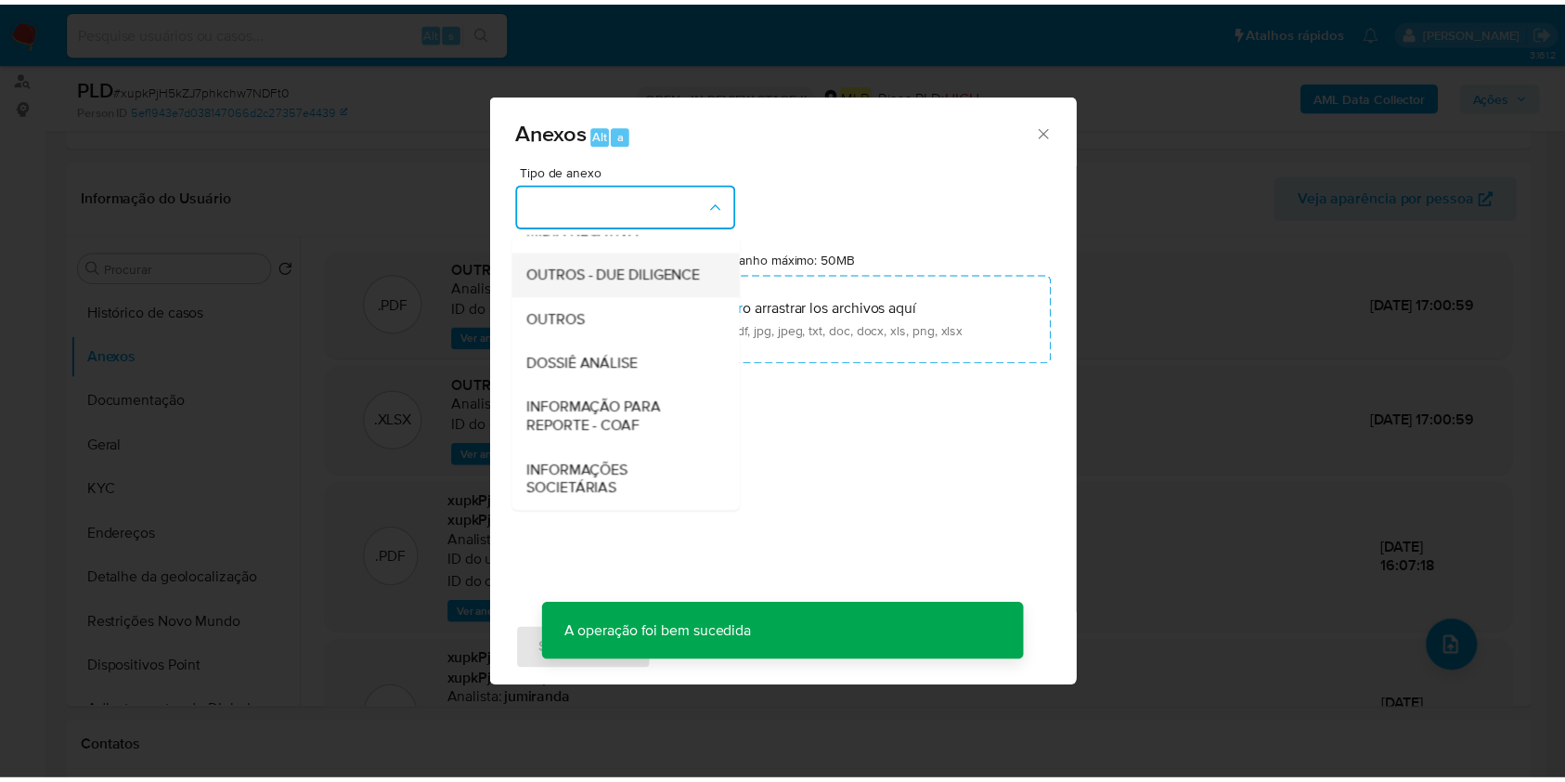
scroll to position [285, 0]
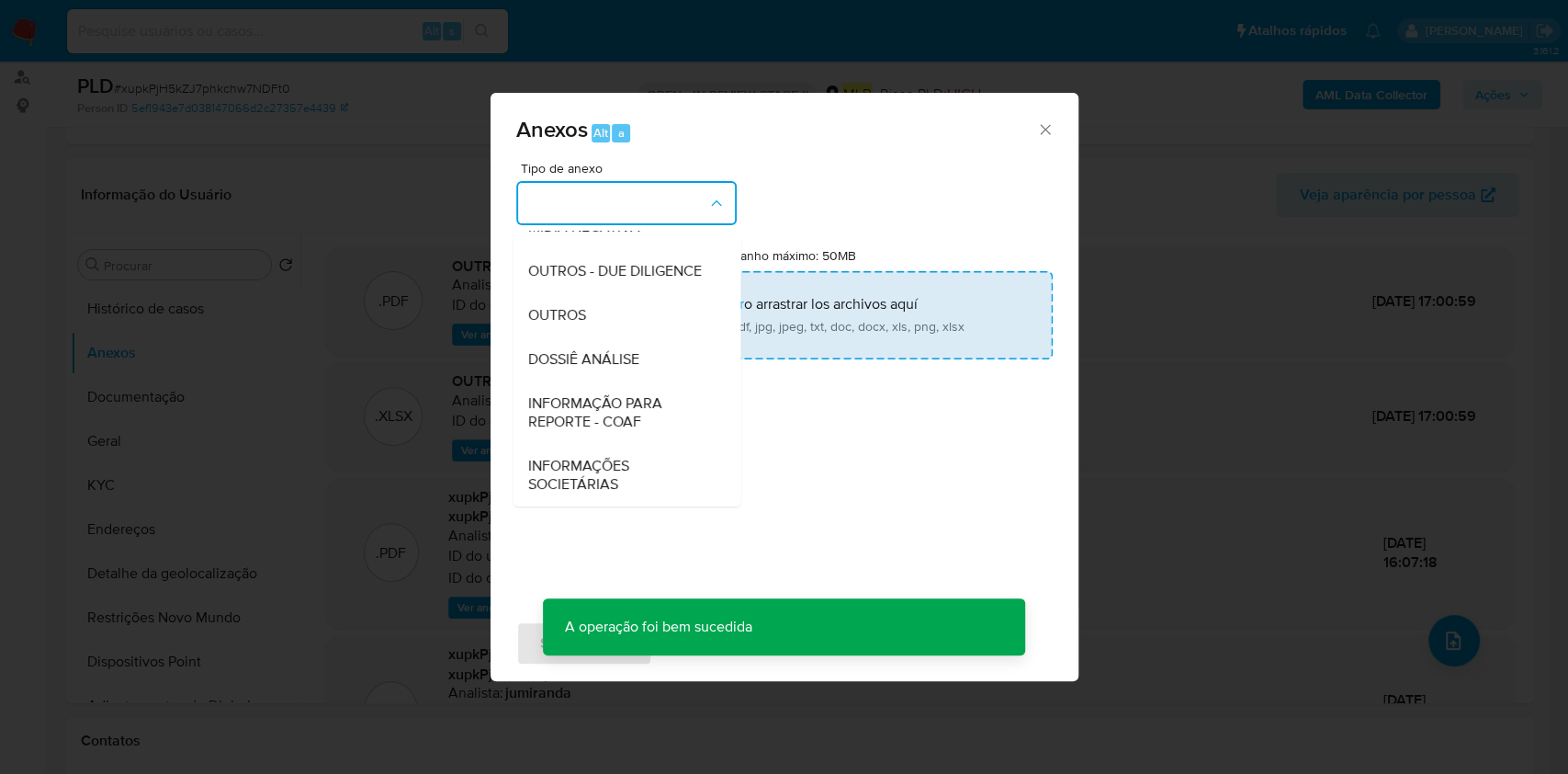
click at [592, 312] on div "OUTROS" at bounding box center [620, 315] width 187 height 45
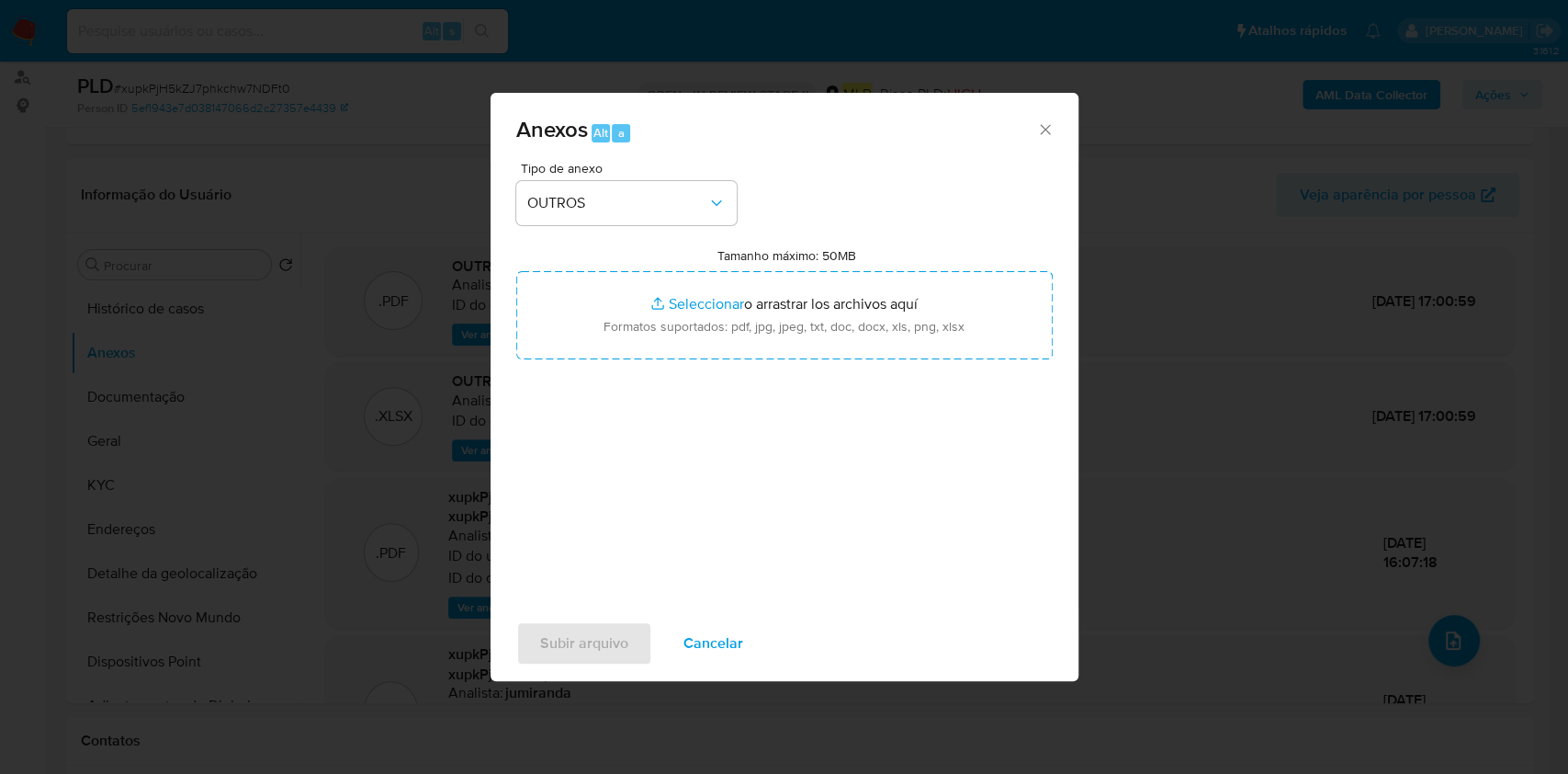
click at [712, 628] on span "Cancelar" at bounding box center [713, 642] width 59 height 41
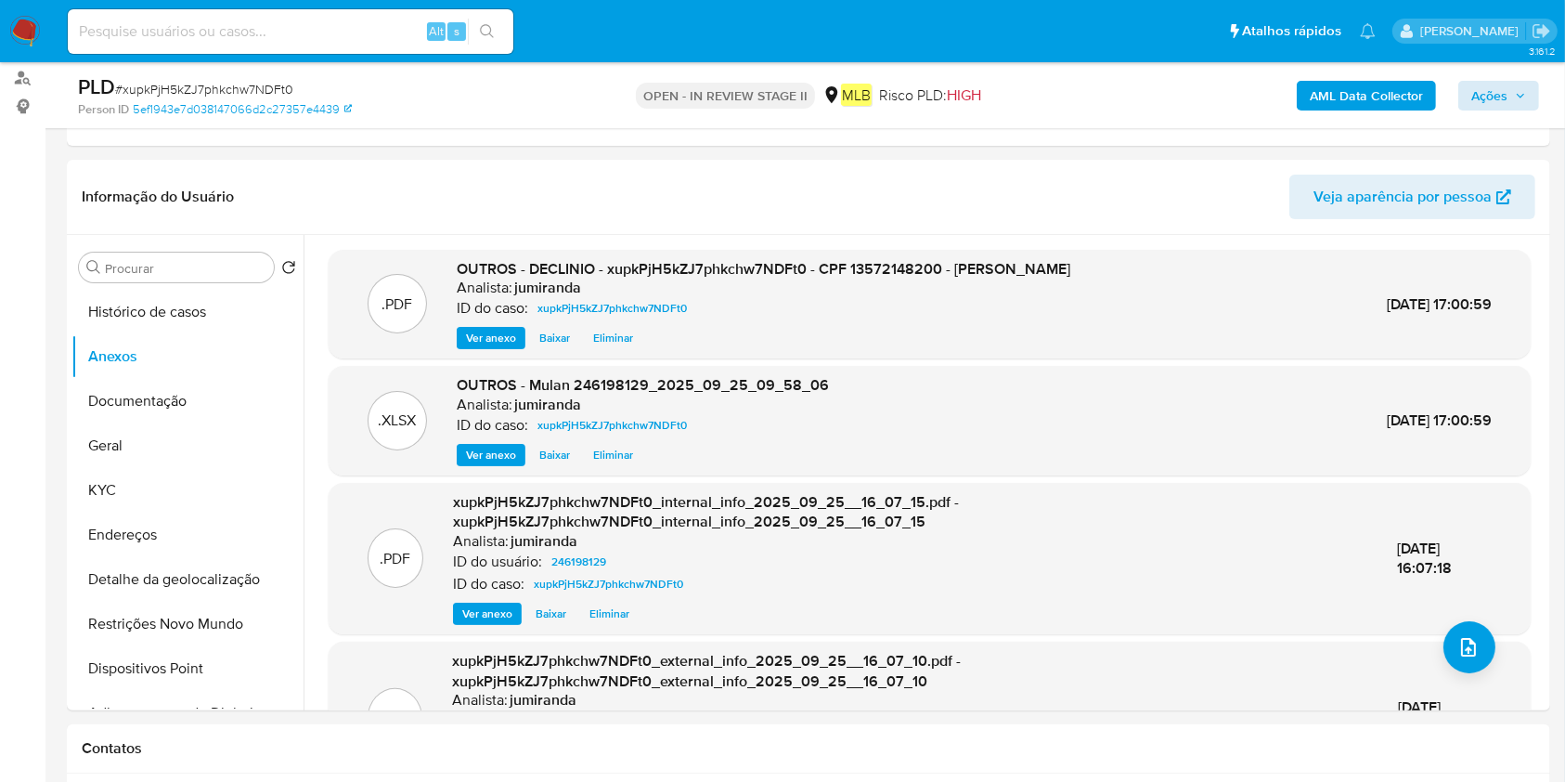
click at [1489, 78] on div "AML Data Collector Ações" at bounding box center [1298, 95] width 482 height 44
click at [1472, 110] on div "AML Data Collector Ações" at bounding box center [1298, 95] width 482 height 44
click at [1496, 94] on span "Ações" at bounding box center [1489, 96] width 36 height 30
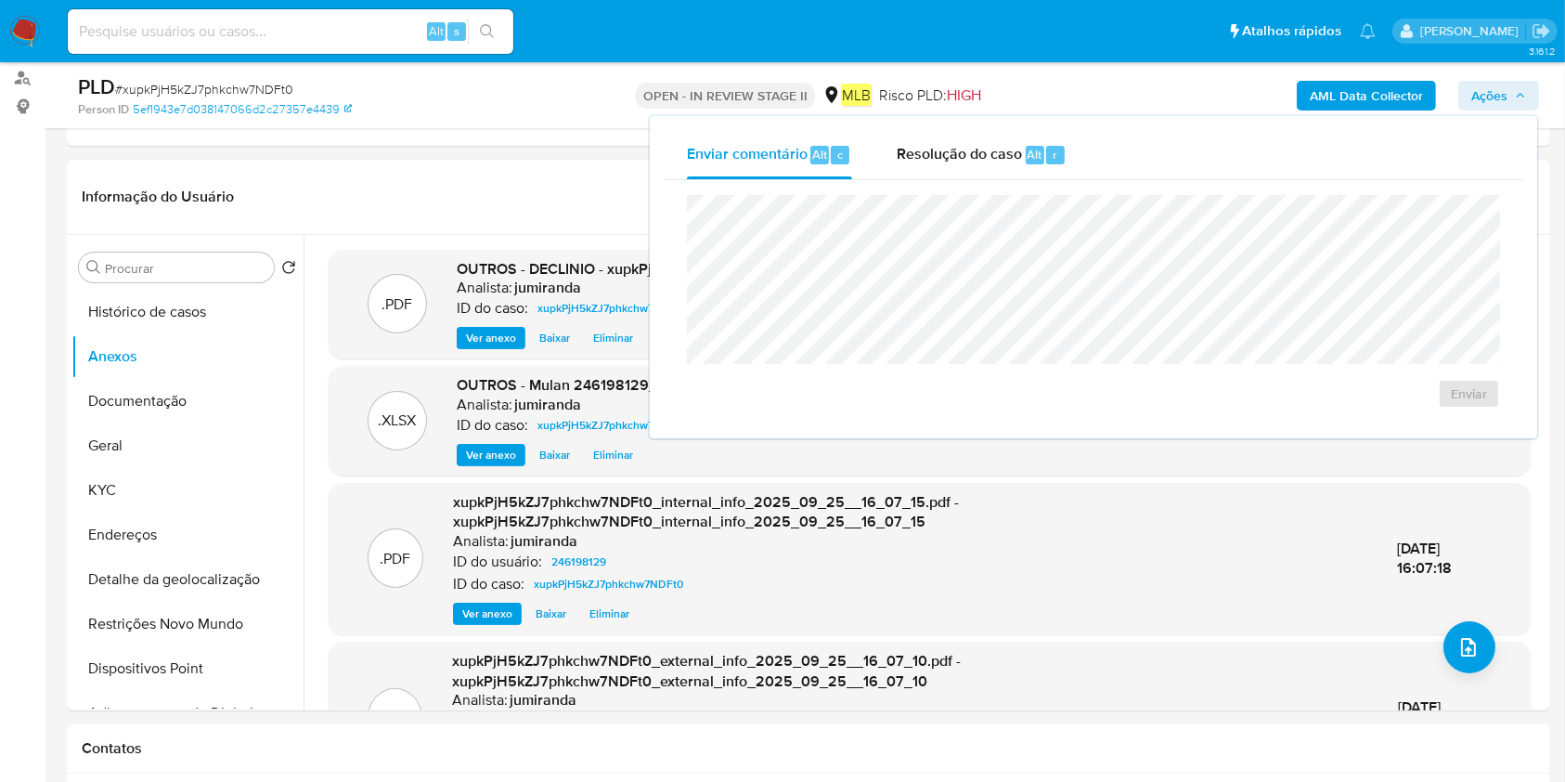
click at [916, 159] on span "Resolução do caso" at bounding box center [959, 153] width 125 height 21
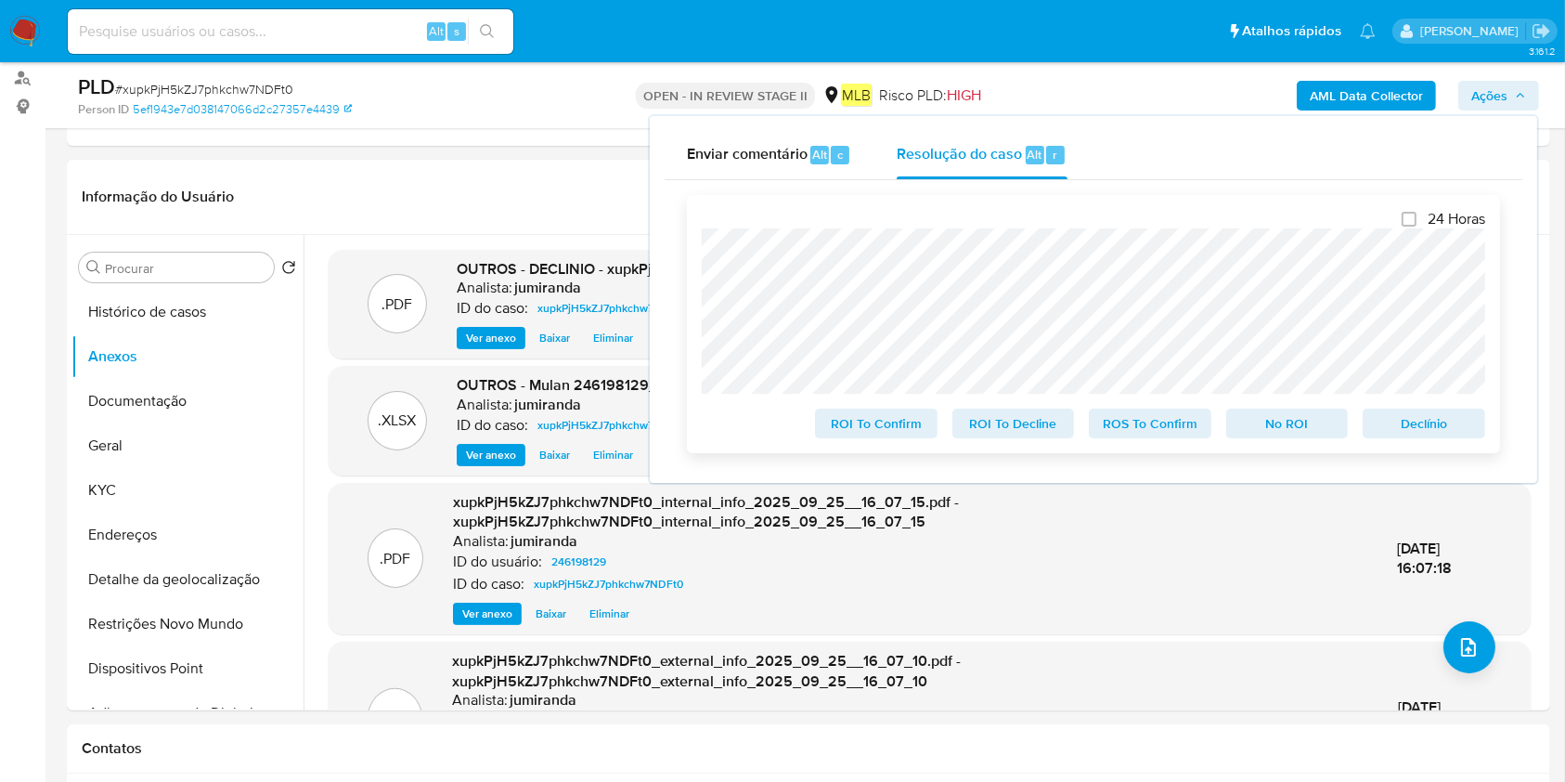
click at [1318, 422] on span "No ROI" at bounding box center [1287, 423] width 97 height 26
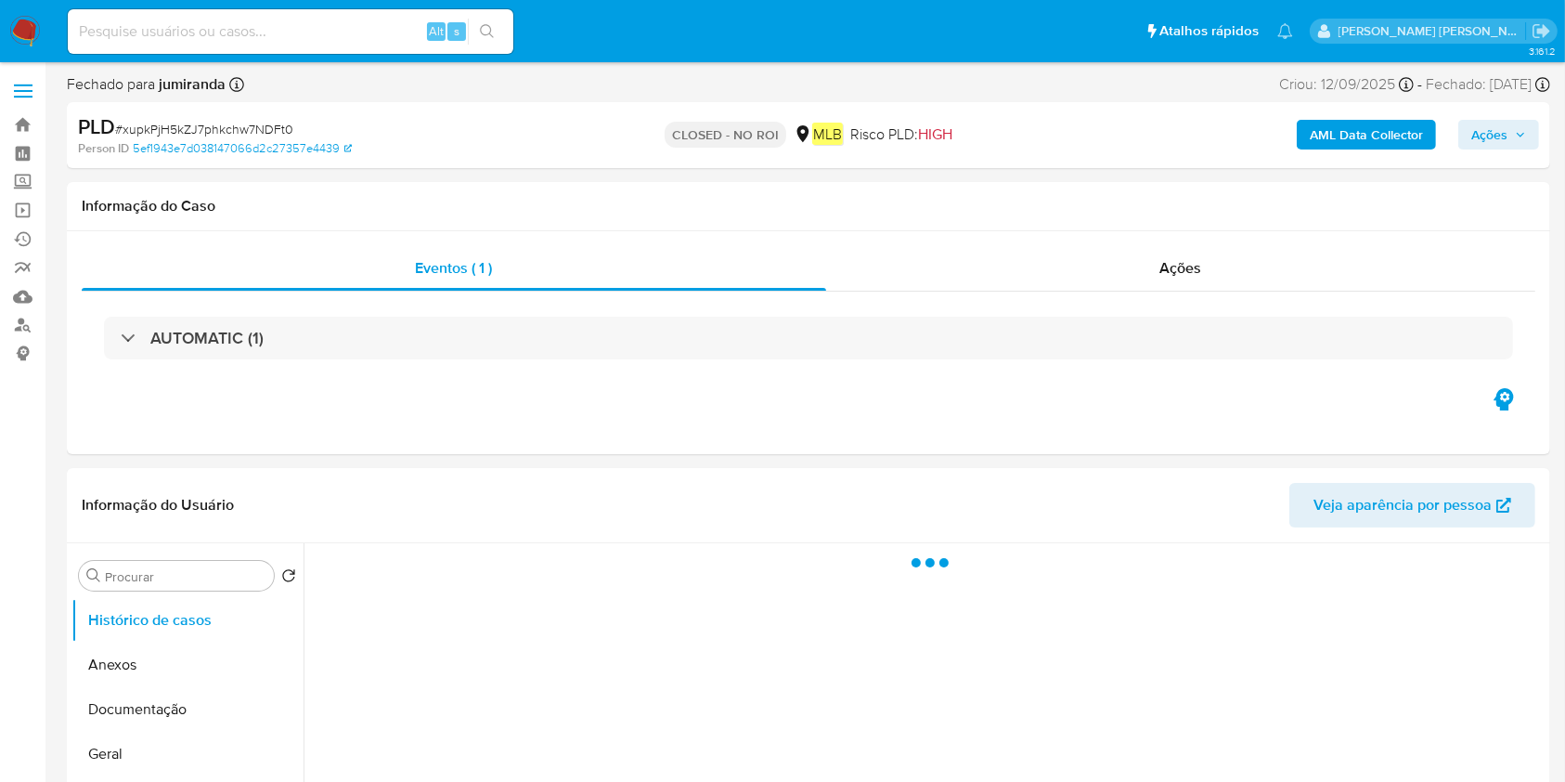
select select "10"
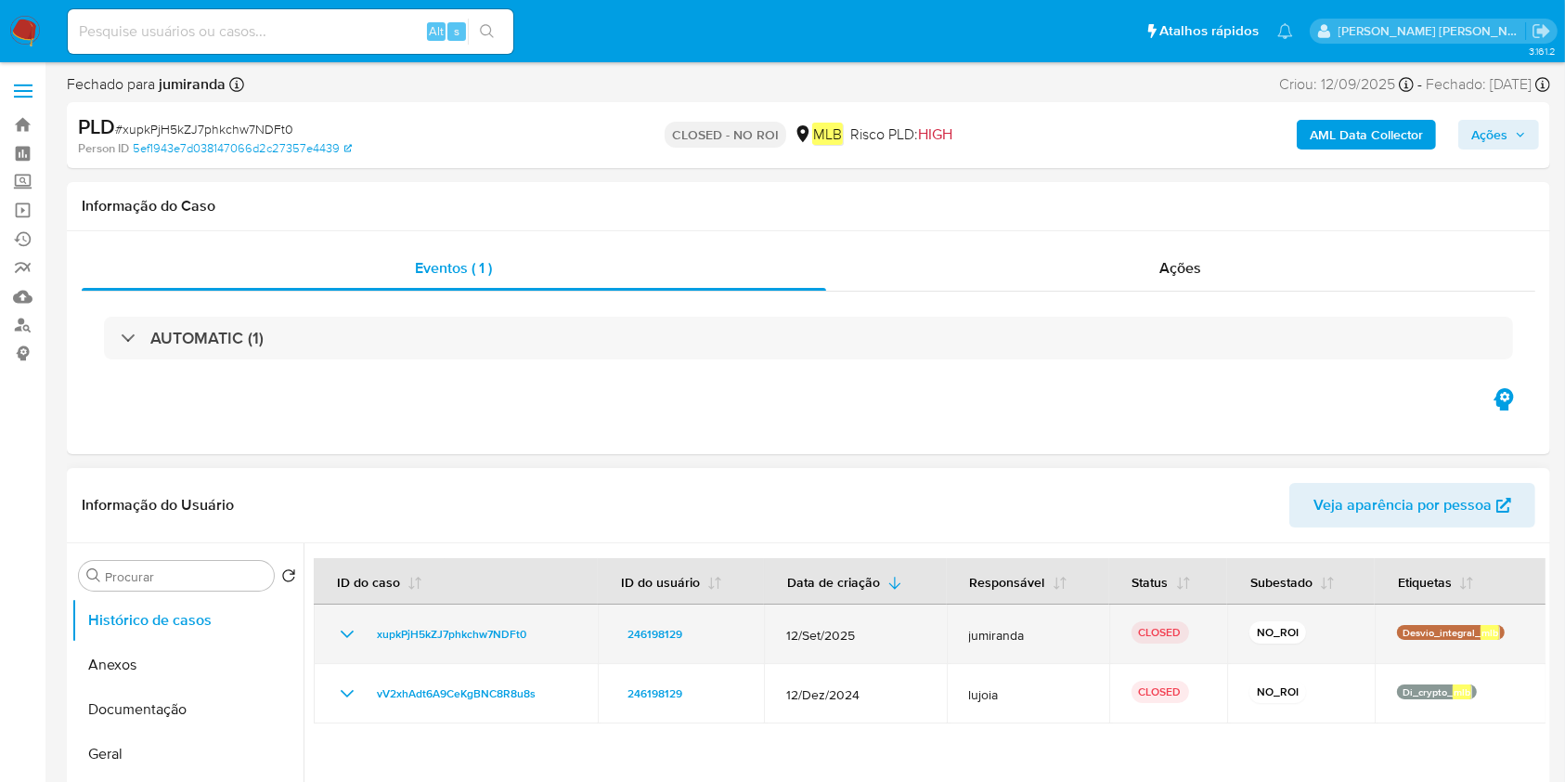
scroll to position [247, 0]
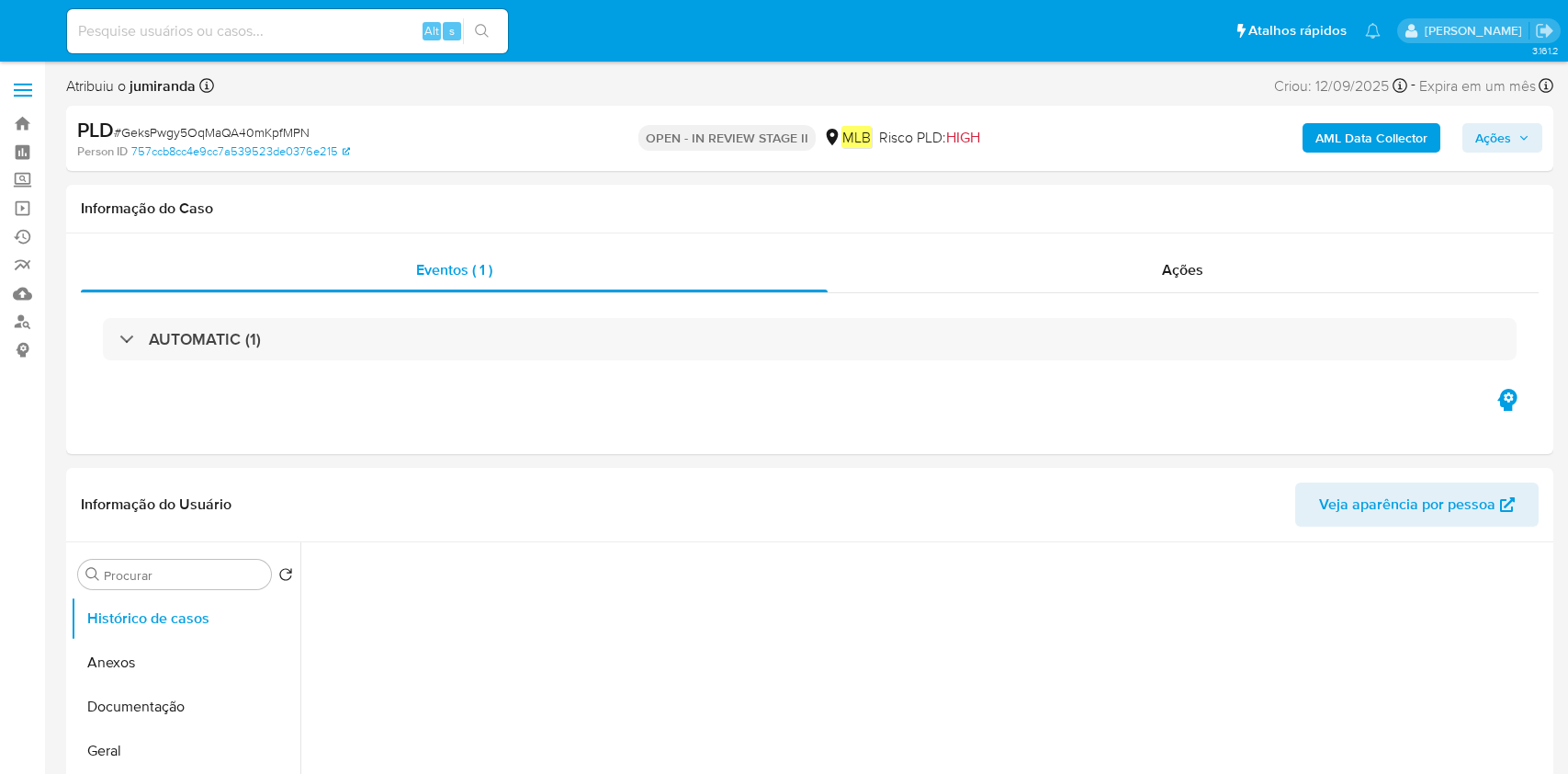
select select "10"
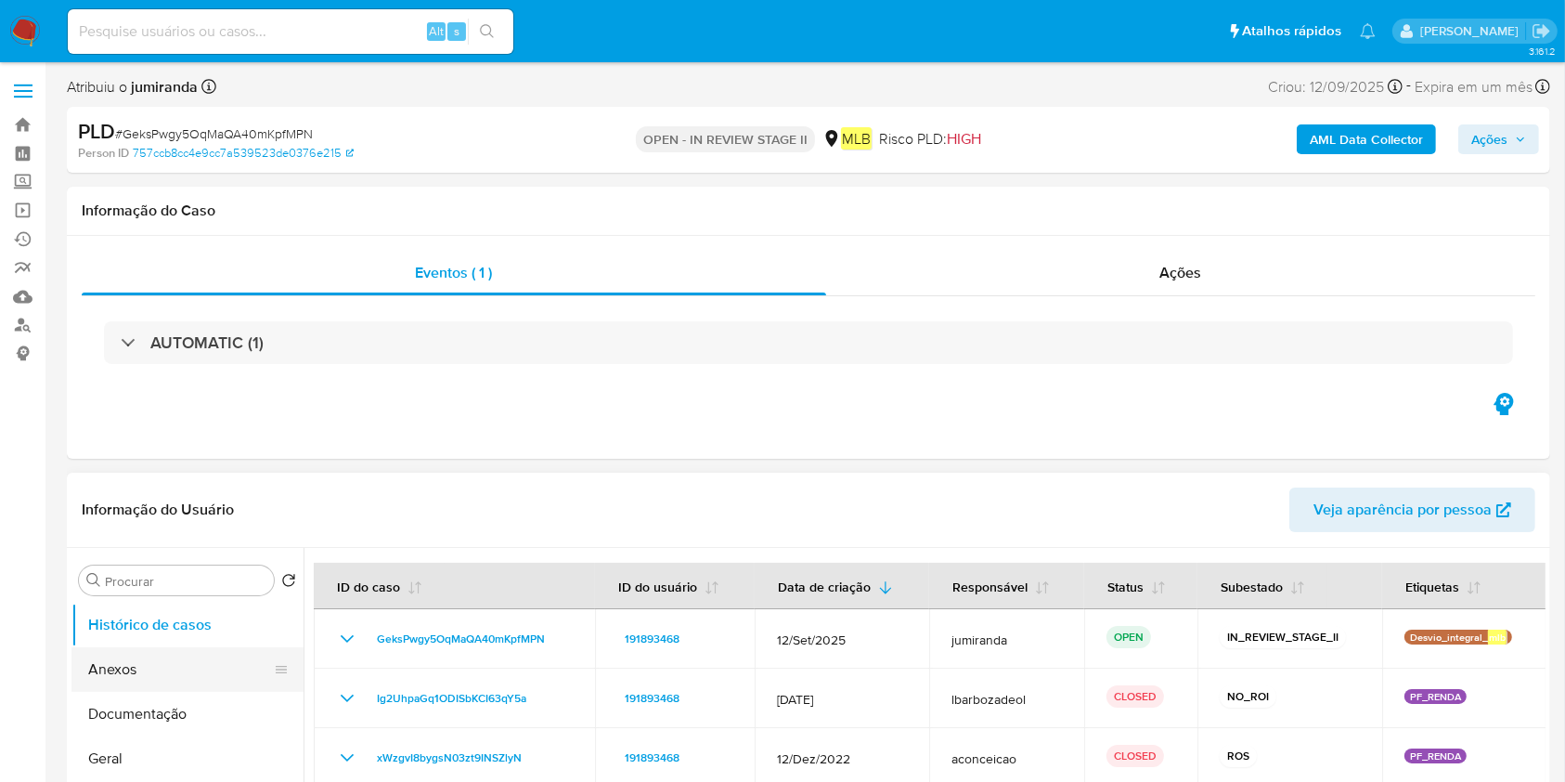
click at [174, 657] on button "Anexos" at bounding box center [179, 669] width 217 height 45
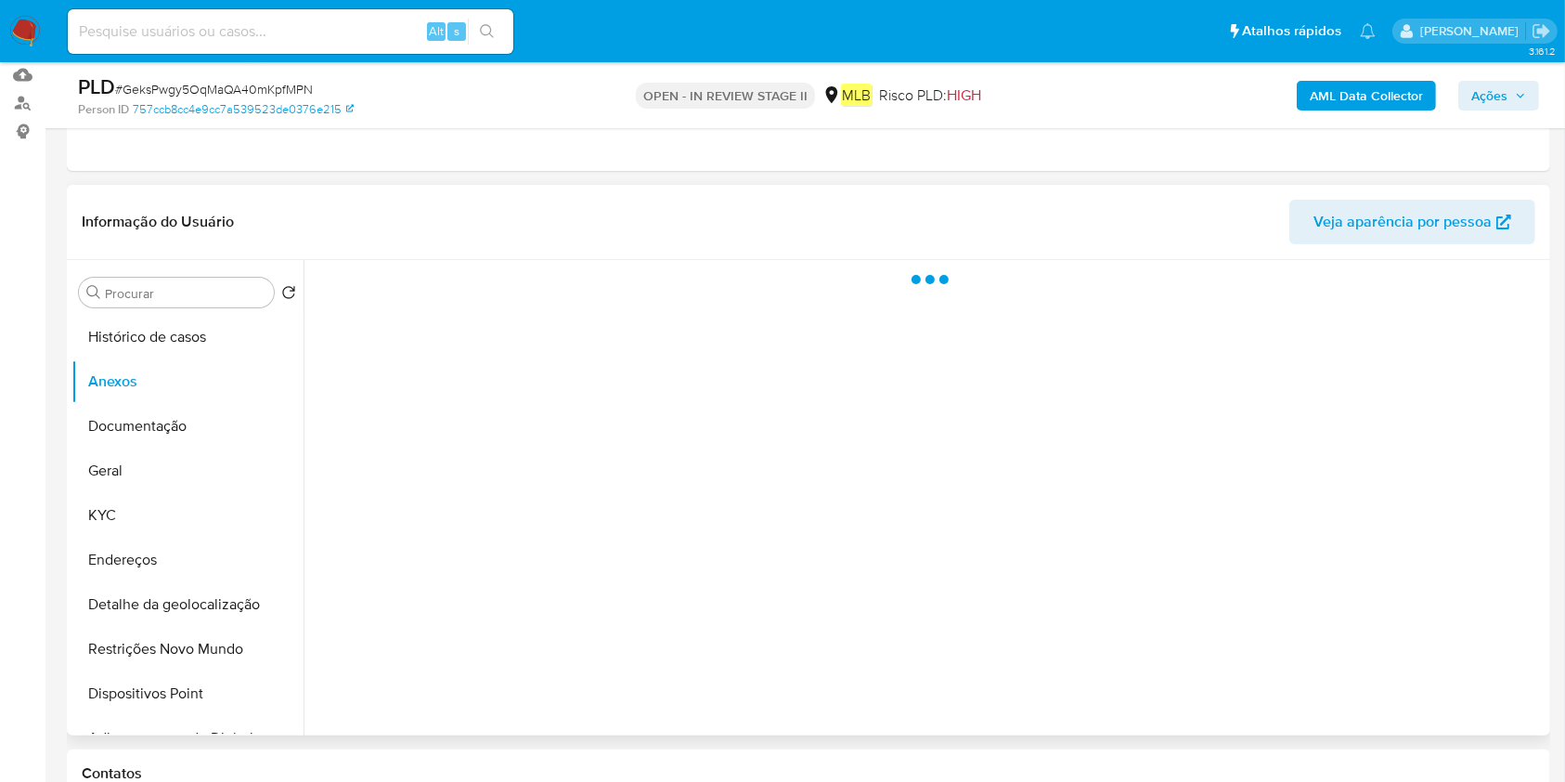
scroll to position [371, 0]
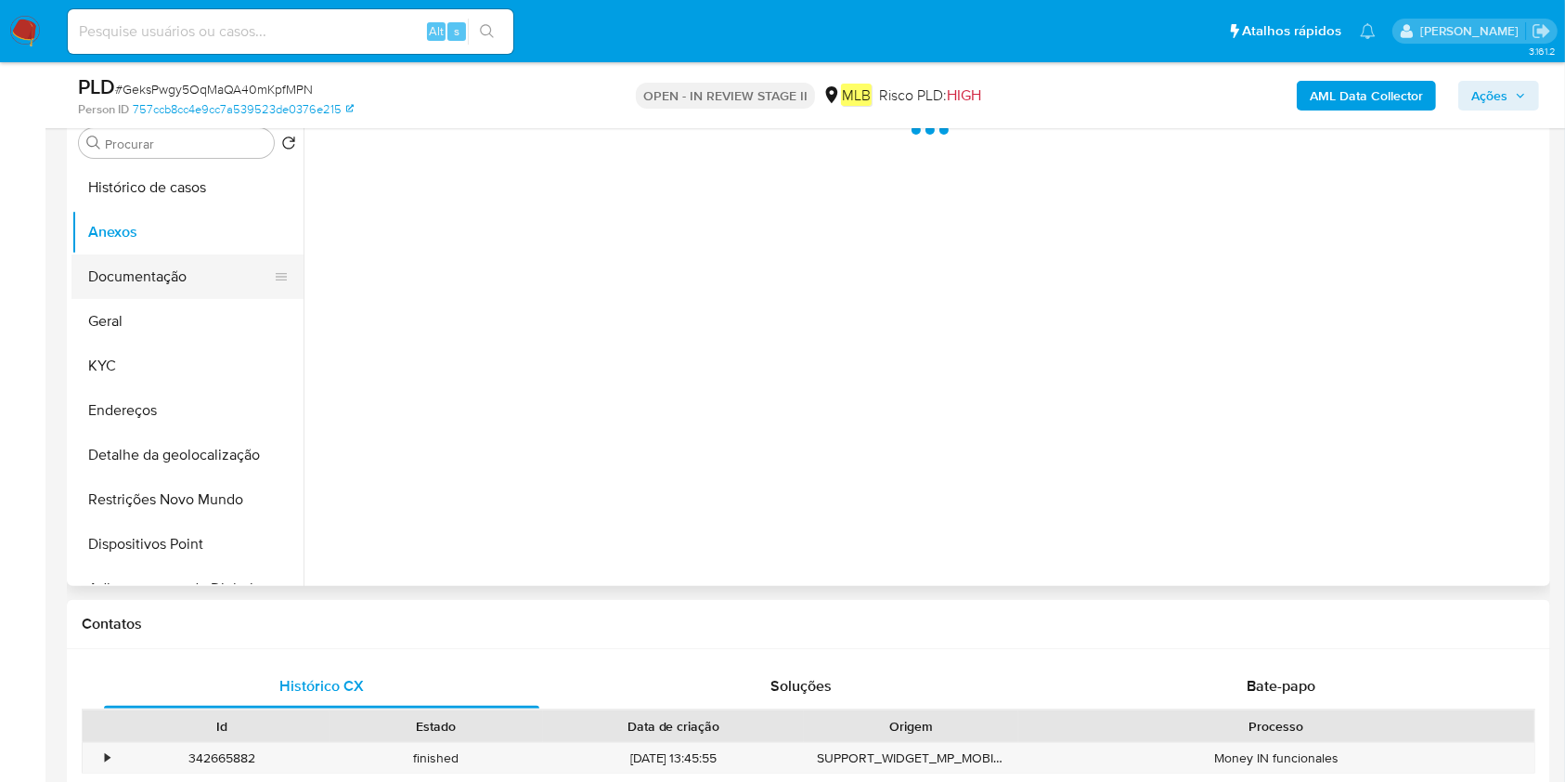
click at [215, 291] on button "Documentação" at bounding box center [179, 276] width 217 height 45
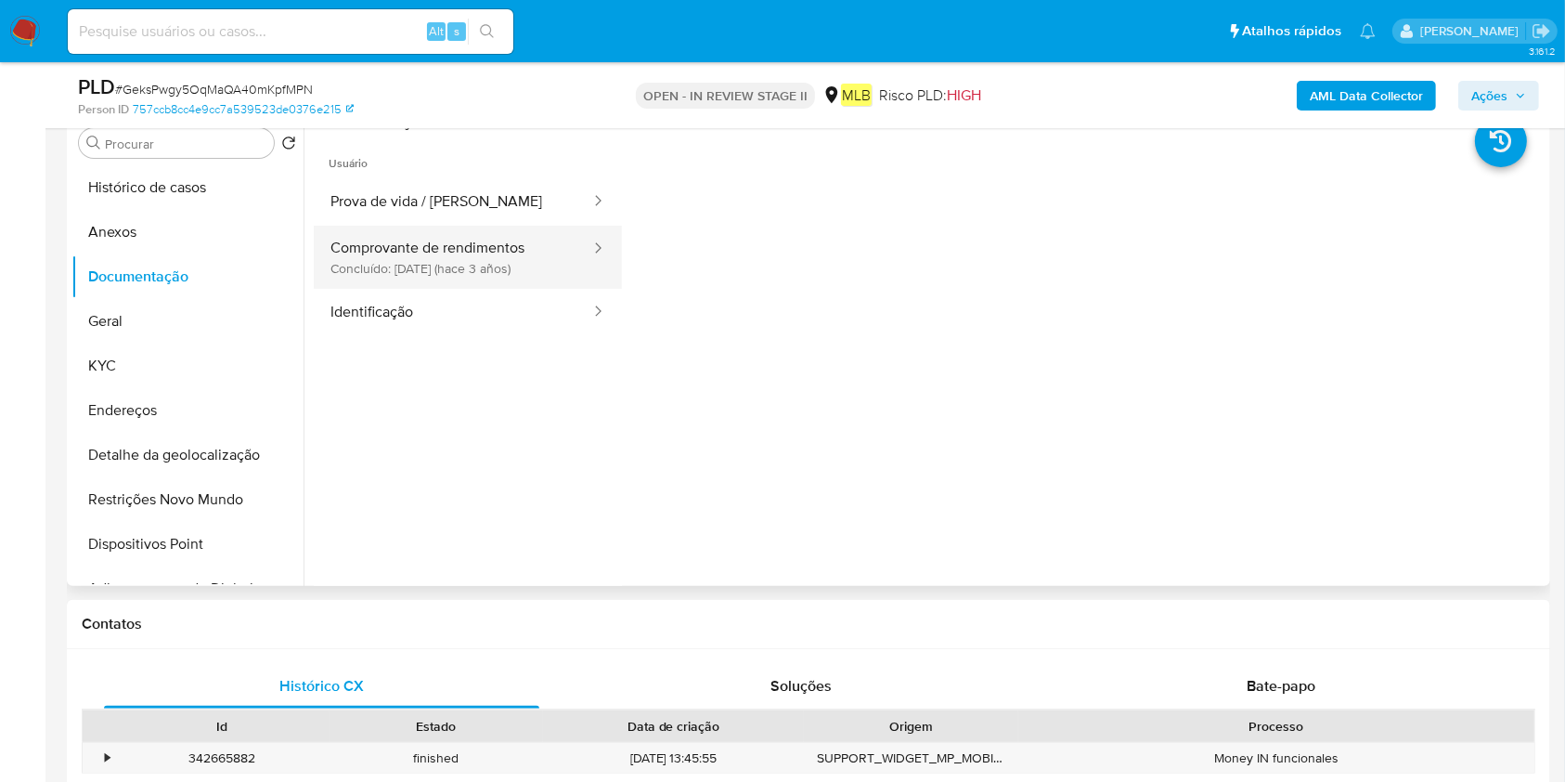
click at [490, 264] on button "Comprovante de rendimentos Concluído: [DATE] (hace 3 años)" at bounding box center [453, 257] width 278 height 63
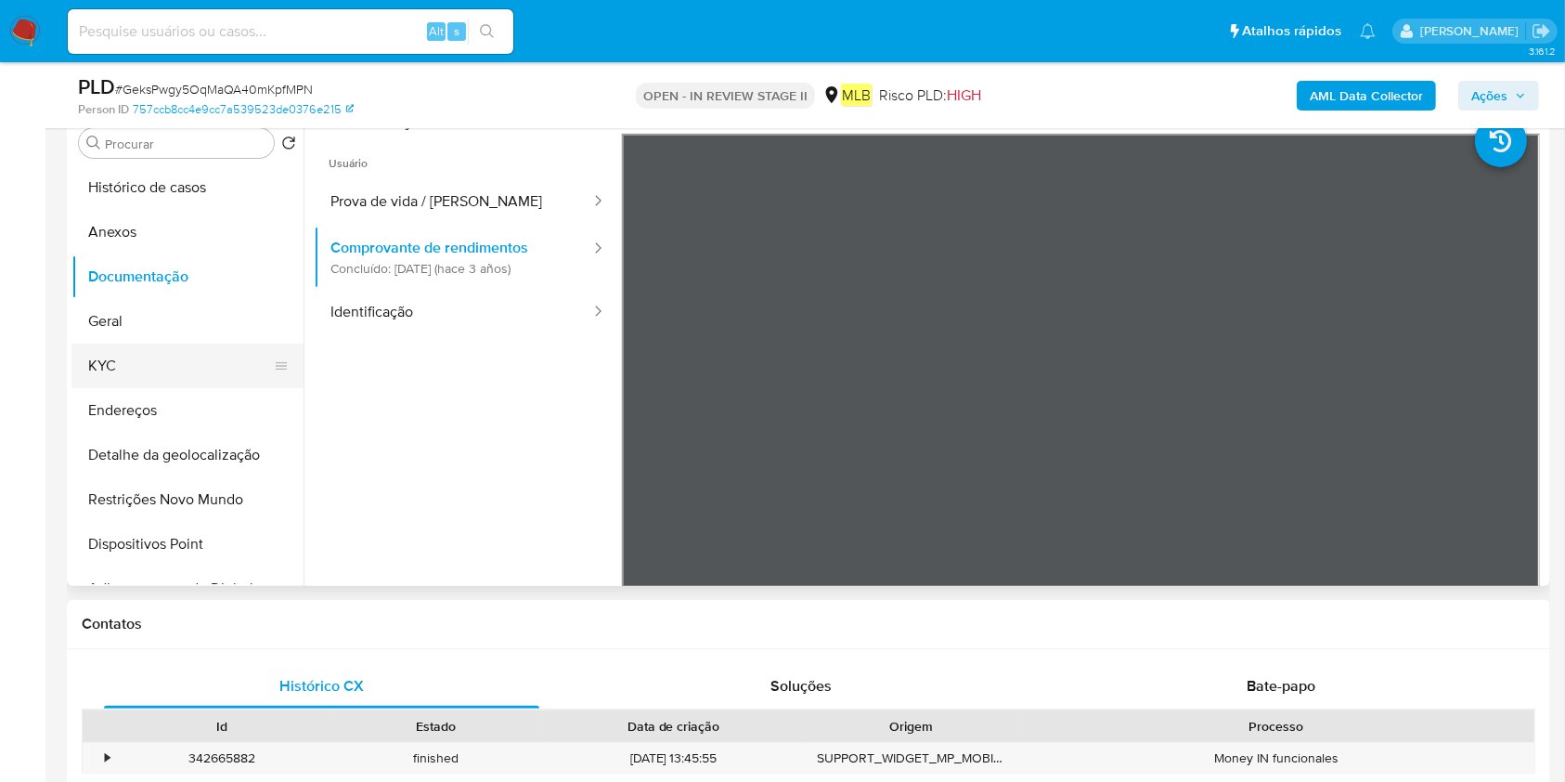
click at [188, 362] on button "KYC" at bounding box center [179, 365] width 217 height 45
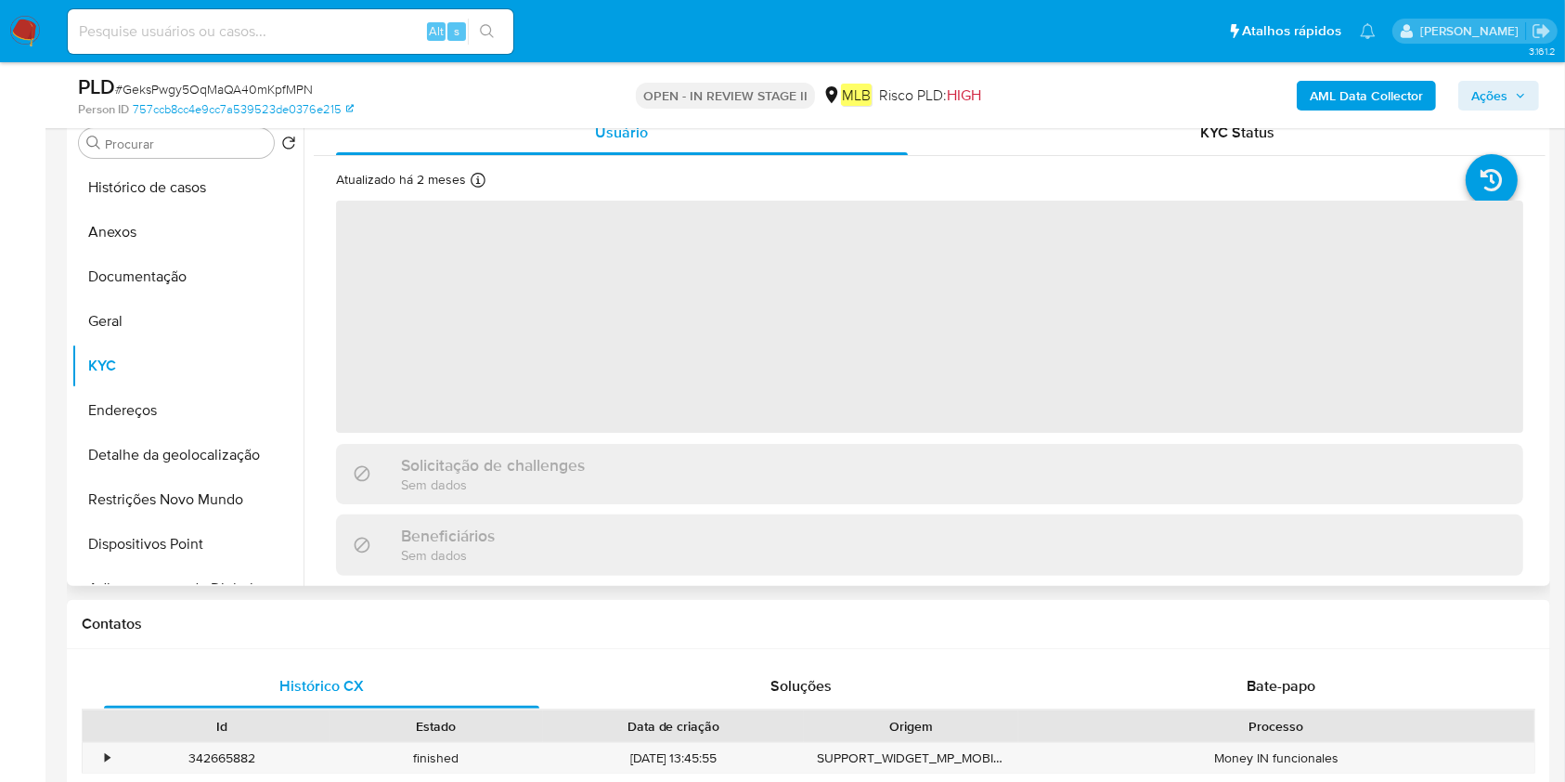
click at [870, 476] on div "Solicitação de challenges Sem dados" at bounding box center [929, 474] width 1187 height 60
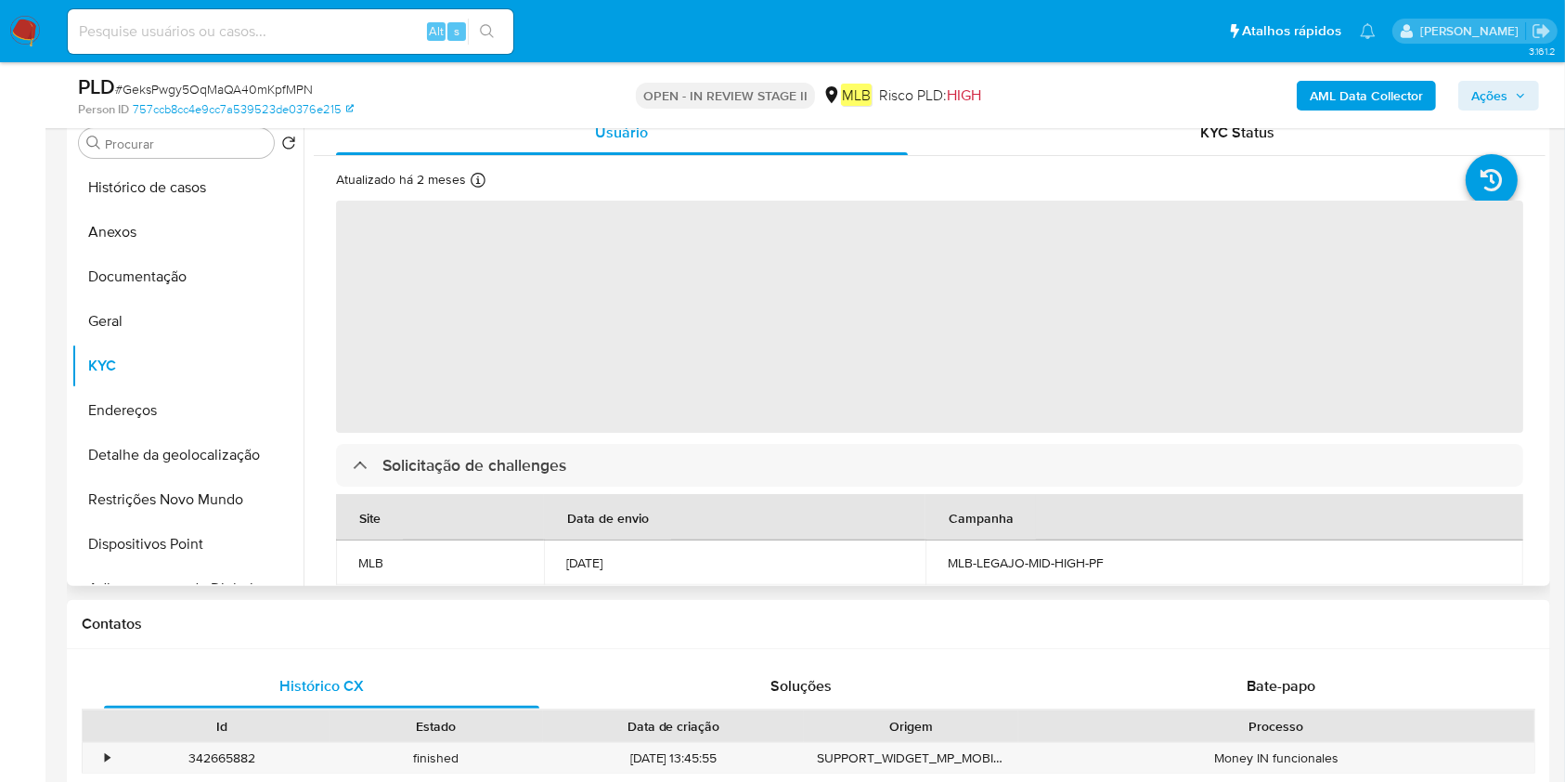
click at [774, 376] on span "‌" at bounding box center [929, 317] width 1187 height 232
click at [776, 403] on span "‌" at bounding box center [929, 317] width 1187 height 232
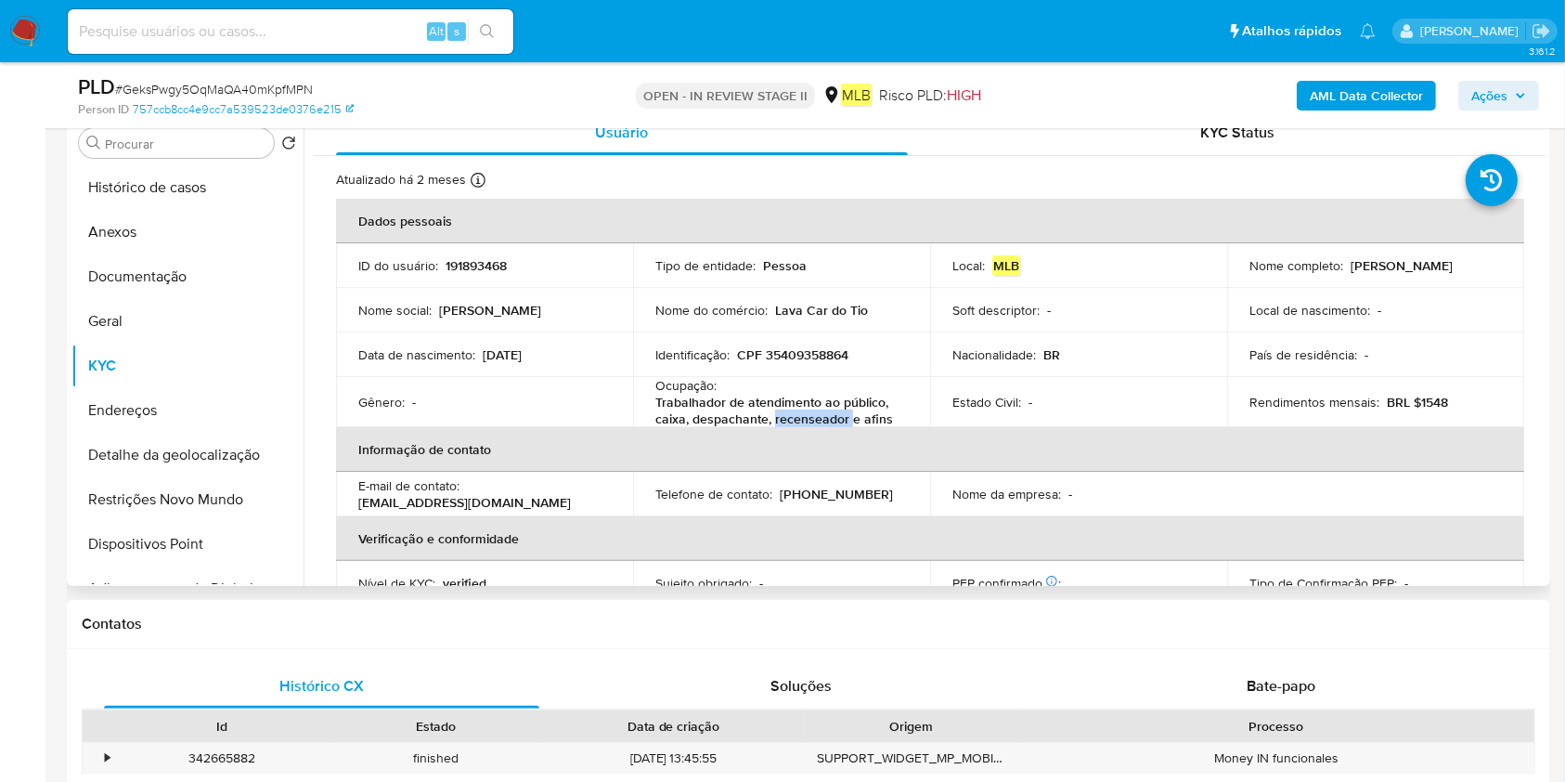
click at [783, 417] on p "Trabalhador de atendimento ao público, caixa, despachante, recenseador e afins" at bounding box center [777, 410] width 245 height 33
copy div "Ocupação : Trabalhador de atendimento ao público, caixa, despachante, recensead…"
click at [178, 323] on button "Geral" at bounding box center [179, 321] width 217 height 45
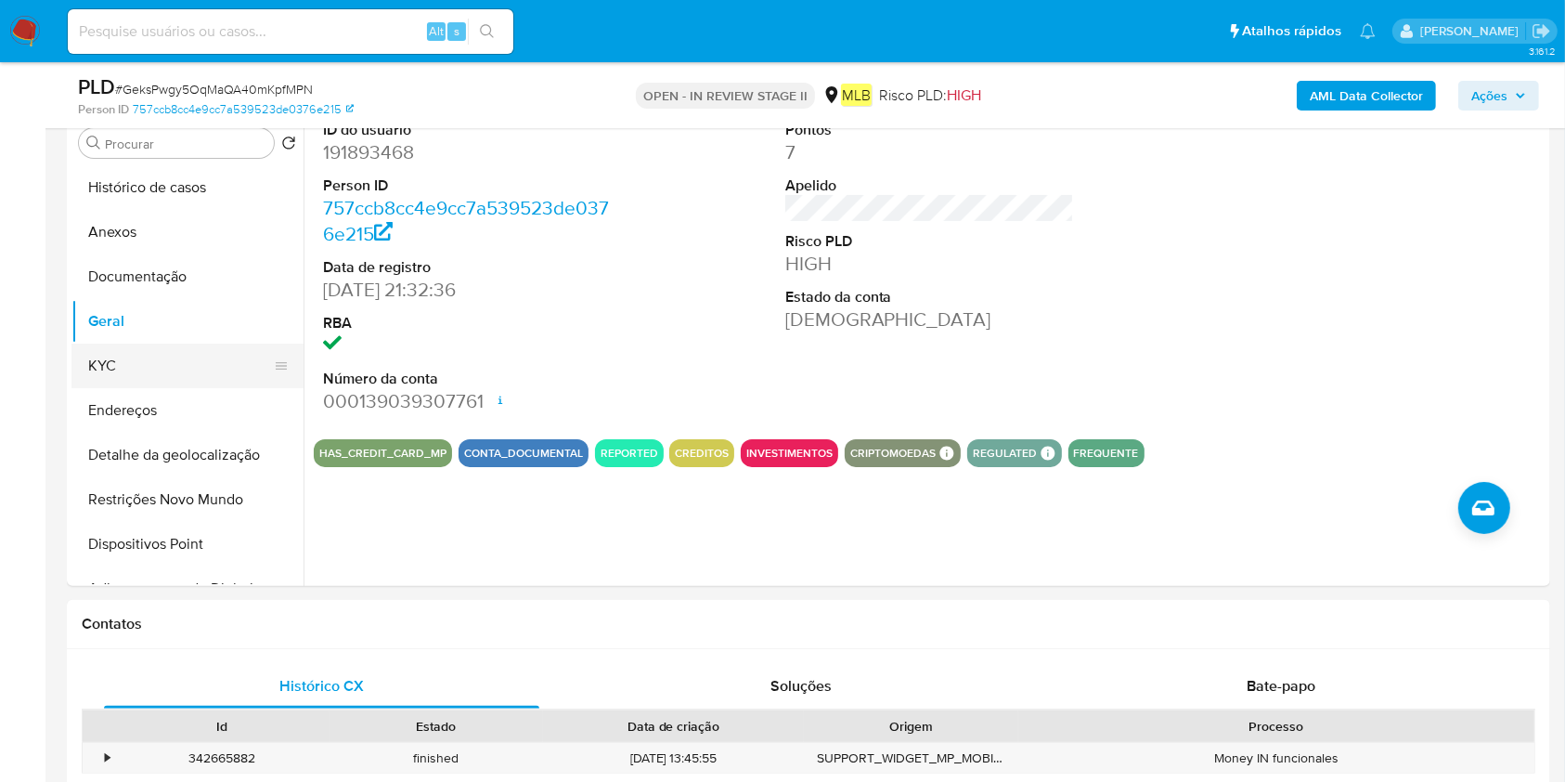
click at [189, 381] on button "KYC" at bounding box center [179, 365] width 217 height 45
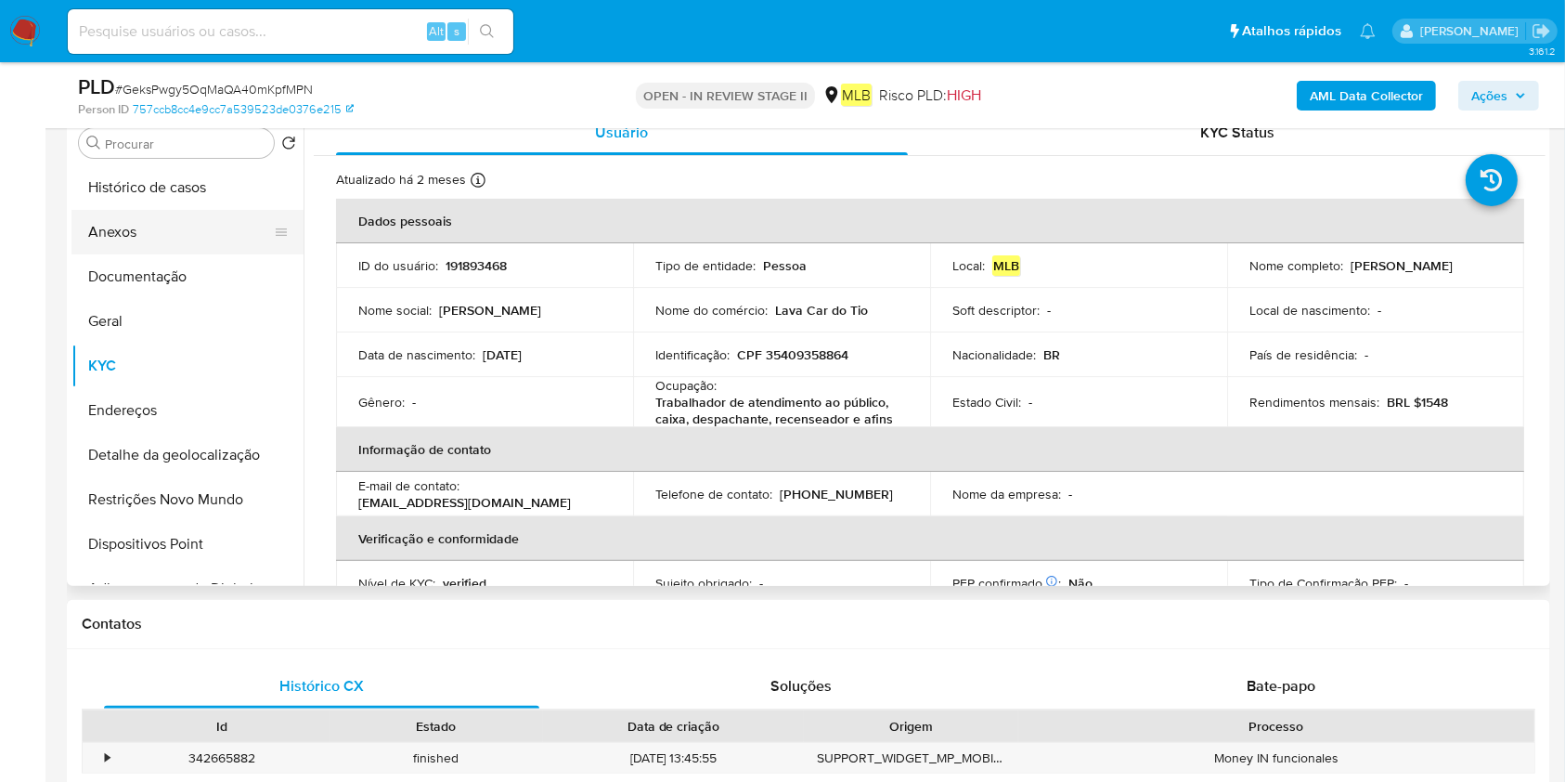
click at [151, 234] on button "Anexos" at bounding box center [179, 232] width 217 height 45
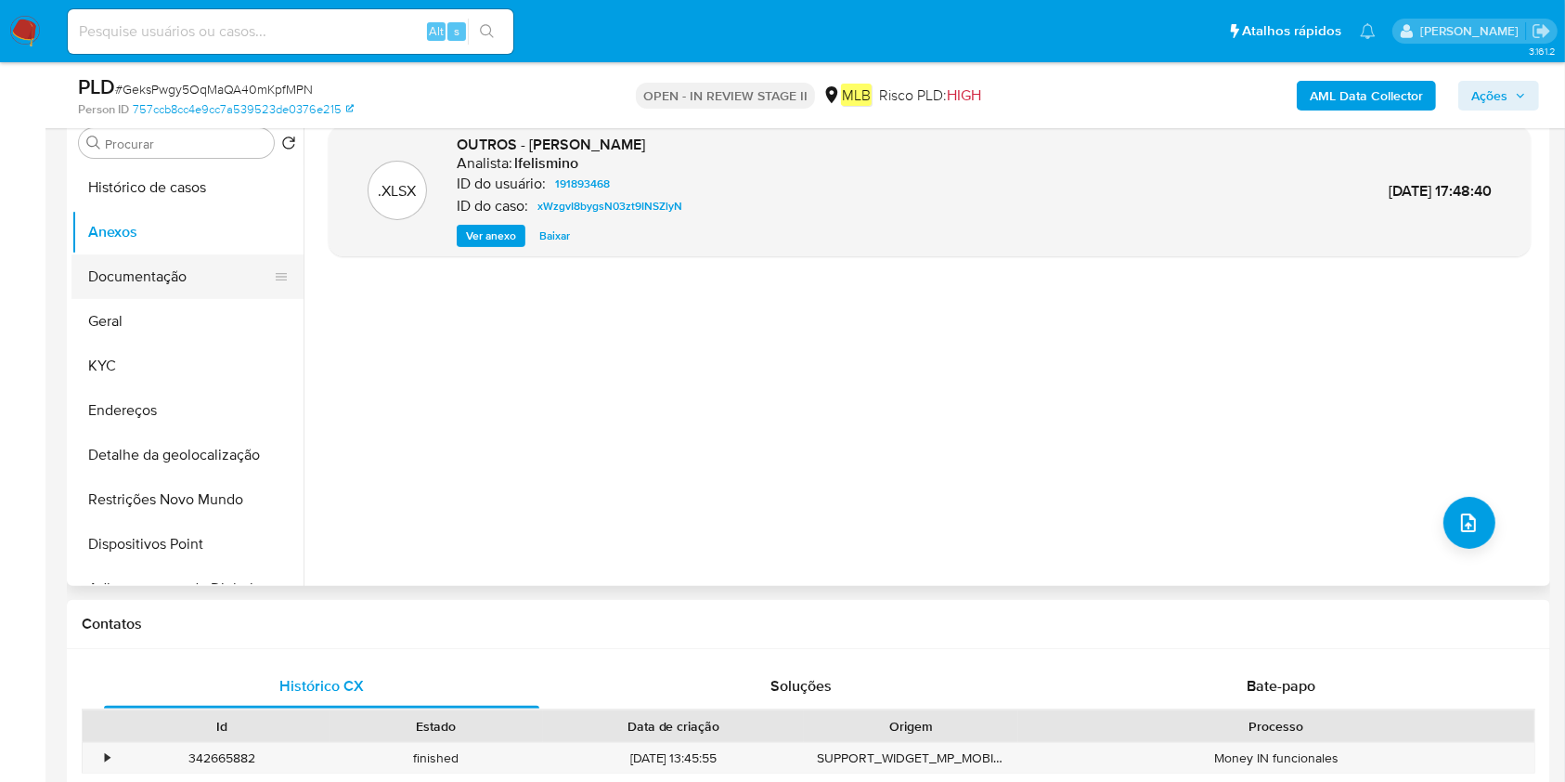
click at [176, 275] on button "Documentação" at bounding box center [179, 276] width 217 height 45
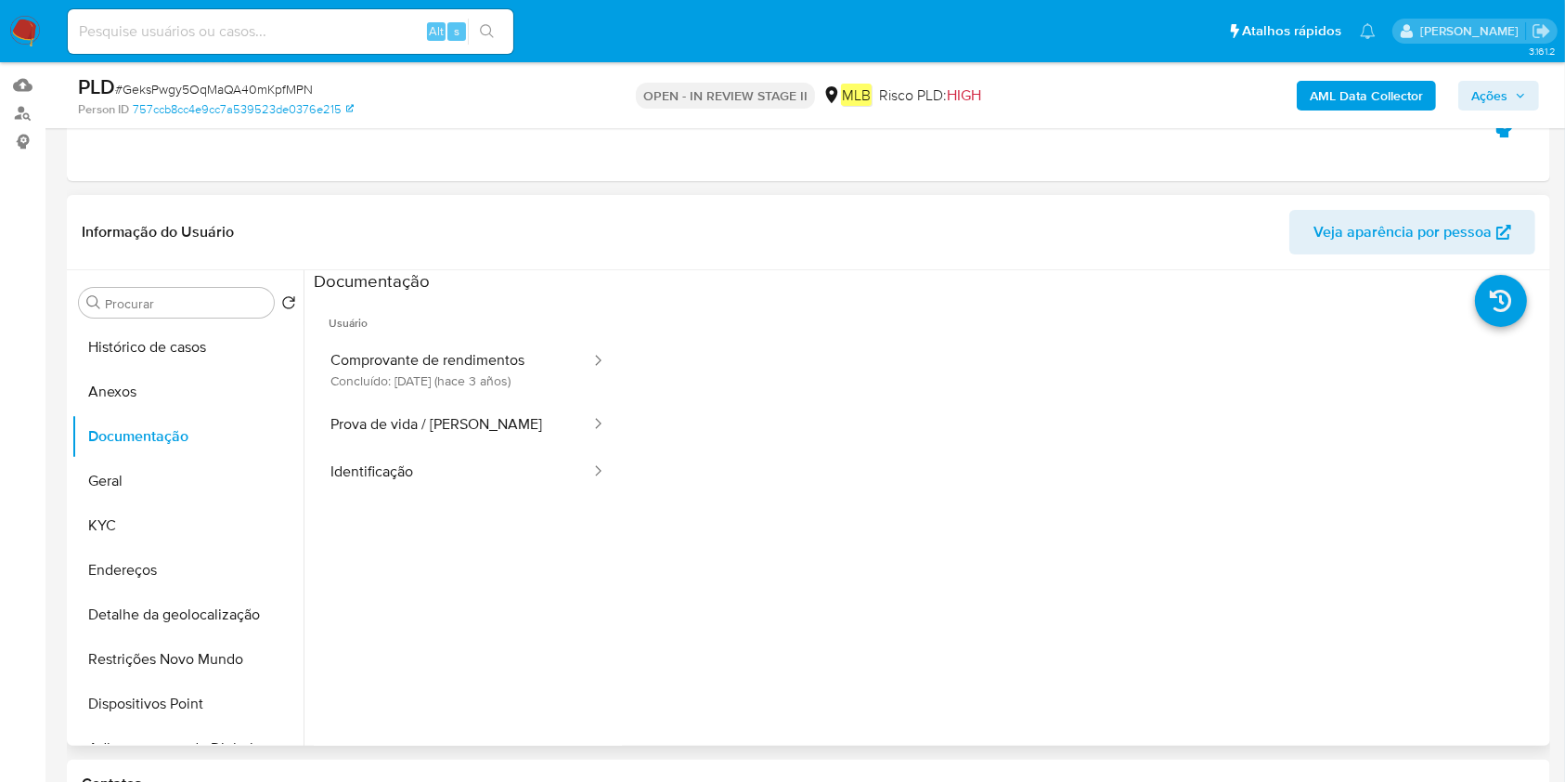
scroll to position [123, 0]
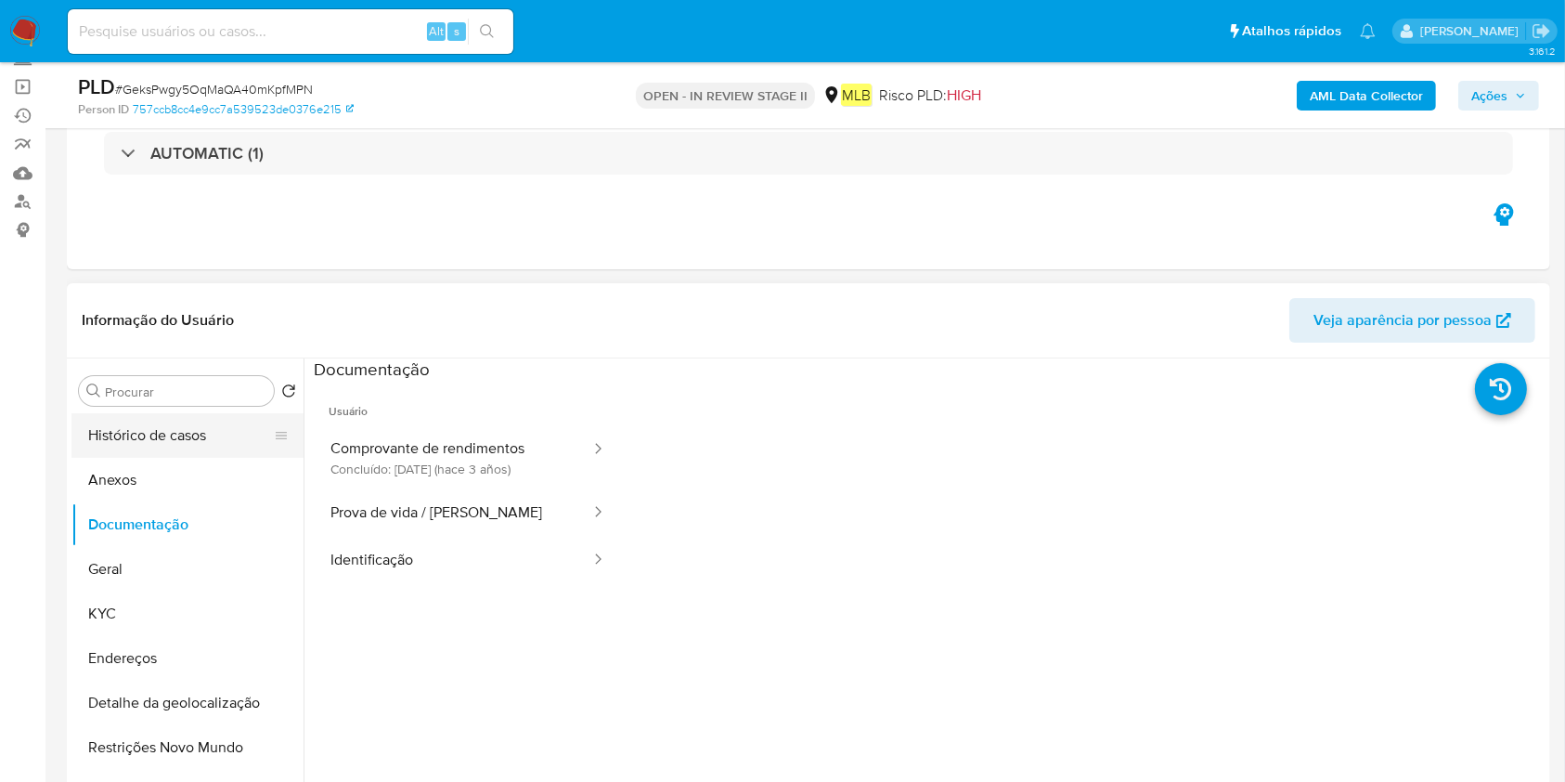
click at [178, 450] on button "Histórico de casos" at bounding box center [179, 435] width 217 height 45
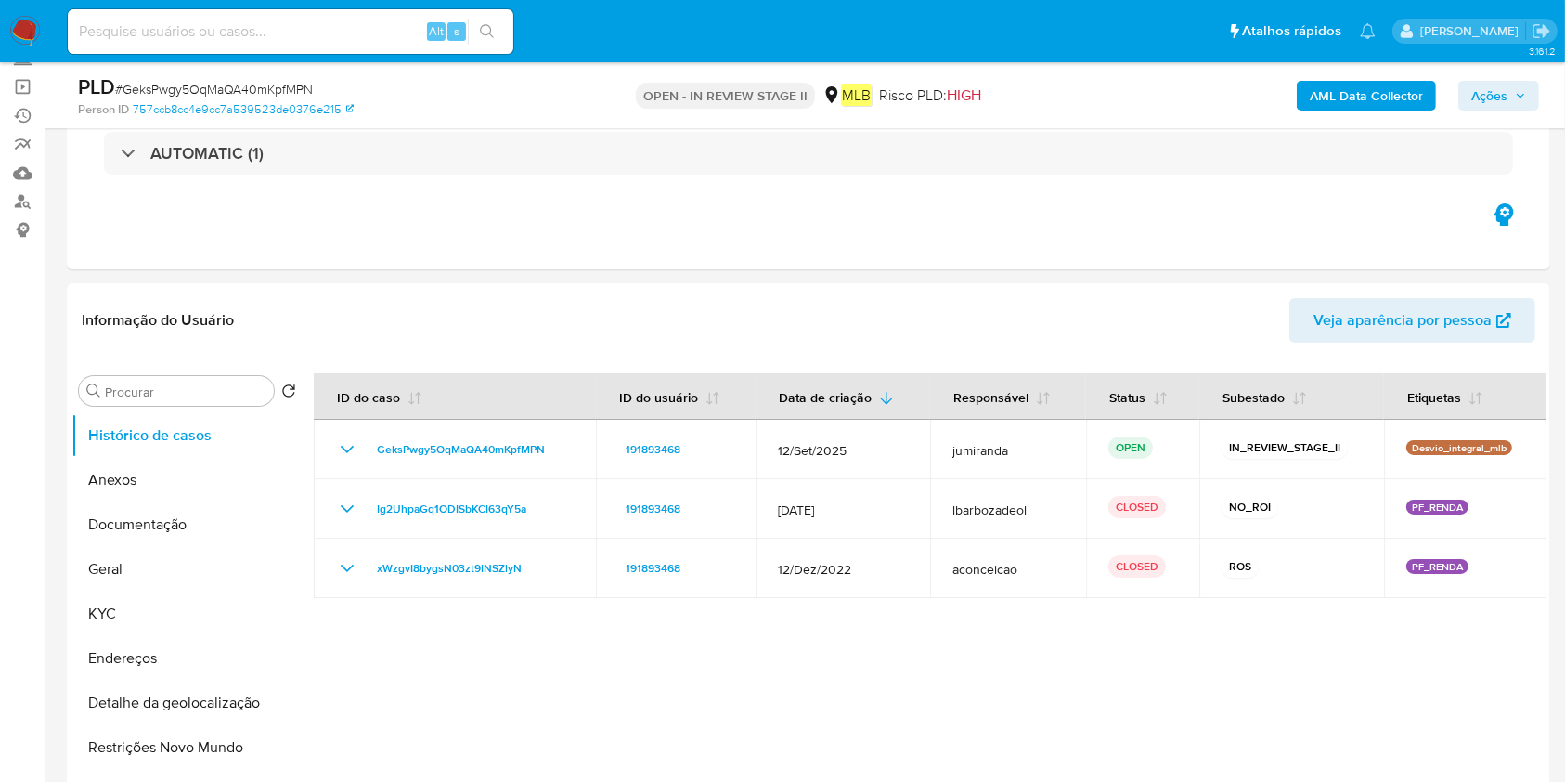
click at [1370, 75] on div "AML Data Collector Ações" at bounding box center [1298, 95] width 482 height 44
click at [1353, 108] on b "AML Data Collector" at bounding box center [1366, 96] width 113 height 30
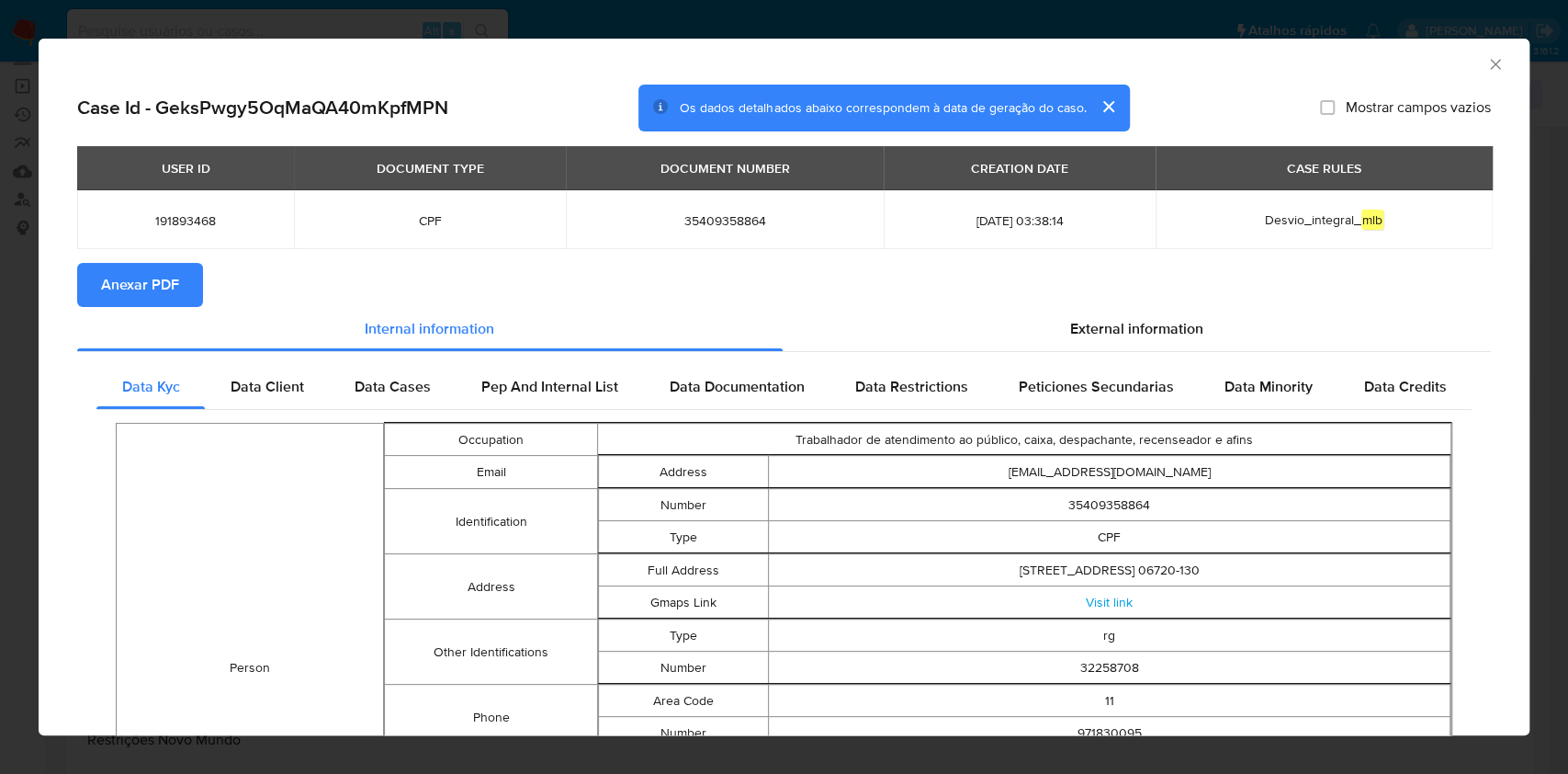
click at [140, 286] on span "Anexar PDF" at bounding box center [139, 284] width 78 height 41
click at [1486, 62] on icon "Fechar a janela" at bounding box center [1495, 64] width 19 height 19
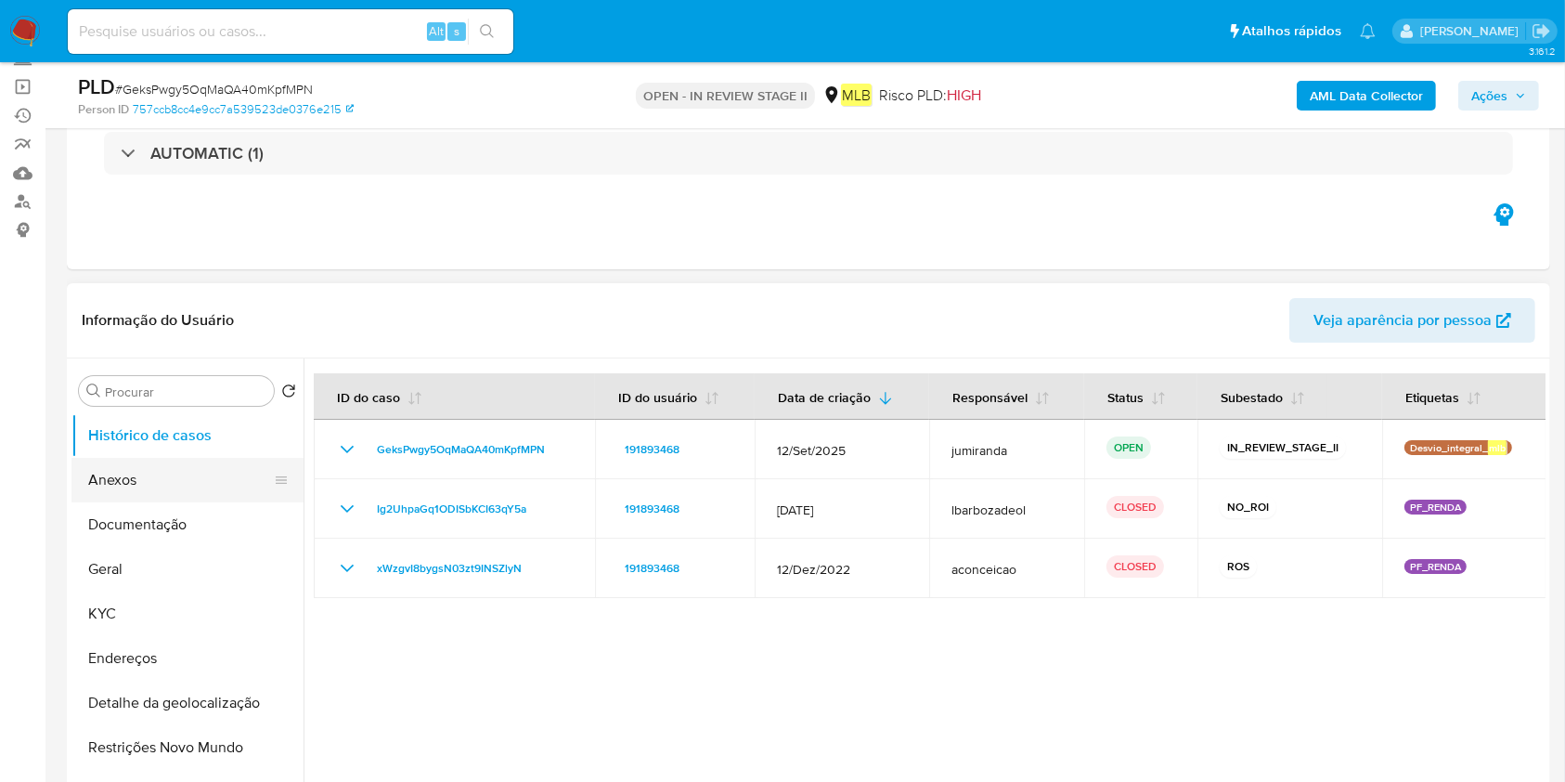
click at [194, 487] on button "Anexos" at bounding box center [179, 480] width 217 height 45
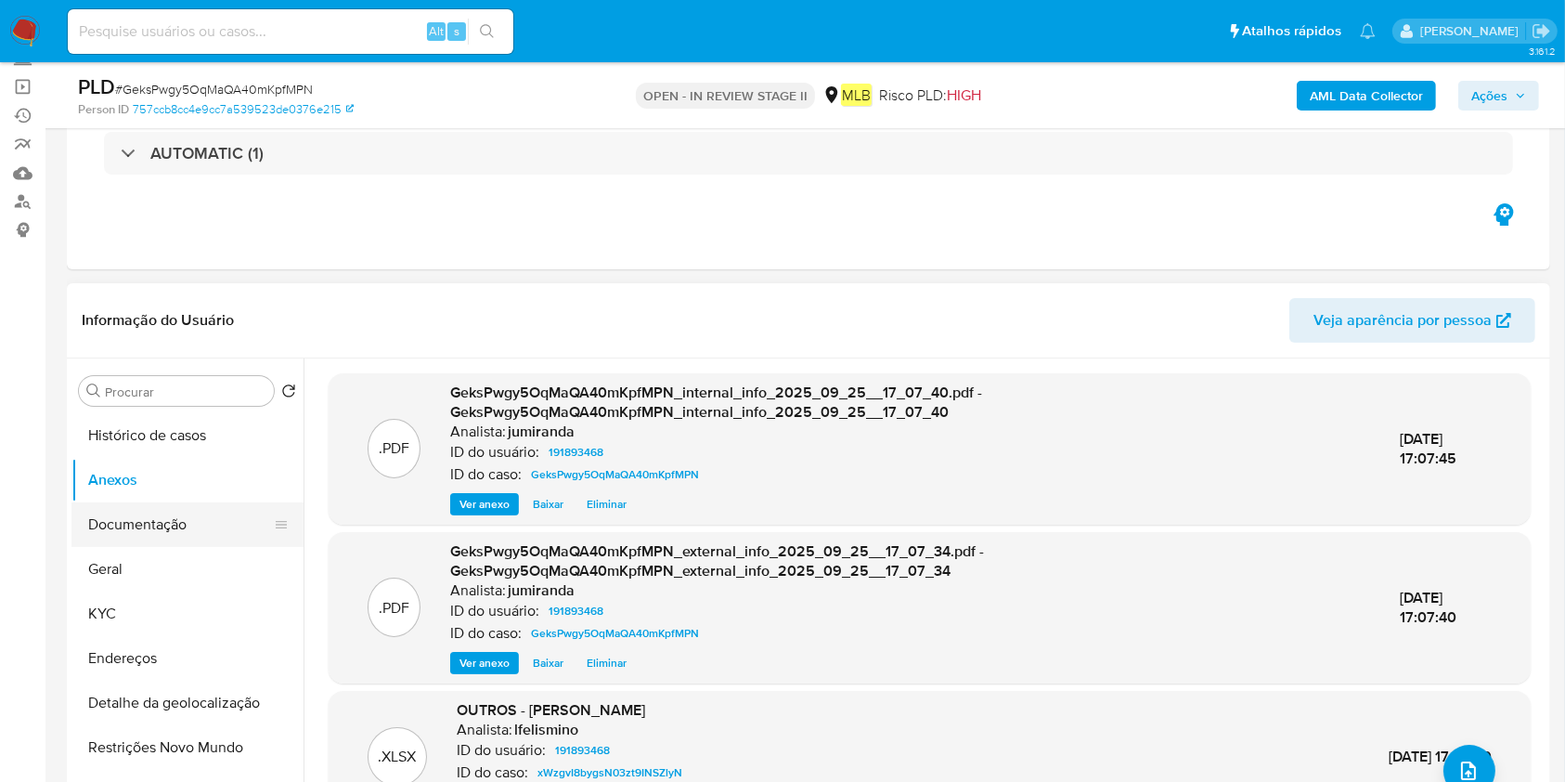
click at [217, 524] on button "Documentação" at bounding box center [179, 524] width 217 height 45
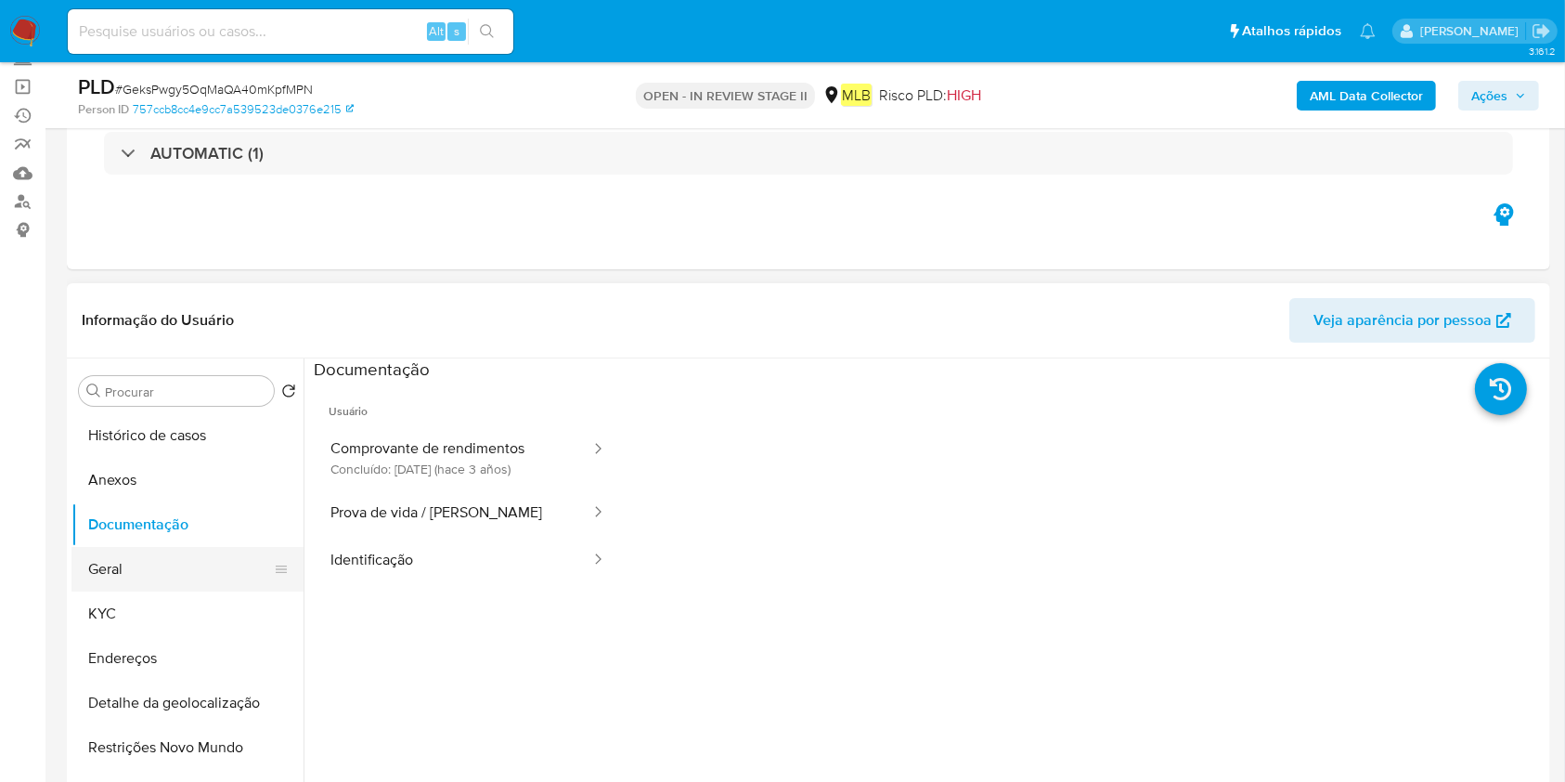
click at [137, 574] on button "Geral" at bounding box center [179, 569] width 217 height 45
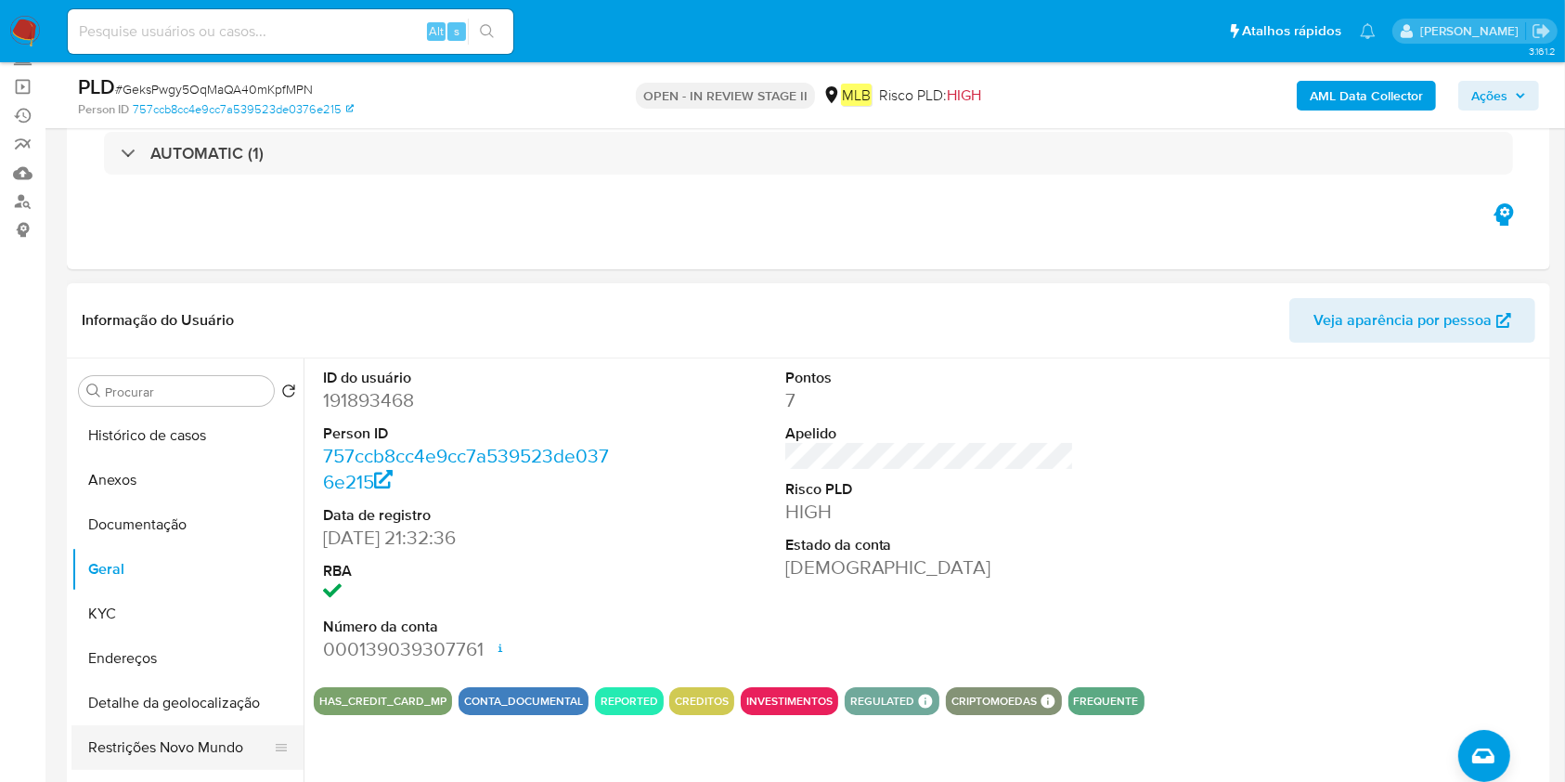
click at [118, 750] on button "Restrições Novo Mundo" at bounding box center [179, 747] width 217 height 45
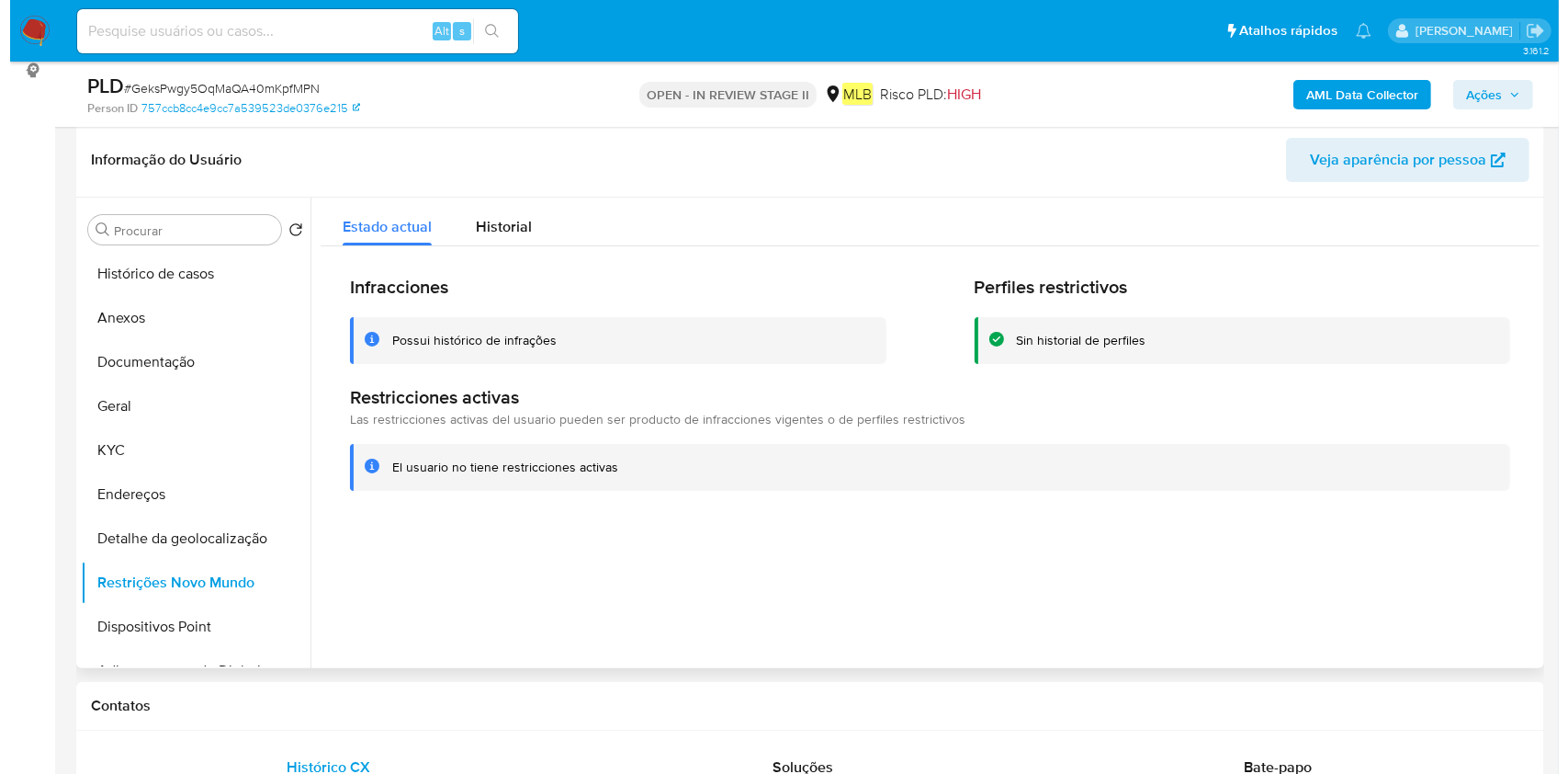
scroll to position [244, 0]
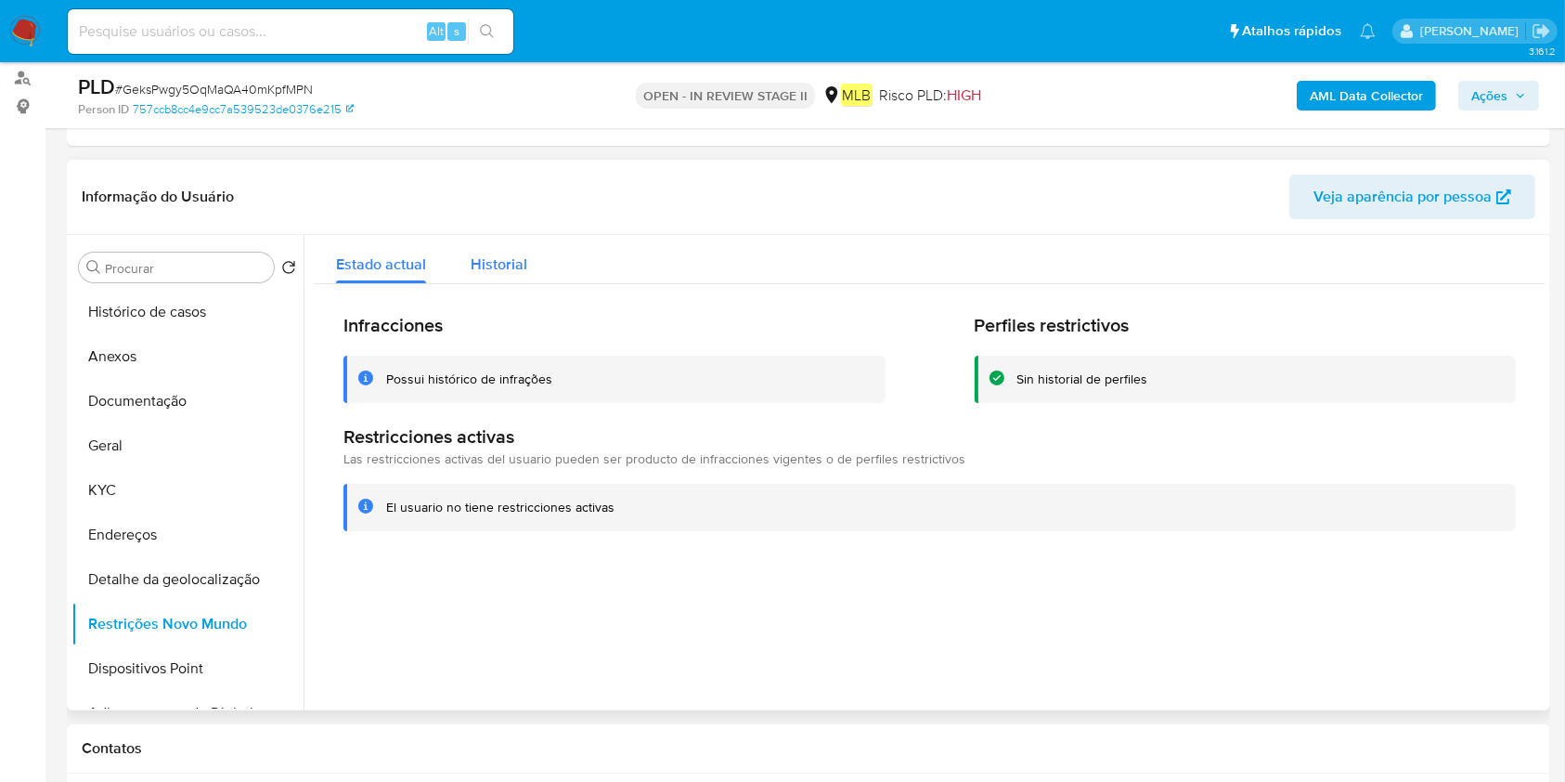
click at [511, 270] on span "Historial" at bounding box center [499, 263] width 57 height 21
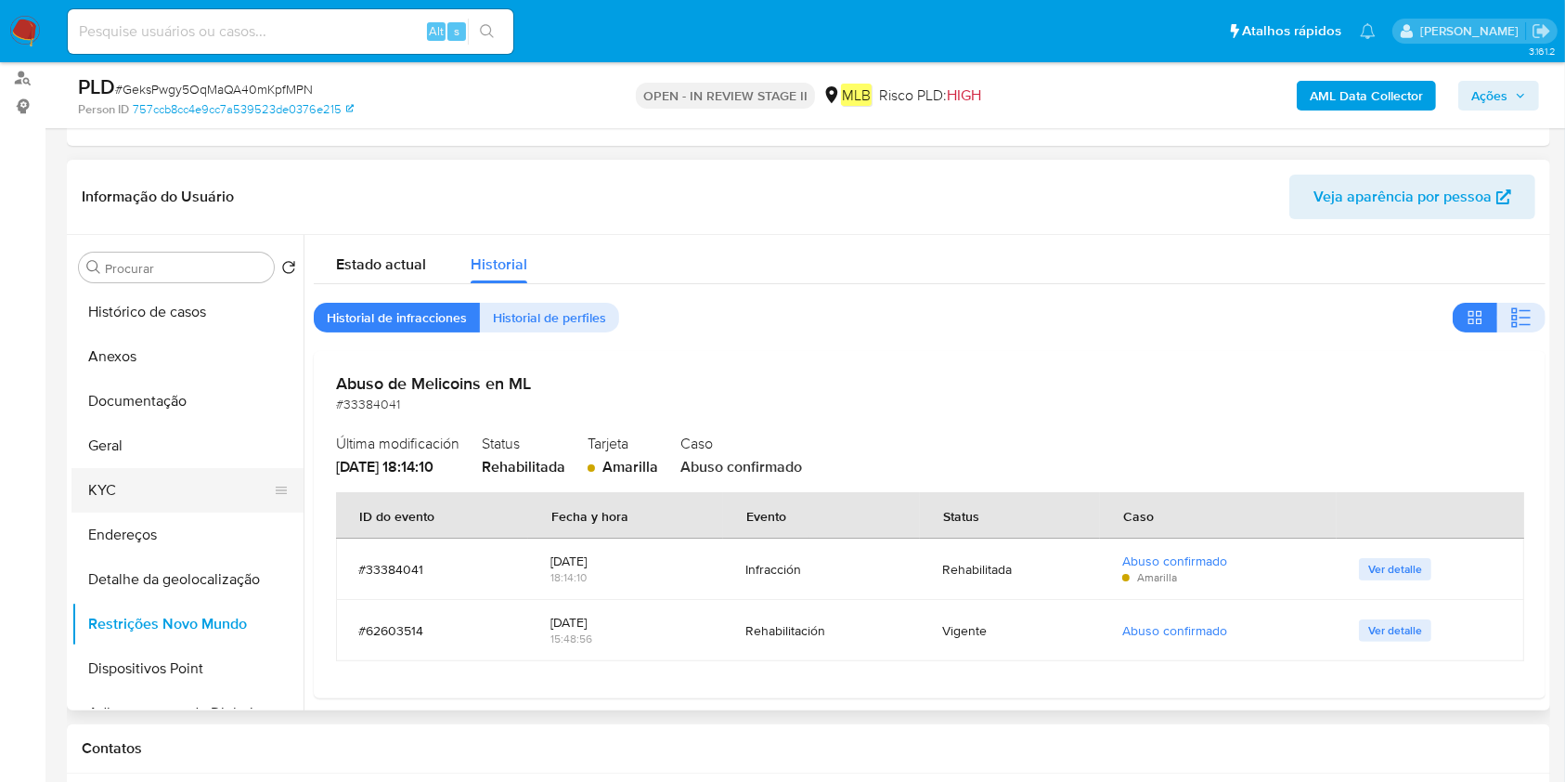
click at [111, 496] on button "KYC" at bounding box center [179, 490] width 217 height 45
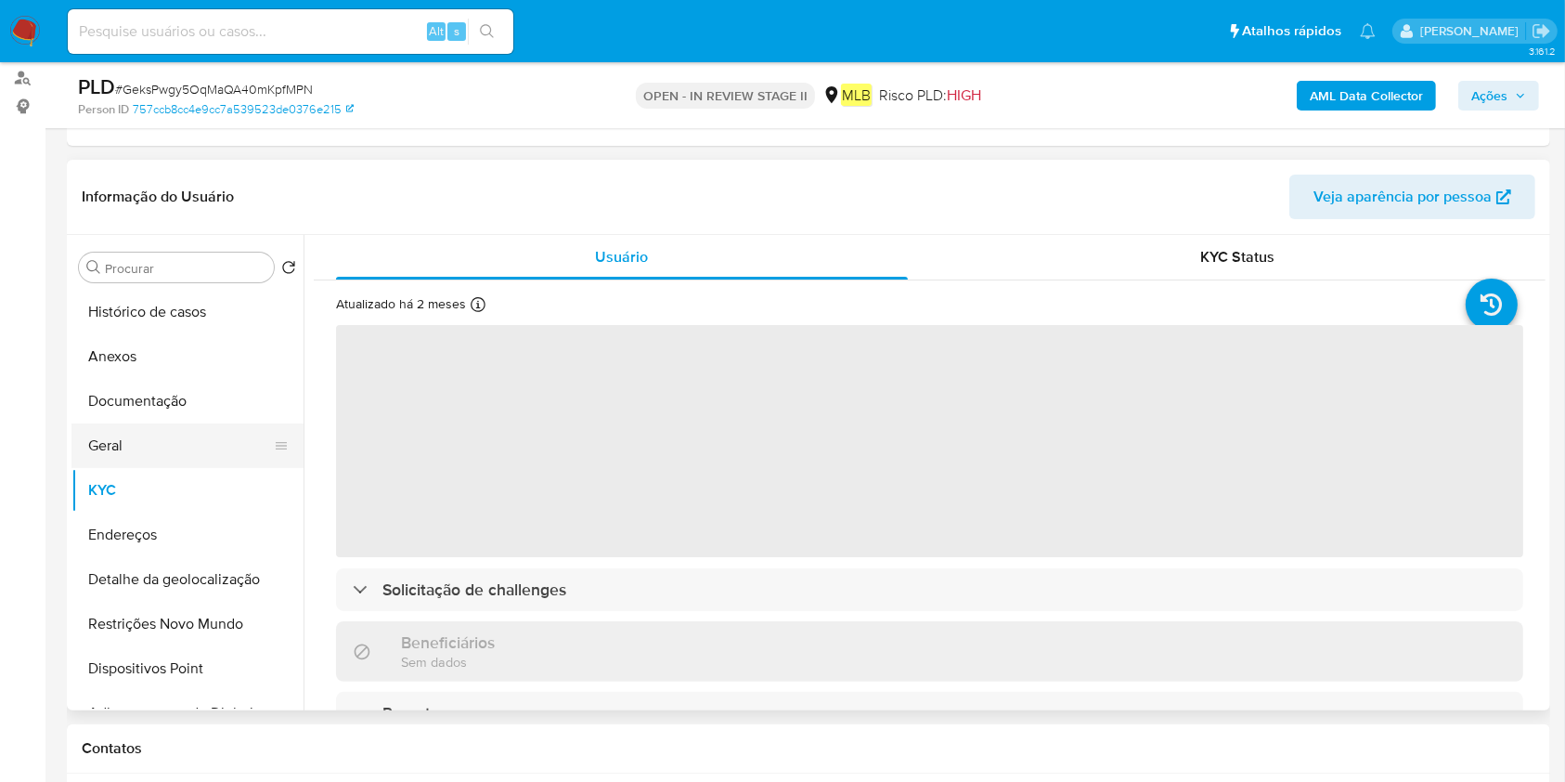
click at [167, 439] on button "Geral" at bounding box center [179, 445] width 217 height 45
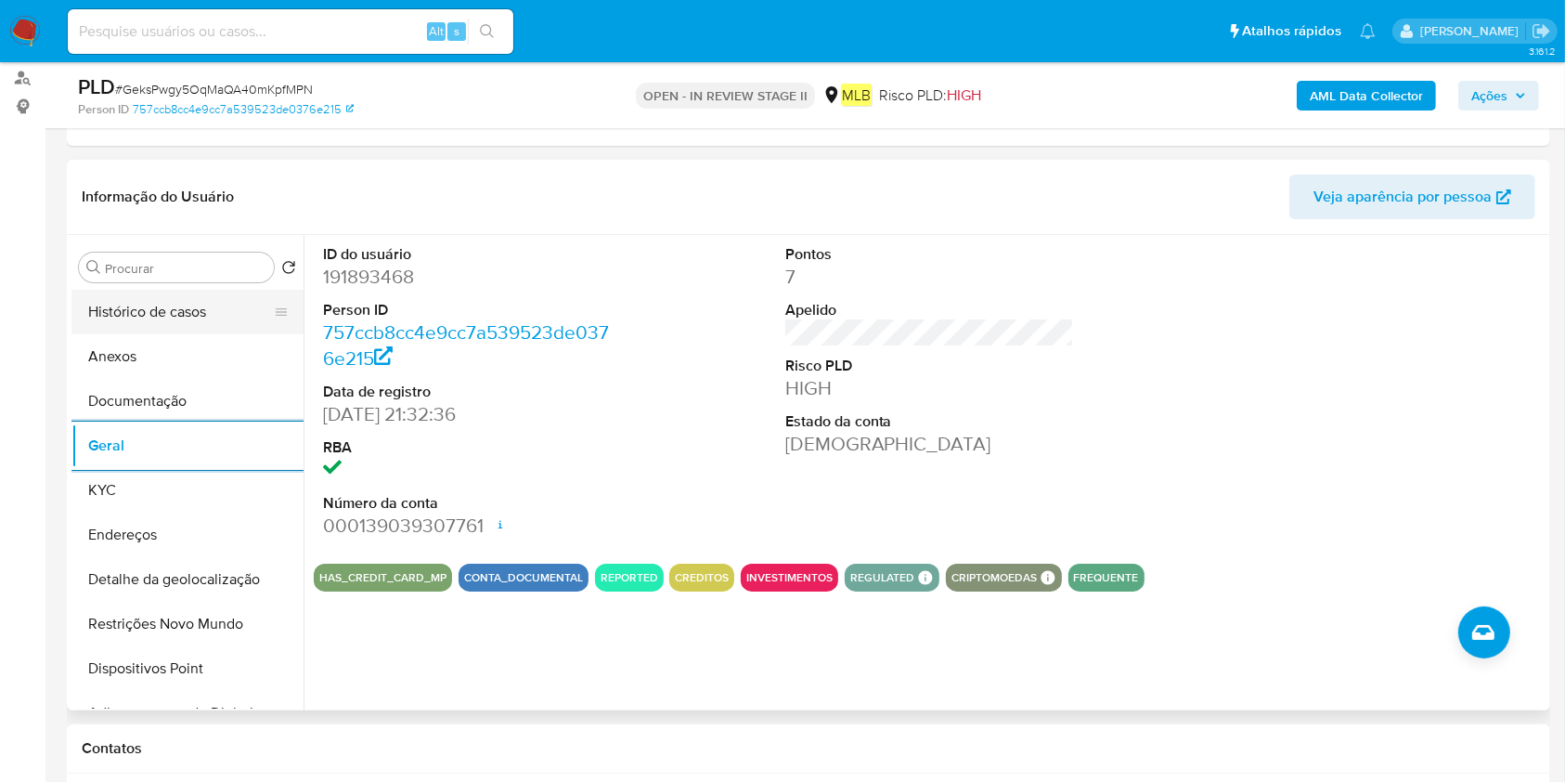
click at [140, 316] on button "Histórico de casos" at bounding box center [179, 312] width 217 height 45
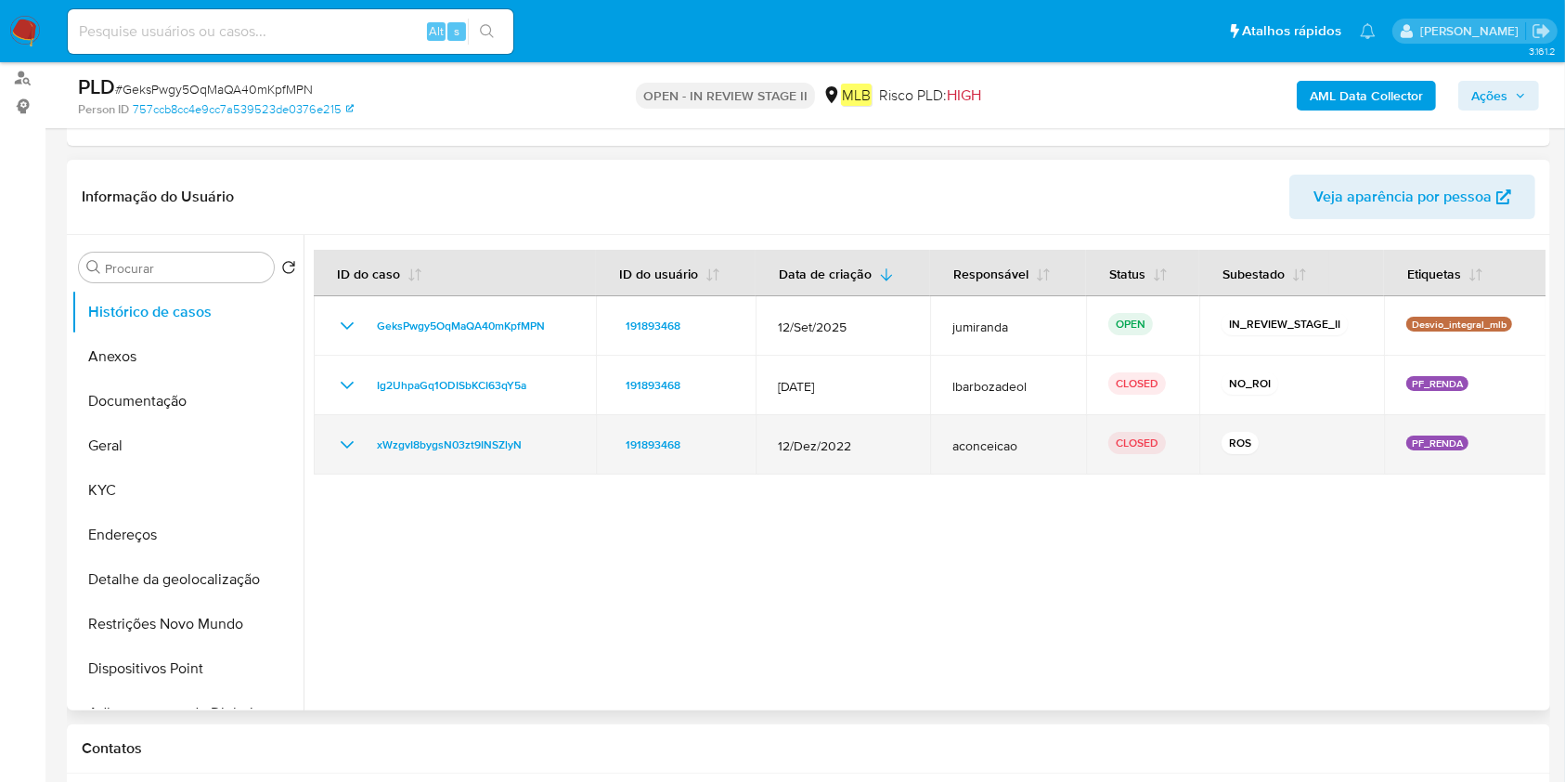
click at [830, 449] on span "12/Dez/2022" at bounding box center [843, 445] width 130 height 17
drag, startPoint x: 362, startPoint y: 457, endPoint x: 365, endPoint y: 447, distance: 9.7
click at [361, 456] on td "xWzgvI8bygsN03zt9INSZlyN" at bounding box center [455, 444] width 282 height 59
click at [365, 447] on div "xWzgvI8bygsN03zt9INSZlyN" at bounding box center [455, 445] width 238 height 22
click at [348, 438] on icon "Mostrar/Ocultar" at bounding box center [347, 445] width 22 height 22
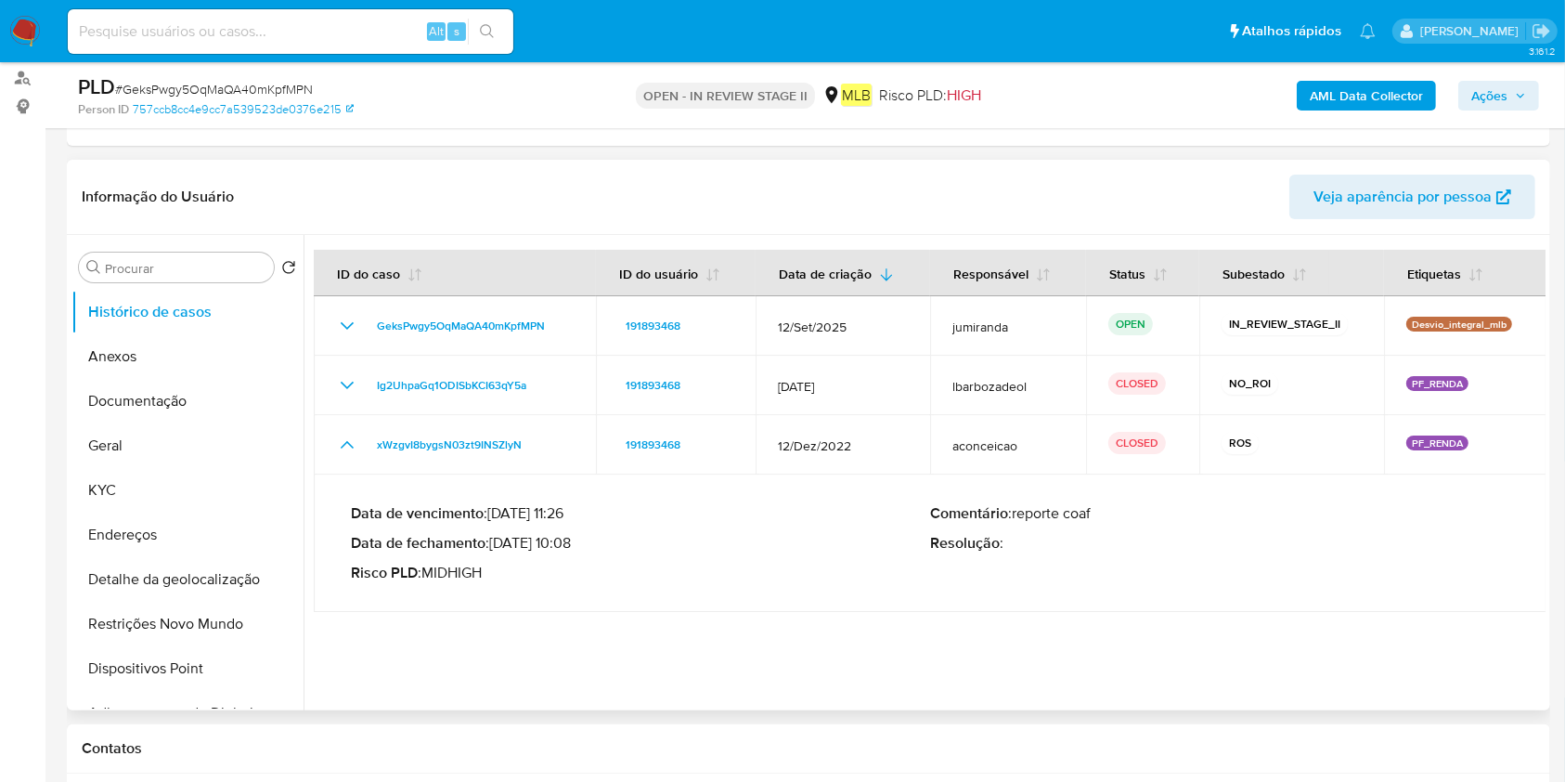
drag, startPoint x: 611, startPoint y: 537, endPoint x: 542, endPoint y: 538, distance: 68.7
click at [542, 538] on p "Data de fechamento : [DATE] 10:08" at bounding box center [640, 543] width 579 height 19
drag, startPoint x: 568, startPoint y: 537, endPoint x: 496, endPoint y: 537, distance: 72.4
click at [496, 537] on p "Data de fechamento : [DATE] 10:08" at bounding box center [640, 543] width 579 height 19
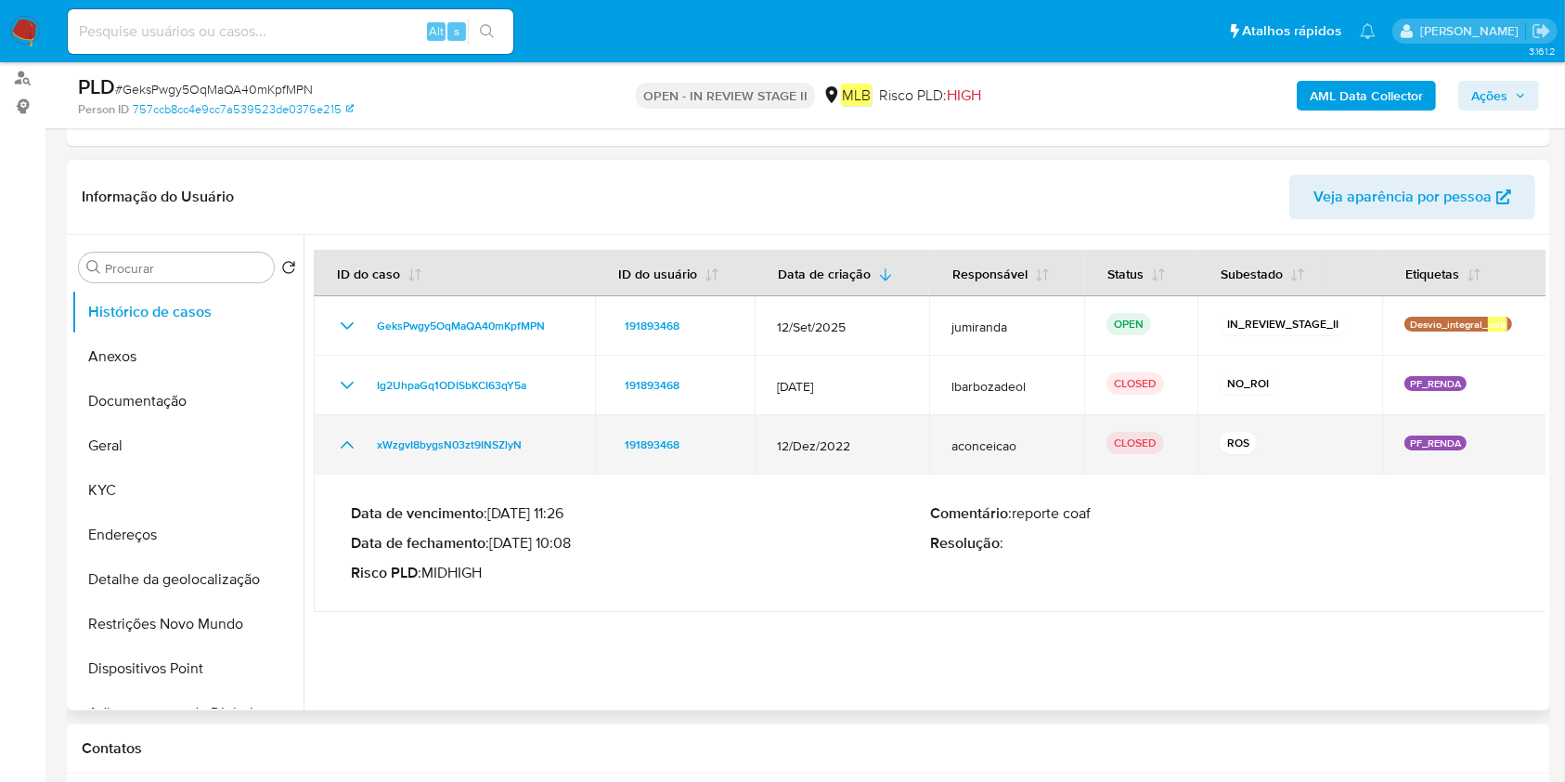
click at [431, 463] on td "xWzgvI8bygsN03zt9INSZlyN" at bounding box center [454, 444] width 281 height 59
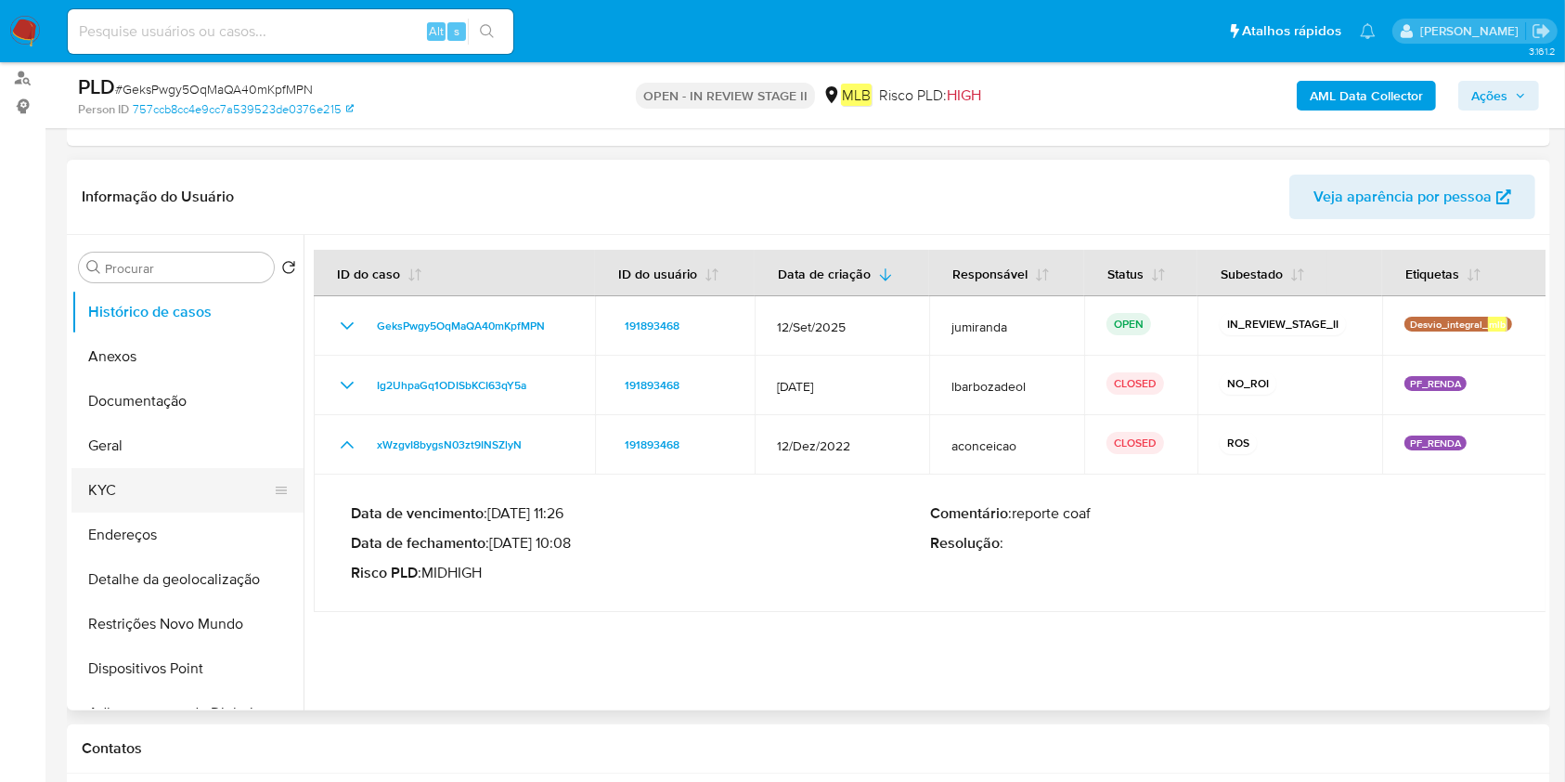
click at [166, 481] on button "KYC" at bounding box center [179, 490] width 217 height 45
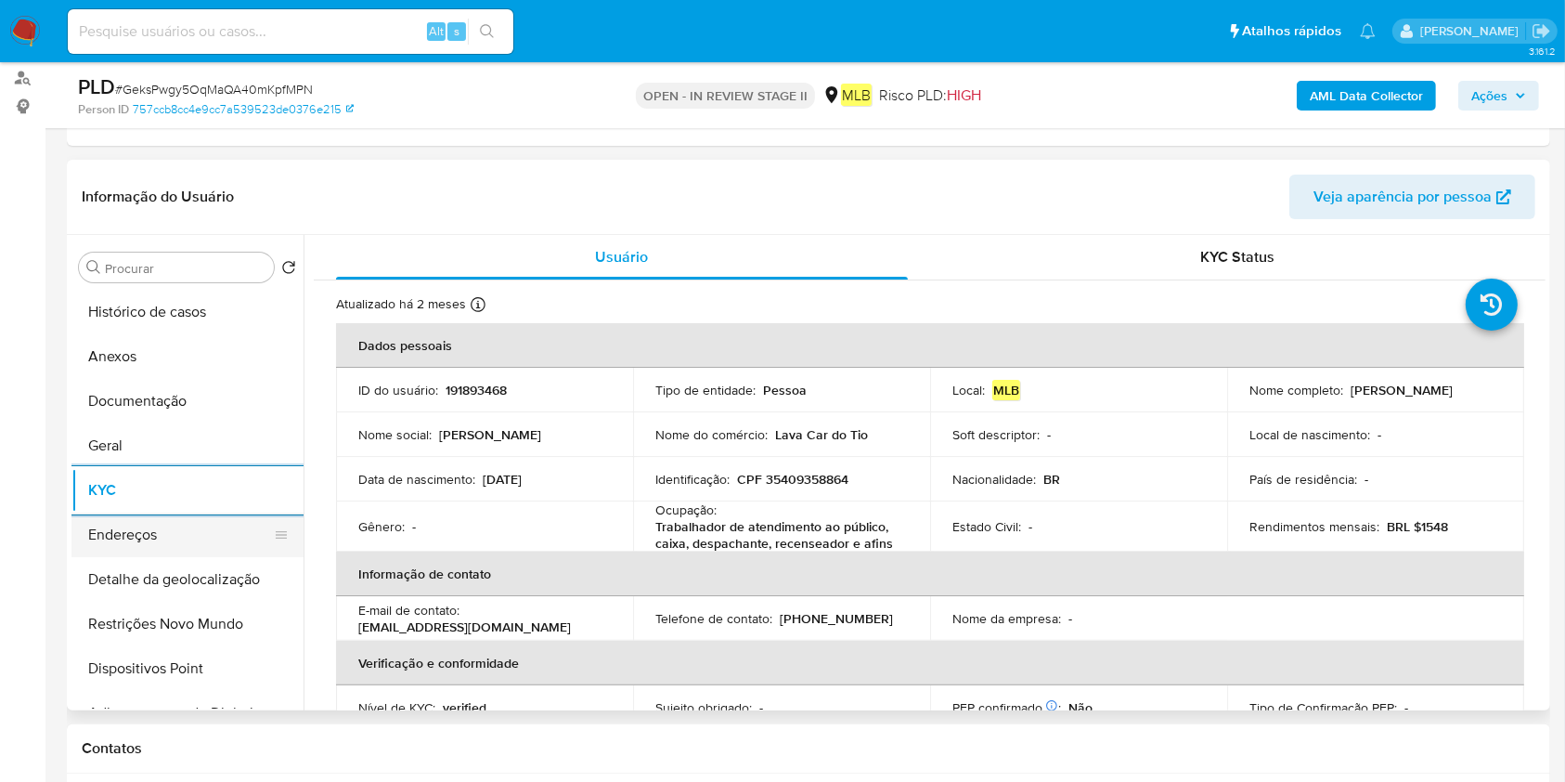
click at [149, 526] on button "Endereços" at bounding box center [179, 534] width 217 height 45
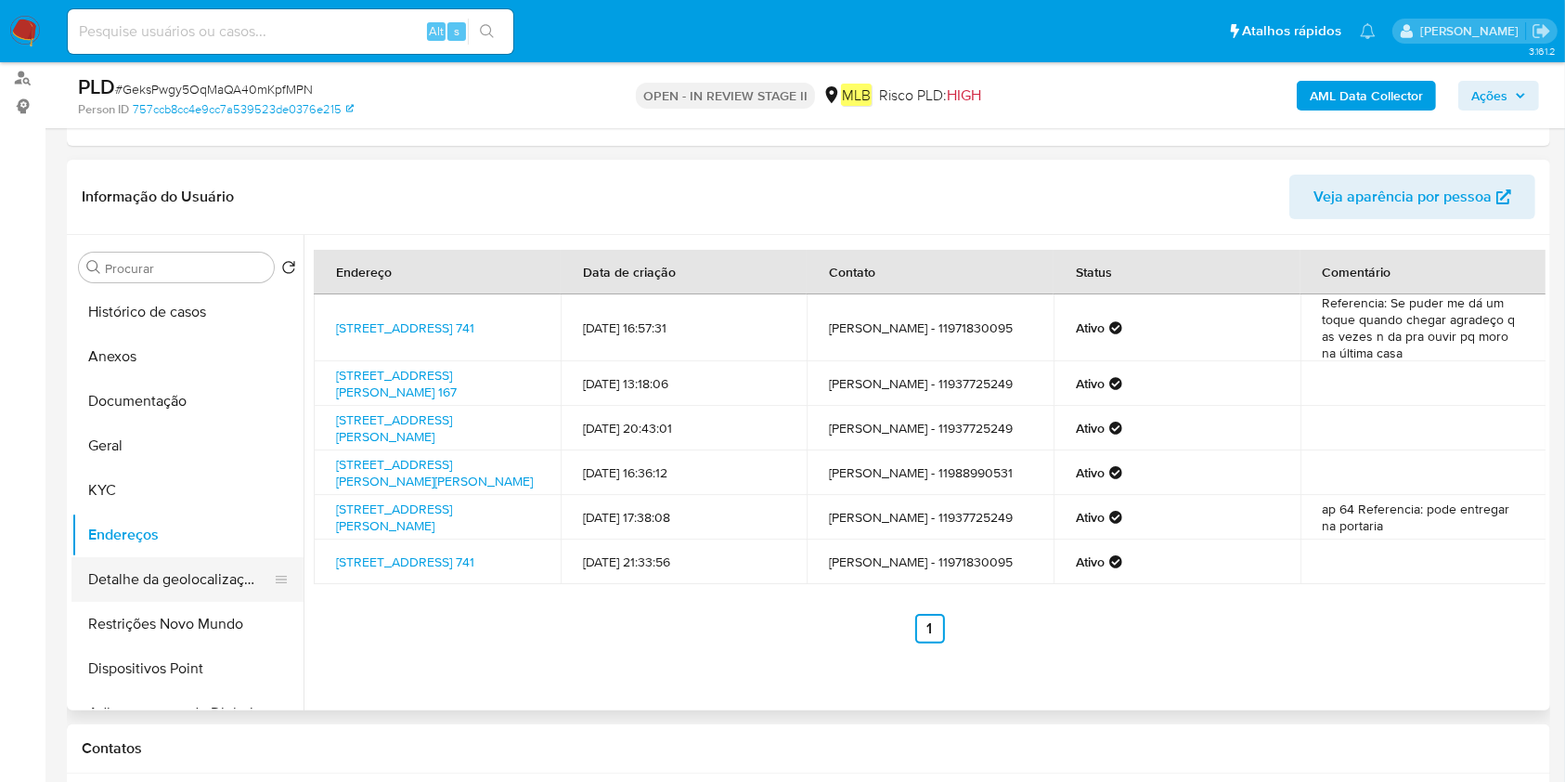
click at [123, 564] on button "Detalhe da geolocalização" at bounding box center [179, 579] width 217 height 45
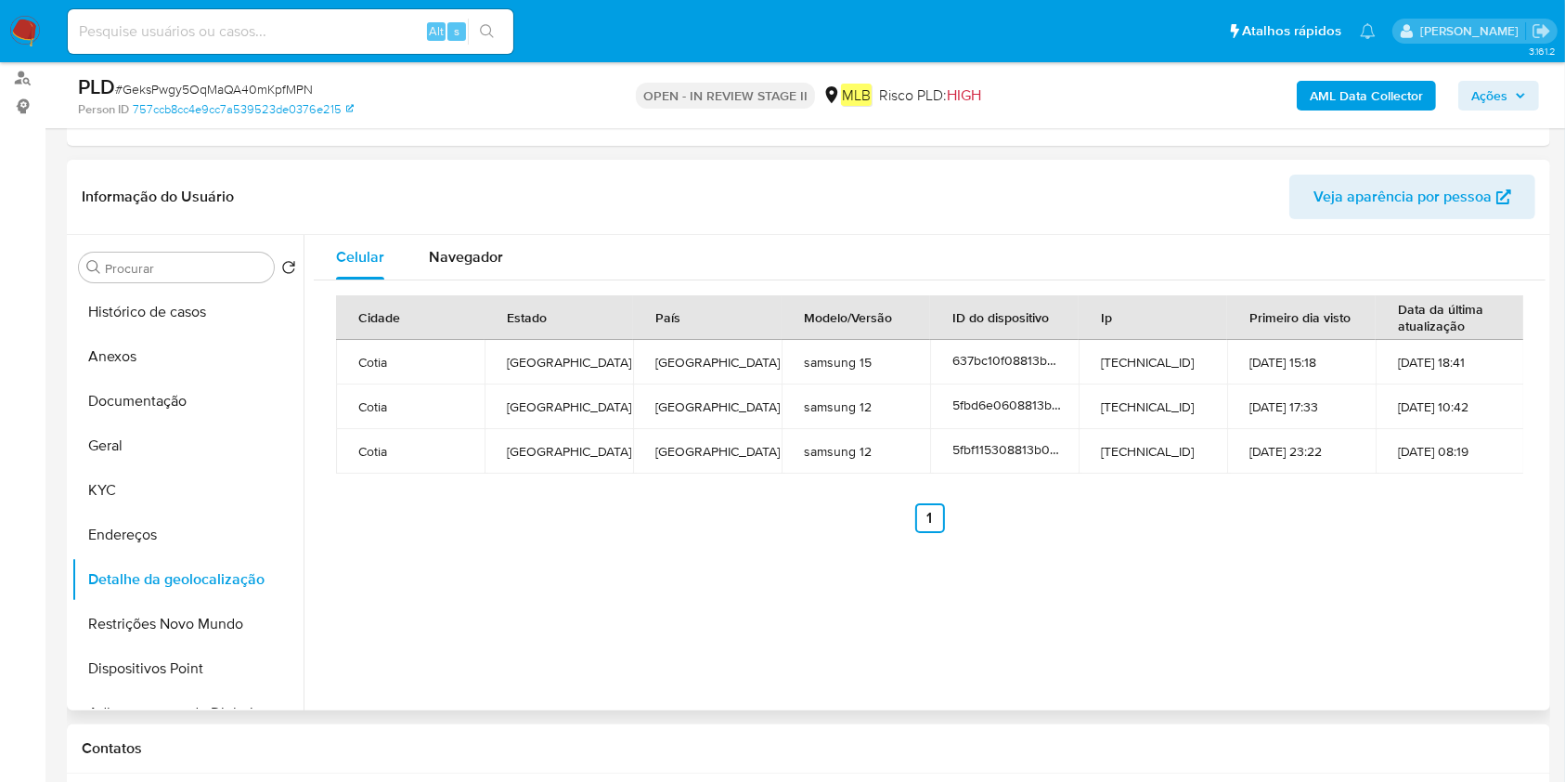
click at [162, 623] on button "Restrições Novo Mundo" at bounding box center [187, 624] width 232 height 45
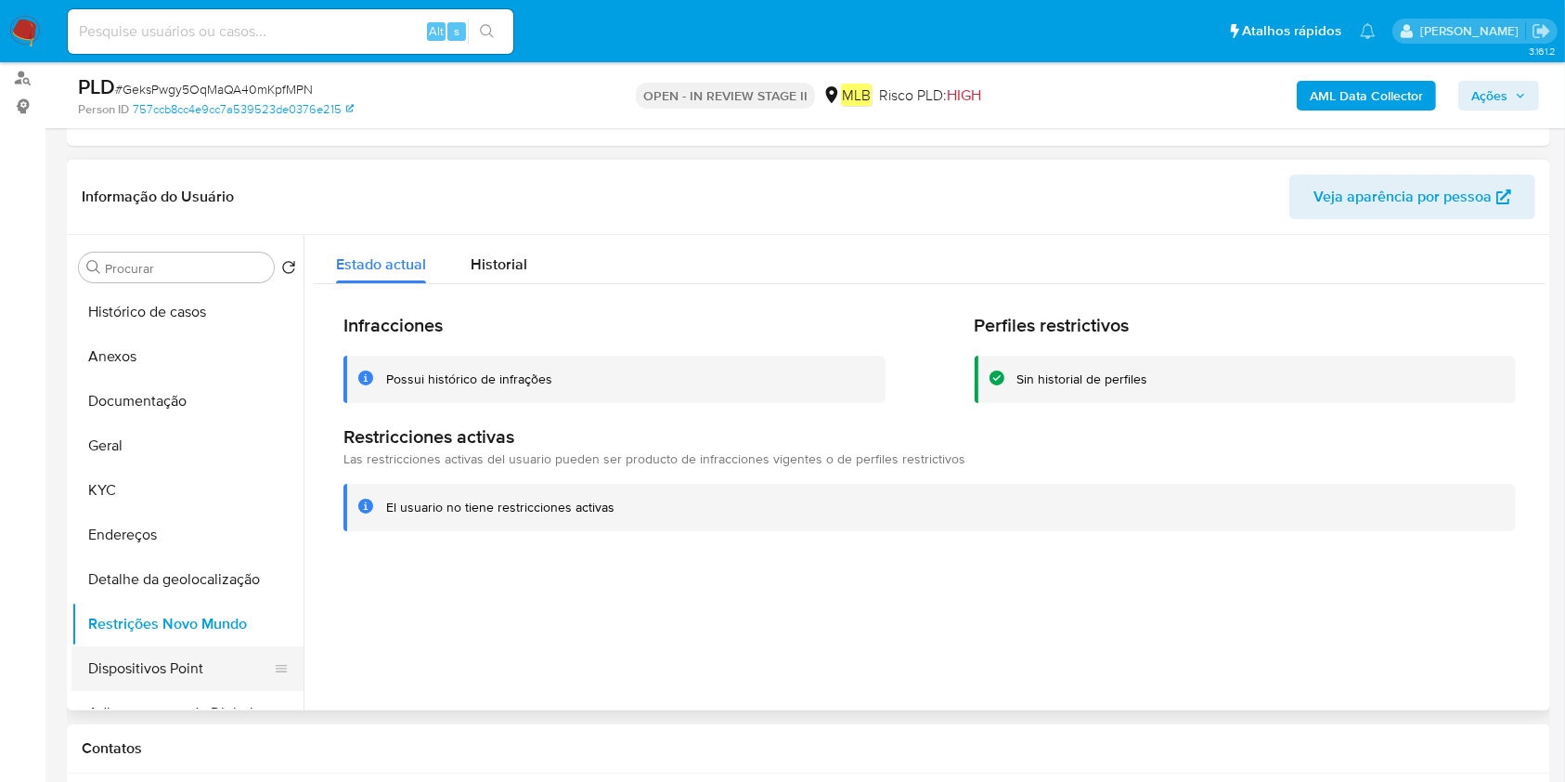
drag, startPoint x: 162, startPoint y: 644, endPoint x: 223, endPoint y: 646, distance: 60.4
click at [162, 648] on button "Dispositivos Point" at bounding box center [179, 668] width 217 height 45
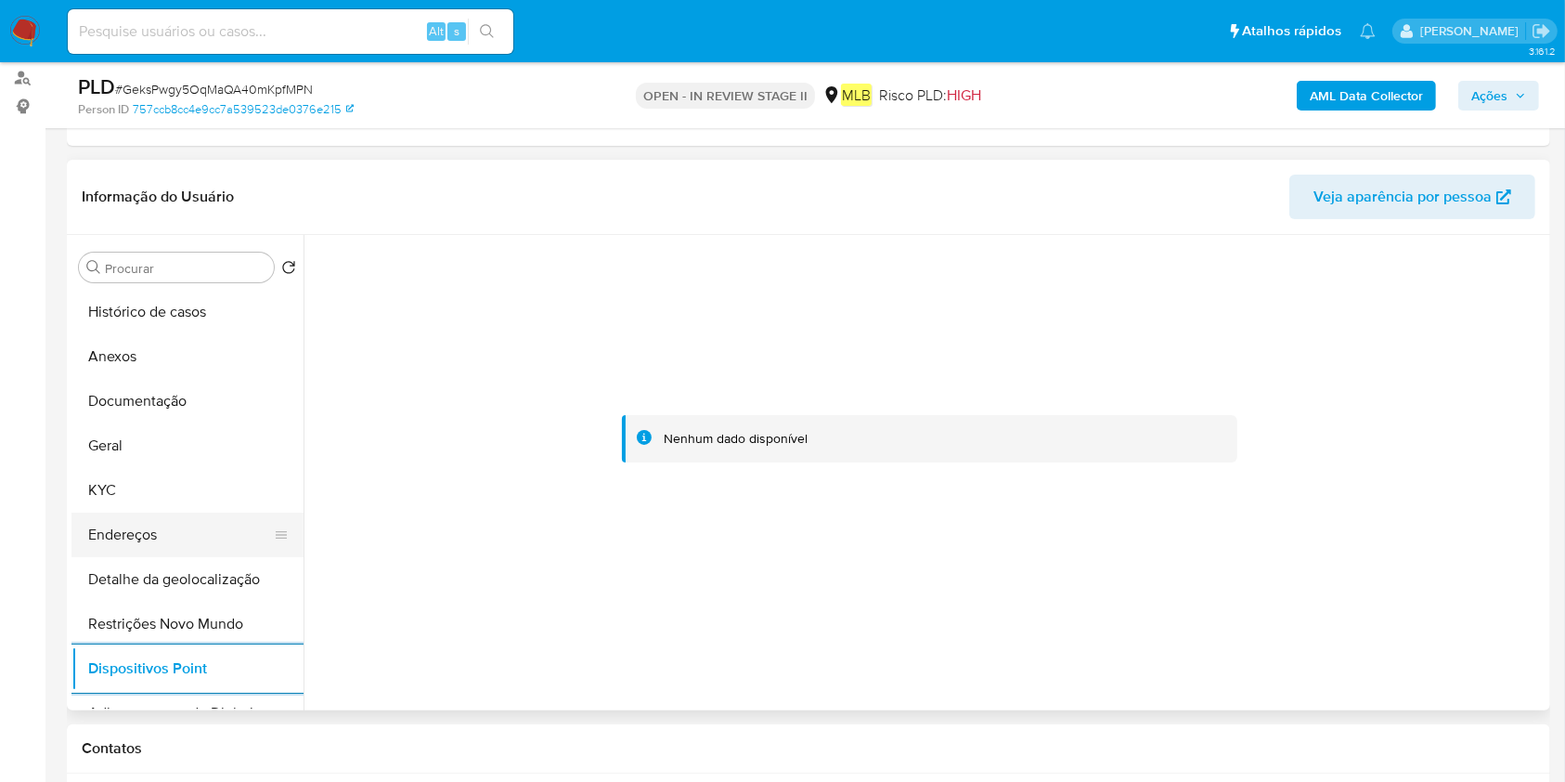
click at [177, 529] on button "Endereços" at bounding box center [179, 534] width 217 height 45
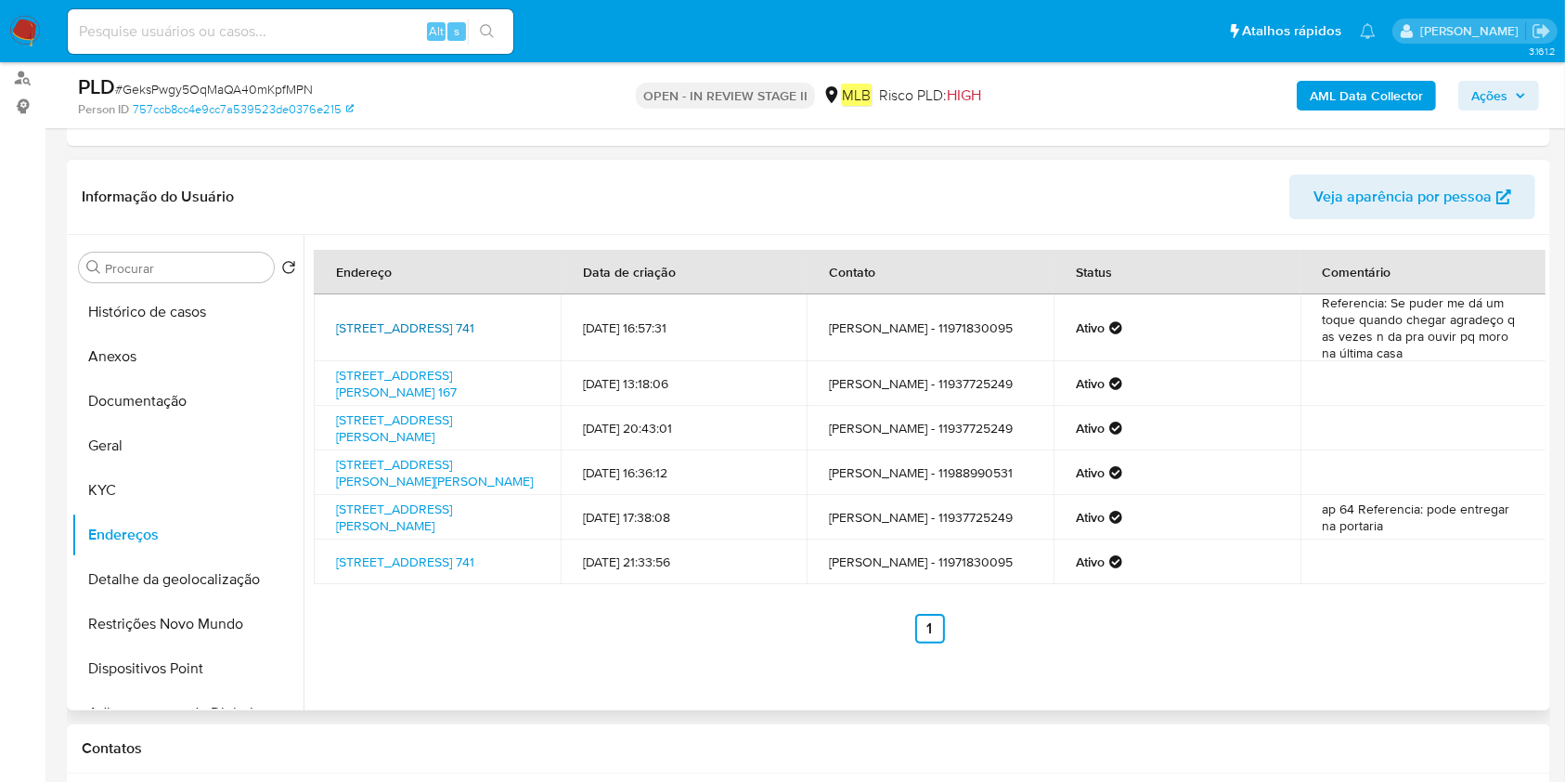
drag, startPoint x: 330, startPoint y: 308, endPoint x: 369, endPoint y: 343, distance: 51.3
click at [369, 343] on td "[STREET_ADDRESS] 741" at bounding box center [437, 327] width 247 height 67
copy link "[STREET_ADDRESS]"
click at [178, 315] on button "Histórico de casos" at bounding box center [179, 312] width 217 height 45
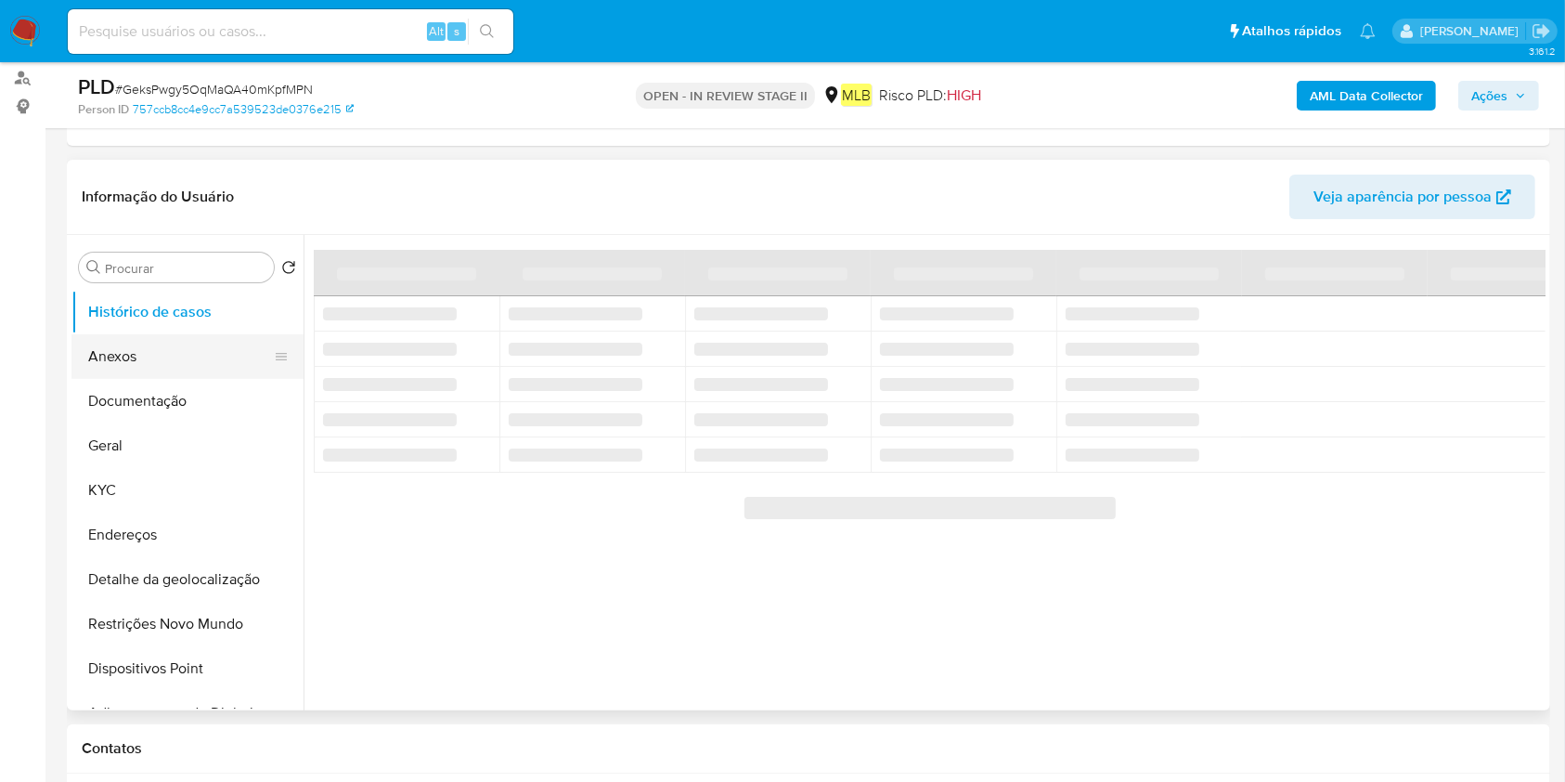
click at [177, 355] on button "Anexos" at bounding box center [179, 356] width 217 height 45
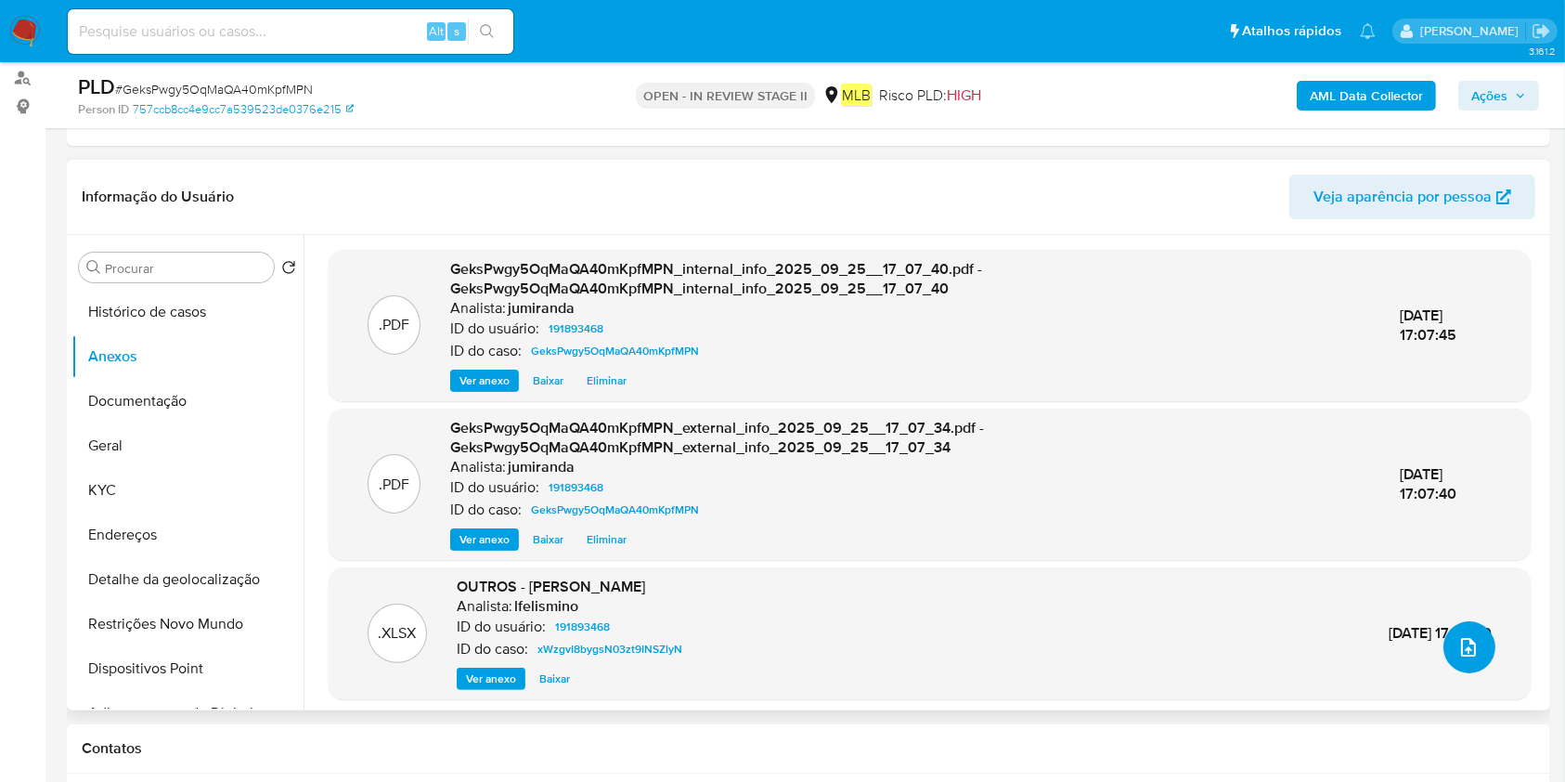
click at [1448, 657] on button "upload-file" at bounding box center [1470, 647] width 52 height 52
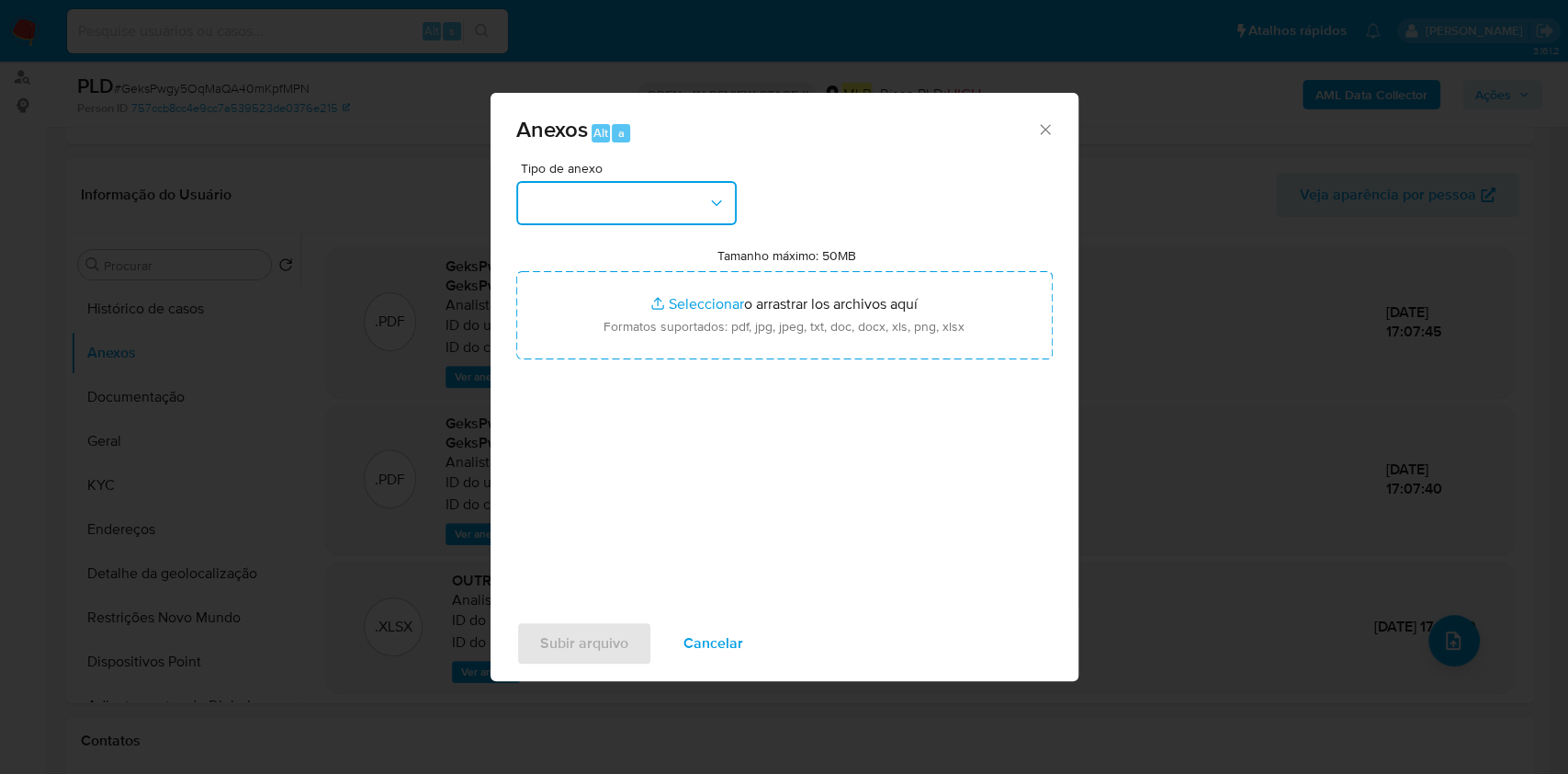
click at [632, 200] on button "button" at bounding box center [626, 203] width 221 height 45
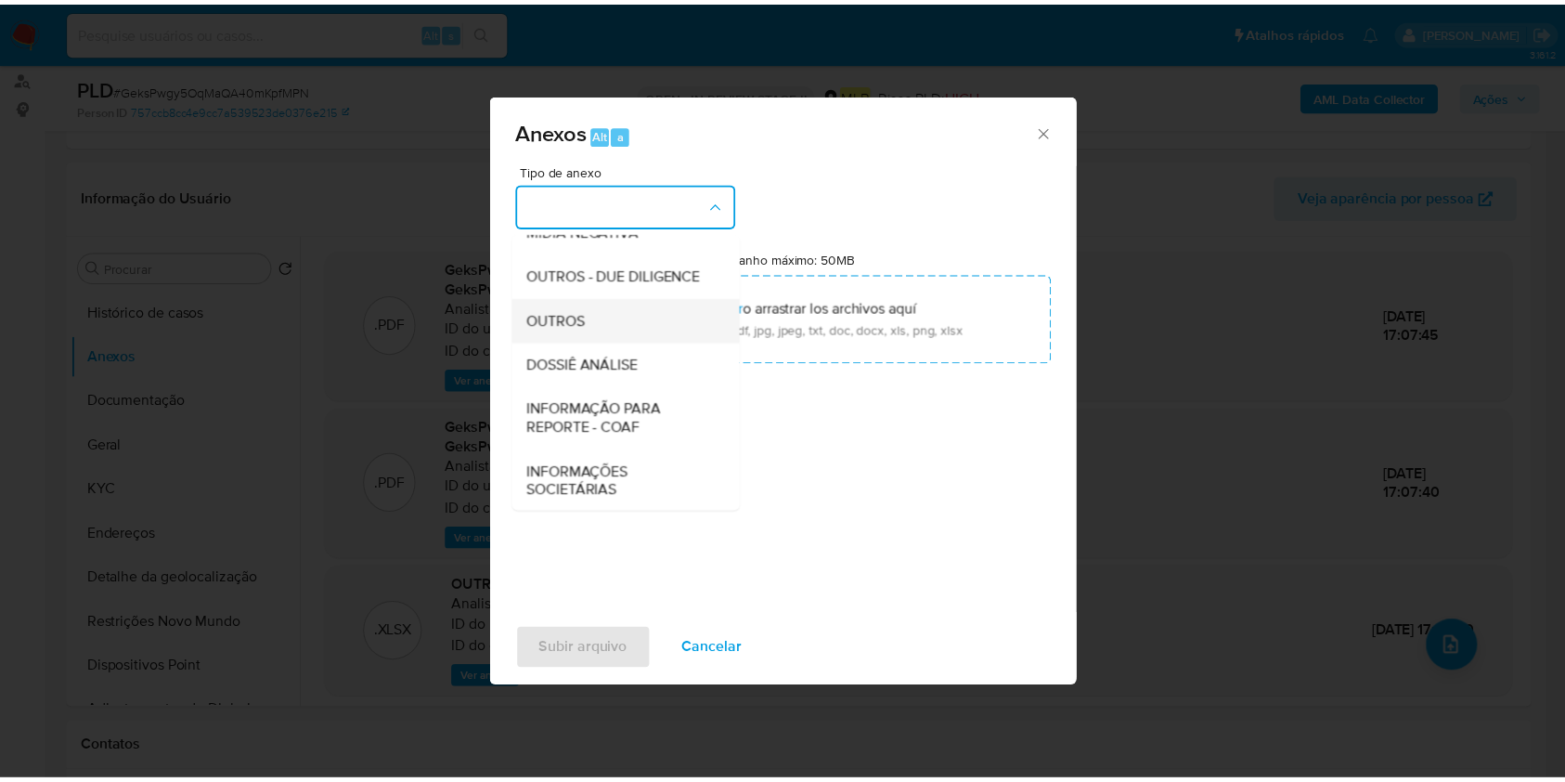
scroll to position [285, 0]
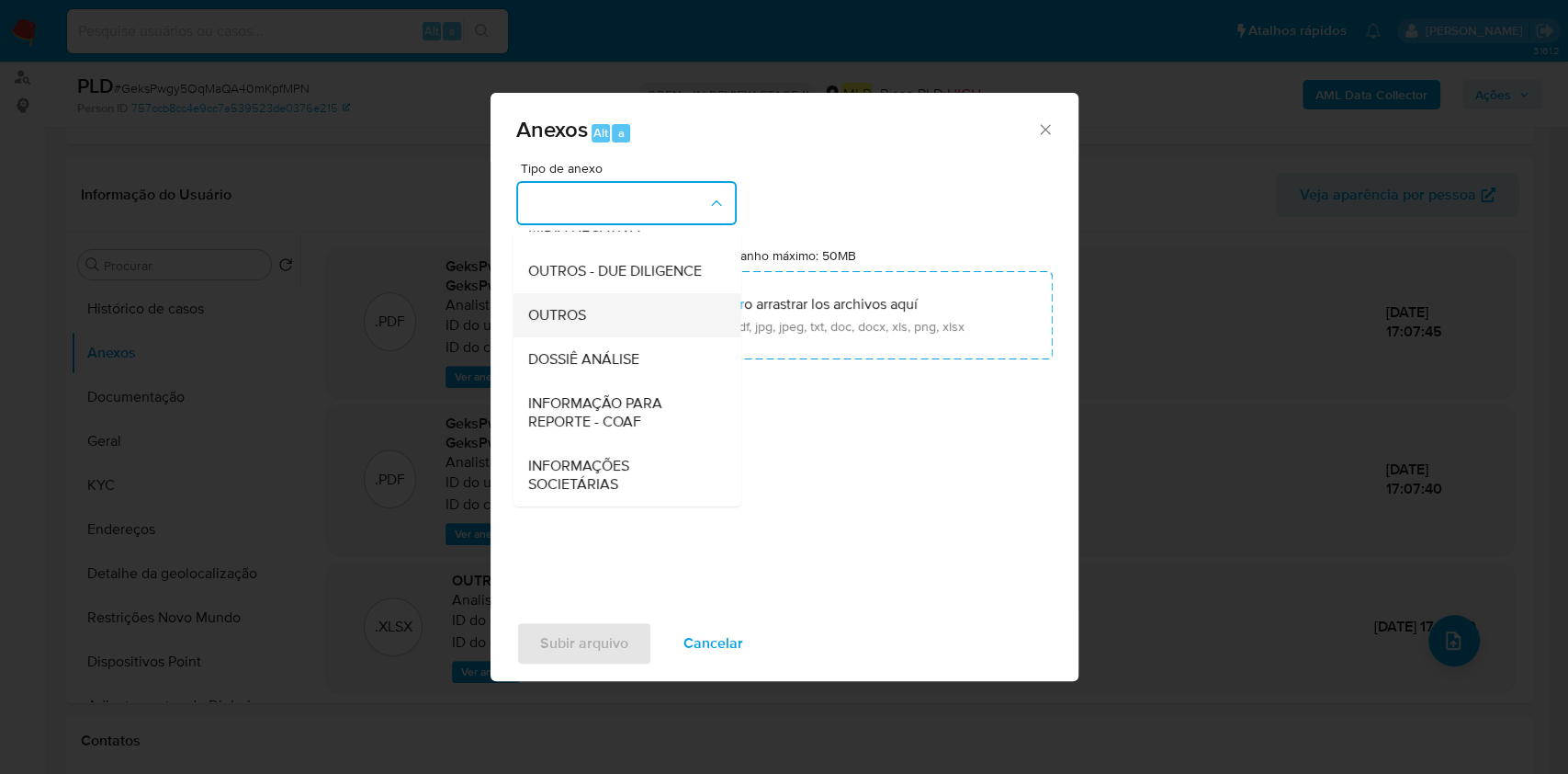
click at [582, 334] on div "OUTROS" at bounding box center [620, 315] width 187 height 45
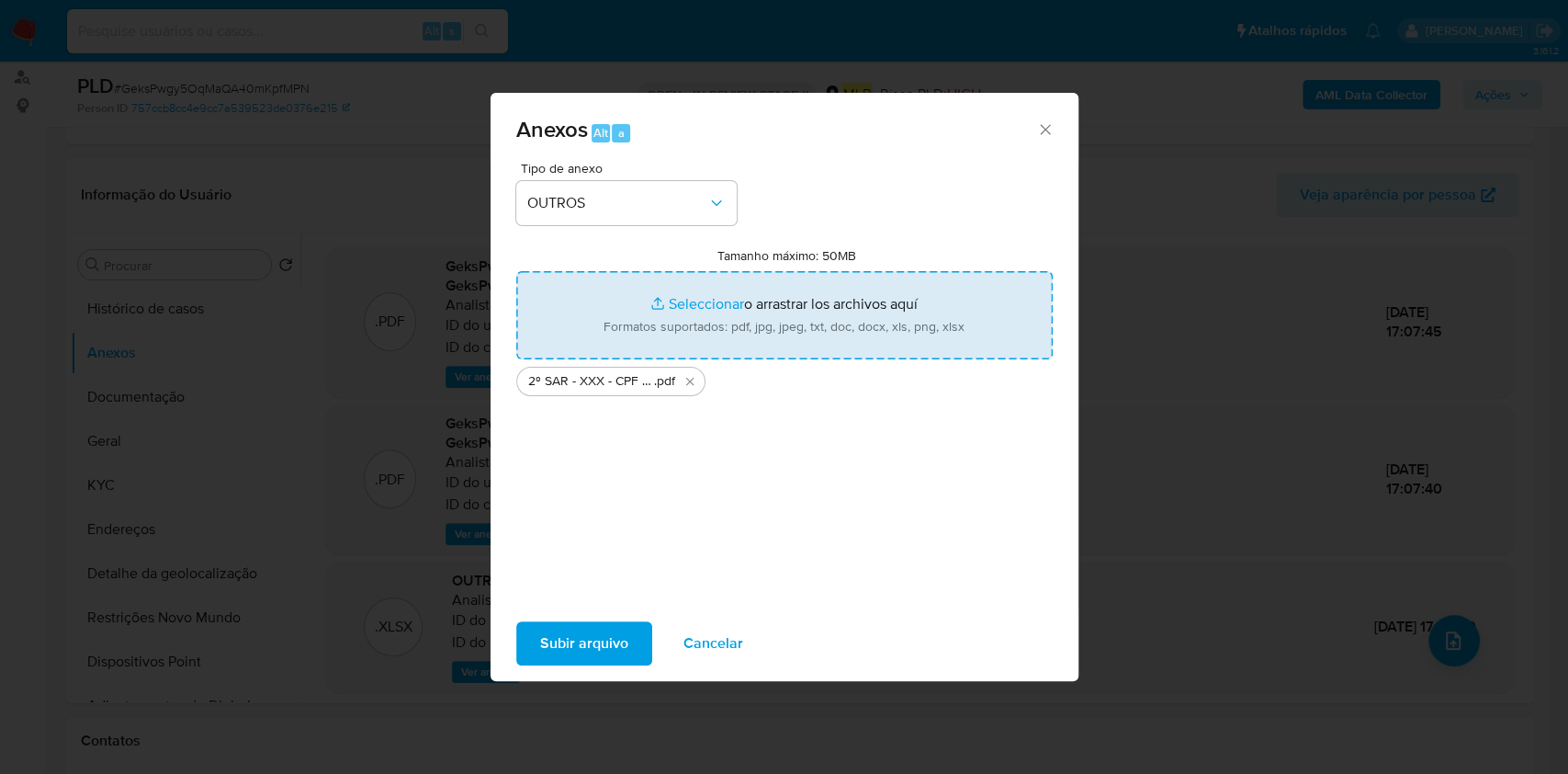
type input "C:\fakepath\Mulan 191893468_2025_09_25_09_56_25.xlsx"
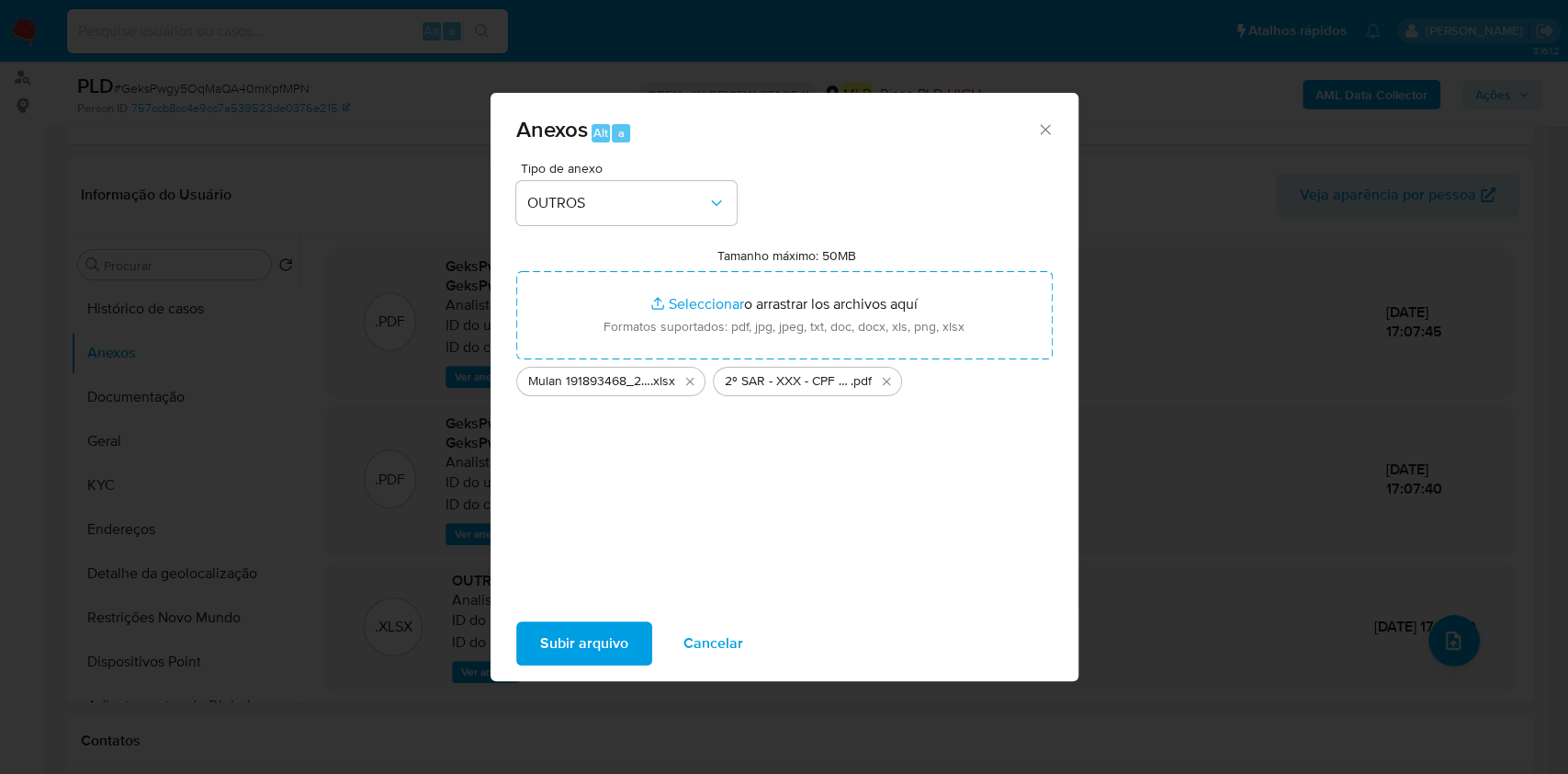
click at [612, 642] on span "Subir arquivo" at bounding box center [584, 642] width 88 height 41
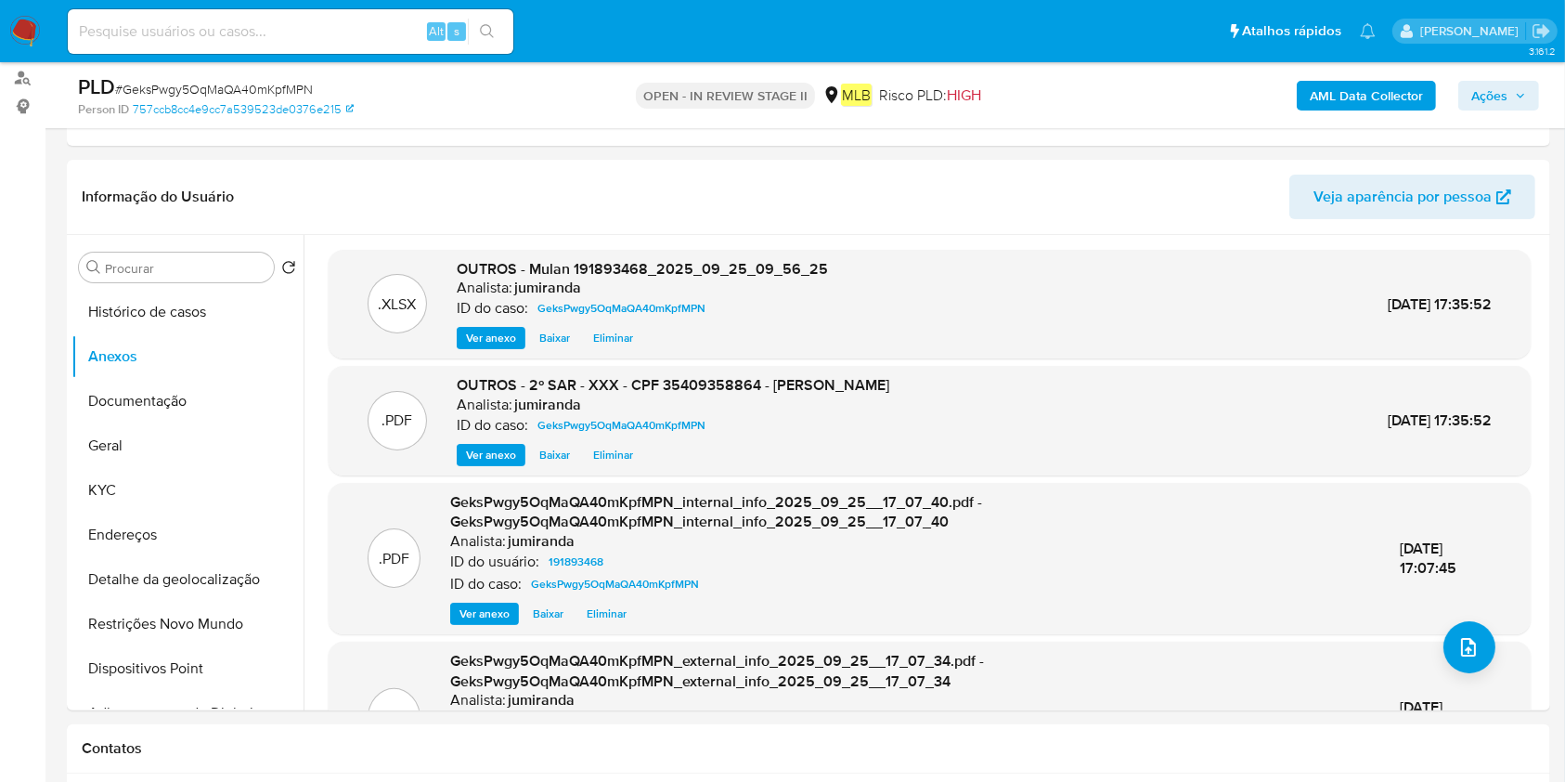
click at [1522, 85] on span "Ações" at bounding box center [1498, 96] width 55 height 26
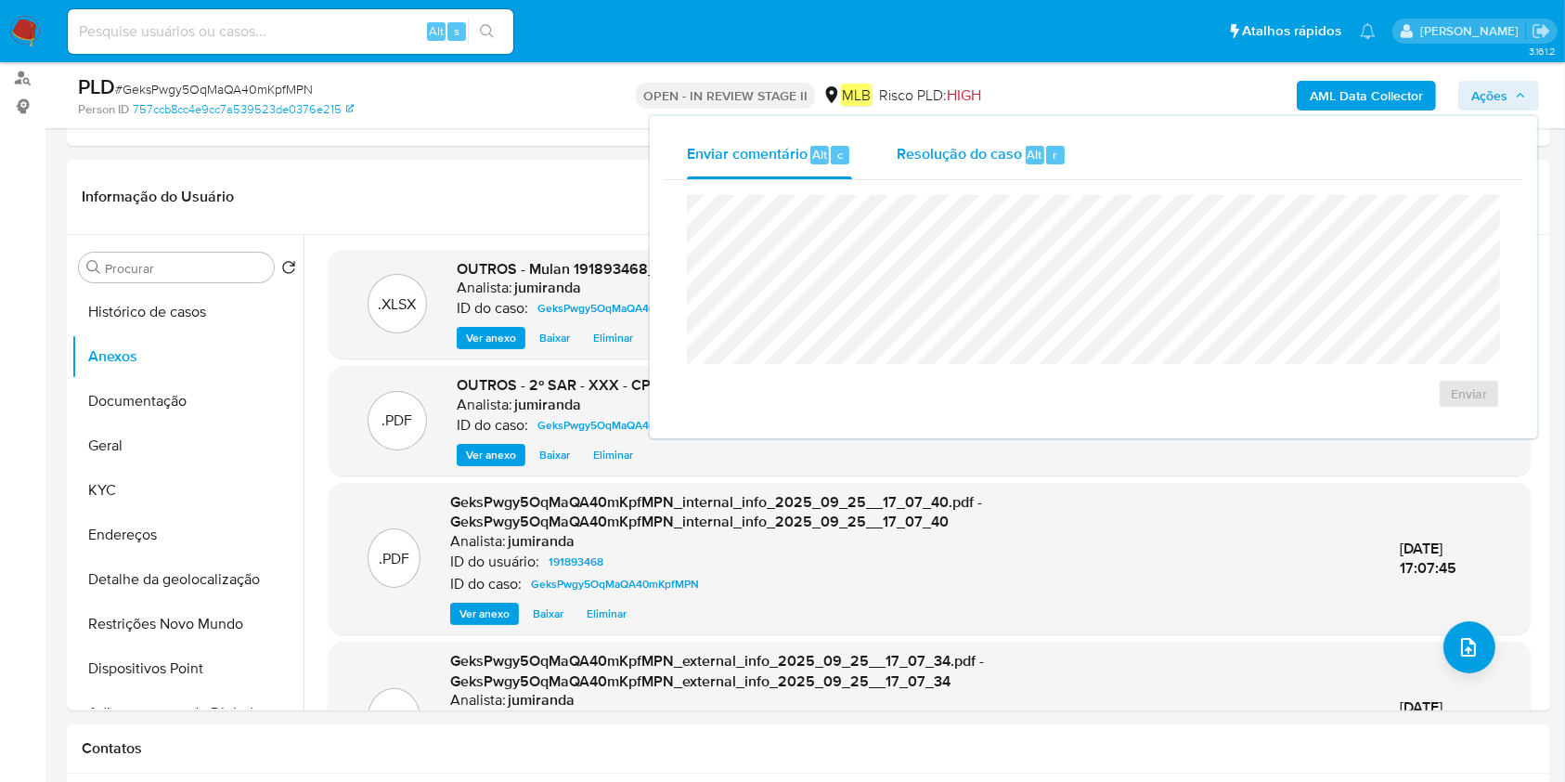
click at [944, 158] on span "Resolução do caso" at bounding box center [959, 153] width 125 height 21
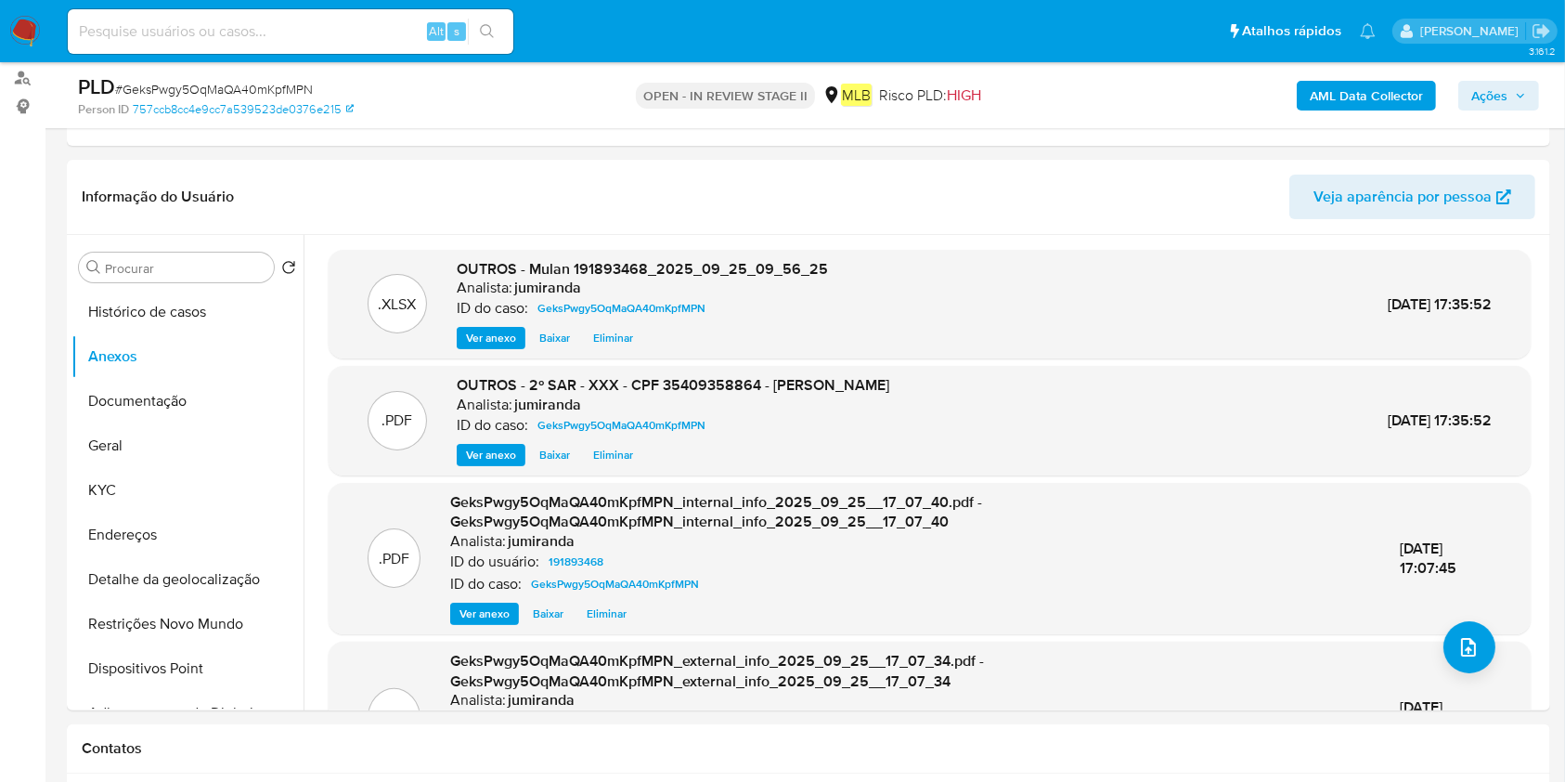
click at [1474, 84] on span "Ações" at bounding box center [1489, 96] width 36 height 30
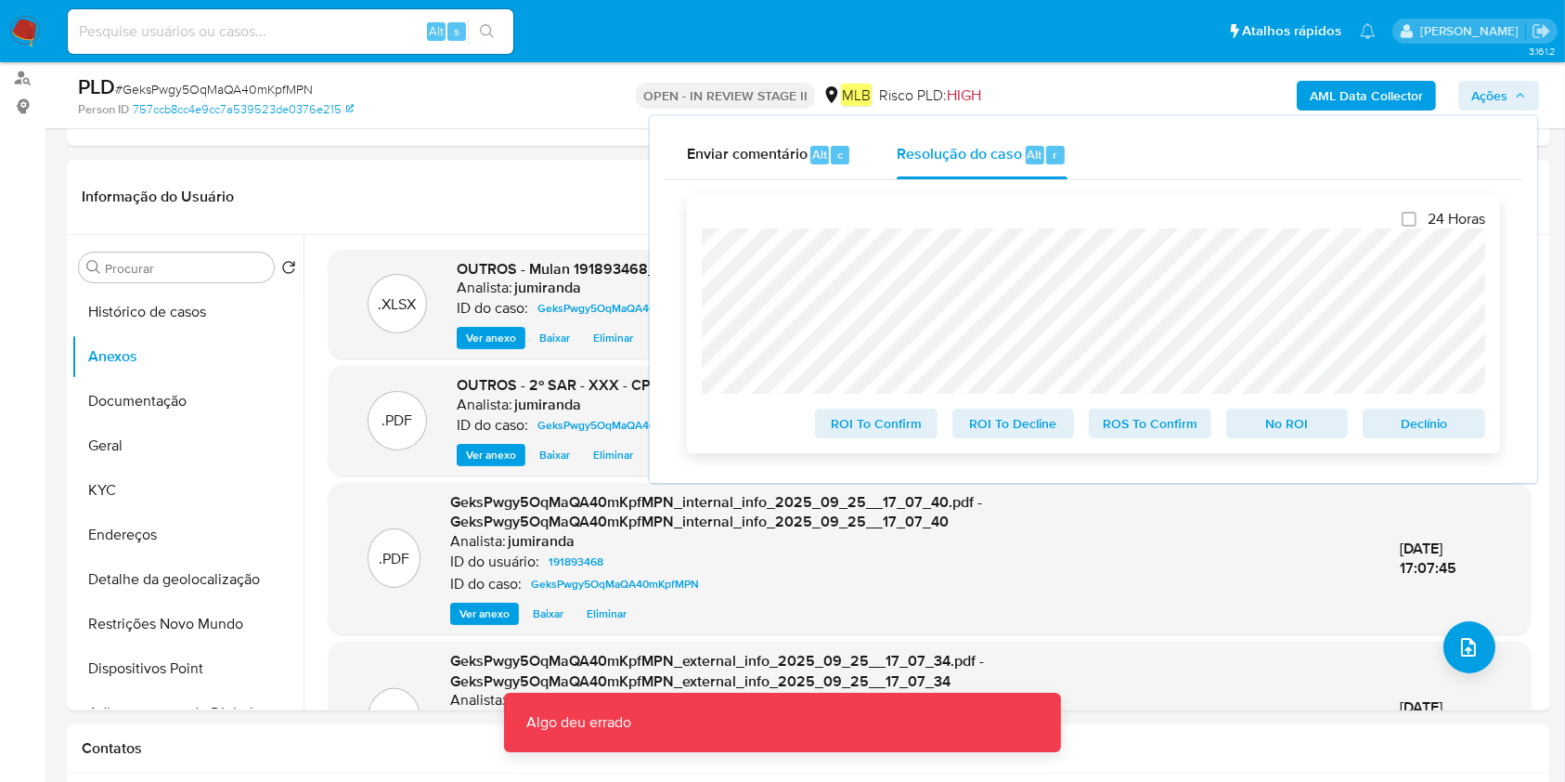
click at [1175, 420] on span "ROS To Confirm" at bounding box center [1150, 423] width 97 height 26
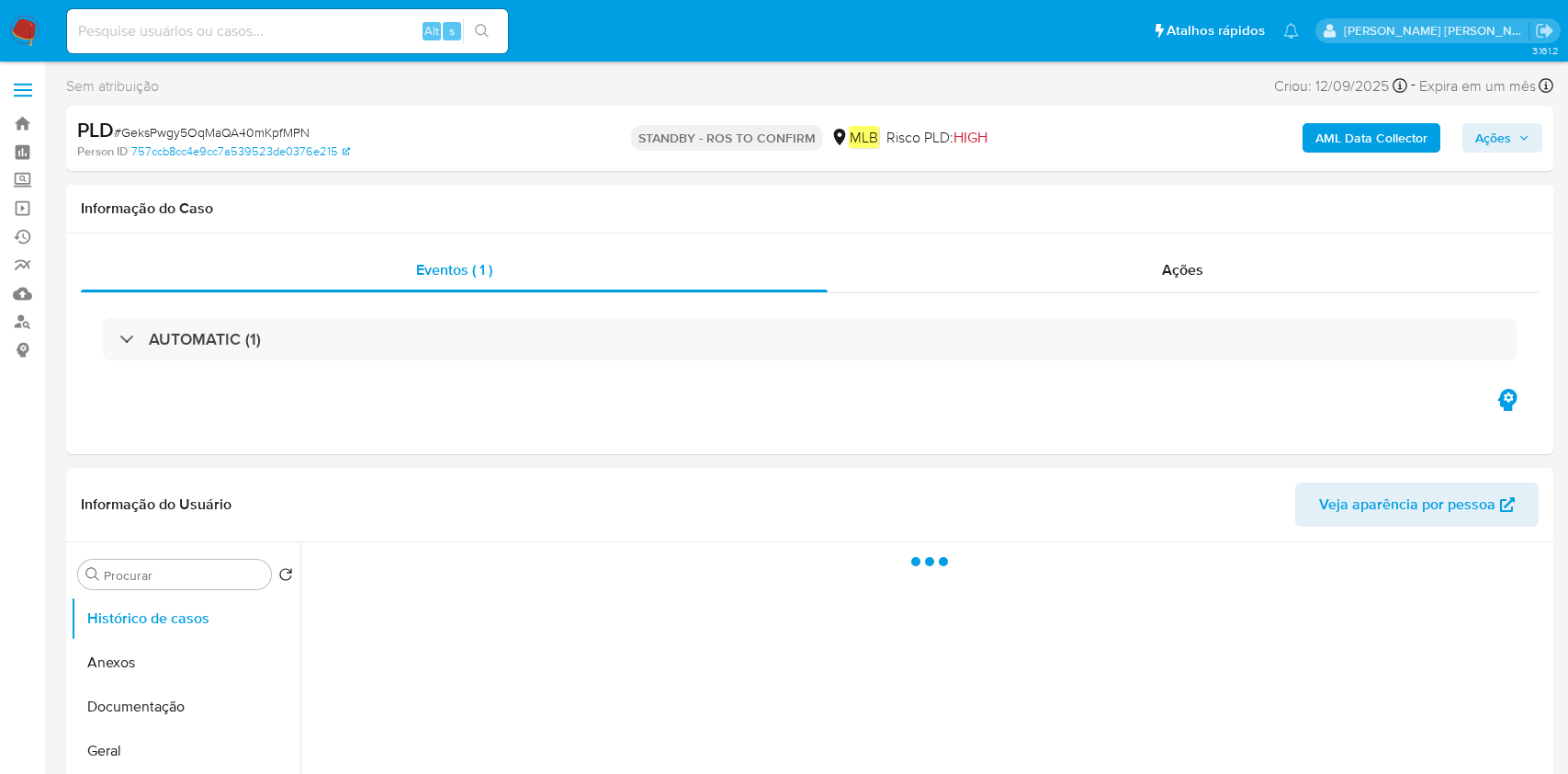
select select "10"
